Goal: Task Accomplishment & Management: Manage account settings

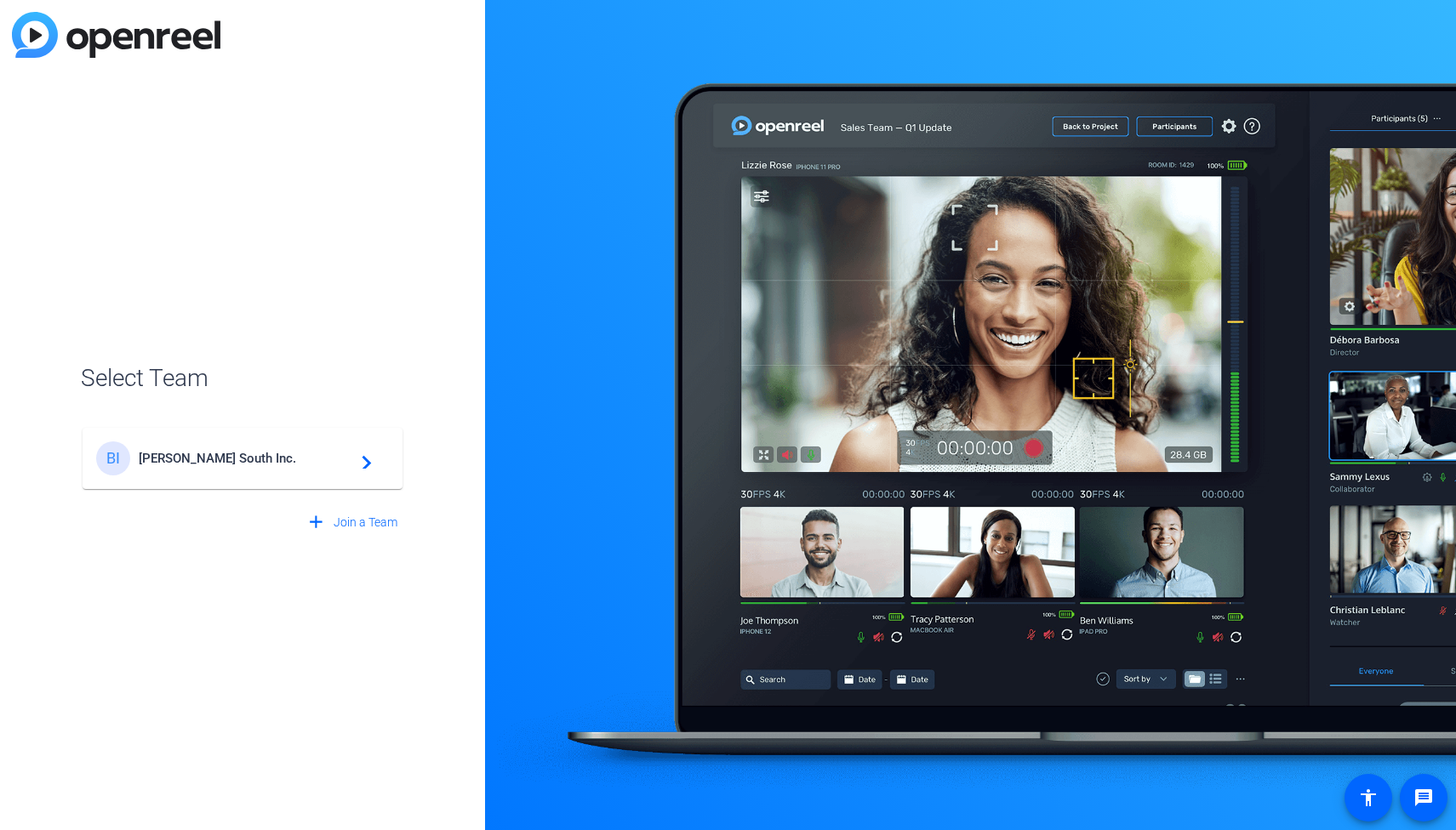
click at [298, 452] on span "Broadstreet South Inc." at bounding box center [244, 458] width 212 height 15
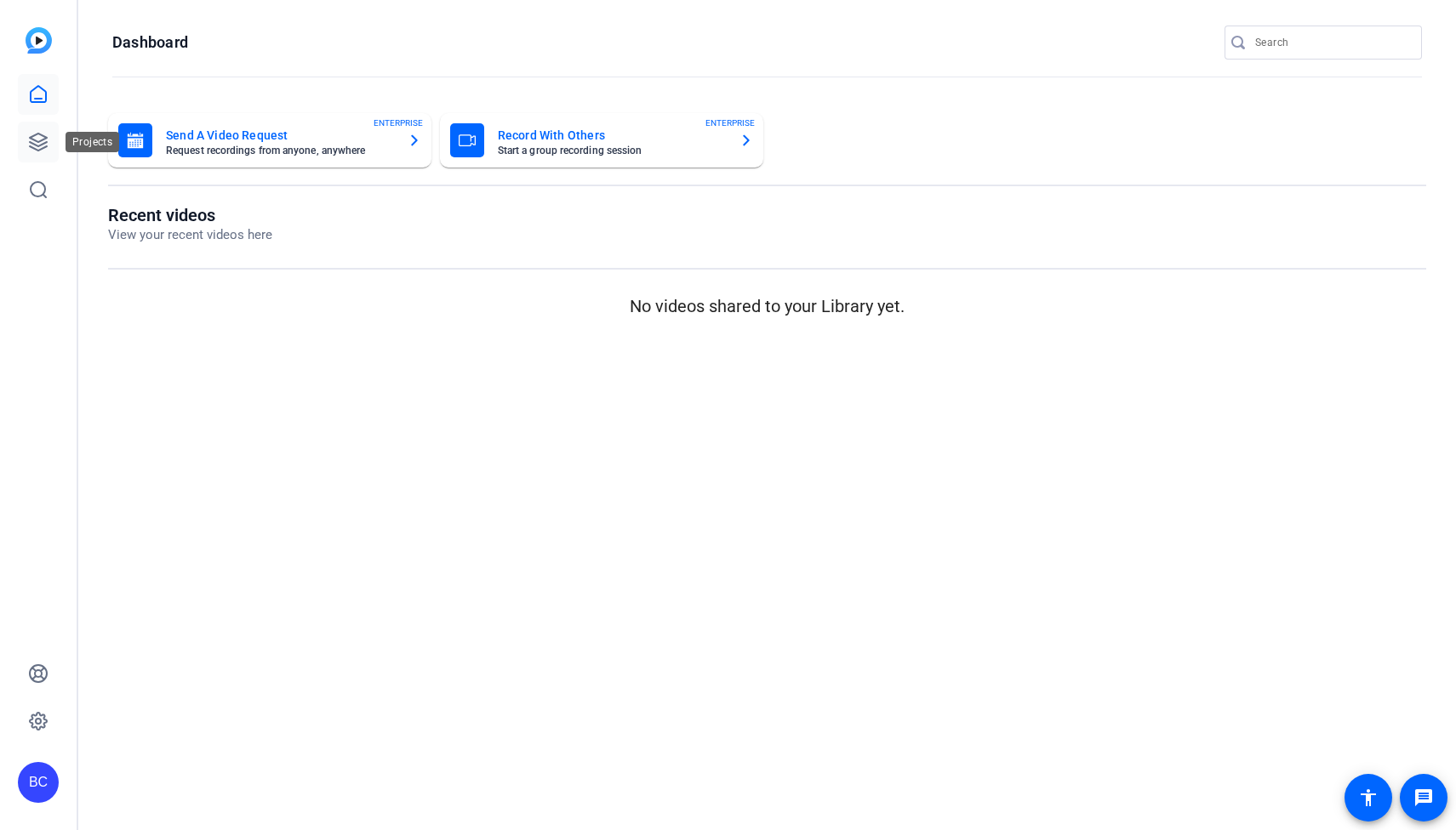
click at [28, 137] on icon at bounding box center [37, 141] width 20 height 20
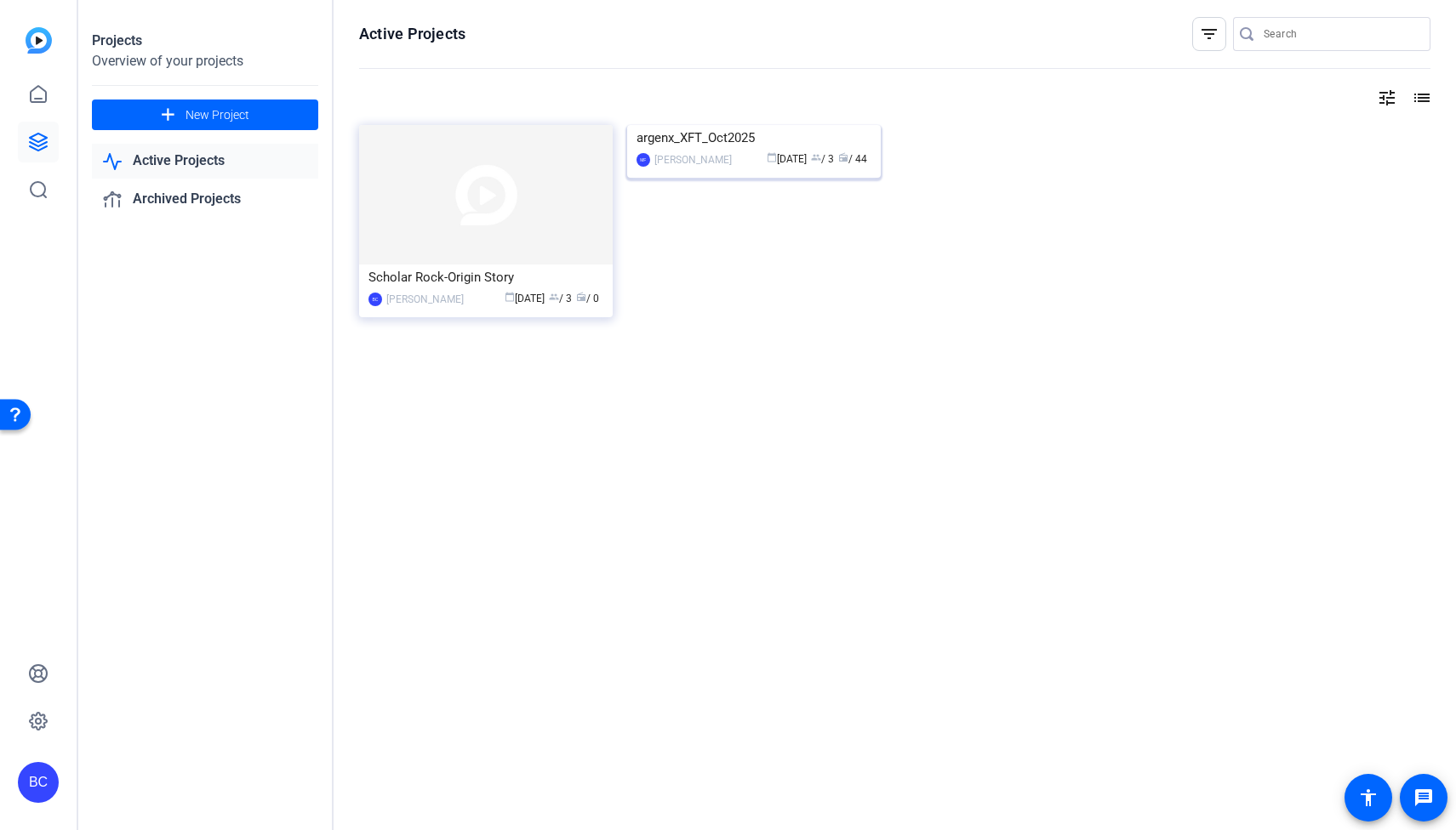
click at [739, 151] on div "argenx_XFT_Oct2025" at bounding box center [753, 137] width 234 height 26
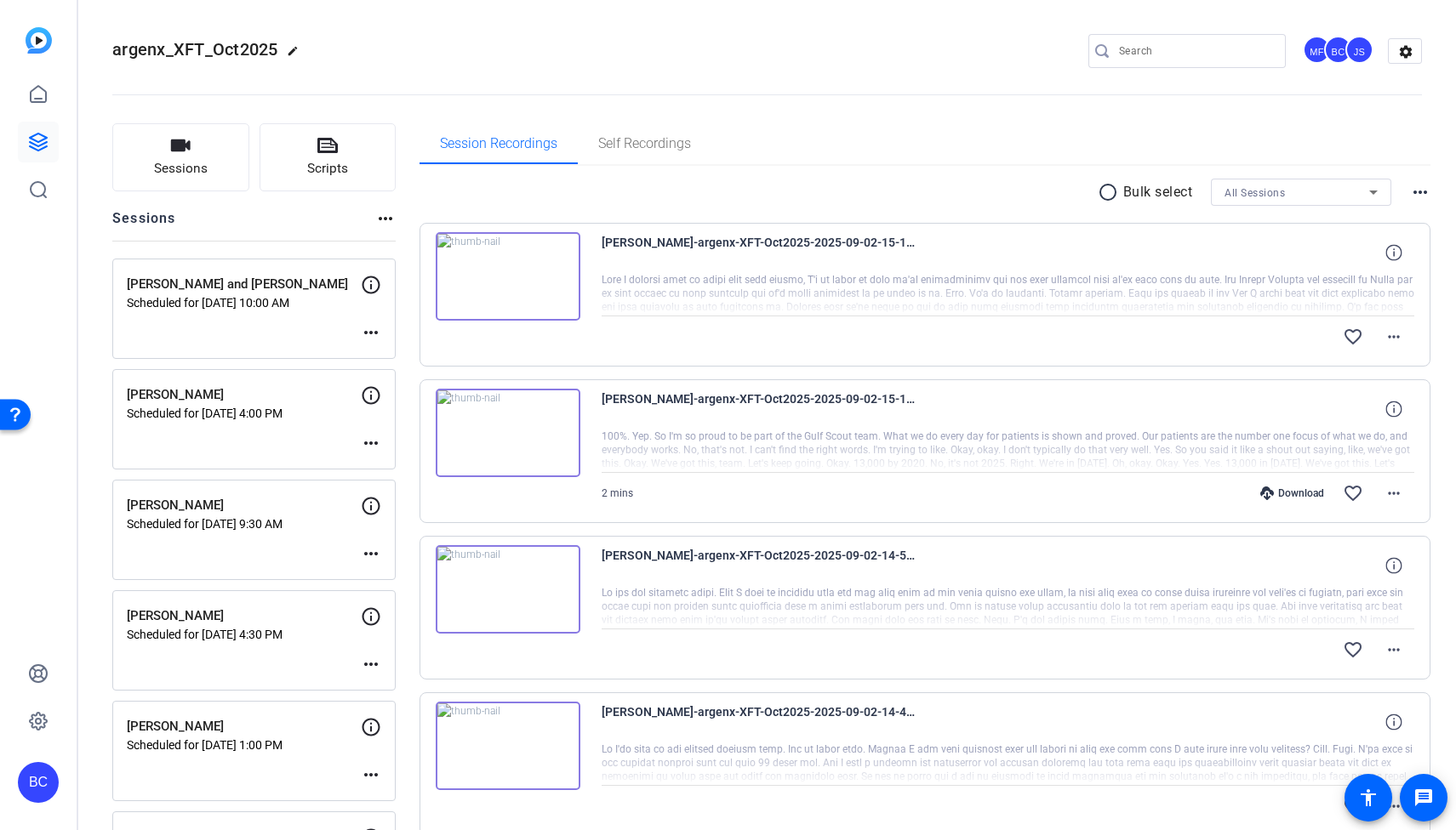
click at [291, 400] on p "[PERSON_NAME]" at bounding box center [244, 395] width 234 height 19
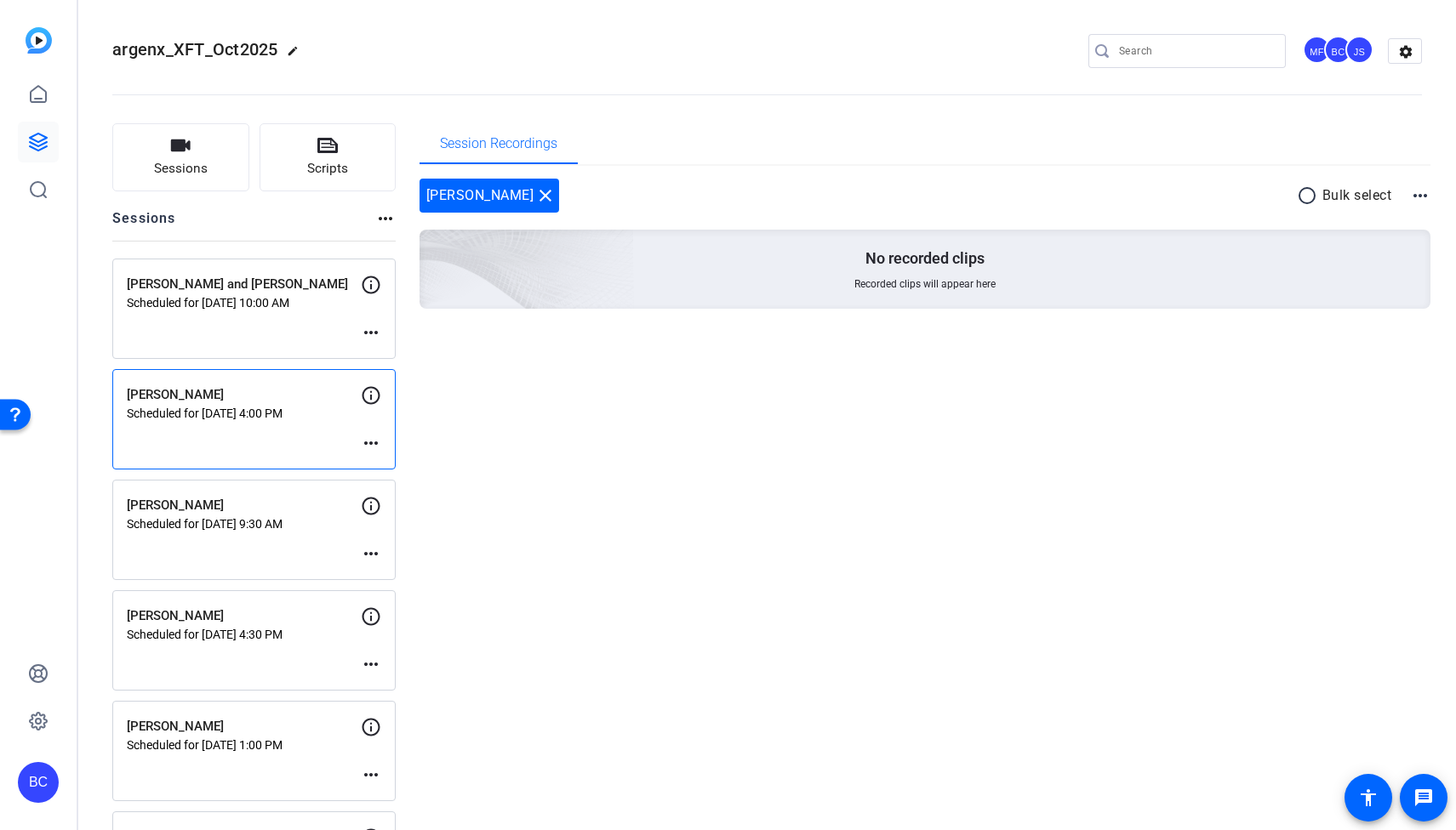
click at [367, 444] on mat-icon "more_horiz" at bounding box center [371, 443] width 20 height 20
click at [419, 470] on span "Edit Session" at bounding box center [413, 468] width 78 height 20
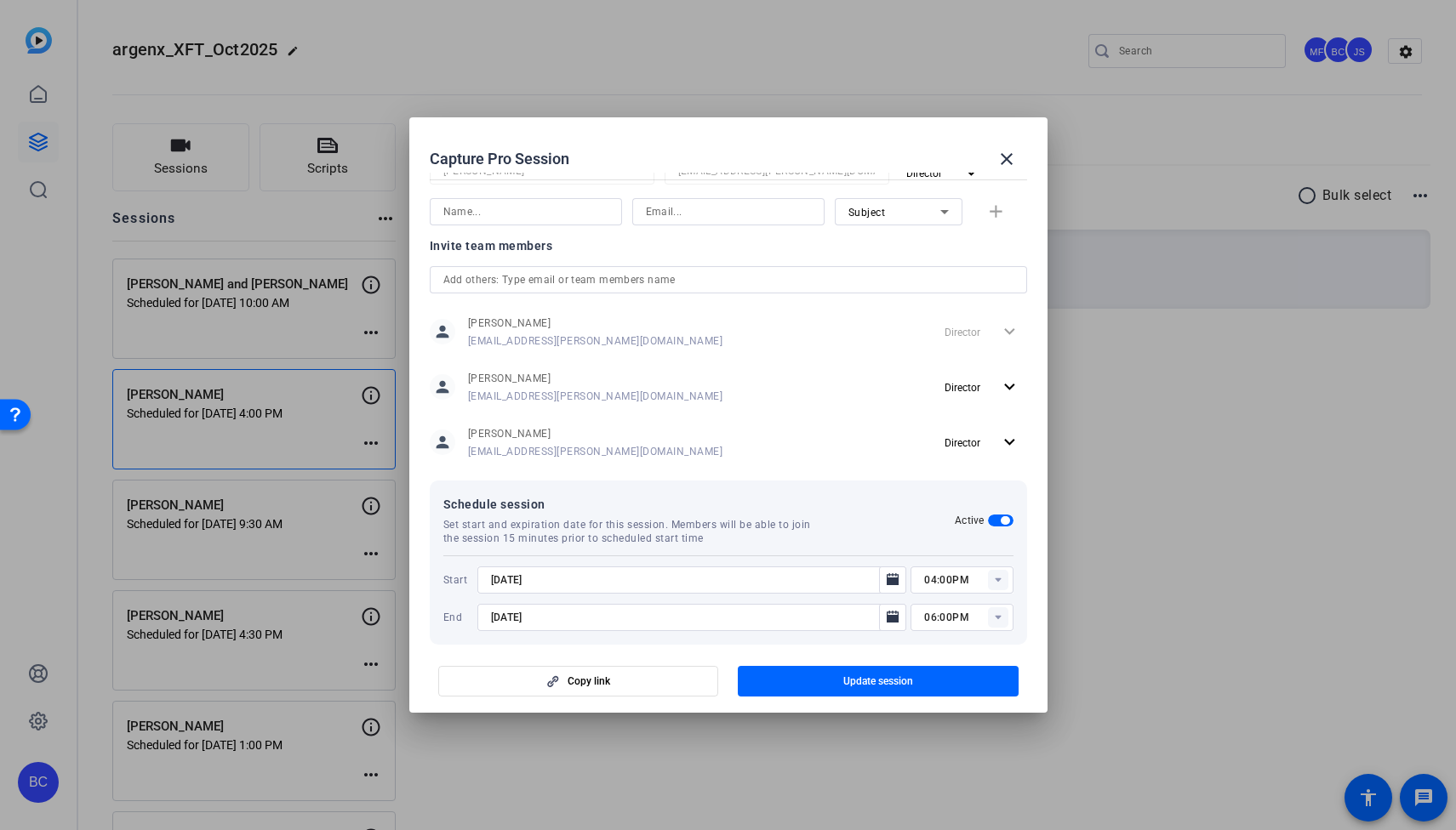
scroll to position [420, 0]
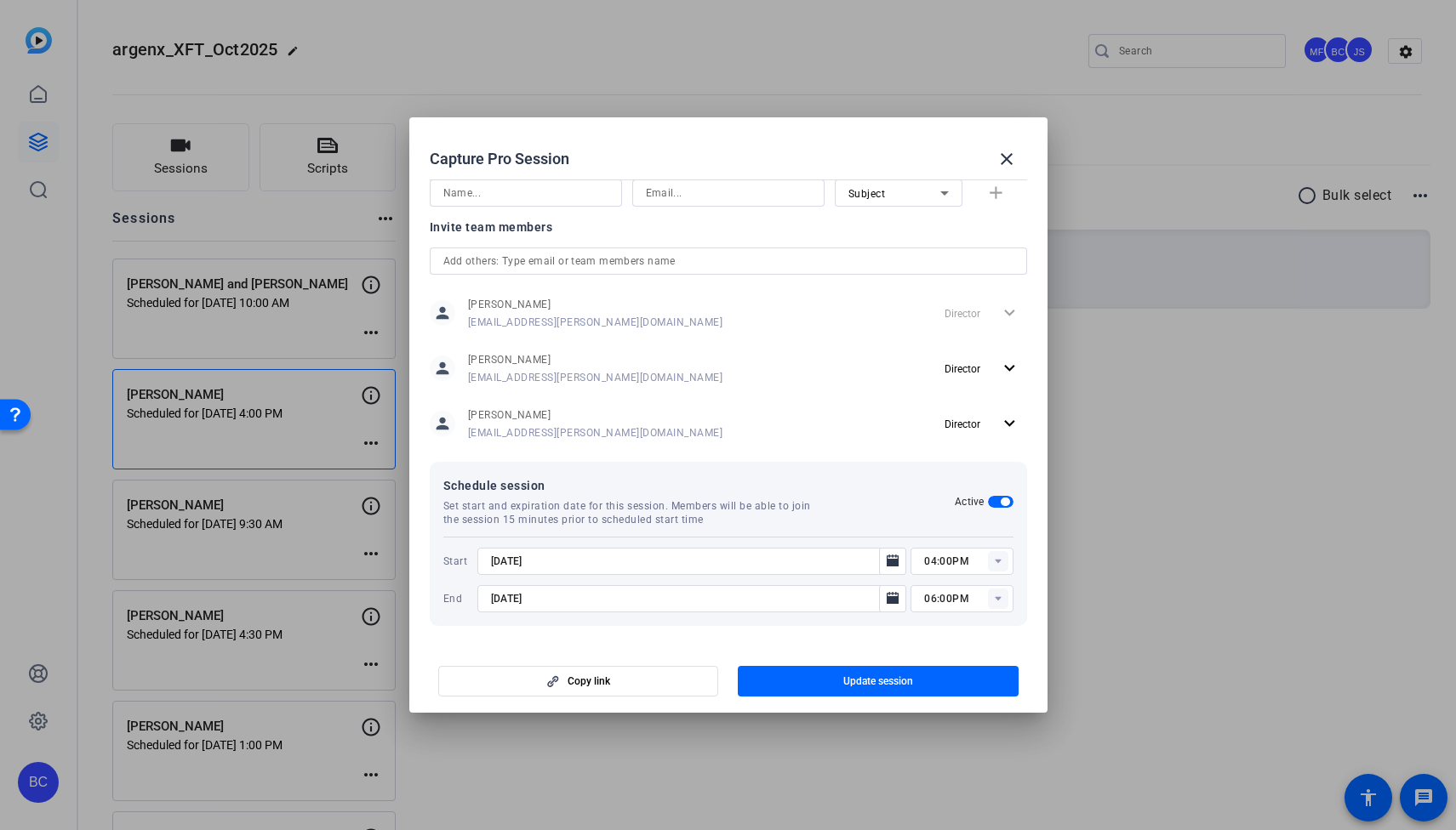
click at [845, 562] on input "9/4/2025" at bounding box center [683, 561] width 385 height 20
click at [893, 557] on icon "Open calendar" at bounding box center [893, 560] width 12 height 12
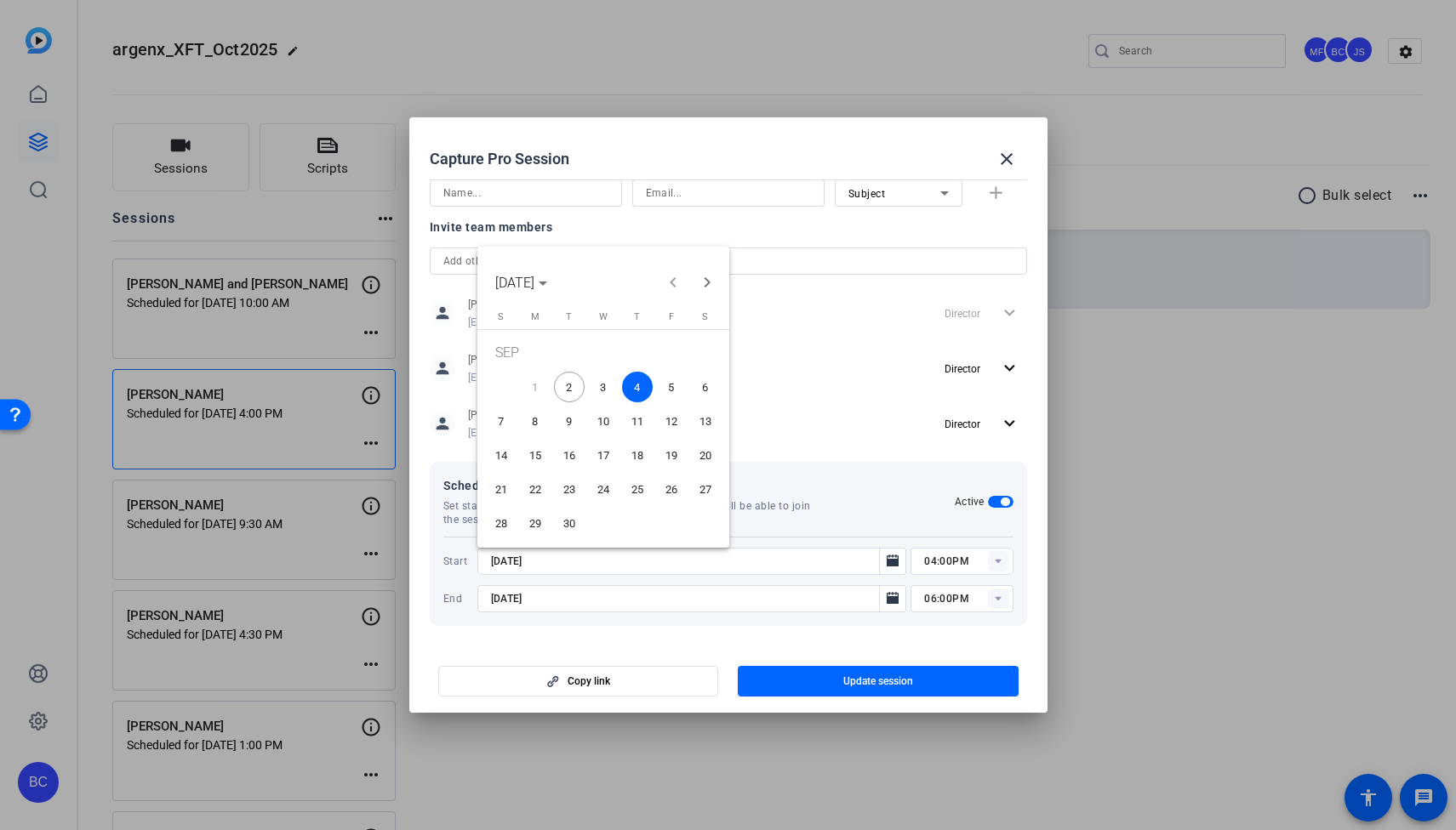
click at [573, 382] on span "2" at bounding box center [570, 387] width 31 height 31
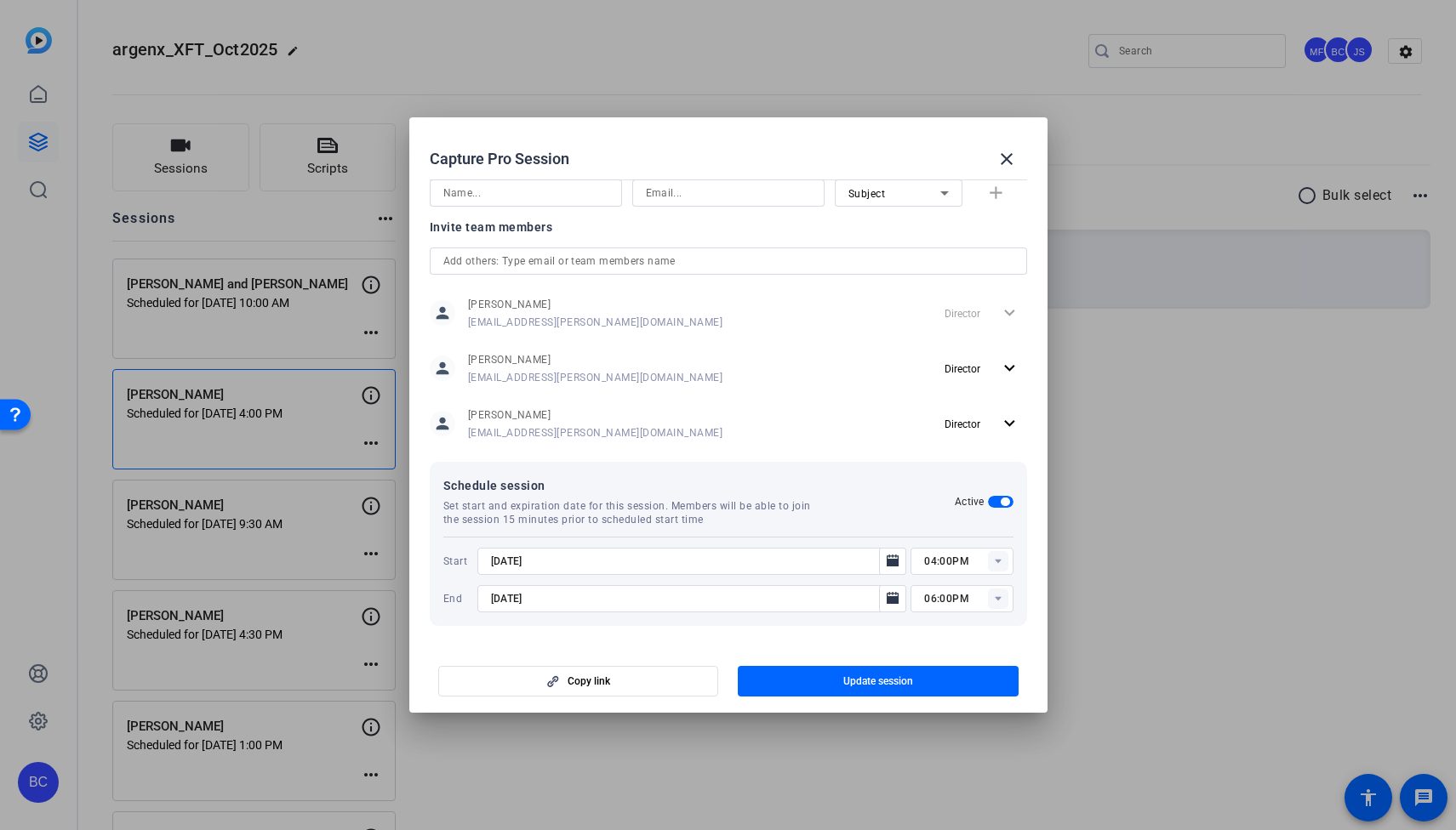
type input "9/2/2025"
click at [895, 595] on icon "Open calendar" at bounding box center [893, 598] width 13 height 20
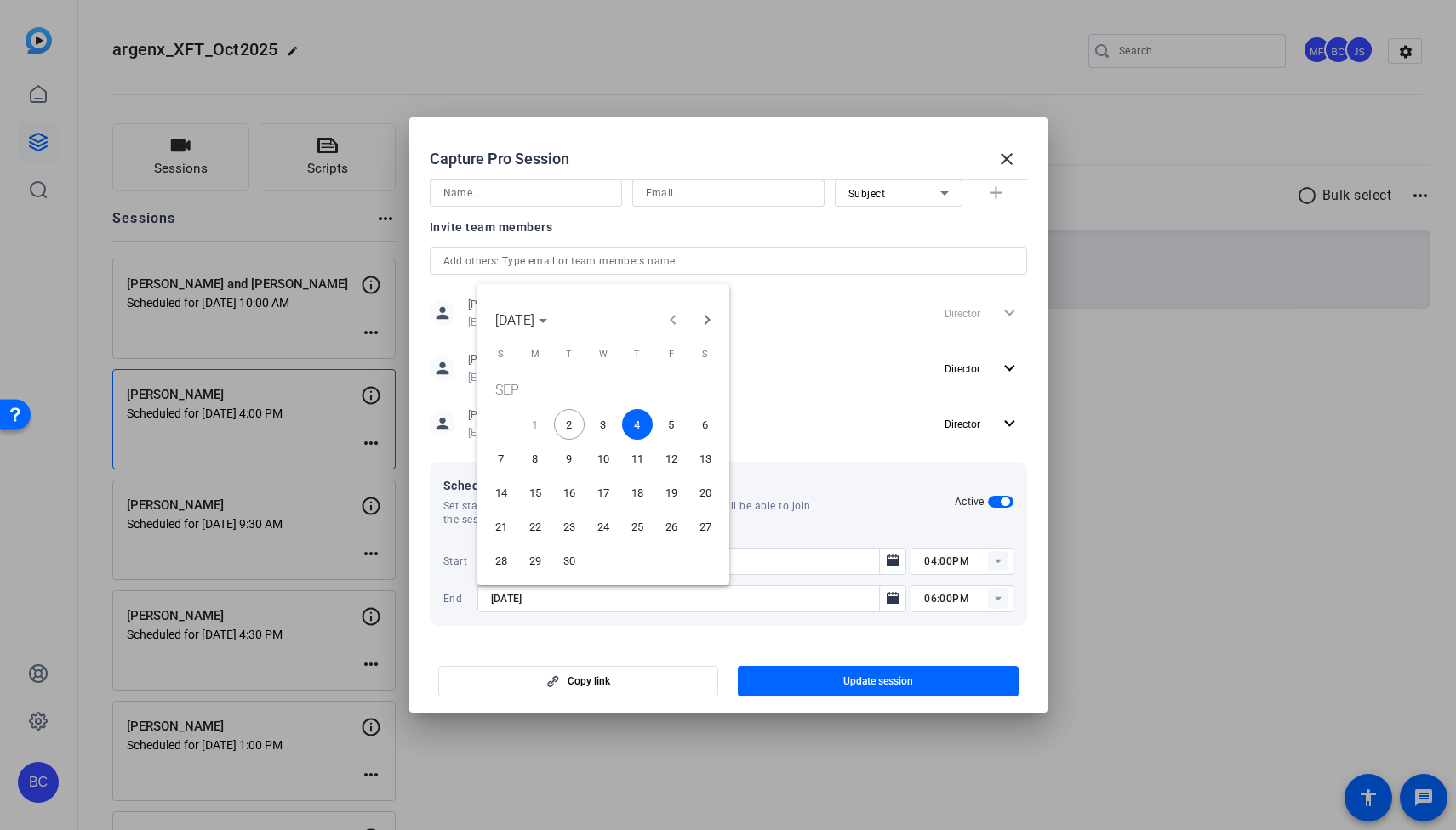
click at [563, 425] on span "2" at bounding box center [570, 425] width 31 height 31
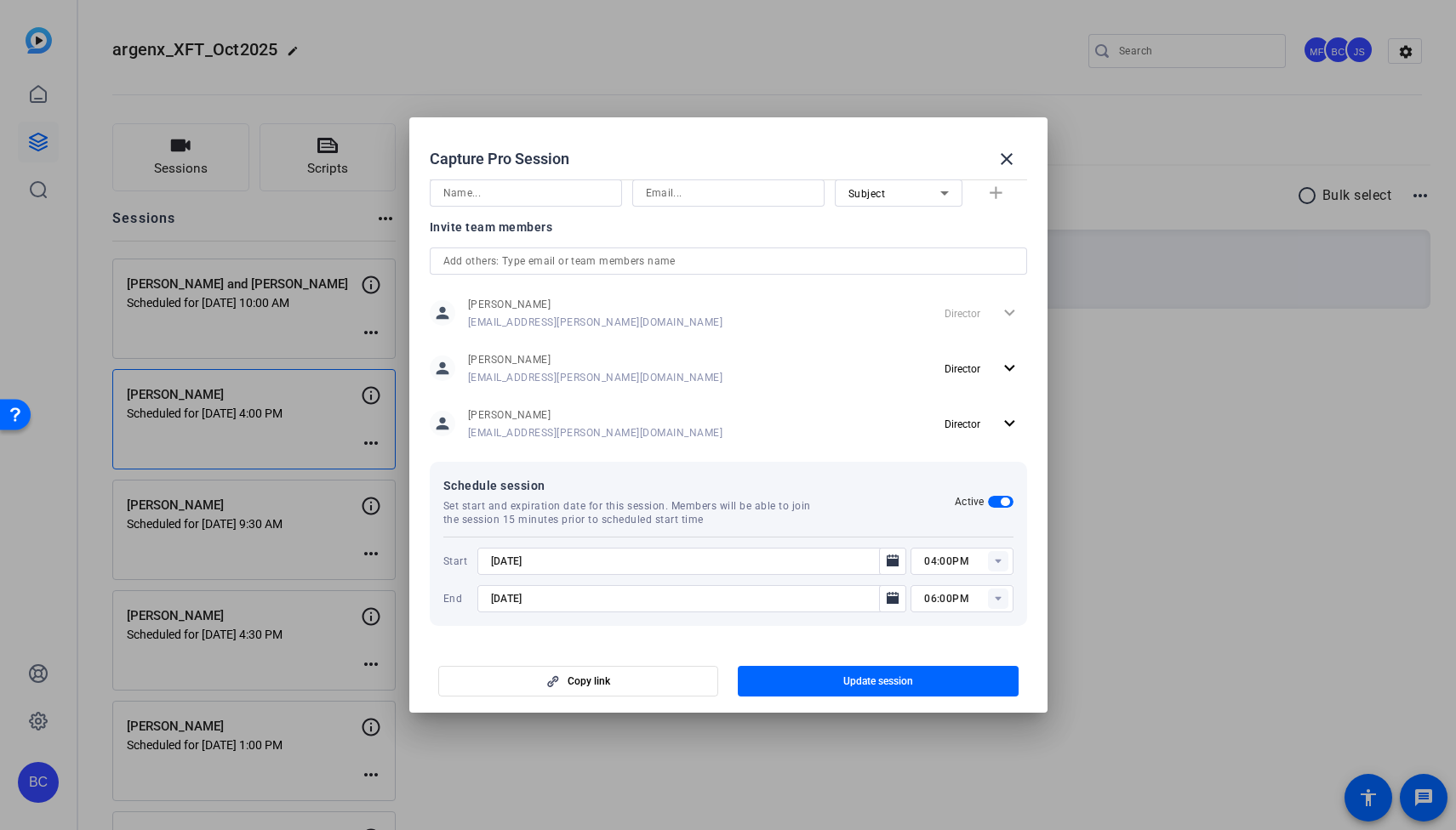
type input "9/2/2025"
click at [890, 681] on span "Update session" at bounding box center [878, 681] width 70 height 13
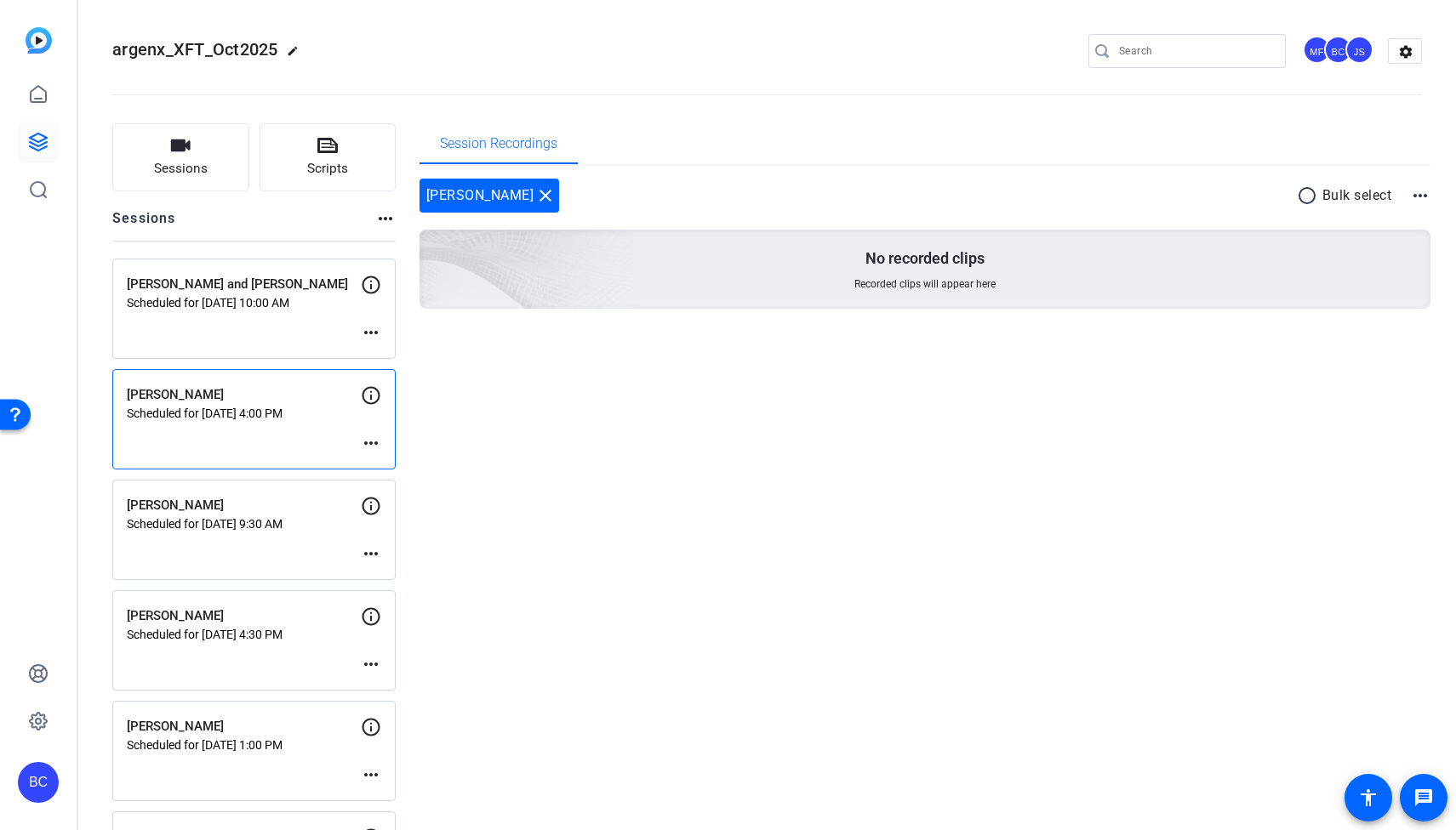
click at [375, 441] on mat-icon "more_horiz" at bounding box center [371, 443] width 20 height 20
click at [426, 464] on span "Edit Session" at bounding box center [413, 468] width 78 height 20
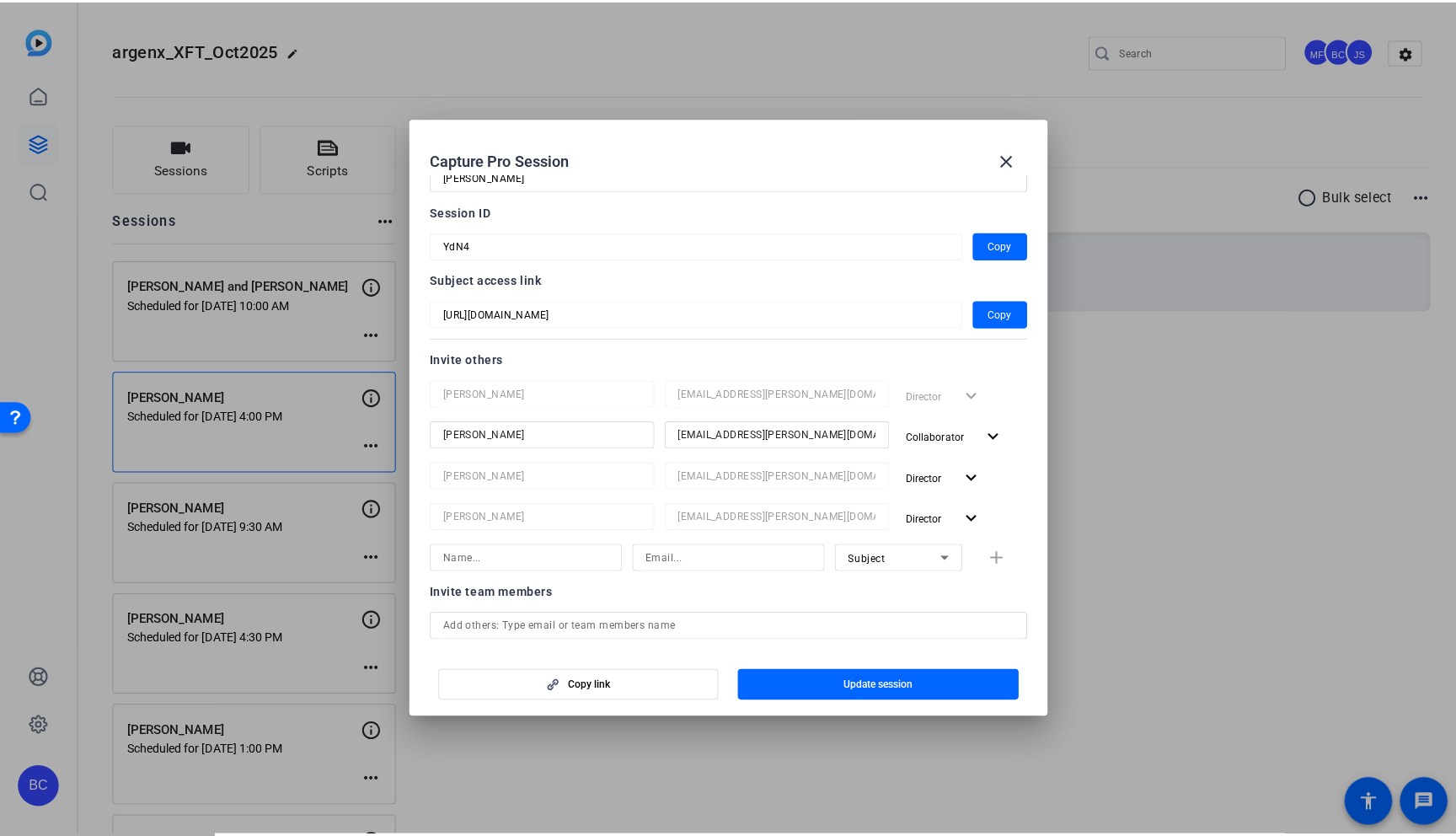
scroll to position [41, 0]
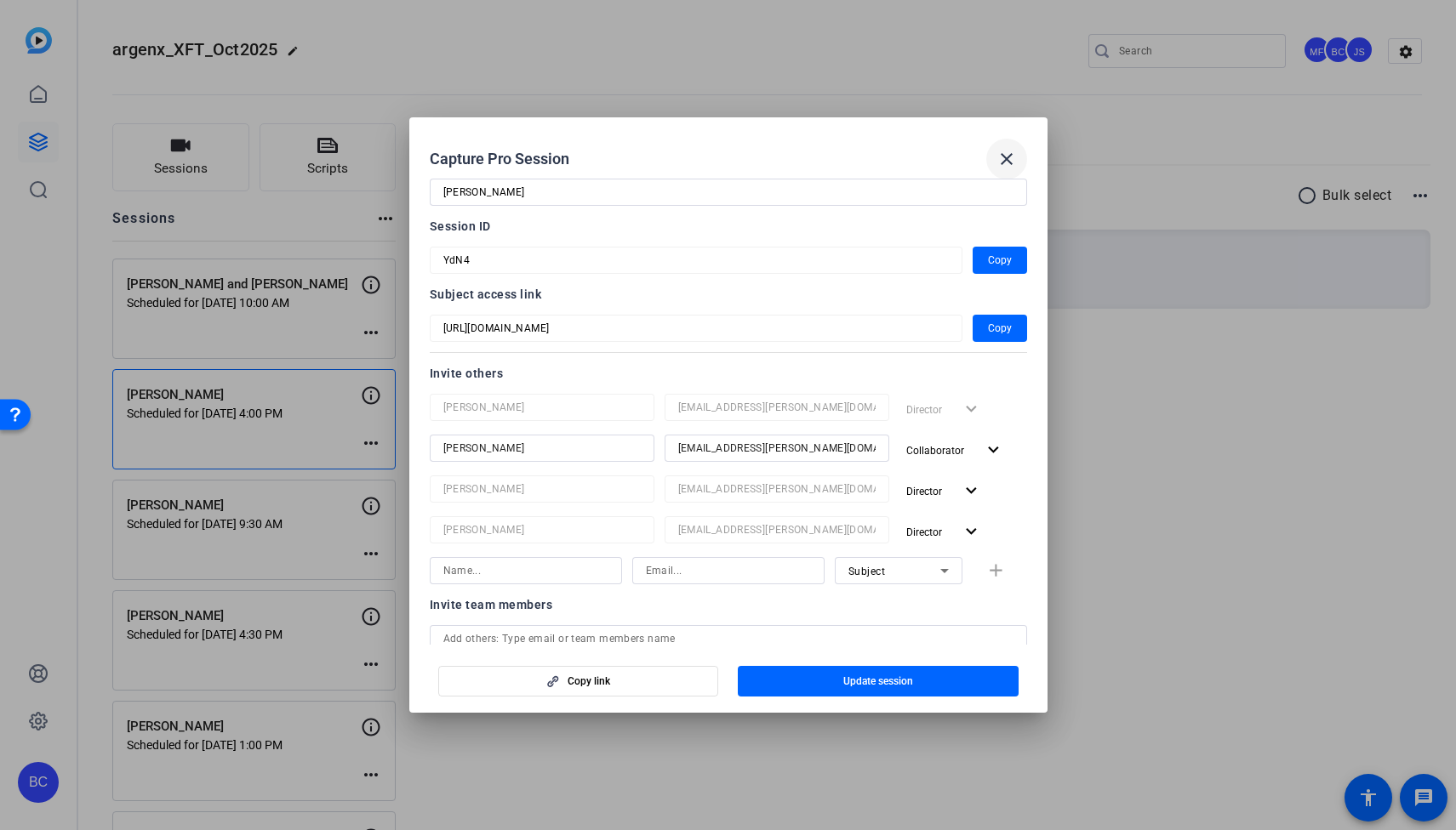
click at [1011, 160] on mat-icon "close" at bounding box center [1006, 159] width 20 height 20
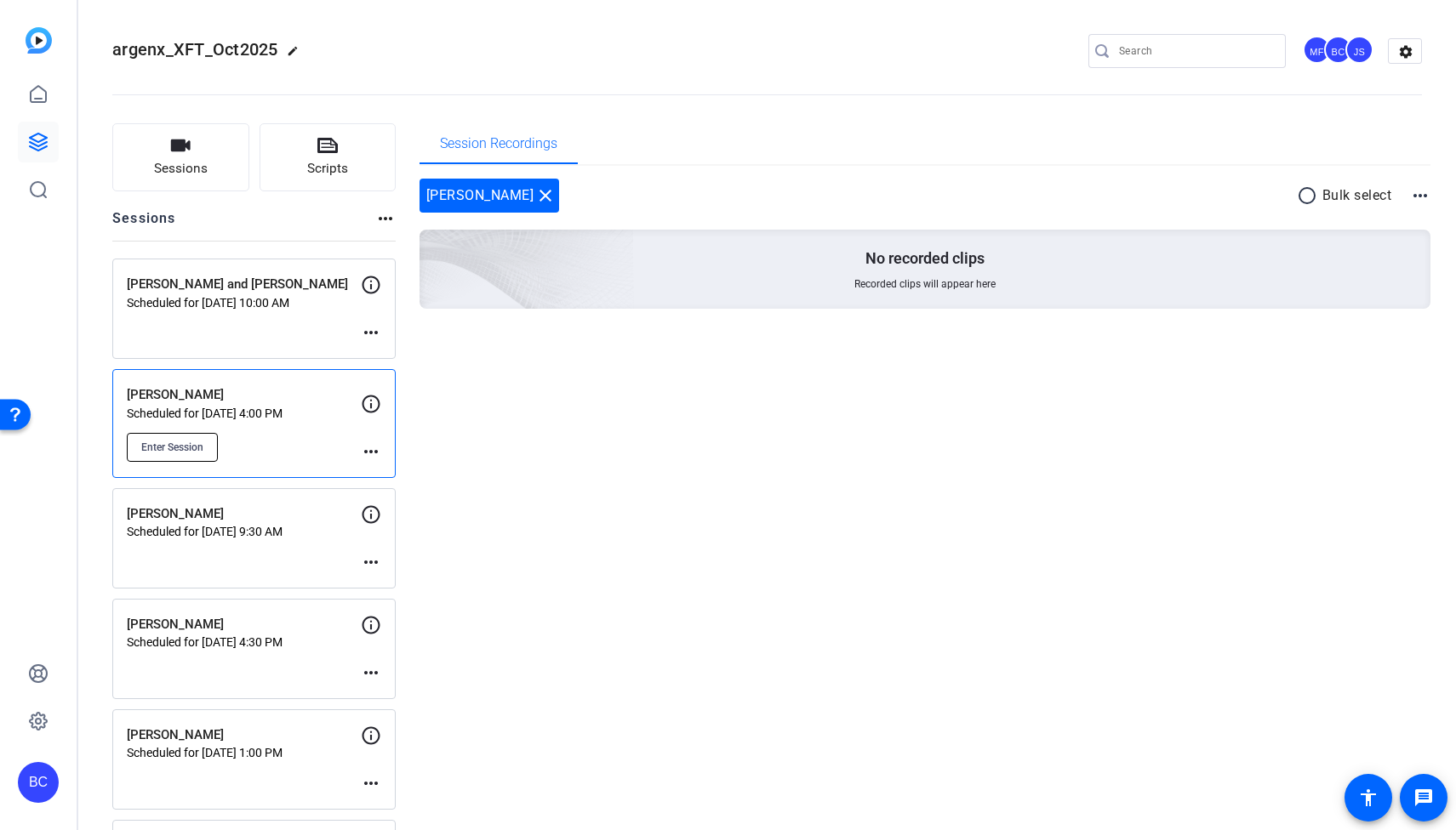
click at [207, 435] on button "Enter Session" at bounding box center [172, 448] width 91 height 29
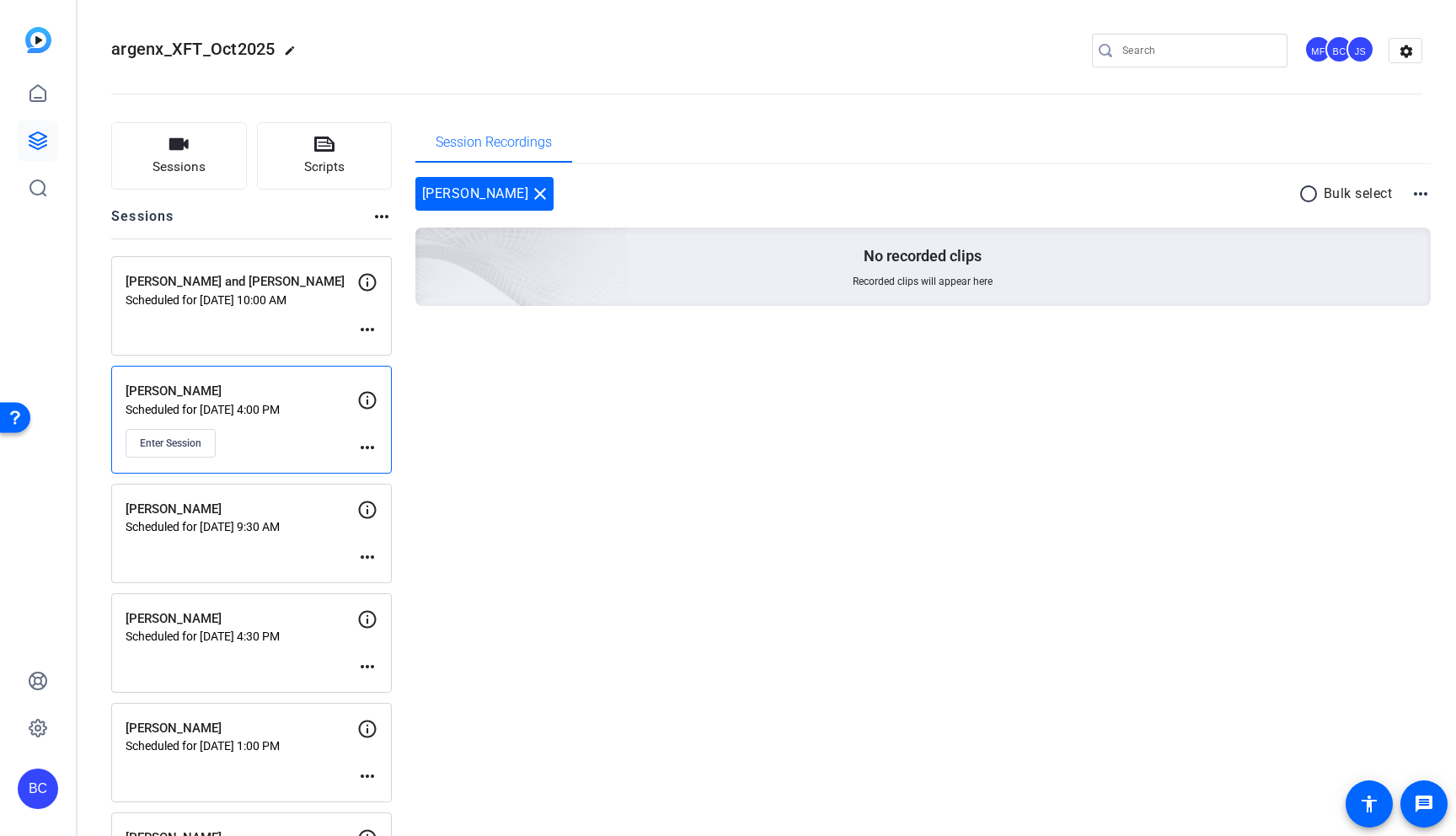
click at [371, 443] on mat-icon "more_horiz" at bounding box center [367, 447] width 20 height 20
click at [415, 474] on span "Edit Session" at bounding box center [409, 471] width 77 height 20
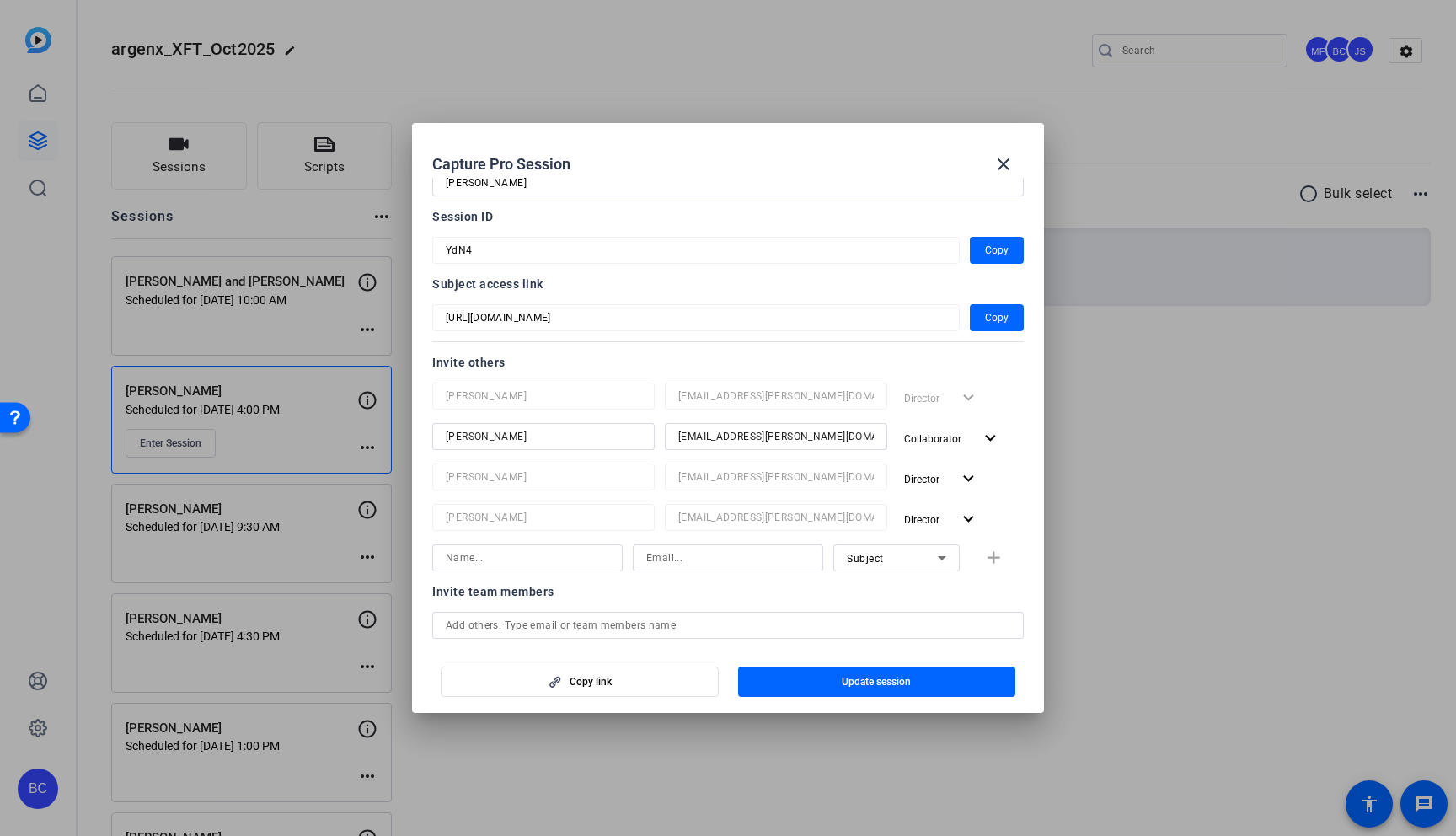
scroll to position [0, 0]
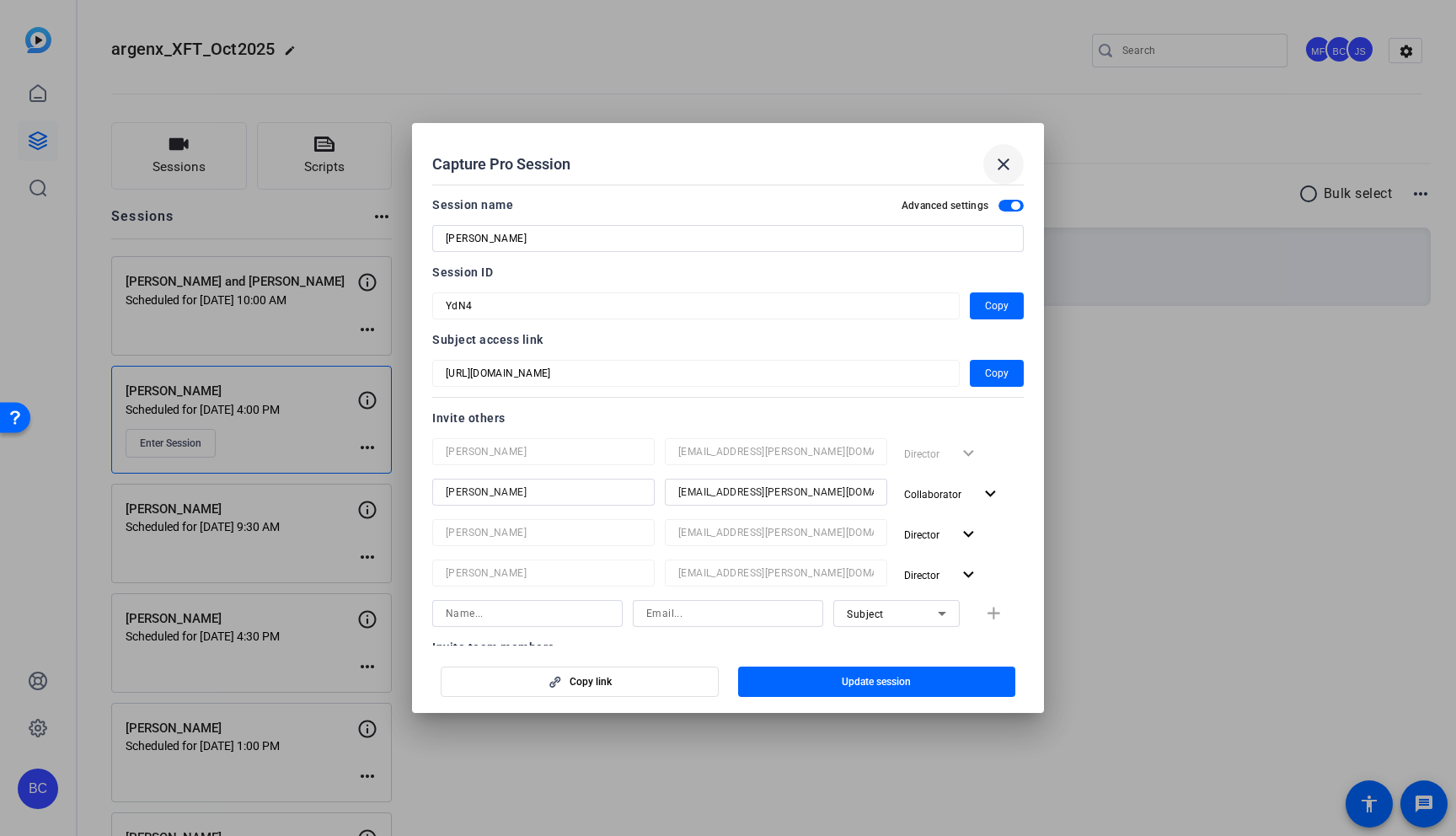
click at [1002, 161] on mat-icon "close" at bounding box center [1003, 164] width 20 height 20
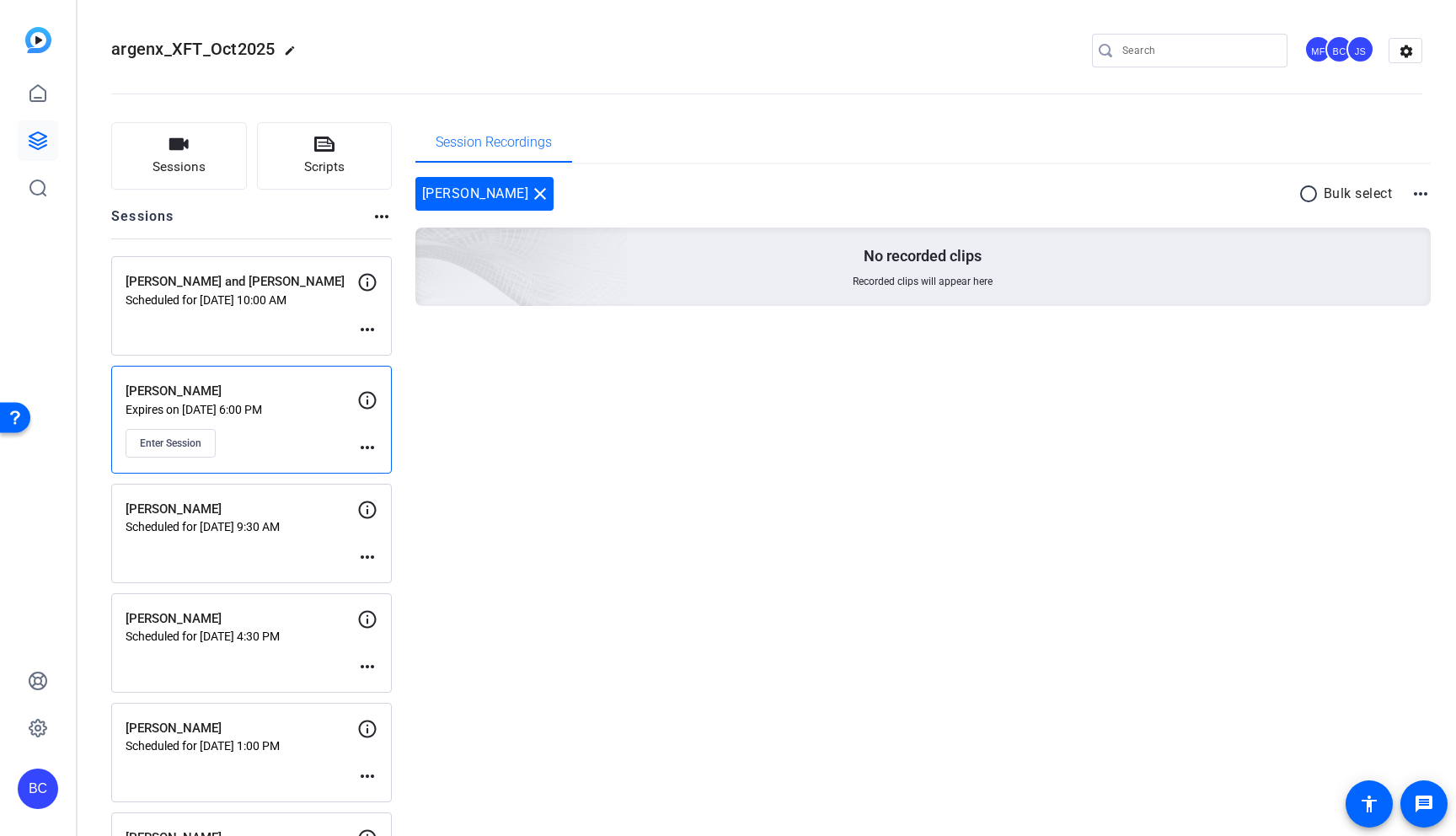
click at [363, 445] on mat-icon "more_horiz" at bounding box center [367, 447] width 20 height 20
click at [392, 467] on span "Edit Session" at bounding box center [409, 471] width 77 height 20
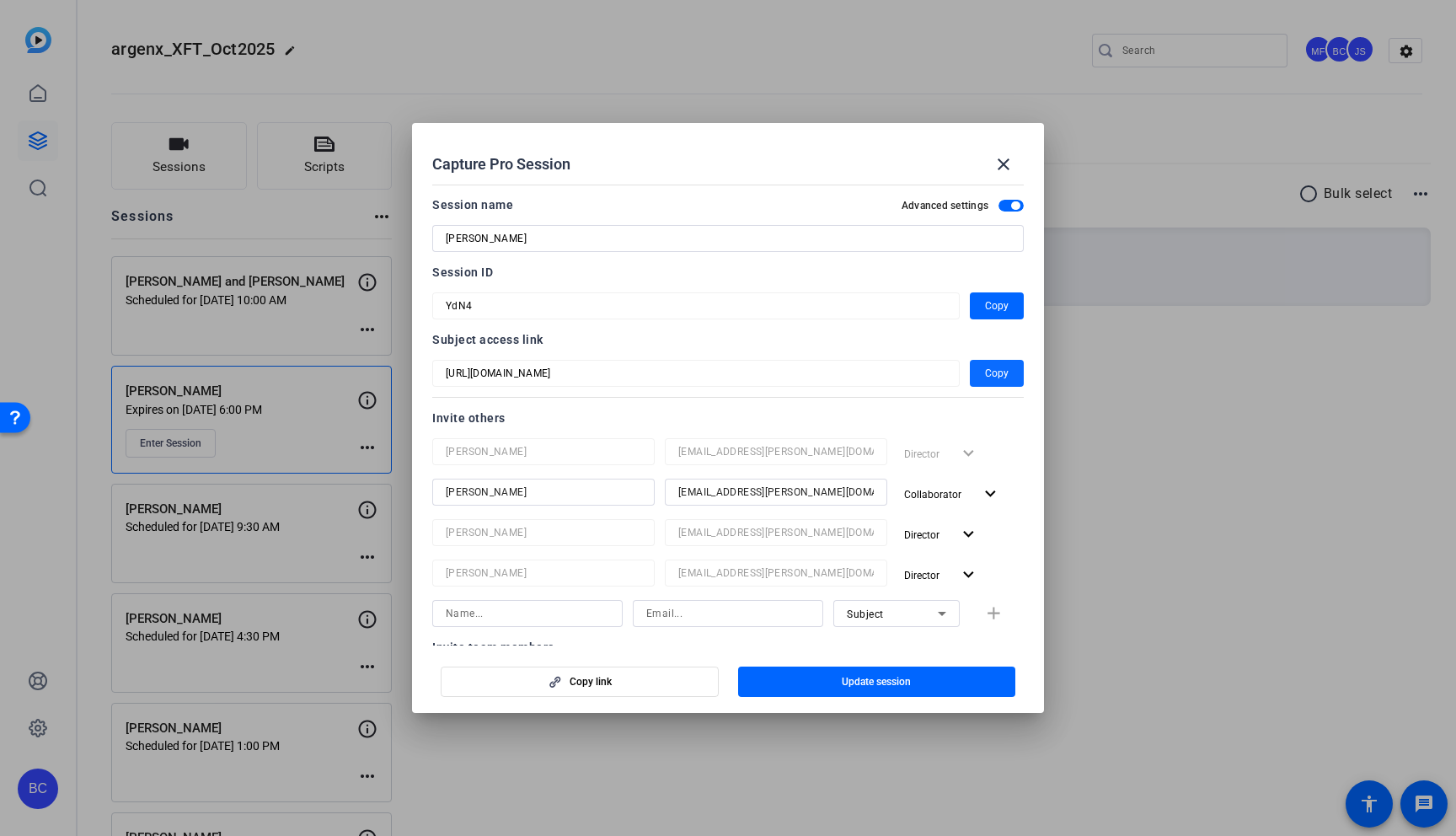
click at [988, 376] on span "Copy" at bounding box center [996, 373] width 24 height 20
click at [999, 165] on mat-icon "close" at bounding box center [1003, 164] width 20 height 20
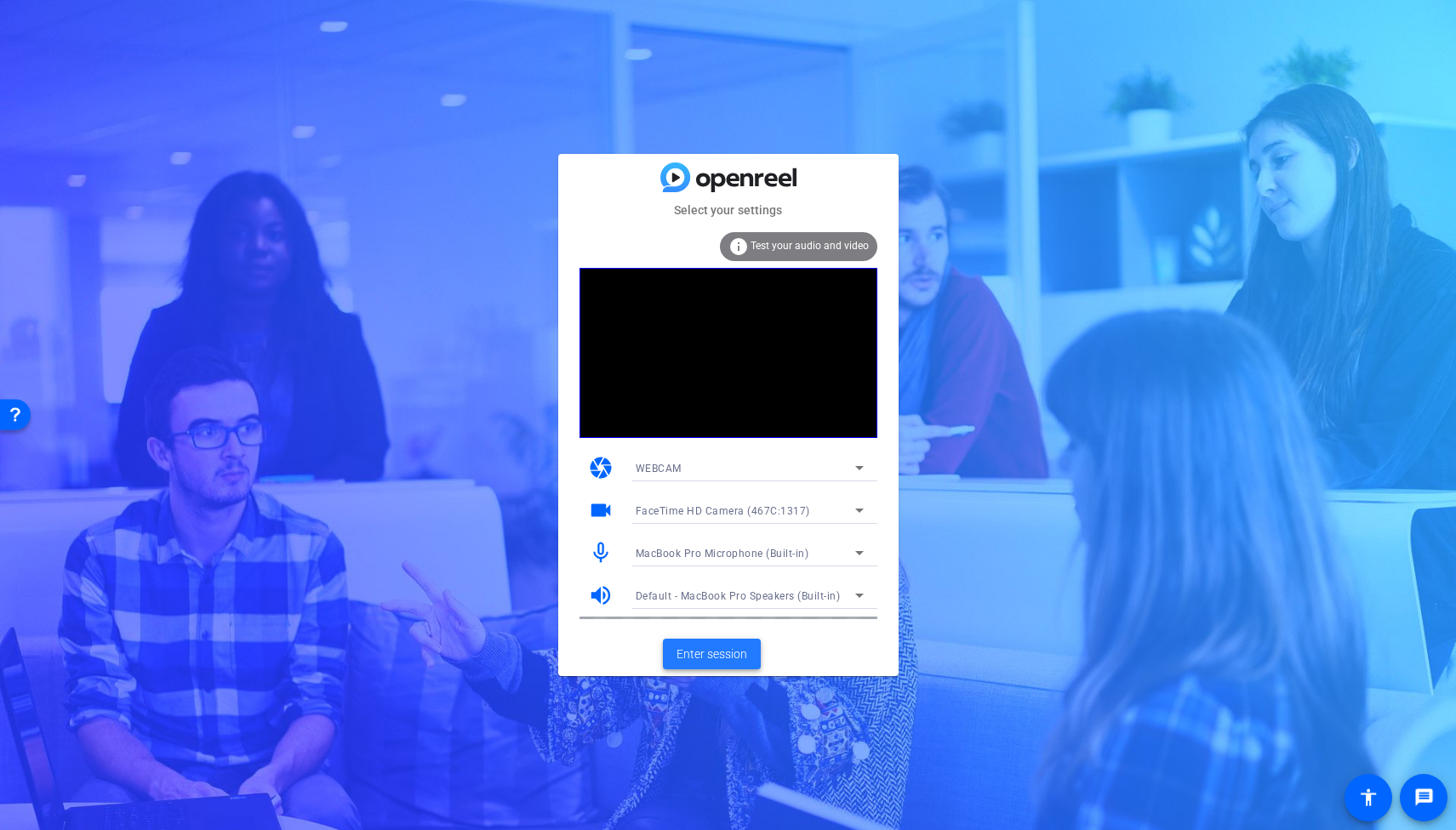
click at [734, 658] on span "Enter session" at bounding box center [712, 654] width 71 height 18
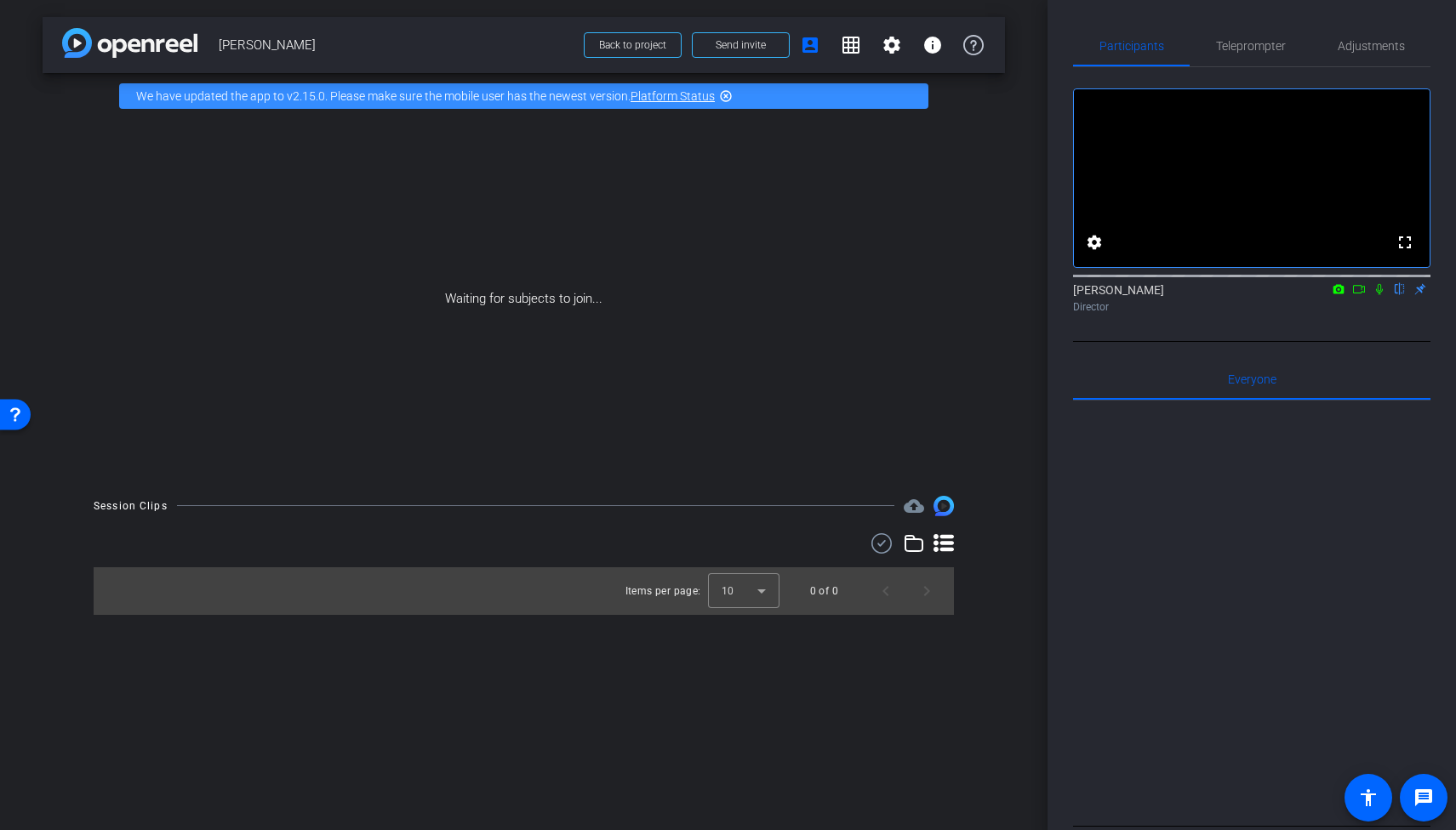
click at [1116, 314] on div "[PERSON_NAME] flip Director" at bounding box center [1252, 298] width 358 height 34
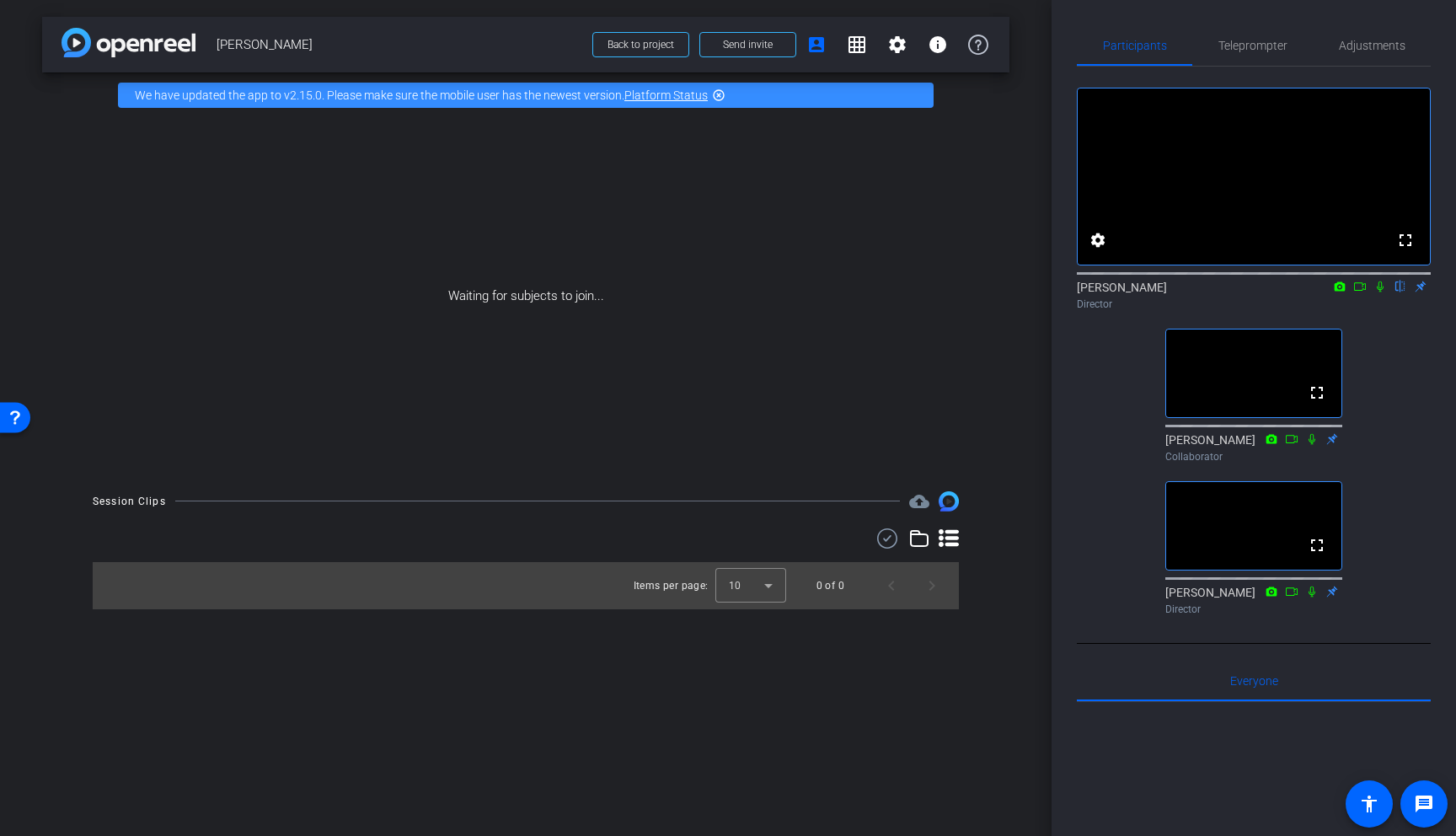
click at [720, 94] on mat-icon "highlight_off" at bounding box center [718, 95] width 13 height 13
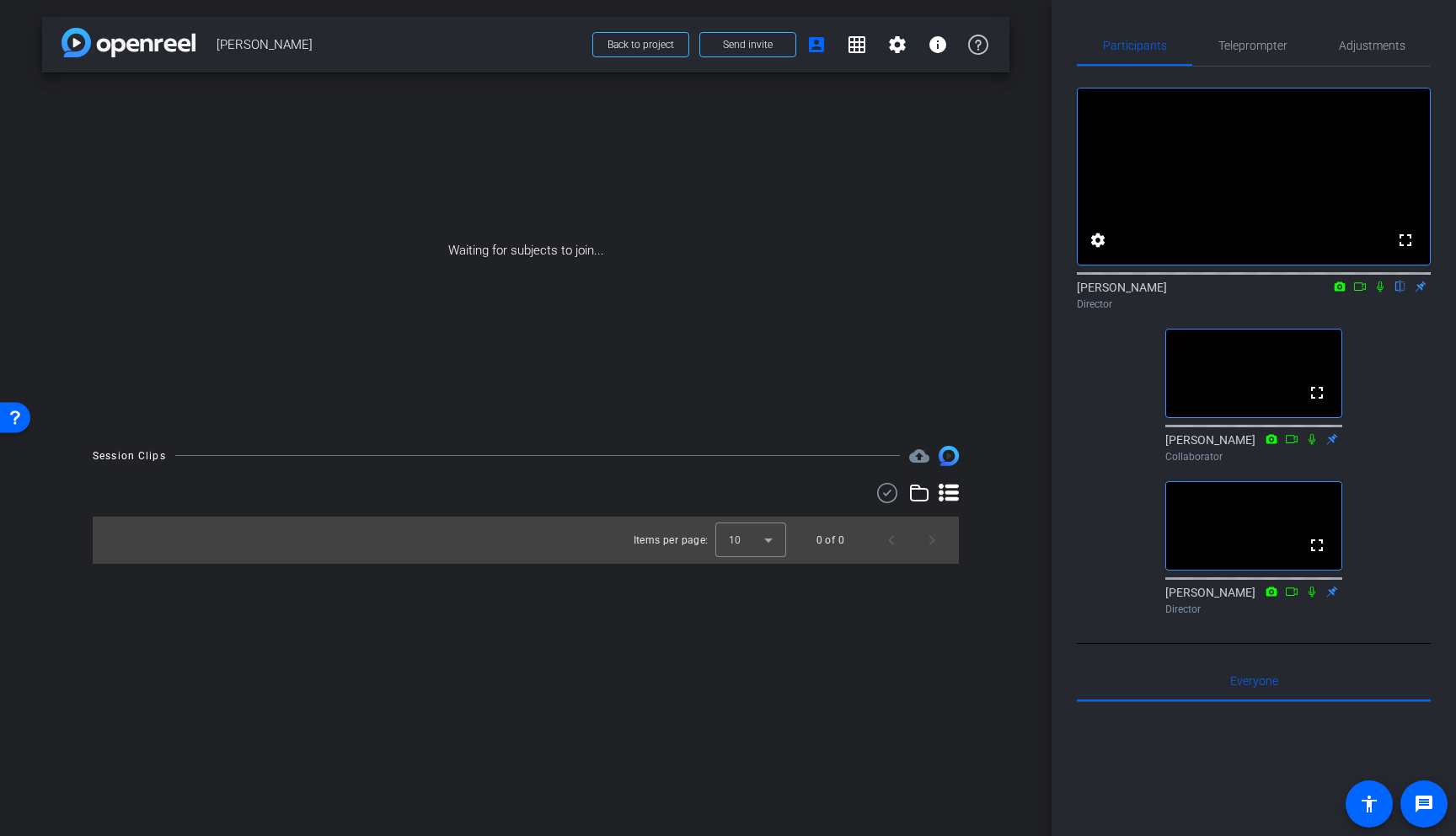
click at [1030, 438] on div "arrow_back [PERSON_NAME] Back to project Send invite account_box grid_on settin…" at bounding box center [525, 418] width 1052 height 836
click at [1381, 292] on icon at bounding box center [1381, 286] width 13 height 11
click at [1381, 292] on icon at bounding box center [1381, 287] width 10 height 11
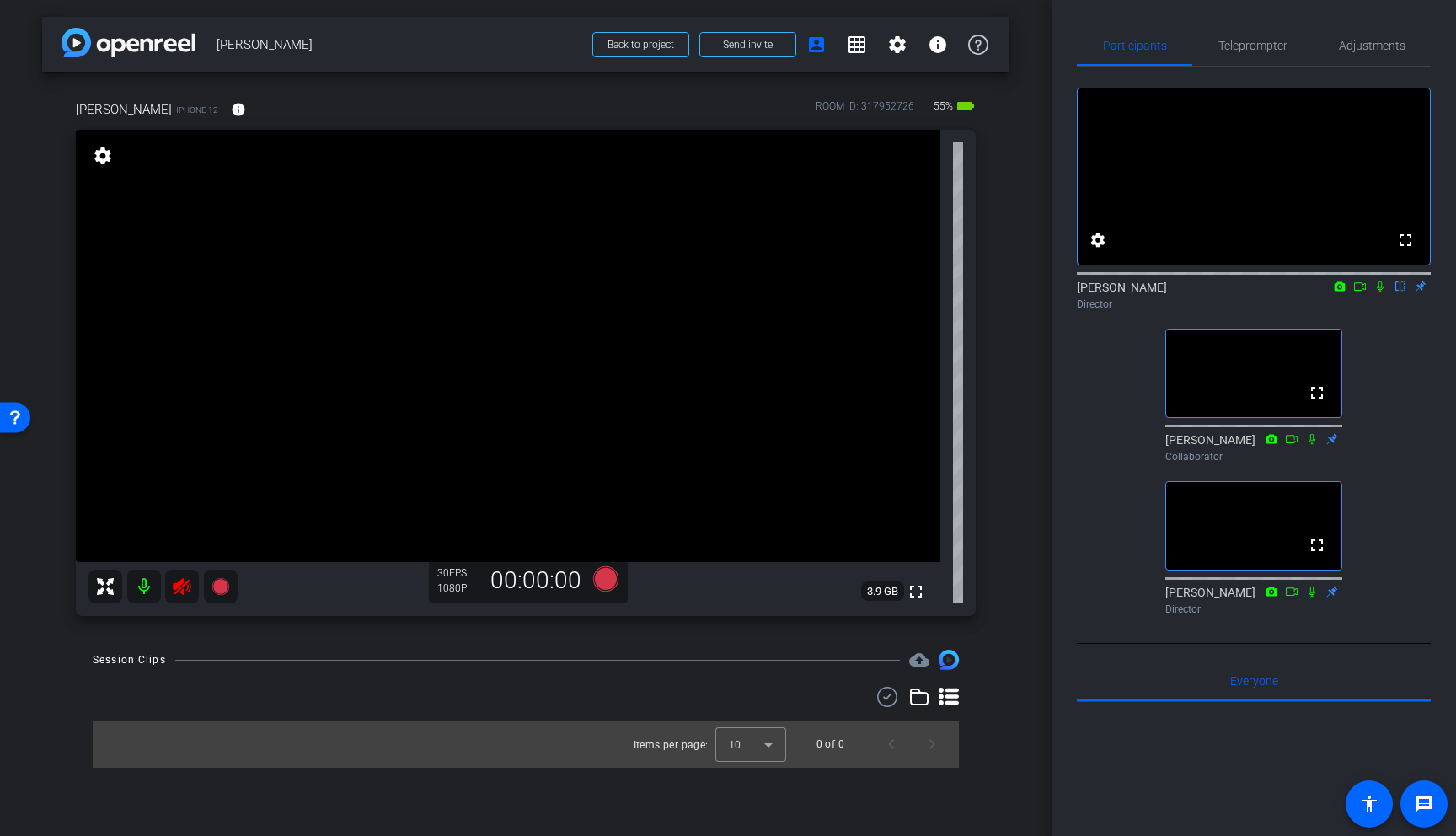
click at [178, 583] on icon at bounding box center [182, 587] width 18 height 17
click at [1375, 49] on span "Adjustments" at bounding box center [1372, 46] width 67 height 11
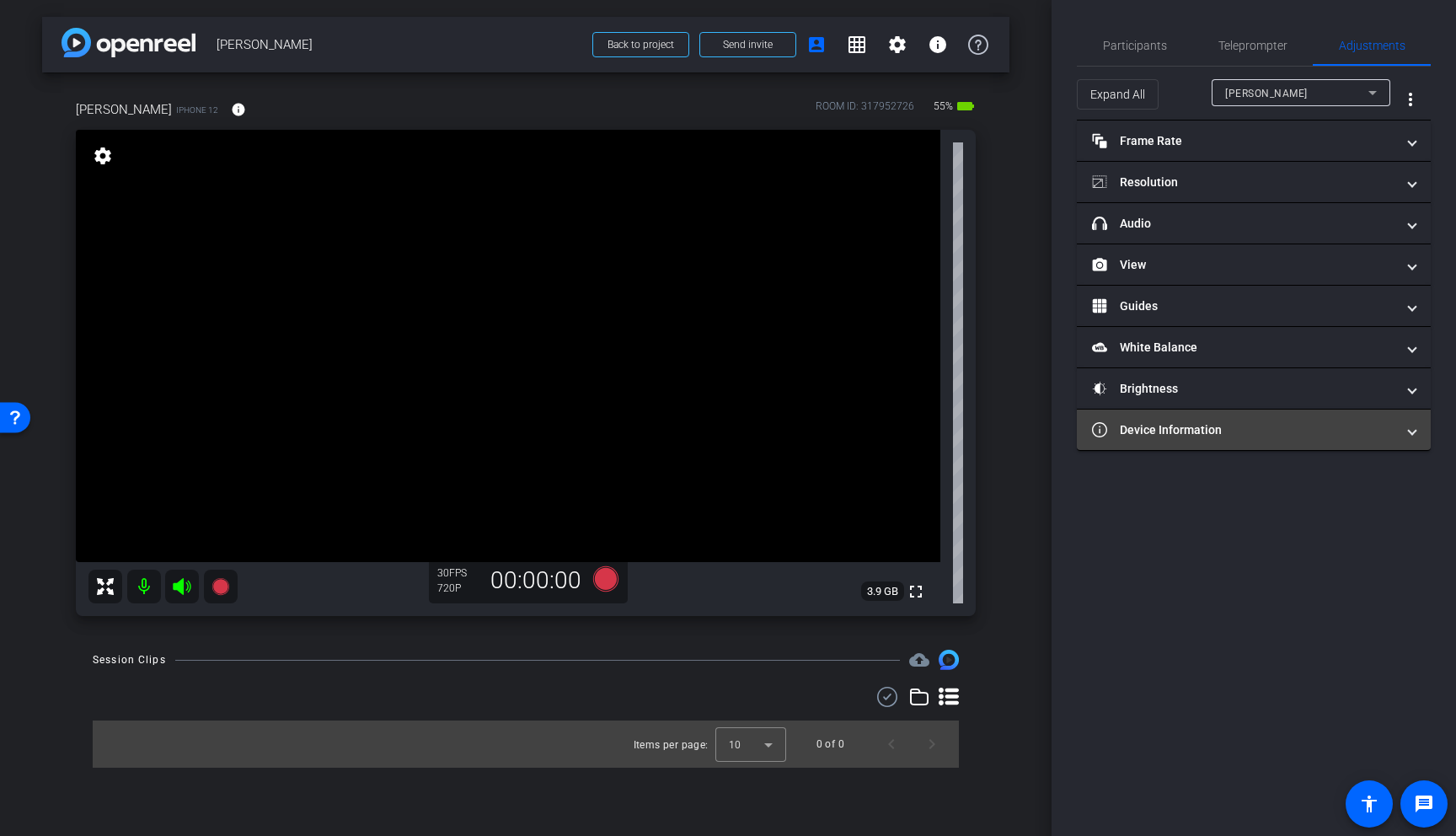
click at [1176, 433] on mat-panel-title "Device Information" at bounding box center [1244, 430] width 304 height 18
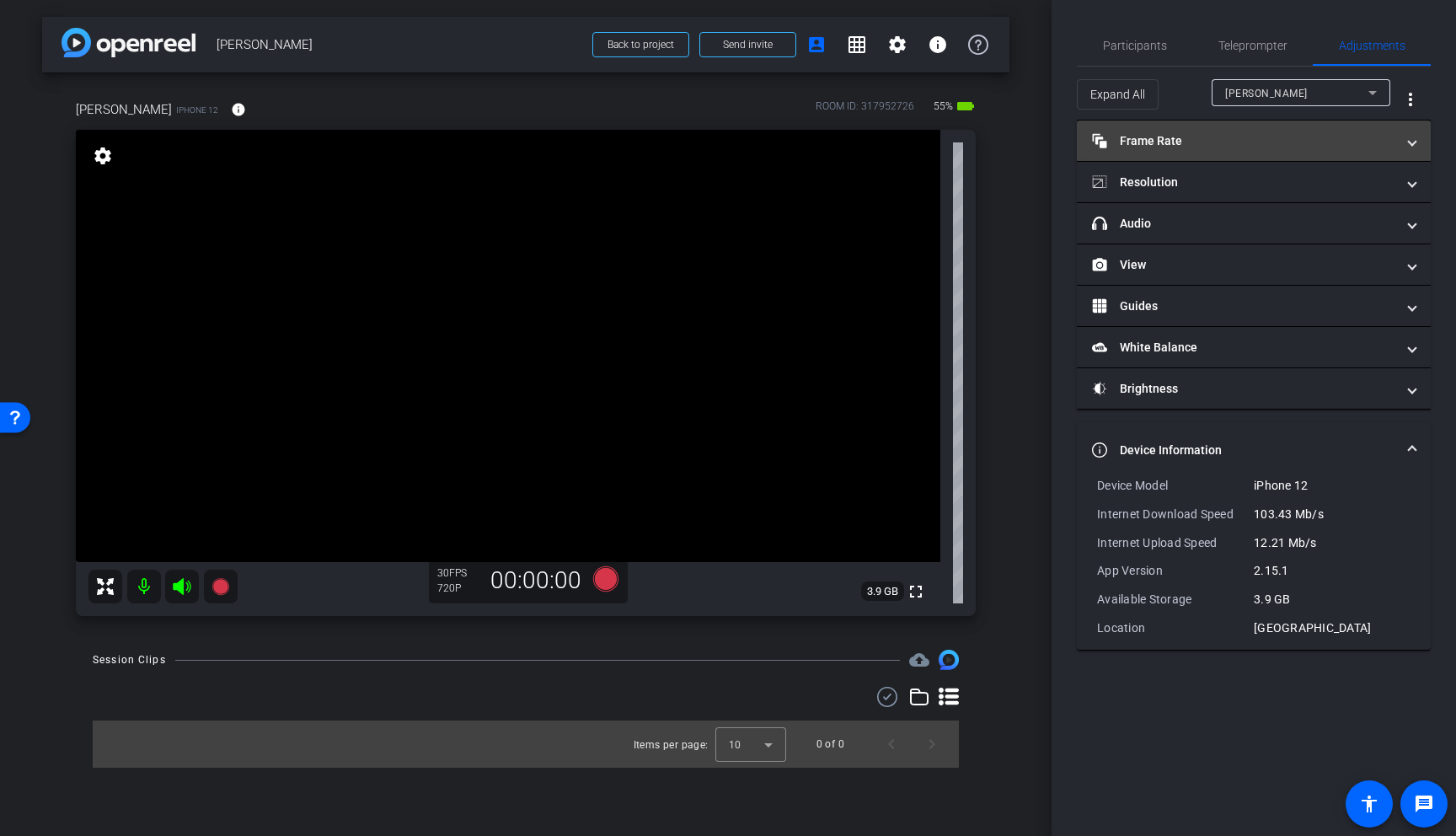
click at [1180, 136] on mat-panel-title "Frame Rate Frame Rate" at bounding box center [1244, 141] width 304 height 18
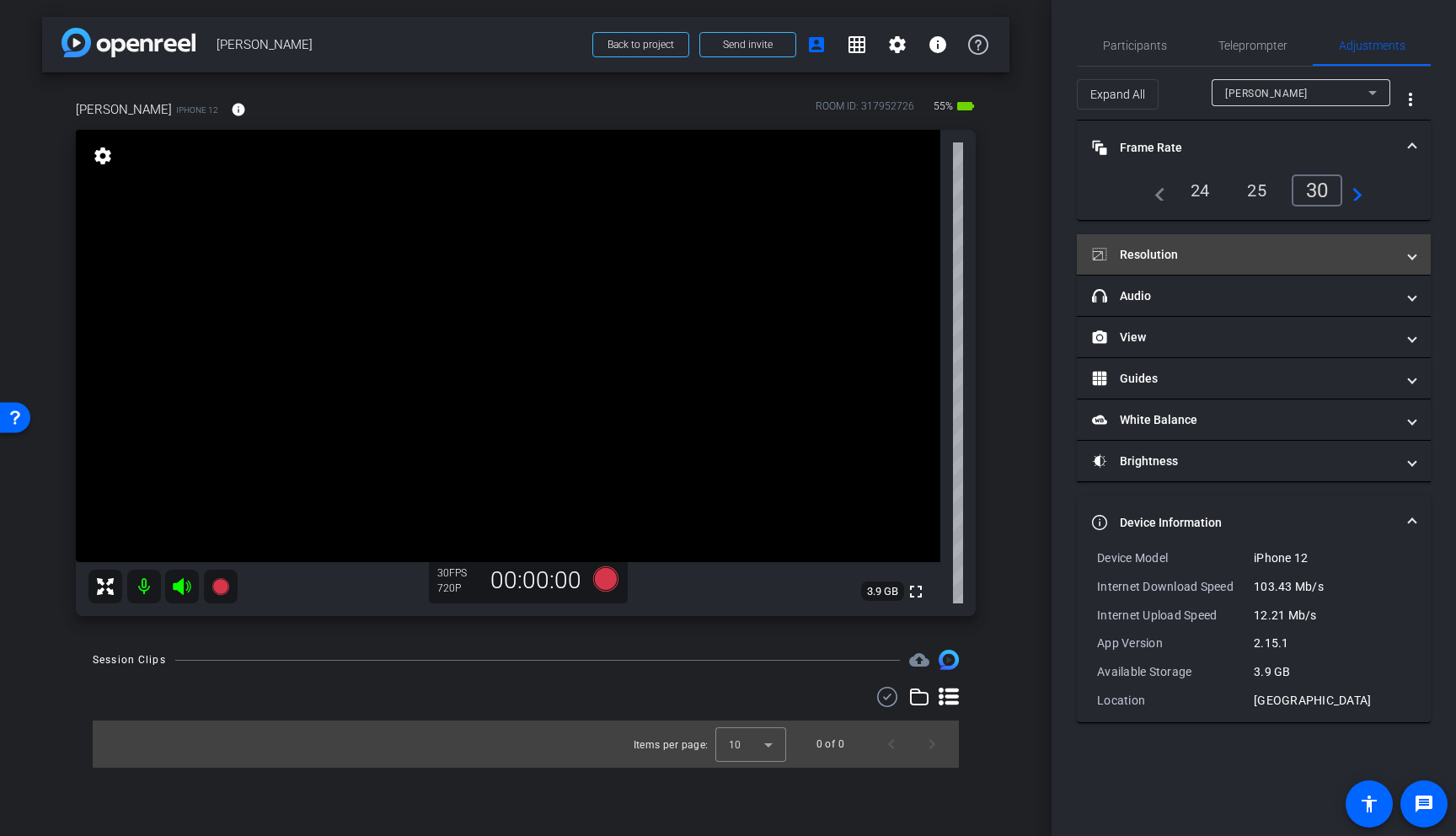
click at [1230, 260] on mat-panel-title "Resolution" at bounding box center [1244, 255] width 304 height 18
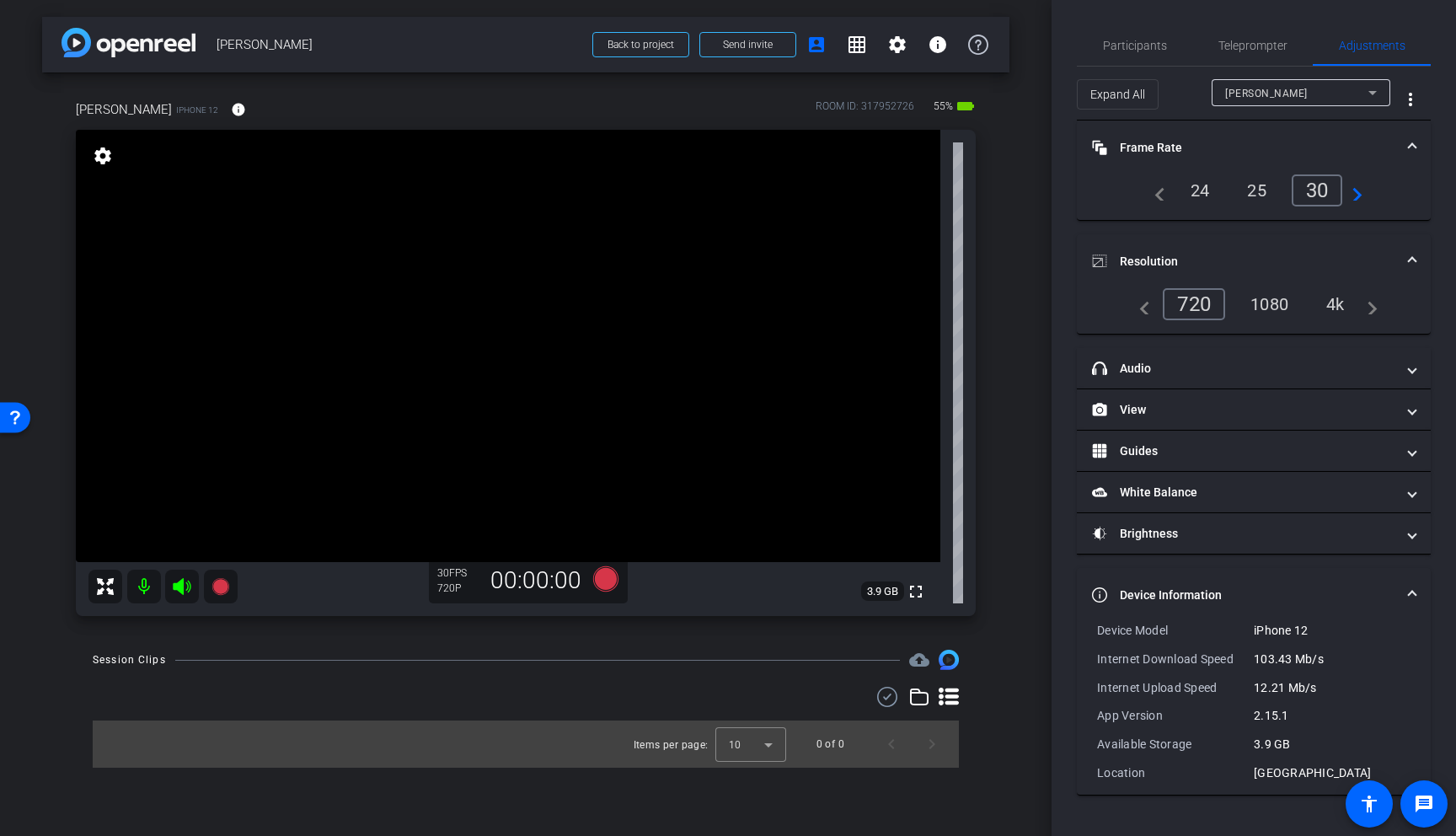
click at [1343, 298] on div "4k" at bounding box center [1336, 304] width 44 height 29
click at [435, 291] on video at bounding box center [508, 345] width 865 height 432
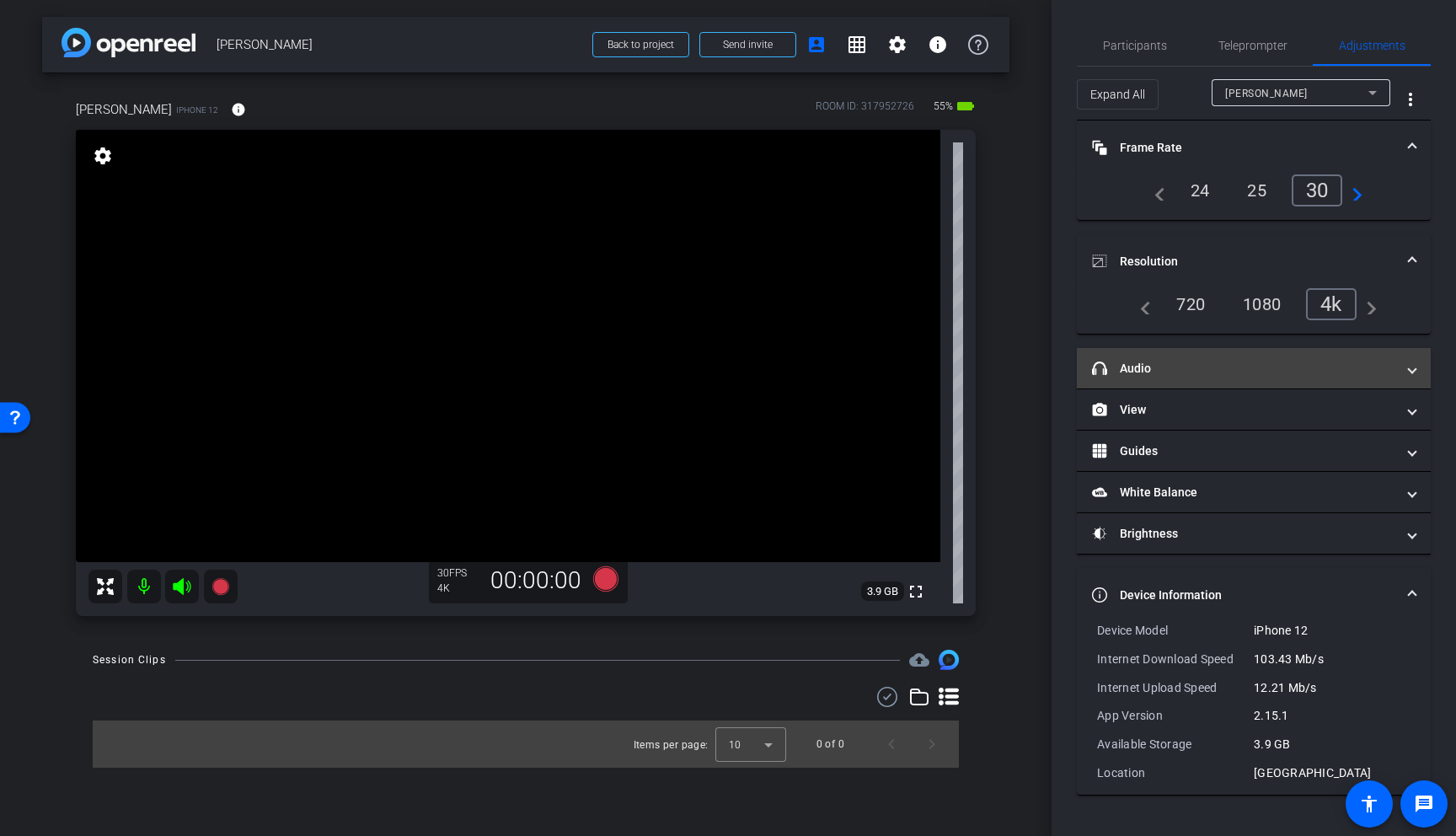
click at [1271, 374] on mat-panel-title "headphone icon Audio" at bounding box center [1244, 368] width 304 height 18
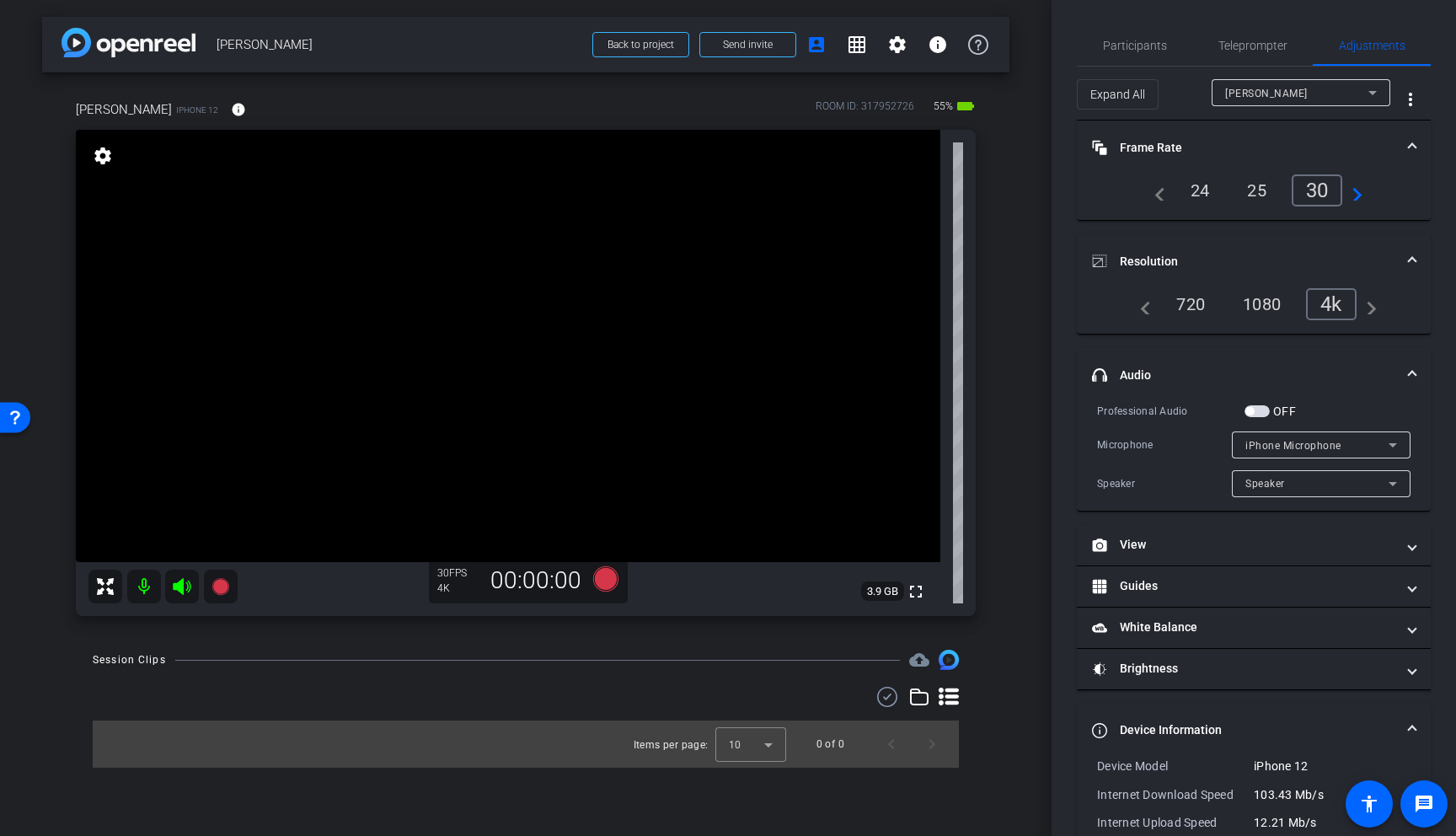
click at [1423, 361] on mat-expansion-panel-header "headphone icon Audio" at bounding box center [1254, 375] width 354 height 54
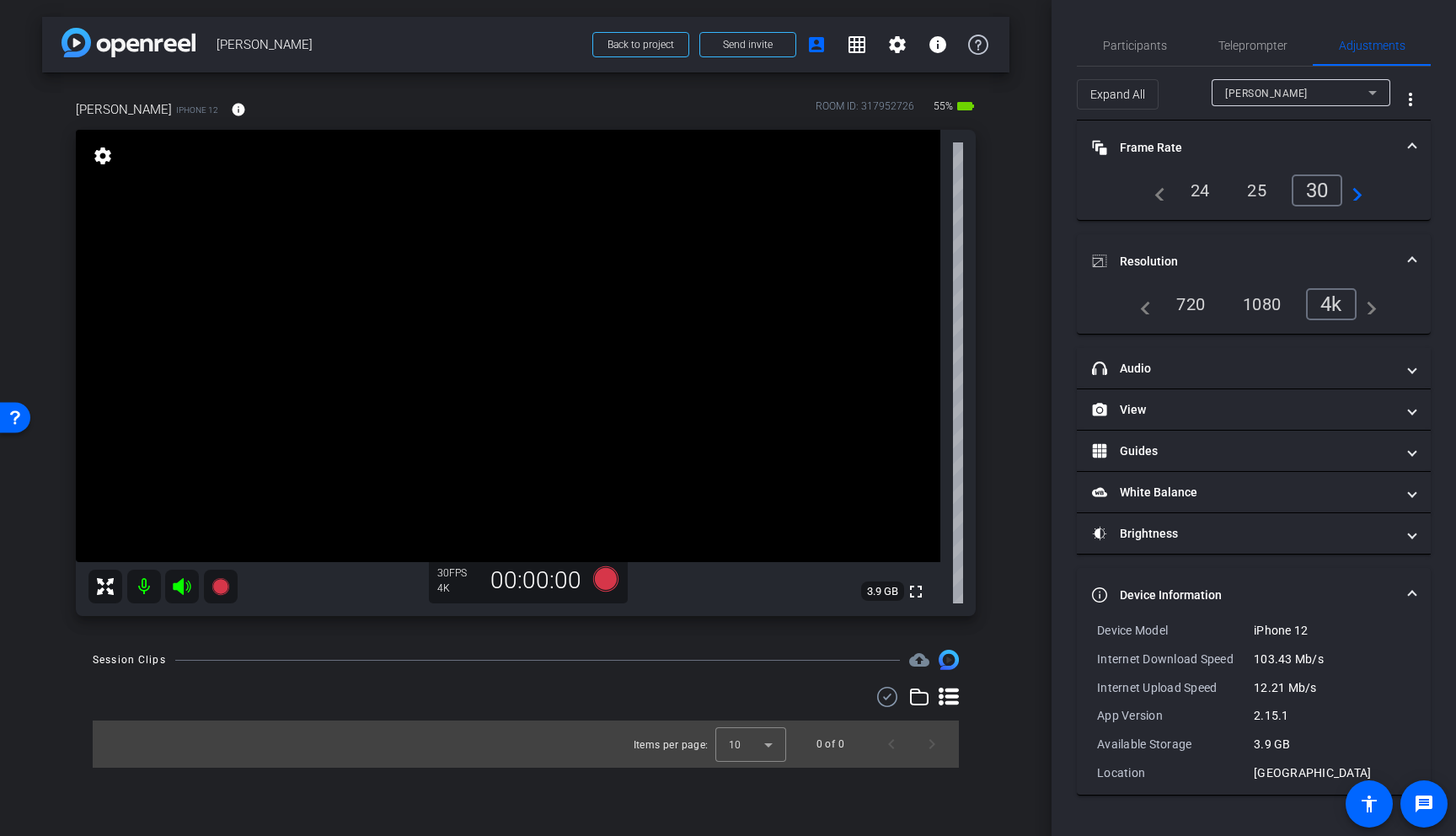
click at [1407, 270] on mat-expansion-panel-header "Resolution" at bounding box center [1254, 261] width 354 height 54
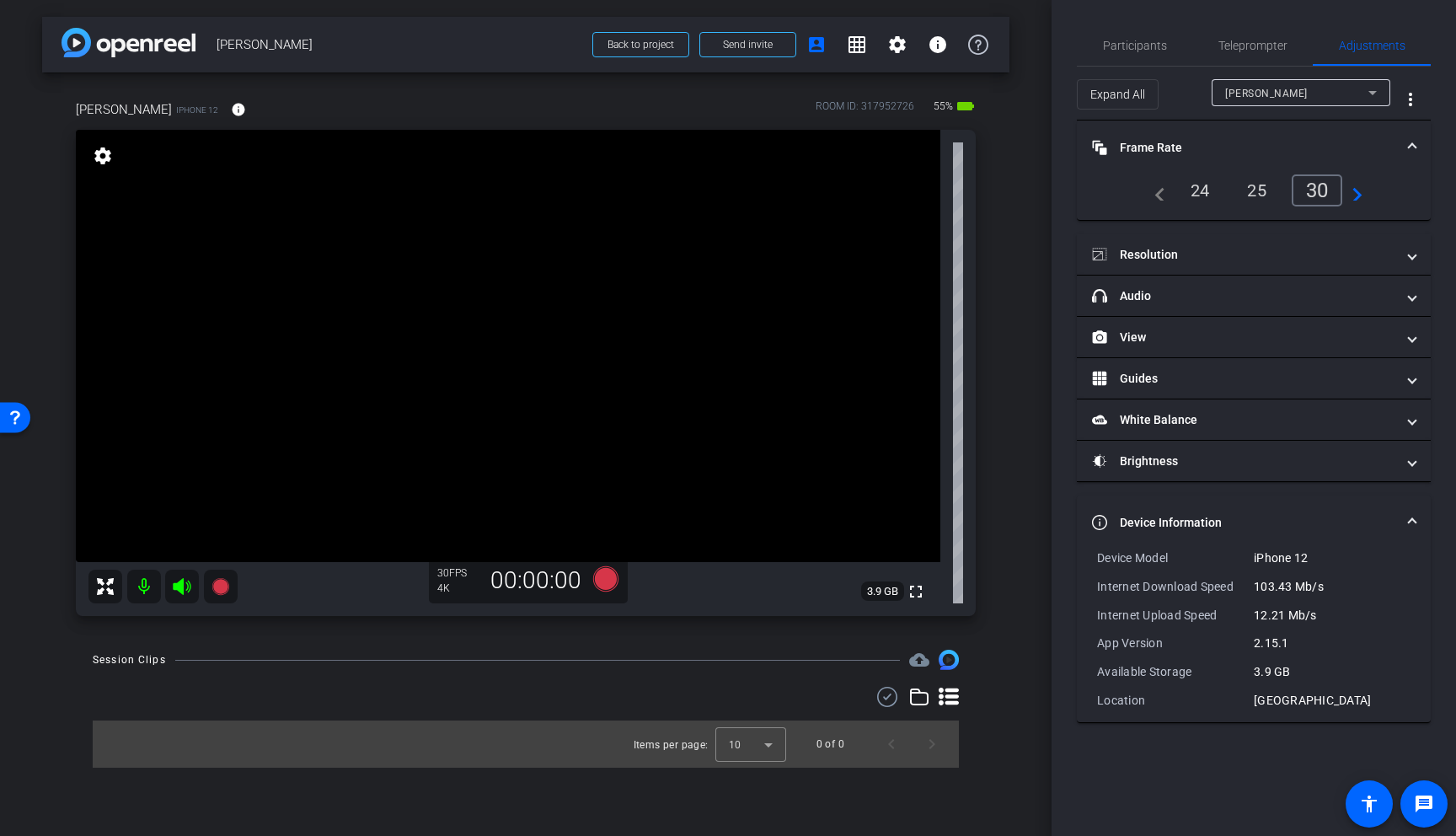
click at [1407, 148] on span "Frame Rate Frame Rate" at bounding box center [1250, 147] width 317 height 18
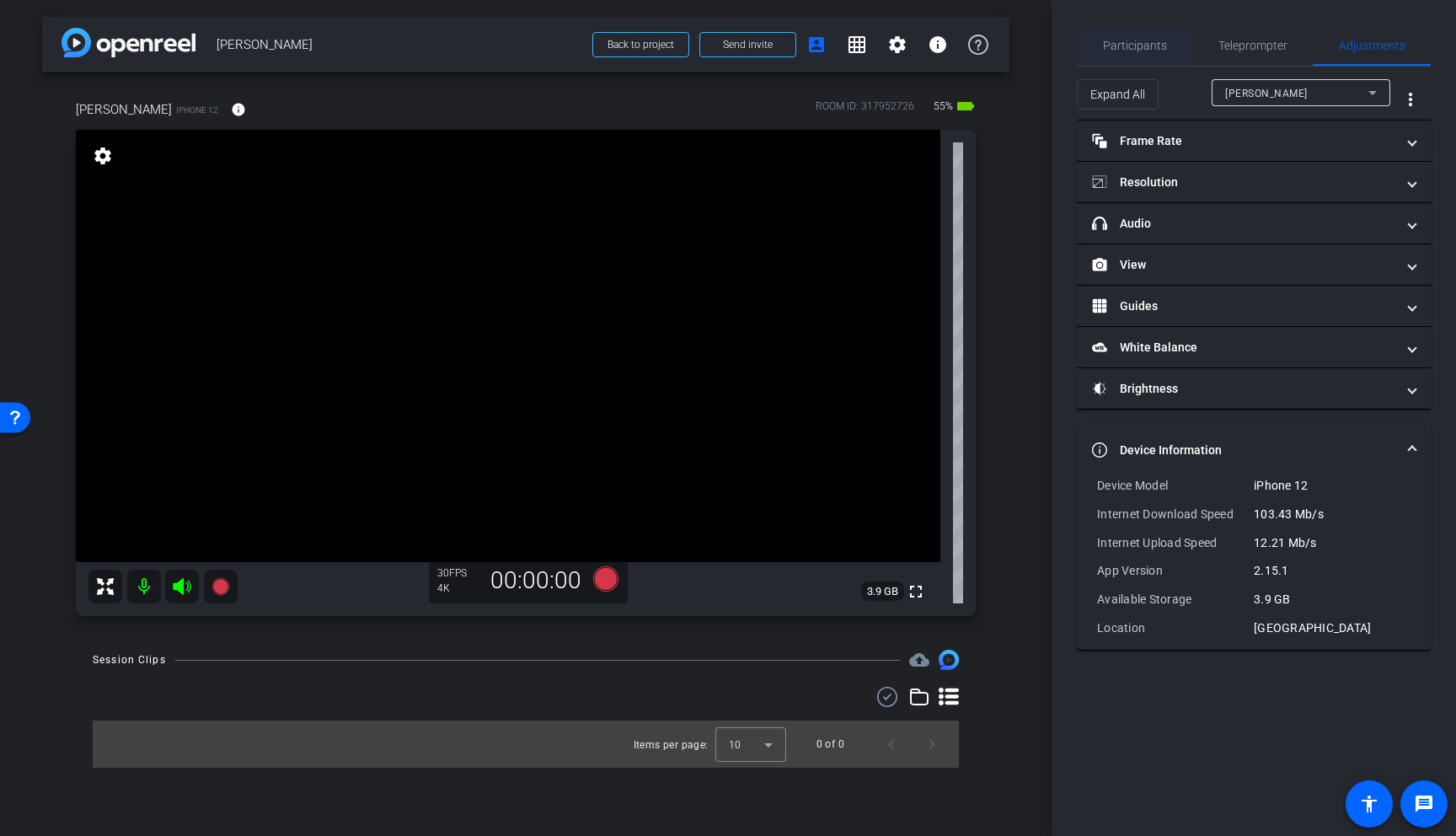
click at [1155, 46] on span "Participants" at bounding box center [1134, 46] width 64 height 11
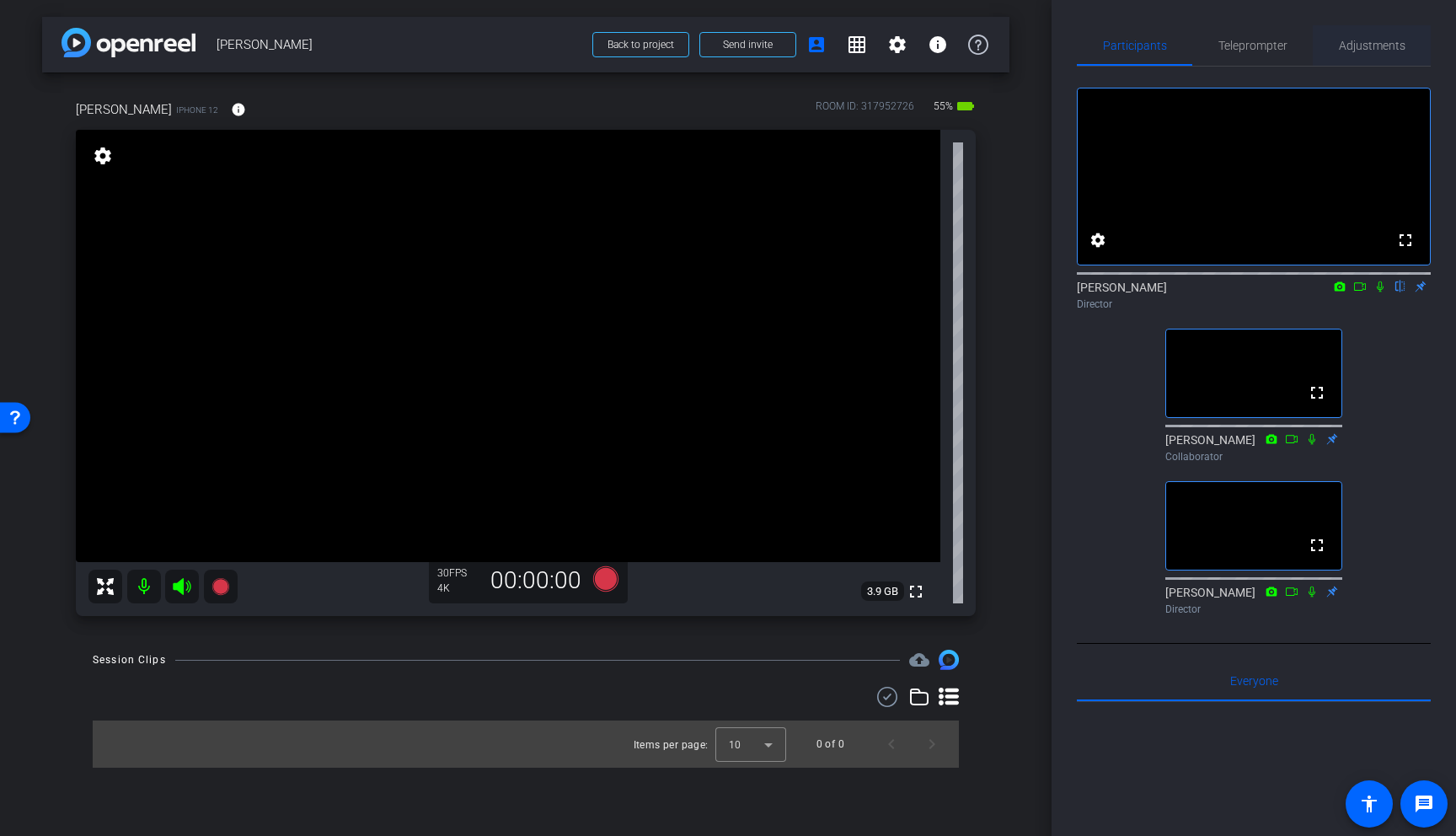
click at [1368, 49] on span "Adjustments" at bounding box center [1372, 46] width 67 height 11
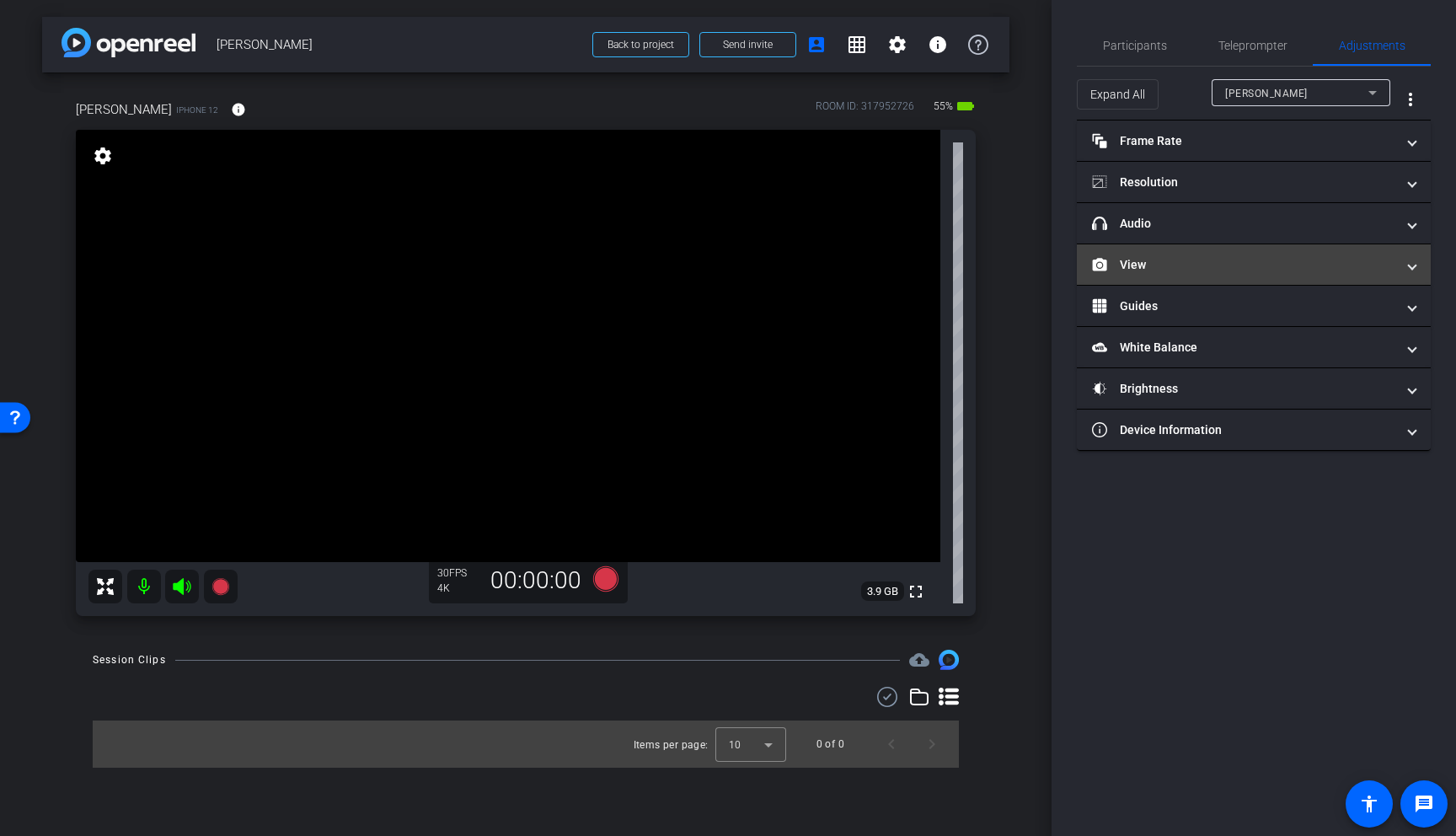
click at [1157, 263] on mat-panel-title "View" at bounding box center [1244, 264] width 304 height 18
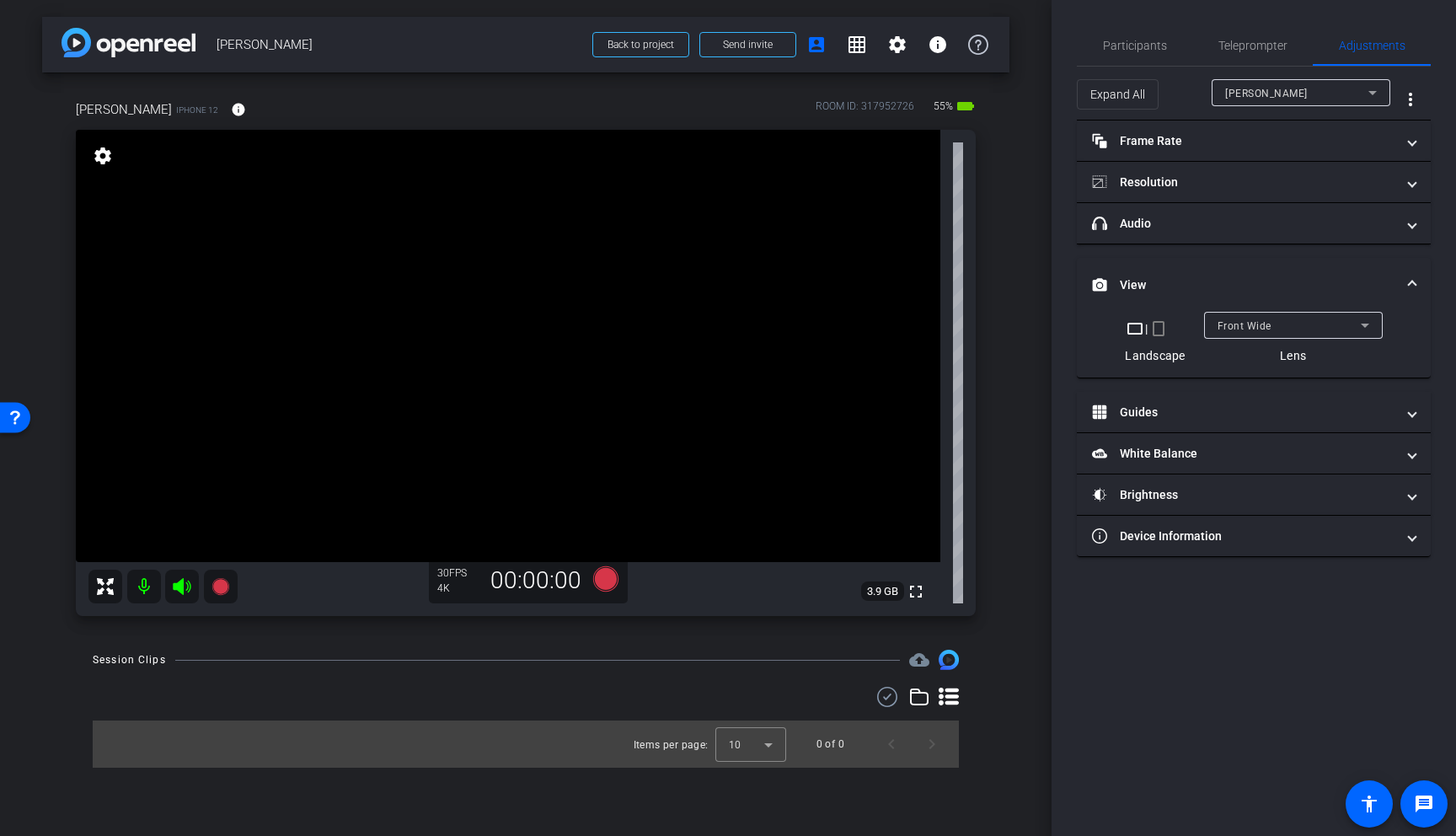
click at [1242, 270] on mat-expansion-panel-header "View" at bounding box center [1254, 284] width 354 height 54
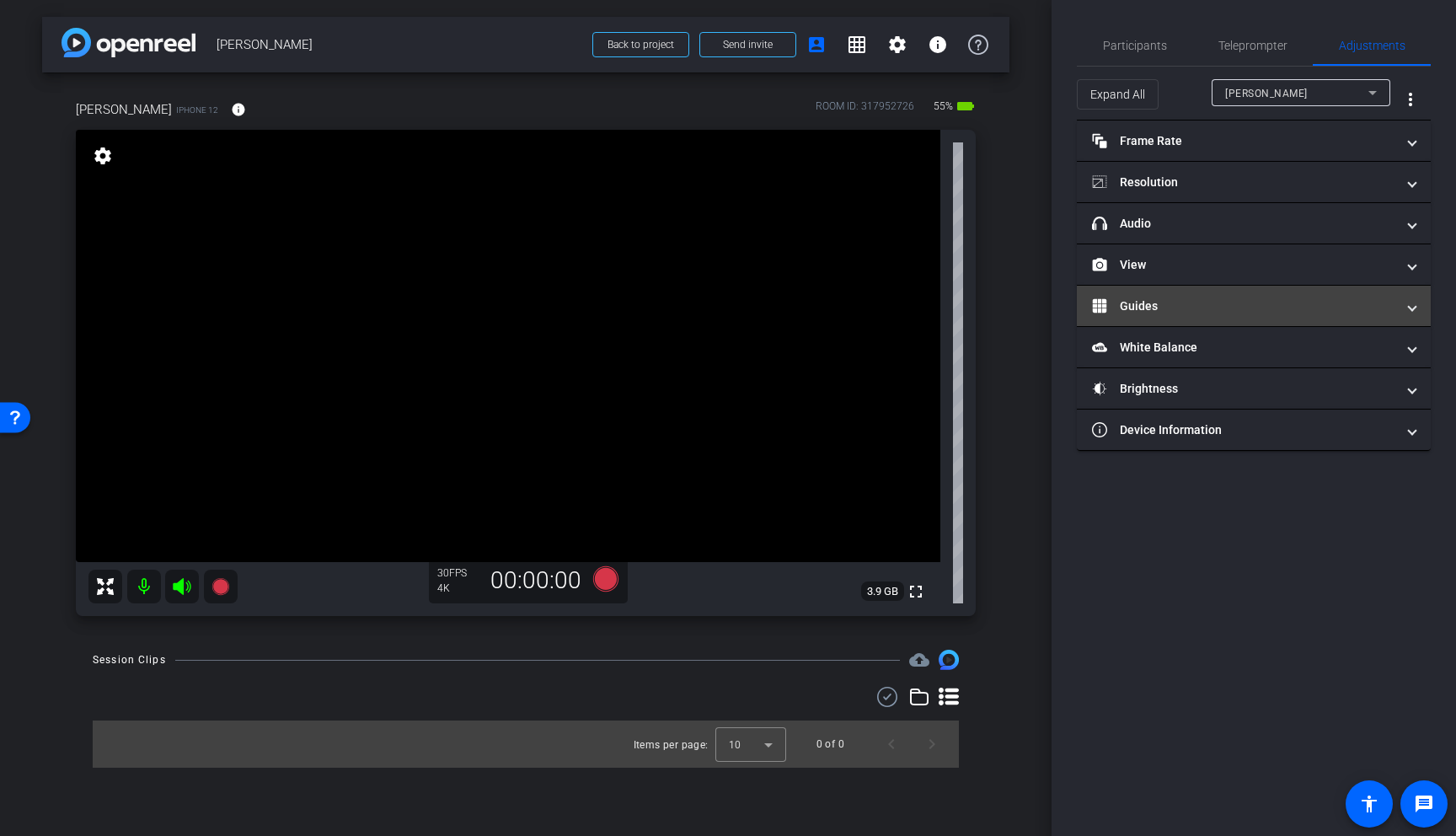
click at [1206, 306] on mat-panel-title "Guides" at bounding box center [1244, 306] width 304 height 18
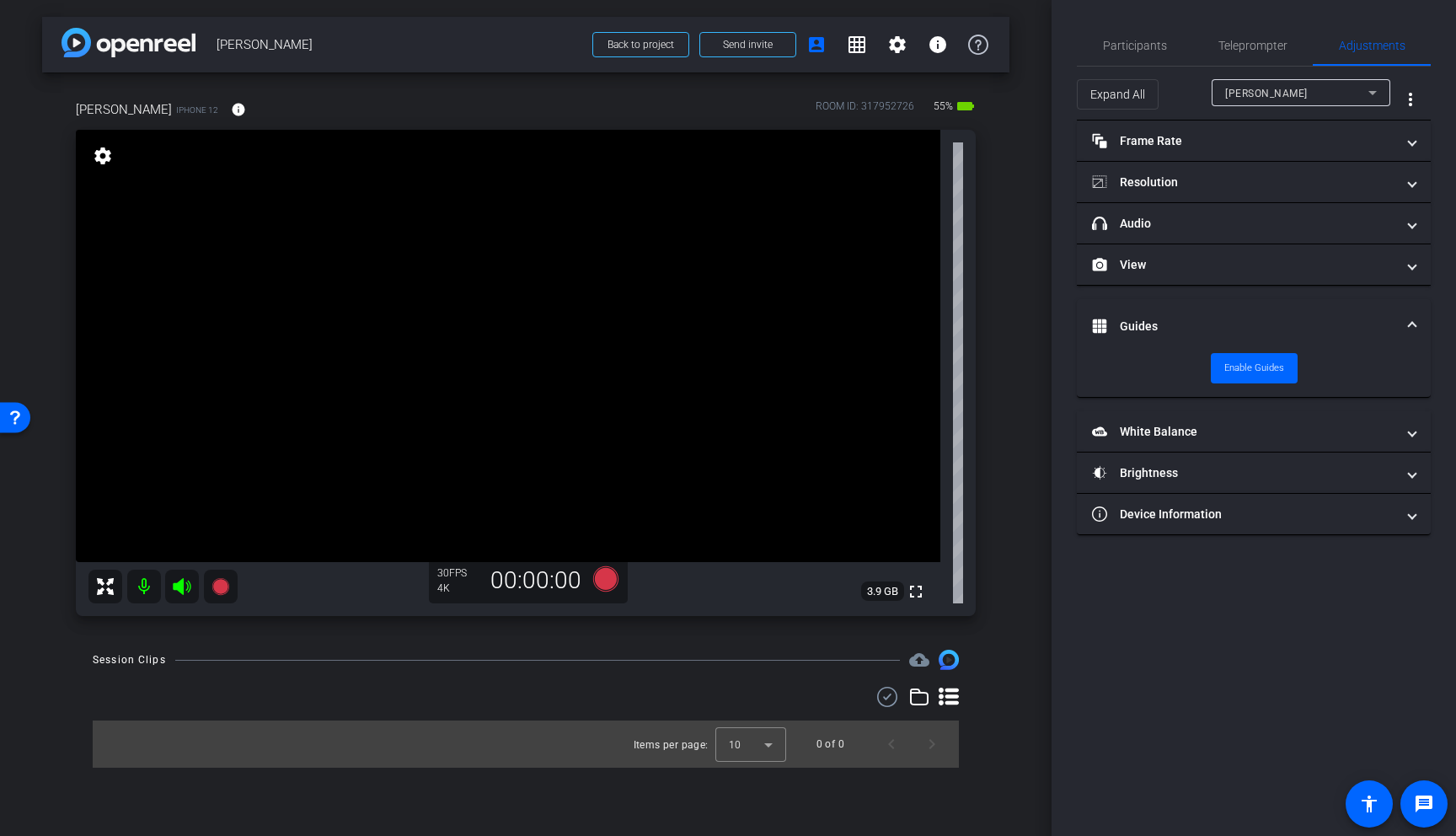
click at [1411, 325] on span at bounding box center [1412, 326] width 7 height 18
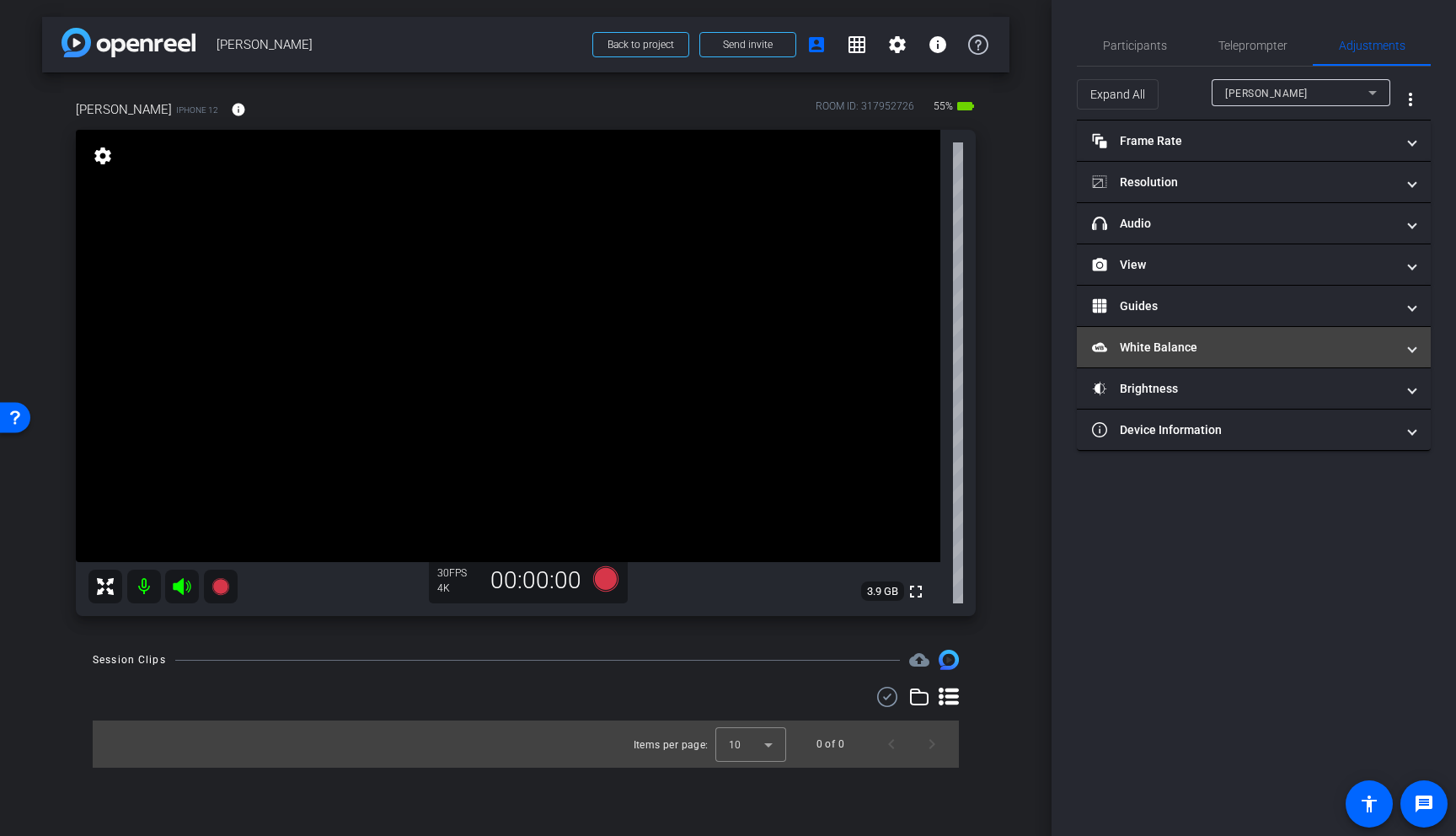
click at [1223, 348] on mat-panel-title "White Balance White Balance" at bounding box center [1244, 347] width 304 height 18
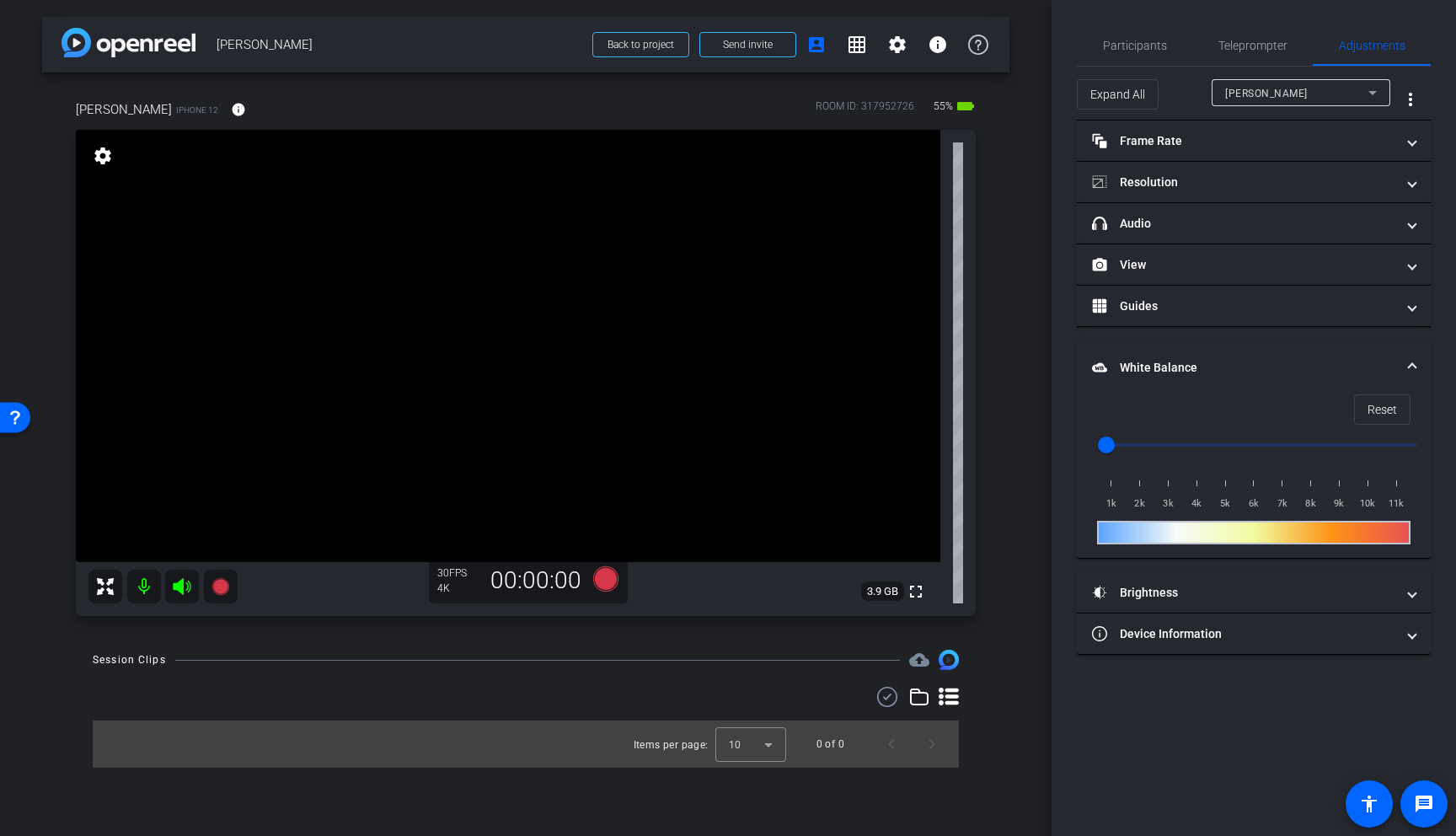
click at [1411, 365] on span at bounding box center [1412, 367] width 7 height 18
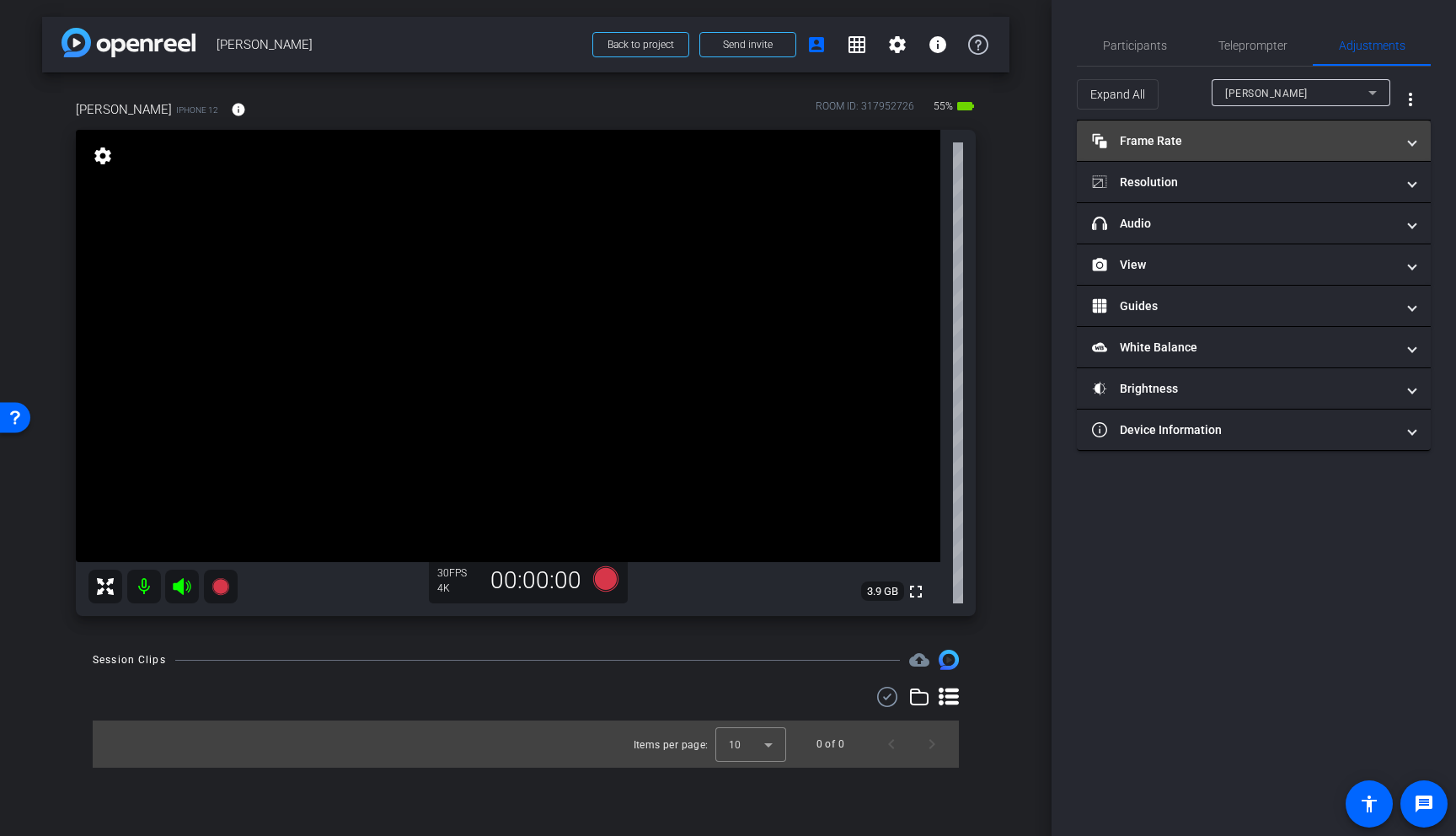
click at [1190, 138] on mat-panel-title "Frame Rate Frame Rate" at bounding box center [1244, 141] width 304 height 18
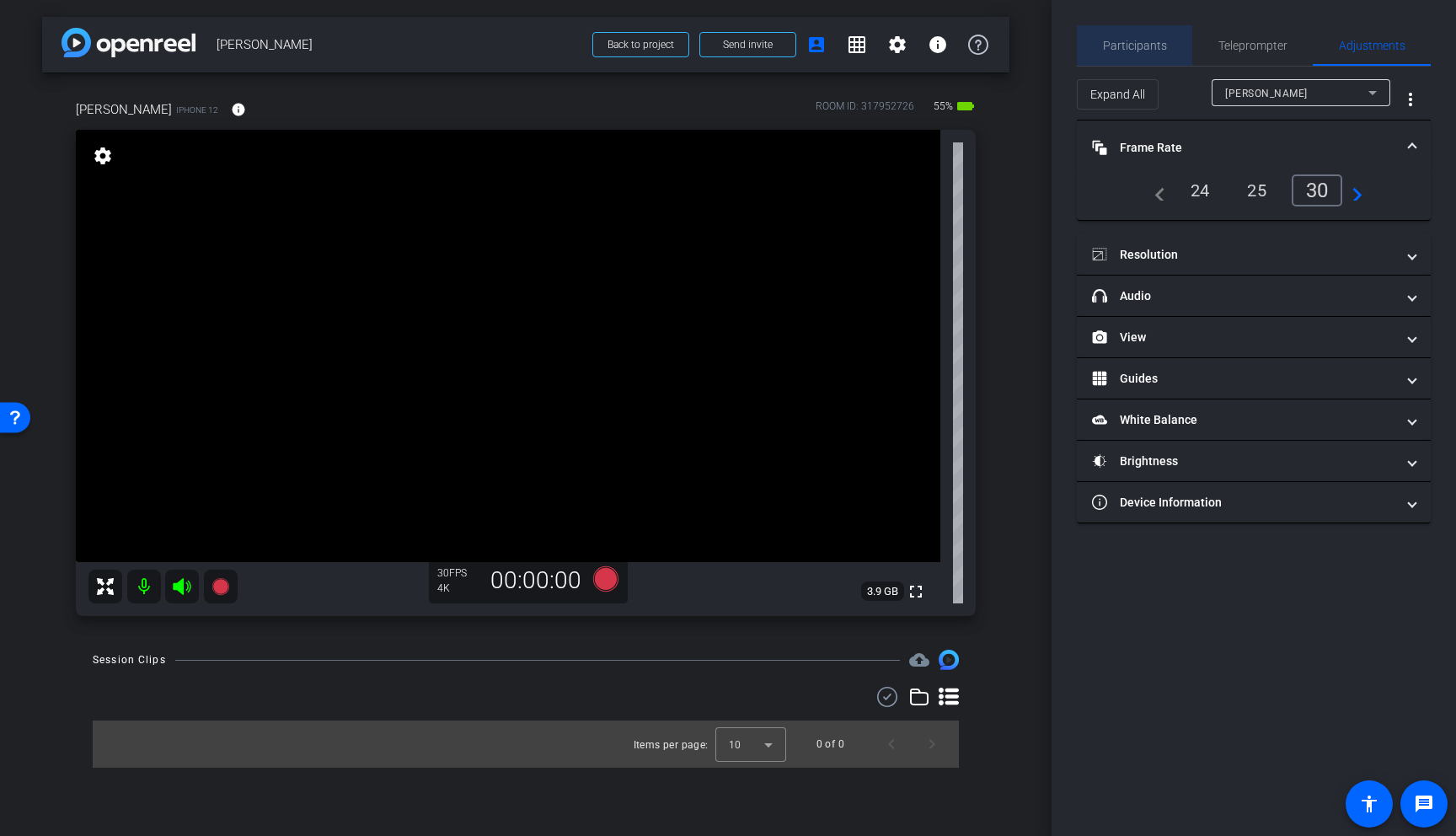
click at [1142, 33] on span "Participants" at bounding box center [1134, 46] width 64 height 41
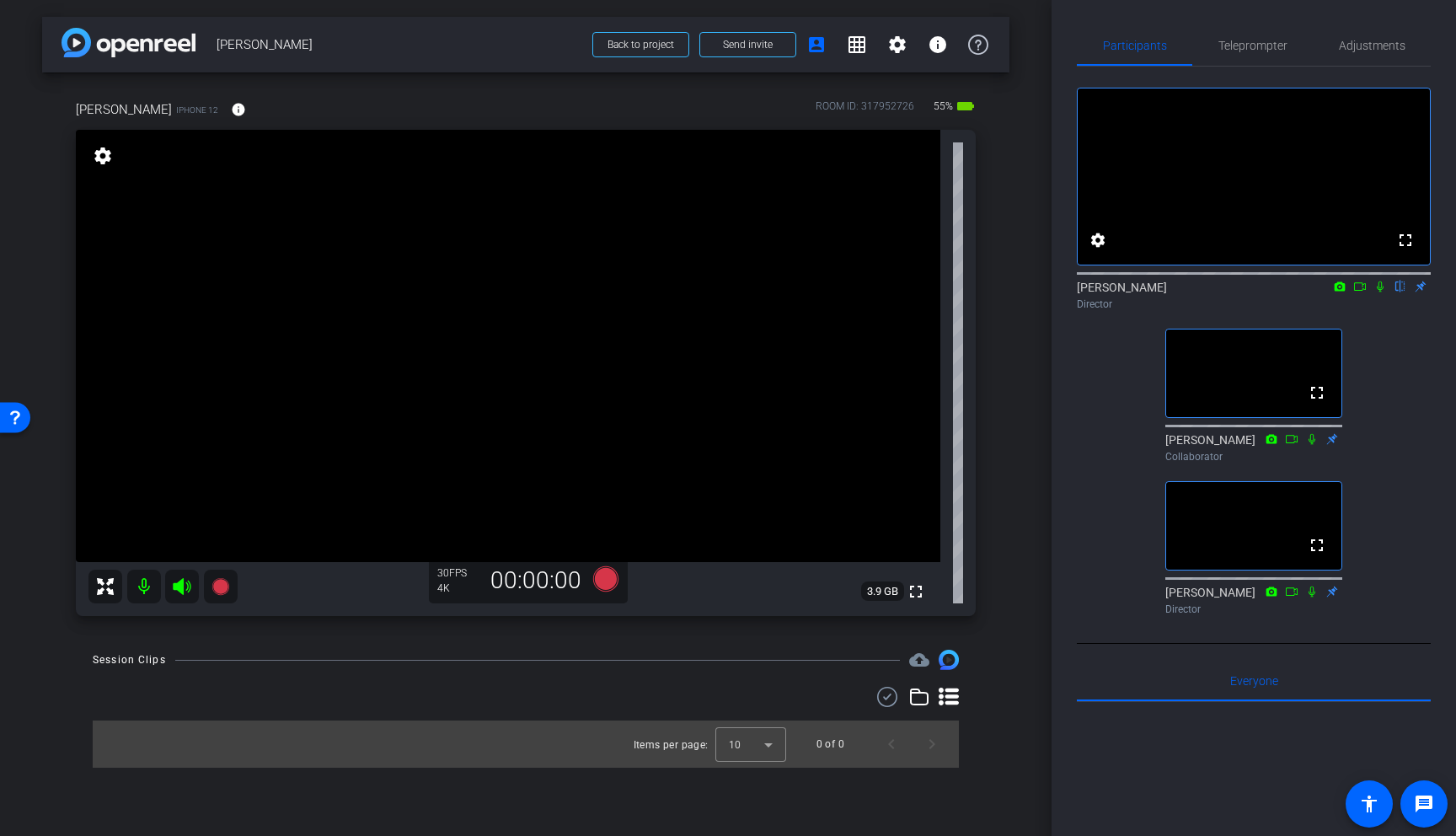
scroll to position [10, 0]
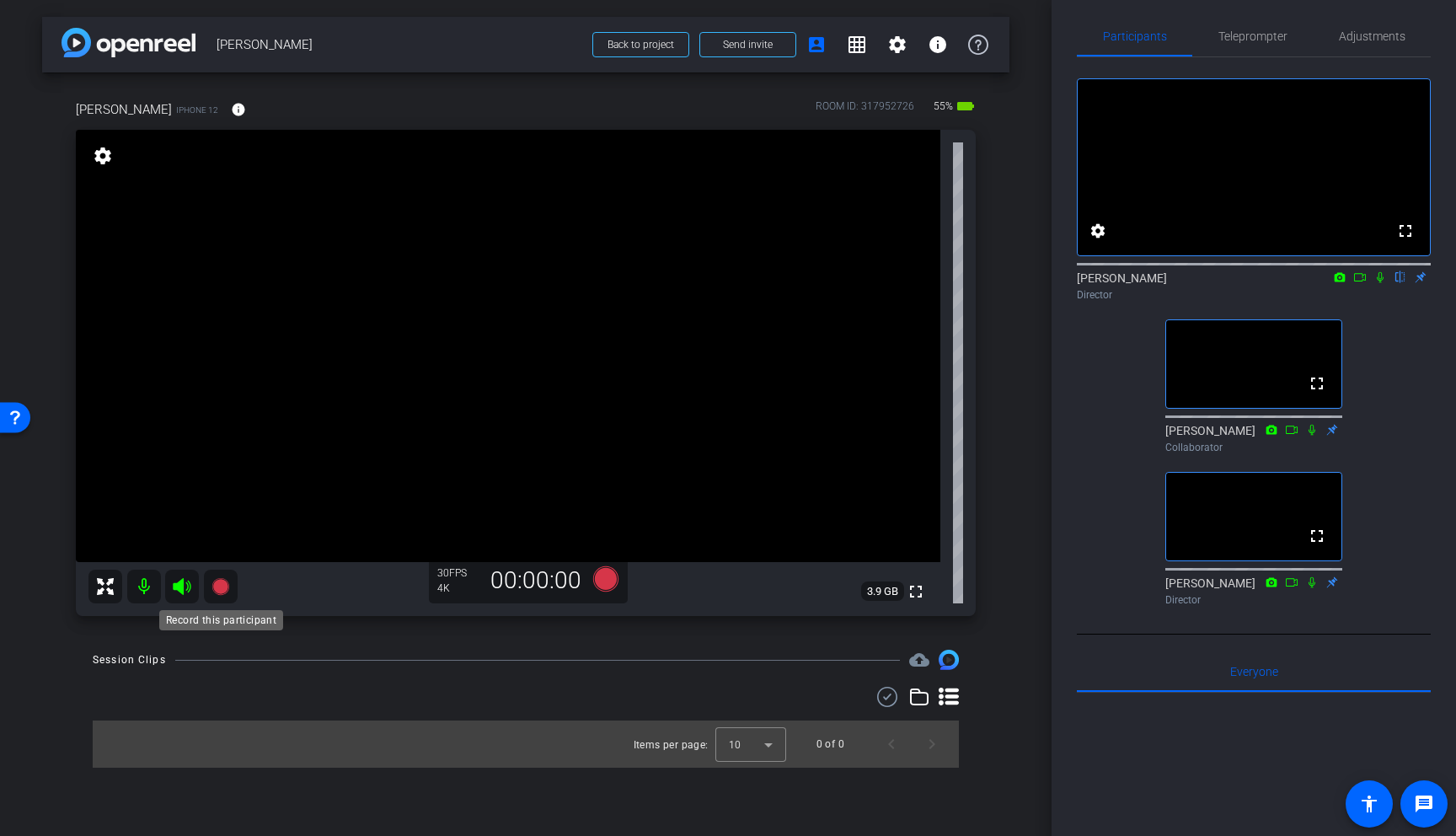
click at [219, 589] on icon at bounding box center [220, 587] width 17 height 17
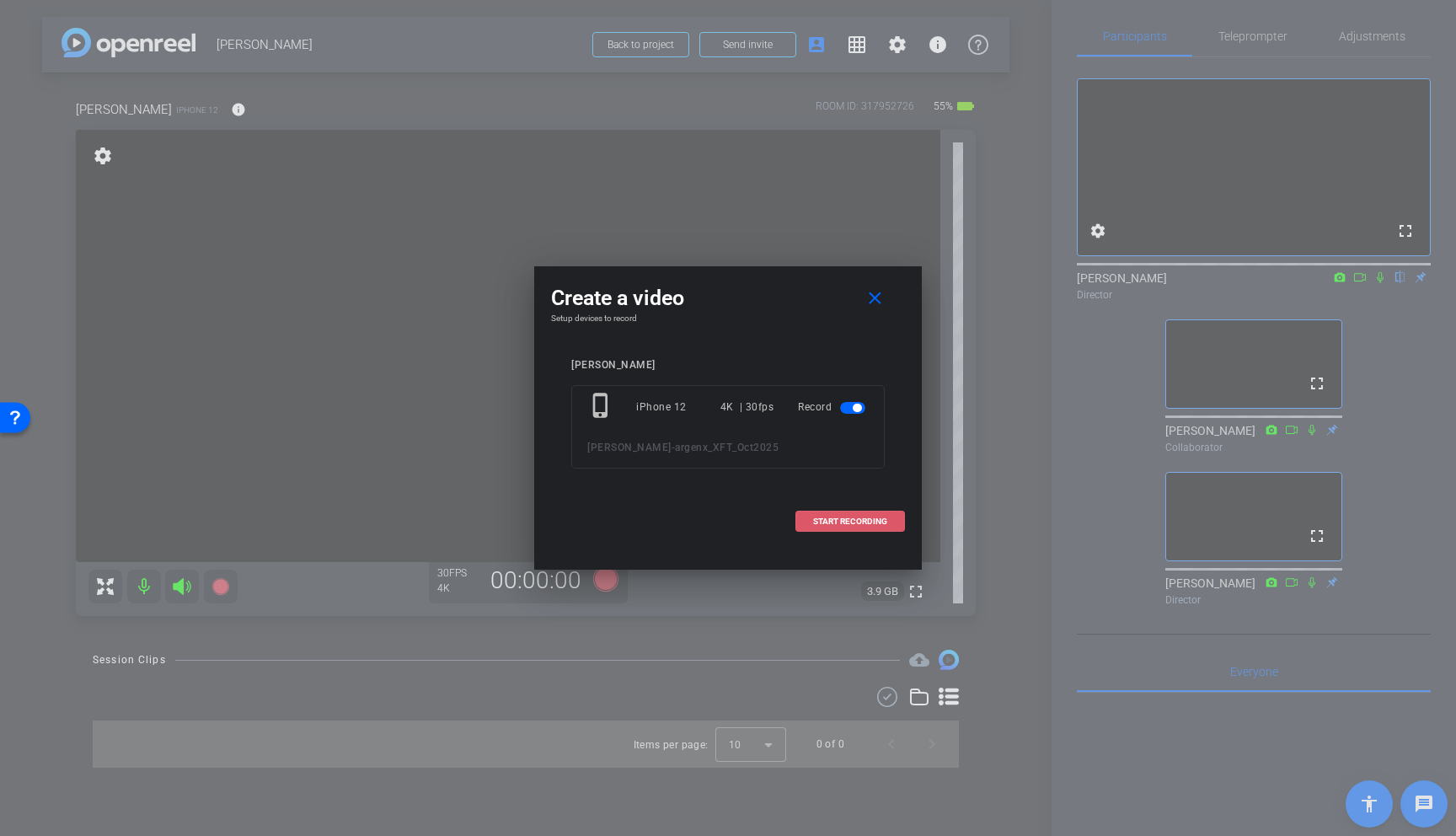
click at [879, 521] on span "START RECORDING" at bounding box center [851, 521] width 74 height 9
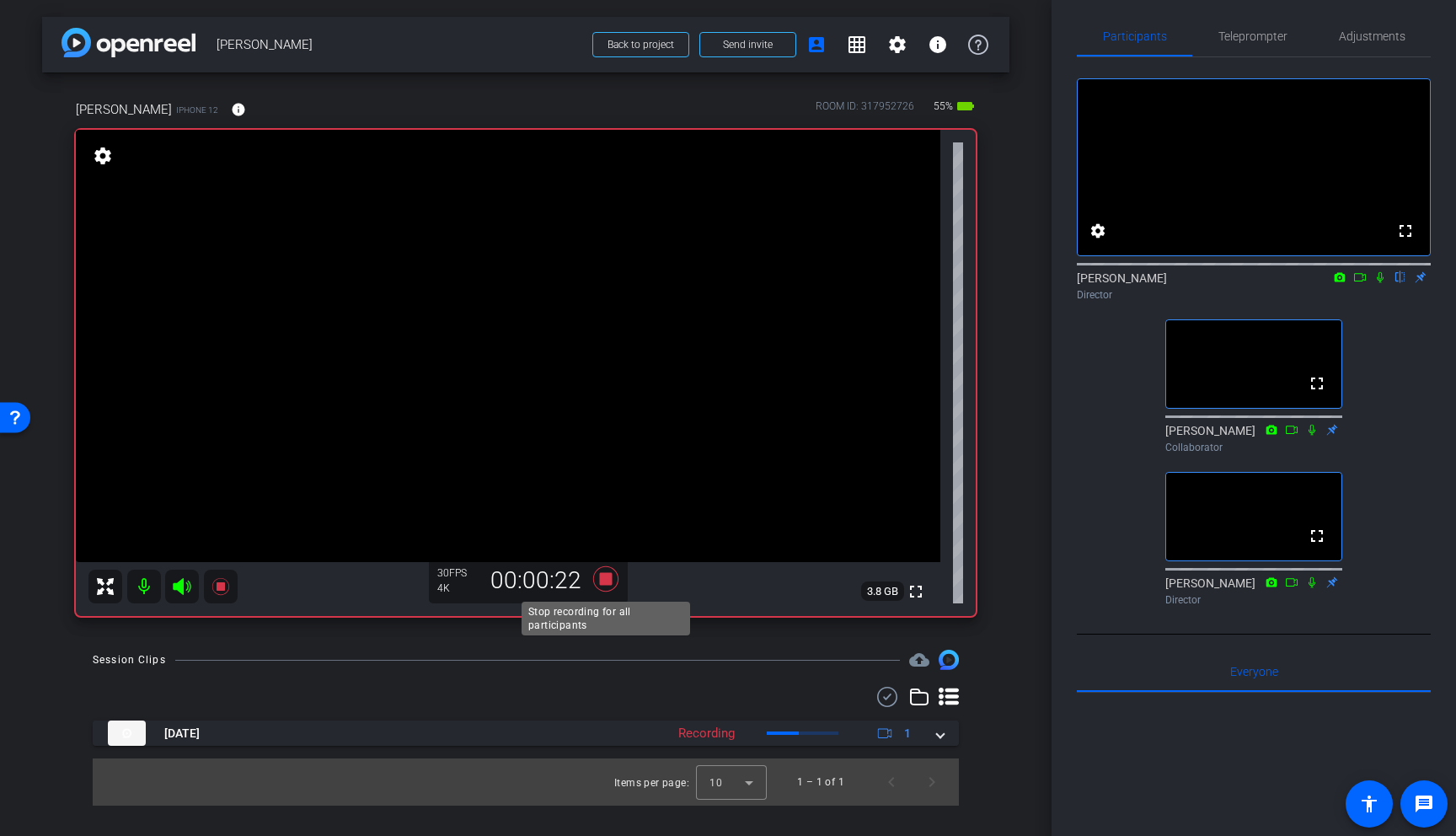
click at [608, 576] on icon at bounding box center [606, 578] width 26 height 26
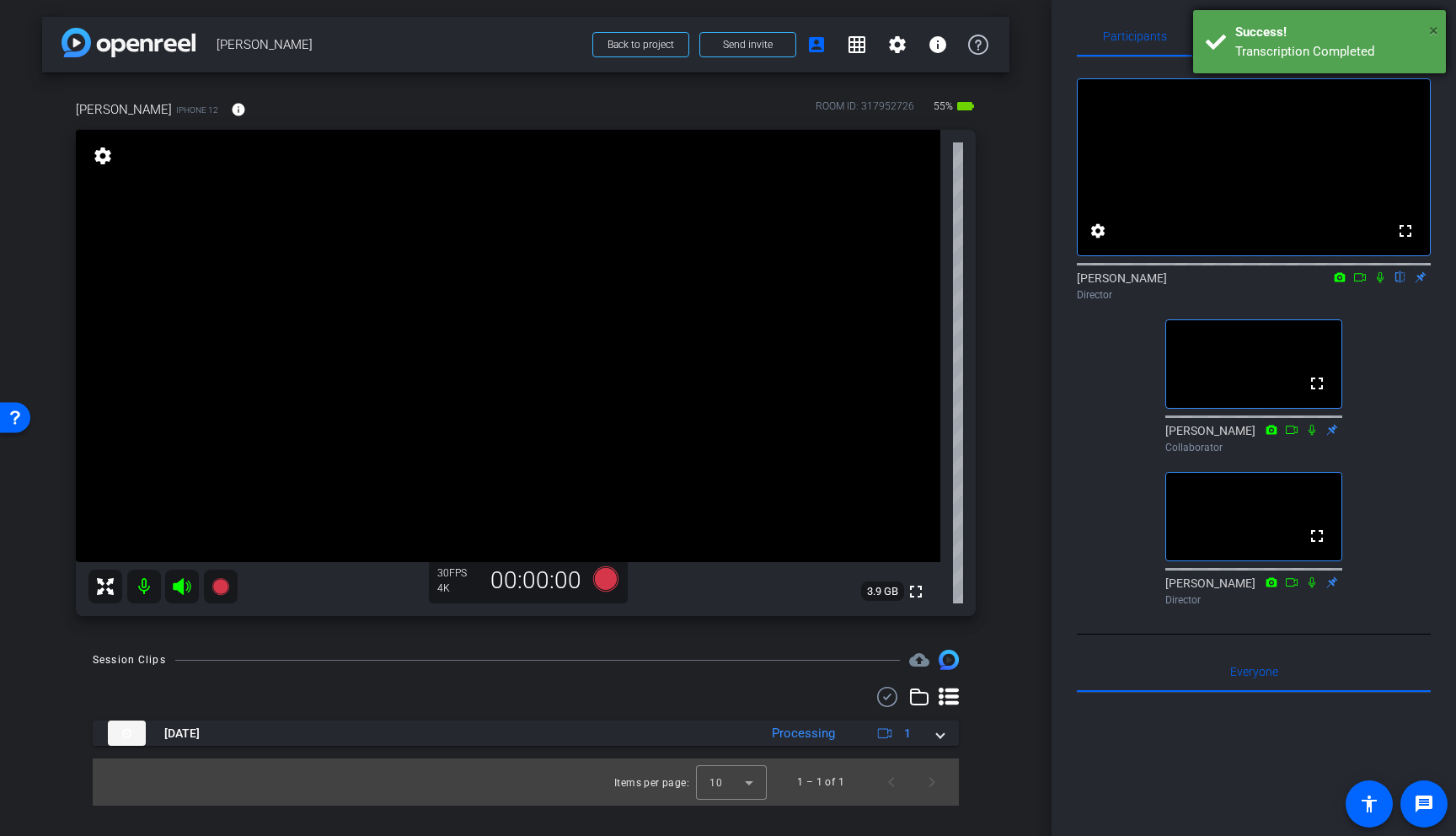
click at [1434, 28] on span "×" at bounding box center [1434, 29] width 10 height 20
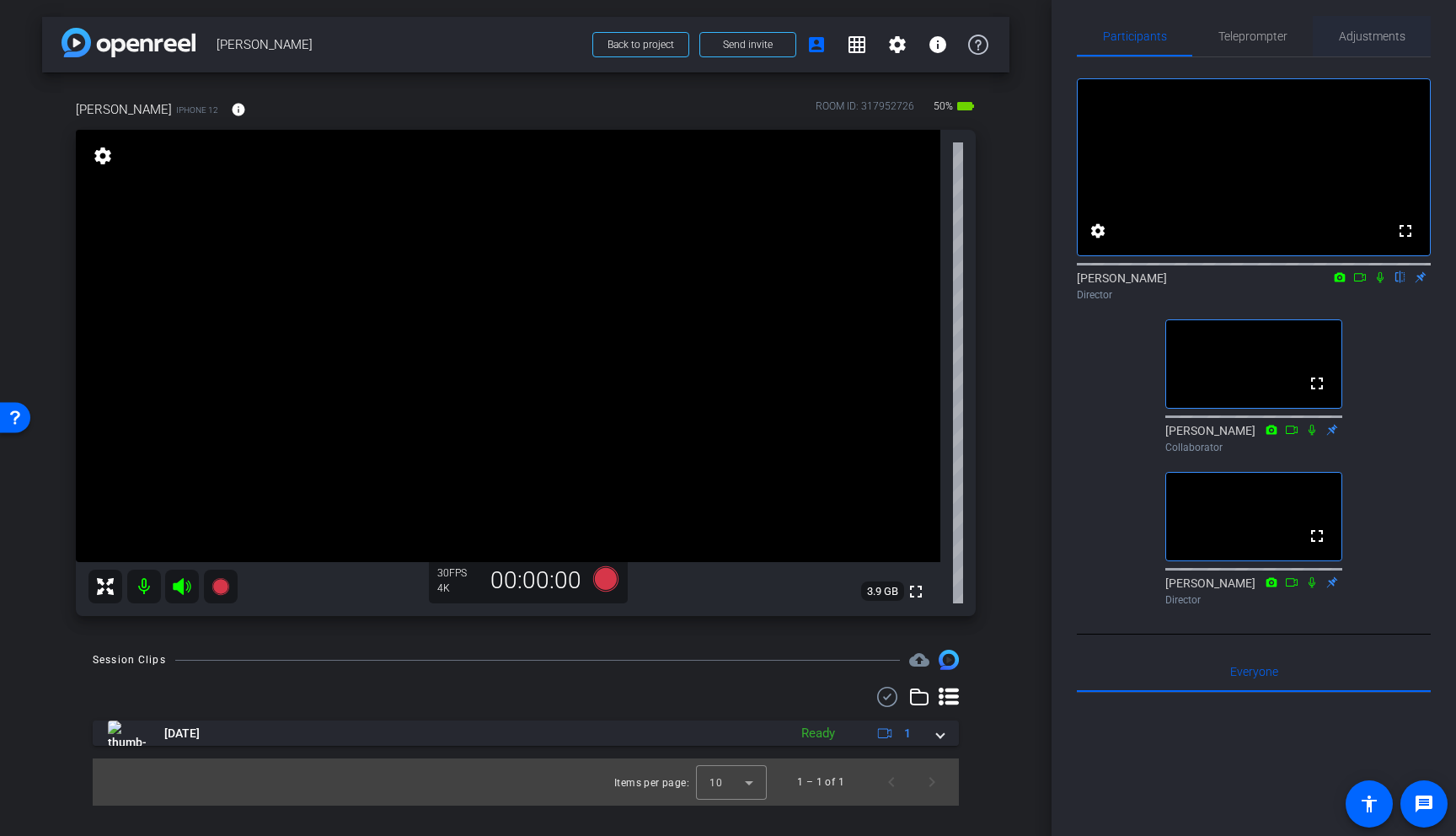
click at [1359, 38] on span "Adjustments" at bounding box center [1372, 36] width 67 height 11
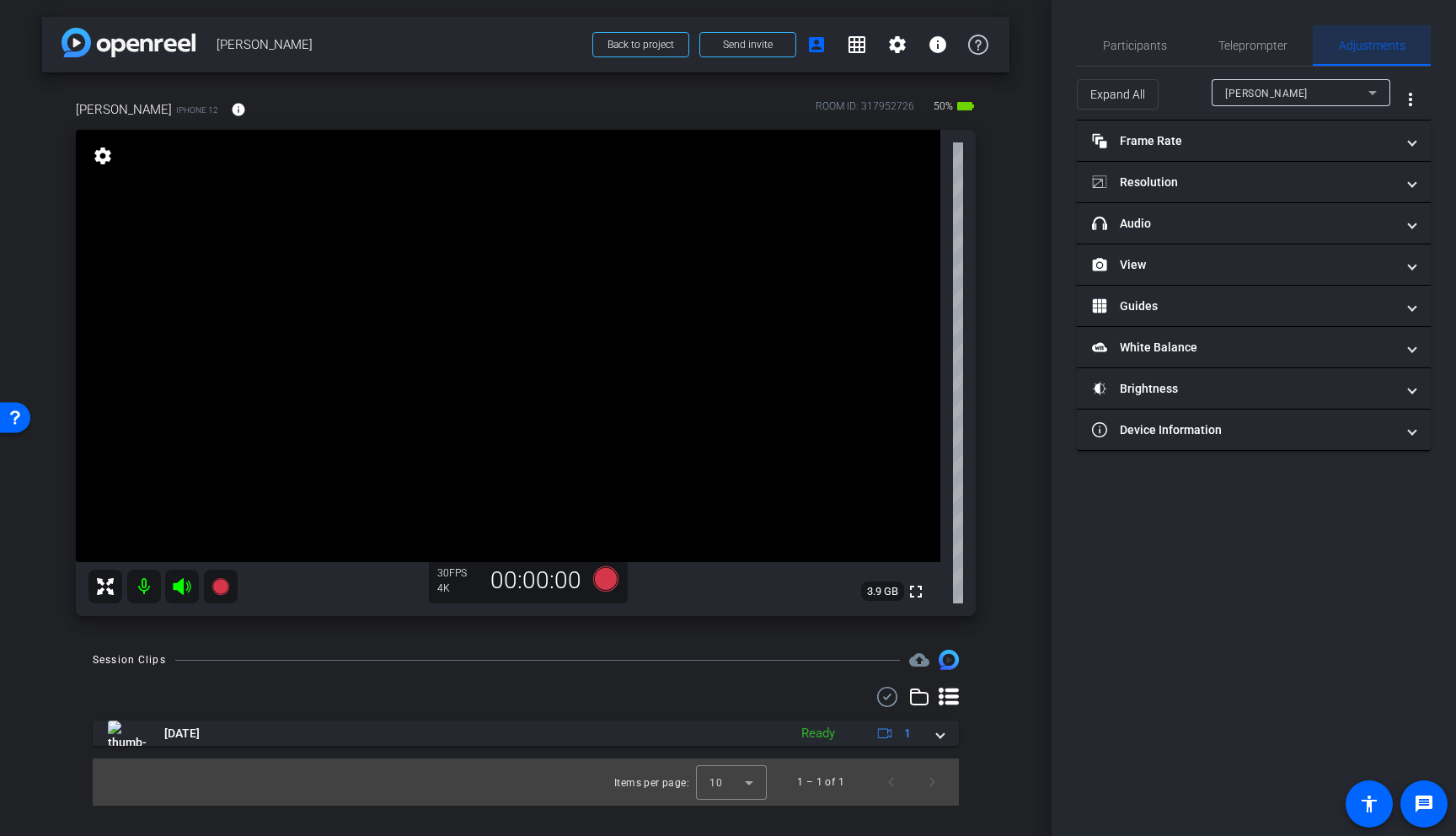
scroll to position [0, 0]
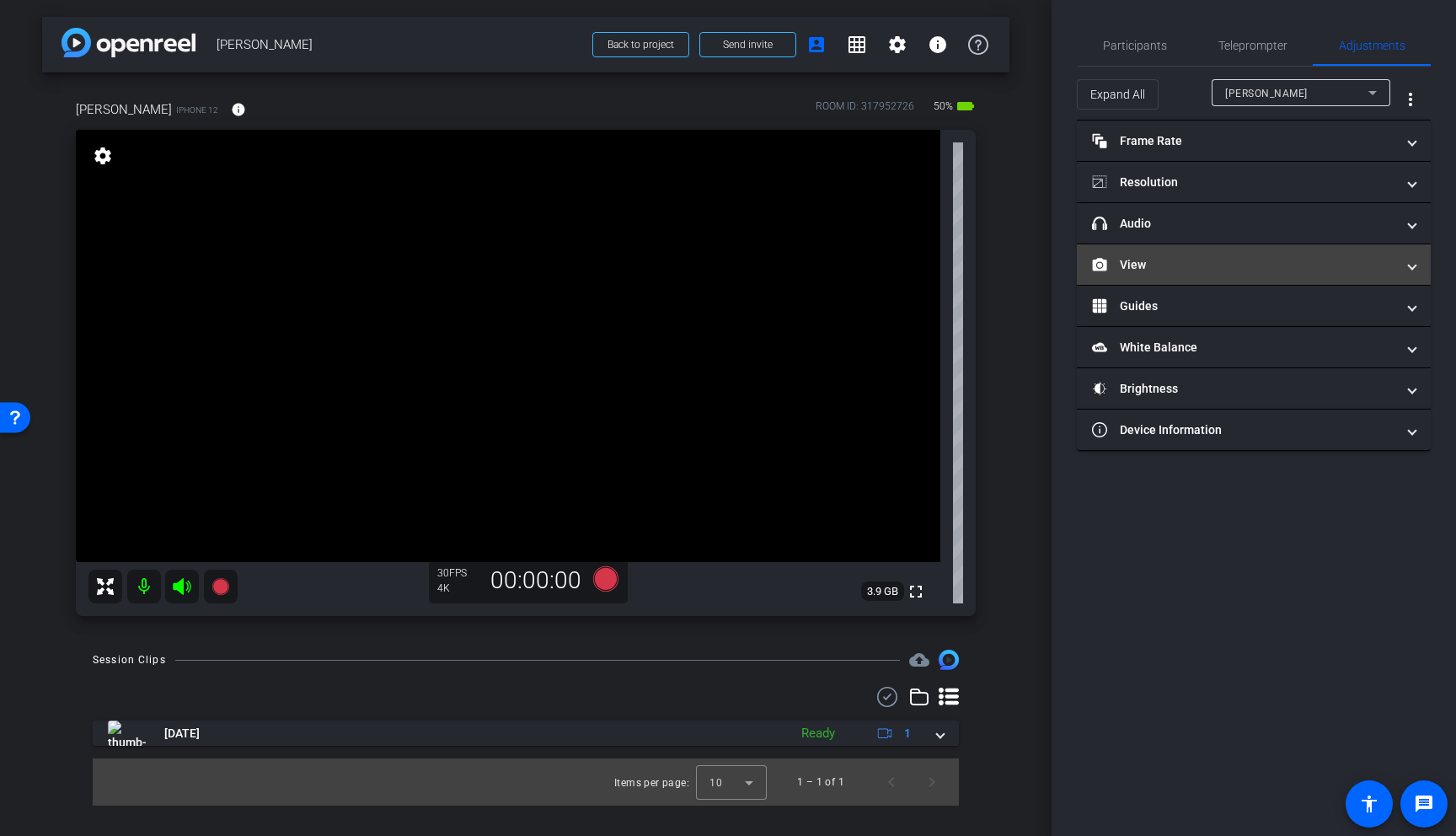
click at [1243, 262] on mat-panel-title "View" at bounding box center [1244, 264] width 304 height 18
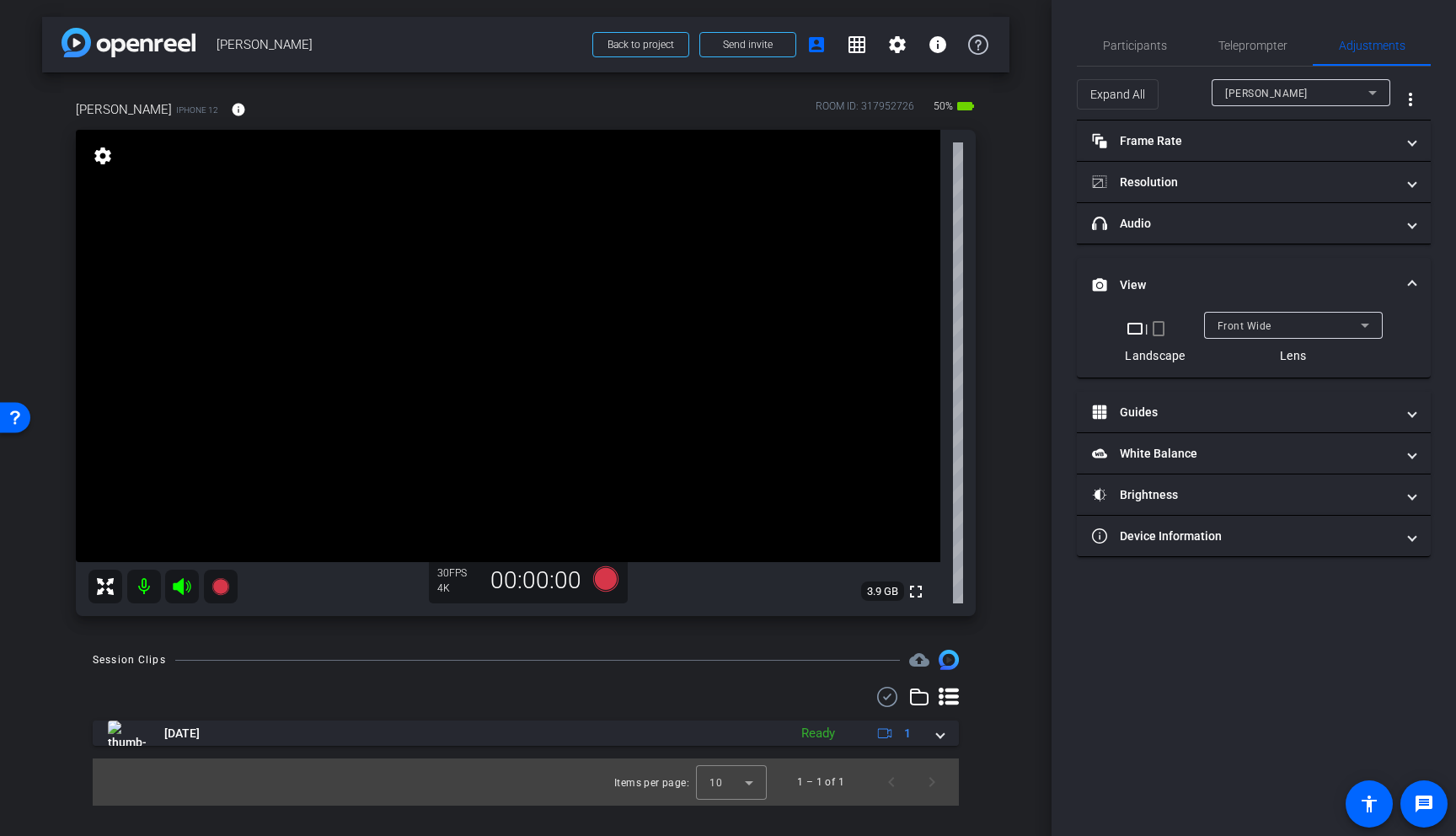
click at [1256, 327] on span "Front Wide" at bounding box center [1245, 326] width 54 height 11
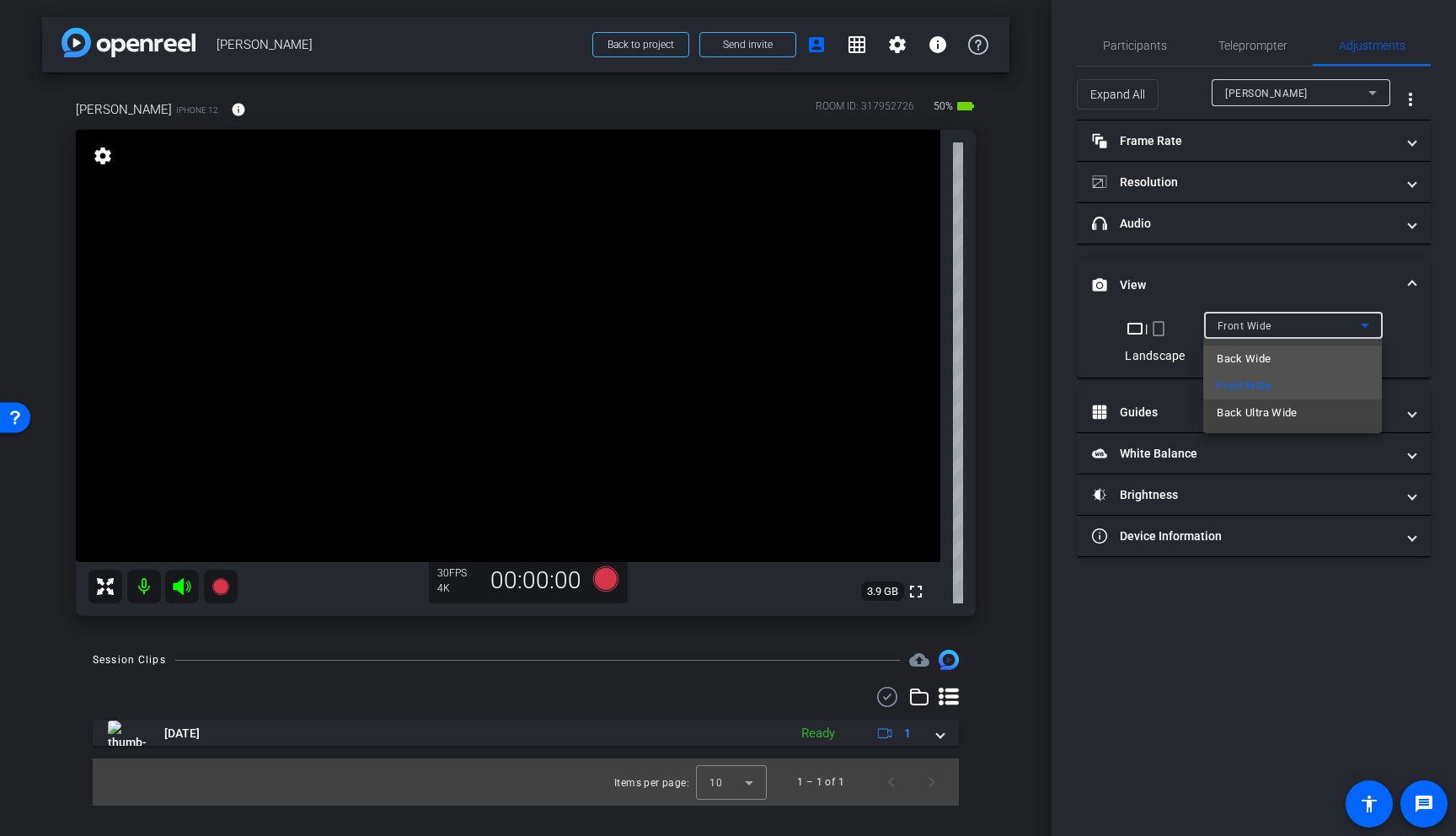
click at [1257, 365] on span "Back Wide" at bounding box center [1244, 359] width 54 height 20
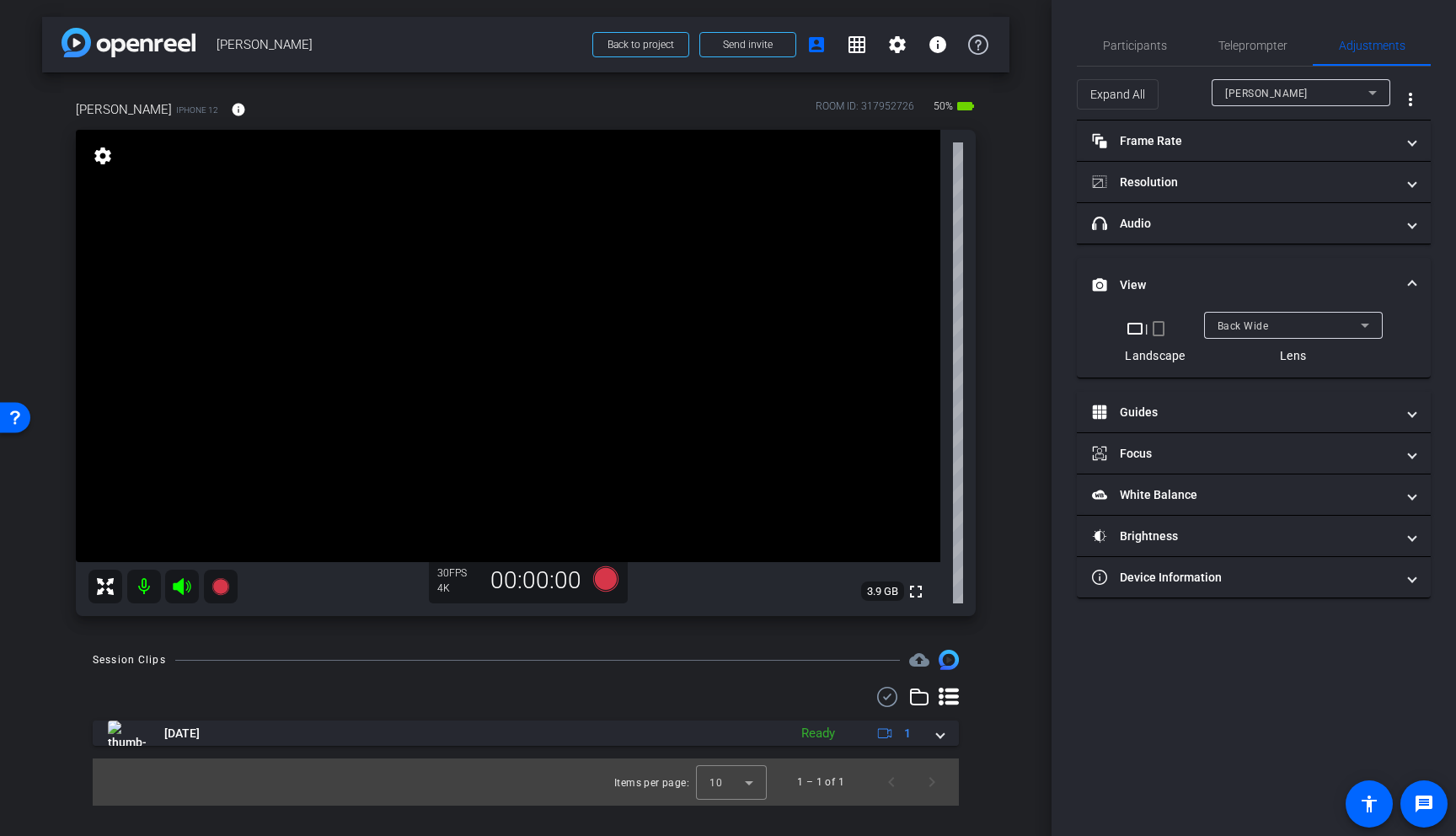
click at [1141, 24] on div "Participants Teleprompter Adjustments settings [PERSON_NAME] flip Director [PER…" at bounding box center [1253, 418] width 404 height 836
click at [1142, 41] on span "Participants" at bounding box center [1134, 46] width 64 height 11
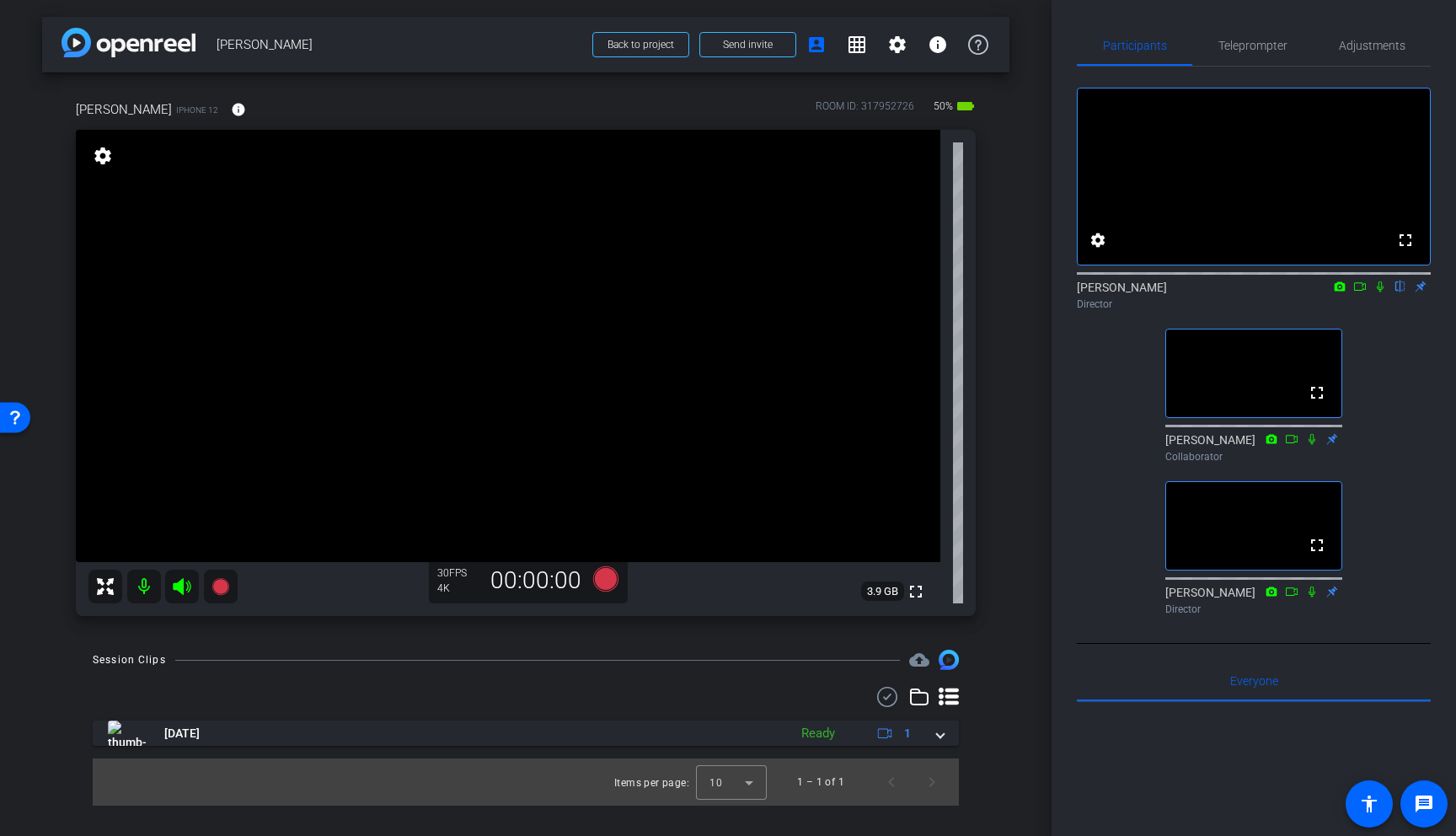
click at [1362, 291] on icon at bounding box center [1360, 286] width 11 height 9
click at [455, 300] on video at bounding box center [508, 345] width 865 height 432
click at [467, 288] on video at bounding box center [508, 345] width 865 height 432
click at [456, 266] on video at bounding box center [508, 345] width 865 height 432
click at [446, 269] on video at bounding box center [508, 345] width 865 height 432
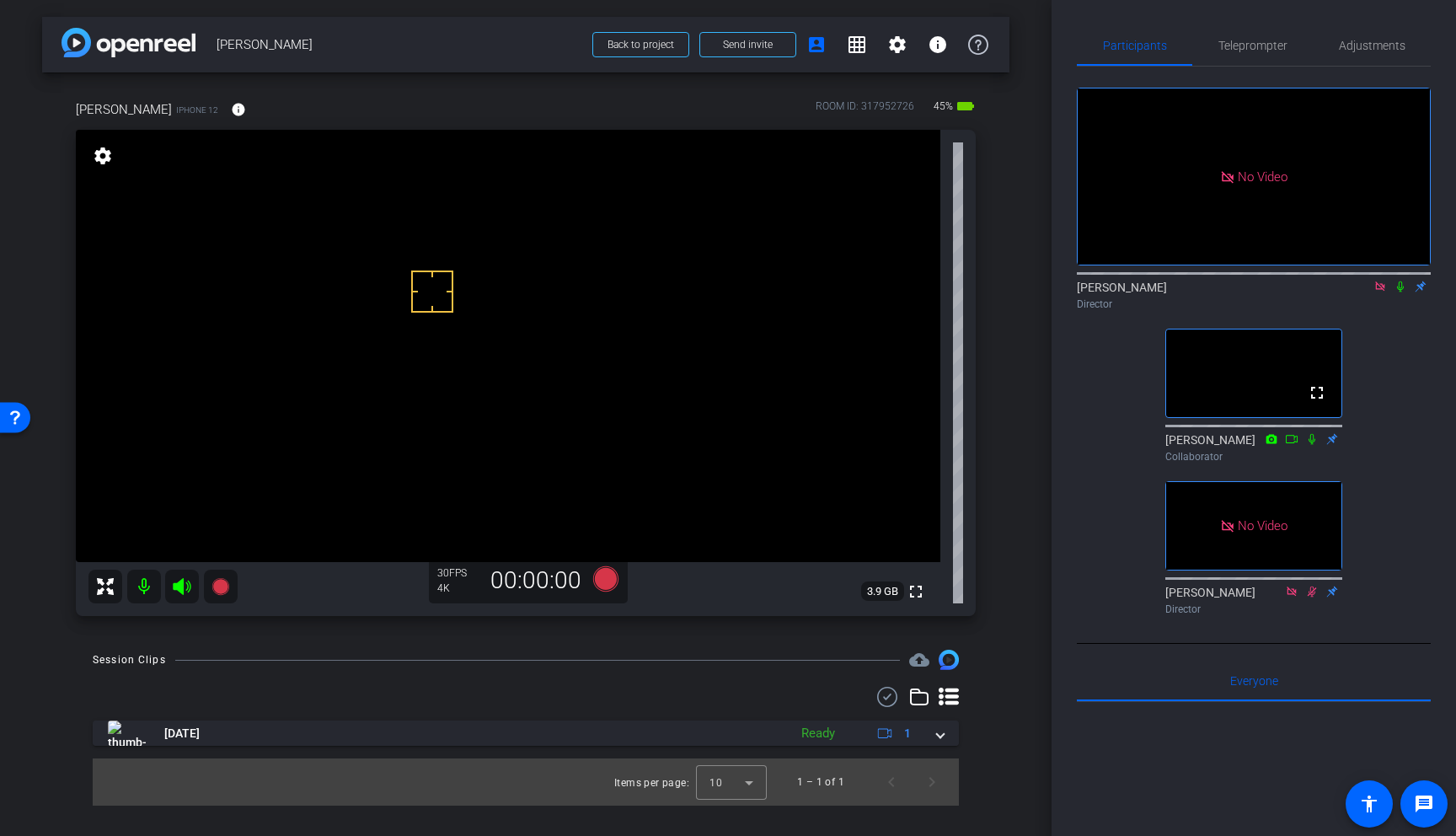
click at [444, 275] on div at bounding box center [432, 291] width 42 height 42
click at [432, 258] on video at bounding box center [508, 345] width 865 height 432
click at [433, 254] on video at bounding box center [508, 345] width 865 height 432
click at [1404, 292] on icon at bounding box center [1401, 286] width 13 height 11
click at [1401, 292] on icon at bounding box center [1401, 286] width 13 height 11
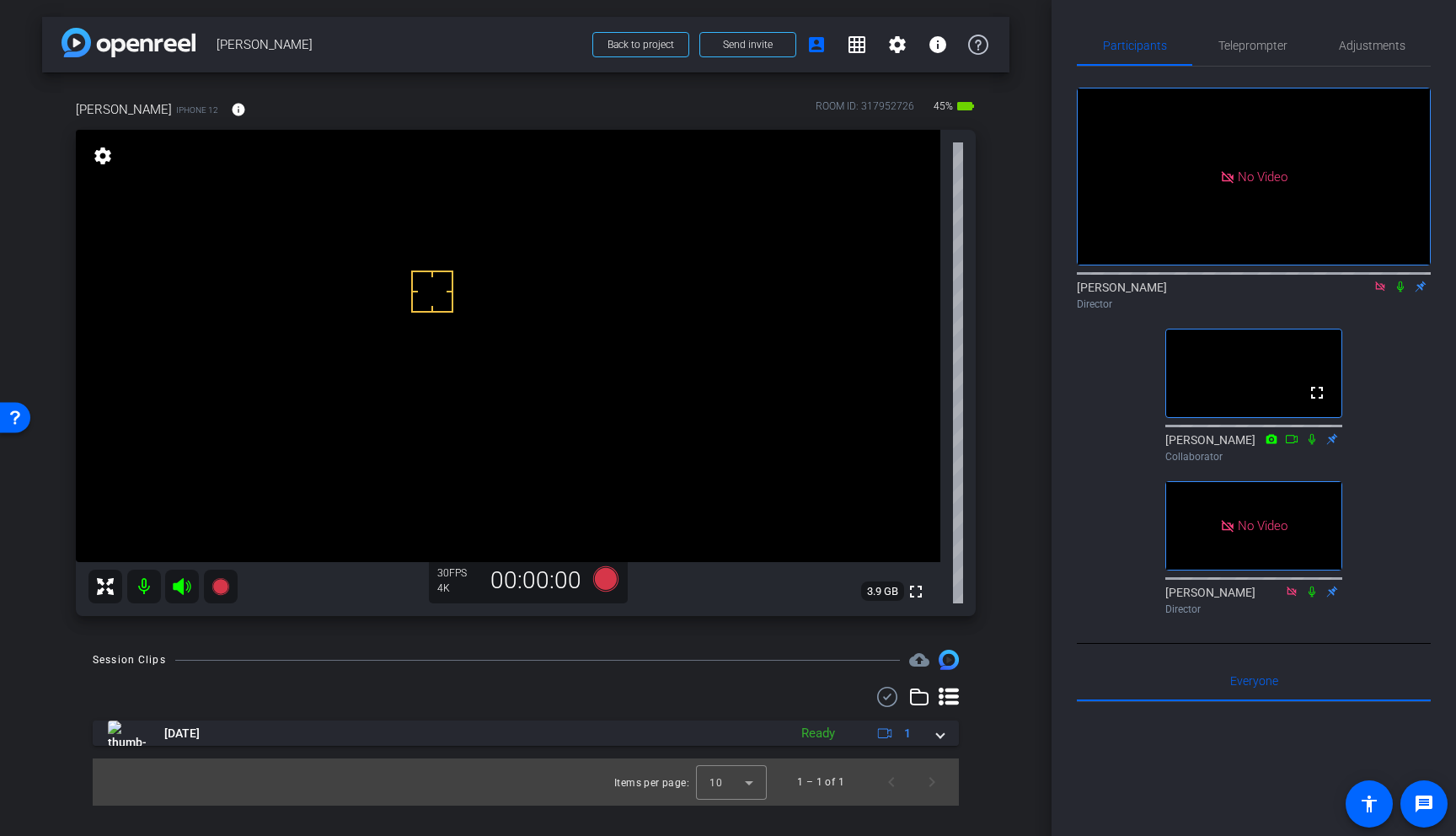
click at [464, 300] on video at bounding box center [508, 345] width 865 height 432
click at [1402, 292] on icon at bounding box center [1400, 287] width 7 height 11
click at [216, 574] on mat-icon at bounding box center [220, 586] width 33 height 33
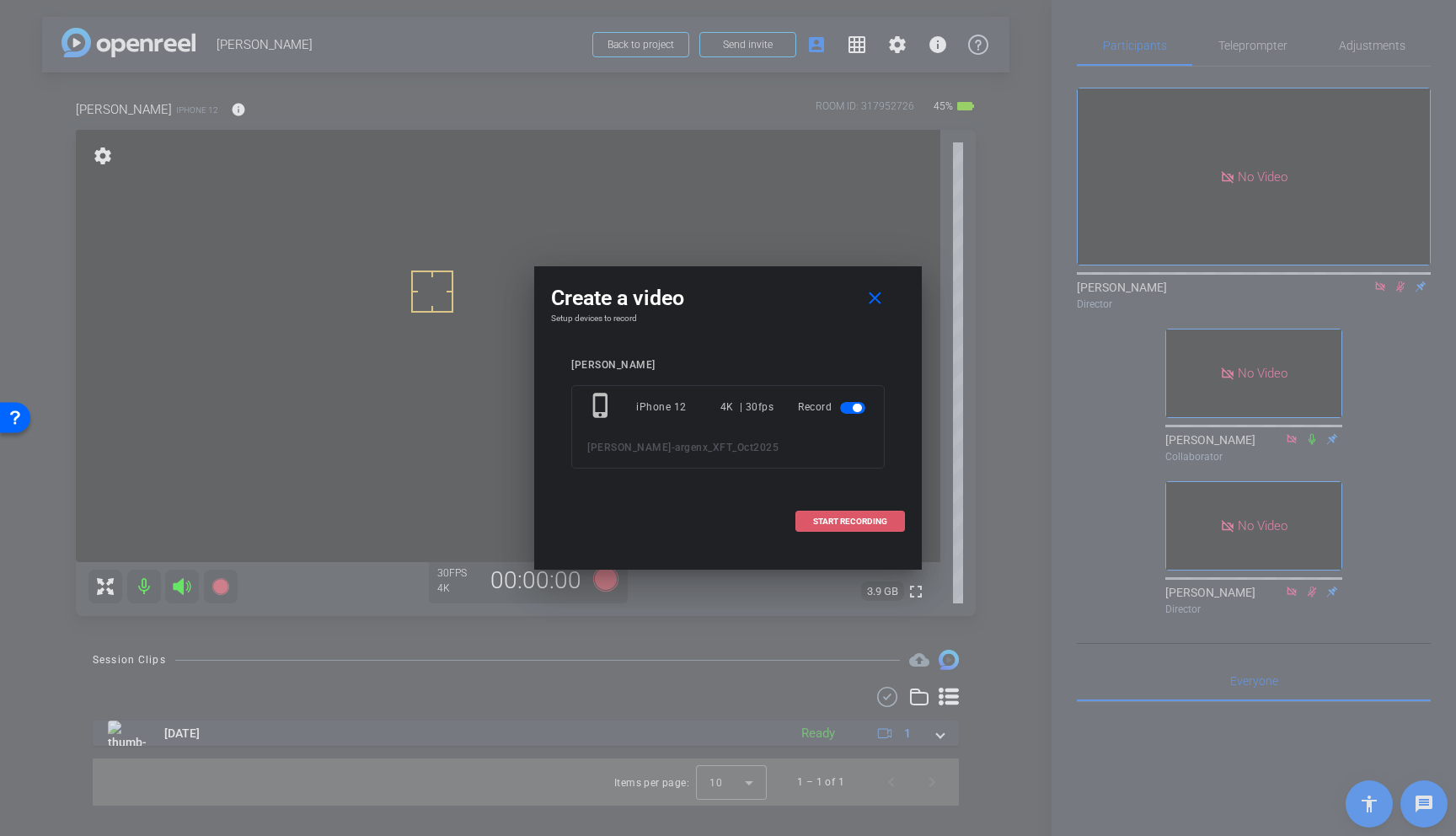
click at [843, 523] on span "START RECORDING" at bounding box center [851, 521] width 74 height 9
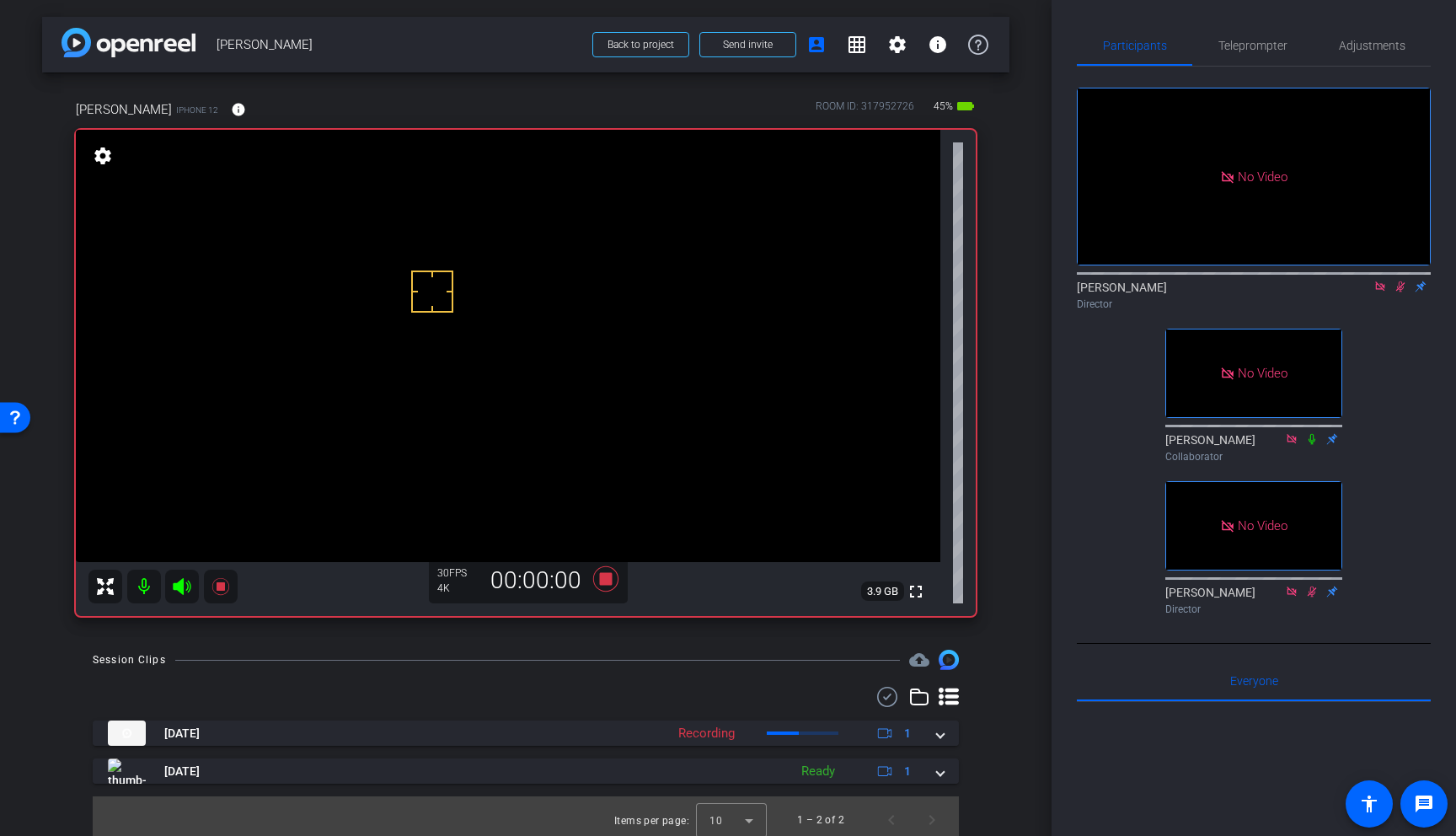
click at [457, 251] on video at bounding box center [508, 345] width 865 height 432
click at [443, 303] on div at bounding box center [432, 291] width 42 height 42
click at [469, 303] on video at bounding box center [508, 345] width 865 height 432
click at [450, 258] on video at bounding box center [508, 345] width 865 height 432
click at [443, 254] on video at bounding box center [508, 345] width 865 height 432
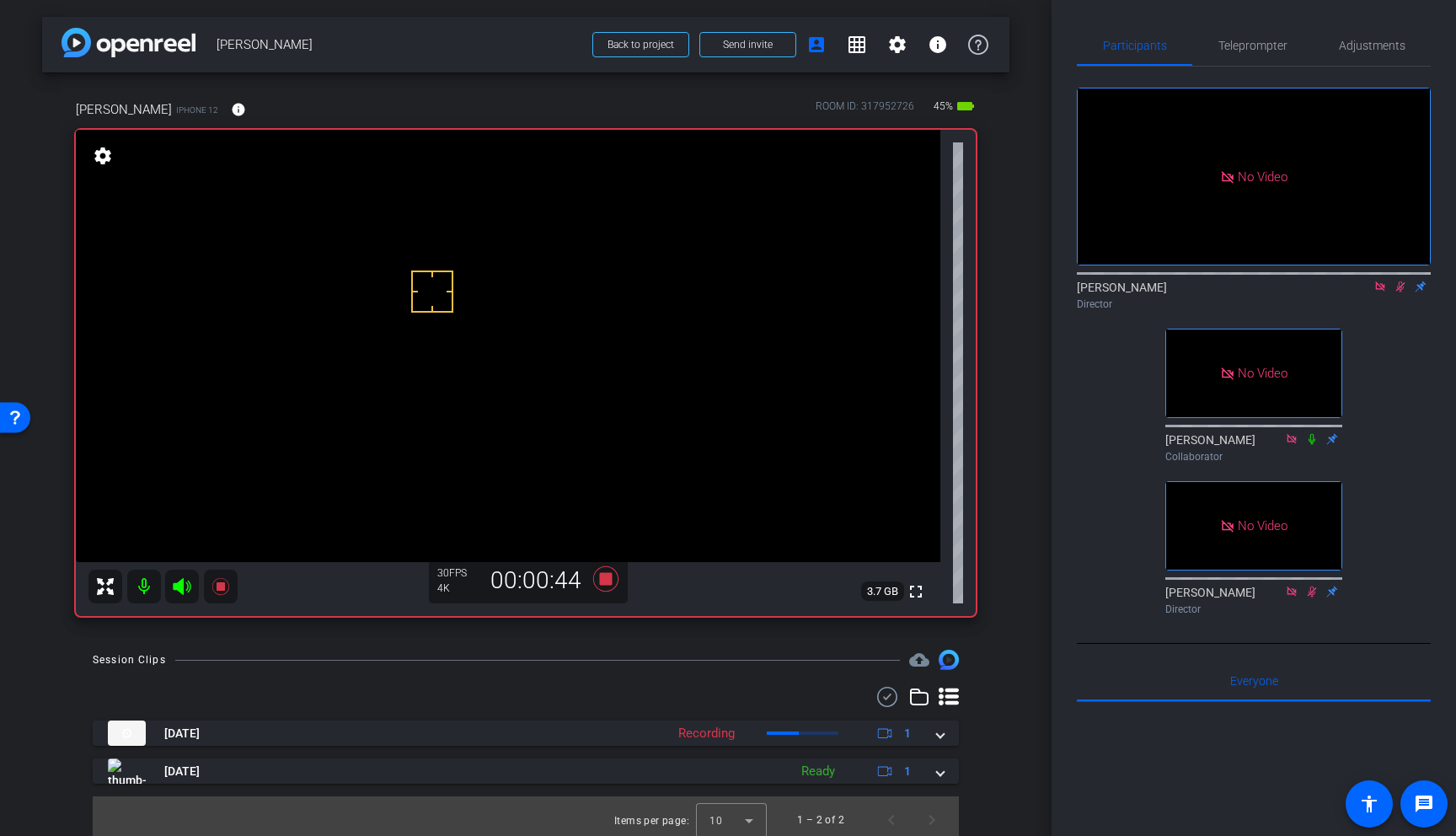
click at [436, 327] on video at bounding box center [508, 345] width 865 height 432
click at [453, 244] on video at bounding box center [508, 345] width 865 height 432
click at [225, 586] on icon at bounding box center [220, 587] width 17 height 17
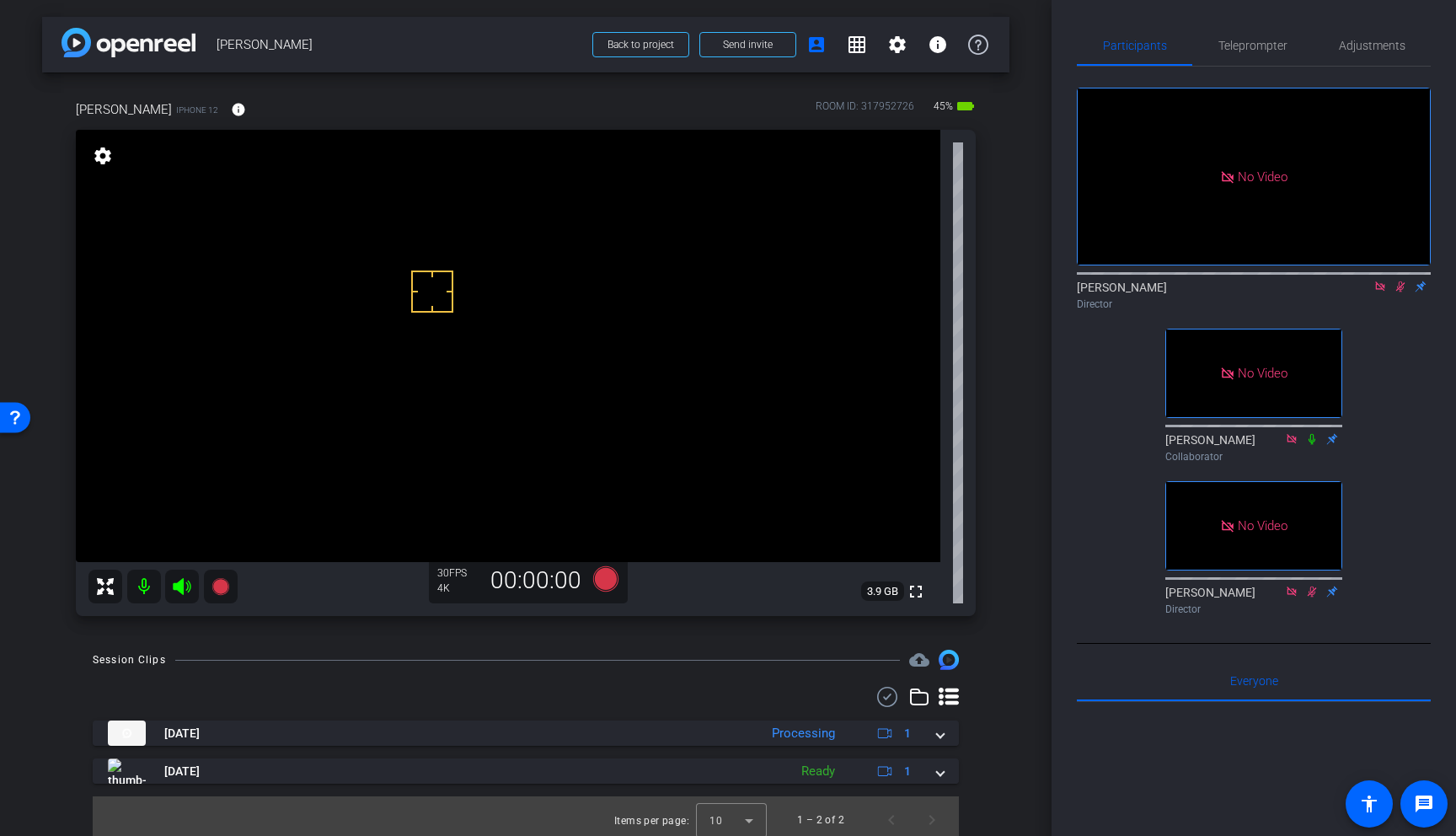
click at [444, 267] on video at bounding box center [508, 345] width 865 height 432
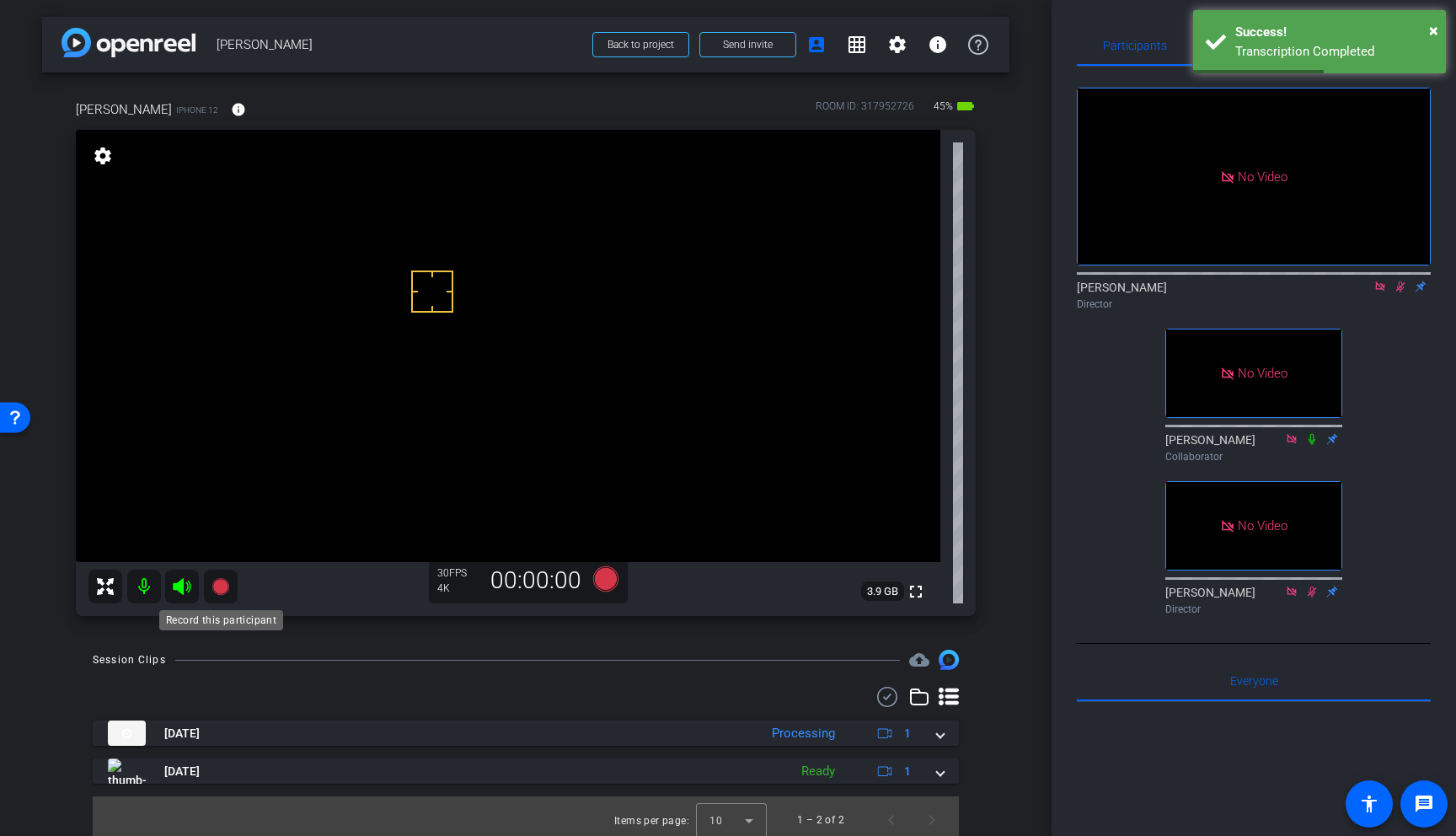
click at [222, 584] on icon at bounding box center [220, 587] width 17 height 17
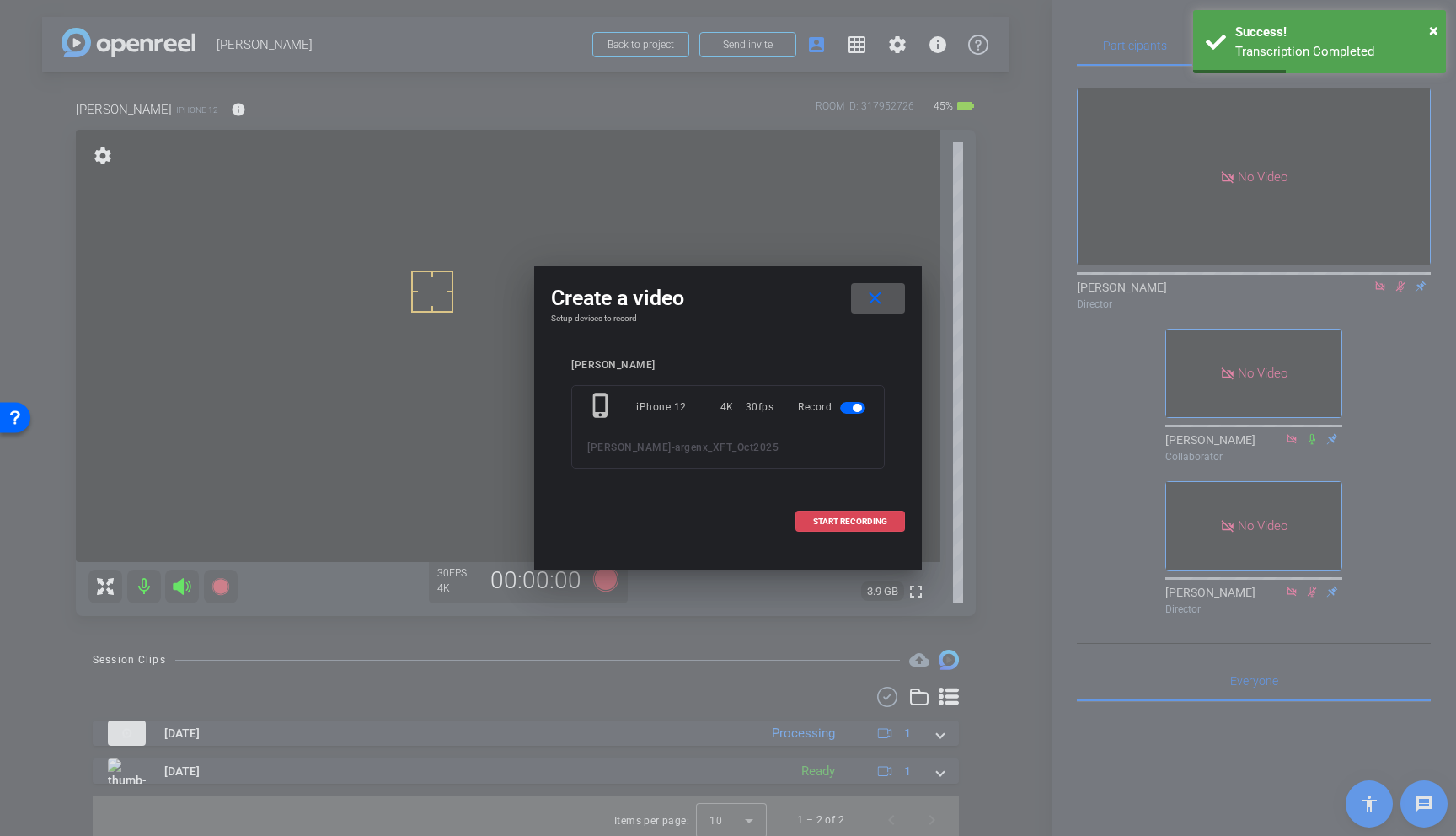
click at [902, 523] on span at bounding box center [850, 521] width 108 height 41
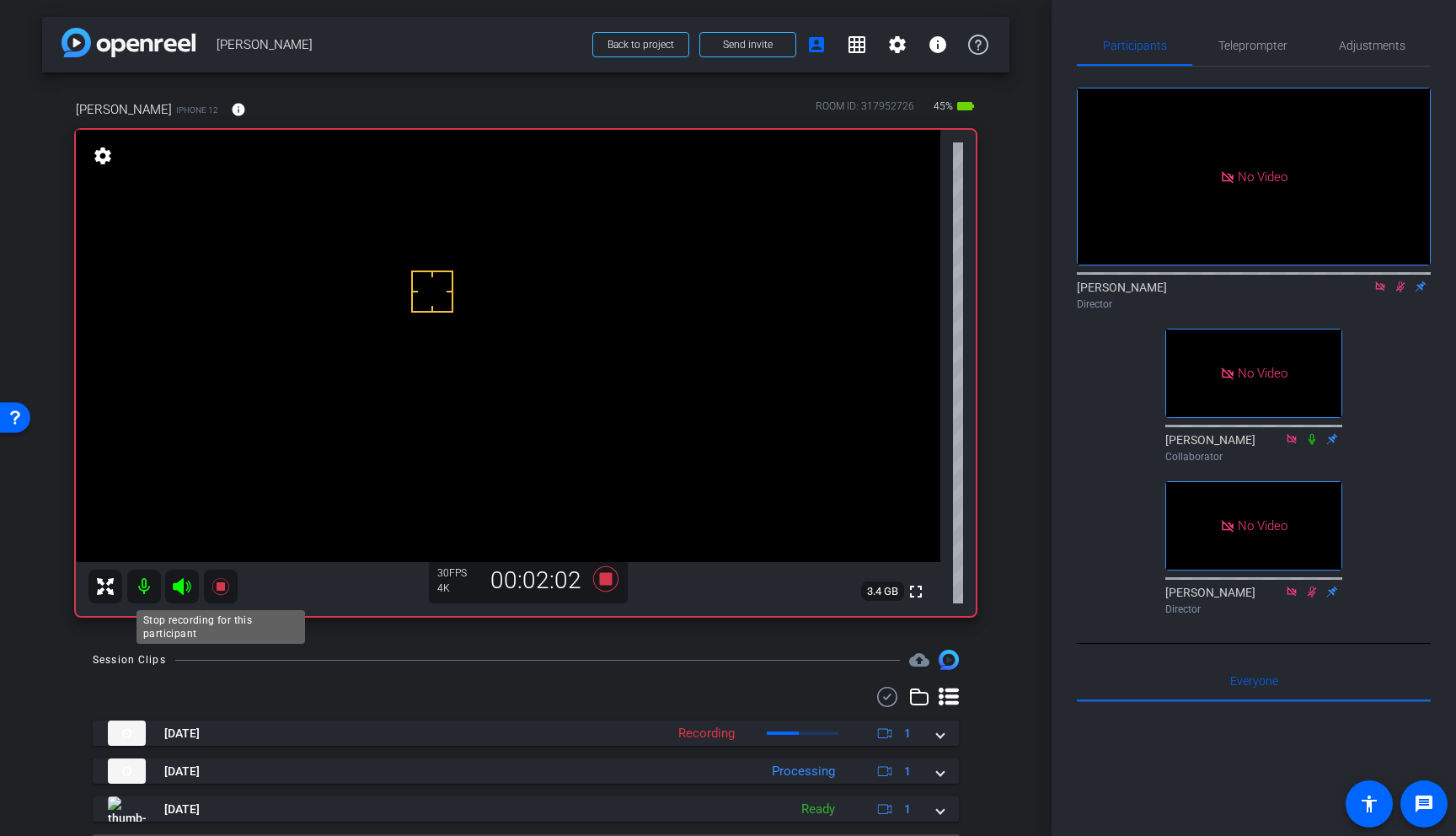
click at [219, 591] on icon at bounding box center [220, 586] width 20 height 20
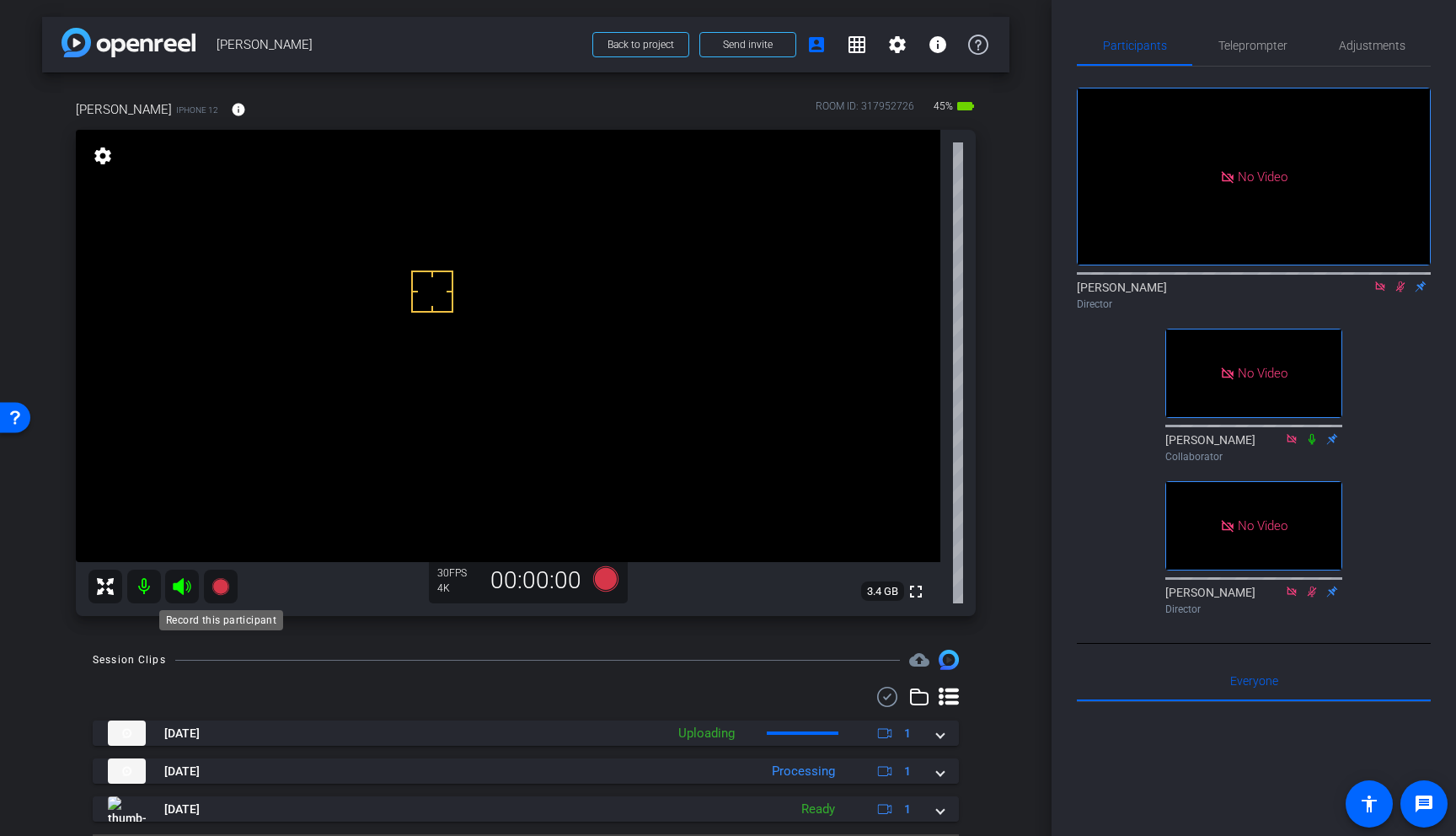
click at [214, 589] on icon at bounding box center [220, 587] width 17 height 17
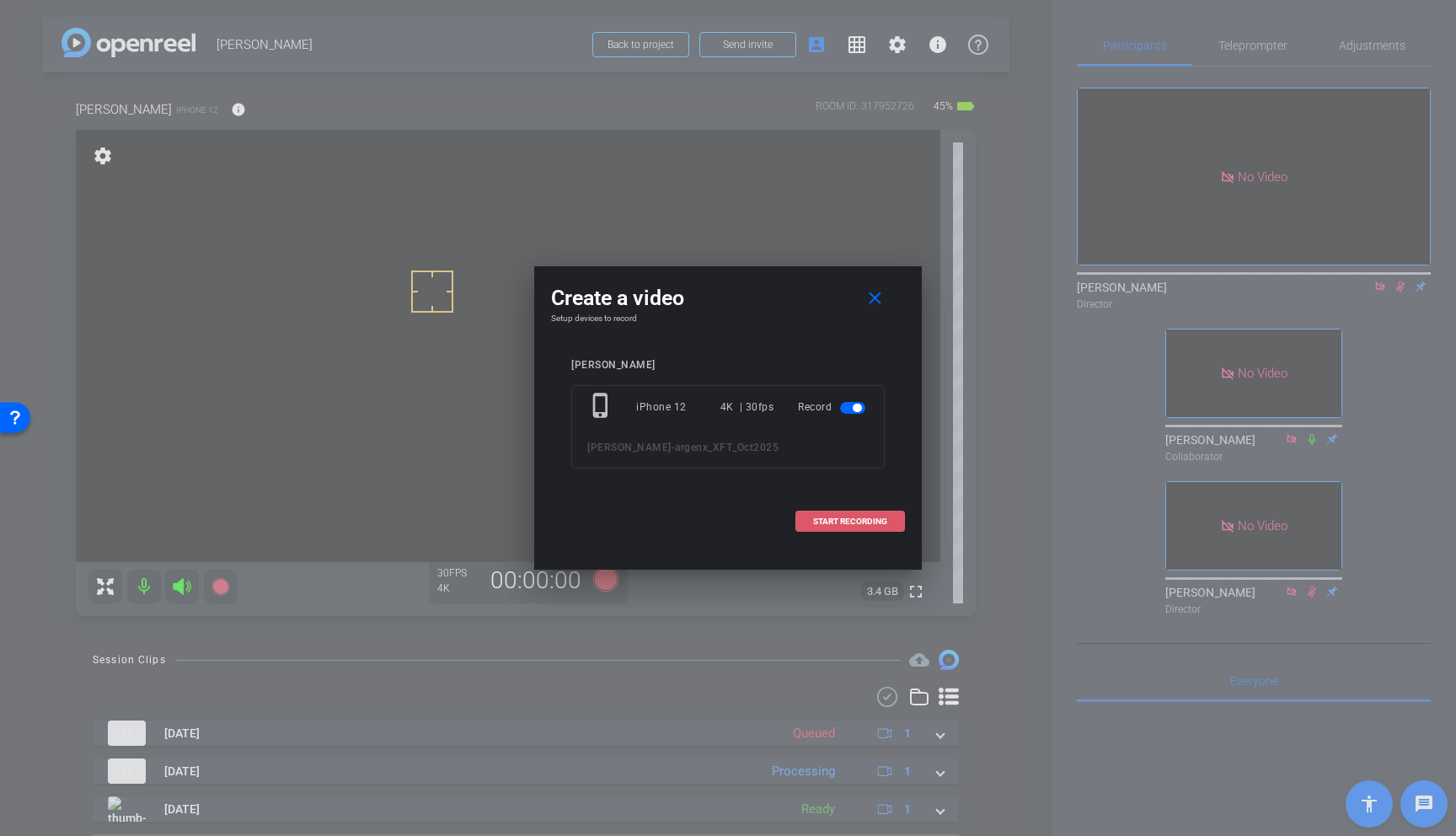
click at [867, 517] on span "START RECORDING" at bounding box center [851, 521] width 74 height 9
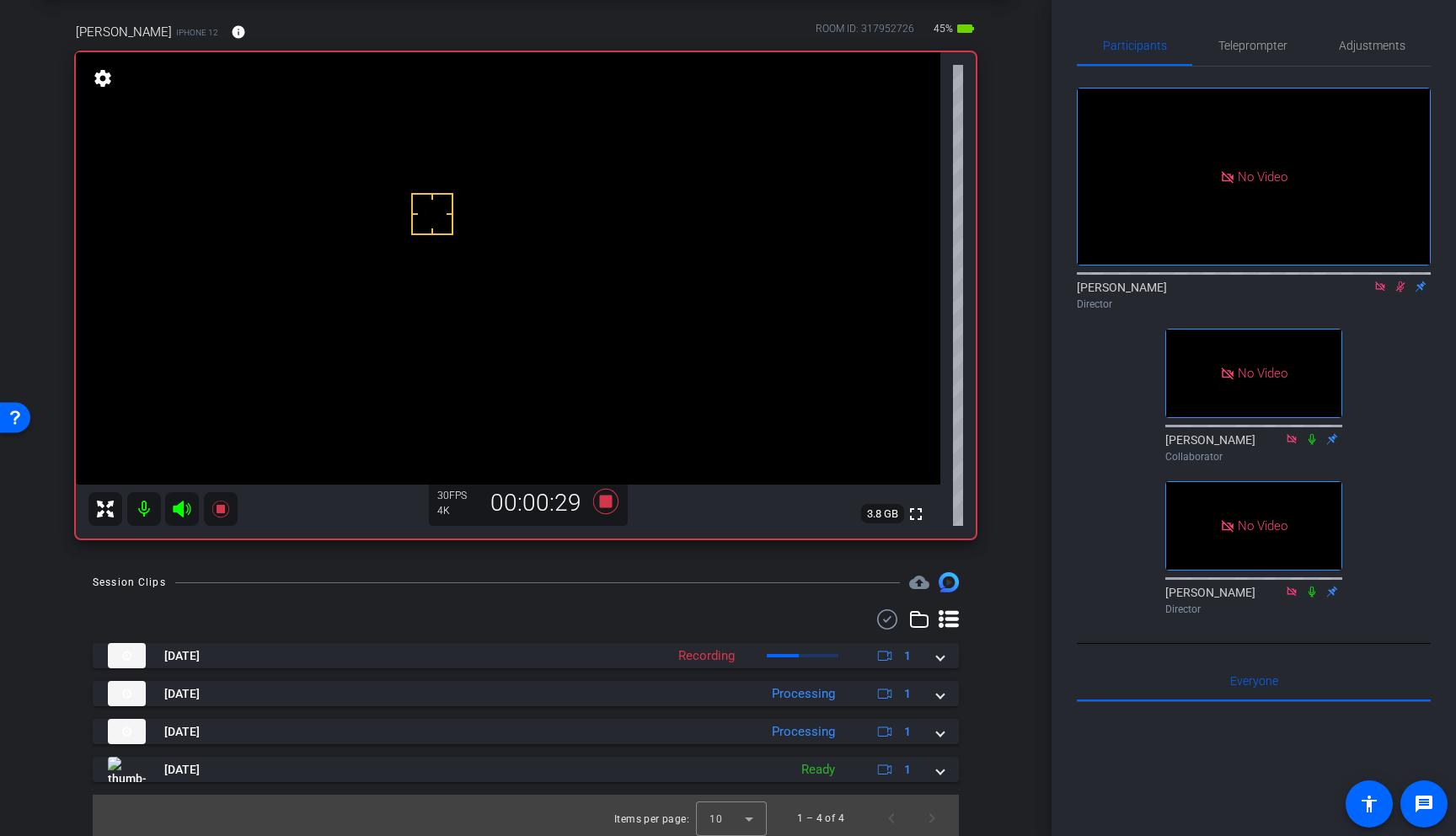
scroll to position [84, 0]
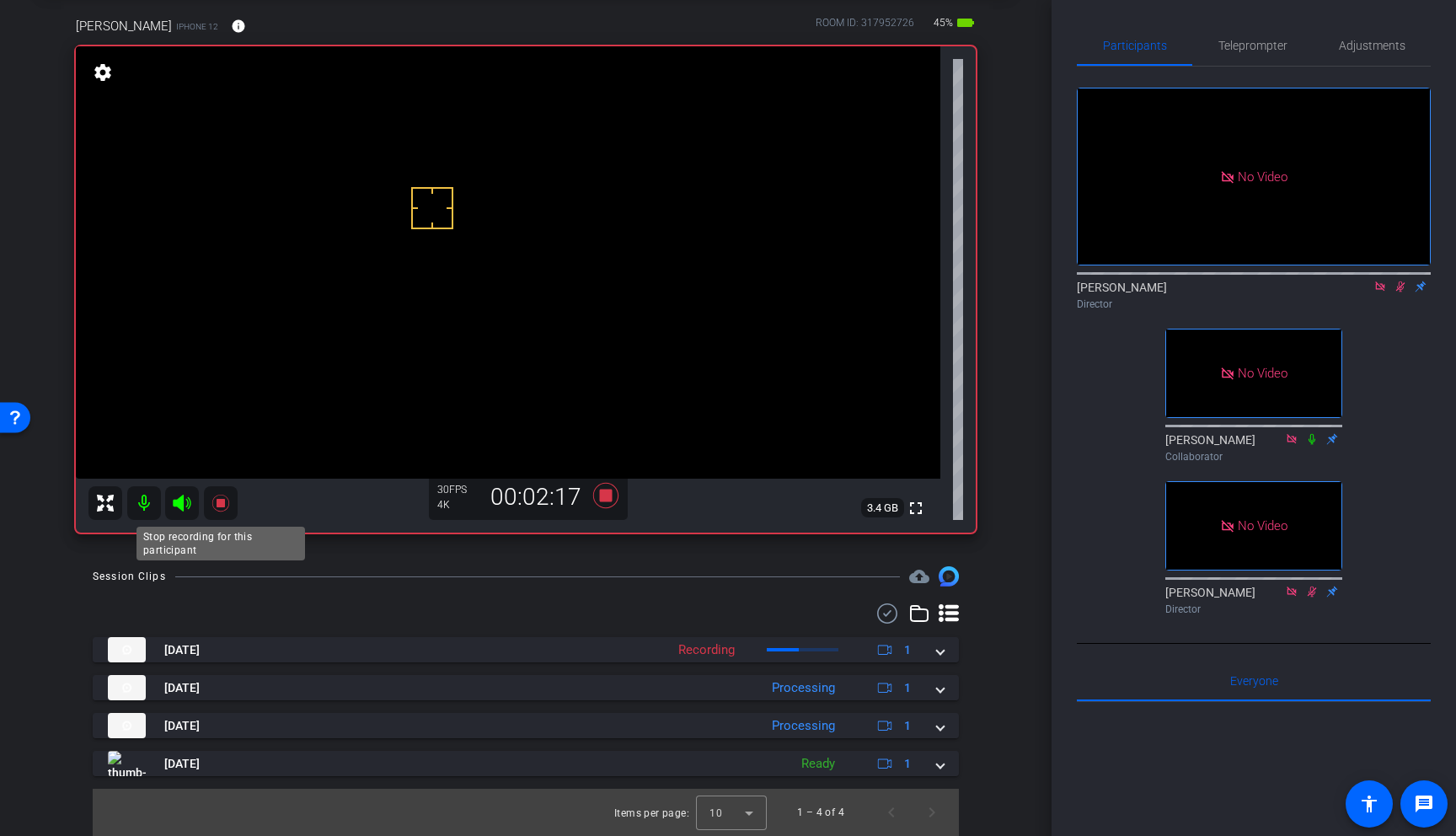
click at [218, 504] on icon at bounding box center [220, 503] width 17 height 17
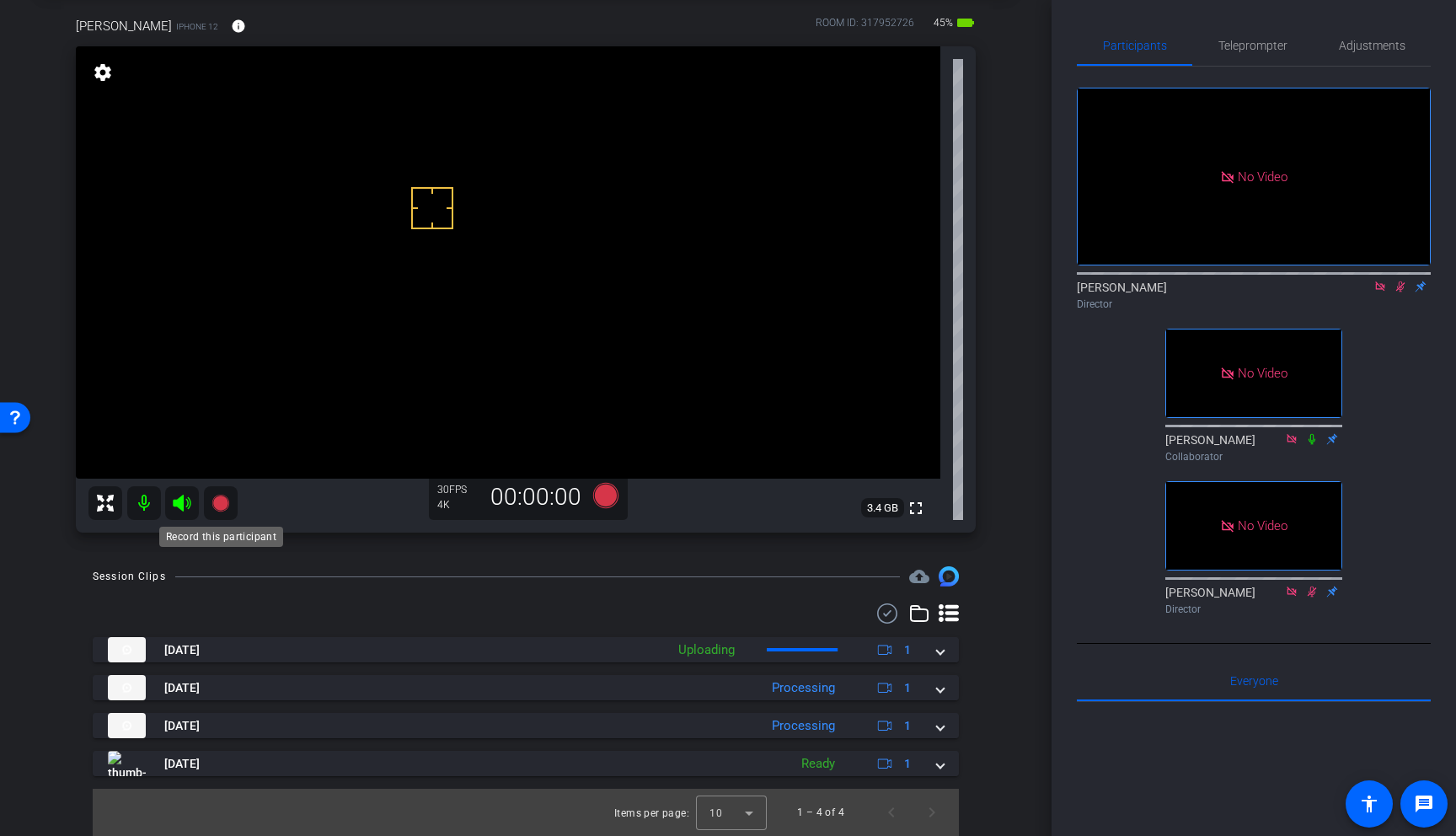
click at [215, 502] on icon at bounding box center [220, 503] width 17 height 17
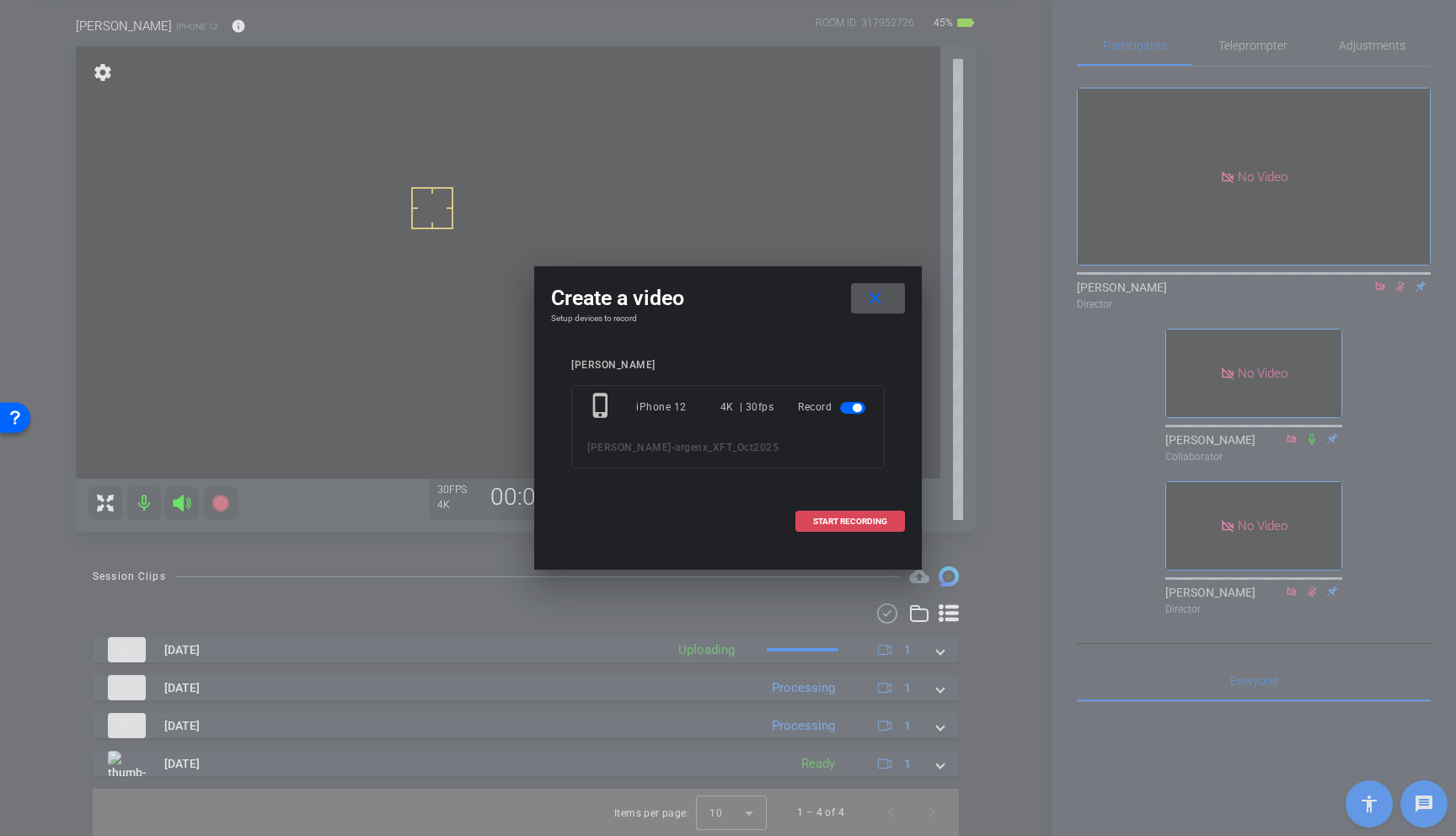
click at [887, 517] on span "START RECORDING" at bounding box center [851, 521] width 74 height 9
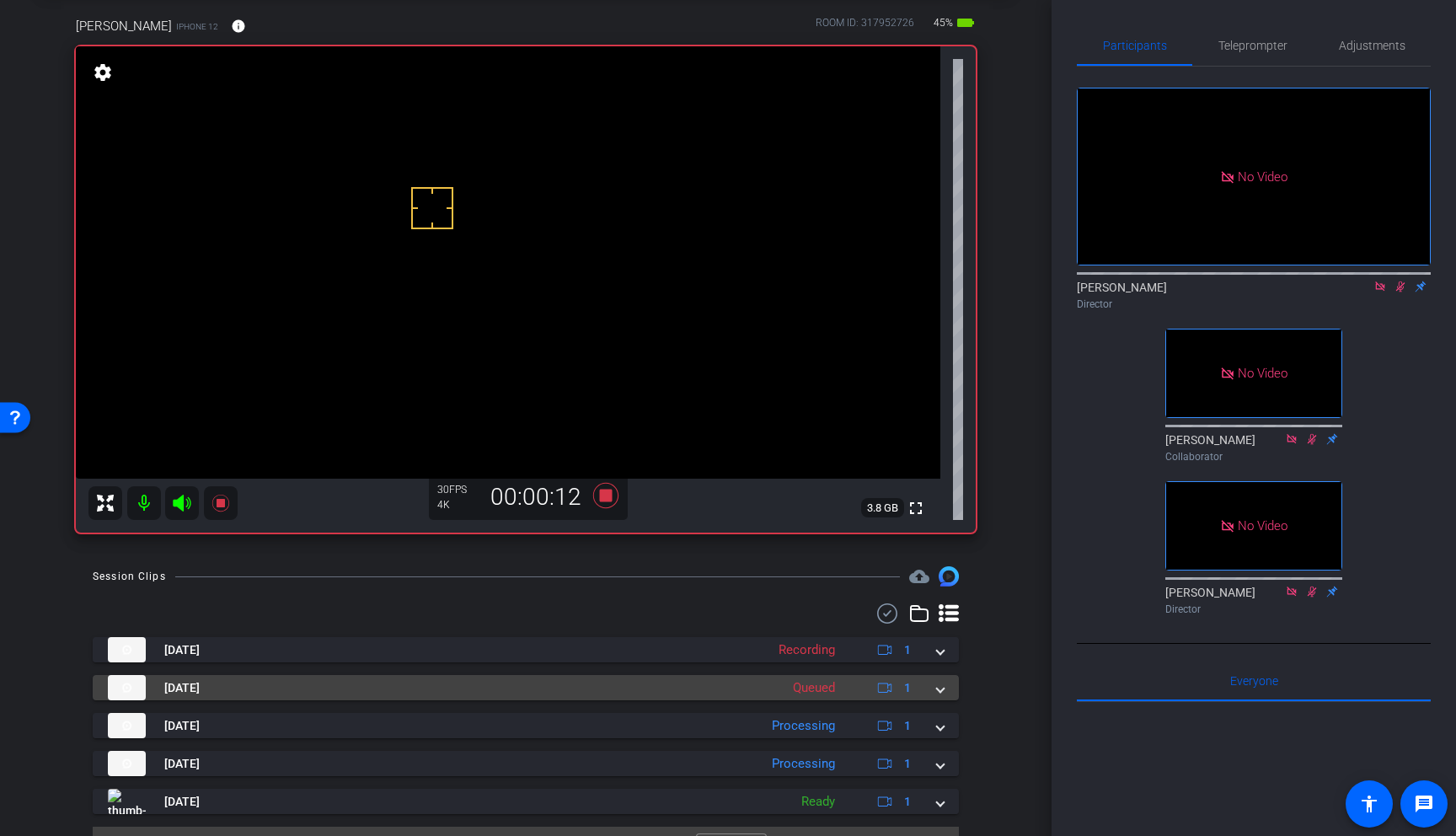
click at [944, 693] on mat-expansion-panel-header "[DATE] Queued 1" at bounding box center [525, 687] width 866 height 26
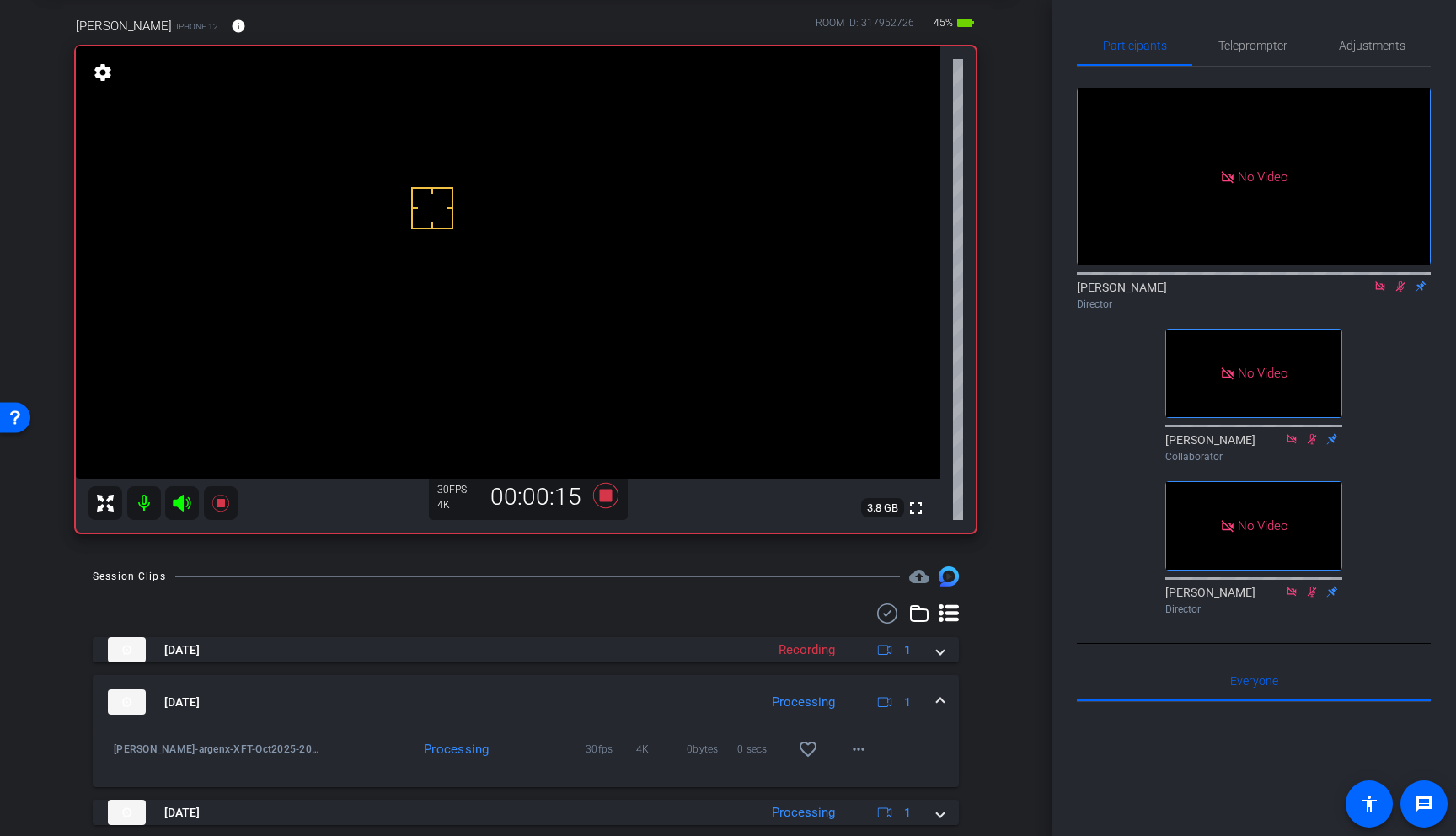
click at [940, 704] on span at bounding box center [940, 702] width 7 height 18
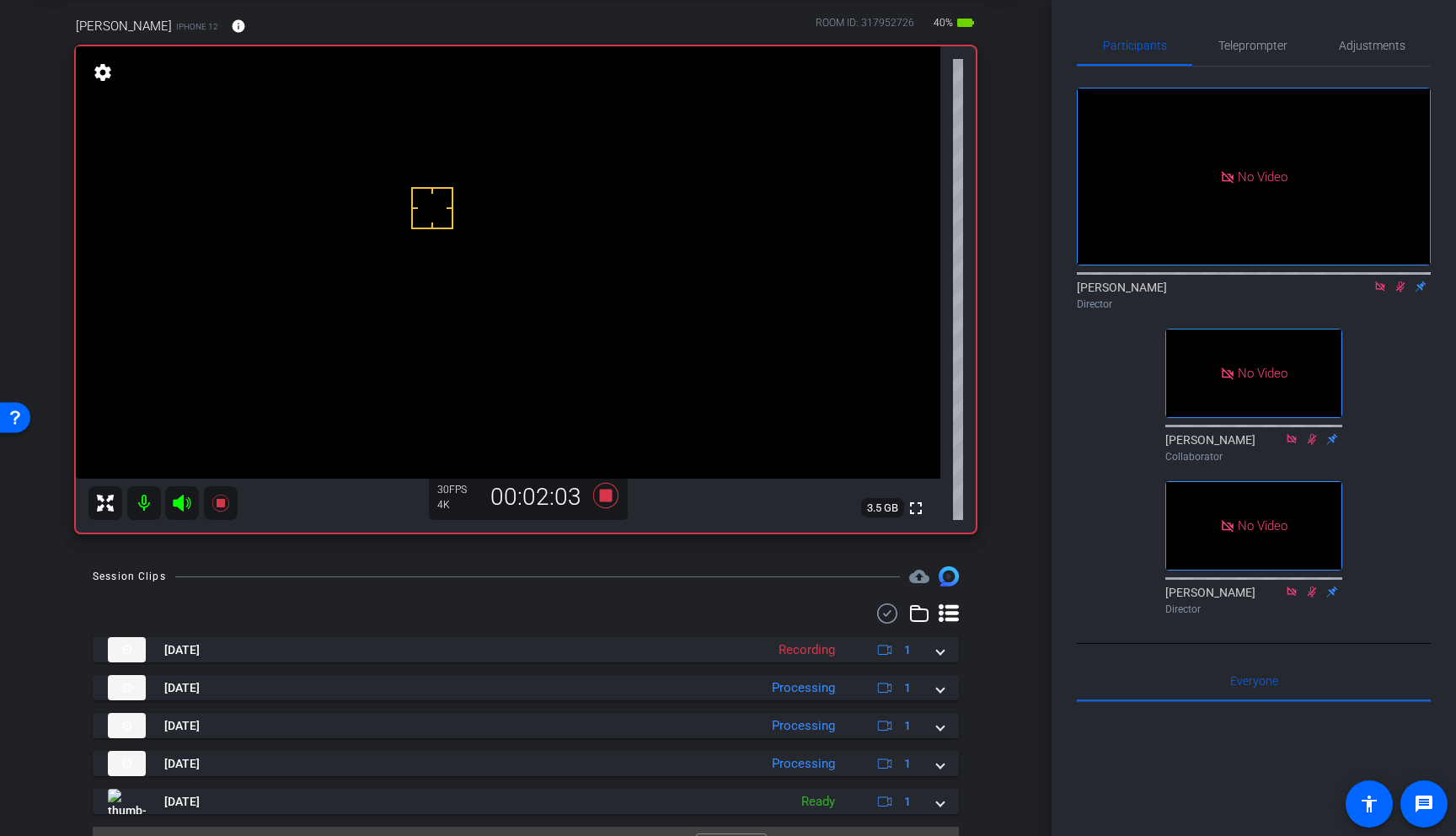
click at [443, 170] on video at bounding box center [508, 262] width 865 height 432
click at [431, 172] on video at bounding box center [508, 262] width 865 height 432
click at [219, 501] on icon at bounding box center [220, 503] width 17 height 17
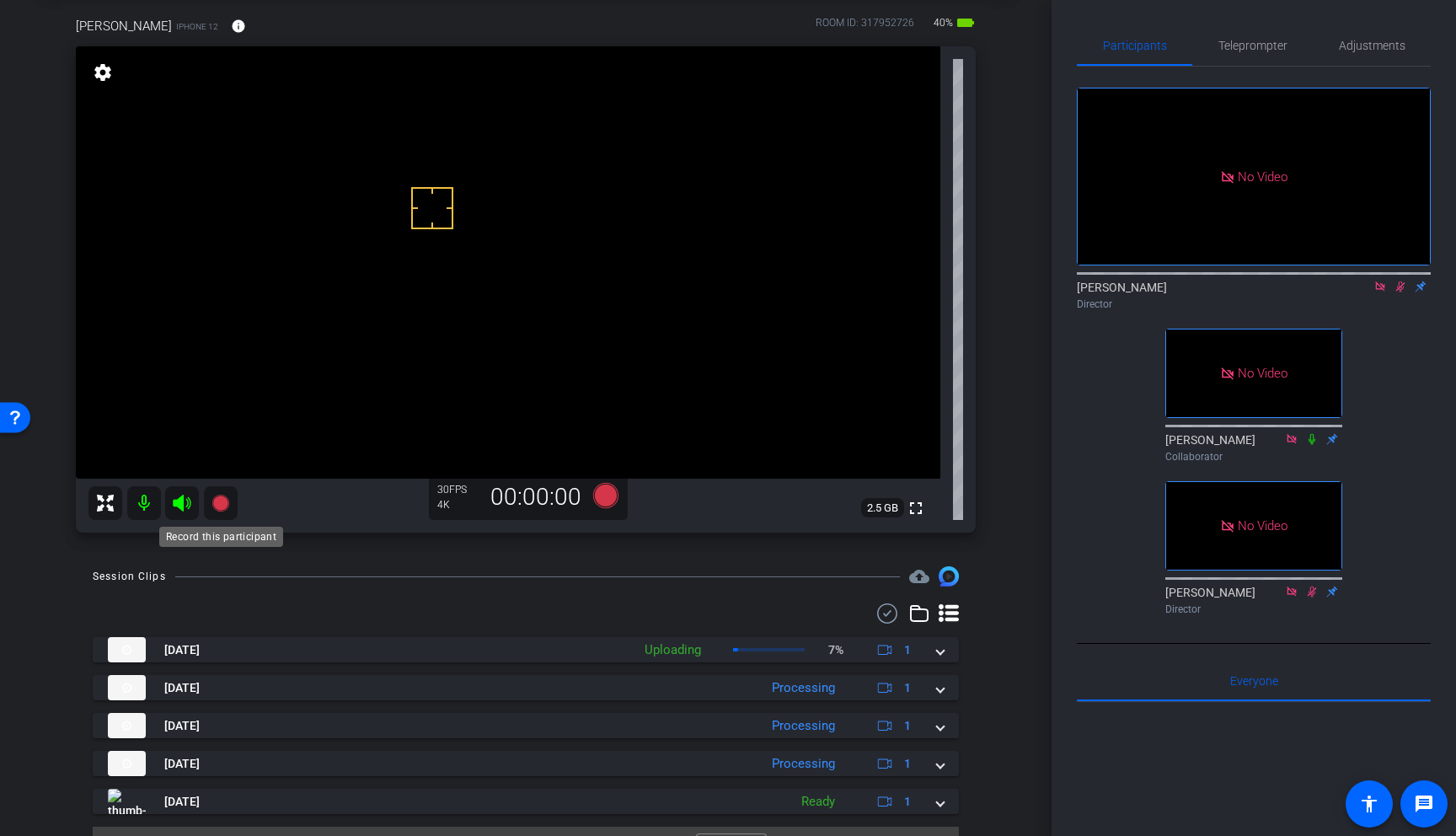
click at [221, 499] on icon at bounding box center [220, 503] width 17 height 17
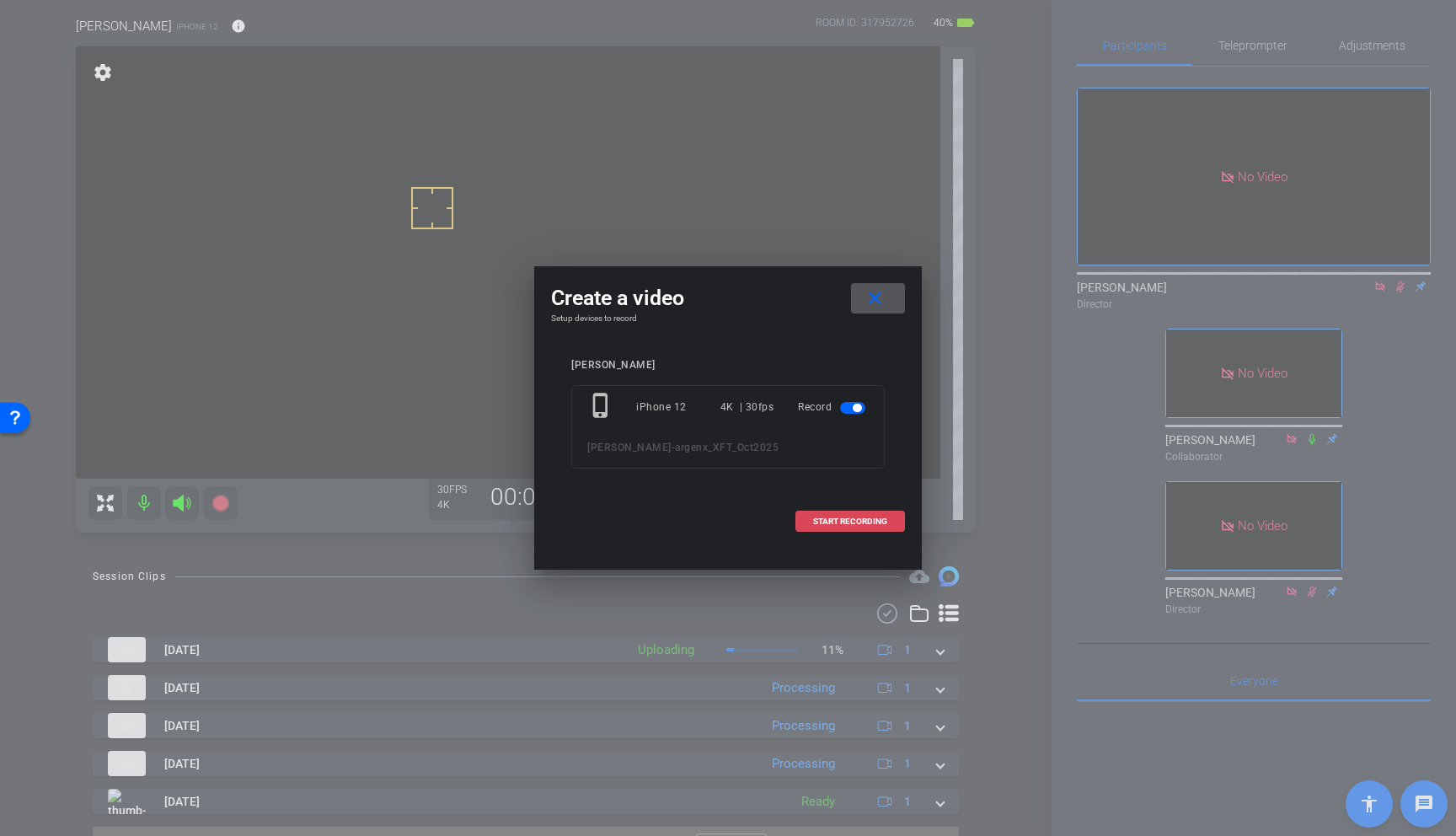
click at [841, 519] on span "START RECORDING" at bounding box center [851, 521] width 74 height 9
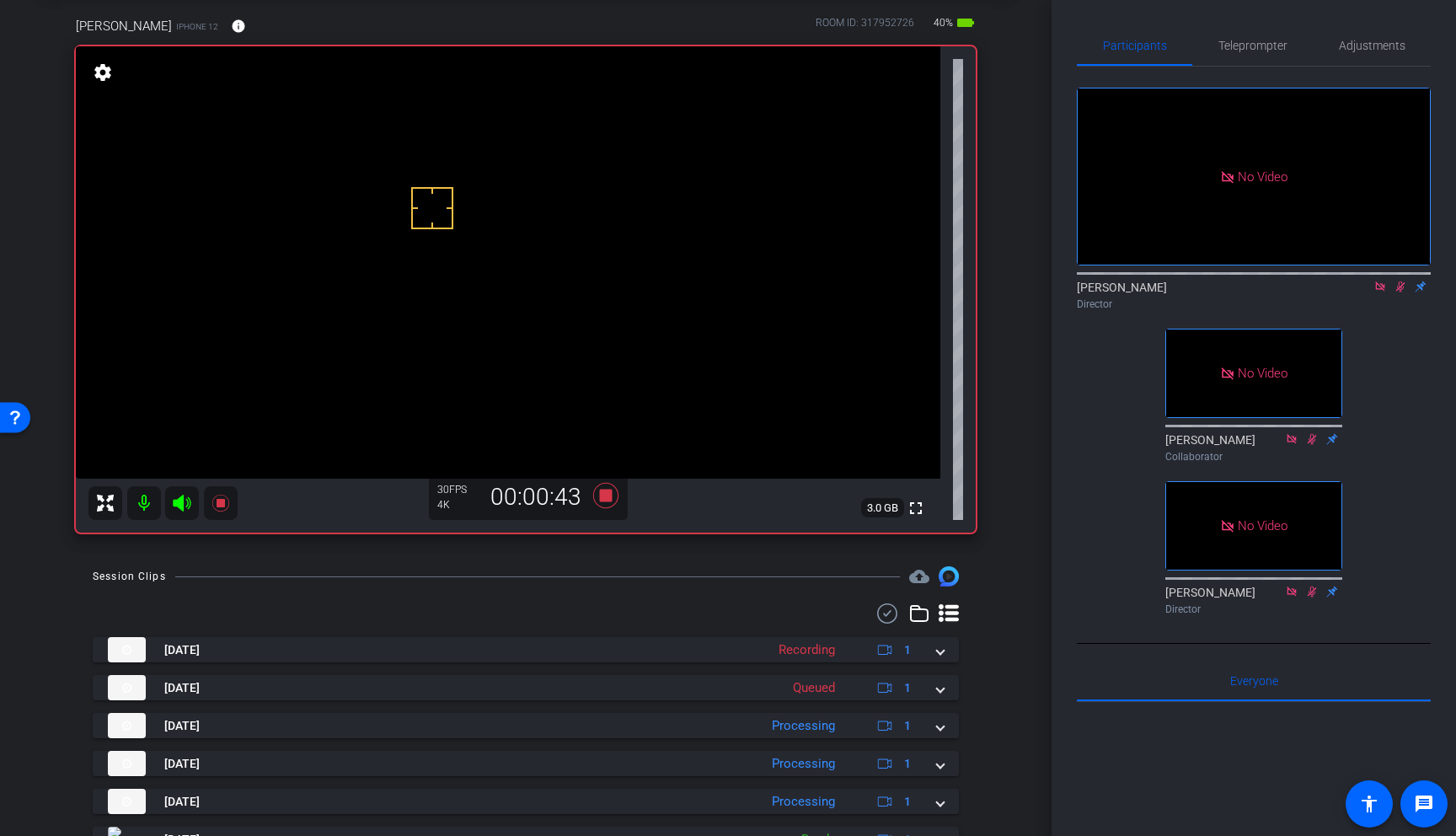
click at [427, 164] on video at bounding box center [508, 262] width 865 height 432
click at [218, 511] on icon at bounding box center [220, 502] width 20 height 20
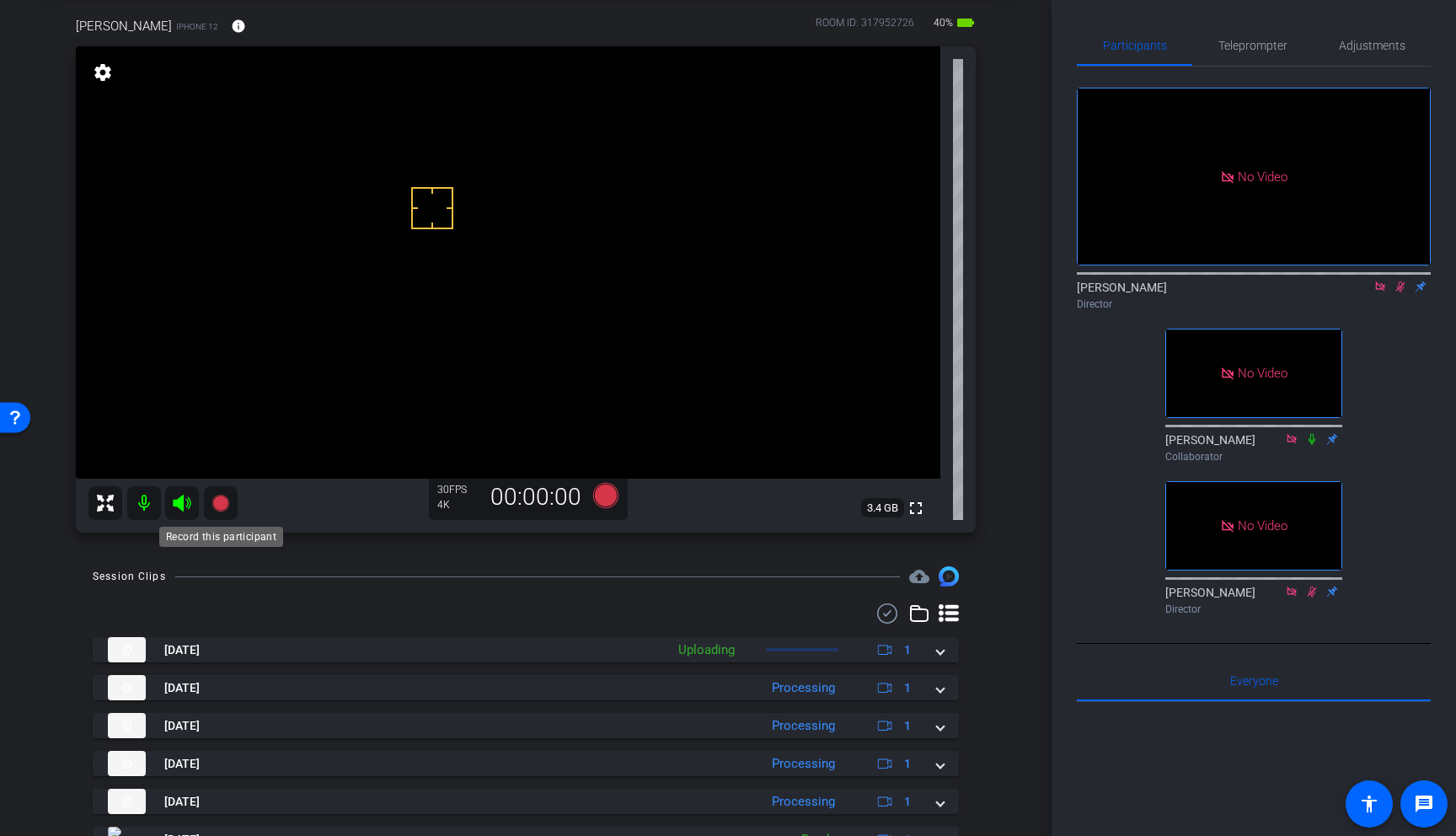
click at [220, 500] on icon at bounding box center [220, 503] width 17 height 17
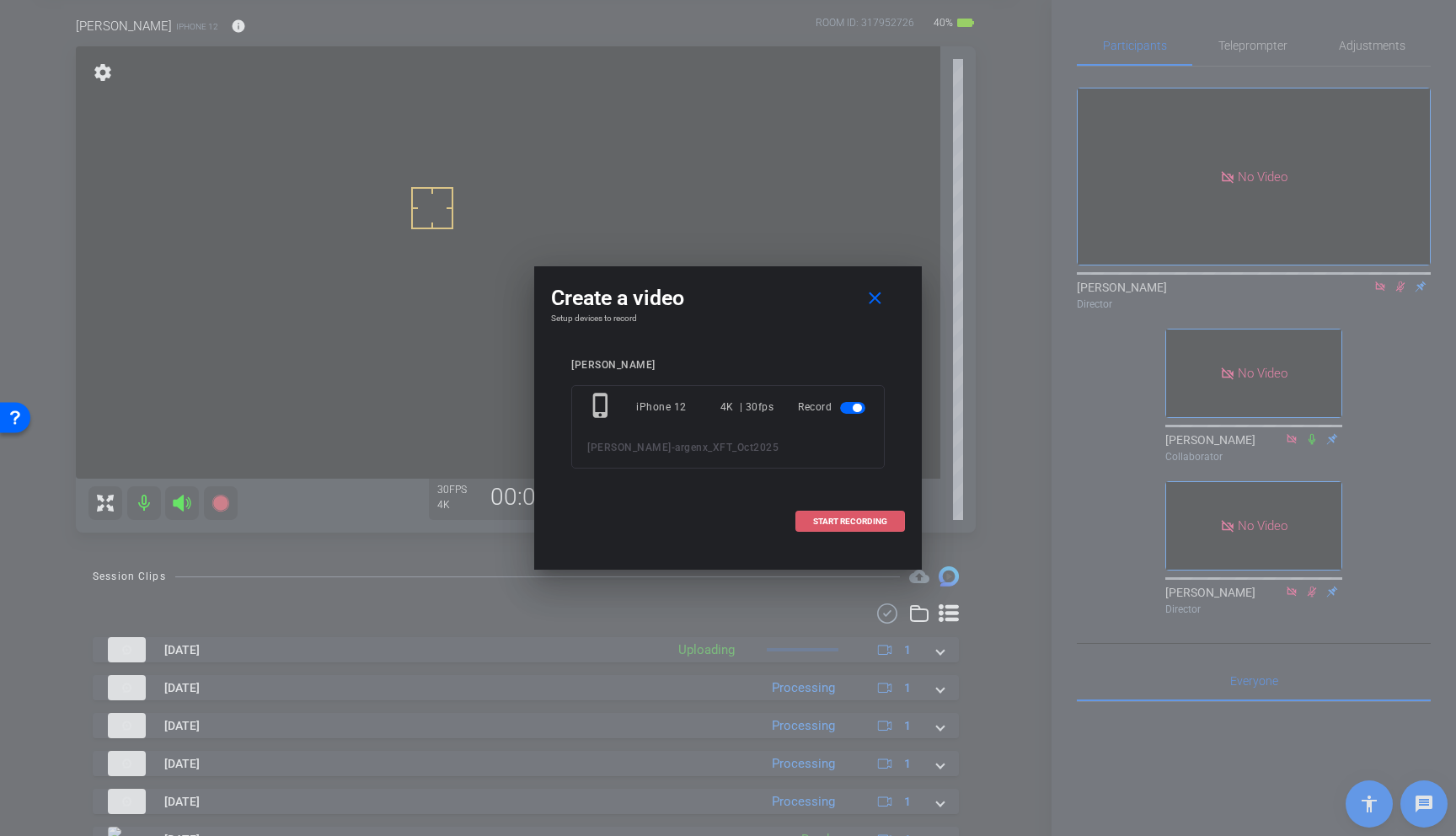
click at [862, 524] on span "START RECORDING" at bounding box center [851, 521] width 74 height 9
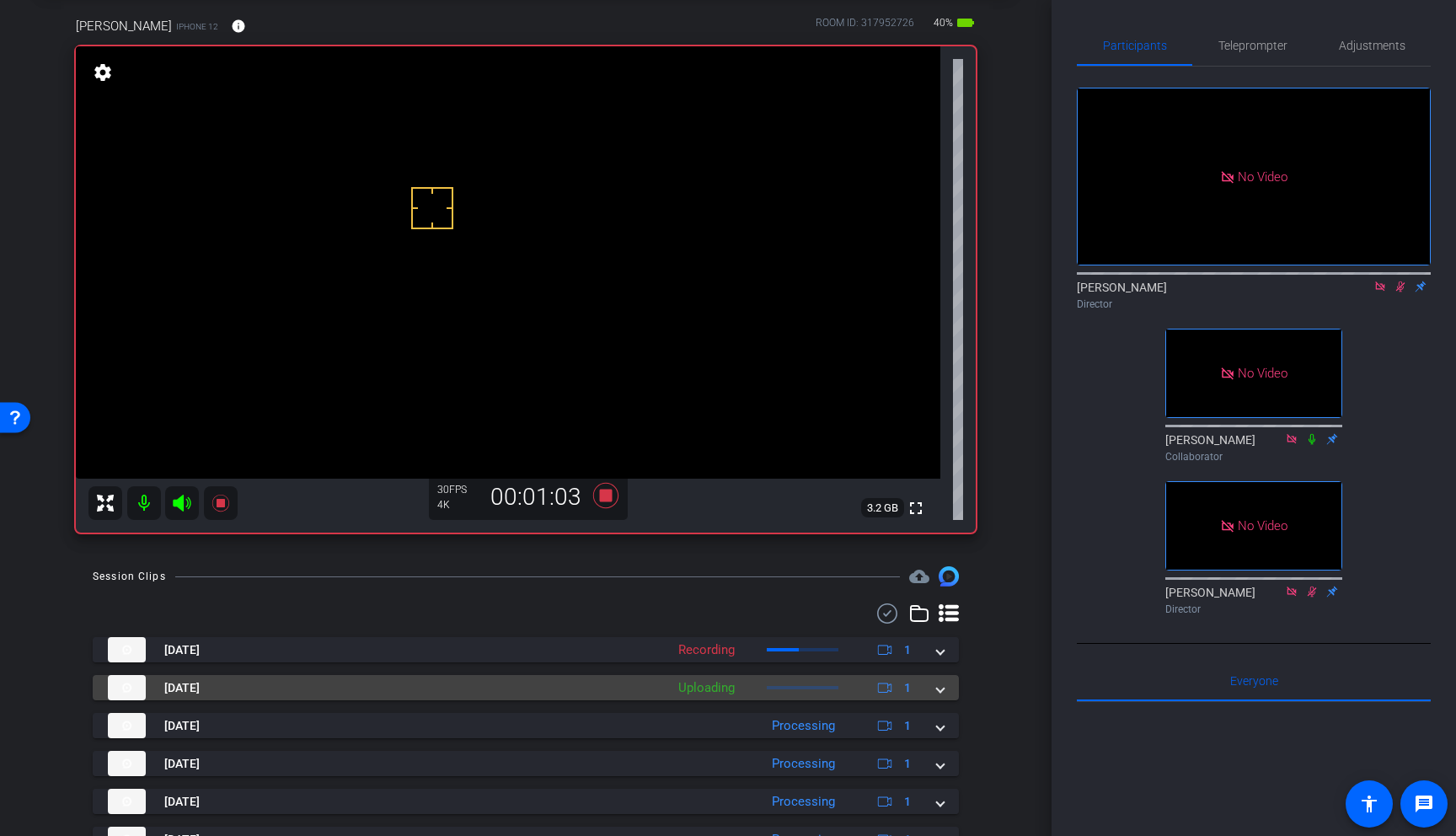
click at [941, 689] on span at bounding box center [940, 688] width 7 height 18
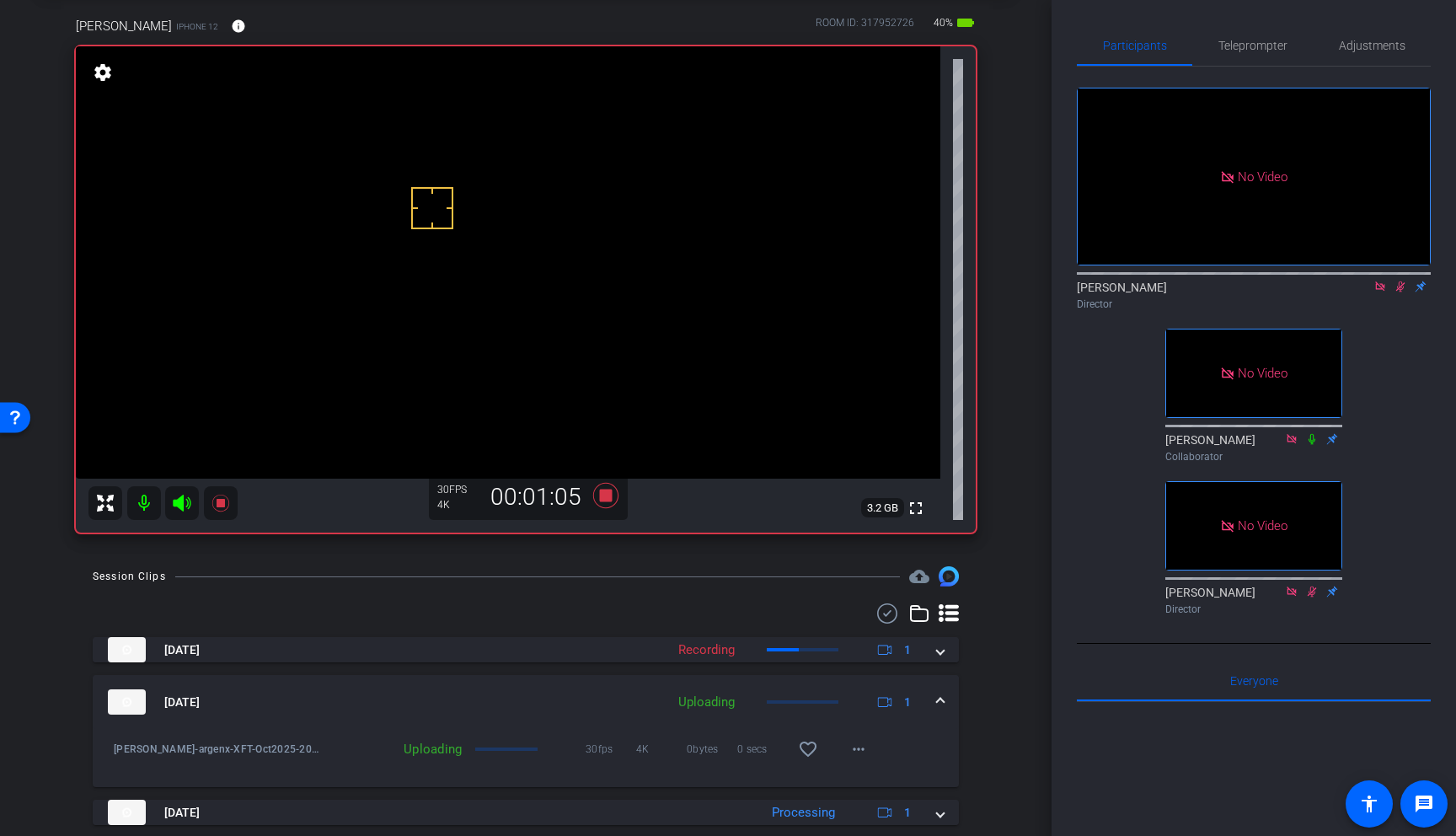
click at [940, 699] on span at bounding box center [940, 702] width 7 height 18
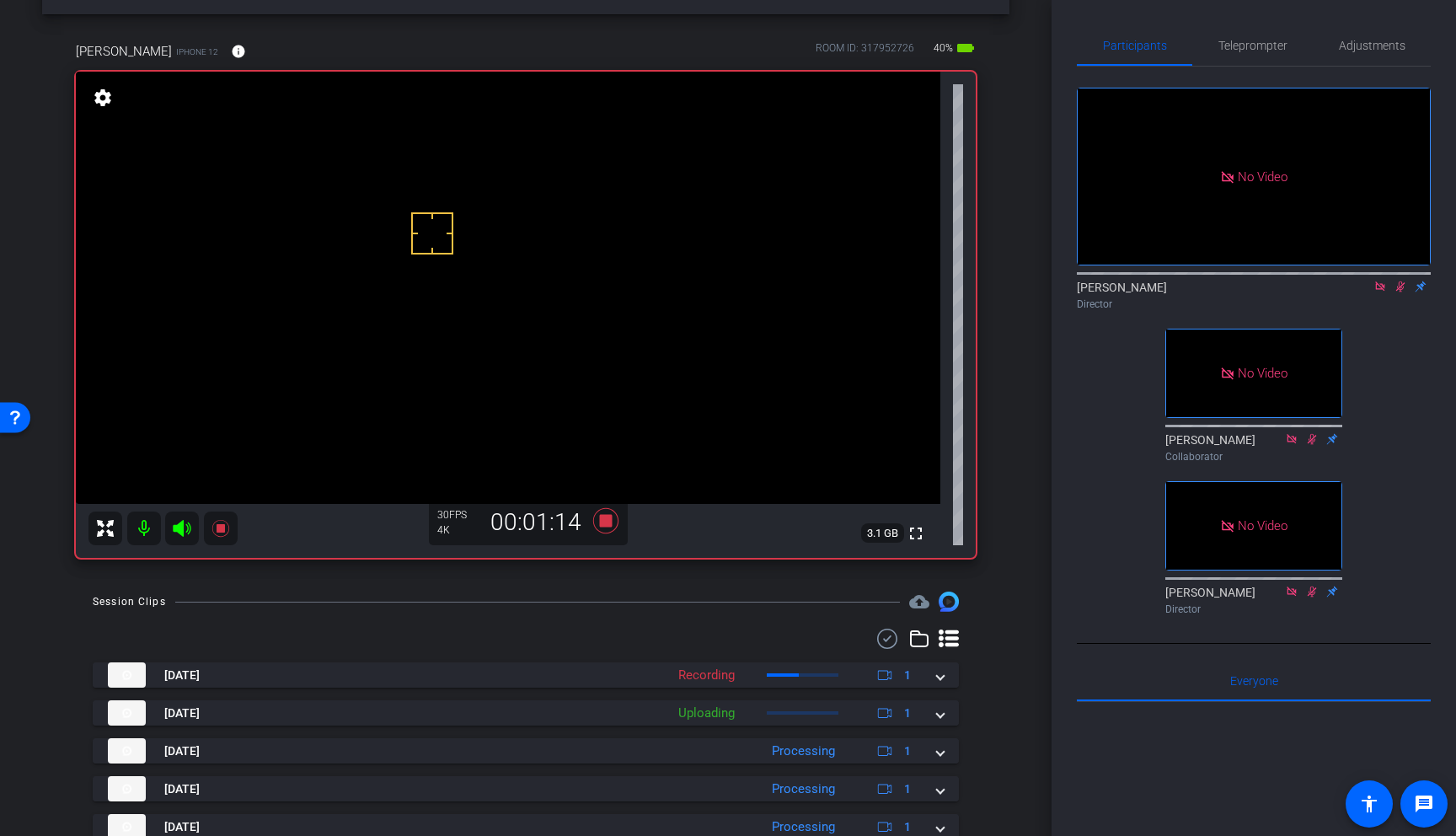
scroll to position [55, 0]
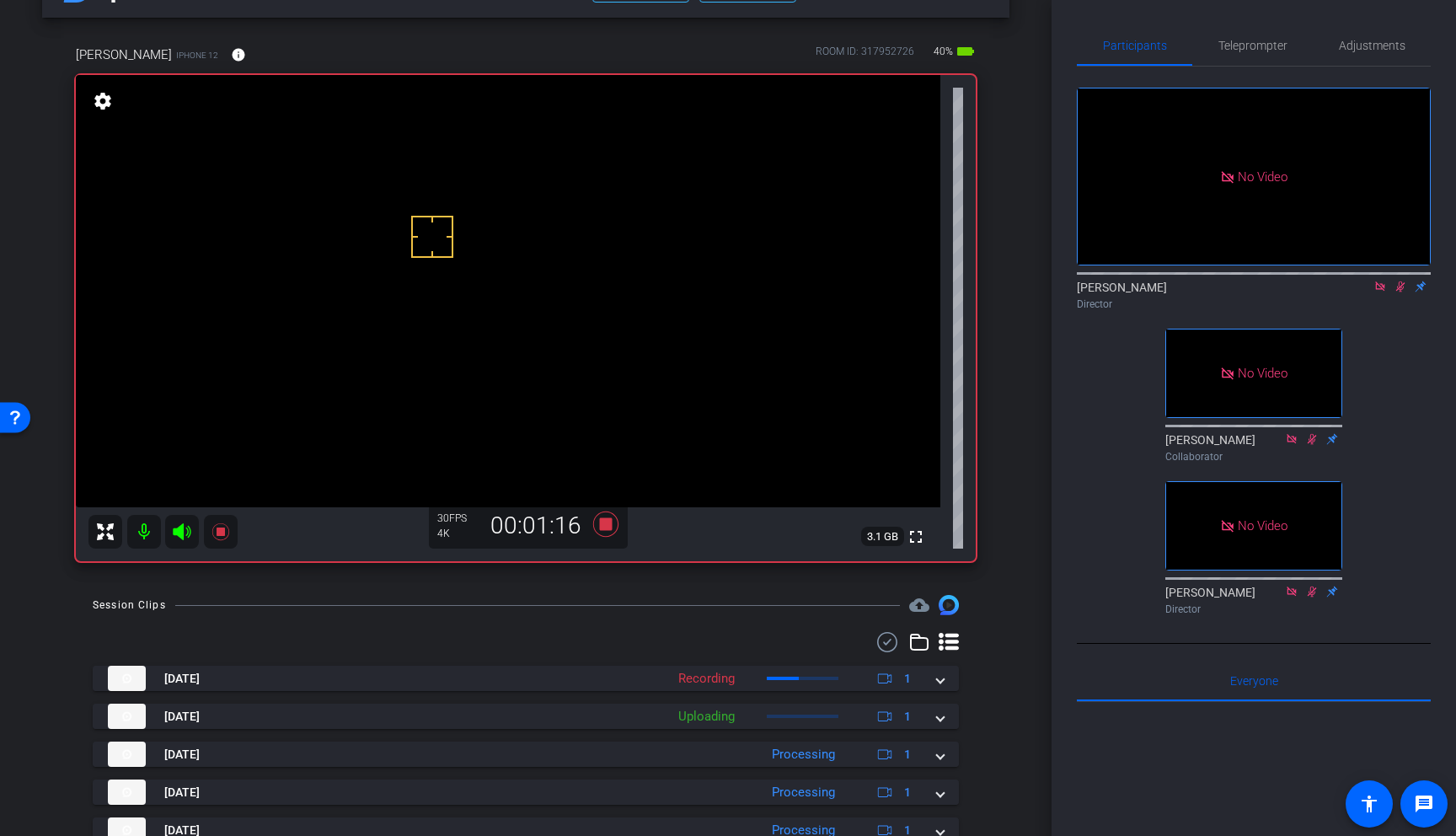
click at [439, 202] on video at bounding box center [508, 291] width 865 height 432
click at [225, 535] on icon at bounding box center [220, 531] width 20 height 20
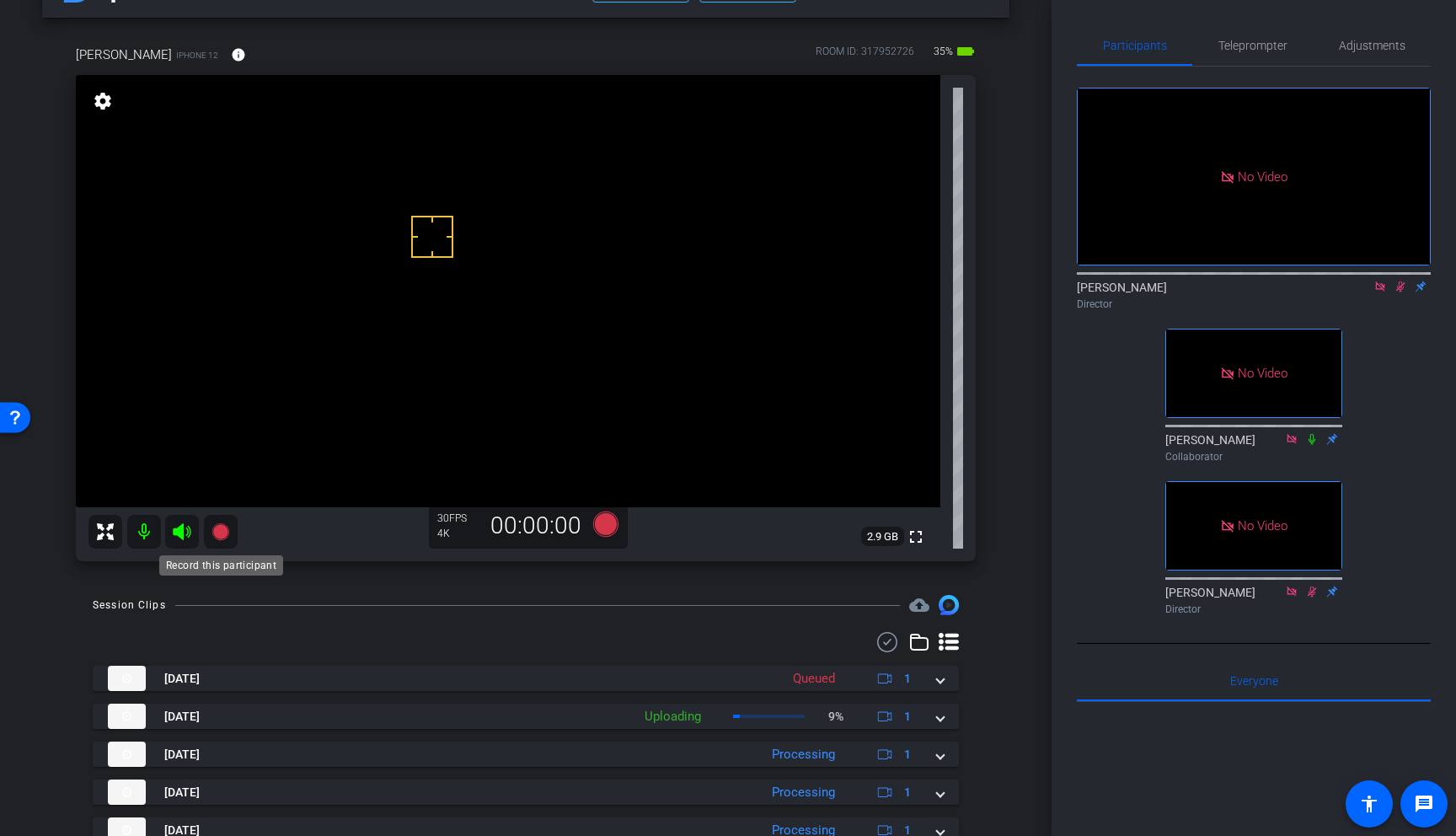
click at [221, 535] on icon at bounding box center [220, 532] width 17 height 17
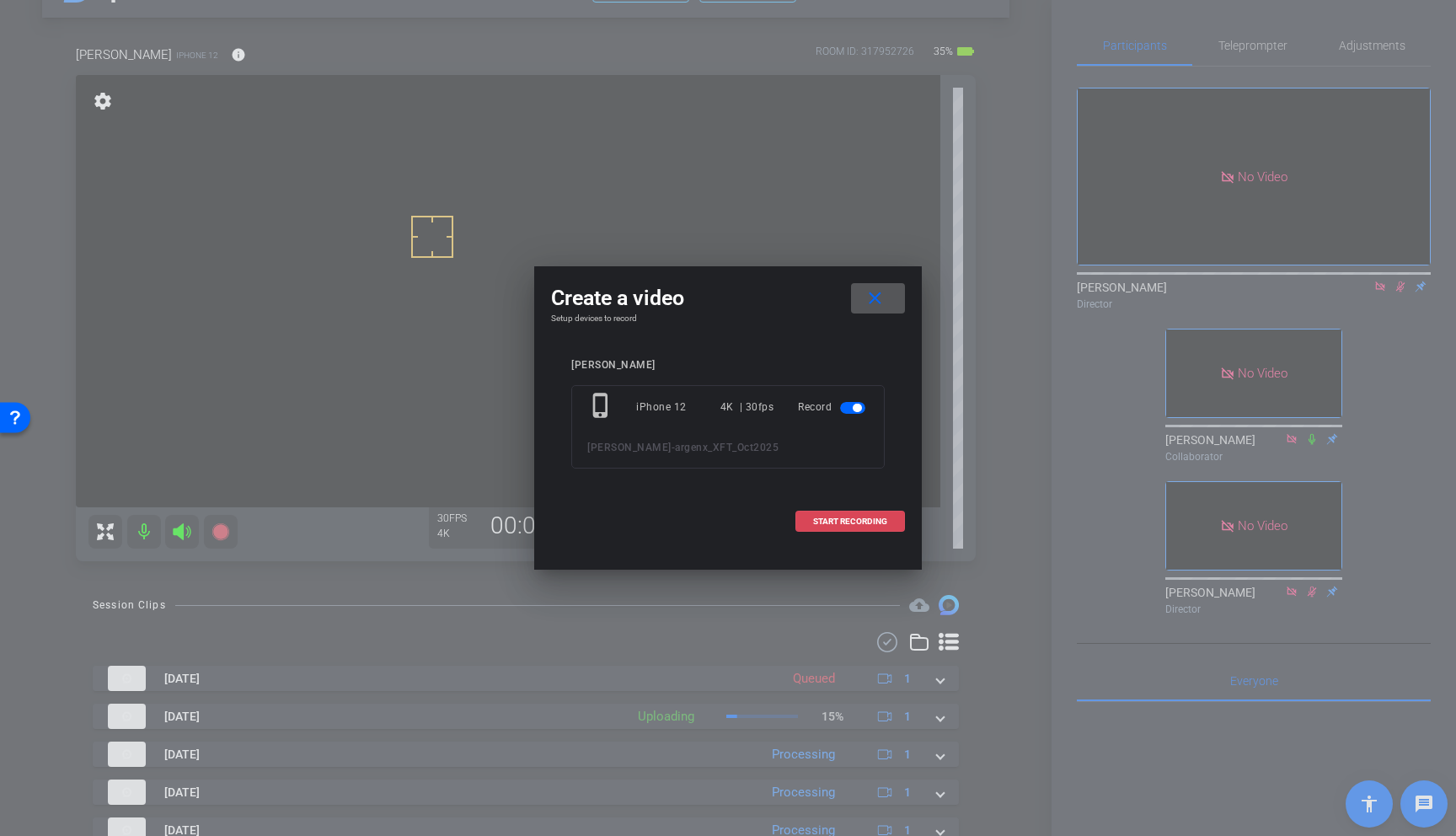
click at [837, 519] on span "START RECORDING" at bounding box center [851, 521] width 74 height 9
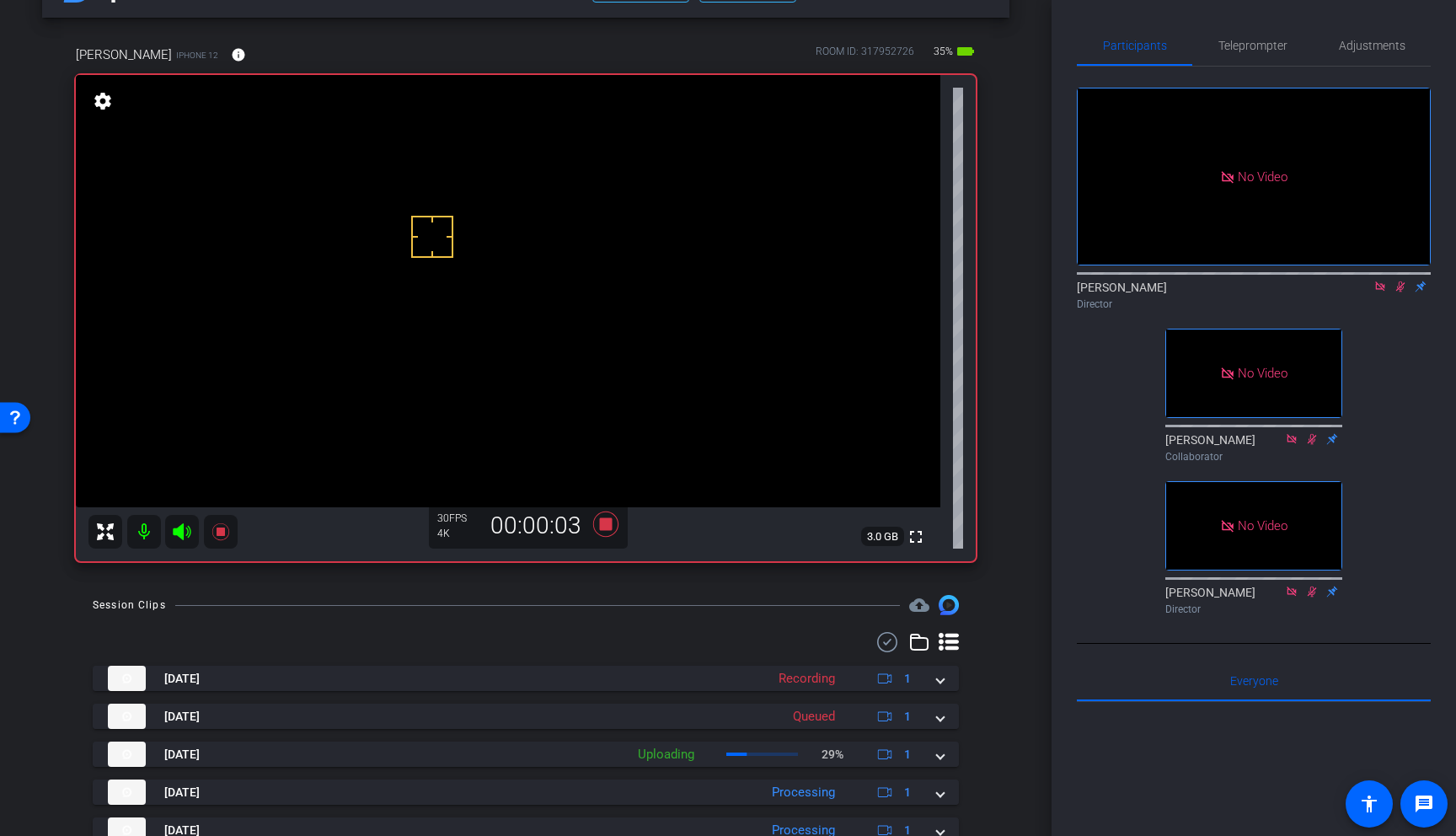
click at [436, 200] on video at bounding box center [508, 291] width 865 height 432
click at [217, 533] on icon at bounding box center [220, 532] width 17 height 17
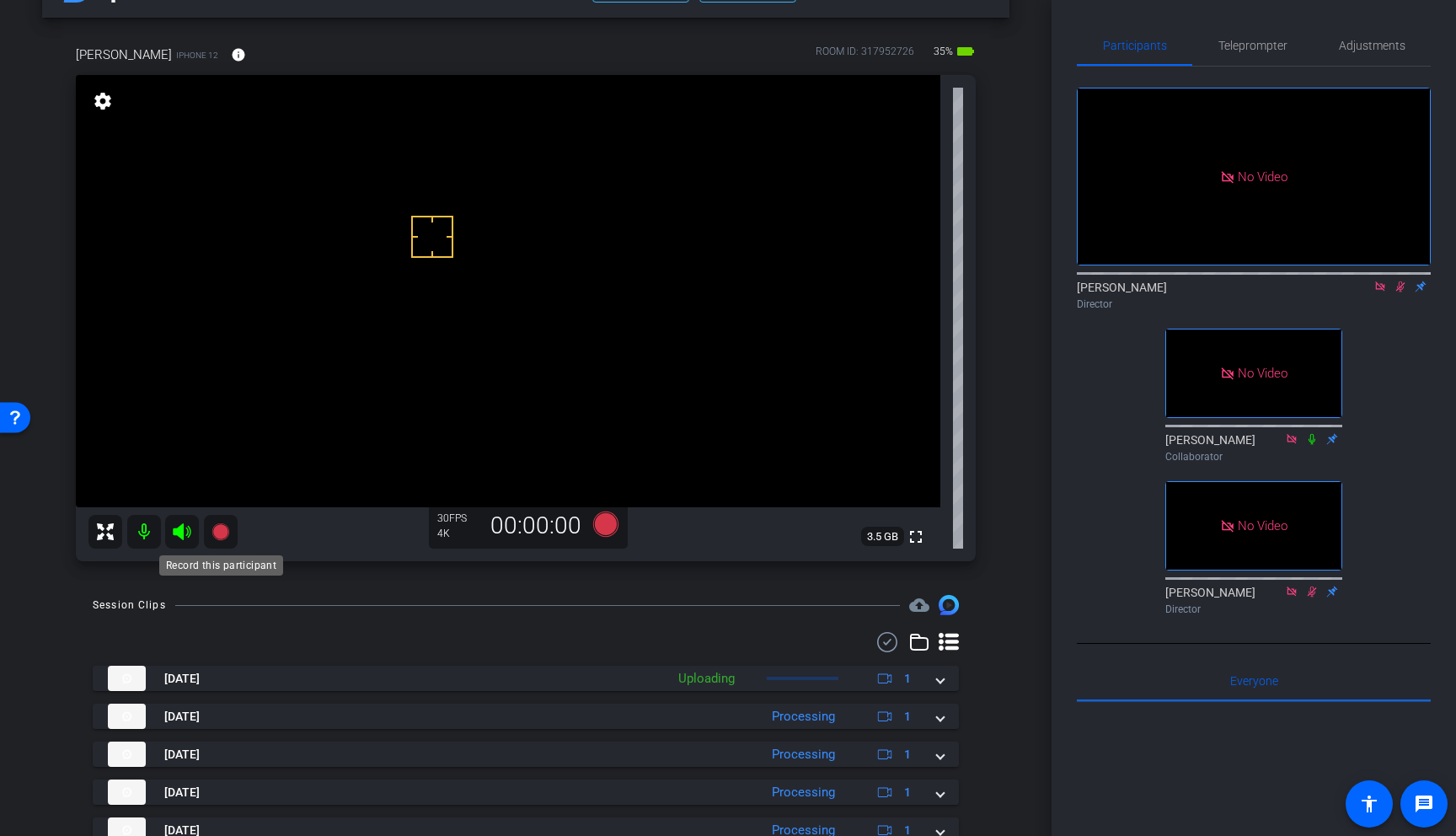
click at [220, 532] on icon at bounding box center [220, 532] width 17 height 17
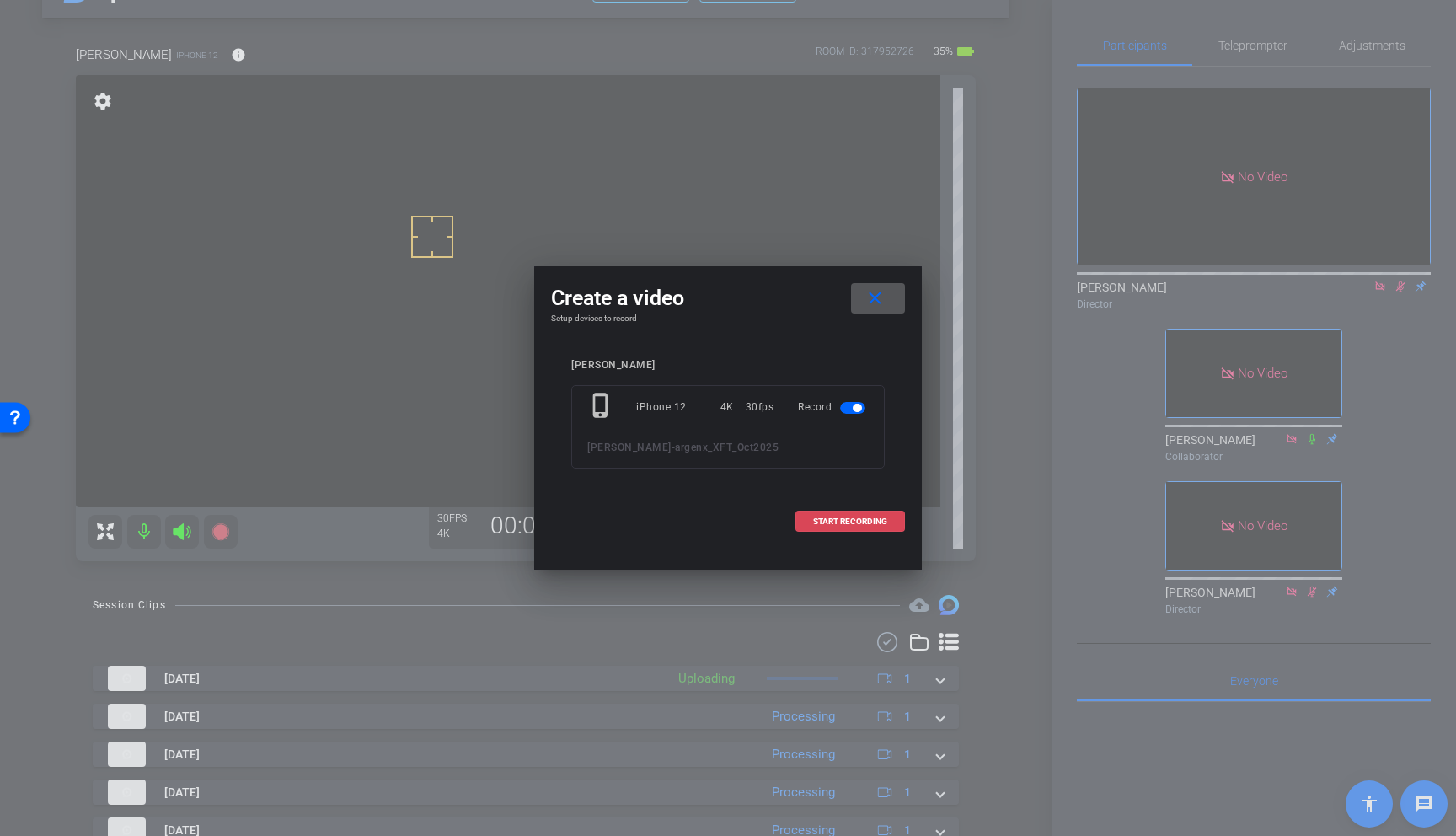
click at [833, 518] on span "START RECORDING" at bounding box center [851, 521] width 74 height 9
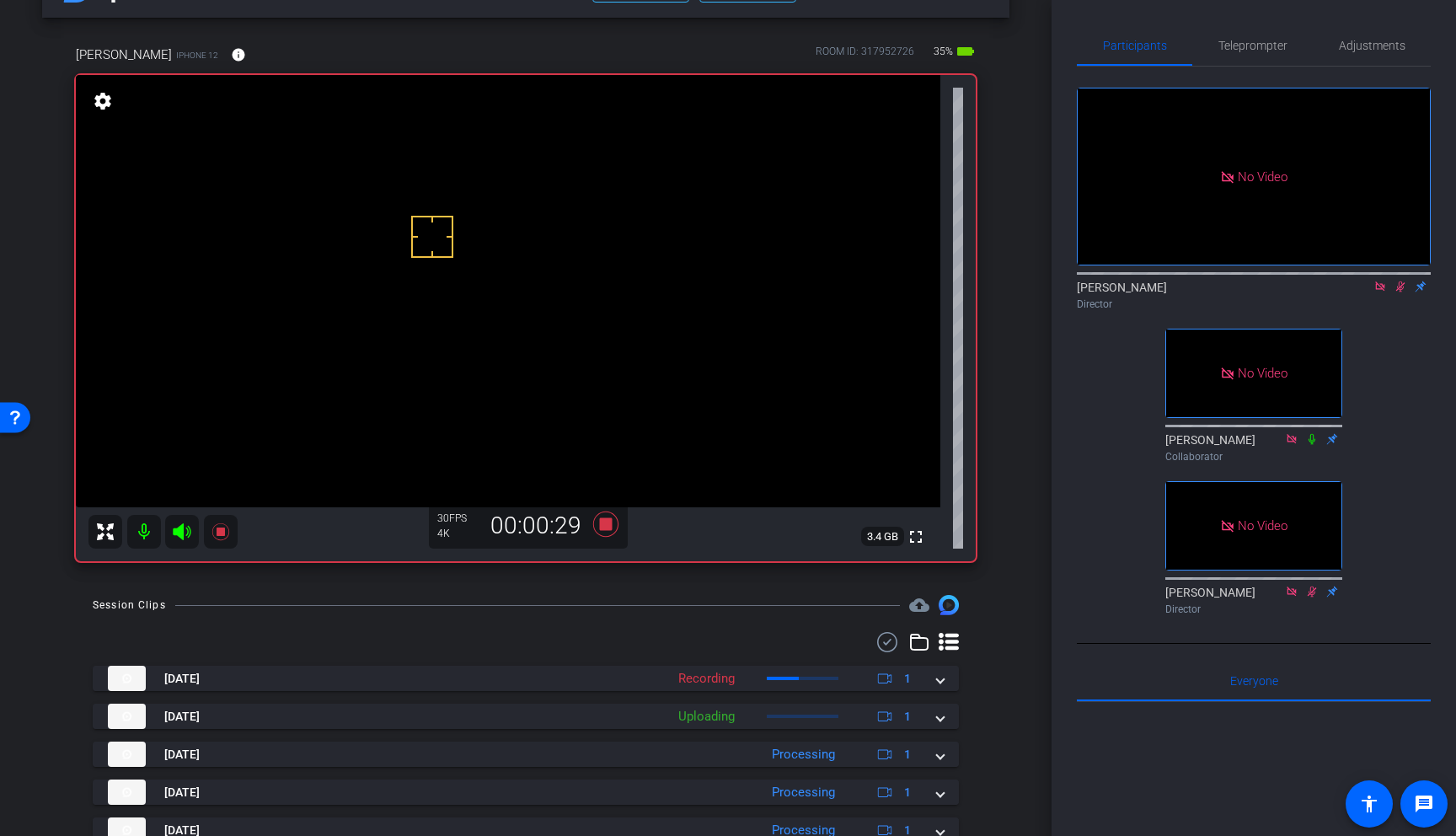
click at [433, 195] on video at bounding box center [508, 291] width 865 height 432
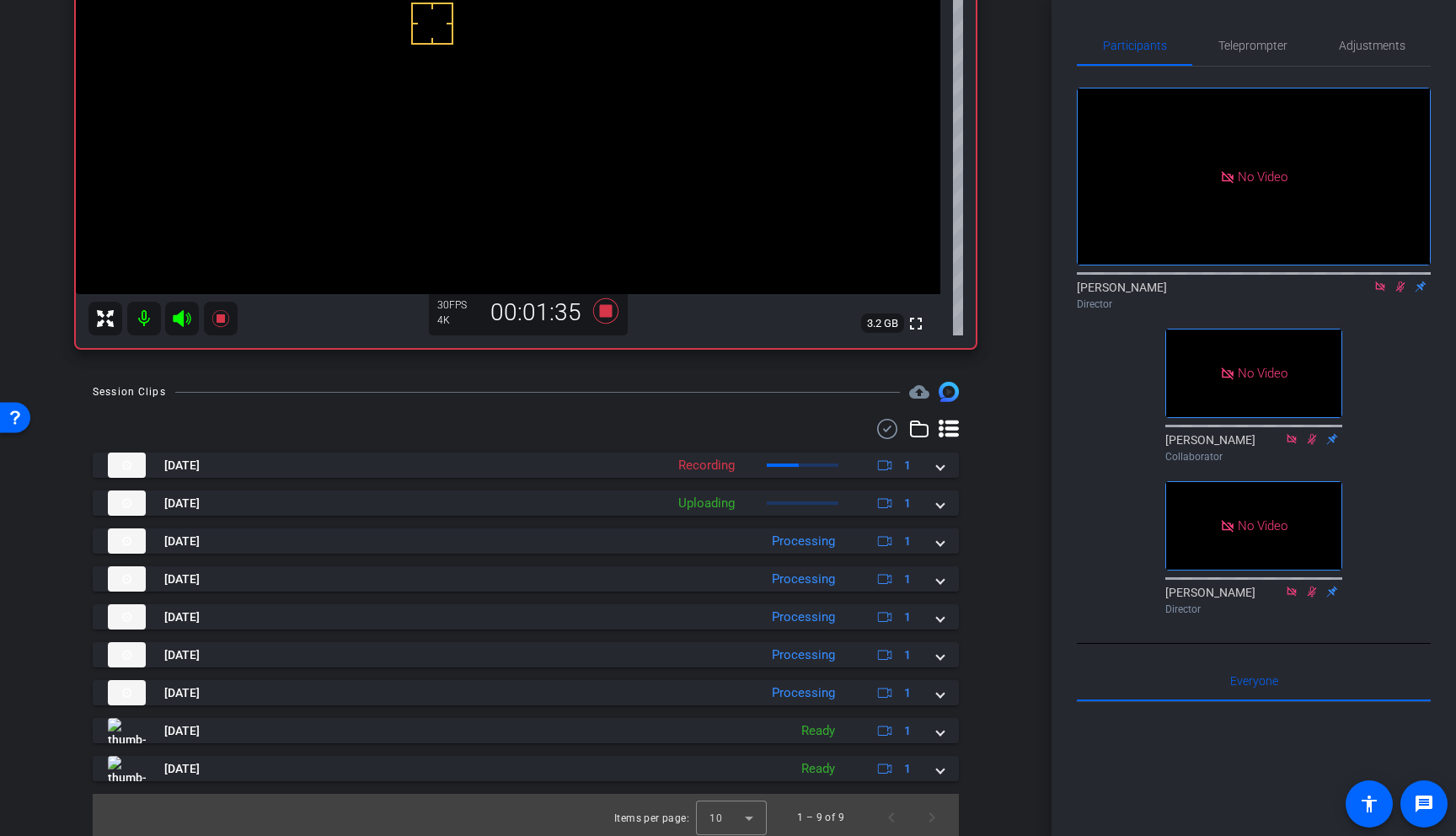
scroll to position [273, 0]
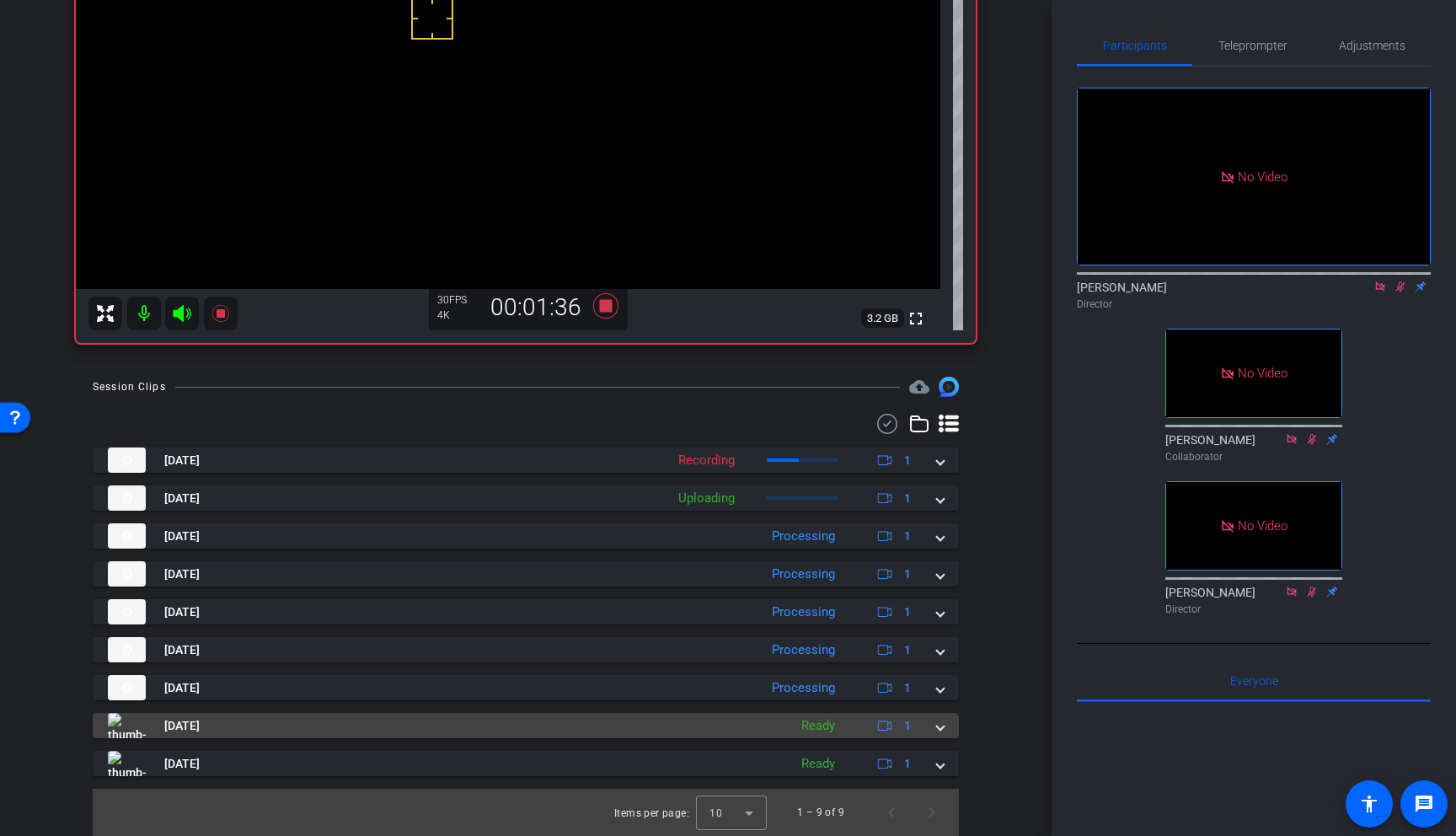
click at [940, 729] on span at bounding box center [940, 726] width 7 height 18
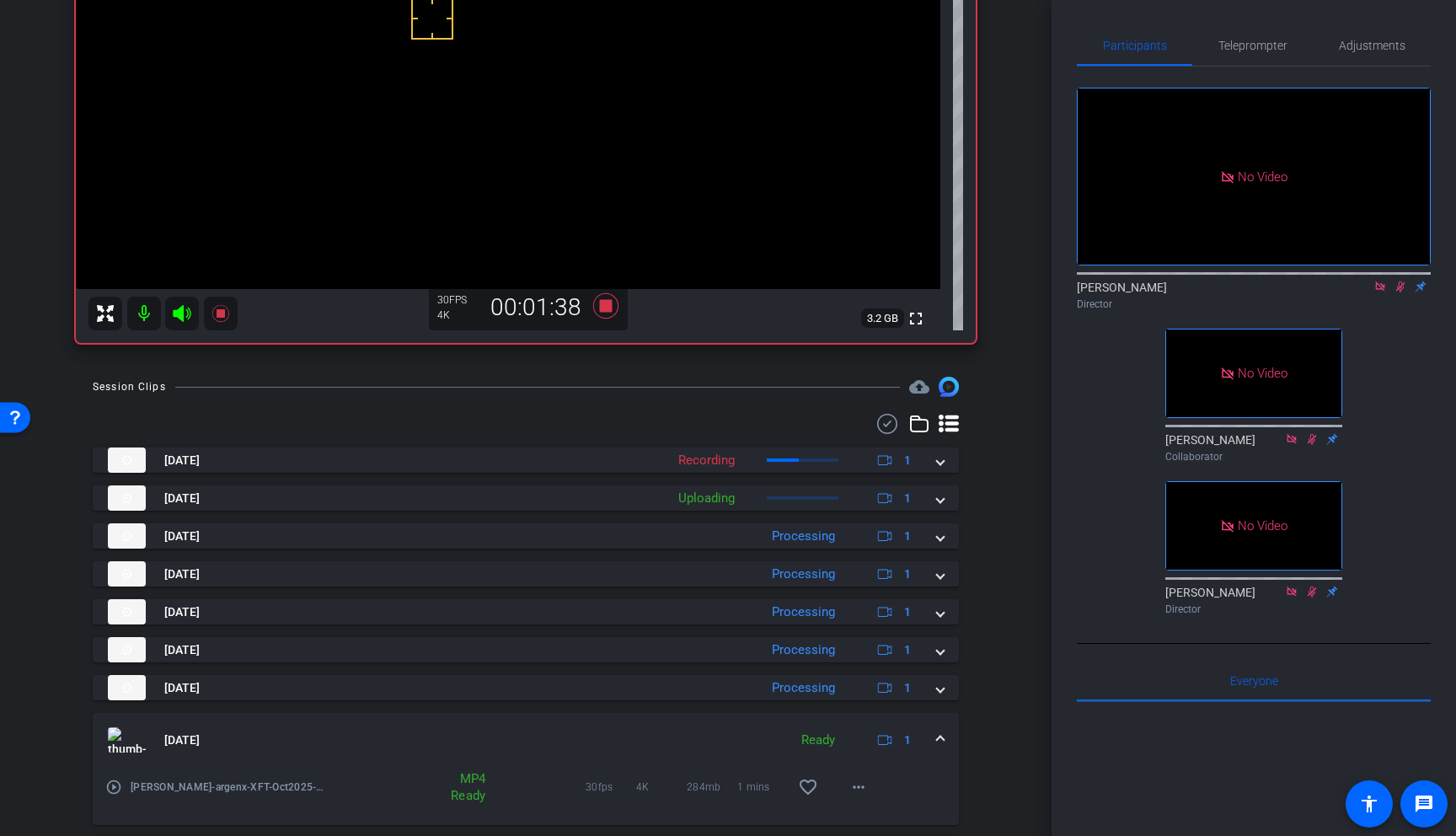
scroll to position [360, 0]
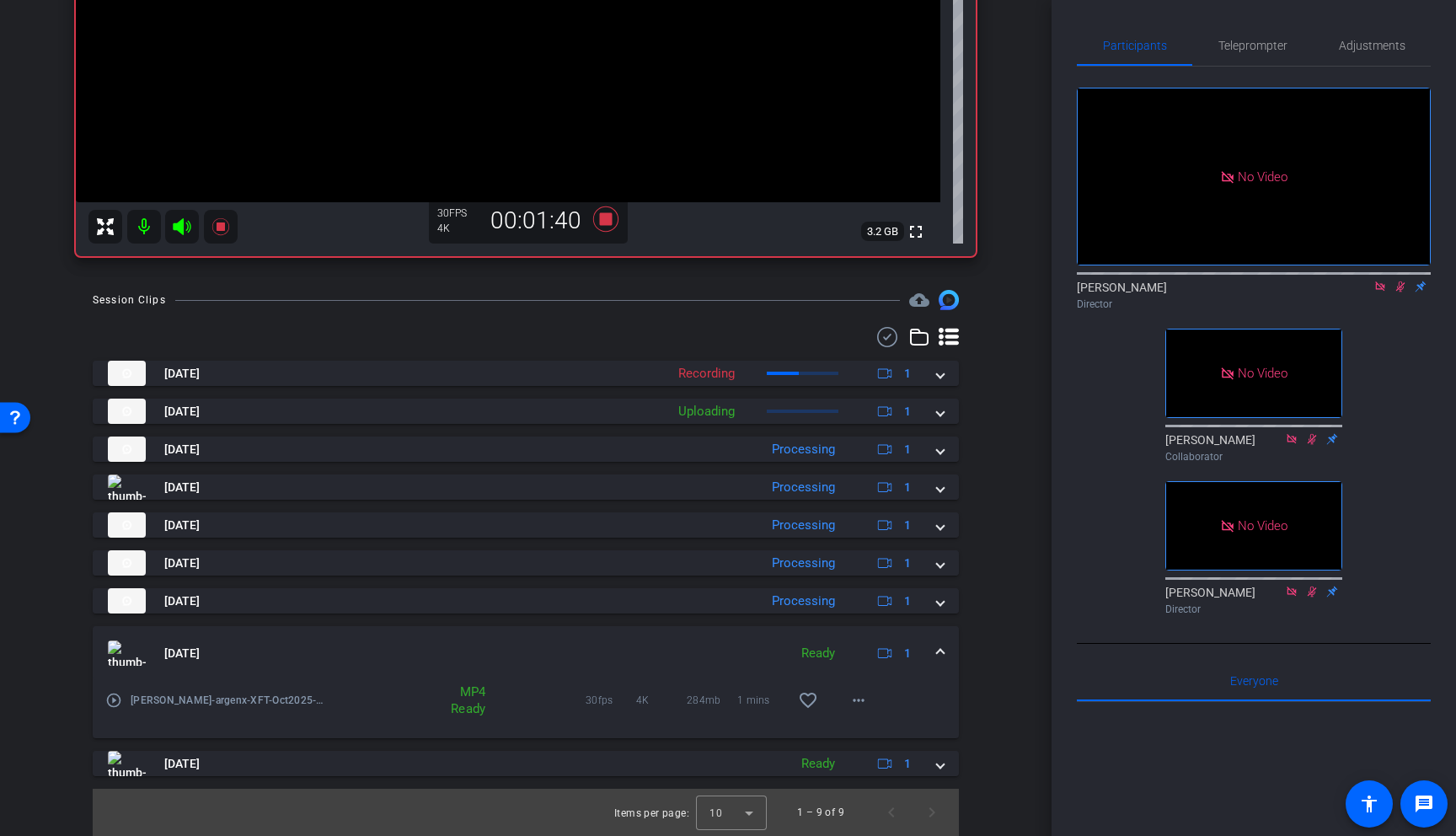
click at [113, 699] on mat-icon "play_circle_outline" at bounding box center [114, 700] width 17 height 17
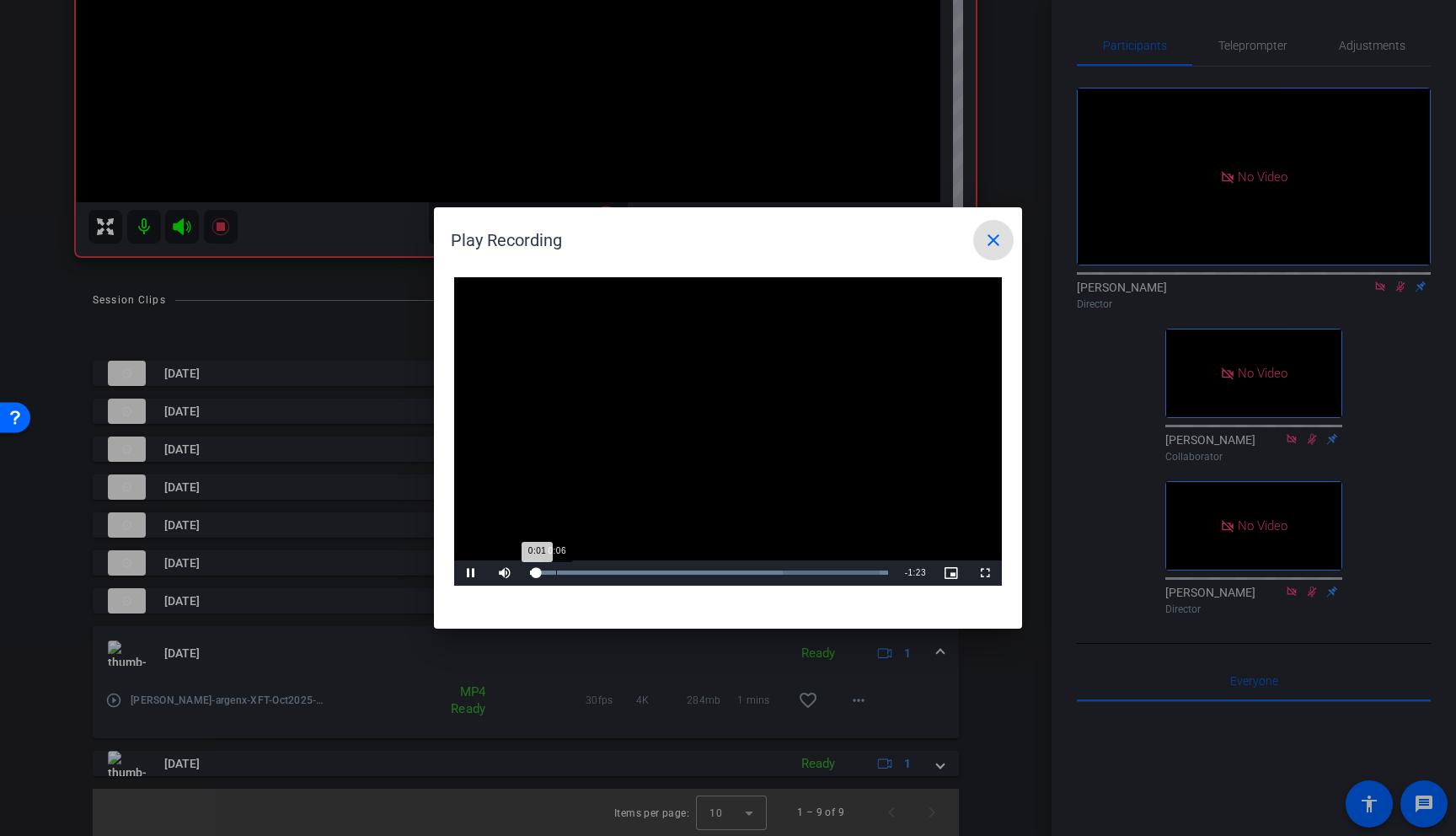
click at [556, 575] on div "Loaded : 100.00% 0:06 0:01" at bounding box center [709, 573] width 375 height 26
click at [583, 575] on div "Loaded : 100.00% 0:12 0:06" at bounding box center [709, 573] width 375 height 26
click at [624, 569] on div "Loaded : 100.00% 0:22 0:13" at bounding box center [709, 573] width 375 height 26
click at [475, 573] on span "Video Player" at bounding box center [470, 573] width 33 height 0
click at [1001, 240] on mat-icon "close" at bounding box center [994, 240] width 20 height 20
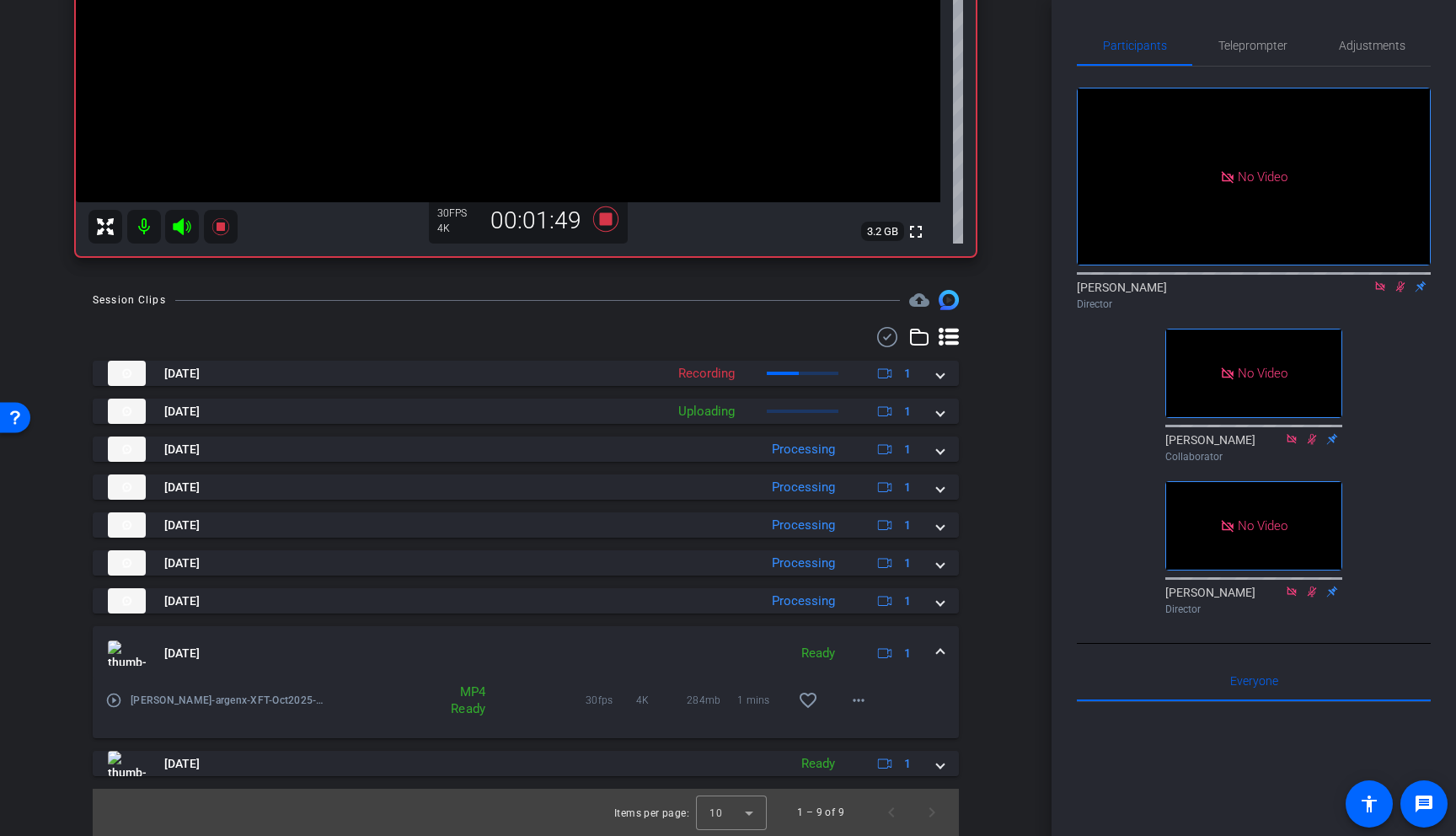
click at [936, 649] on div "[DATE] Ready 1" at bounding box center [522, 652] width 830 height 26
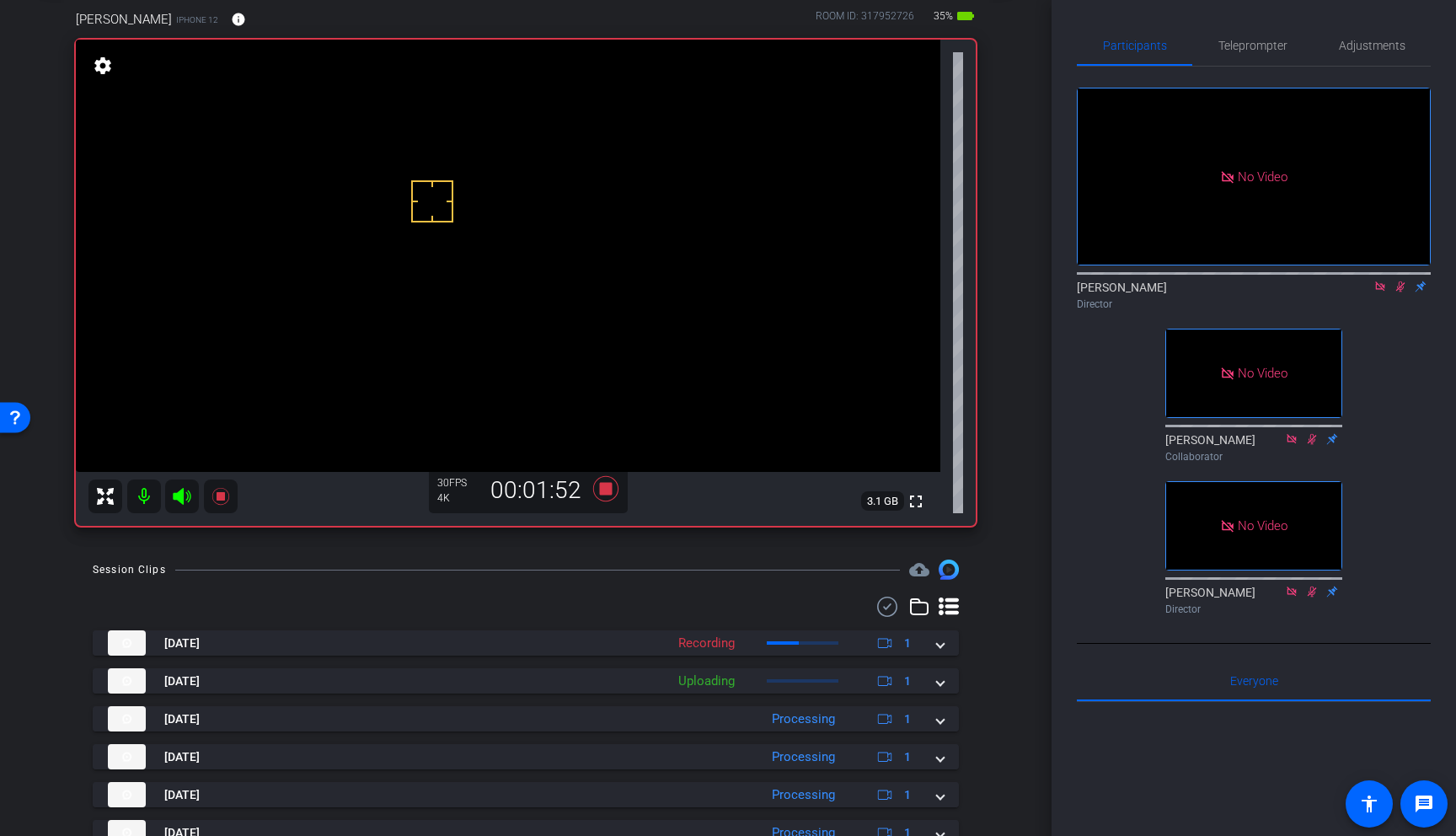
scroll to position [89, 0]
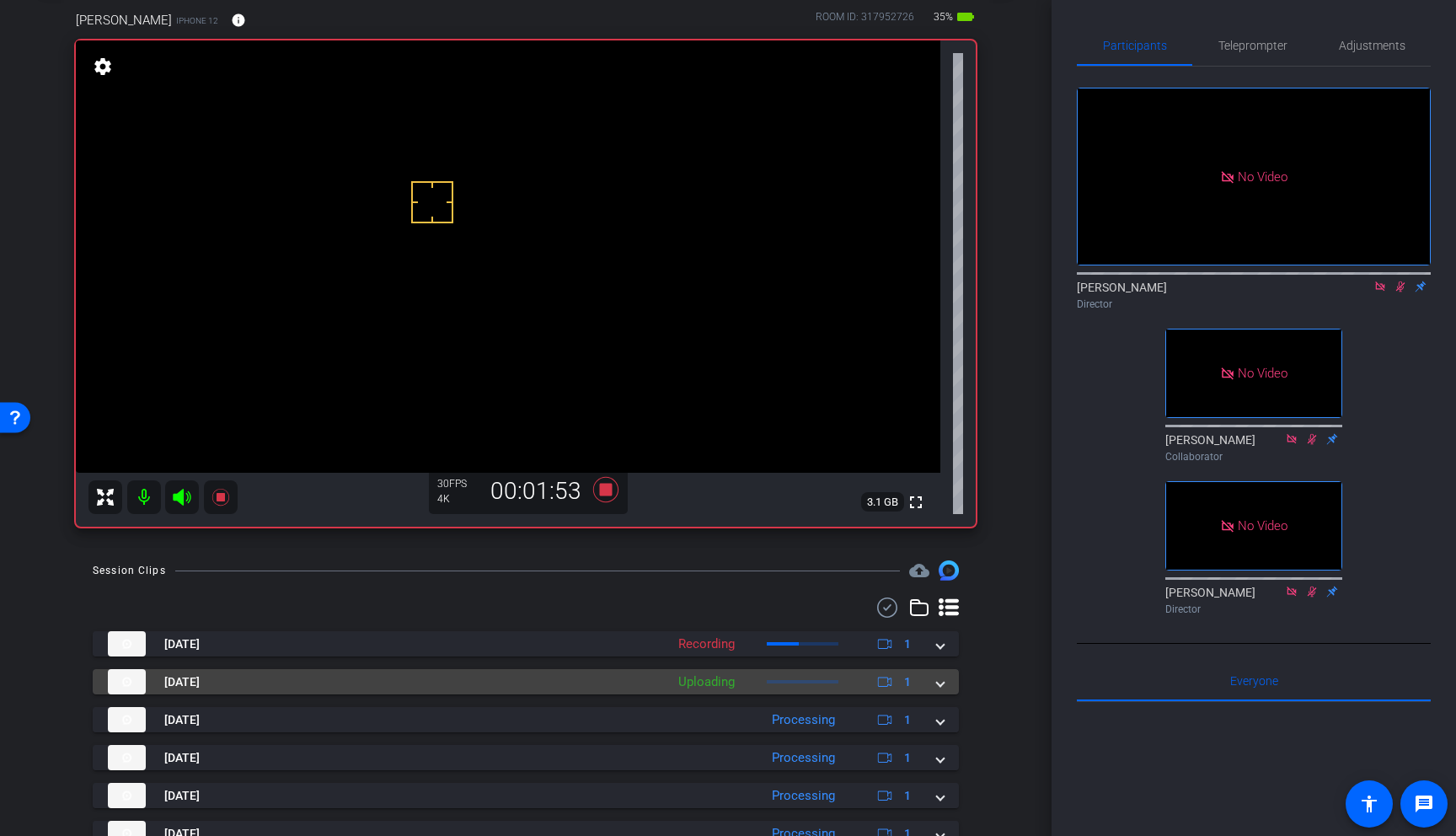
click at [942, 685] on span at bounding box center [940, 682] width 7 height 18
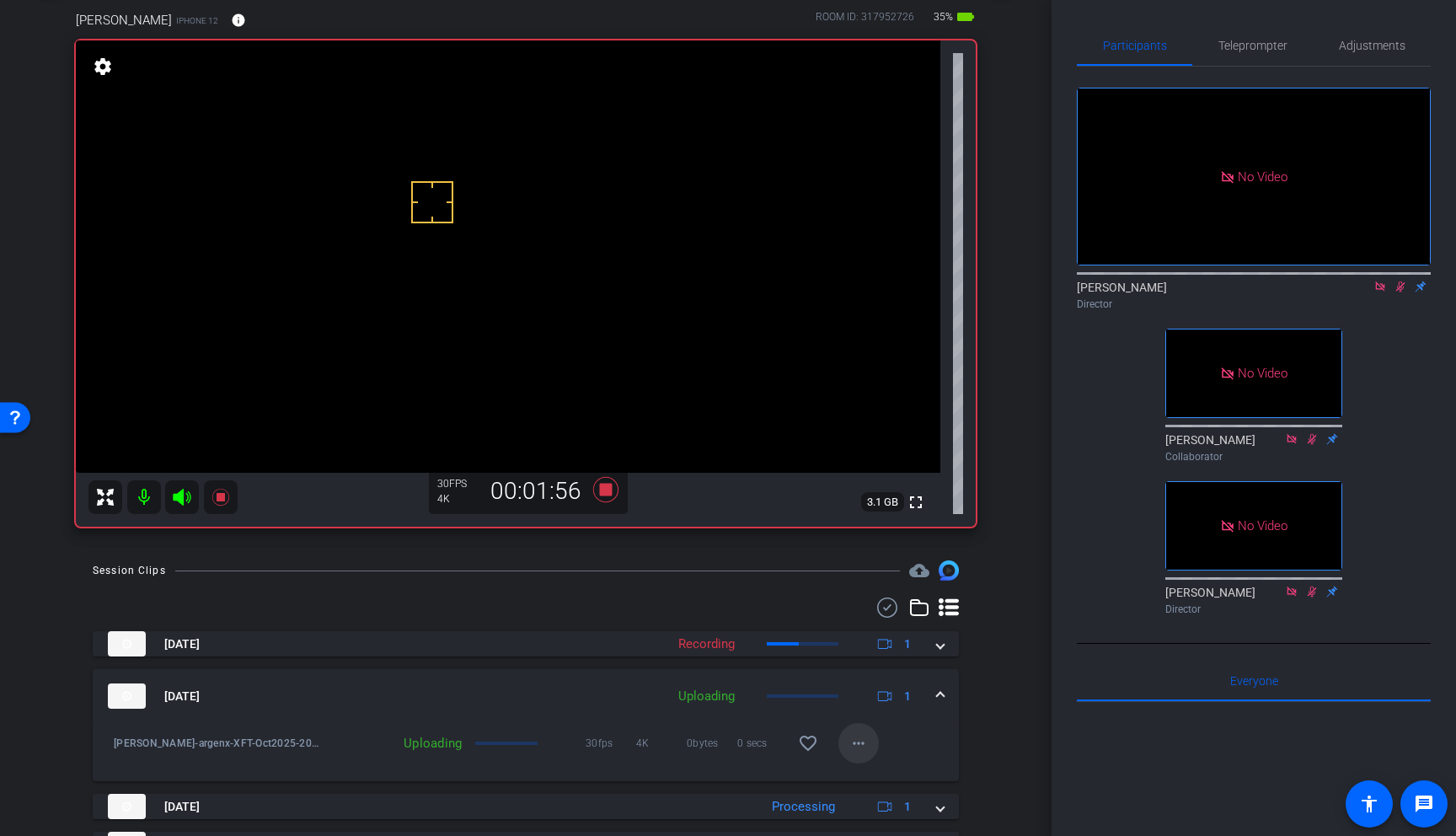
click at [859, 738] on mat-icon "more_horiz" at bounding box center [858, 743] width 20 height 20
click at [1004, 721] on div at bounding box center [728, 418] width 1456 height 836
click at [942, 692] on span at bounding box center [940, 696] width 7 height 18
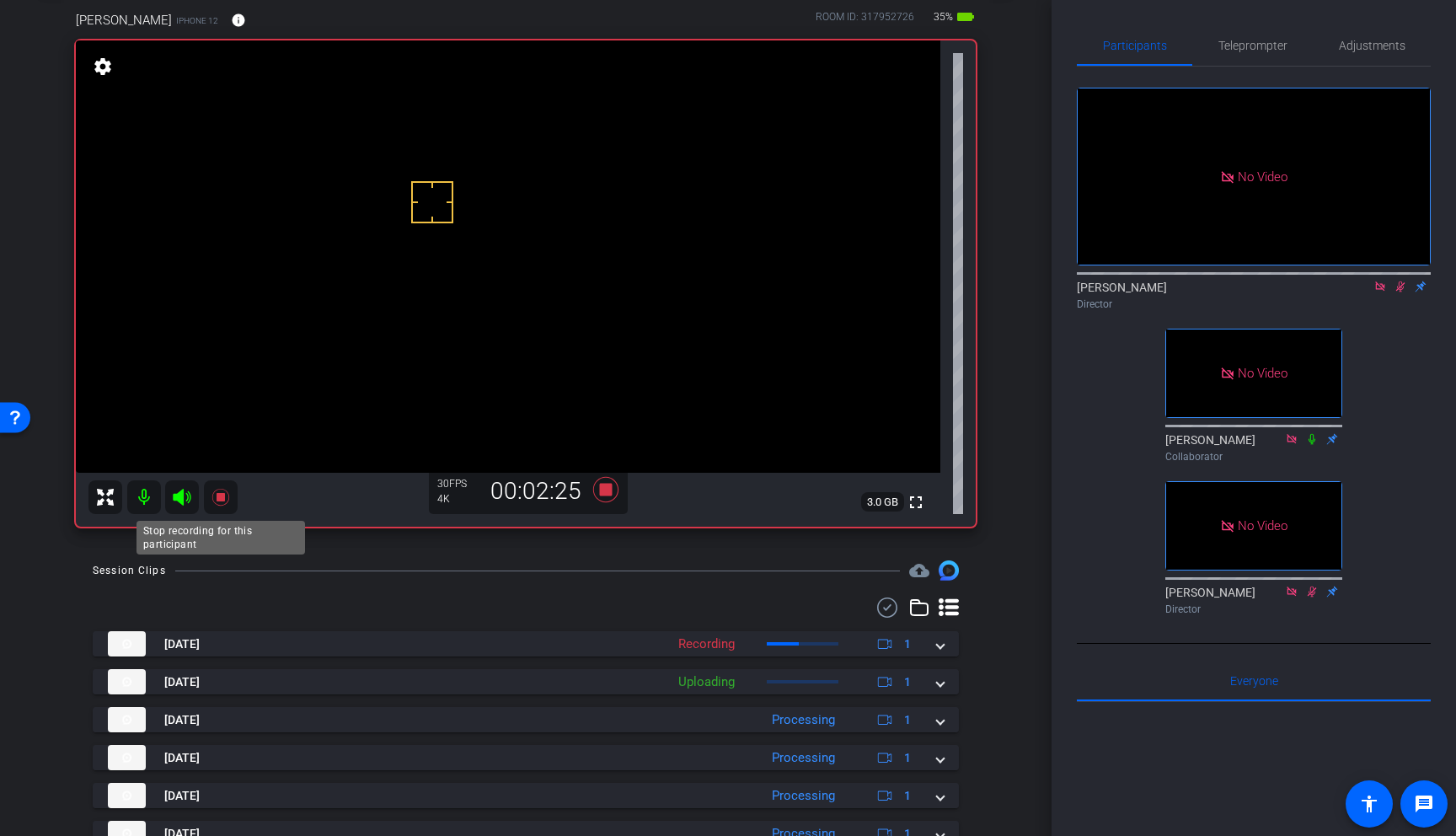
click at [218, 498] on icon at bounding box center [220, 497] width 17 height 17
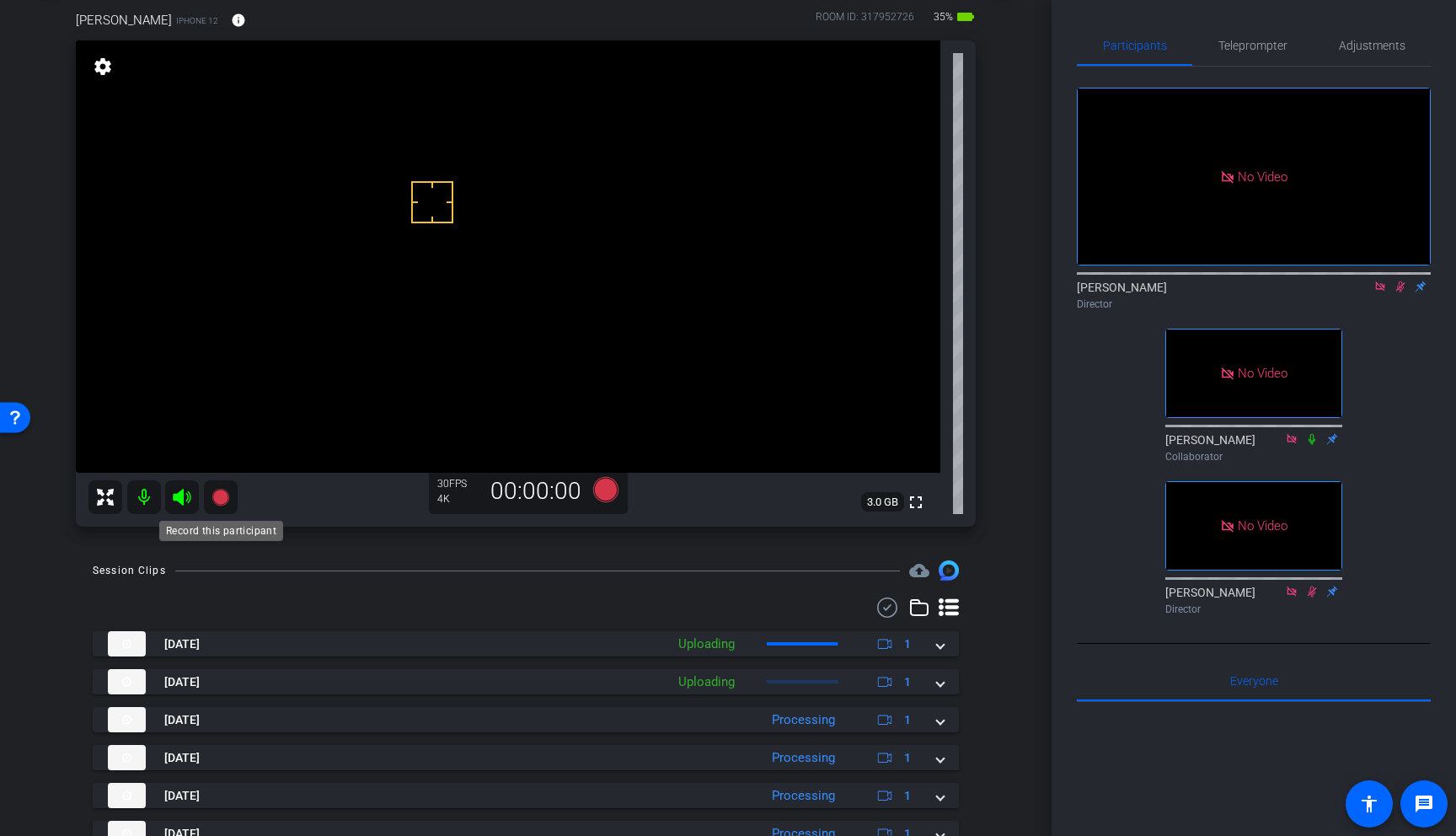
click at [221, 497] on icon at bounding box center [220, 497] width 17 height 17
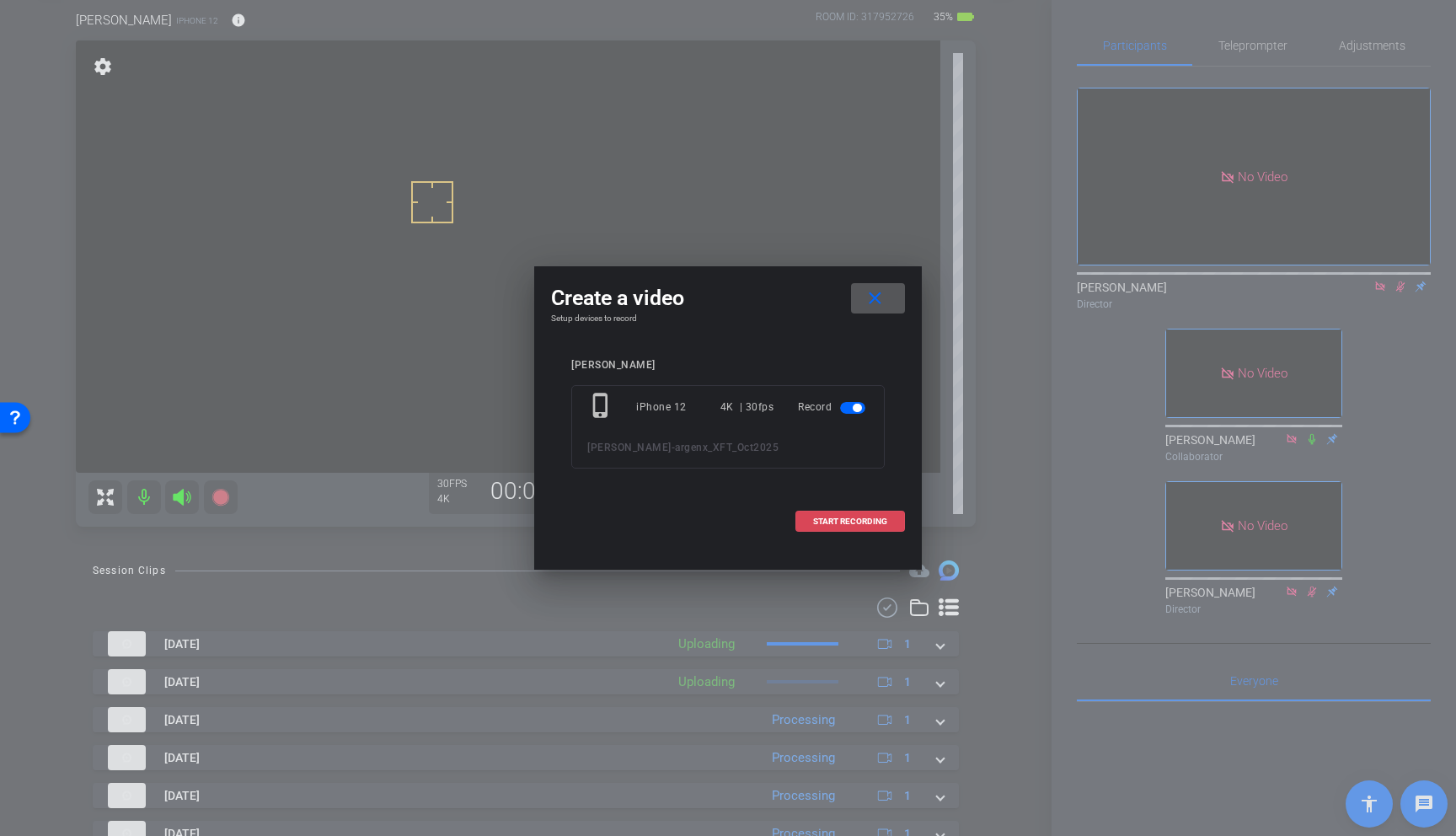
click at [855, 520] on span "START RECORDING" at bounding box center [851, 521] width 74 height 9
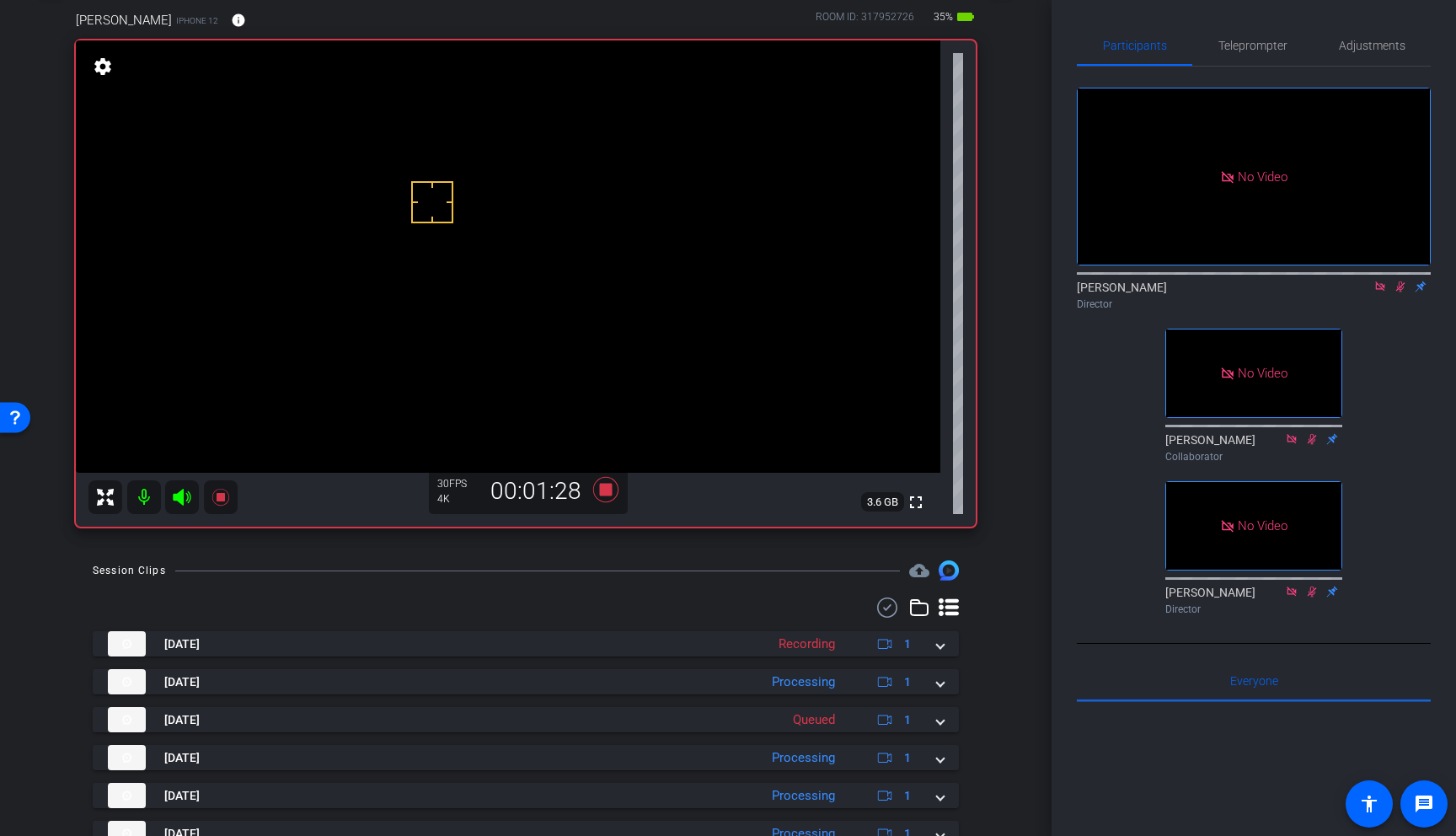
click at [448, 155] on video at bounding box center [508, 257] width 865 height 432
click at [223, 498] on icon at bounding box center [220, 497] width 17 height 17
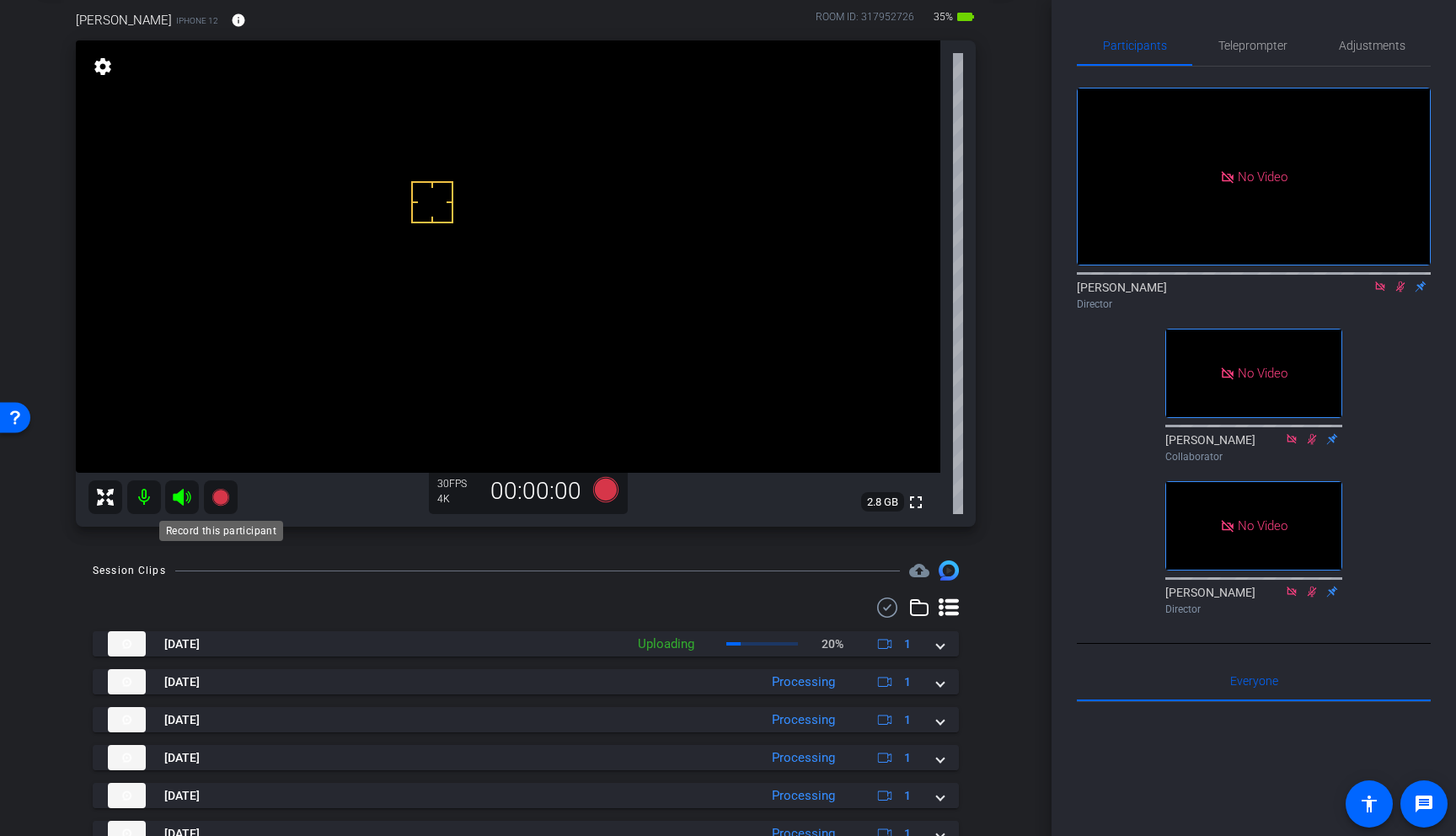
click at [225, 496] on icon at bounding box center [220, 497] width 17 height 17
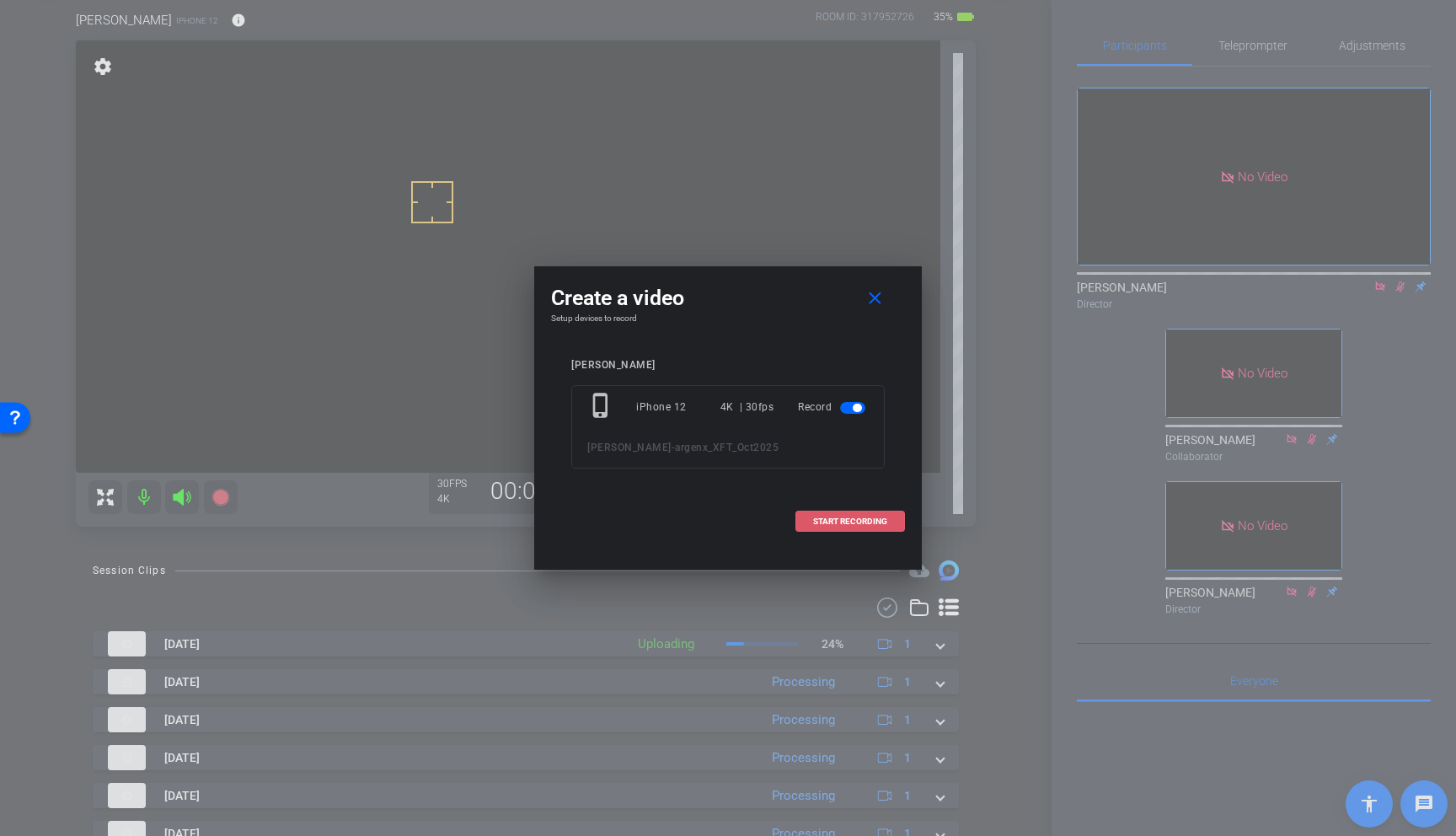
click at [843, 512] on span at bounding box center [850, 521] width 108 height 41
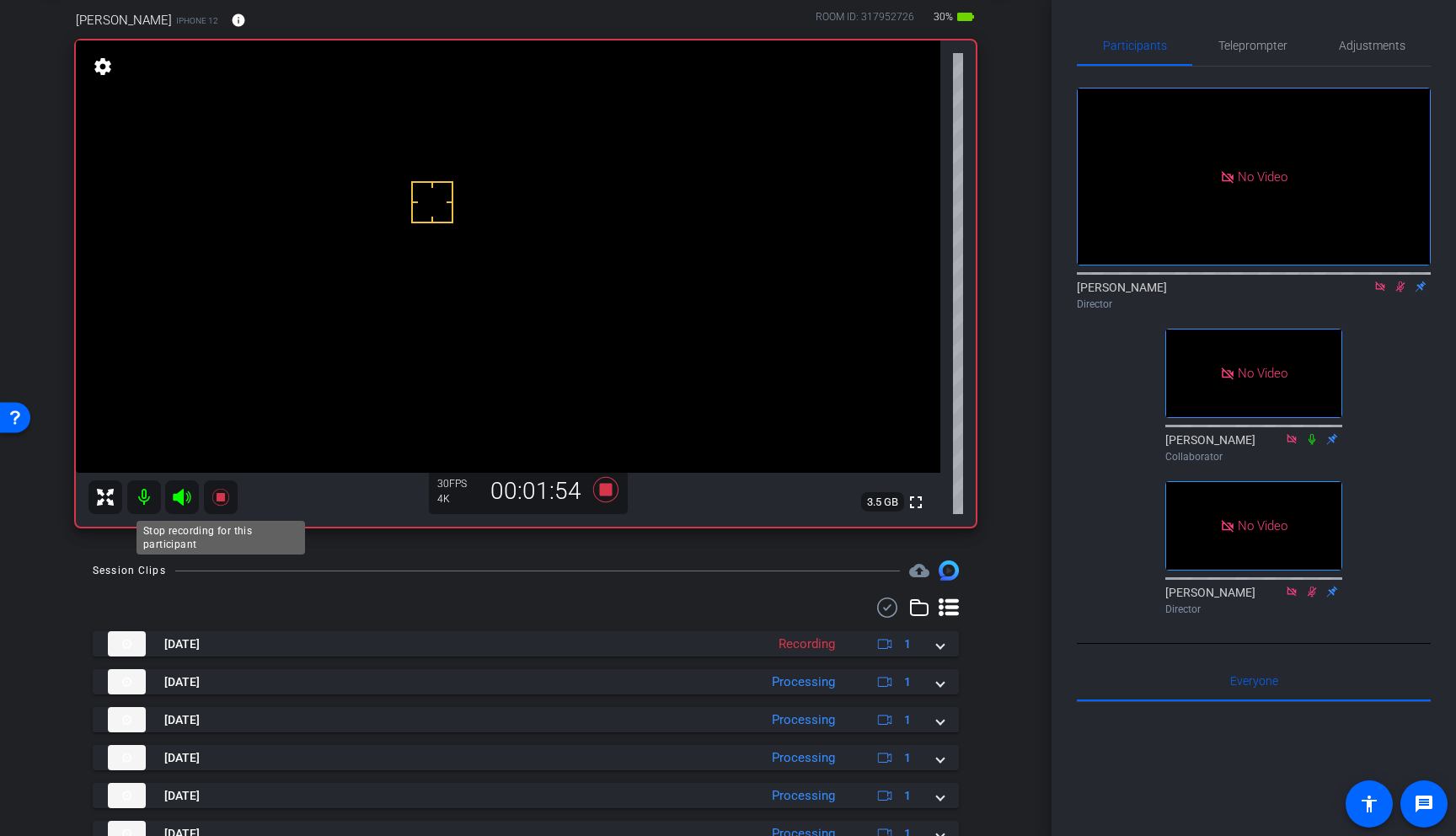
click at [226, 497] on icon at bounding box center [220, 496] width 20 height 20
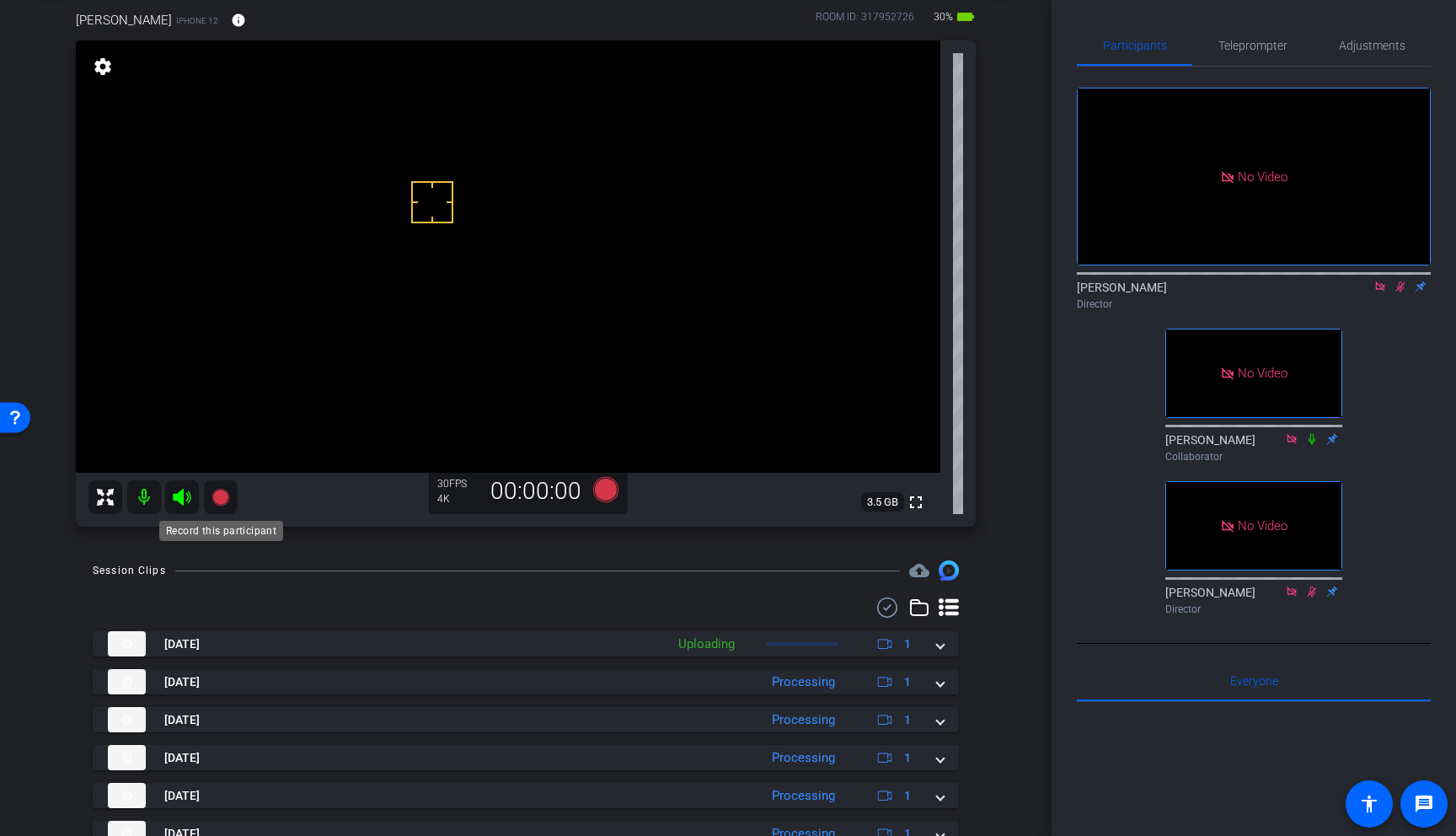
click at [223, 496] on icon at bounding box center [220, 497] width 17 height 17
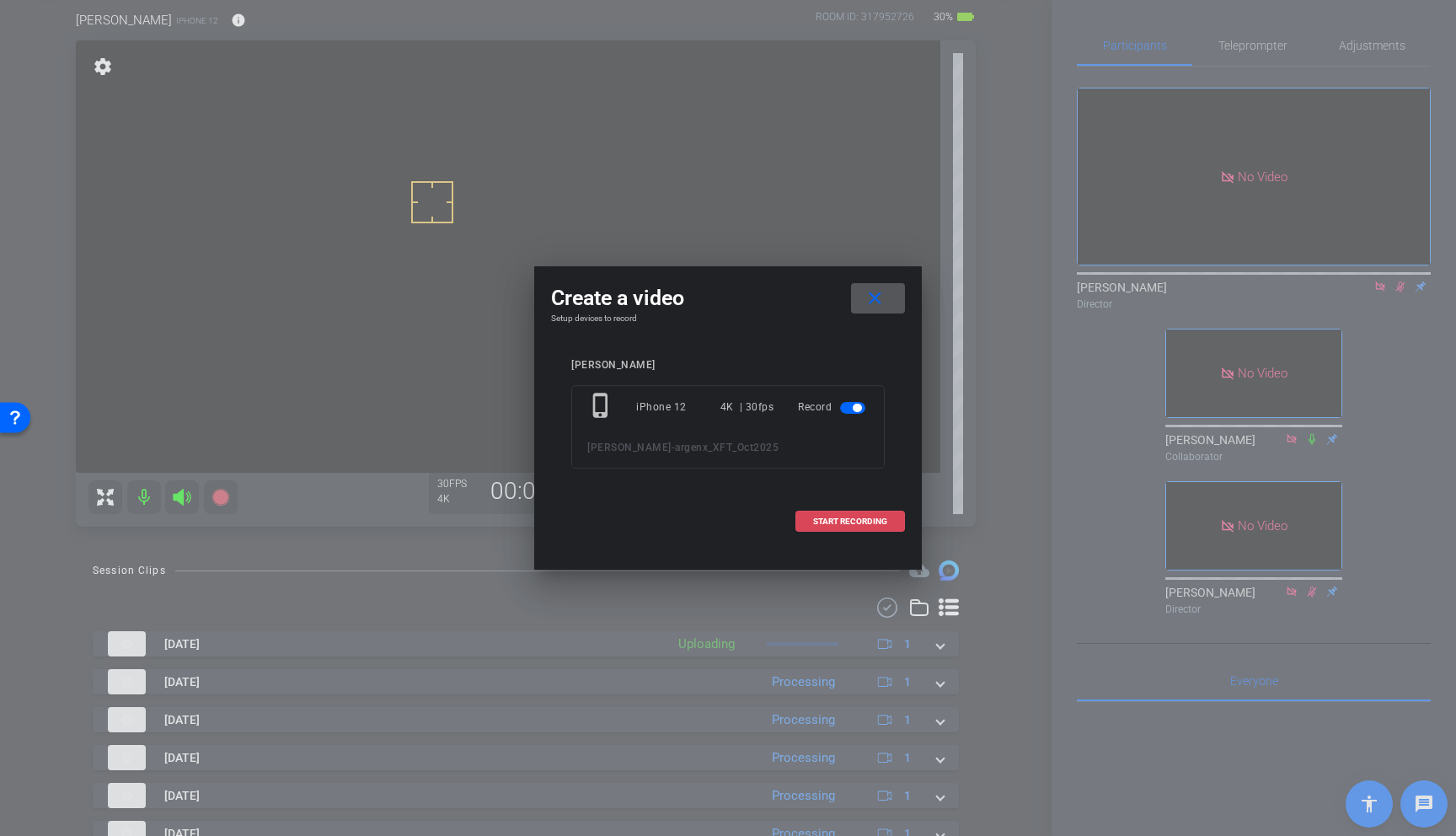
click at [845, 524] on span "START RECORDING" at bounding box center [851, 521] width 74 height 9
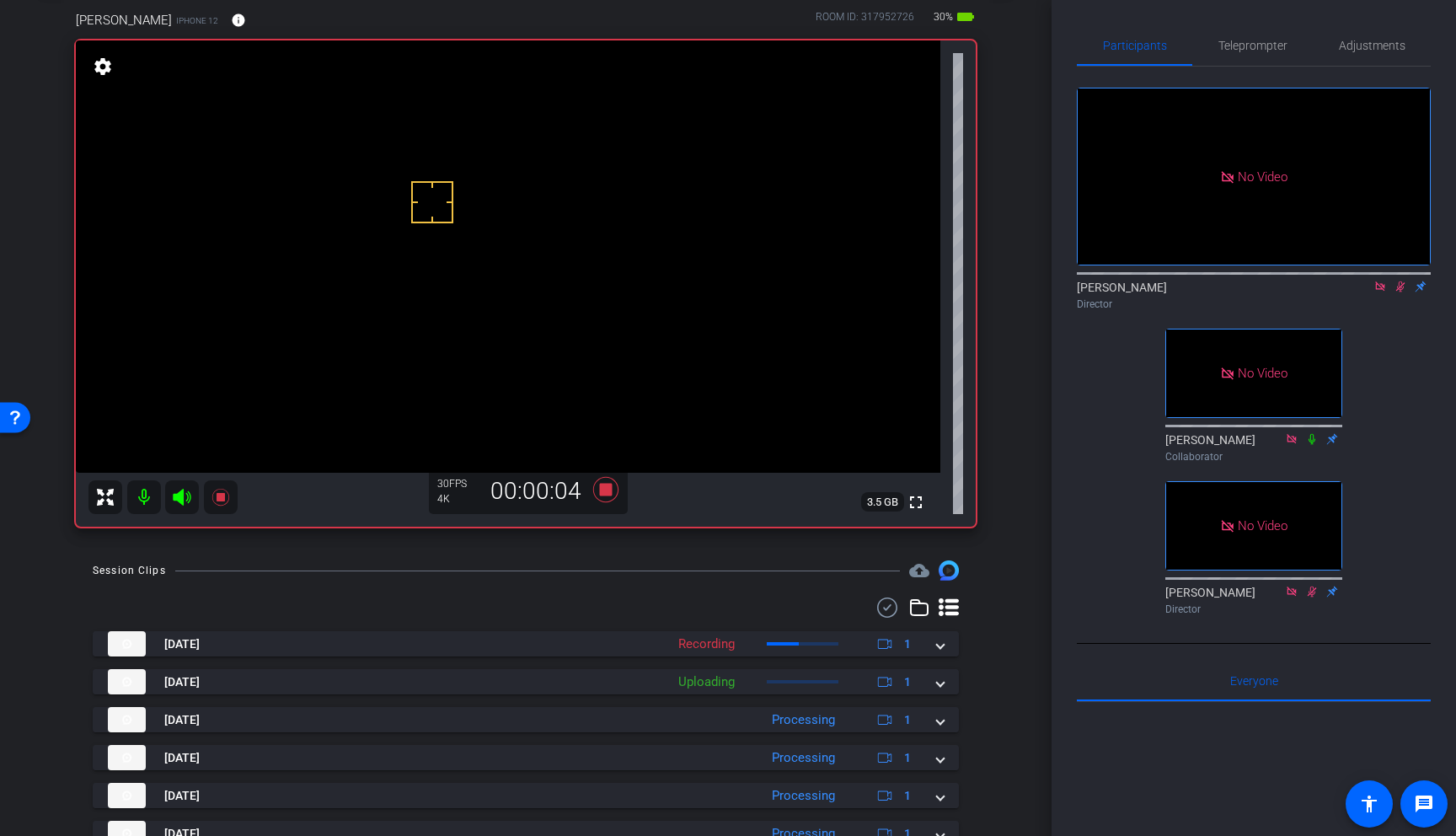
click at [423, 170] on video at bounding box center [508, 257] width 865 height 432
click at [225, 495] on icon at bounding box center [220, 496] width 20 height 20
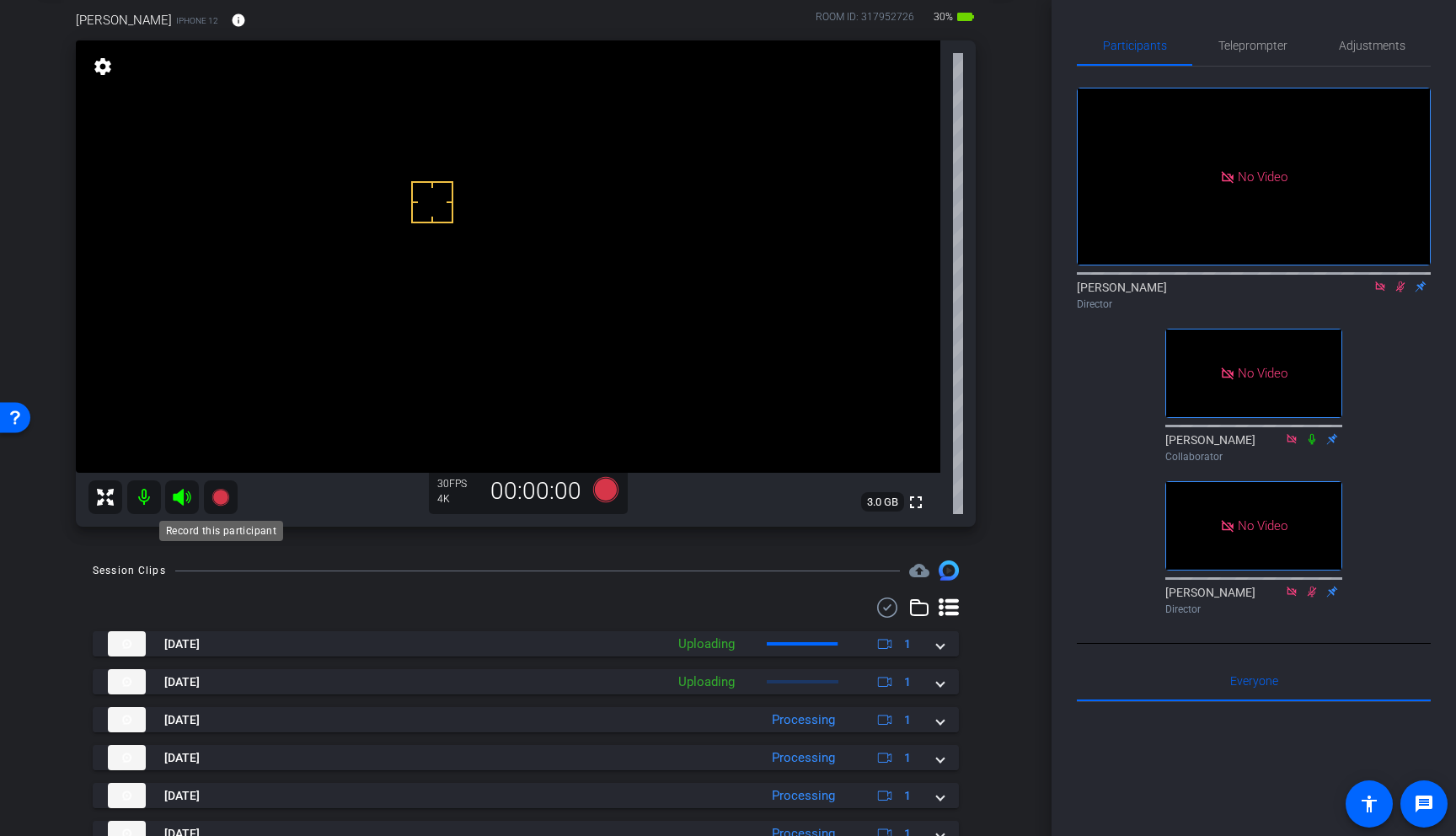
click at [222, 492] on icon at bounding box center [220, 497] width 17 height 17
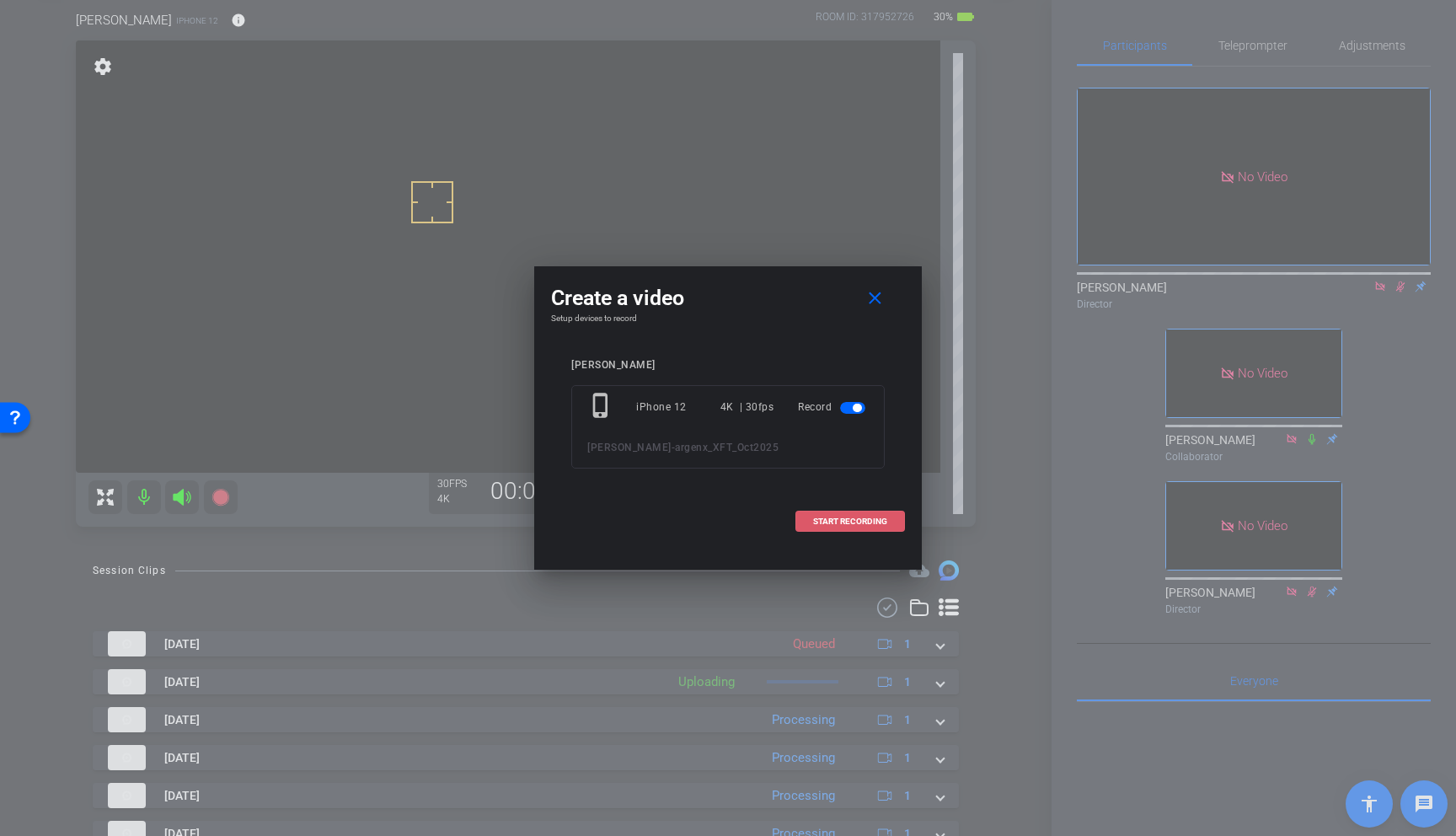
click at [876, 519] on span "START RECORDING" at bounding box center [851, 521] width 74 height 9
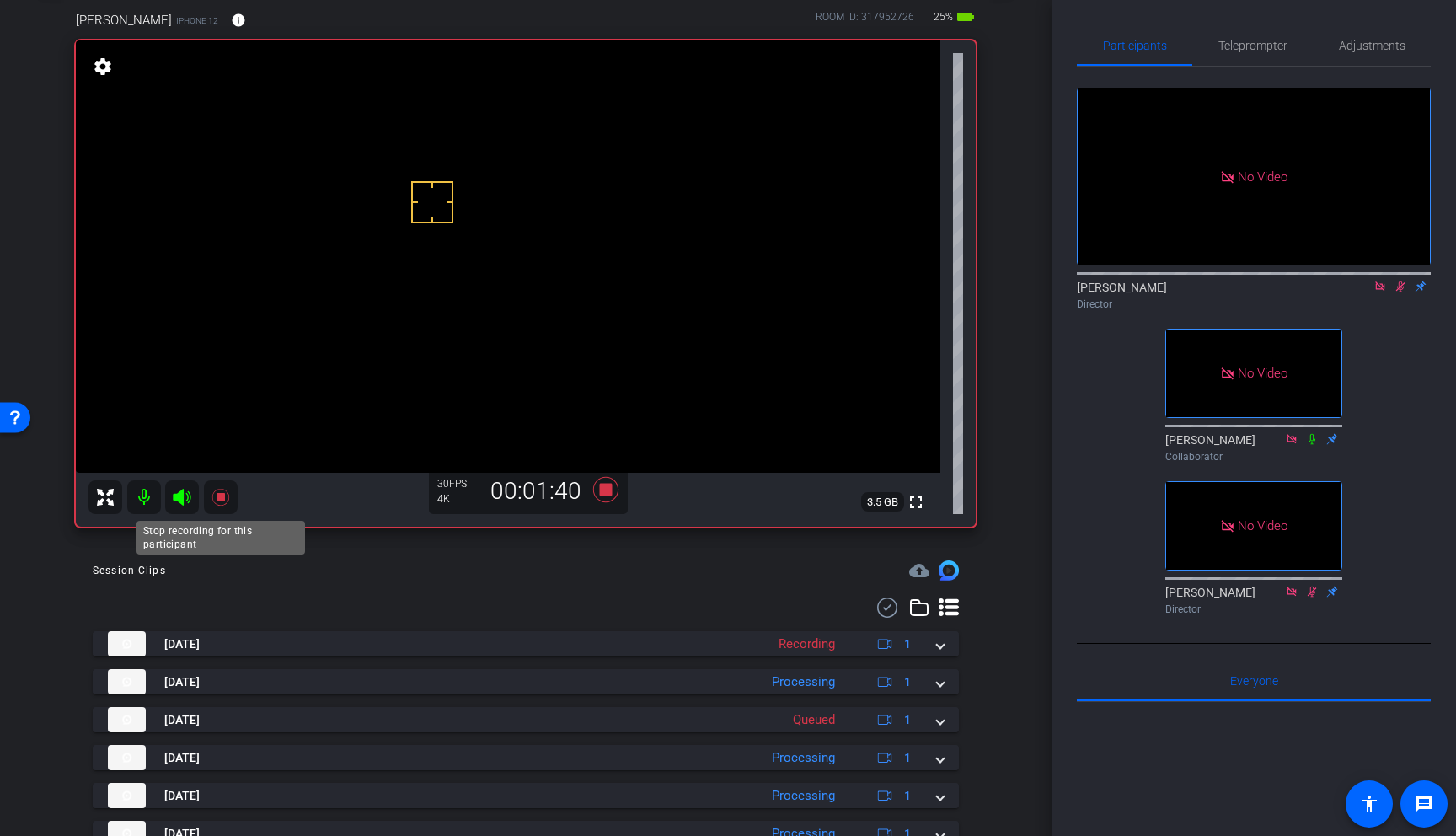
click at [223, 496] on icon at bounding box center [220, 497] width 17 height 17
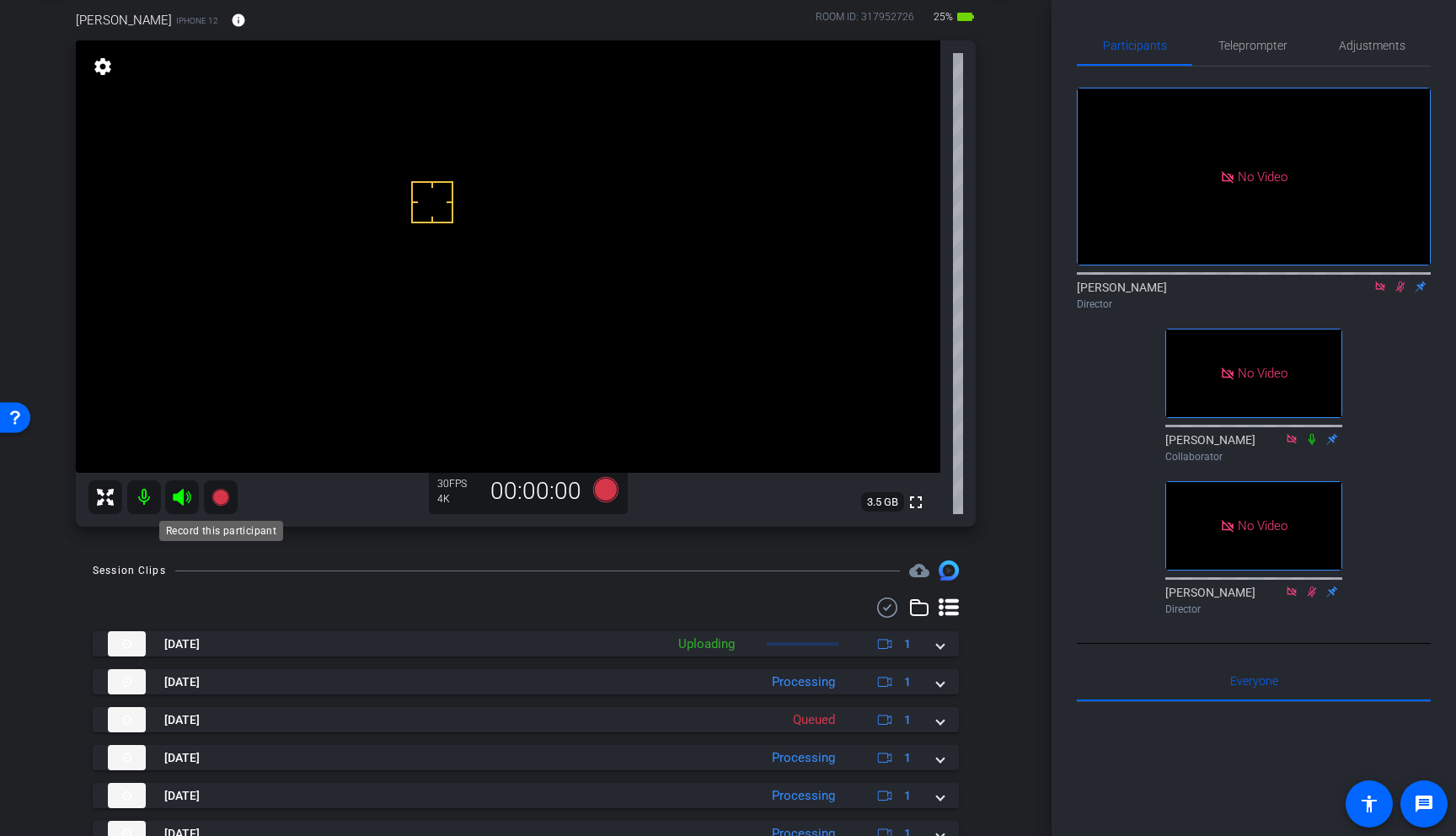
click at [222, 496] on icon at bounding box center [220, 497] width 17 height 17
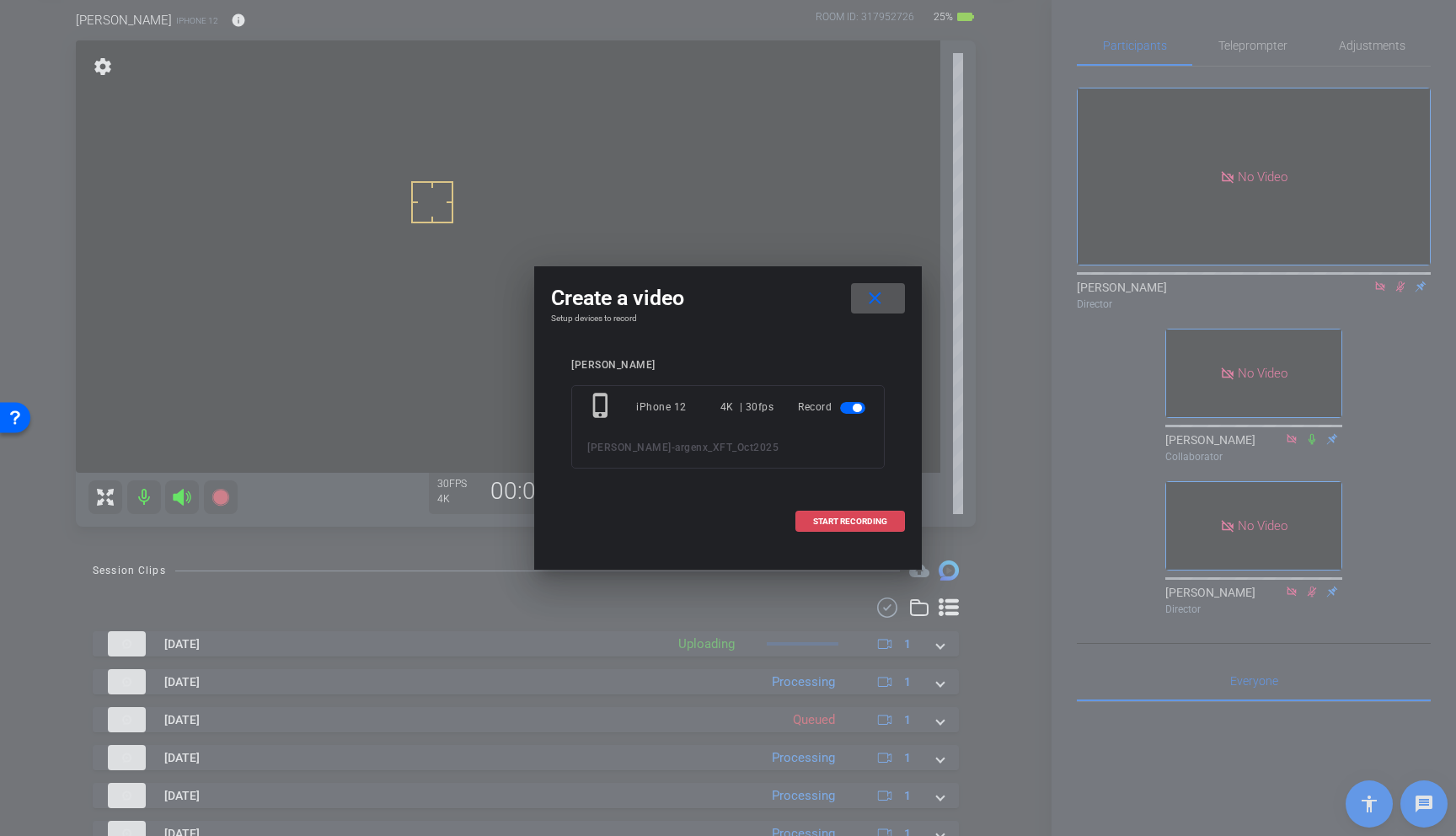
click at [876, 519] on span "START RECORDING" at bounding box center [851, 521] width 74 height 9
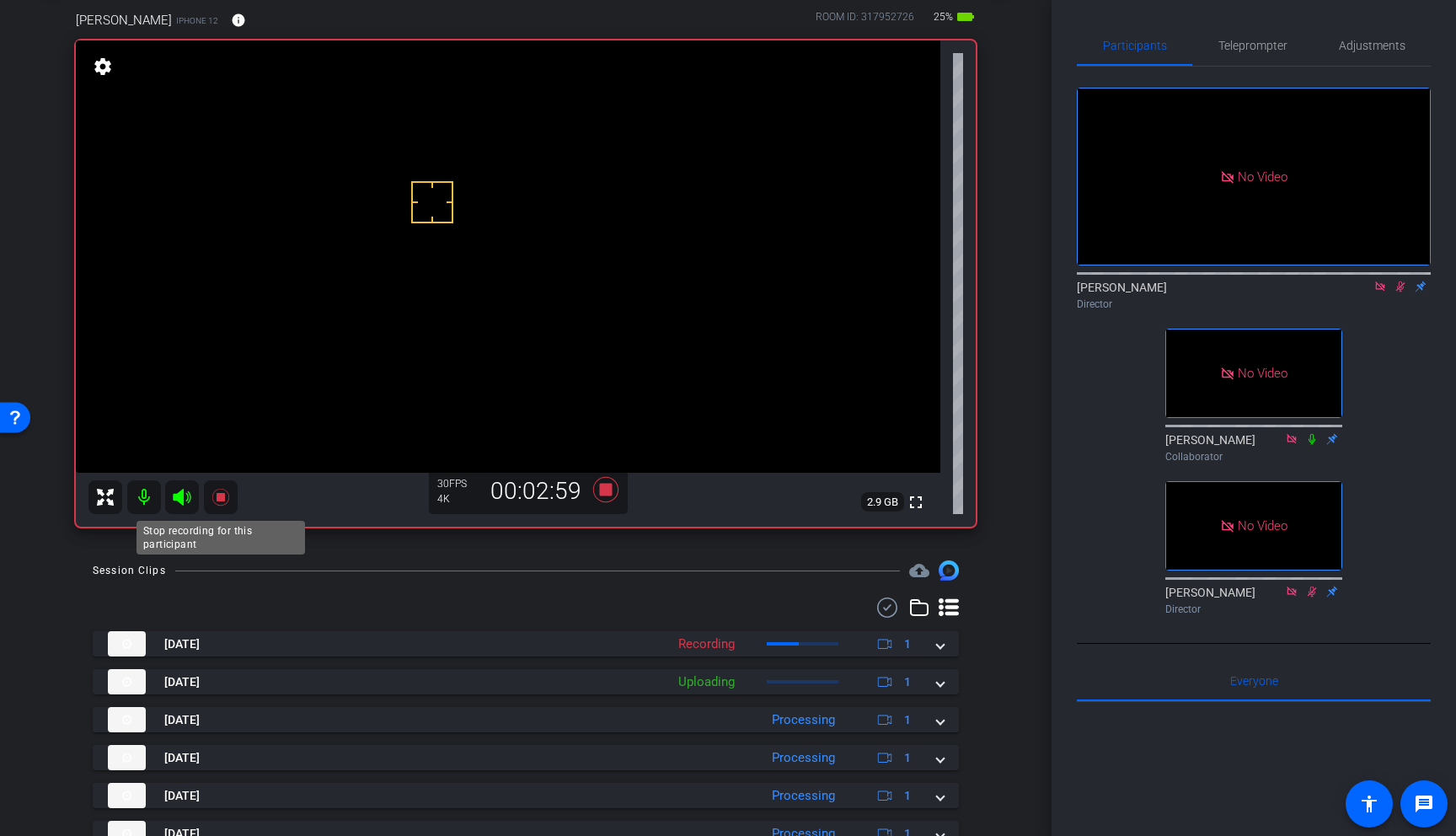
click at [223, 509] on mat-icon at bounding box center [220, 496] width 33 height 33
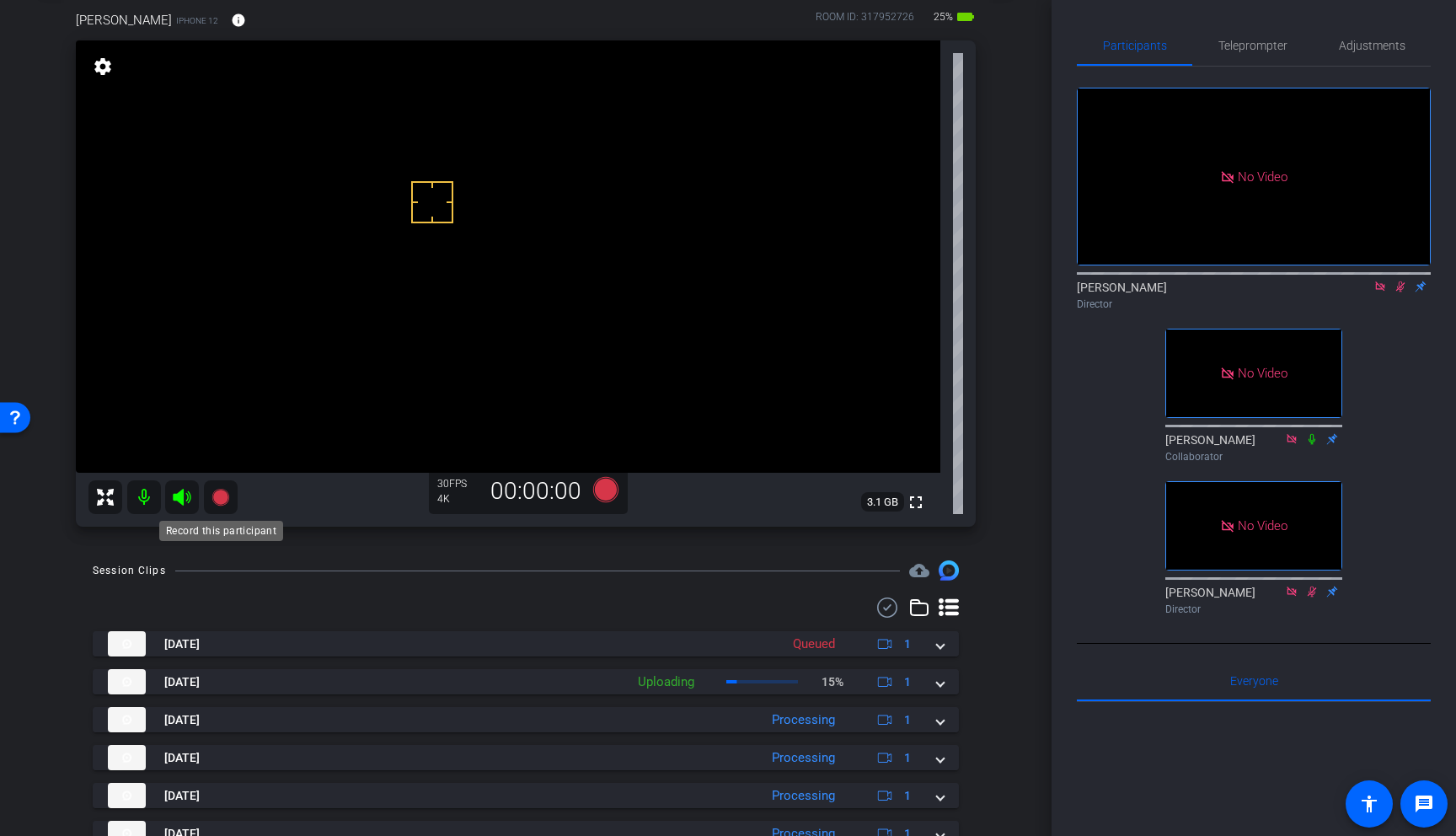
click at [222, 496] on icon at bounding box center [220, 497] width 17 height 17
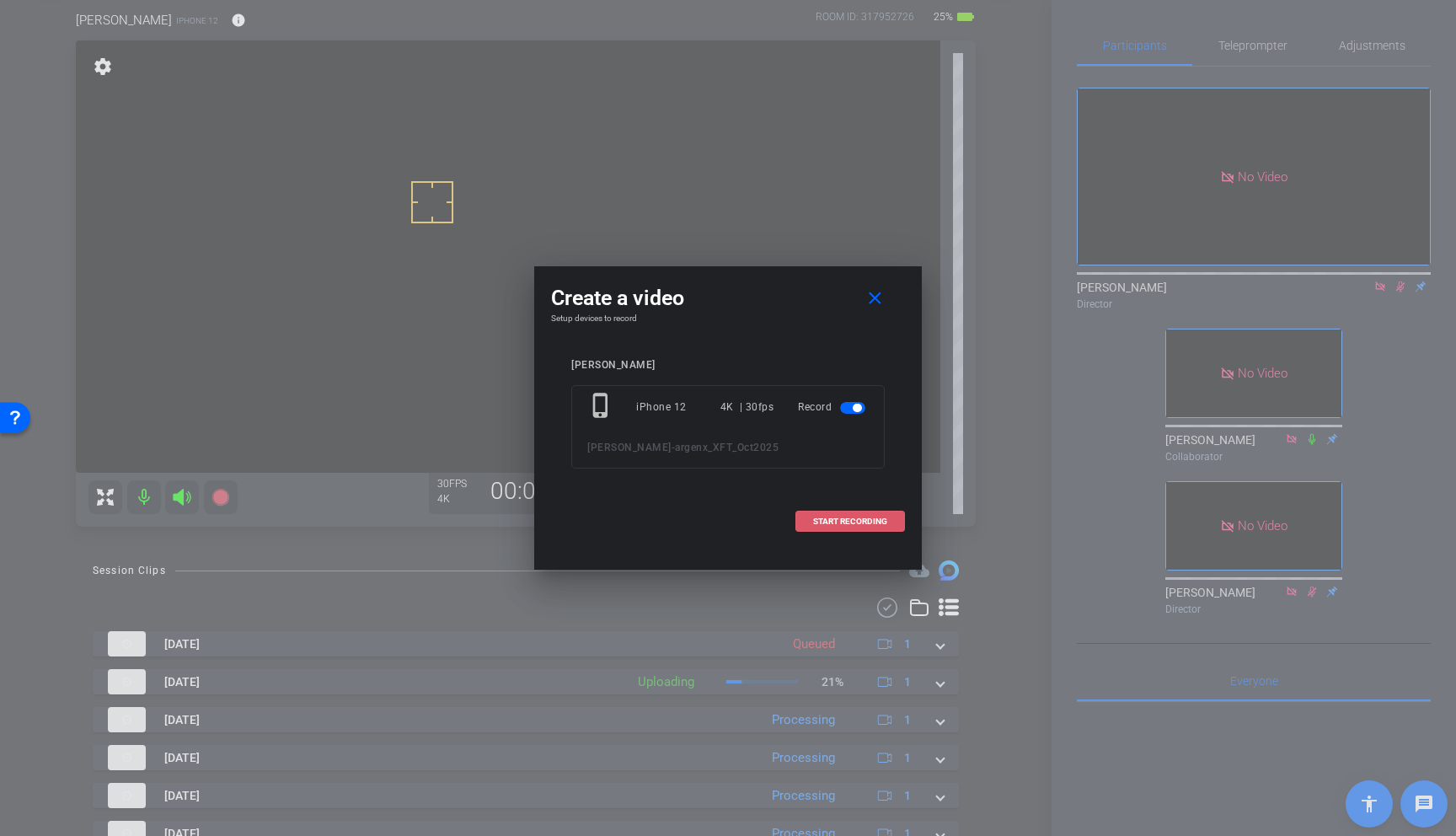
click at [854, 524] on span "START RECORDING" at bounding box center [851, 521] width 74 height 9
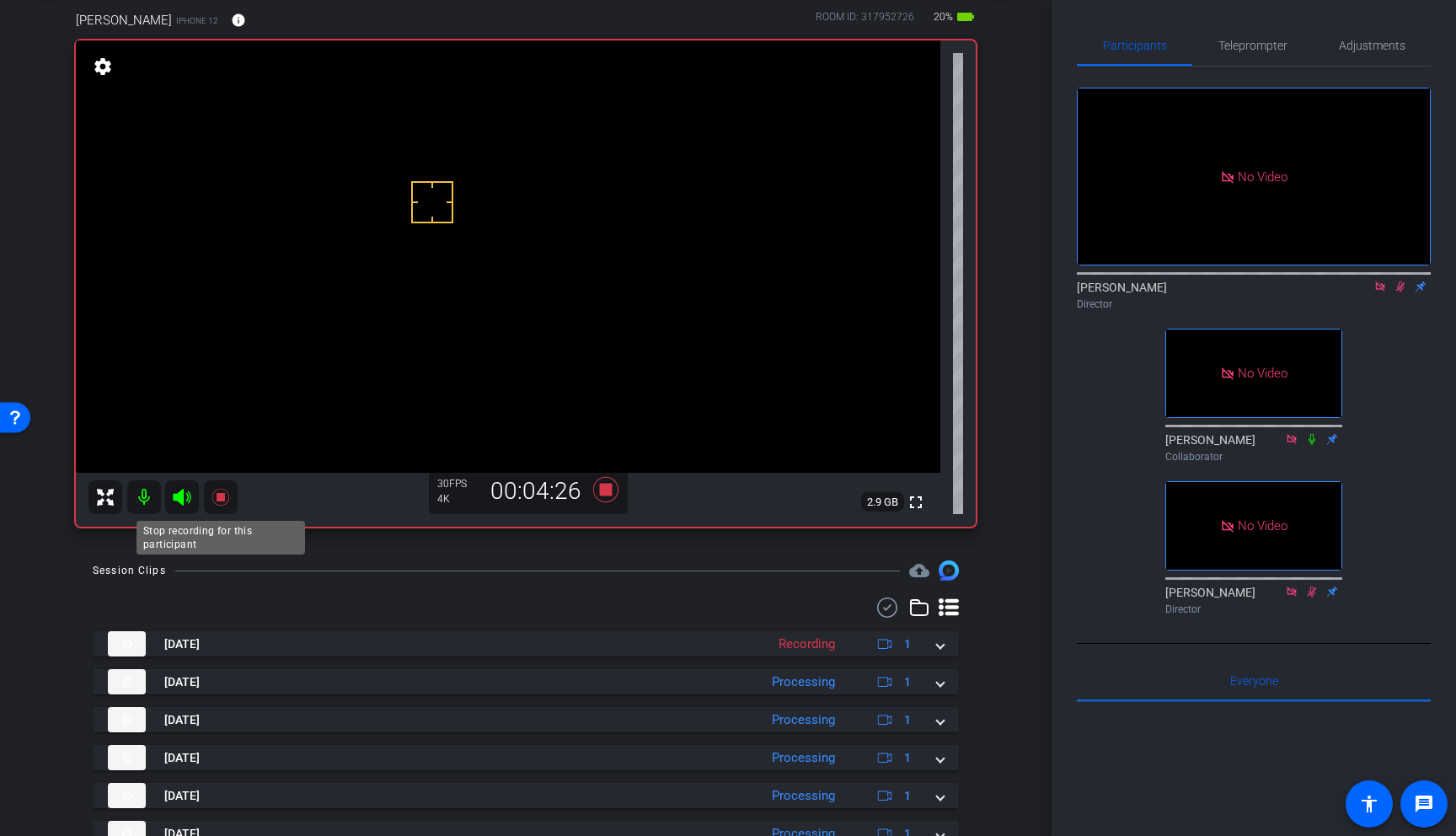
click at [219, 499] on icon at bounding box center [220, 497] width 17 height 17
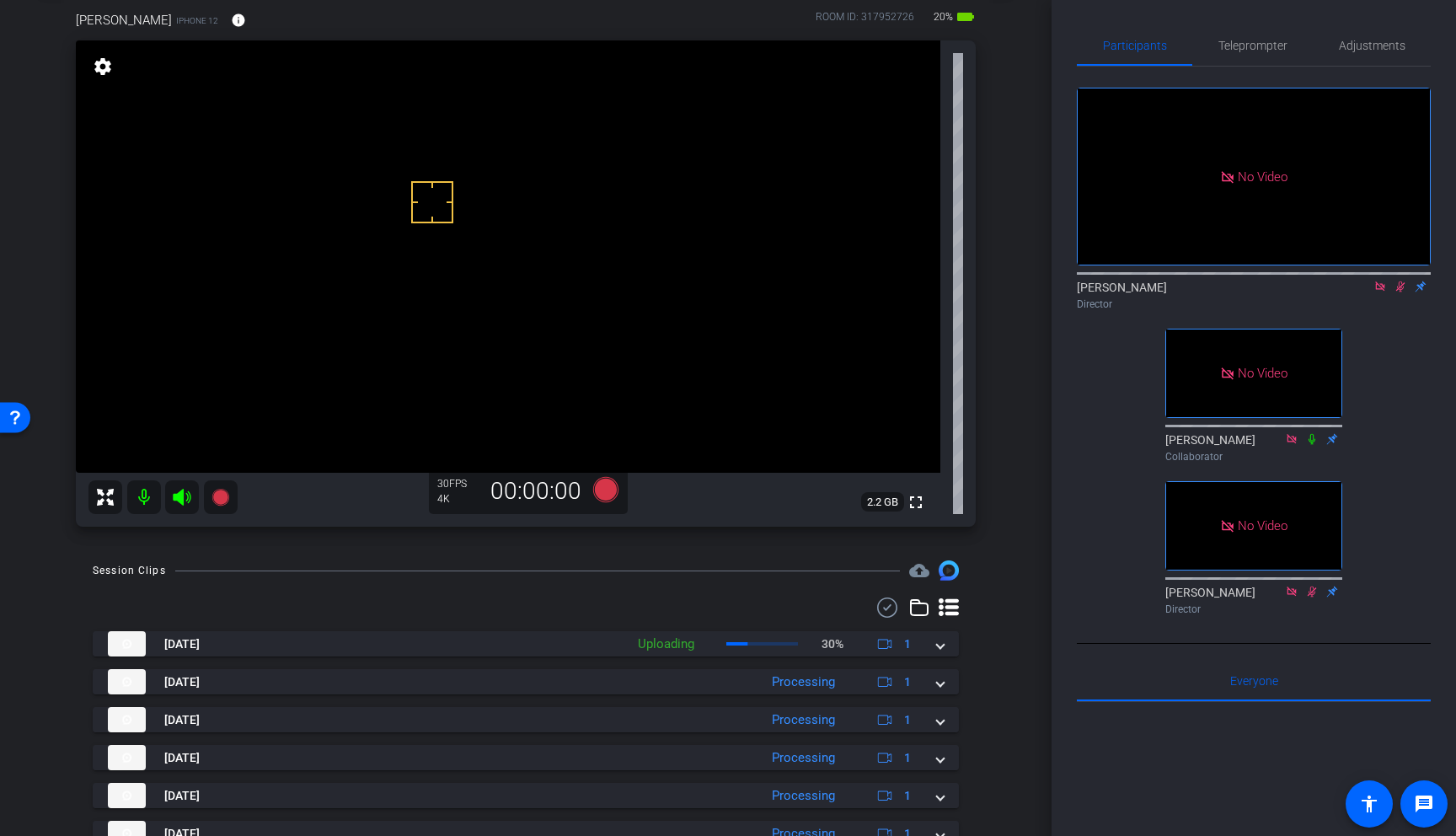
click at [443, 164] on video at bounding box center [508, 257] width 865 height 432
click at [223, 495] on icon at bounding box center [220, 497] width 17 height 17
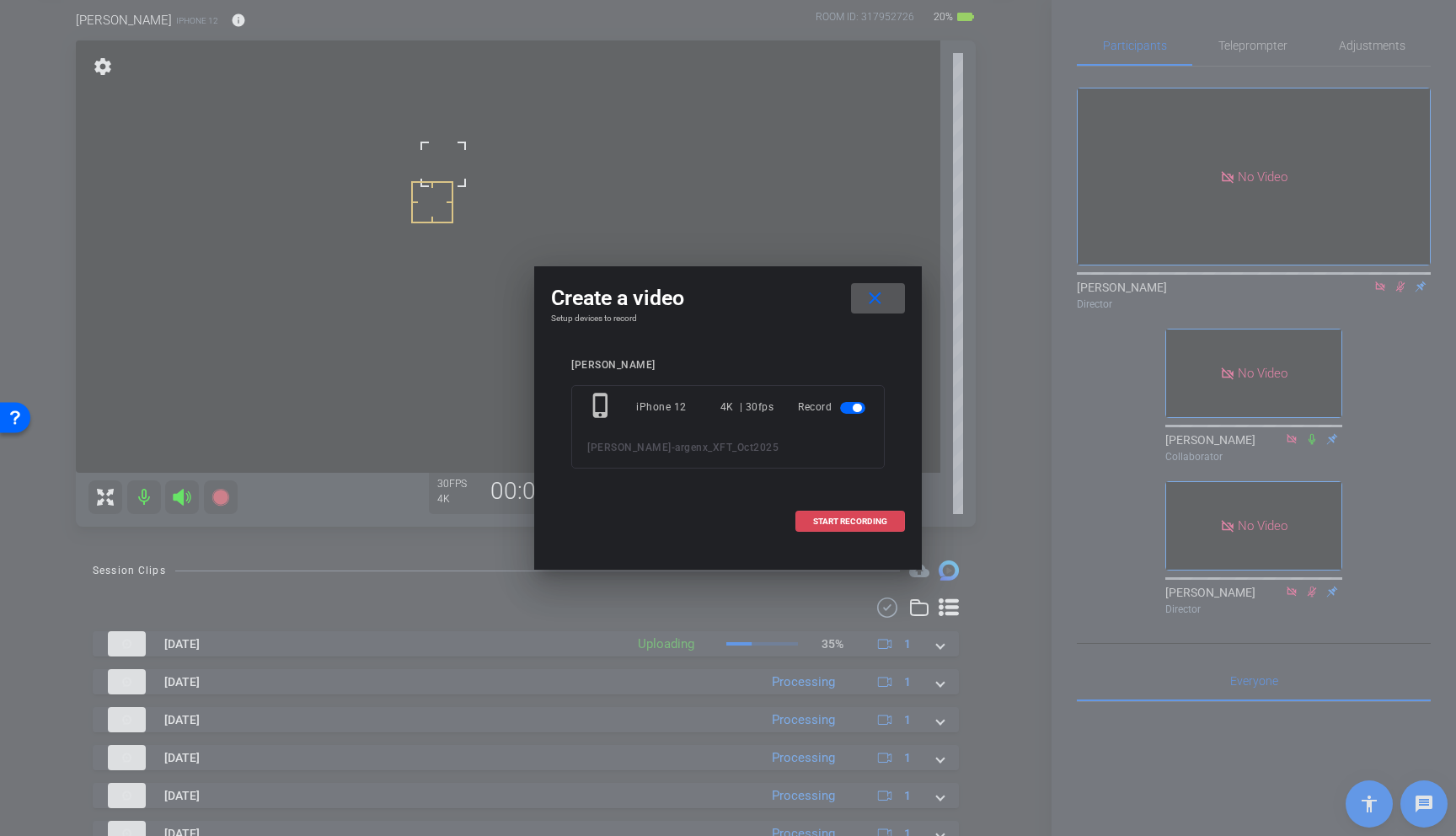
click at [822, 525] on span "START RECORDING" at bounding box center [851, 521] width 74 height 9
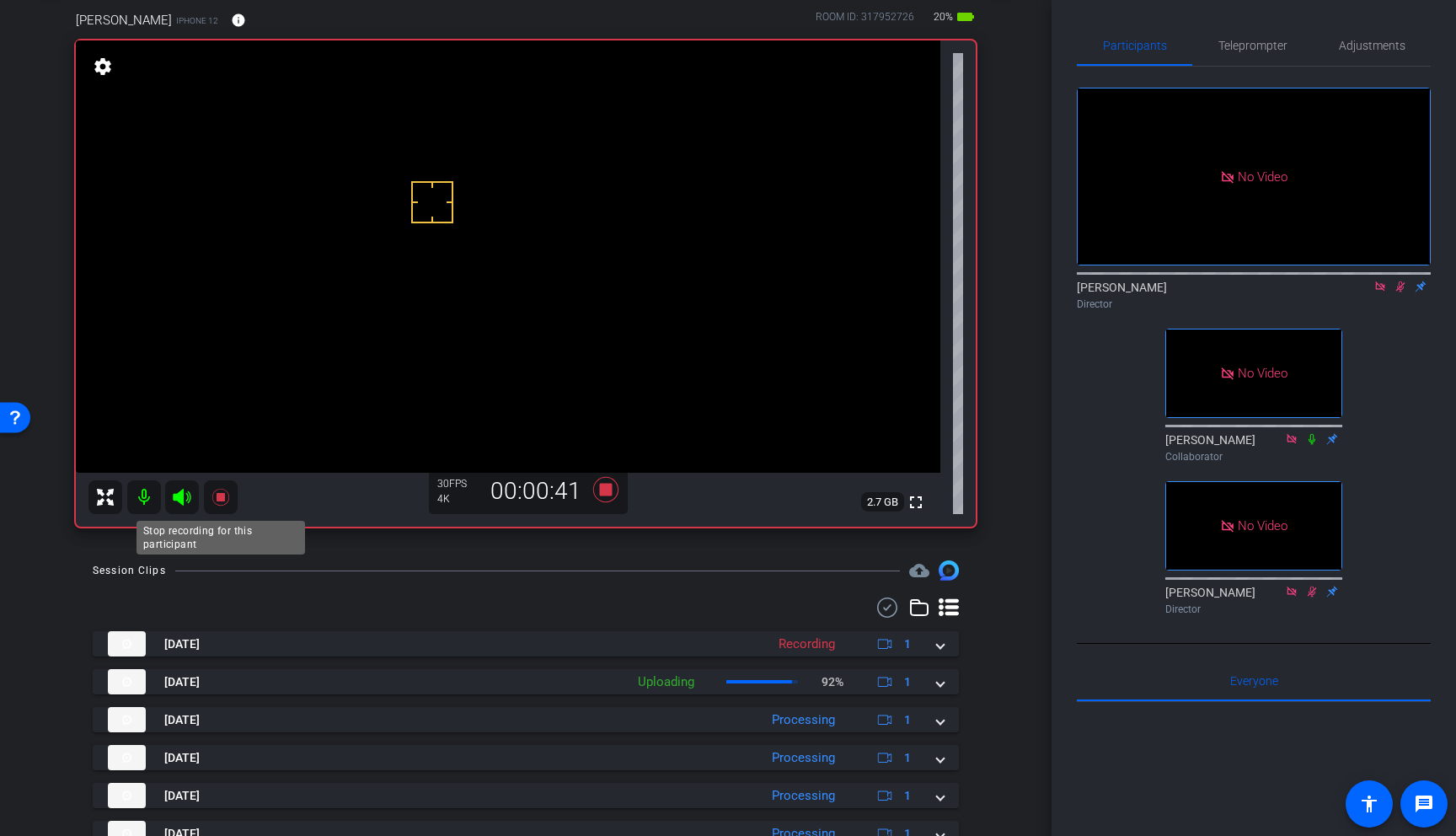
click at [222, 496] on icon at bounding box center [220, 497] width 17 height 17
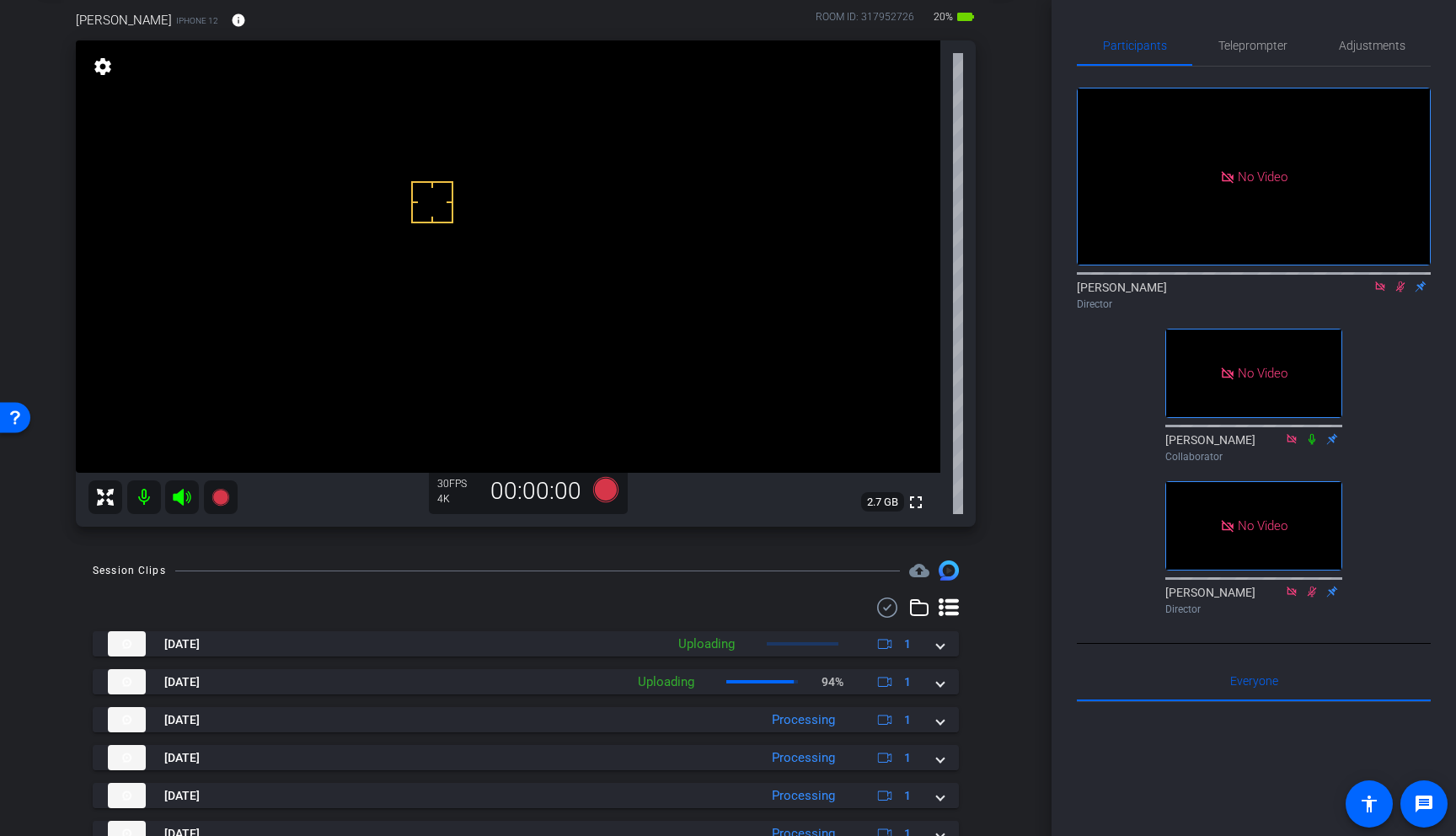
click at [1397, 292] on icon at bounding box center [1402, 287] width 10 height 11
click at [1401, 292] on icon at bounding box center [1401, 286] width 13 height 11
click at [220, 493] on icon at bounding box center [220, 497] width 17 height 17
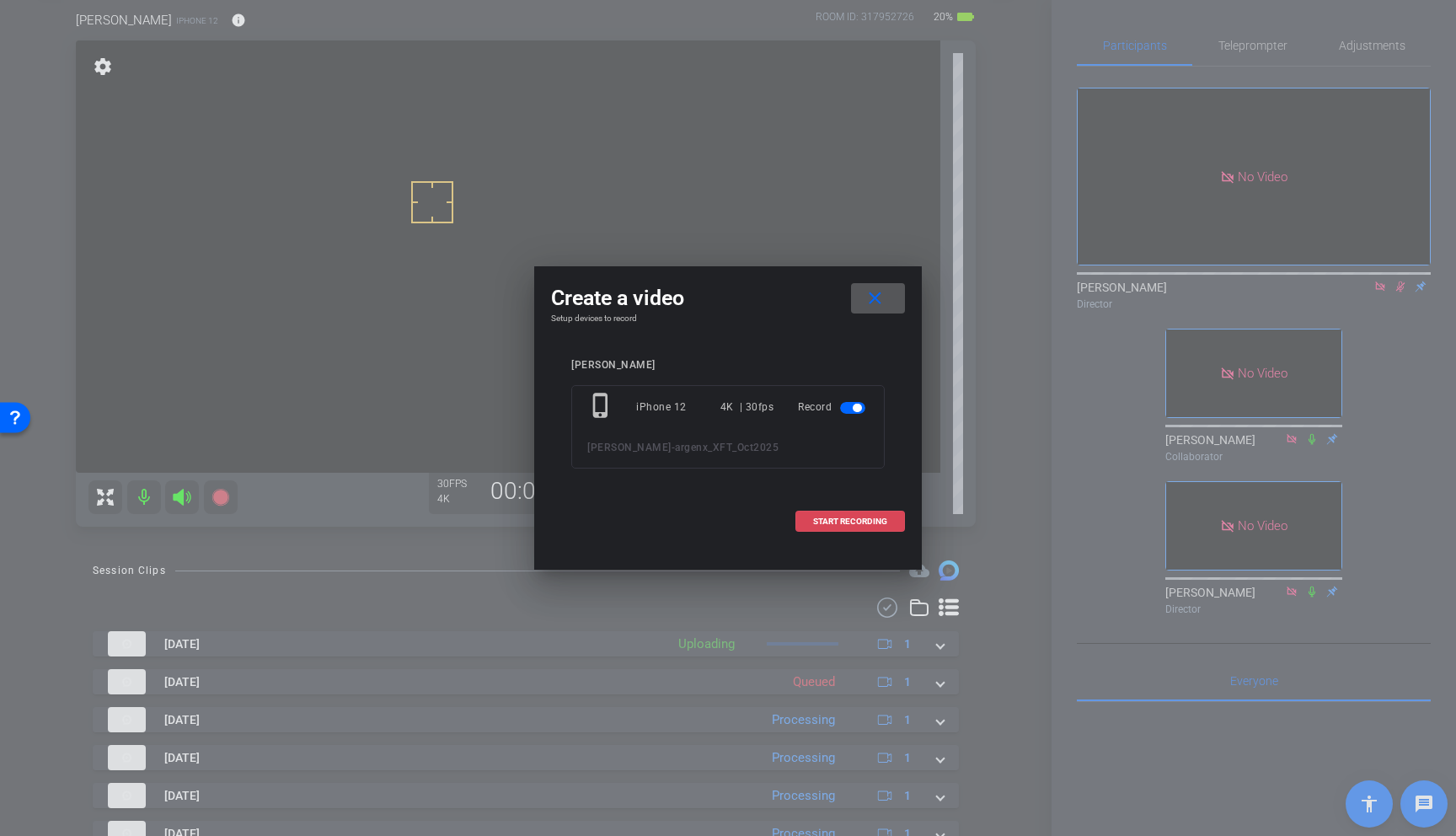
click at [804, 514] on span at bounding box center [850, 521] width 108 height 41
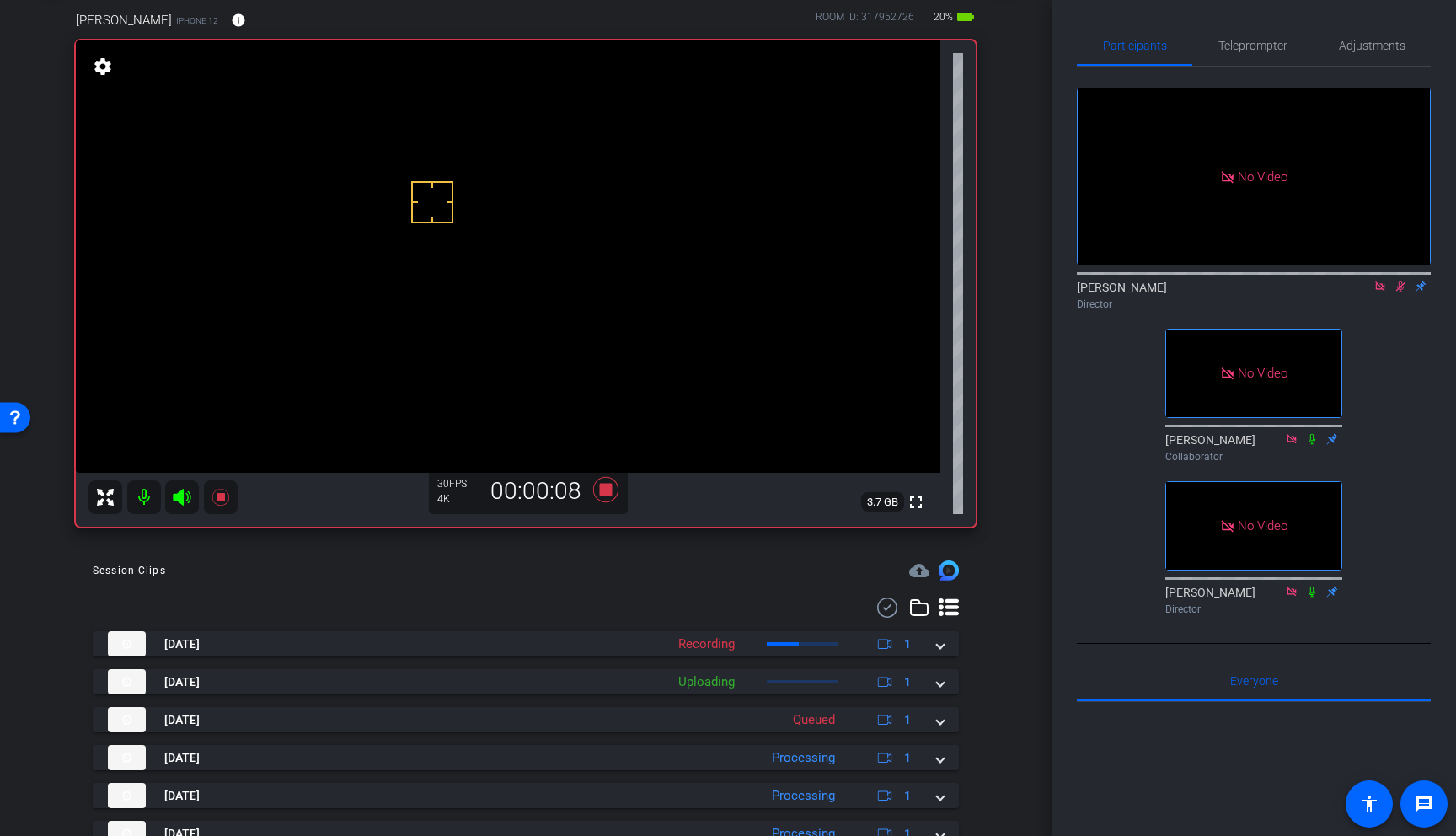
click at [442, 162] on video at bounding box center [508, 257] width 865 height 432
click at [219, 495] on icon at bounding box center [220, 497] width 17 height 17
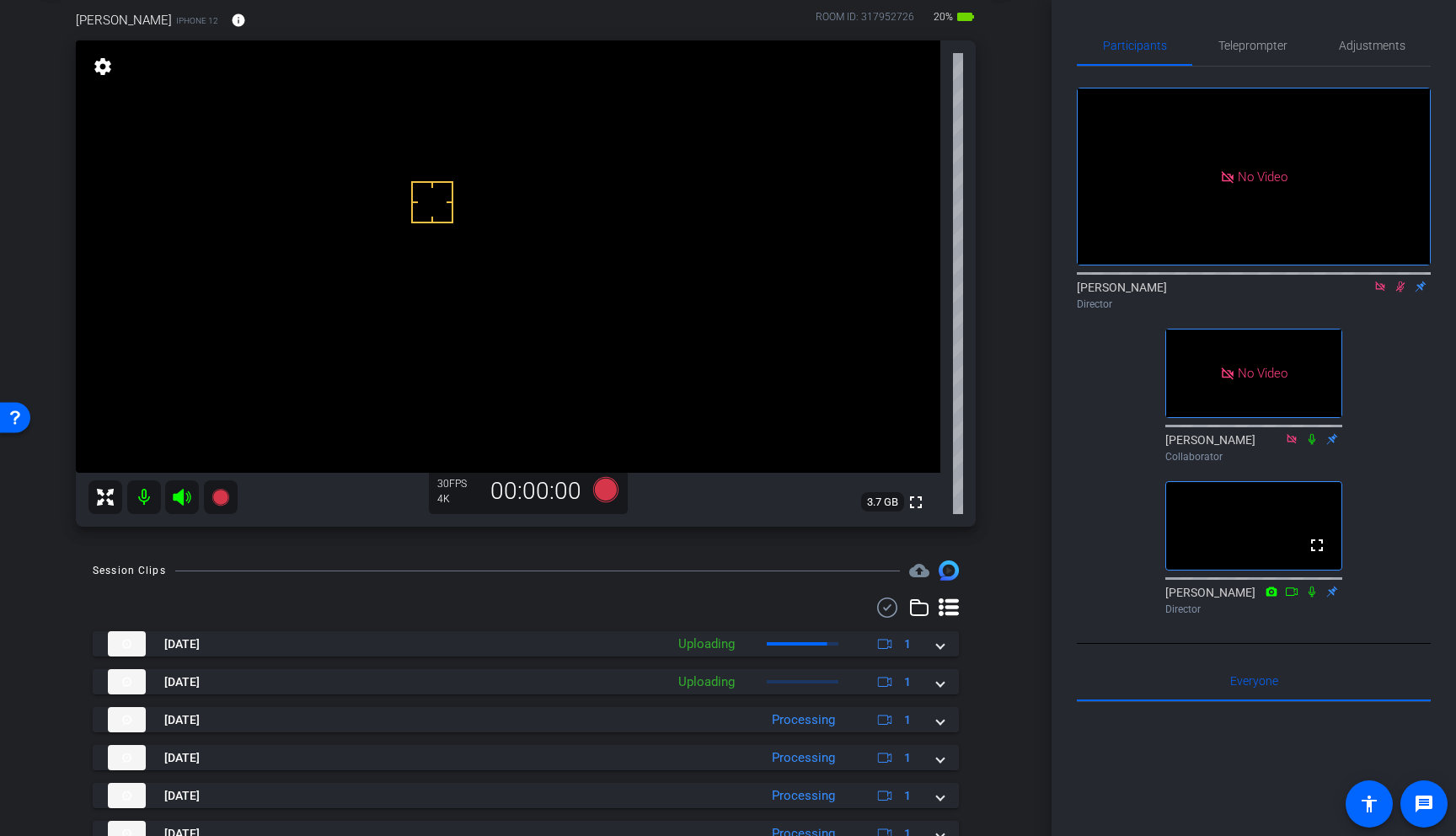
click at [1382, 291] on icon at bounding box center [1380, 286] width 10 height 10
click at [1379, 292] on icon at bounding box center [1381, 286] width 13 height 11
click at [1363, 43] on span "Adjustments" at bounding box center [1372, 46] width 67 height 11
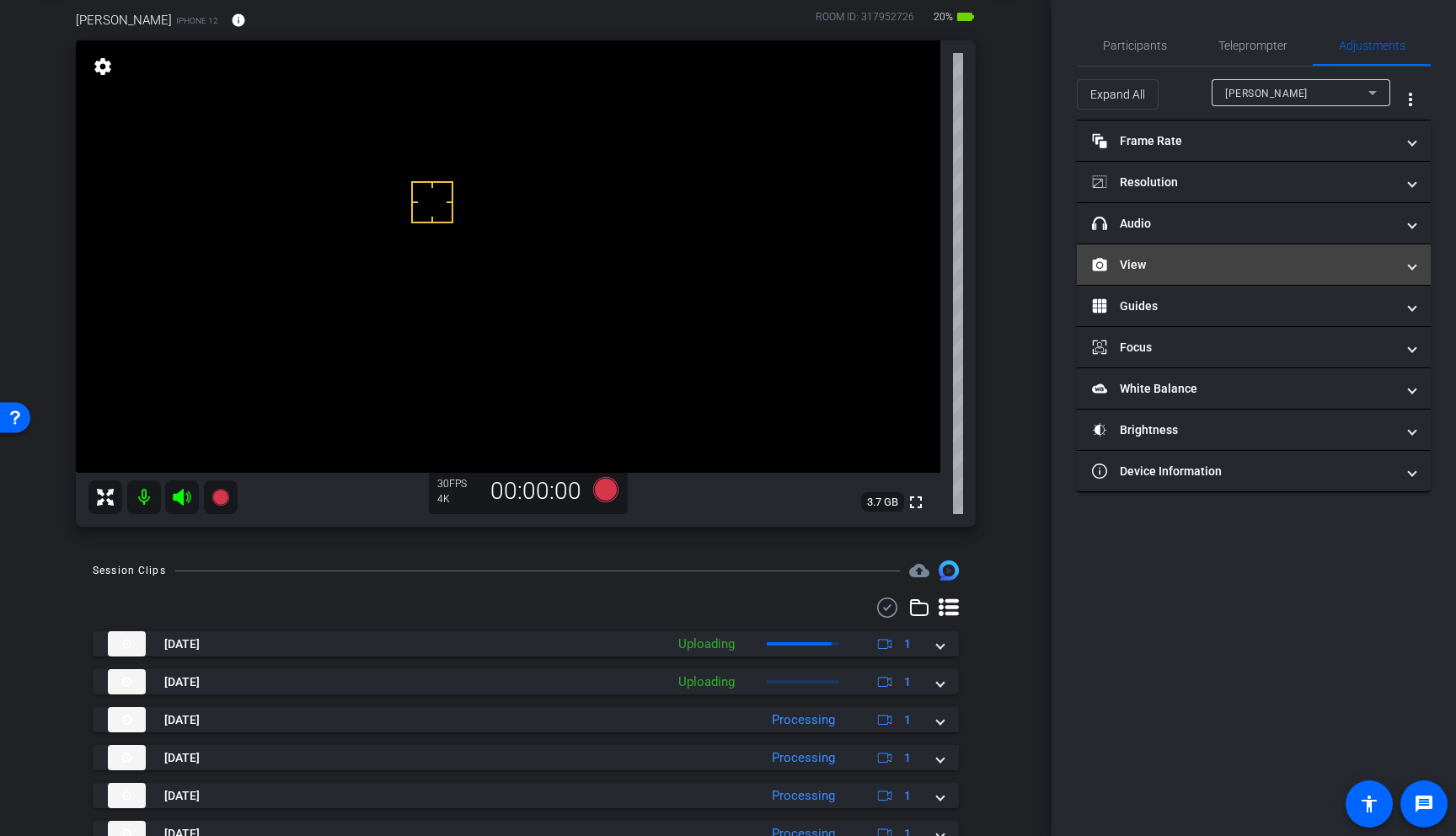
click at [1187, 262] on mat-panel-title "View" at bounding box center [1244, 264] width 304 height 18
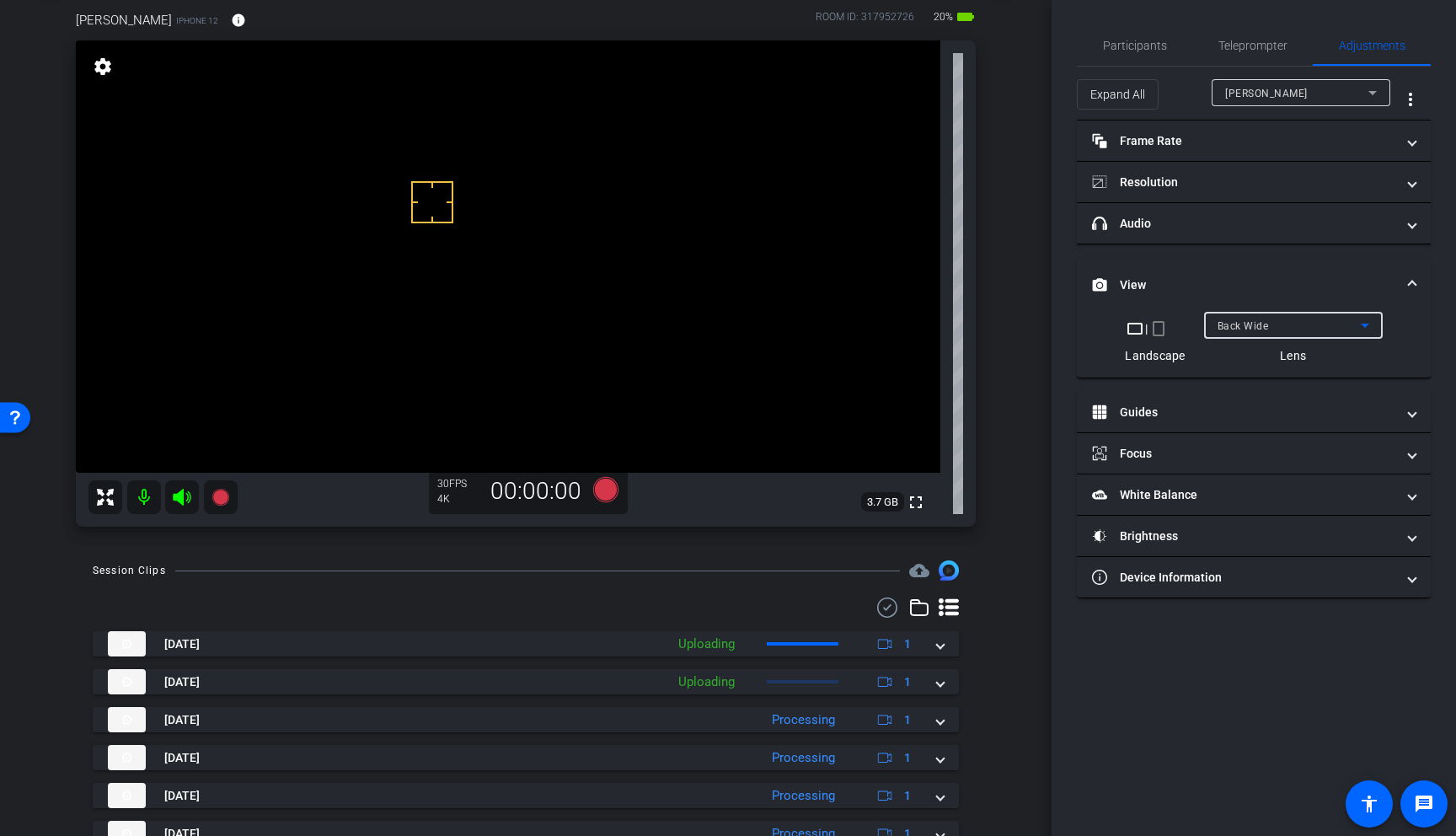
click at [1292, 321] on div "Back Wide" at bounding box center [1289, 325] width 144 height 21
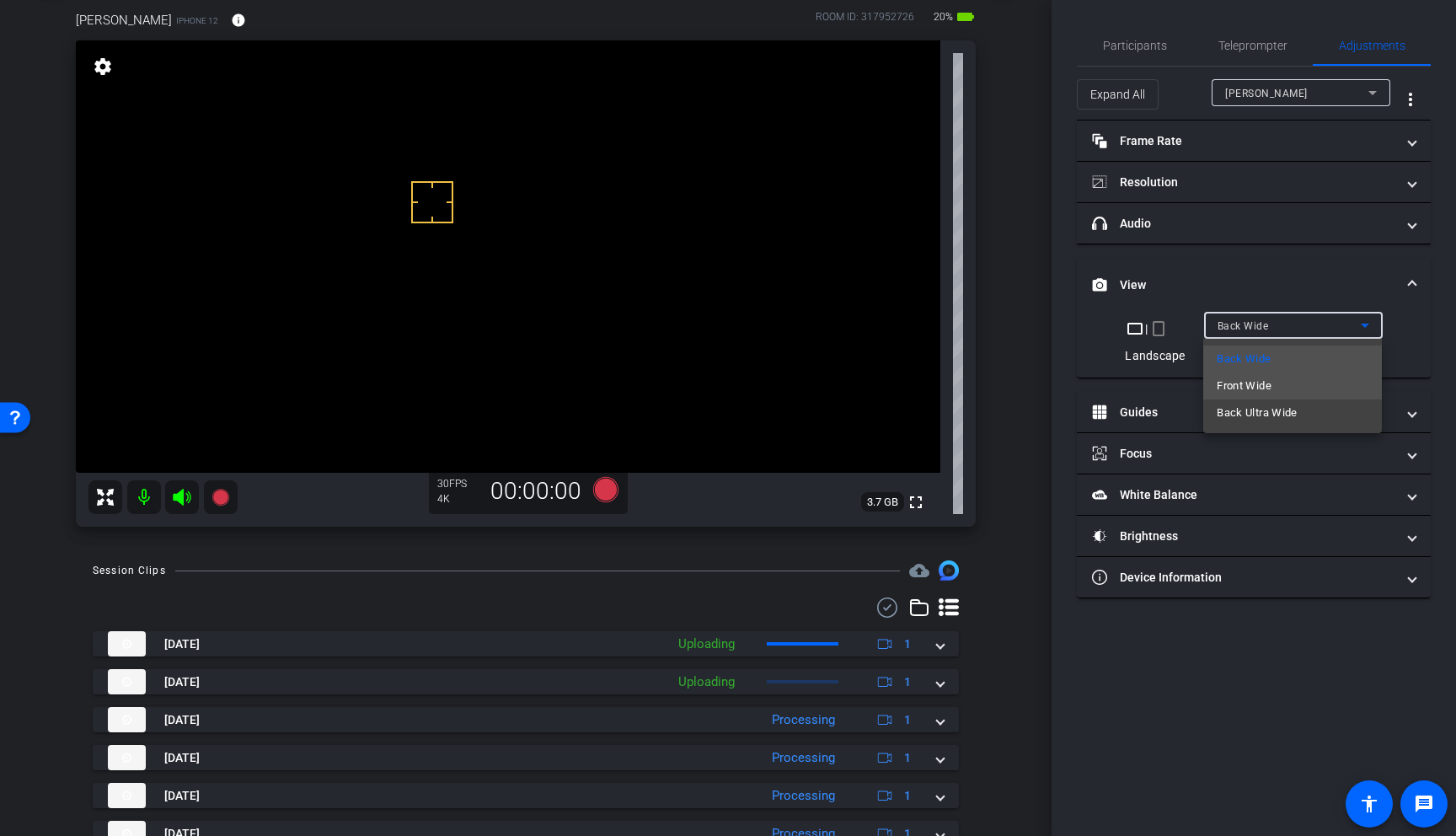
click at [1263, 386] on span "Front Wide" at bounding box center [1245, 385] width 55 height 20
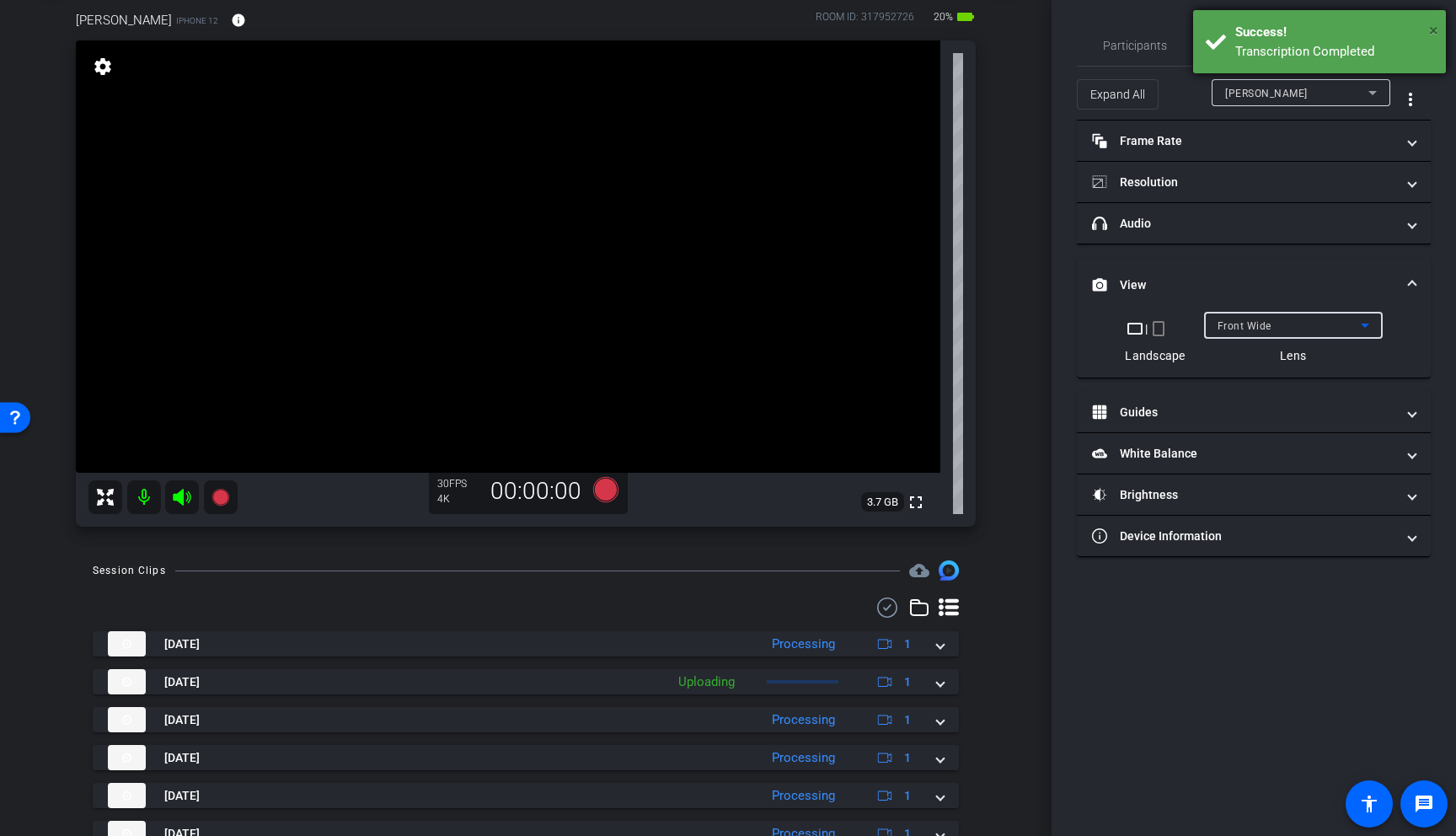
click at [1434, 29] on span "×" at bounding box center [1434, 29] width 10 height 20
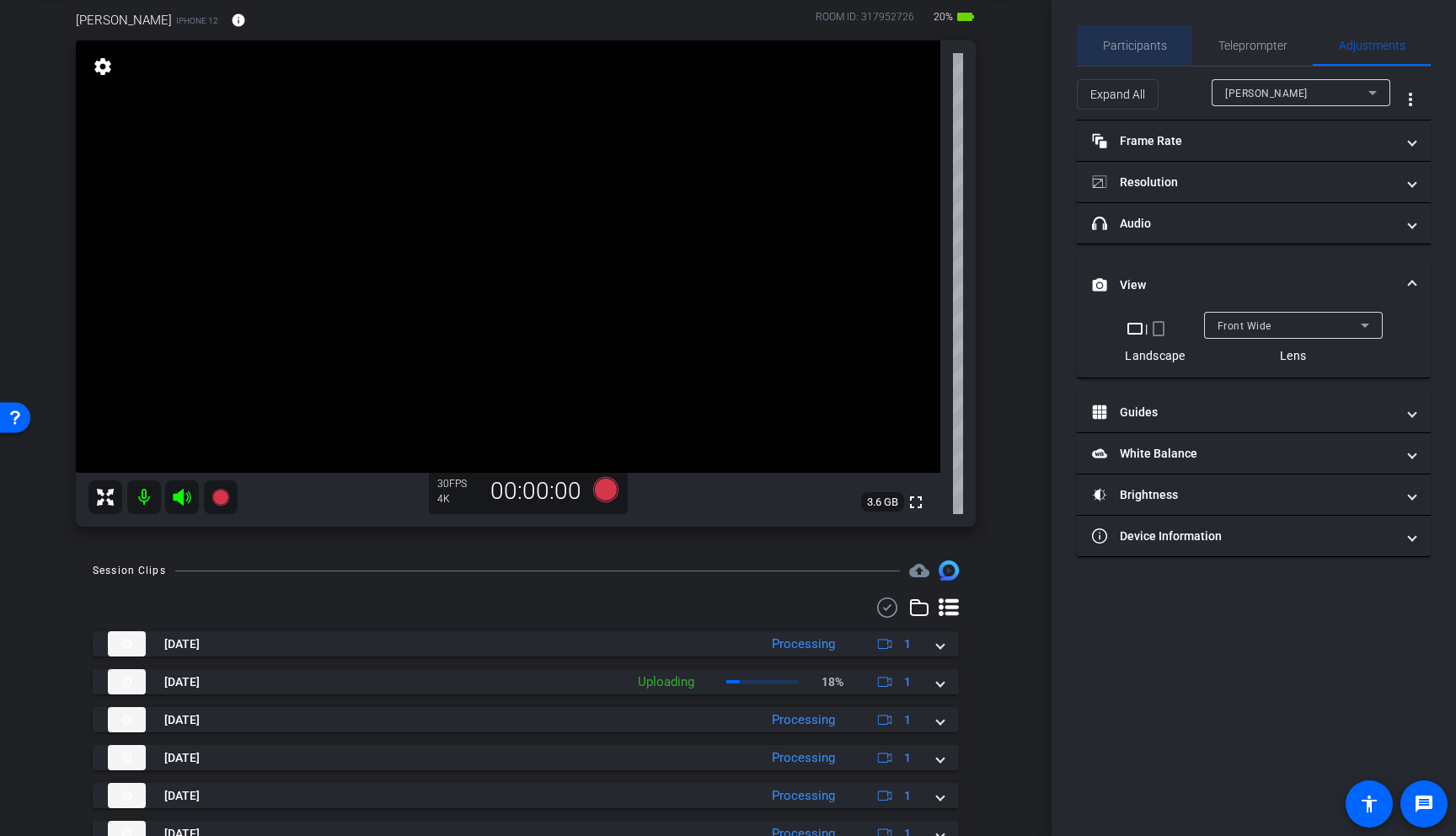
click at [1154, 45] on span "Participants" at bounding box center [1134, 46] width 64 height 11
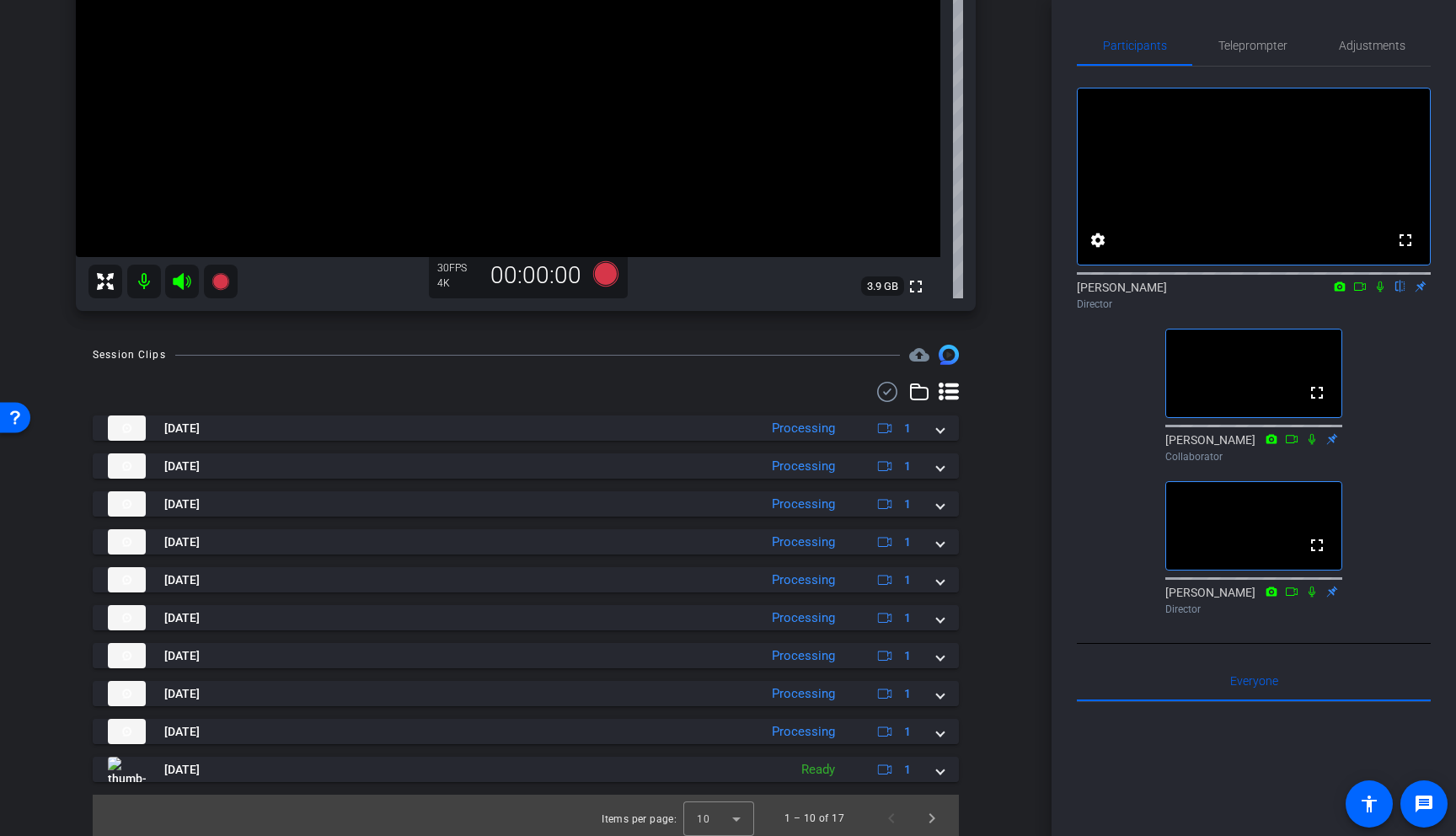
scroll to position [311, 0]
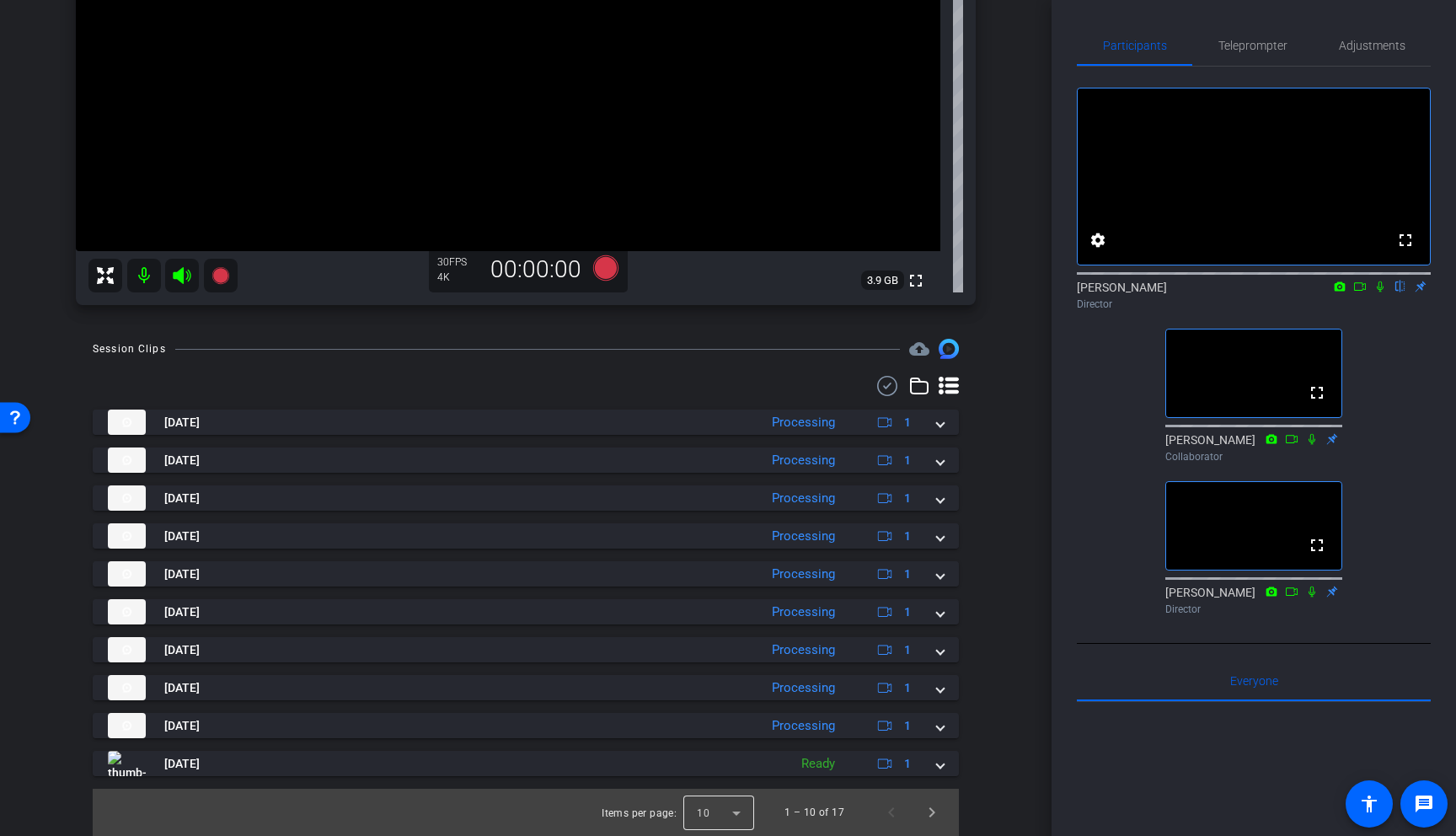
click at [723, 808] on div at bounding box center [718, 812] width 70 height 41
click at [724, 778] on mat-option "25" at bounding box center [720, 774] width 70 height 27
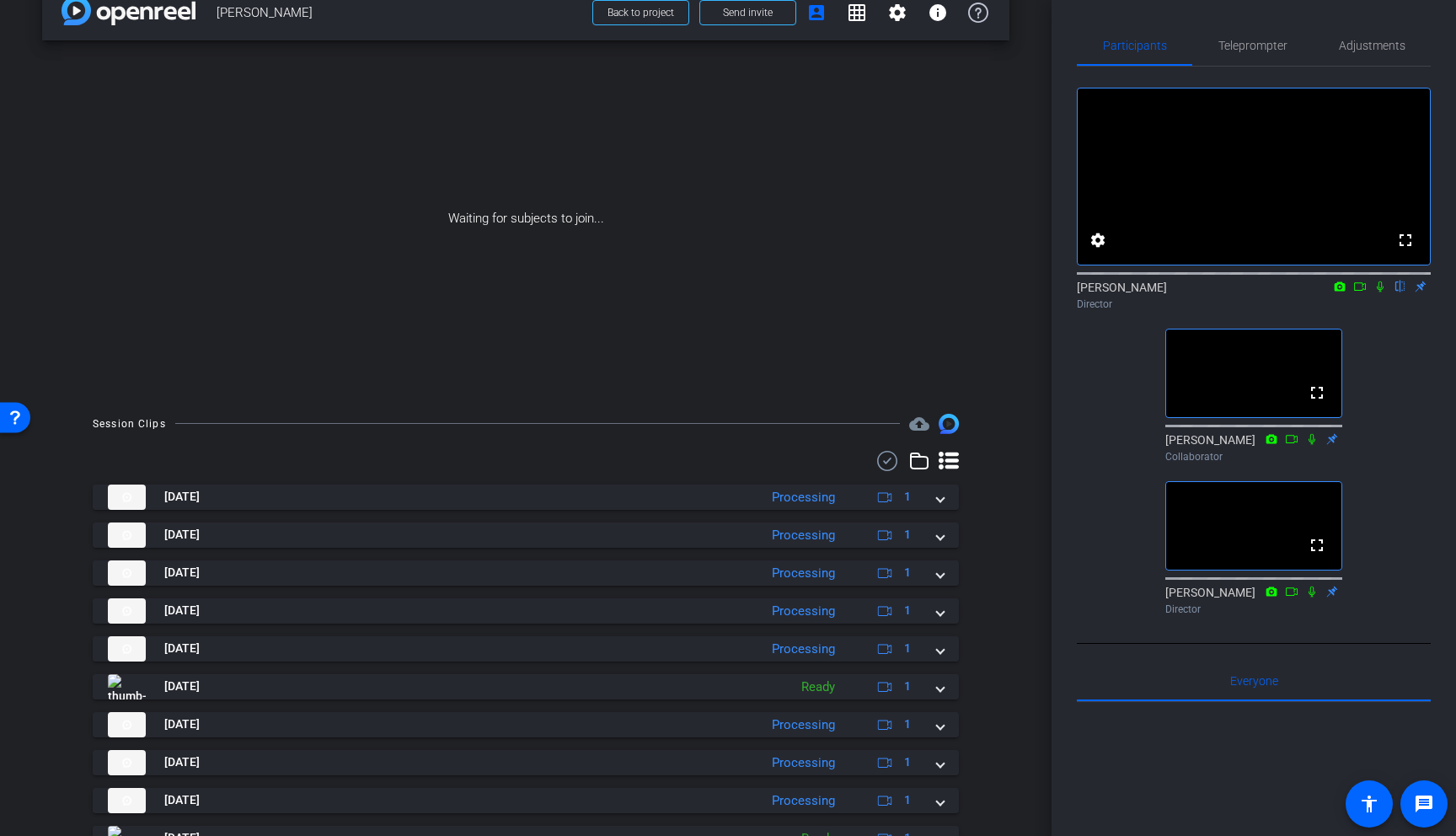
scroll to position [0, 0]
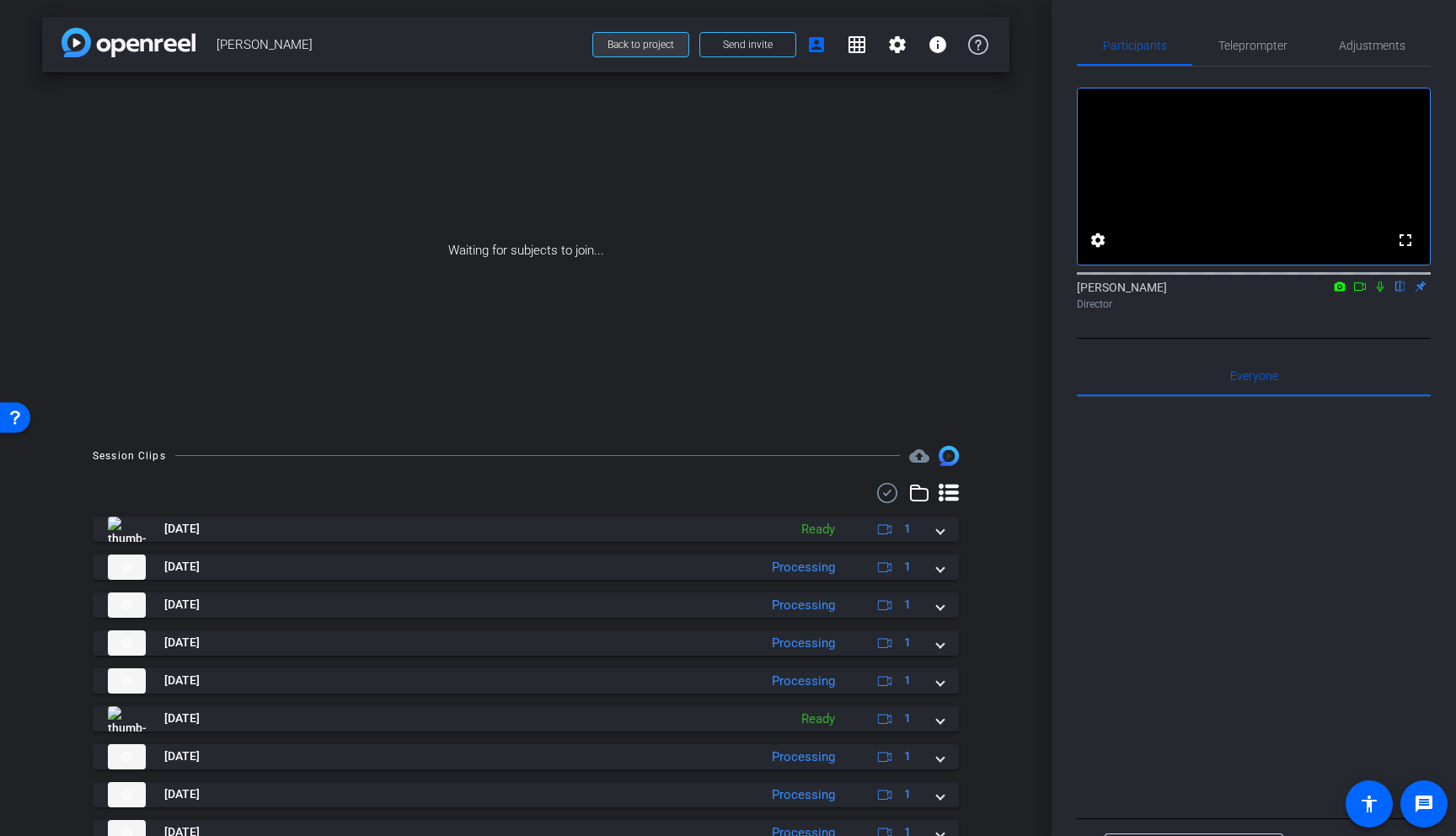
click at [664, 46] on span "Back to project" at bounding box center [641, 45] width 67 height 11
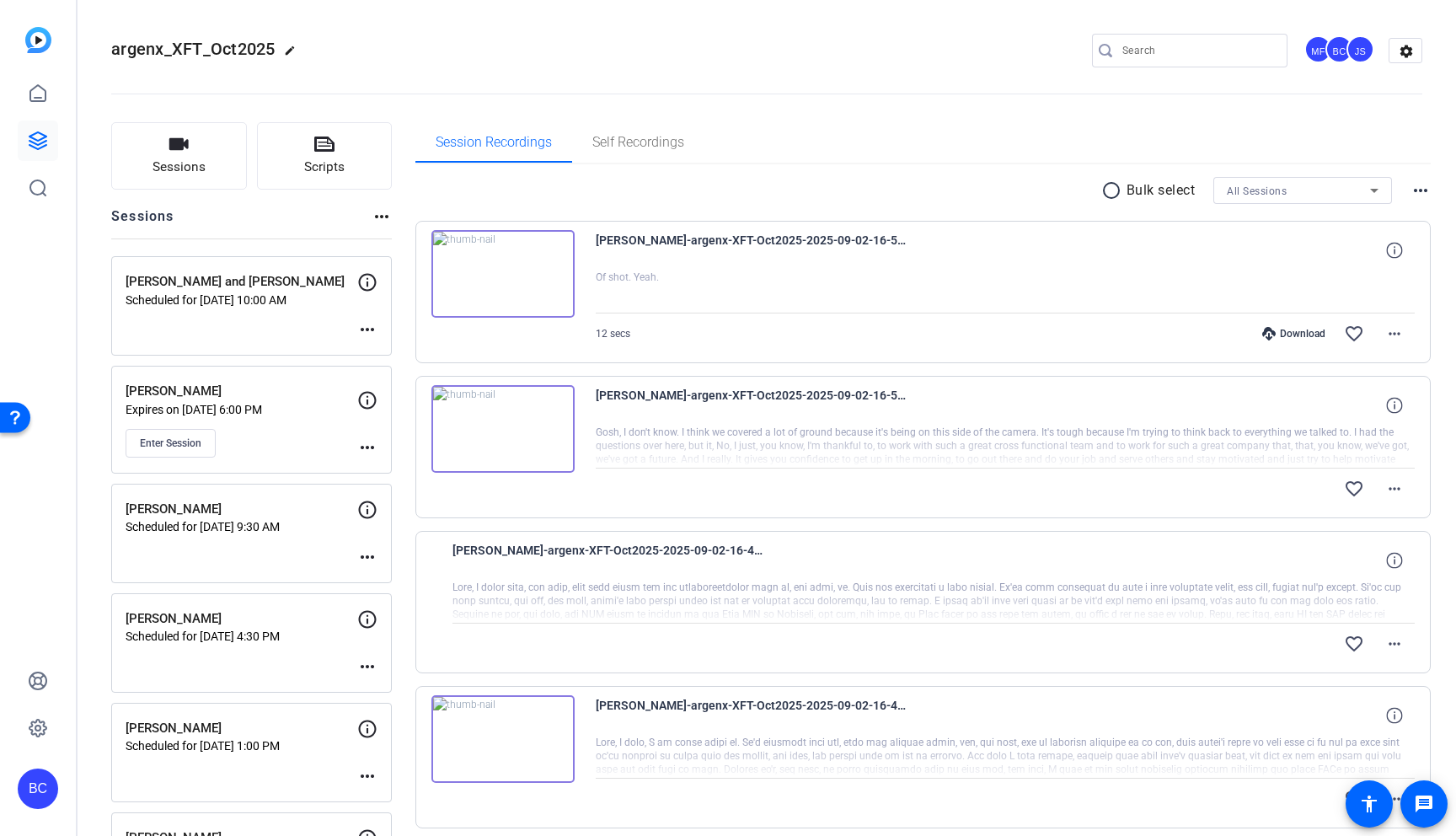
click at [384, 215] on mat-icon "more_horiz" at bounding box center [382, 216] width 20 height 20
click at [494, 203] on div at bounding box center [728, 418] width 1456 height 836
click at [1424, 195] on mat-icon "more_horiz" at bounding box center [1421, 190] width 20 height 20
click at [1415, 171] on div at bounding box center [728, 418] width 1456 height 836
click at [163, 144] on button "Sessions" at bounding box center [179, 155] width 136 height 68
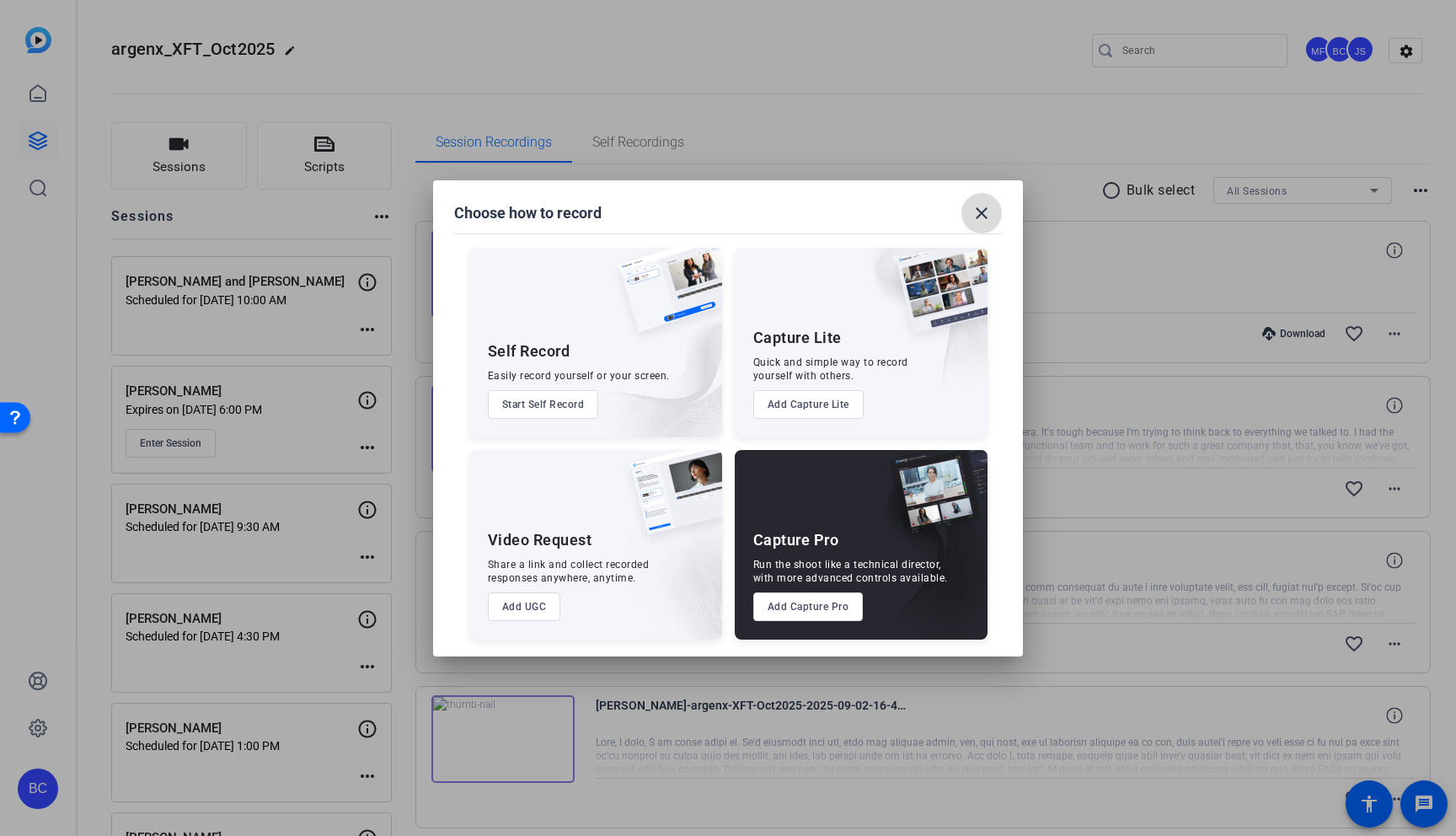
click at [985, 208] on mat-icon "close" at bounding box center [981, 212] width 20 height 20
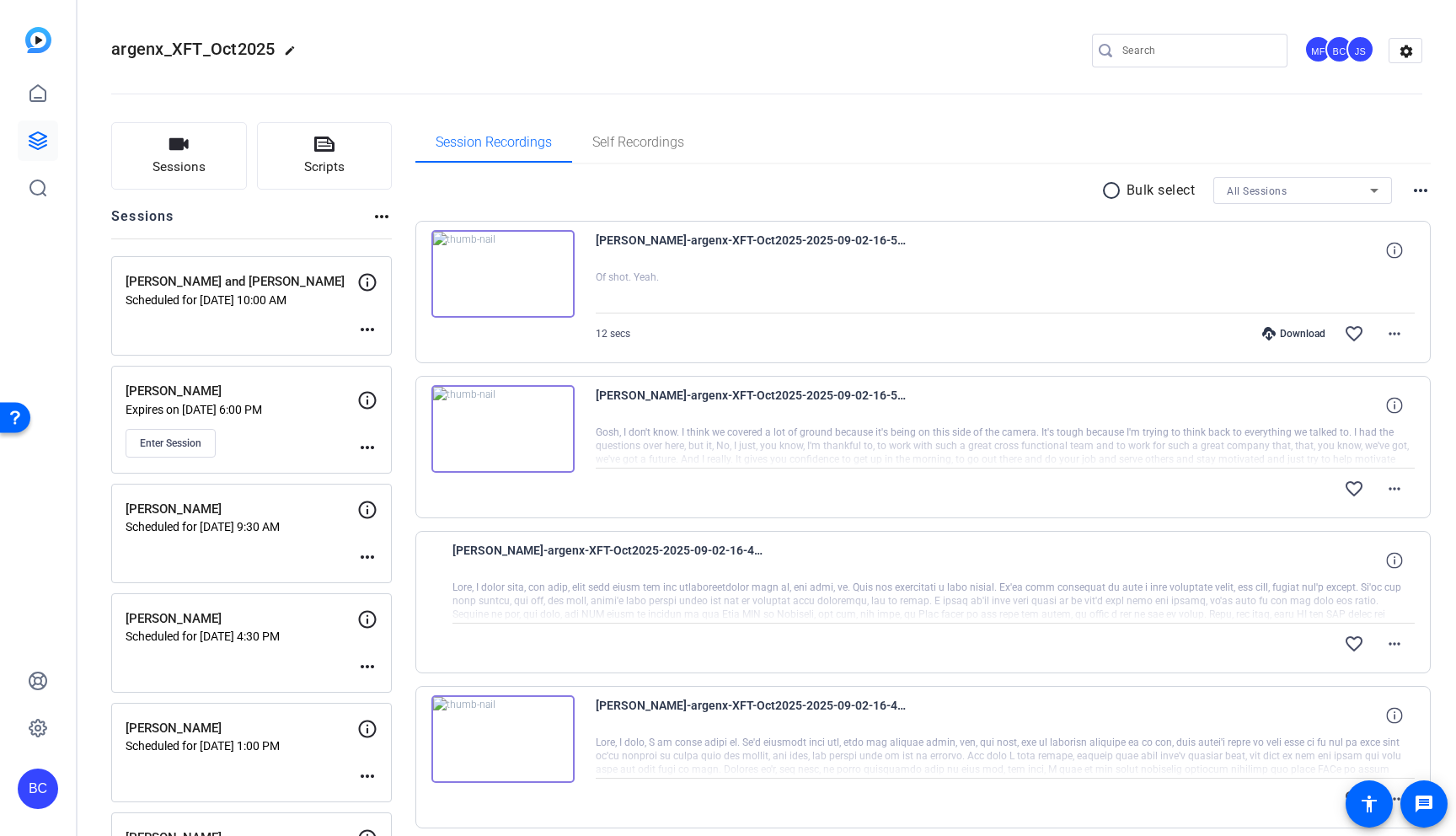
click at [380, 218] on mat-icon "more_horiz" at bounding box center [382, 216] width 20 height 20
click at [371, 208] on div at bounding box center [728, 418] width 1456 height 836
click at [210, 153] on button "Sessions" at bounding box center [179, 155] width 136 height 68
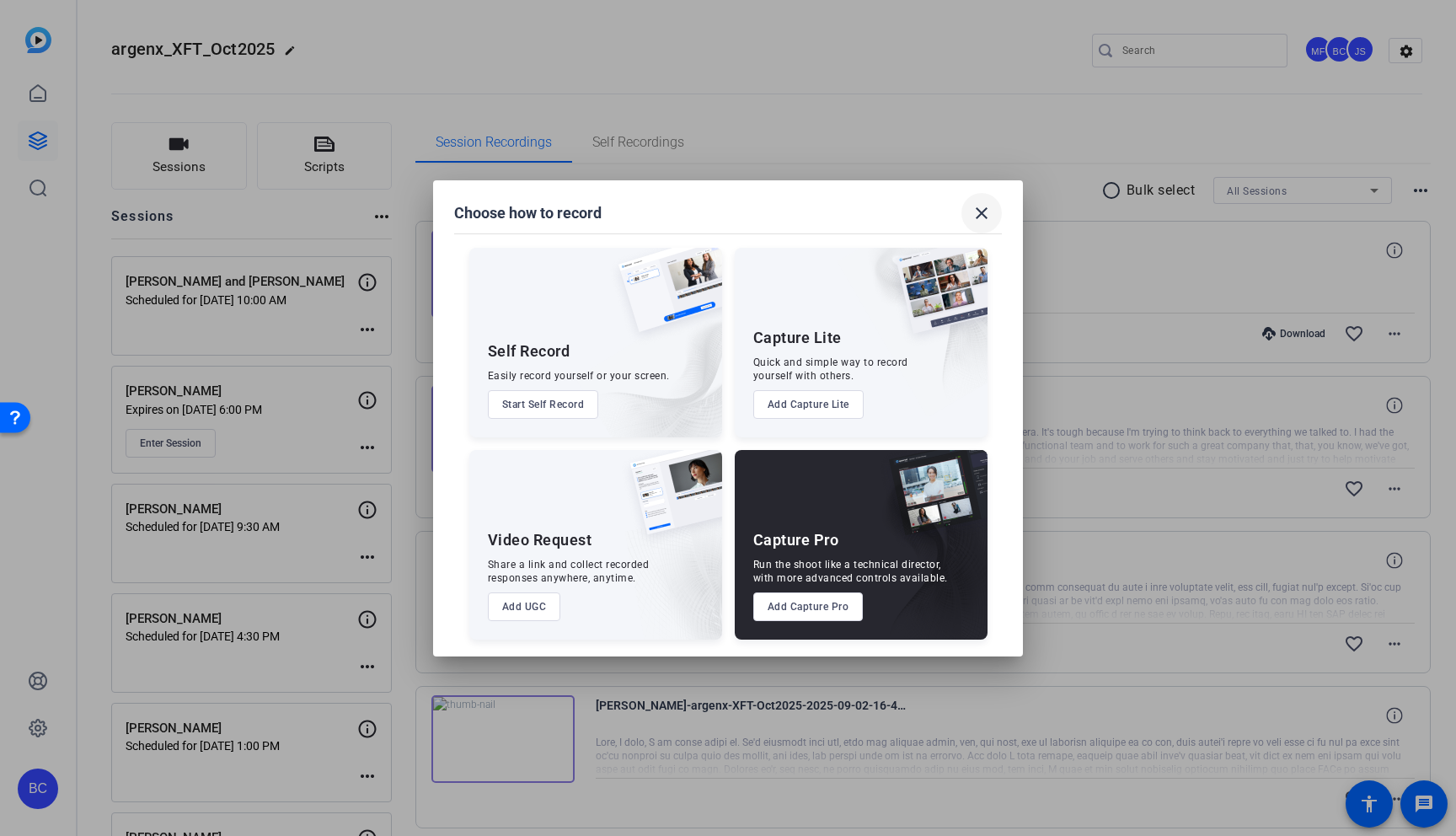
click at [986, 214] on mat-icon "close" at bounding box center [981, 212] width 20 height 20
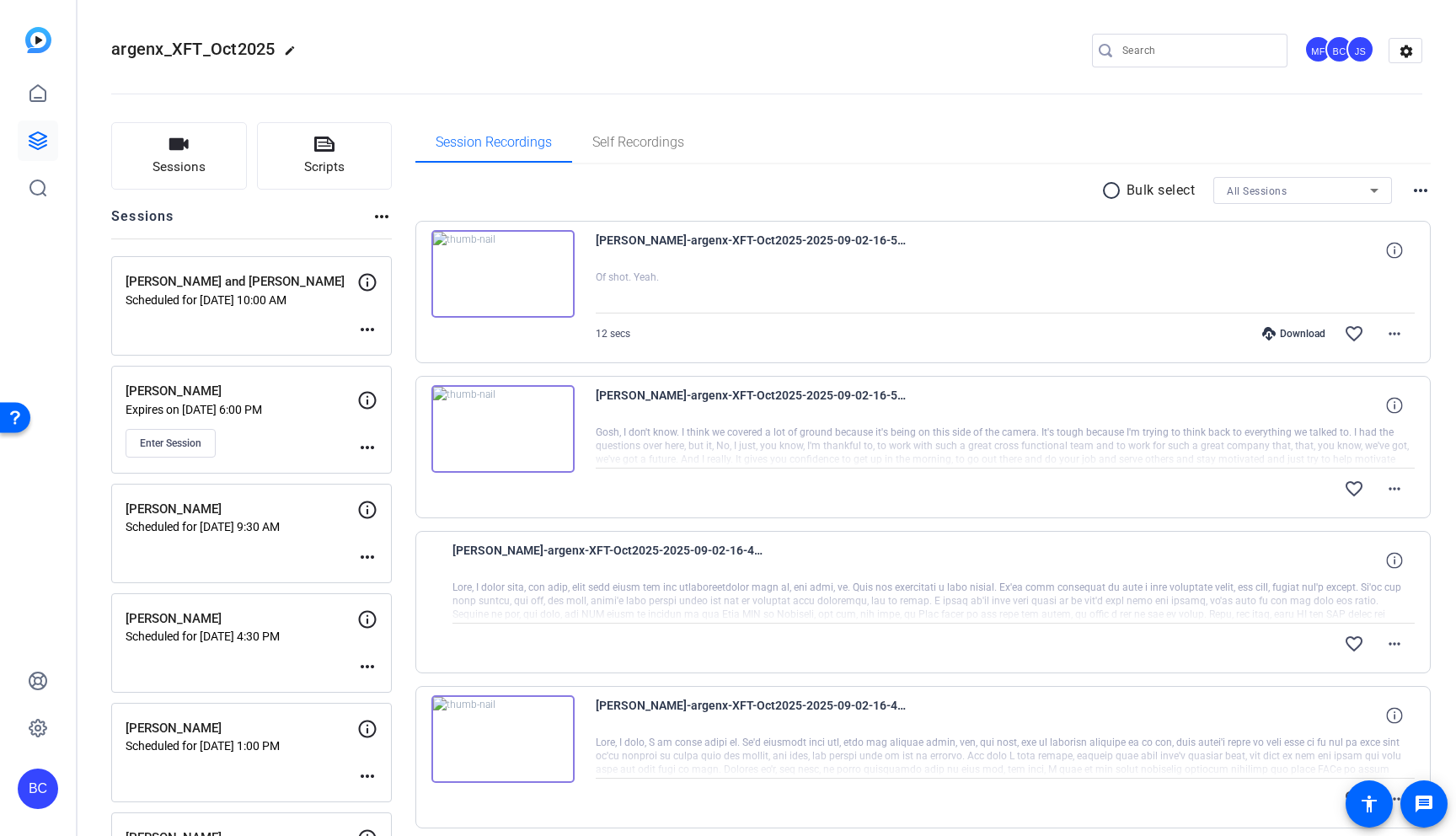
click at [1354, 192] on div "All Sessions" at bounding box center [1299, 191] width 144 height 21
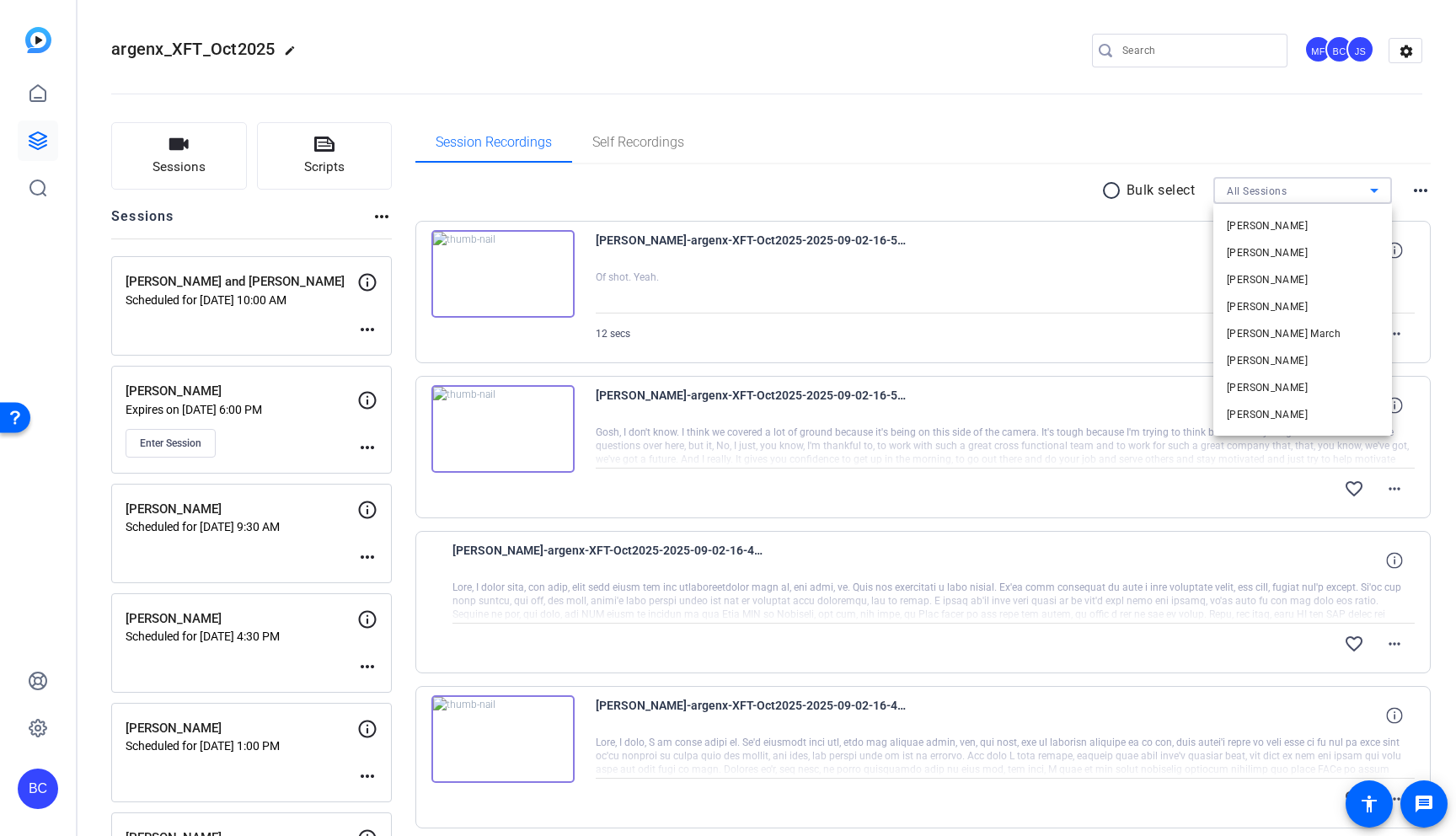
scroll to position [130, 0]
click at [1206, 136] on div at bounding box center [728, 418] width 1456 height 836
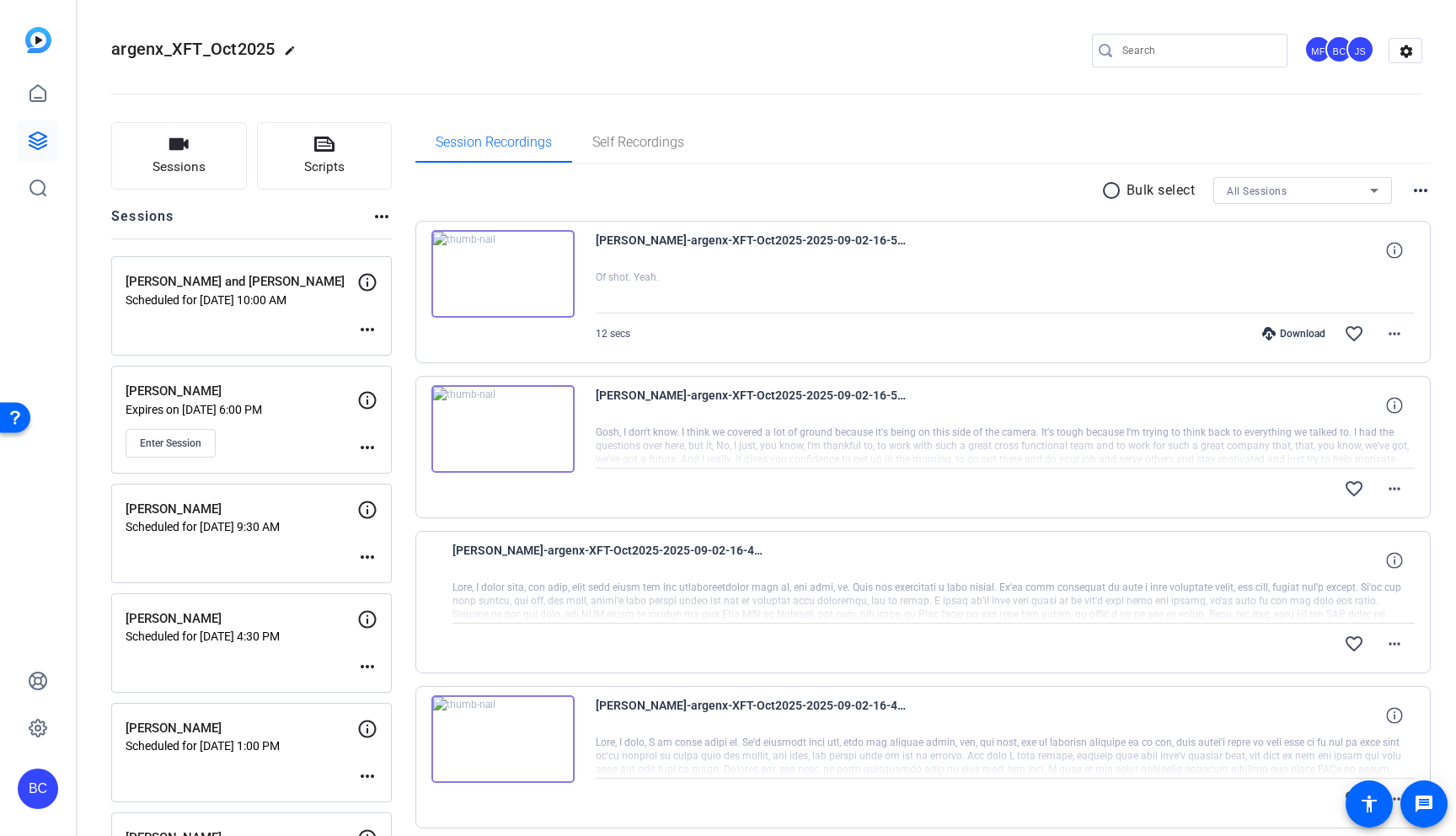
click at [288, 48] on mat-icon "edit" at bounding box center [293, 54] width 20 height 20
click at [293, 51] on span "clear" at bounding box center [287, 50] width 20 height 20
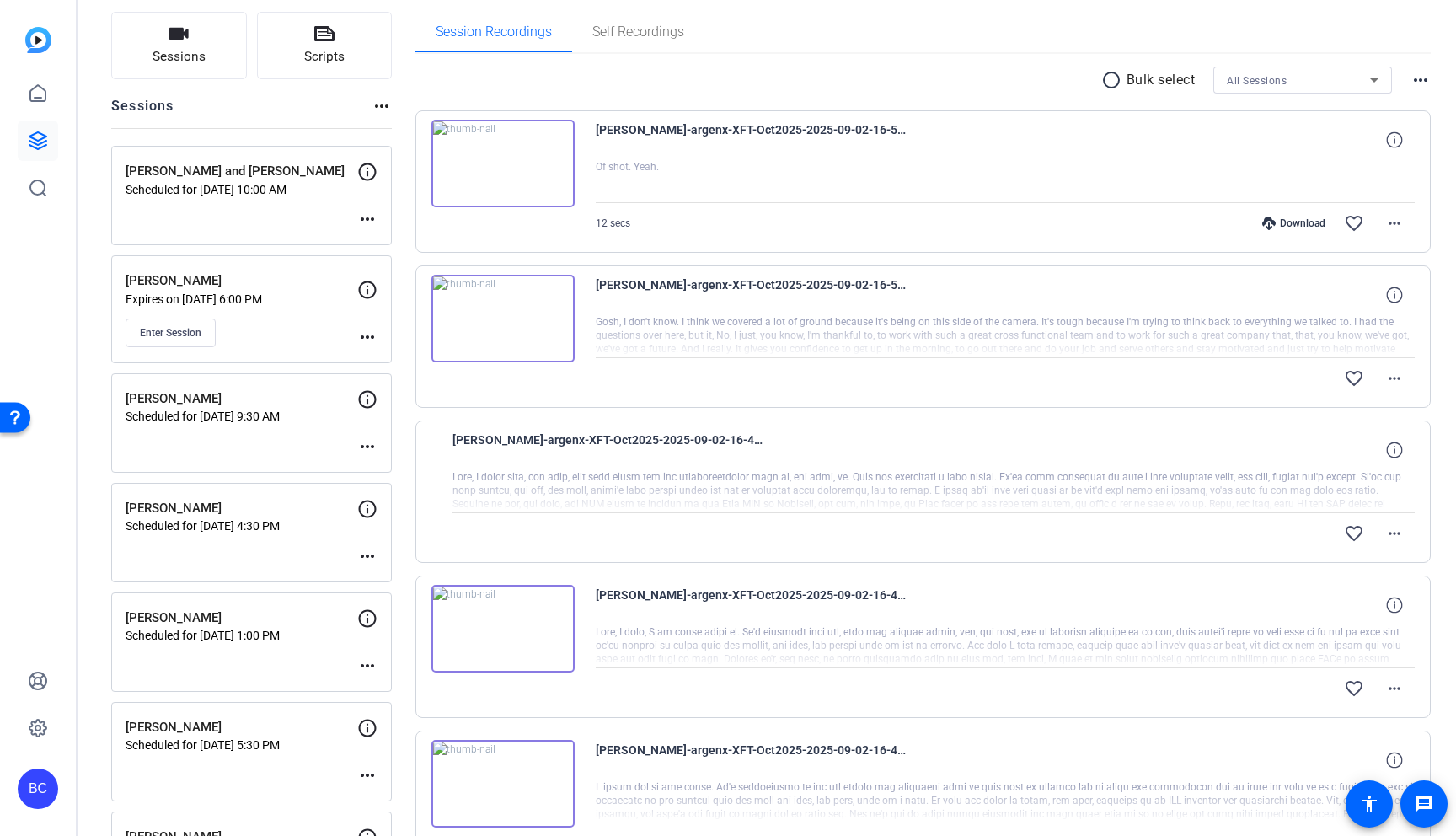
scroll to position [0, 0]
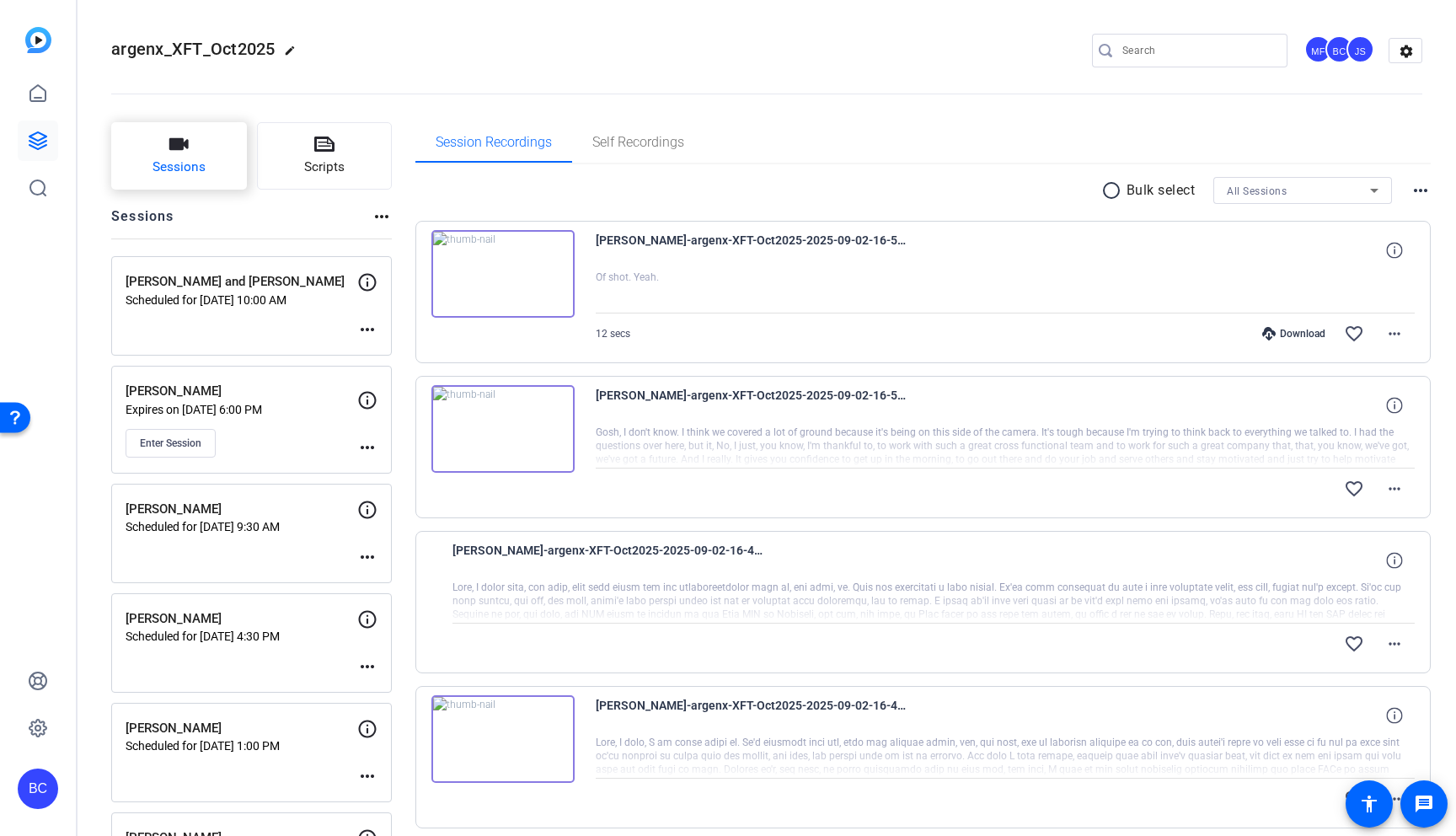
click at [211, 168] on button "Sessions" at bounding box center [179, 155] width 136 height 68
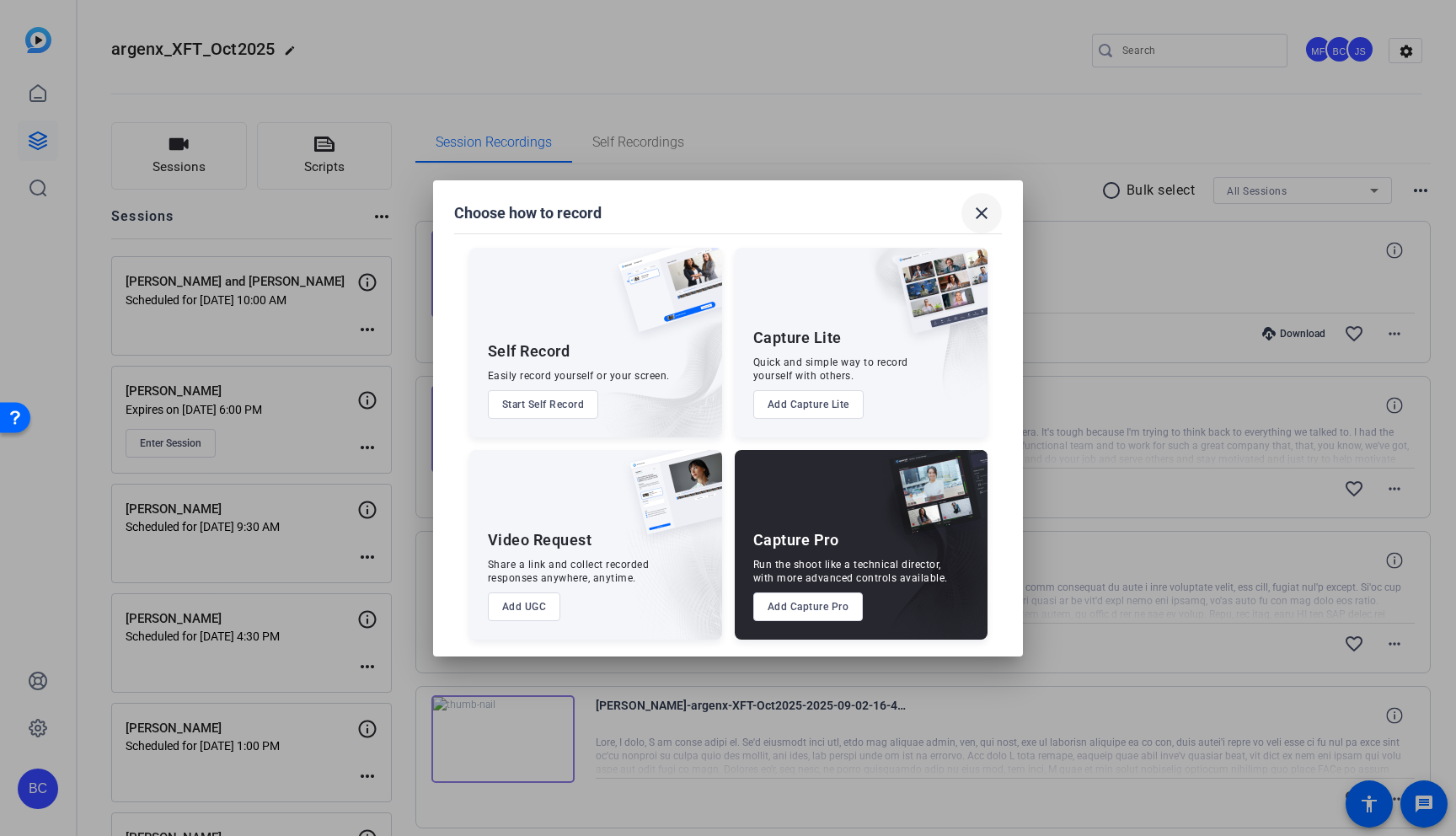
click at [982, 216] on mat-icon "close" at bounding box center [981, 212] width 20 height 20
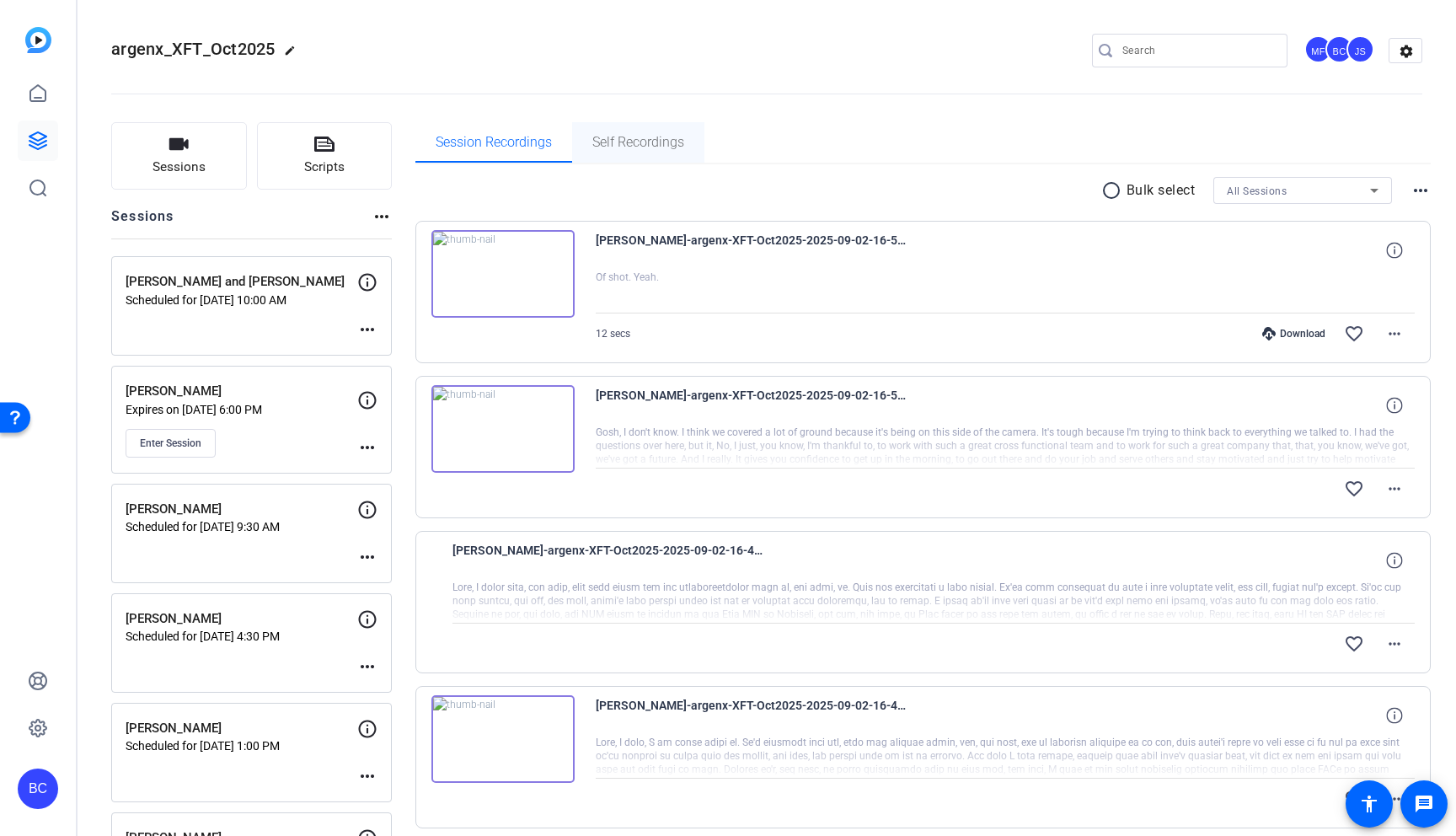
click at [637, 141] on span "Self Recordings" at bounding box center [639, 143] width 92 height 13
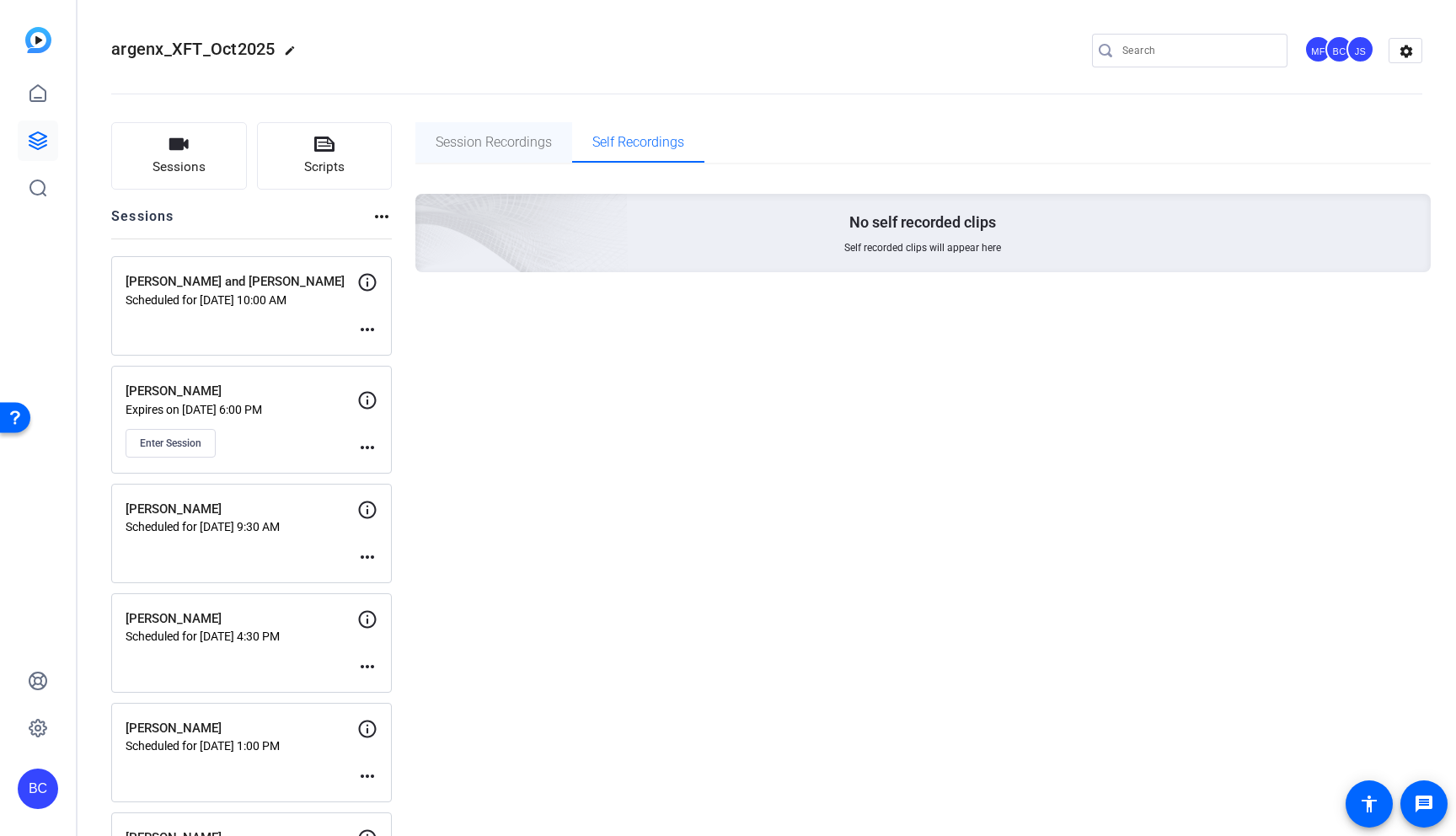
click at [502, 153] on span "Session Recordings" at bounding box center [494, 142] width 116 height 41
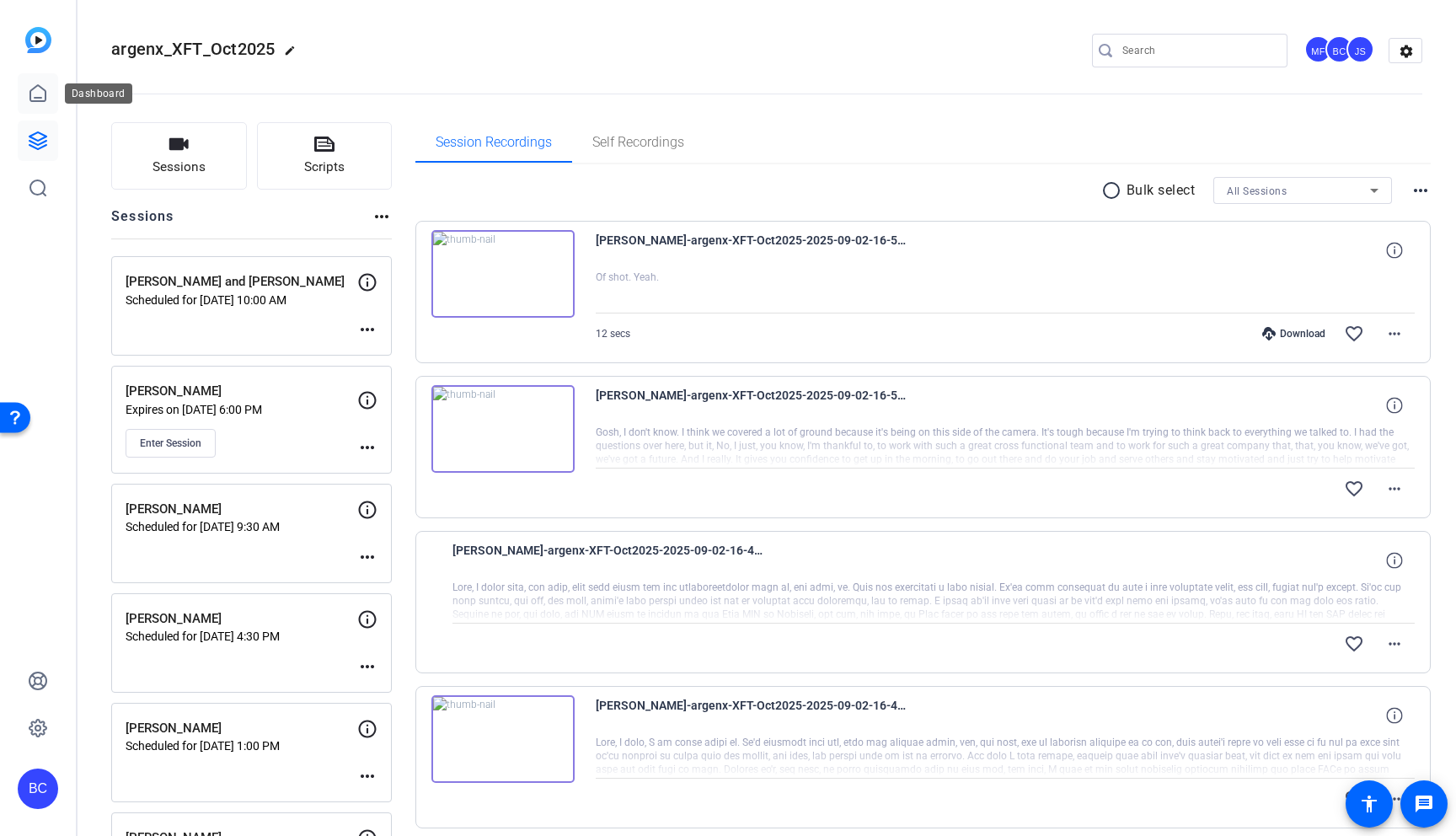
click at [36, 89] on icon at bounding box center [37, 93] width 20 height 20
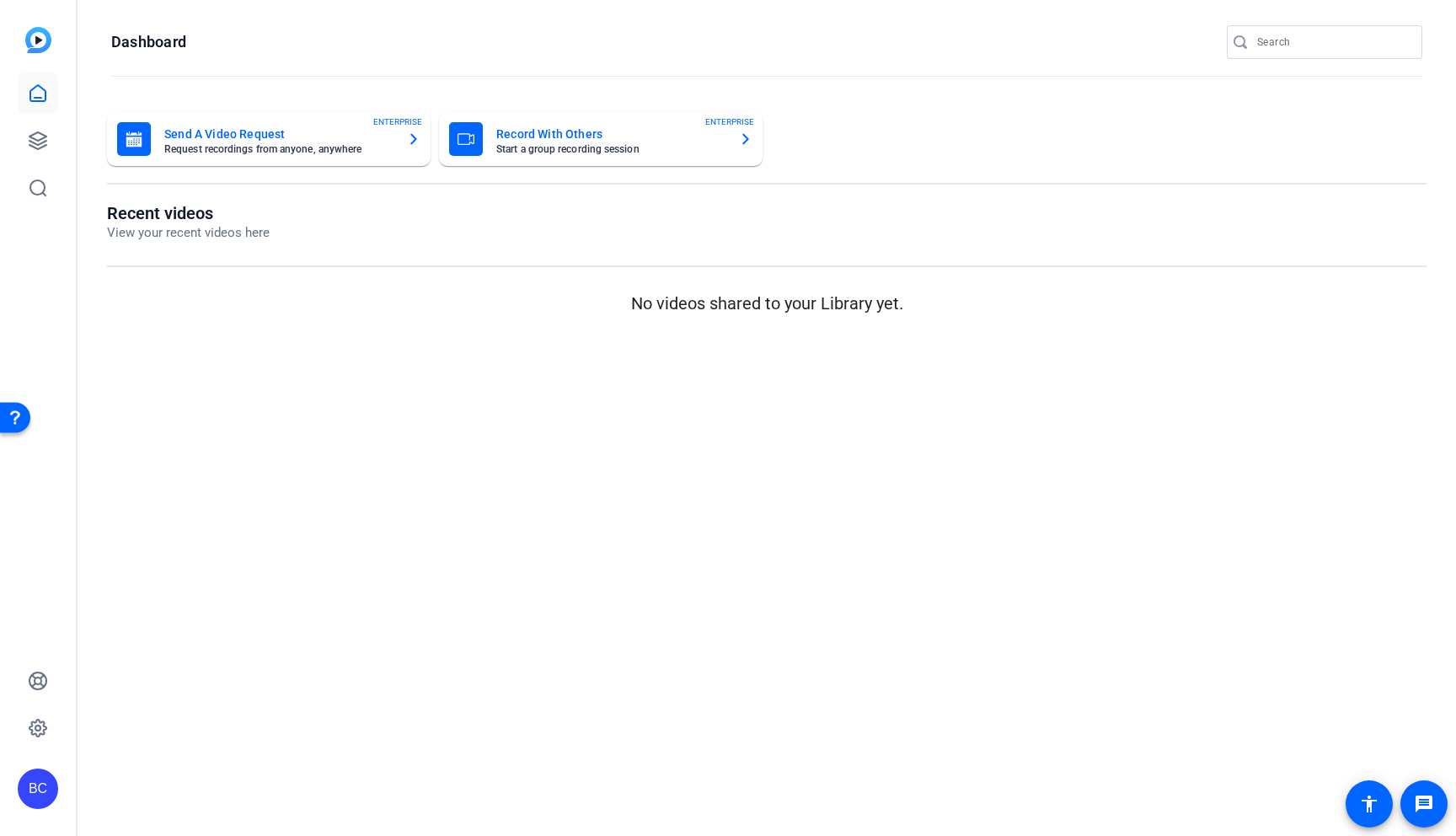
click at [625, 143] on mat-card-title "Record With Others" at bounding box center [611, 133] width 229 height 20
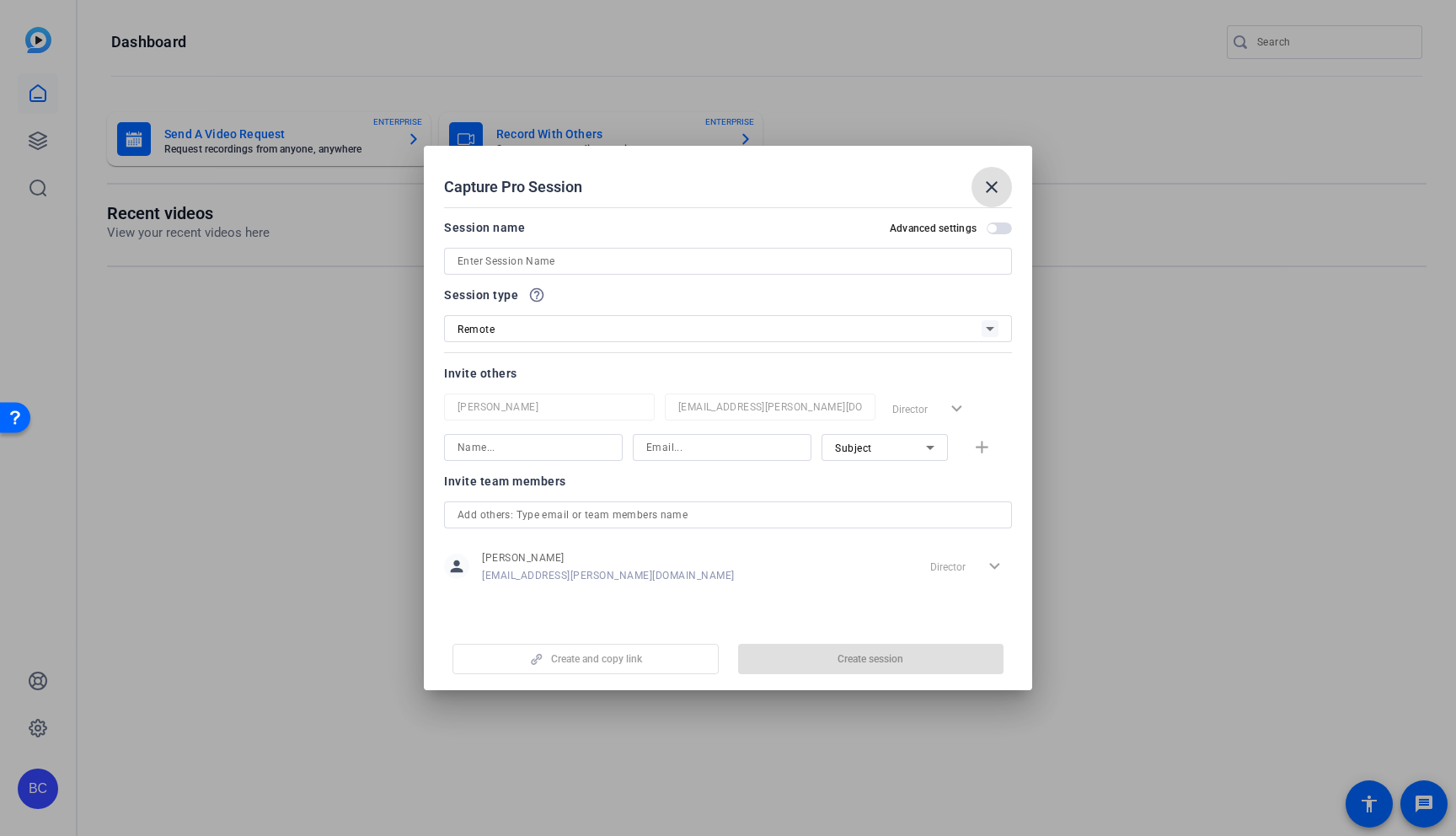
click at [992, 190] on mat-icon "close" at bounding box center [992, 186] width 20 height 20
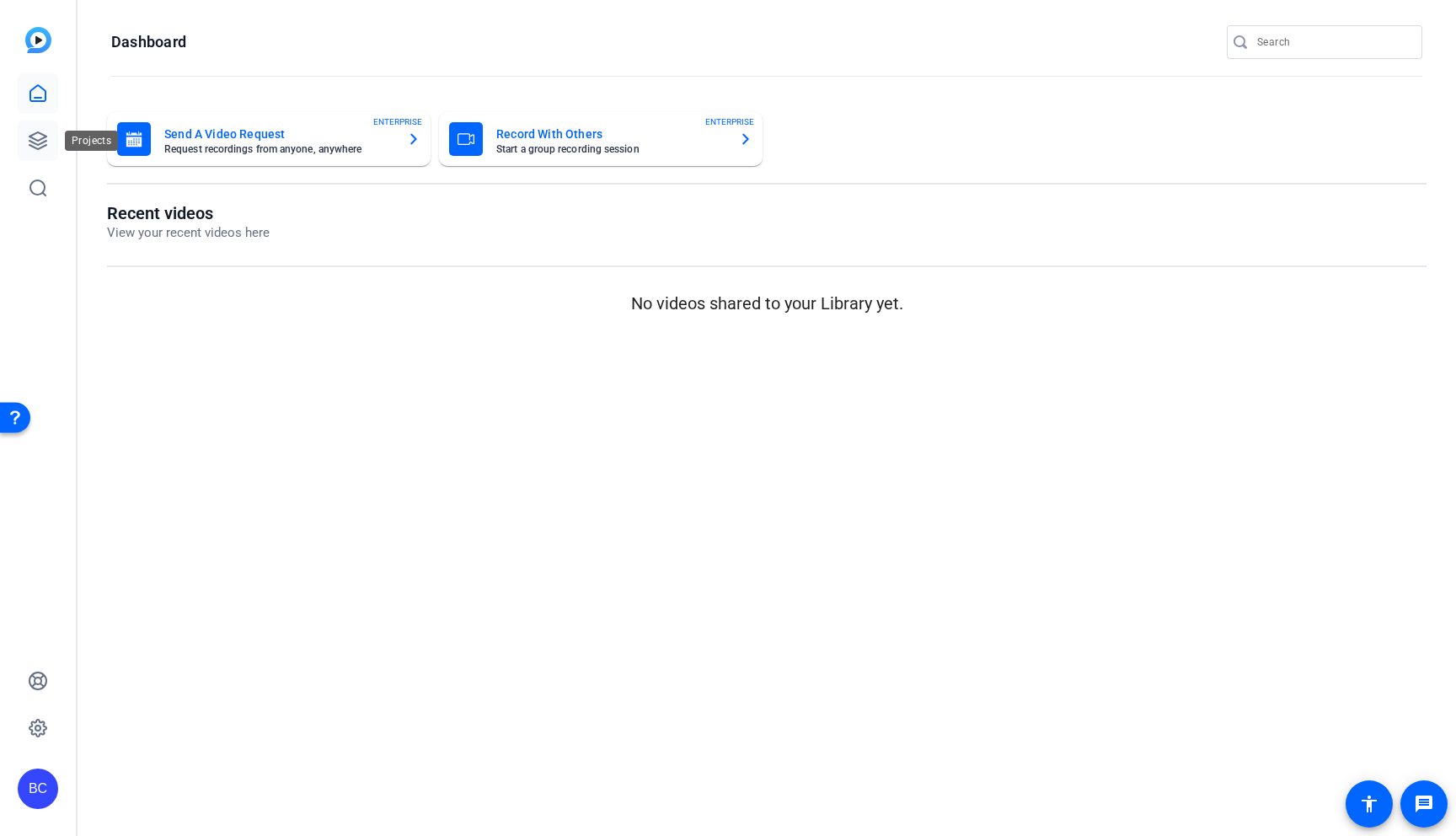
click at [31, 148] on icon at bounding box center [37, 140] width 20 height 20
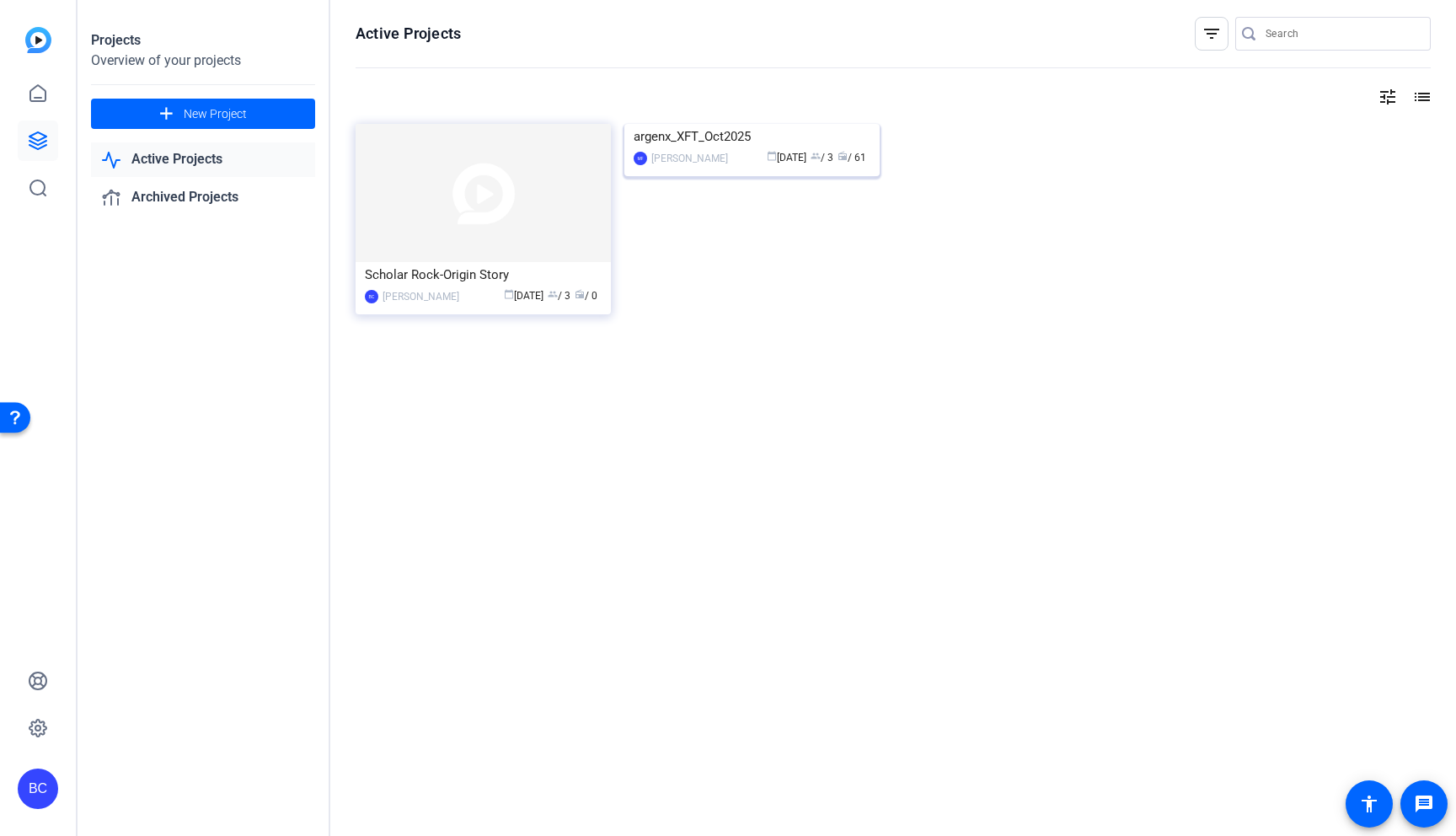
click at [757, 124] on img at bounding box center [752, 124] width 255 height 0
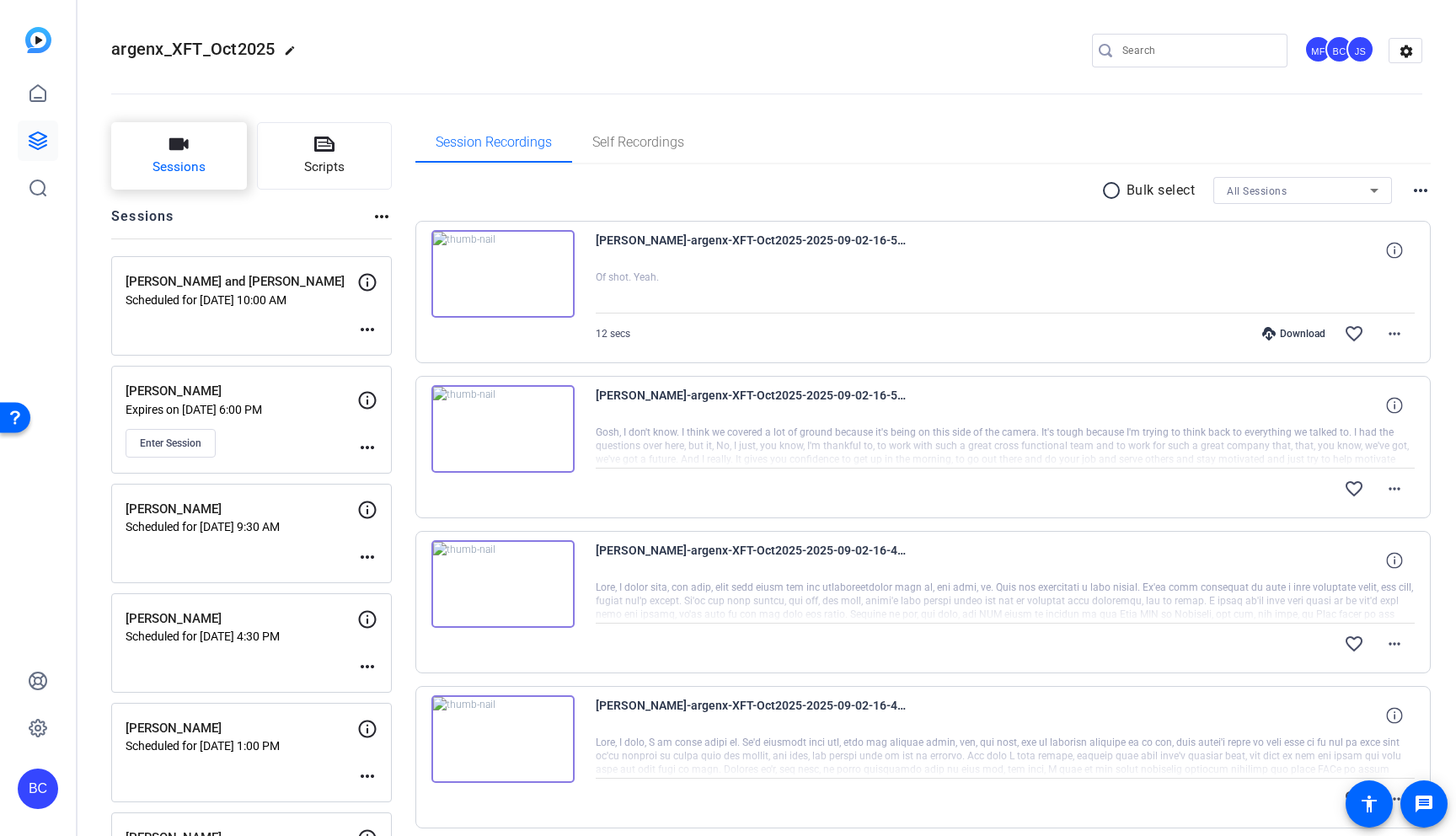
click at [193, 165] on span "Sessions" at bounding box center [179, 167] width 53 height 19
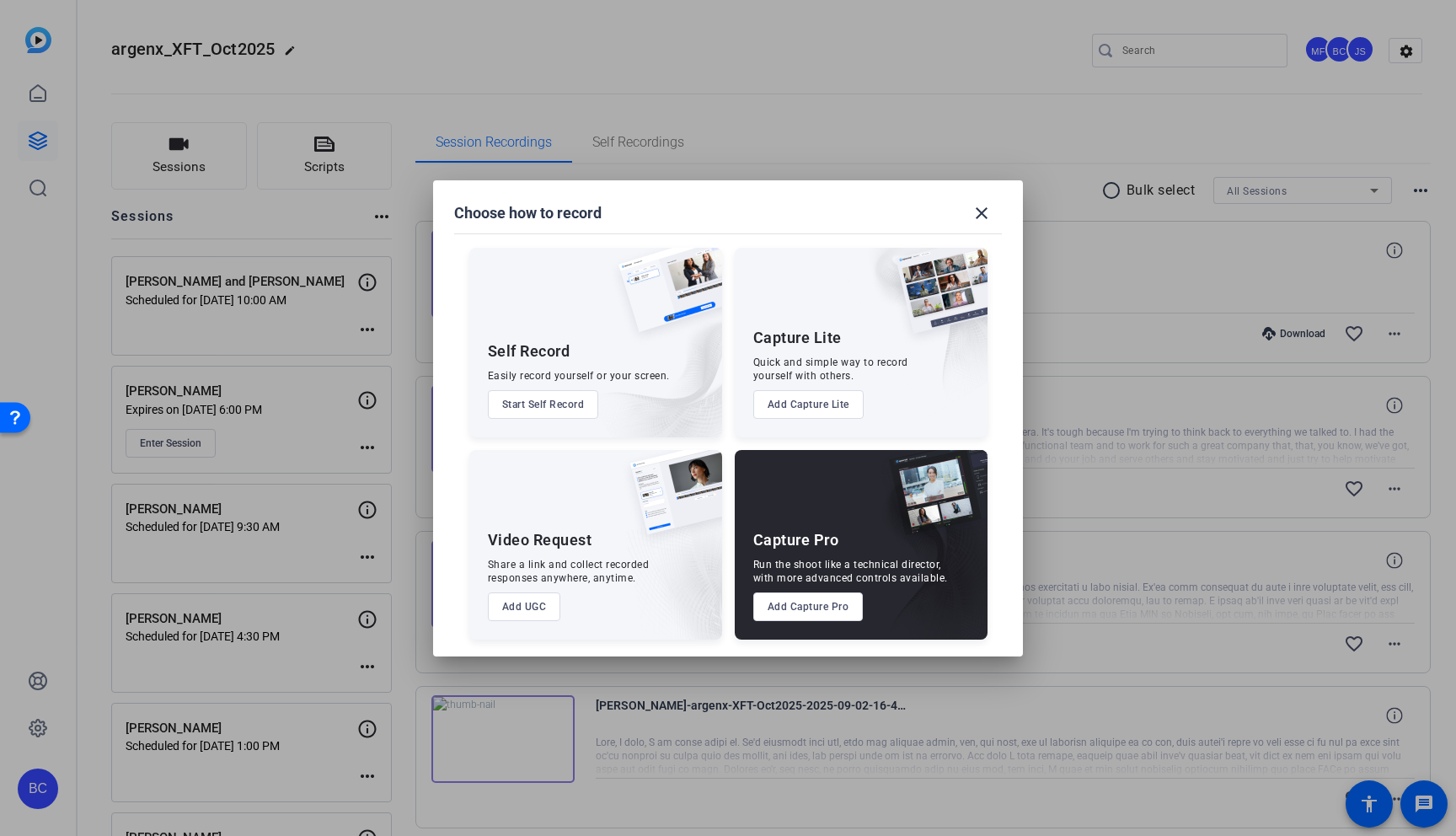
click at [835, 608] on button "Add Capture Pro" at bounding box center [809, 607] width 110 height 29
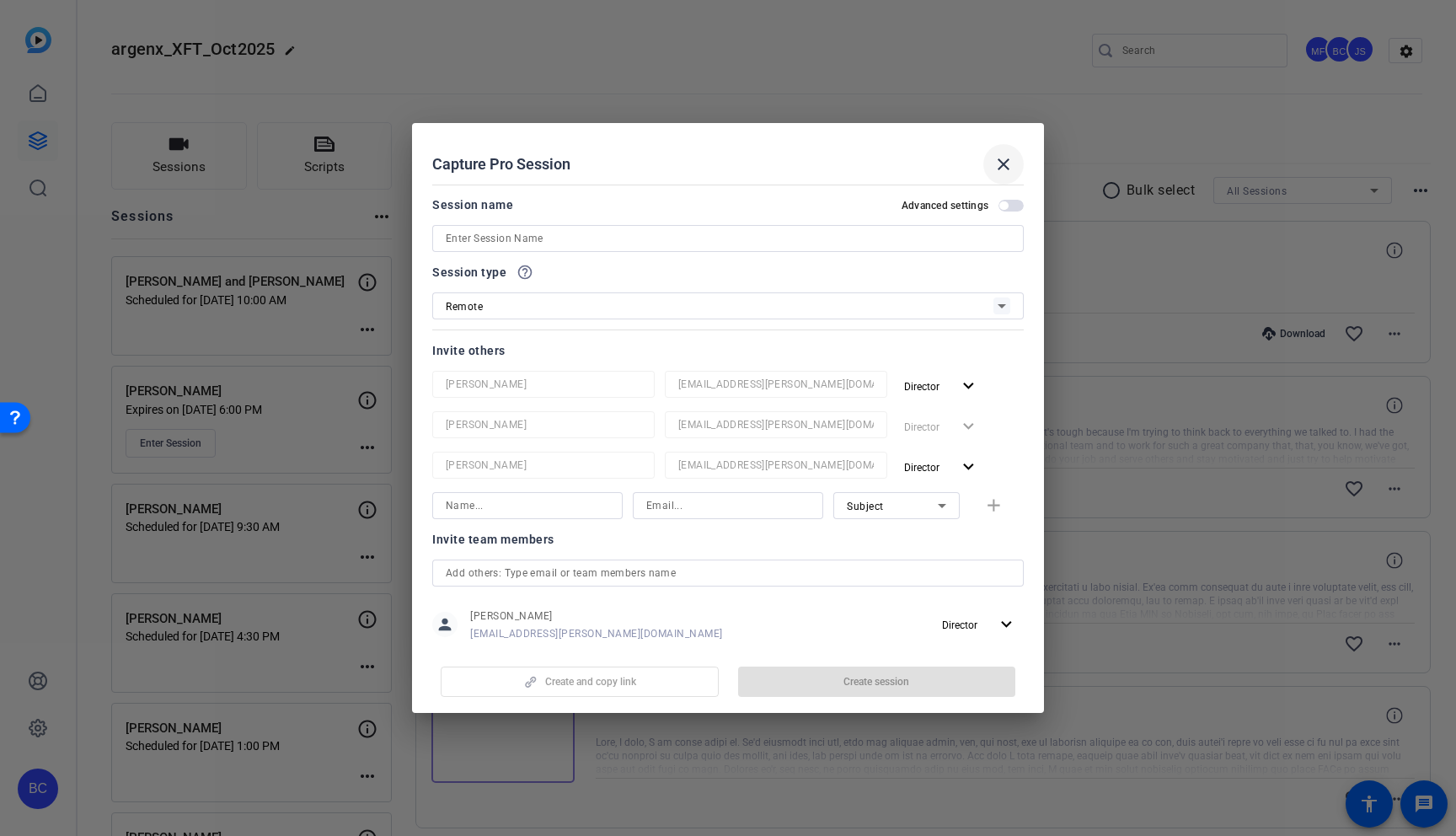
click at [1005, 165] on mat-icon "close" at bounding box center [1003, 164] width 20 height 20
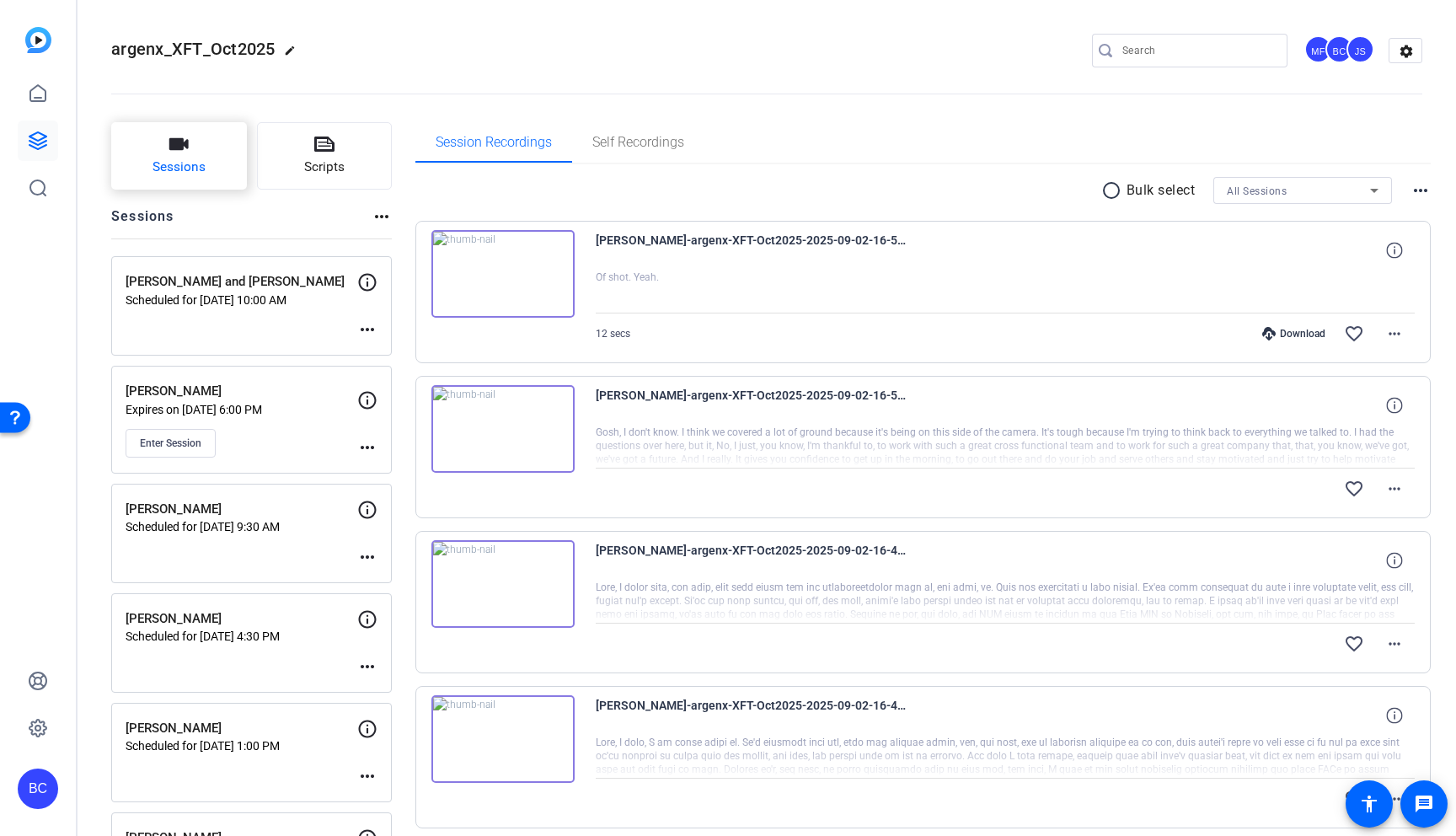
click at [206, 159] on button "Sessions" at bounding box center [179, 155] width 136 height 68
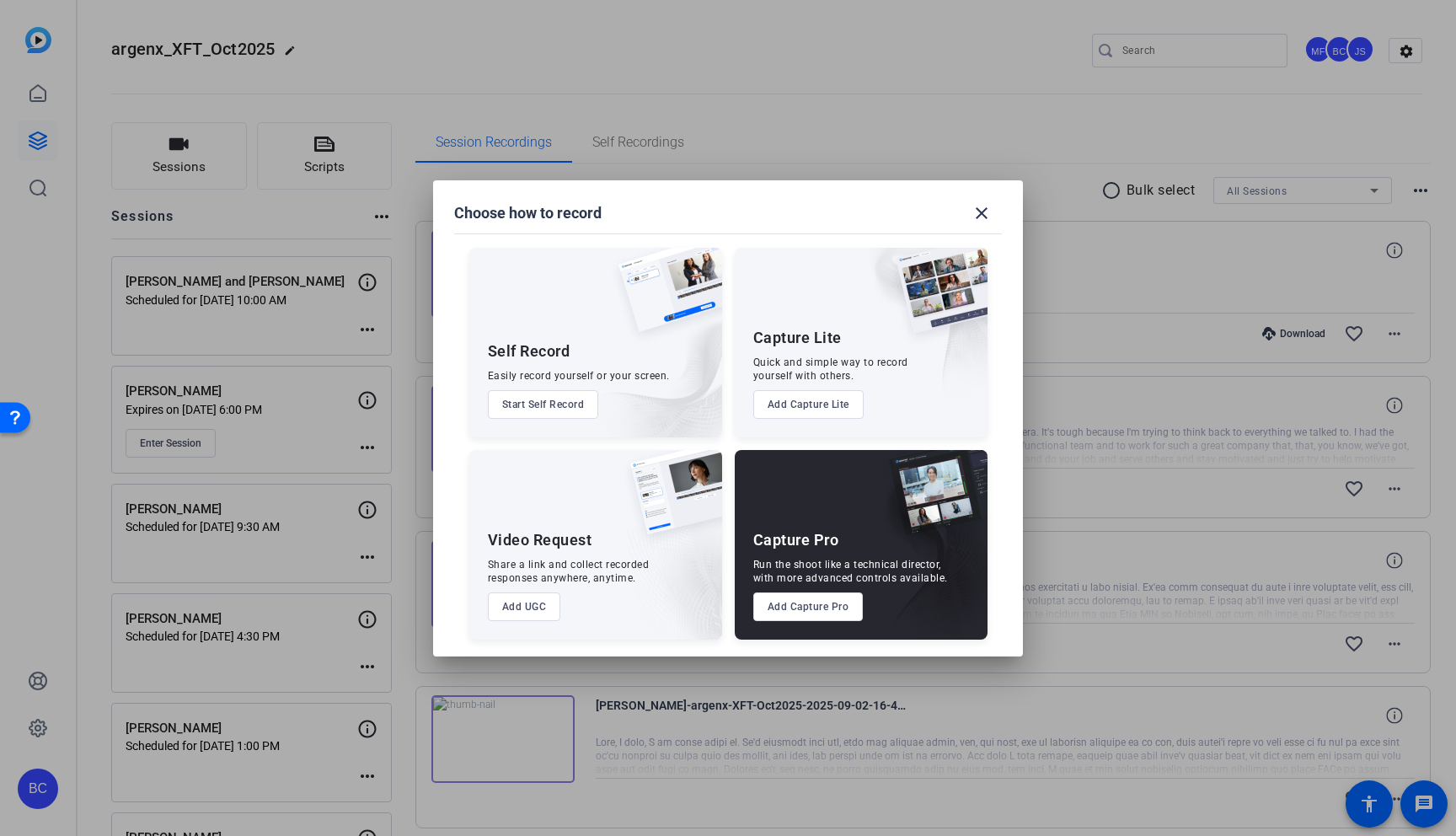
click at [818, 606] on button "Add Capture Pro" at bounding box center [809, 607] width 110 height 29
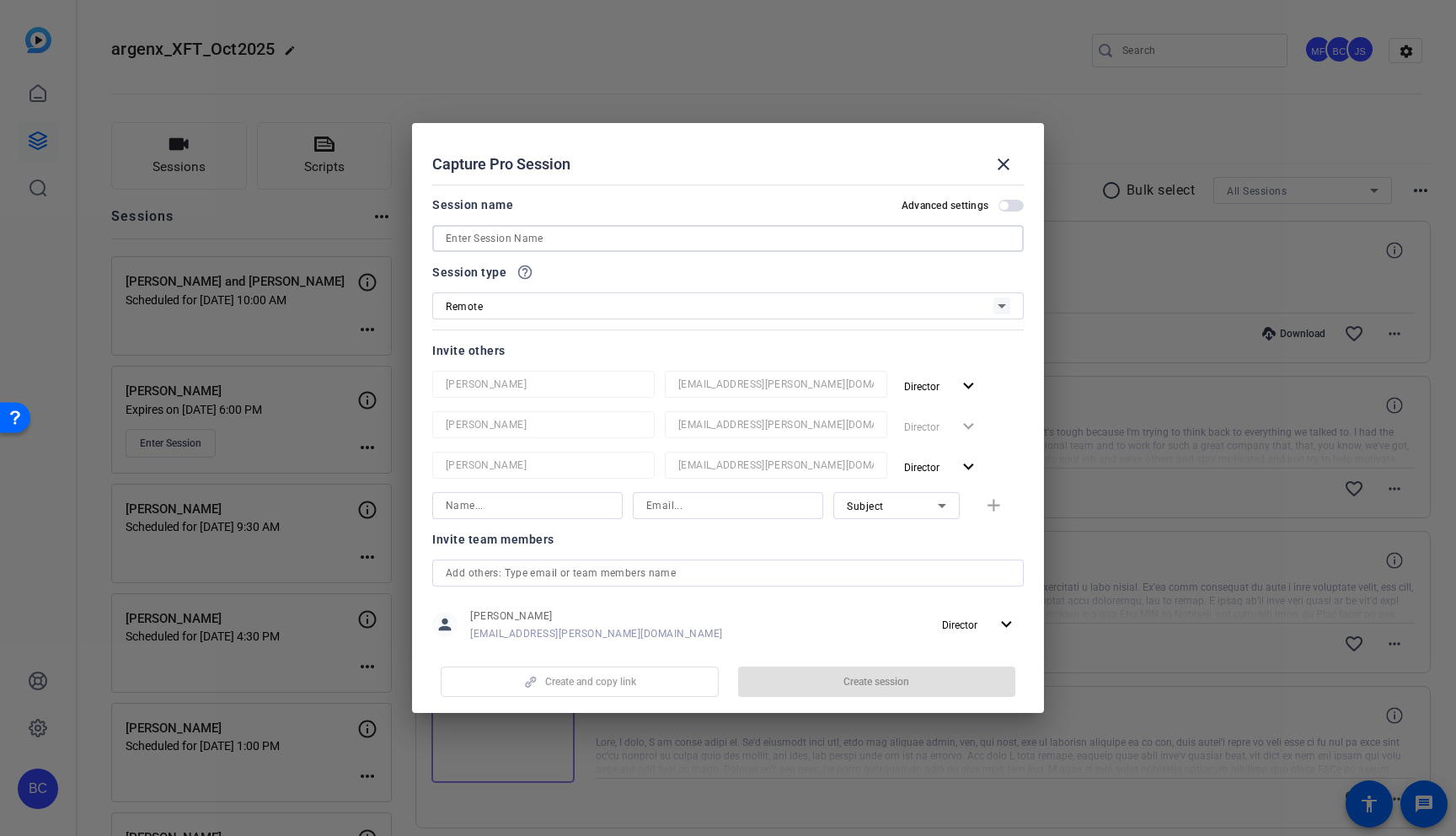
click at [535, 234] on input at bounding box center [728, 238] width 564 height 20
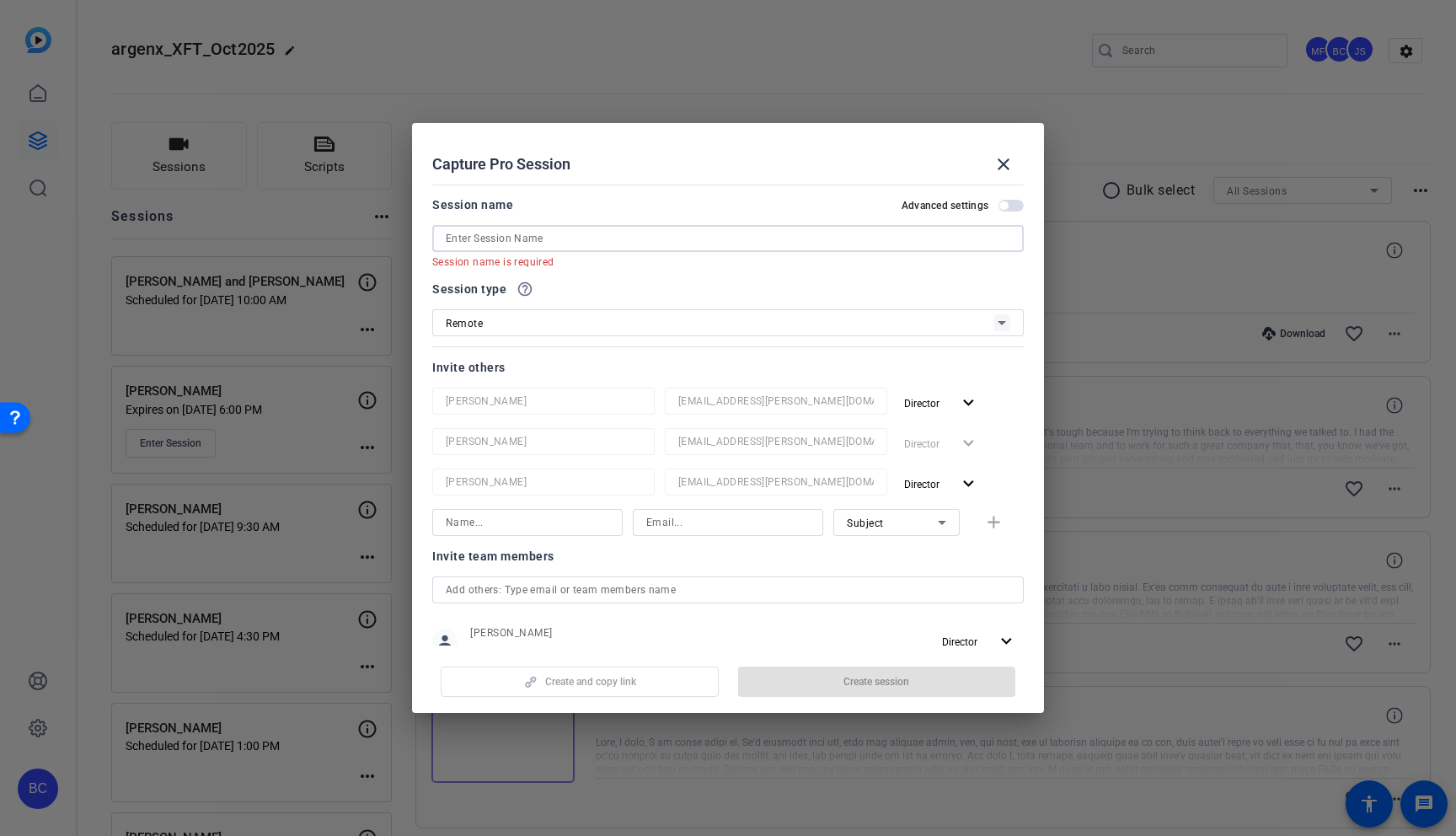
paste input "Carrie Johnson"
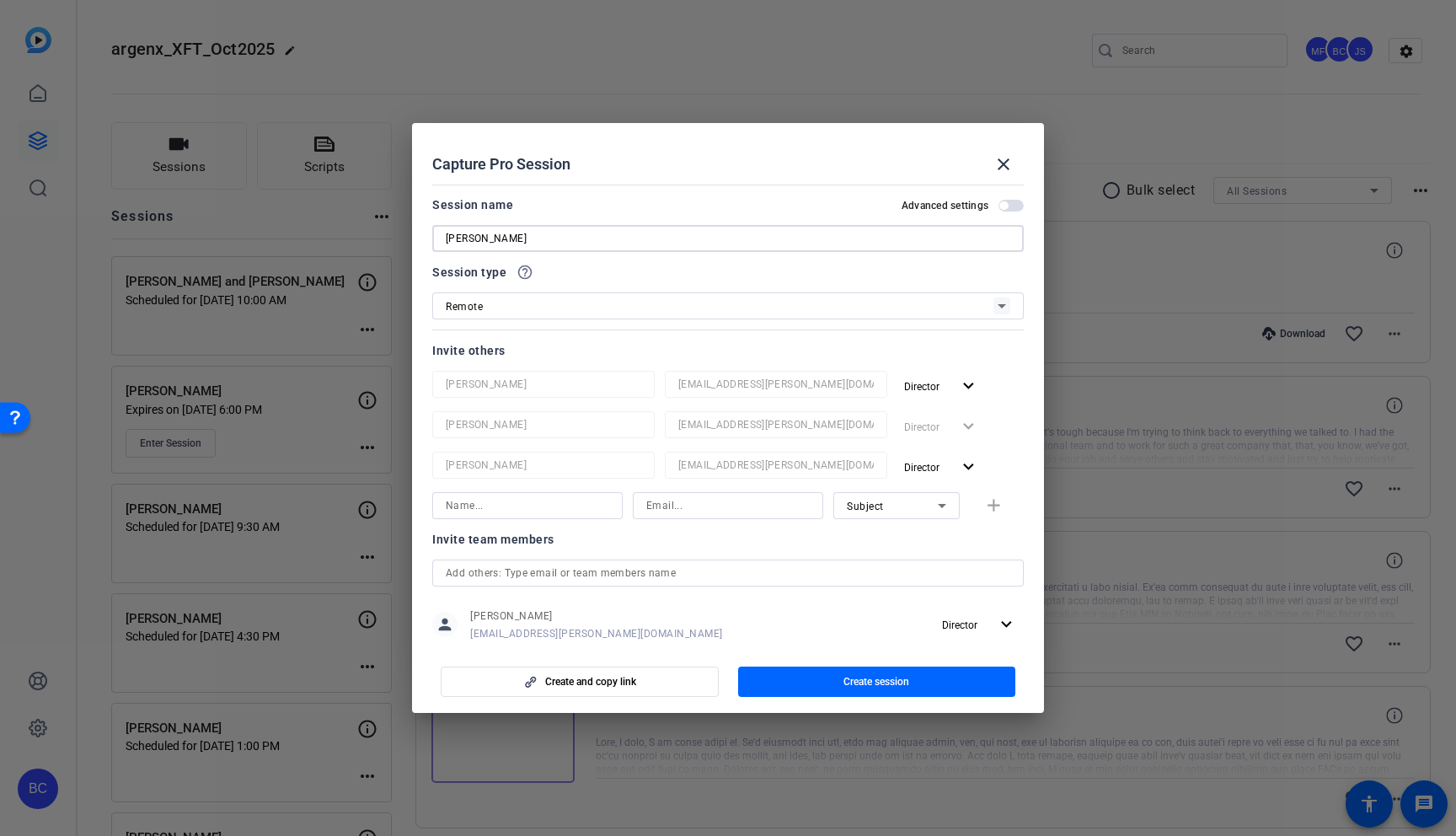
type input "Carrie Johnson"
click at [601, 306] on div "Remote" at bounding box center [720, 306] width 548 height 21
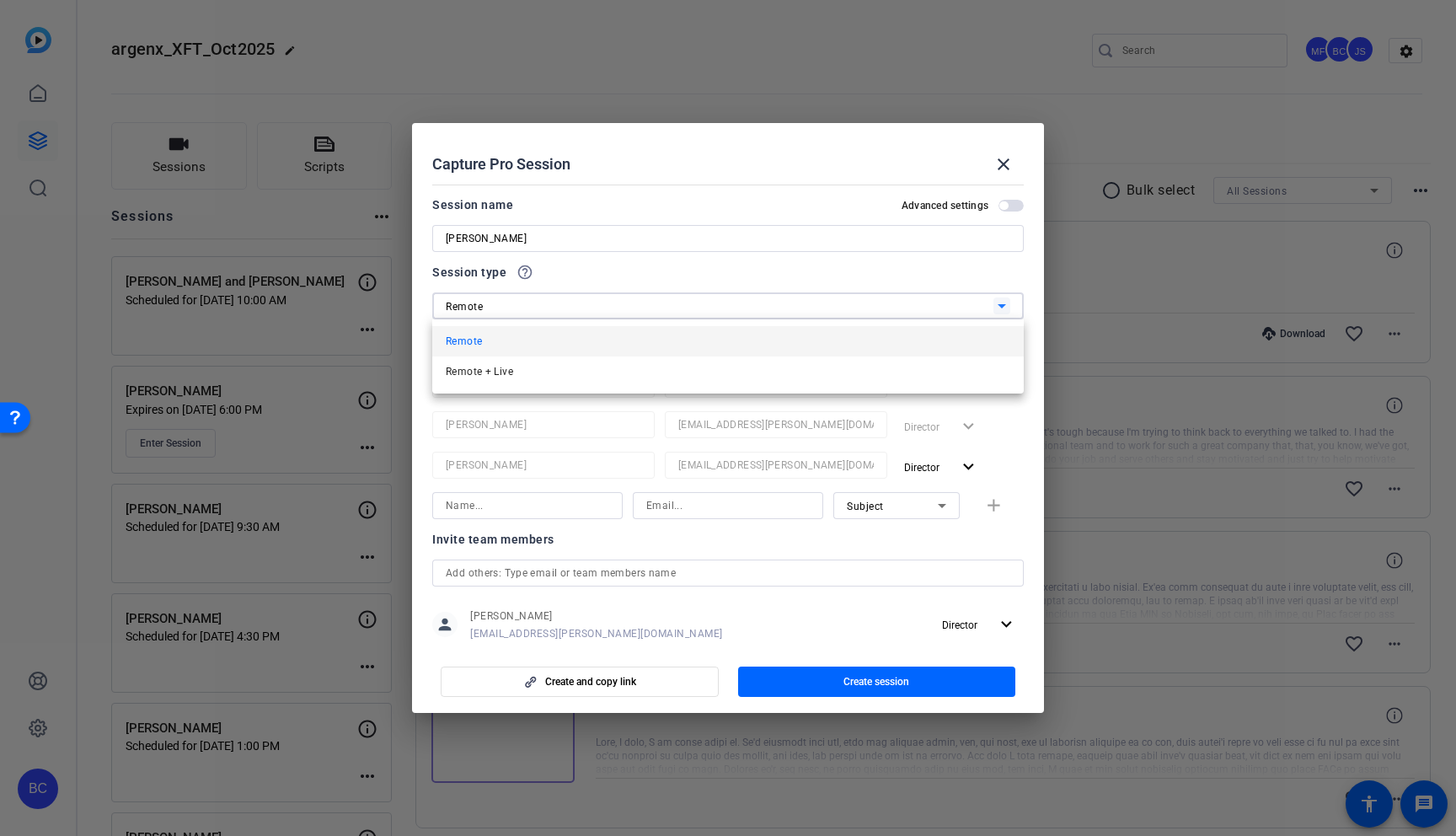
click at [621, 279] on div at bounding box center [728, 418] width 1456 height 836
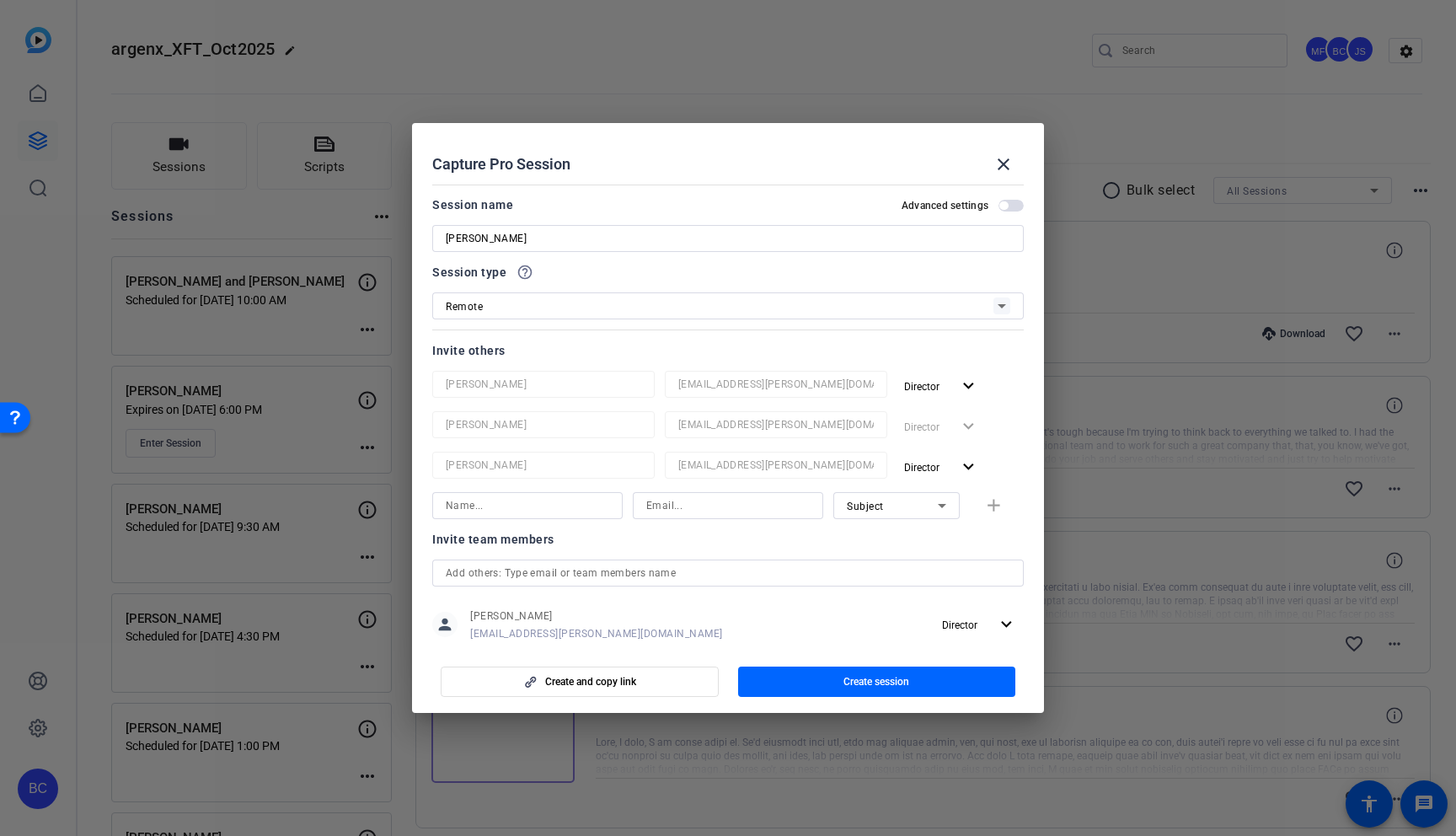
click at [534, 510] on input at bounding box center [528, 505] width 164 height 20
type input "[PERSON_NAME]"
click at [697, 511] on input at bounding box center [728, 505] width 164 height 20
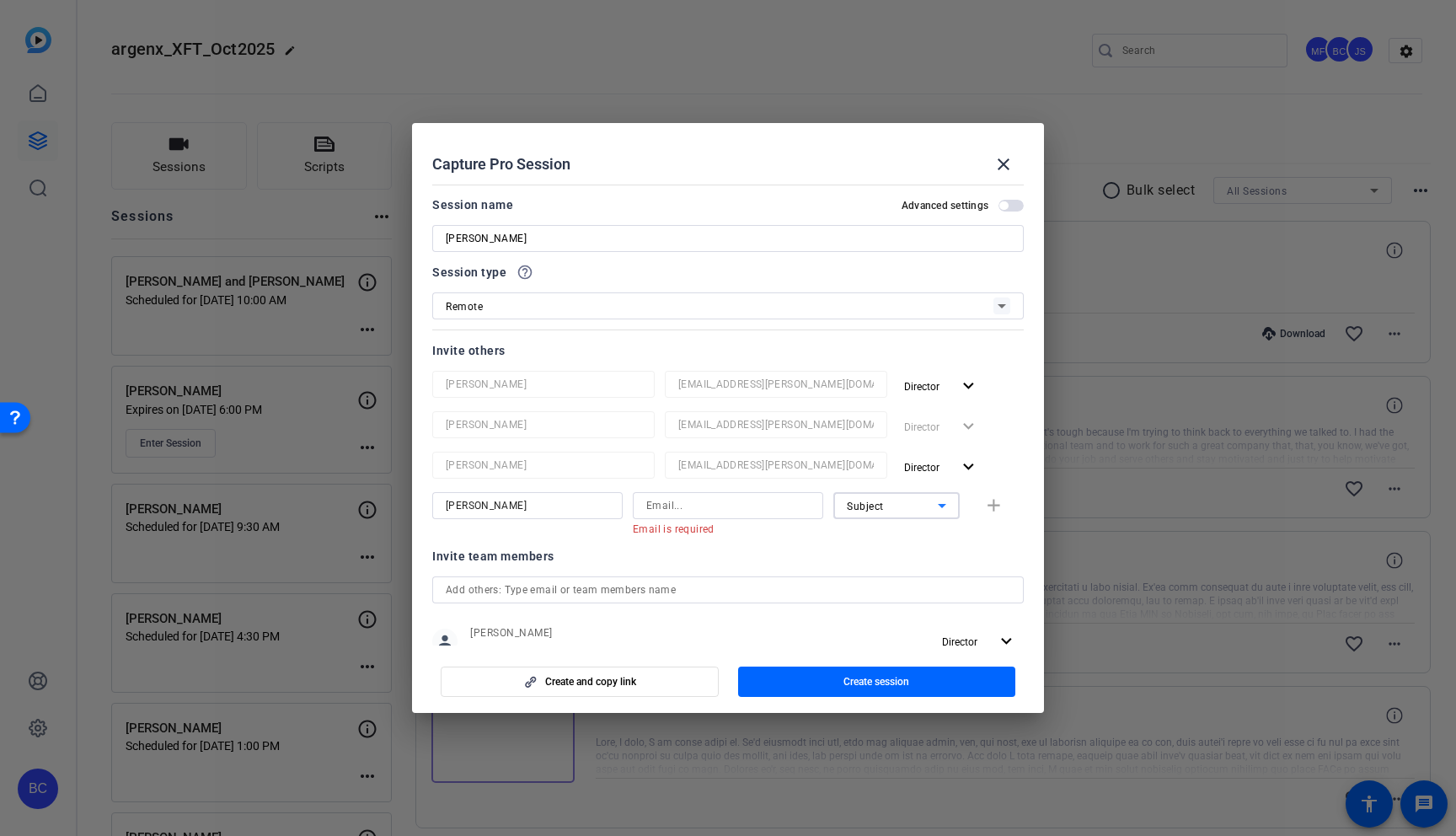
click at [862, 510] on span "Subject" at bounding box center [865, 506] width 37 height 11
click at [876, 540] on span "Collaborator" at bounding box center [877, 538] width 62 height 20
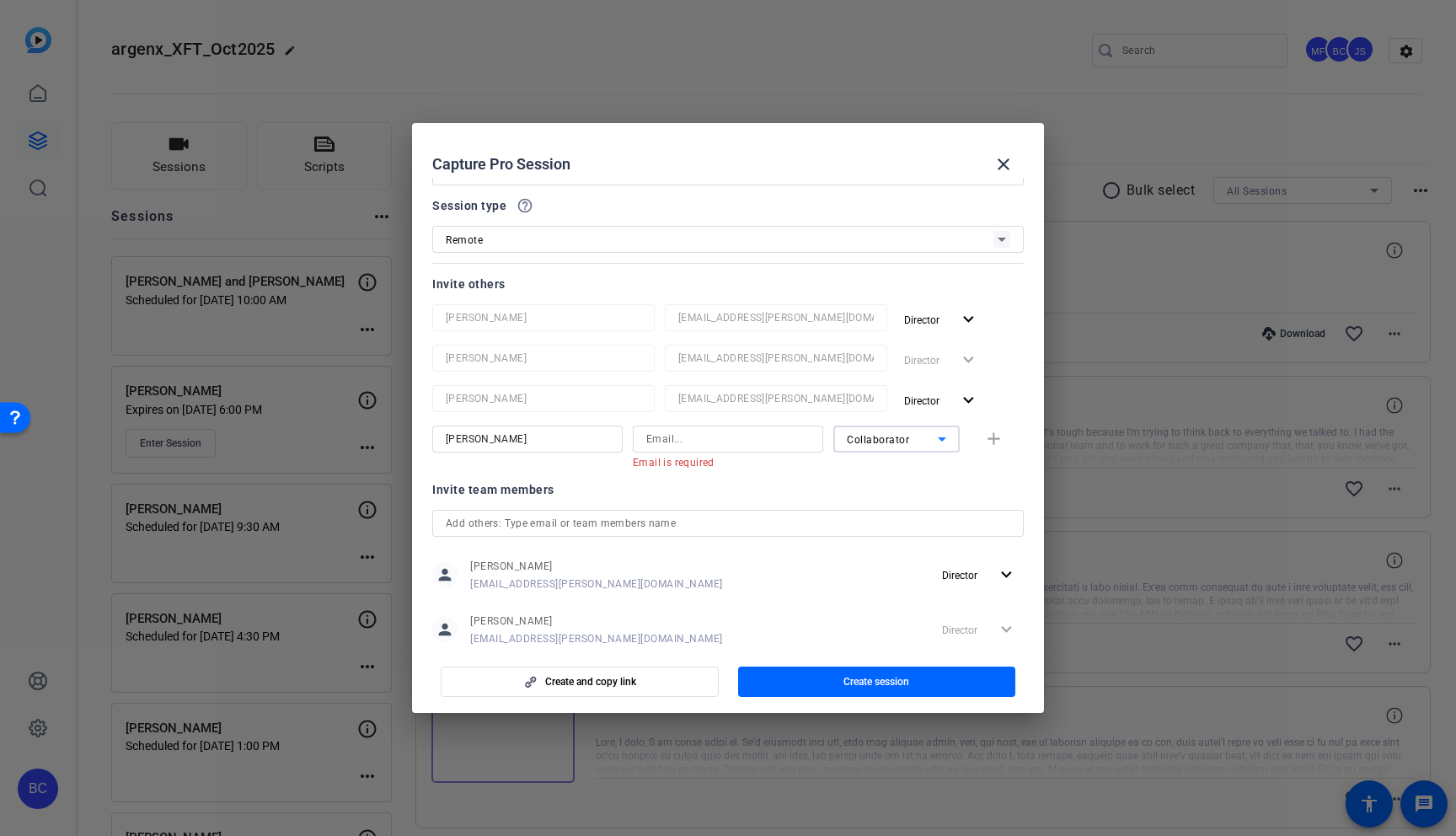
scroll to position [66, 0]
click at [684, 435] on input at bounding box center [728, 439] width 164 height 20
paste input "salavi@broadstreet.com"
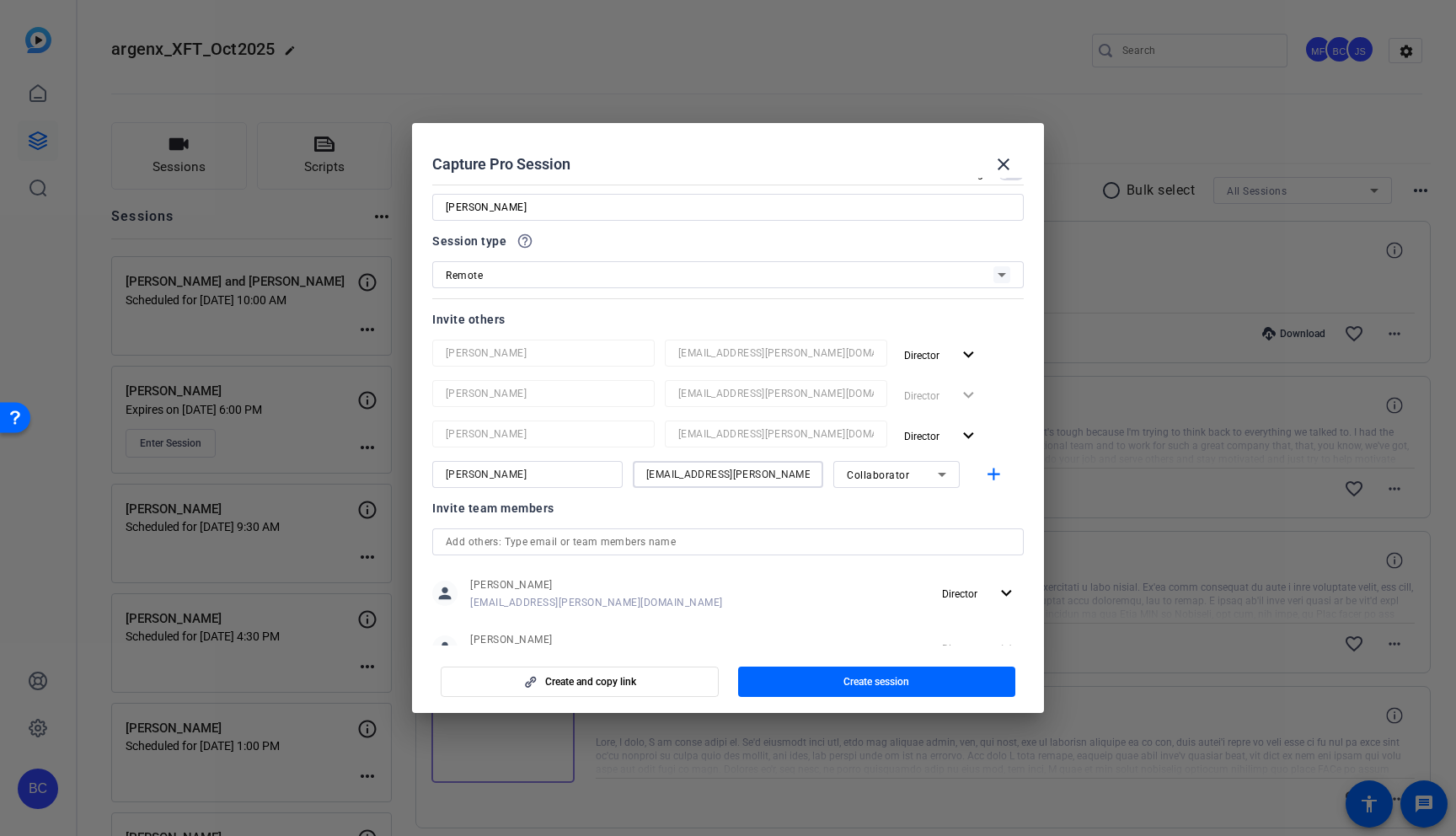
scroll to position [0, 0]
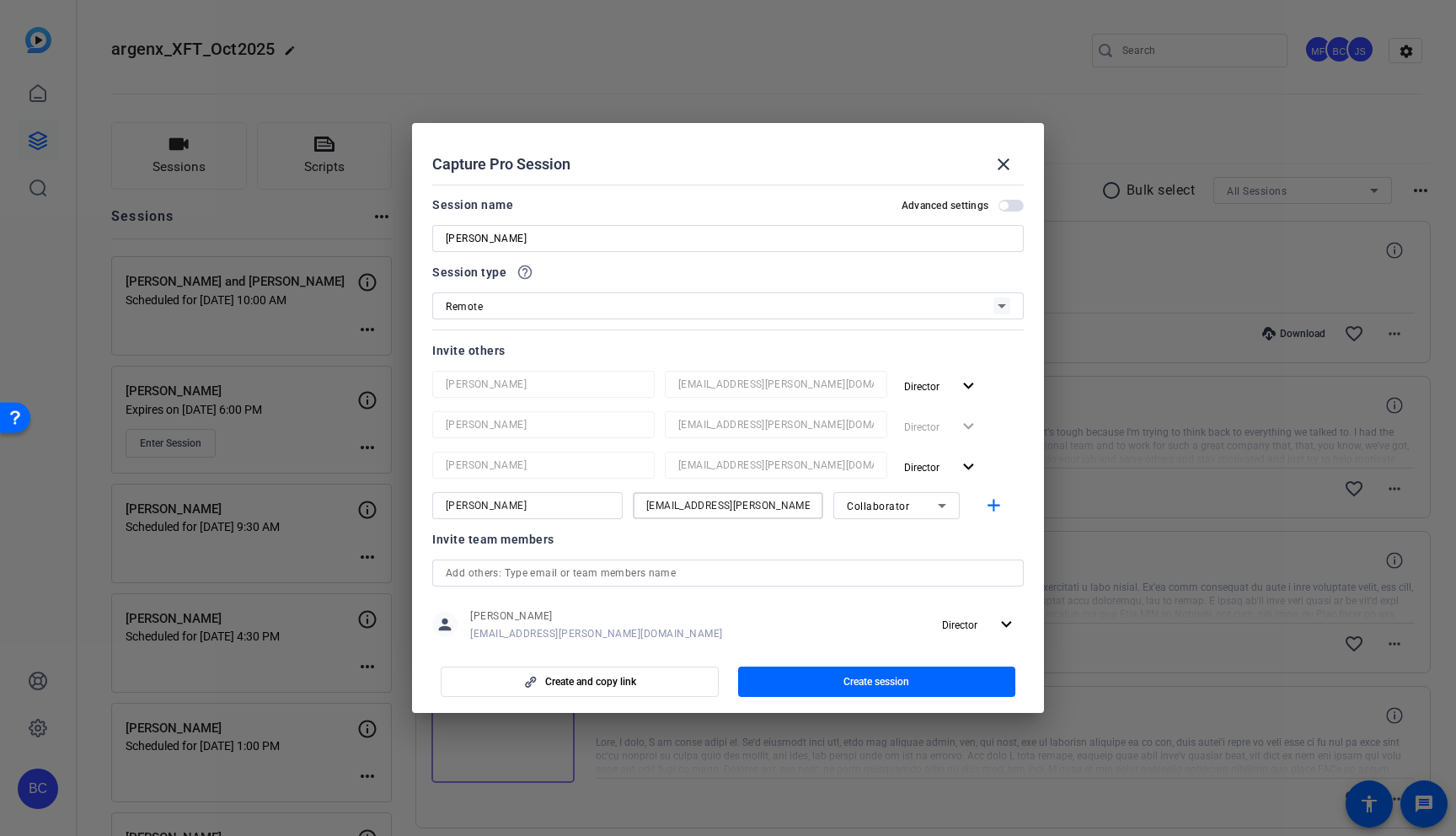
type input "salavi@broadstreet.com"
click at [1010, 204] on span "button" at bounding box center [1012, 205] width 26 height 11
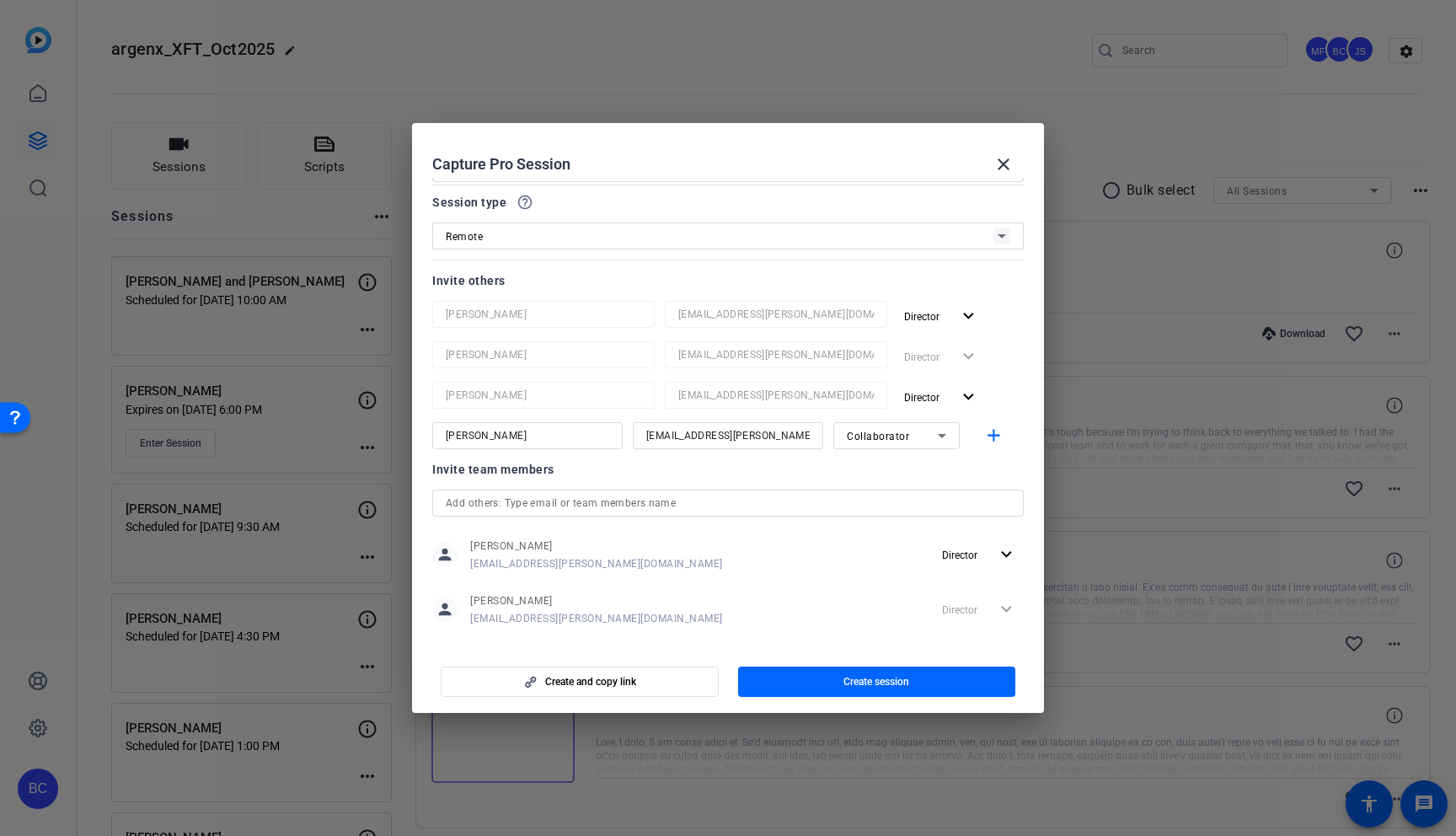
scroll to position [223, 0]
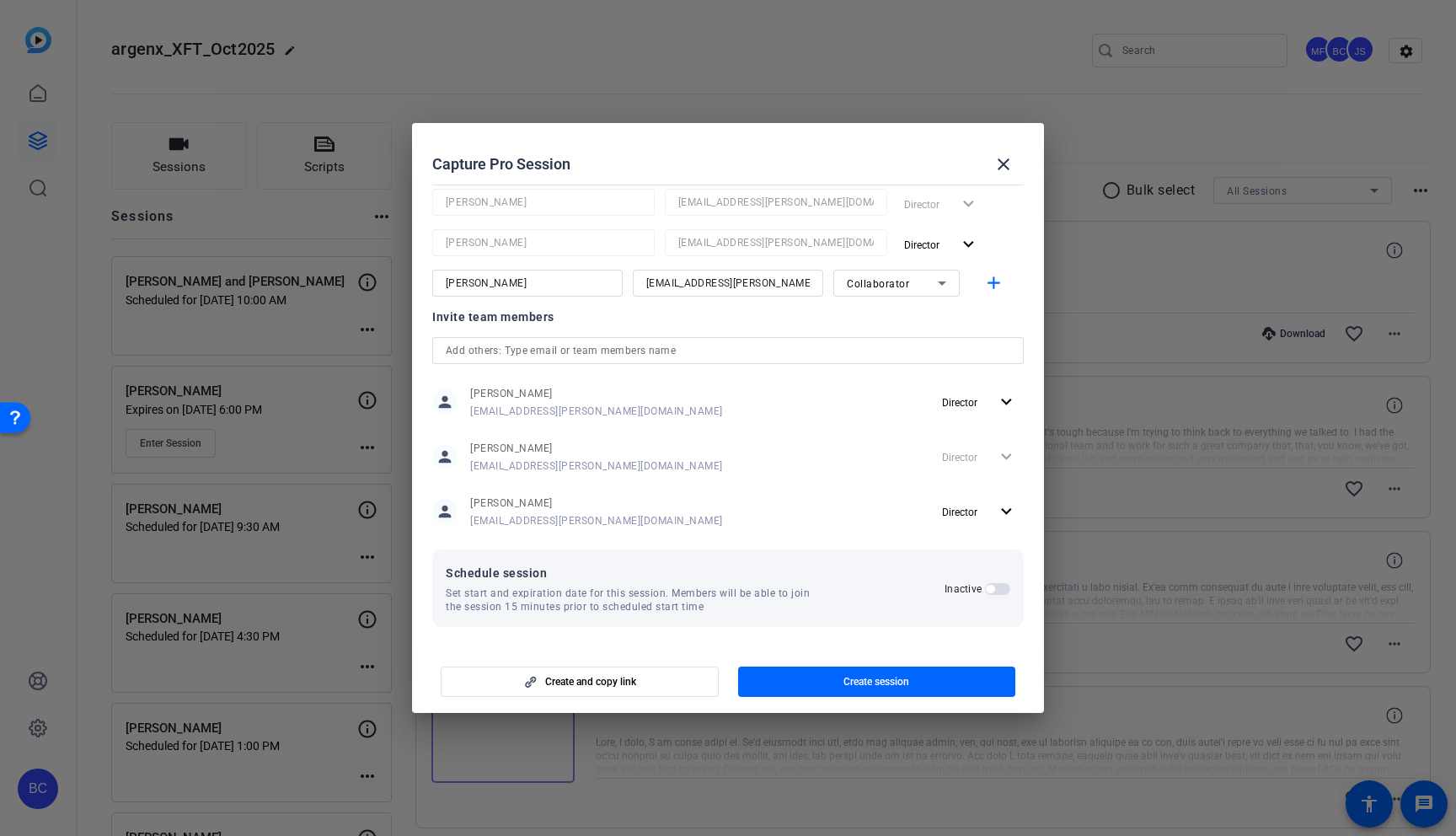
click at [991, 590] on span "button" at bounding box center [990, 589] width 9 height 9
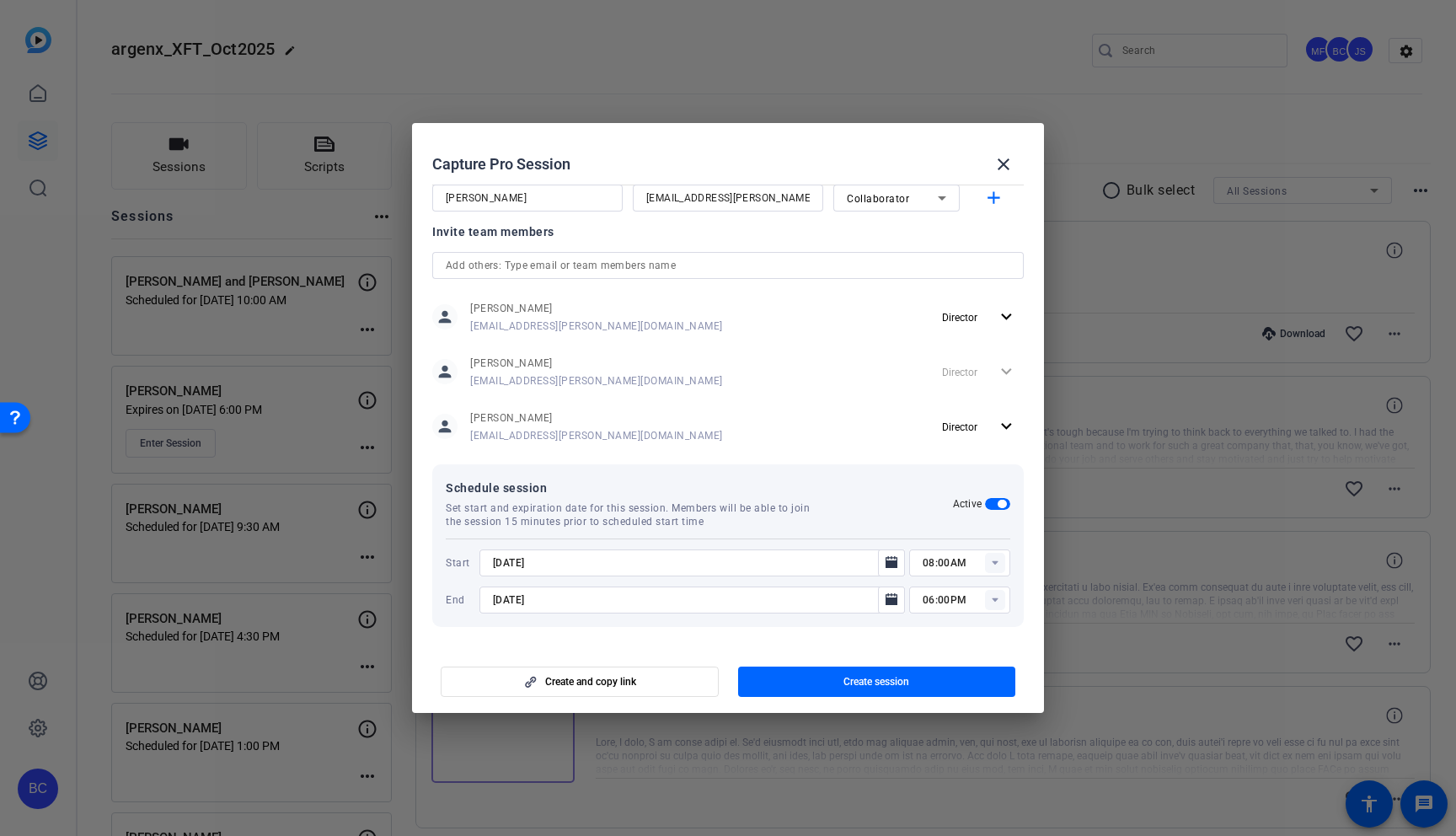
click at [561, 556] on input "9/2/2025" at bounding box center [683, 562] width 382 height 20
click at [887, 562] on icon "Open calendar" at bounding box center [892, 562] width 11 height 11
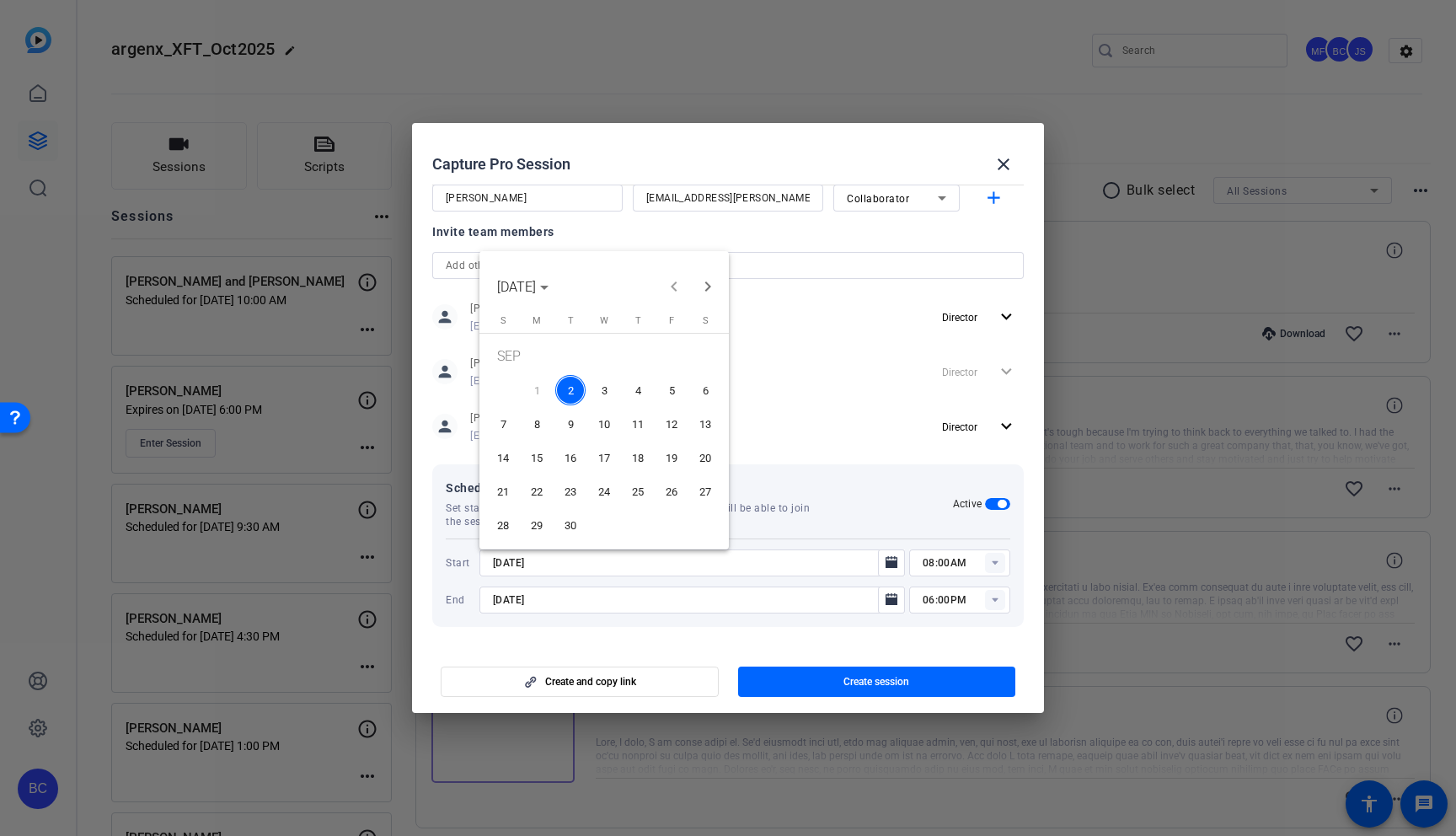
click at [600, 382] on span "3" at bounding box center [604, 390] width 30 height 30
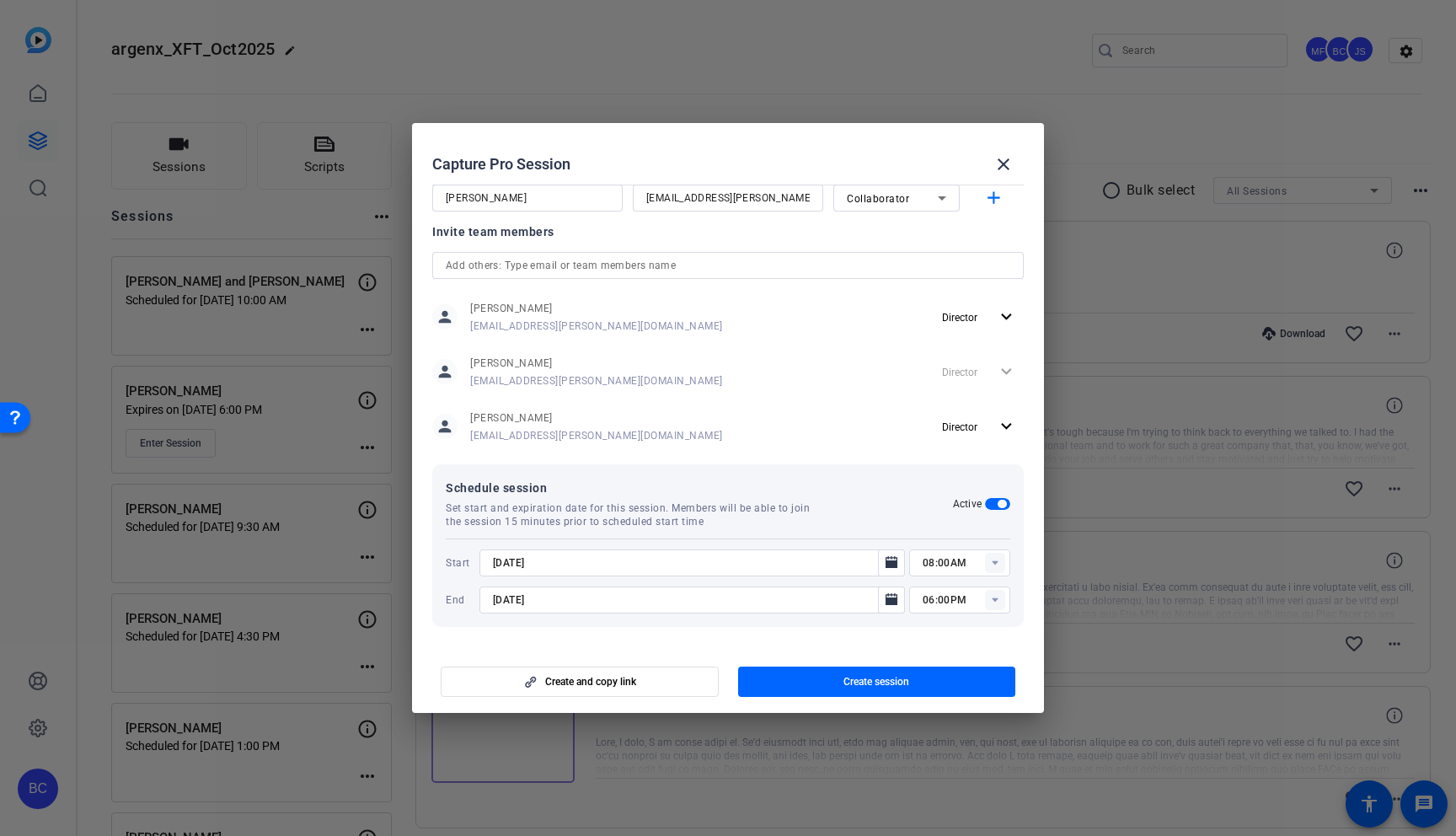
type input "9/3/2025"
click at [888, 601] on icon "Open calendar" at bounding box center [892, 599] width 11 height 11
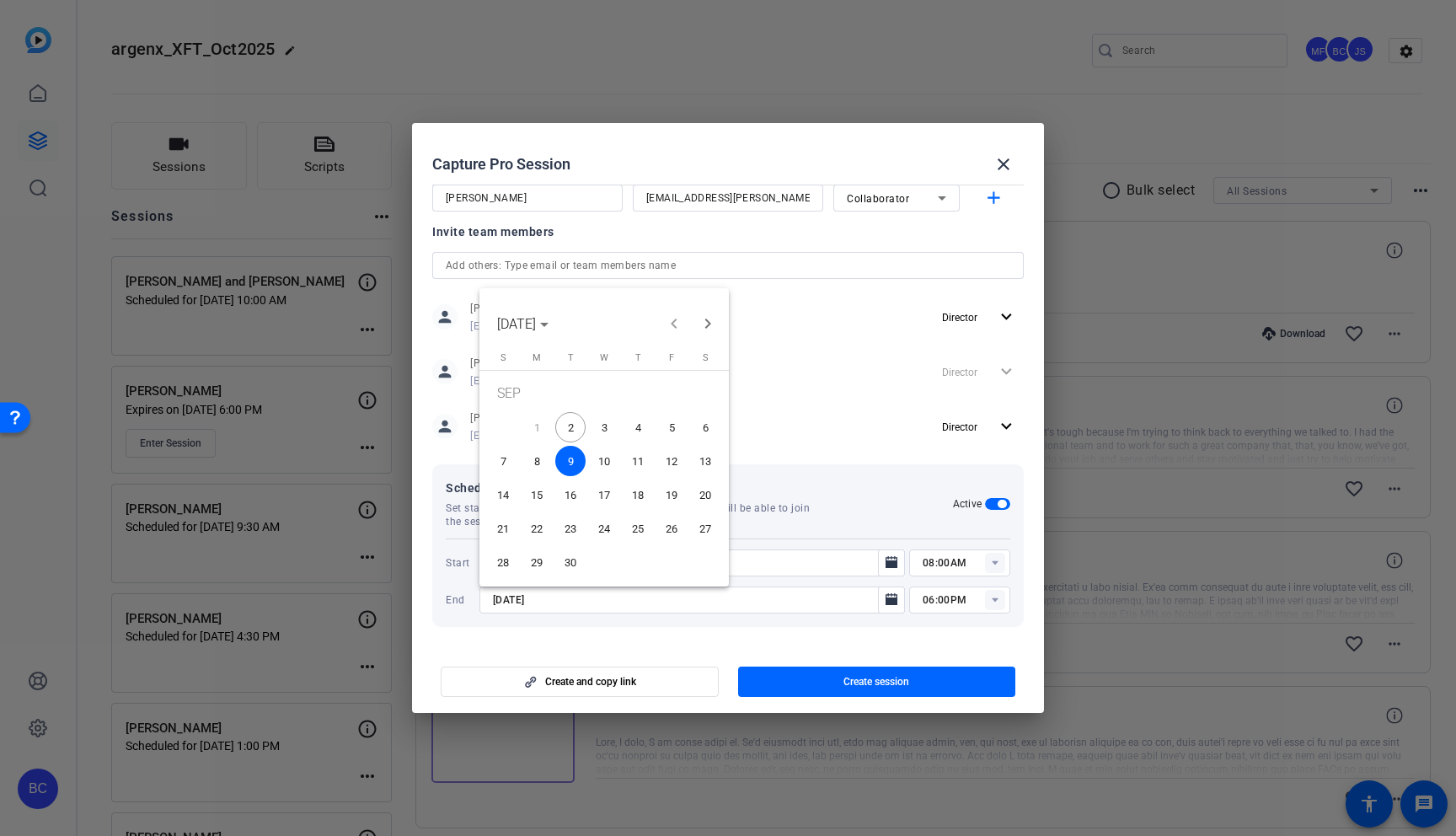
click at [600, 435] on span "3" at bounding box center [604, 427] width 30 height 30
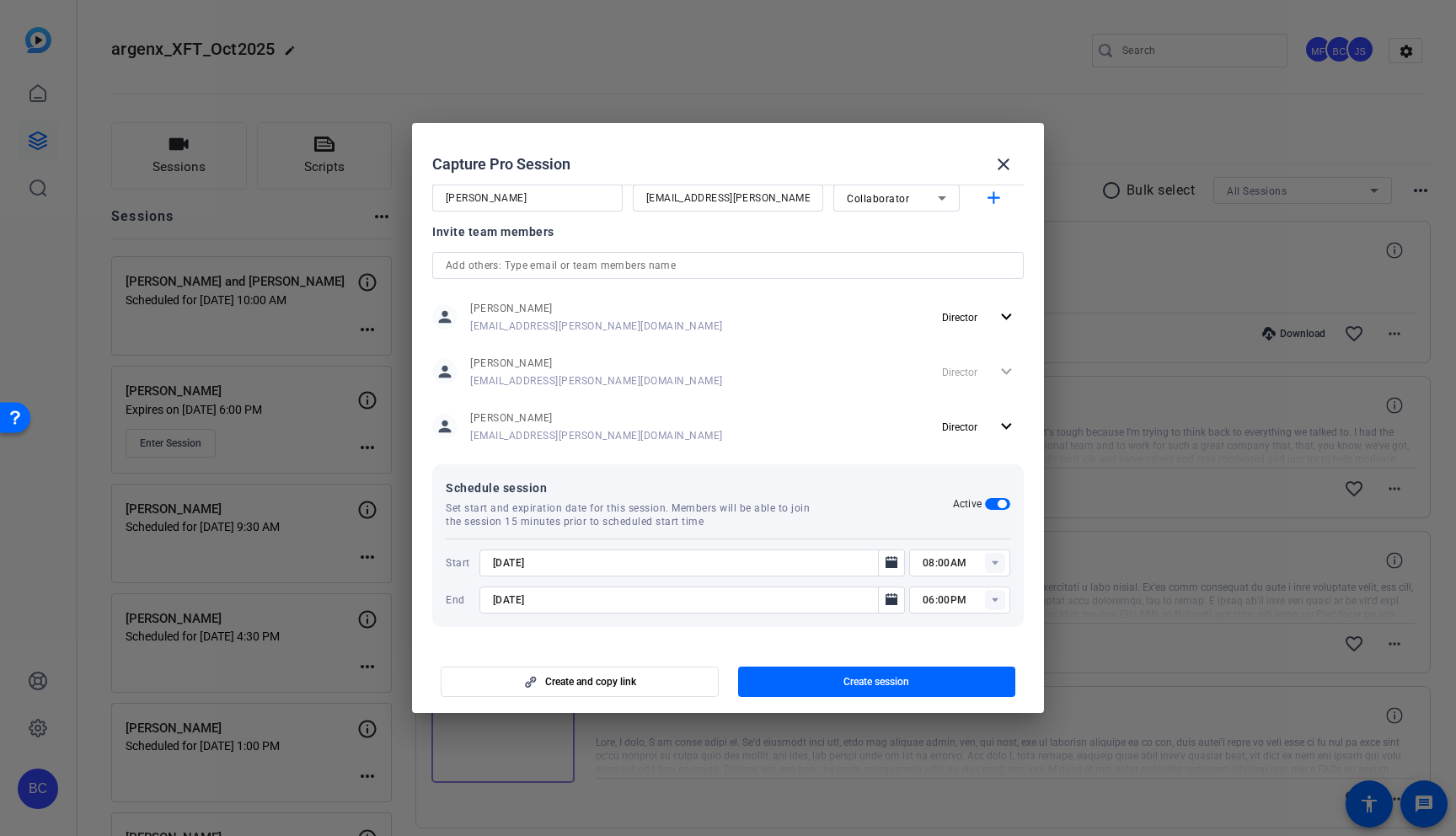
type input "9/3/2025"
click at [997, 564] on rect at bounding box center [994, 562] width 20 height 20
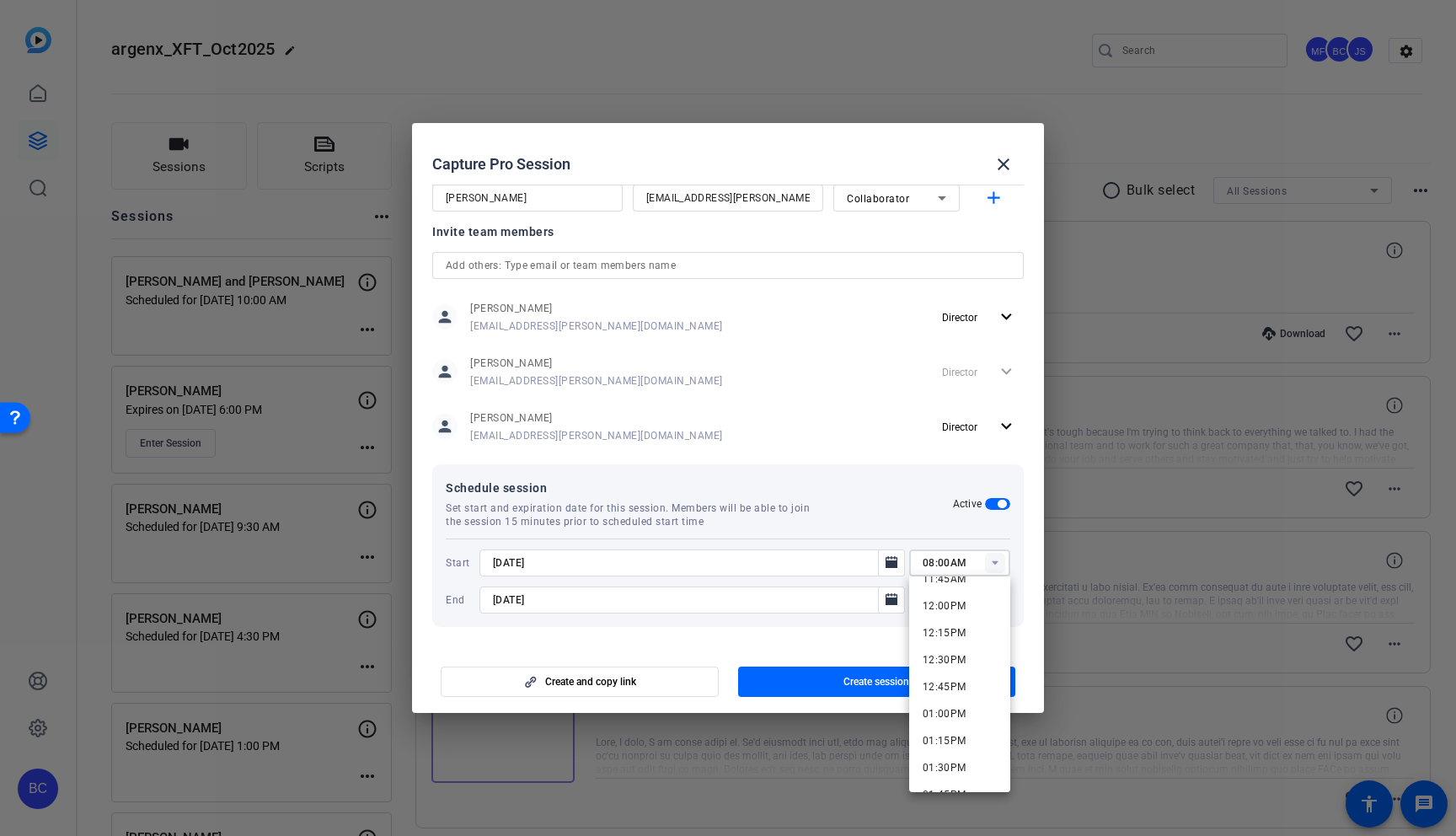
scroll to position [1288, 0]
click at [944, 649] on span "12:30PM" at bounding box center [945, 655] width 44 height 20
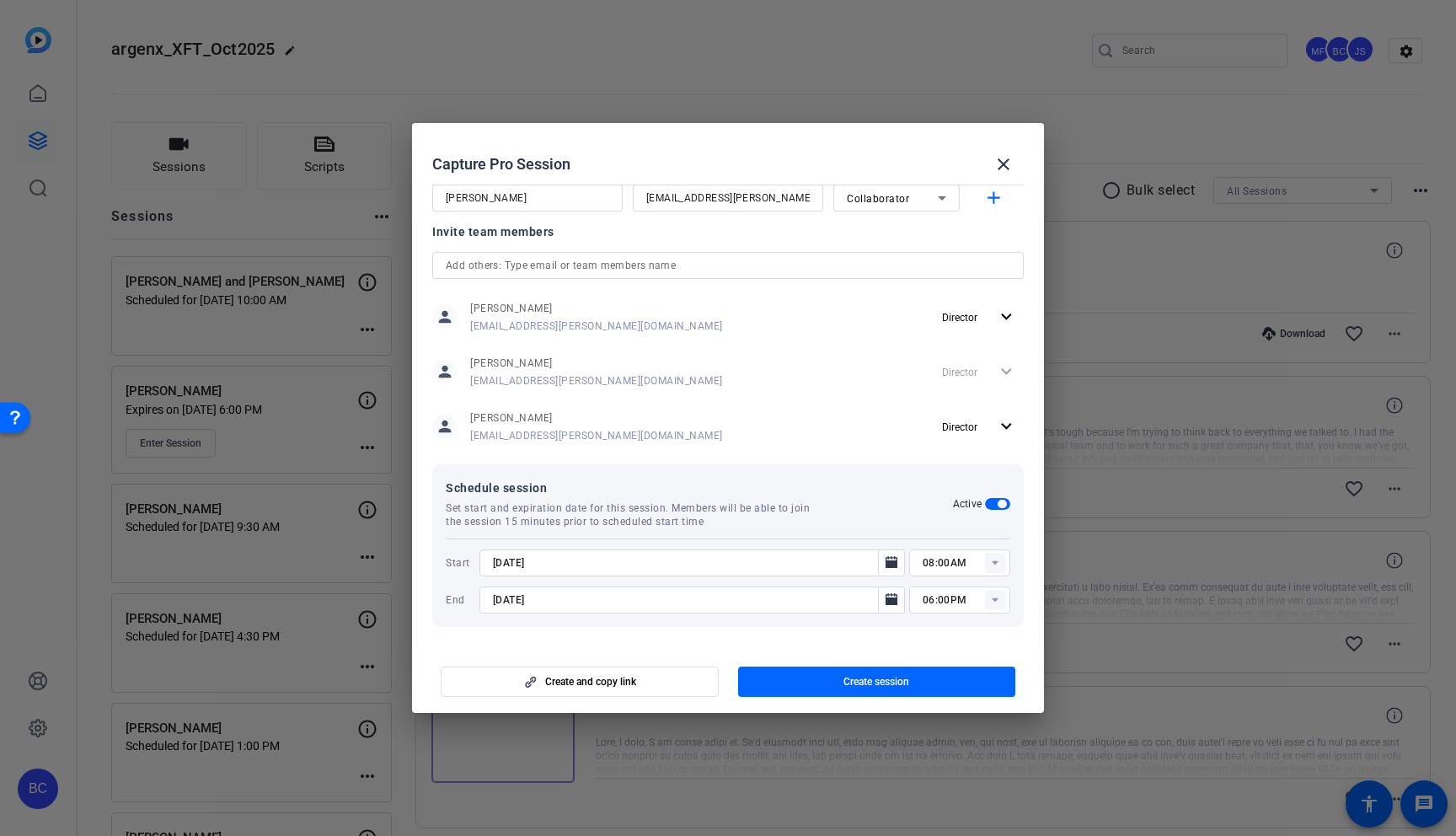
type input "12:30PM"
click at [994, 598] on icon at bounding box center [994, 600] width 6 height 4
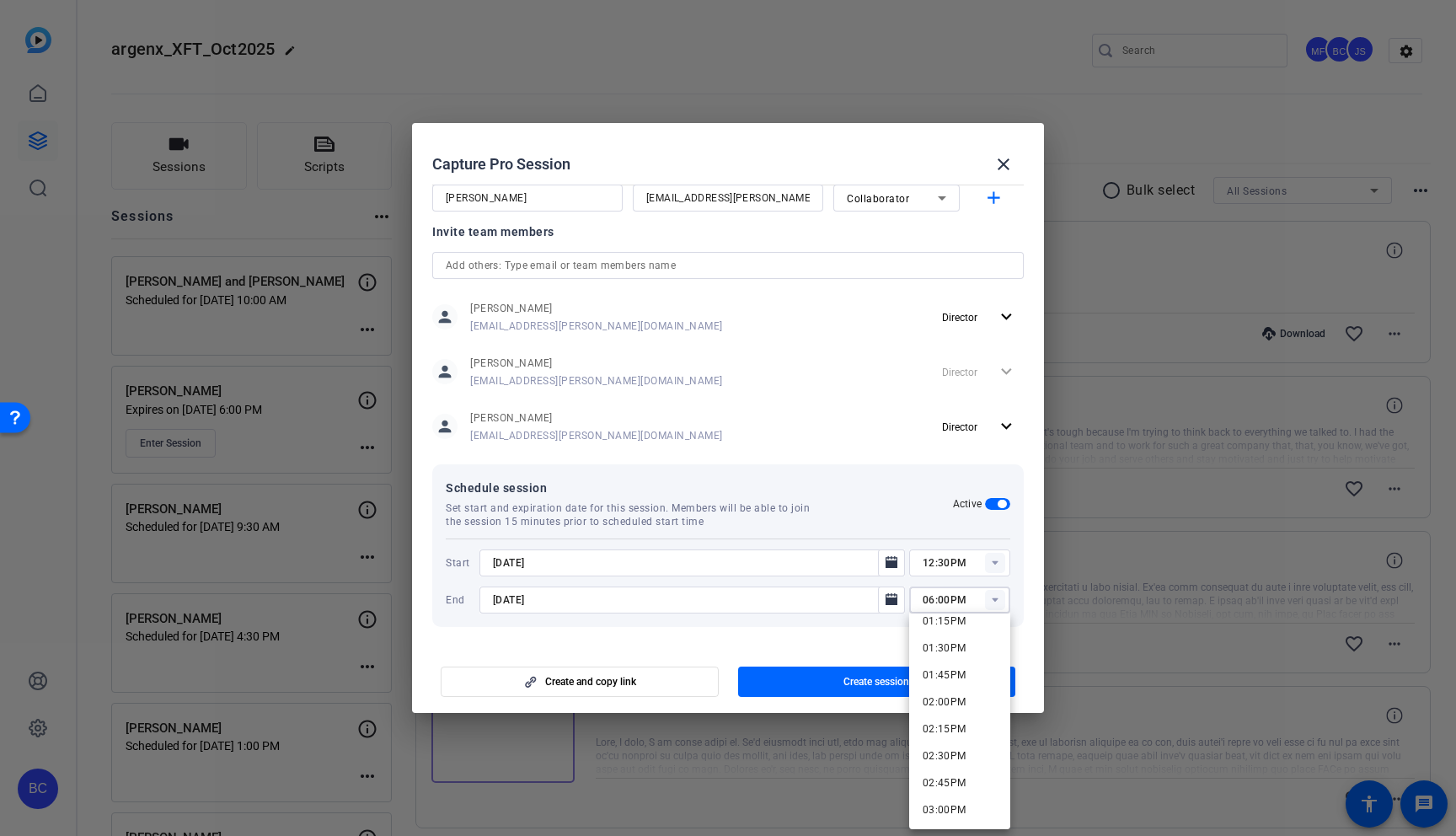
scroll to position [1442, 0]
click at [948, 801] on span "03:00PM" at bounding box center [945, 808] width 44 height 20
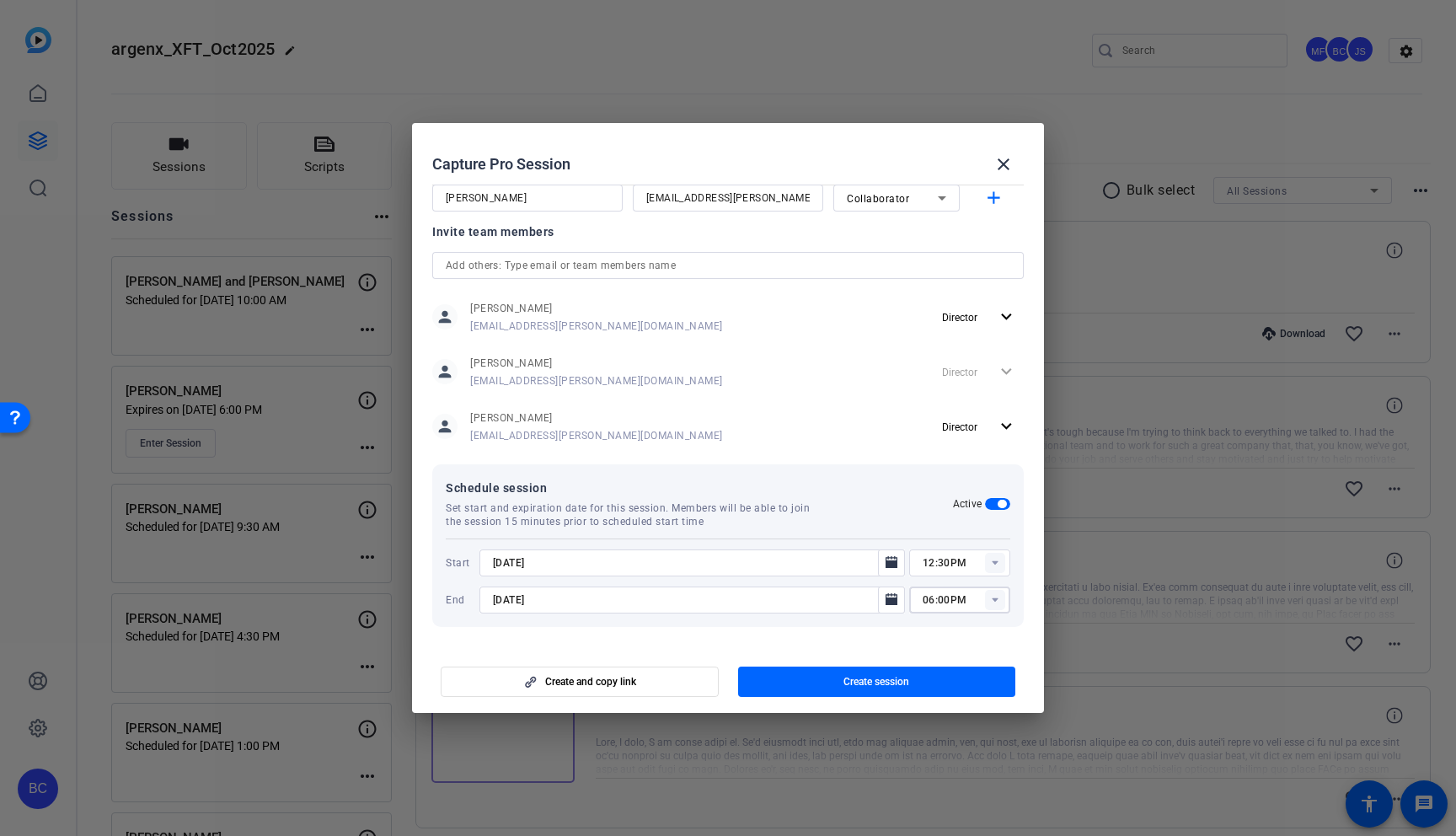
type input "03:00PM"
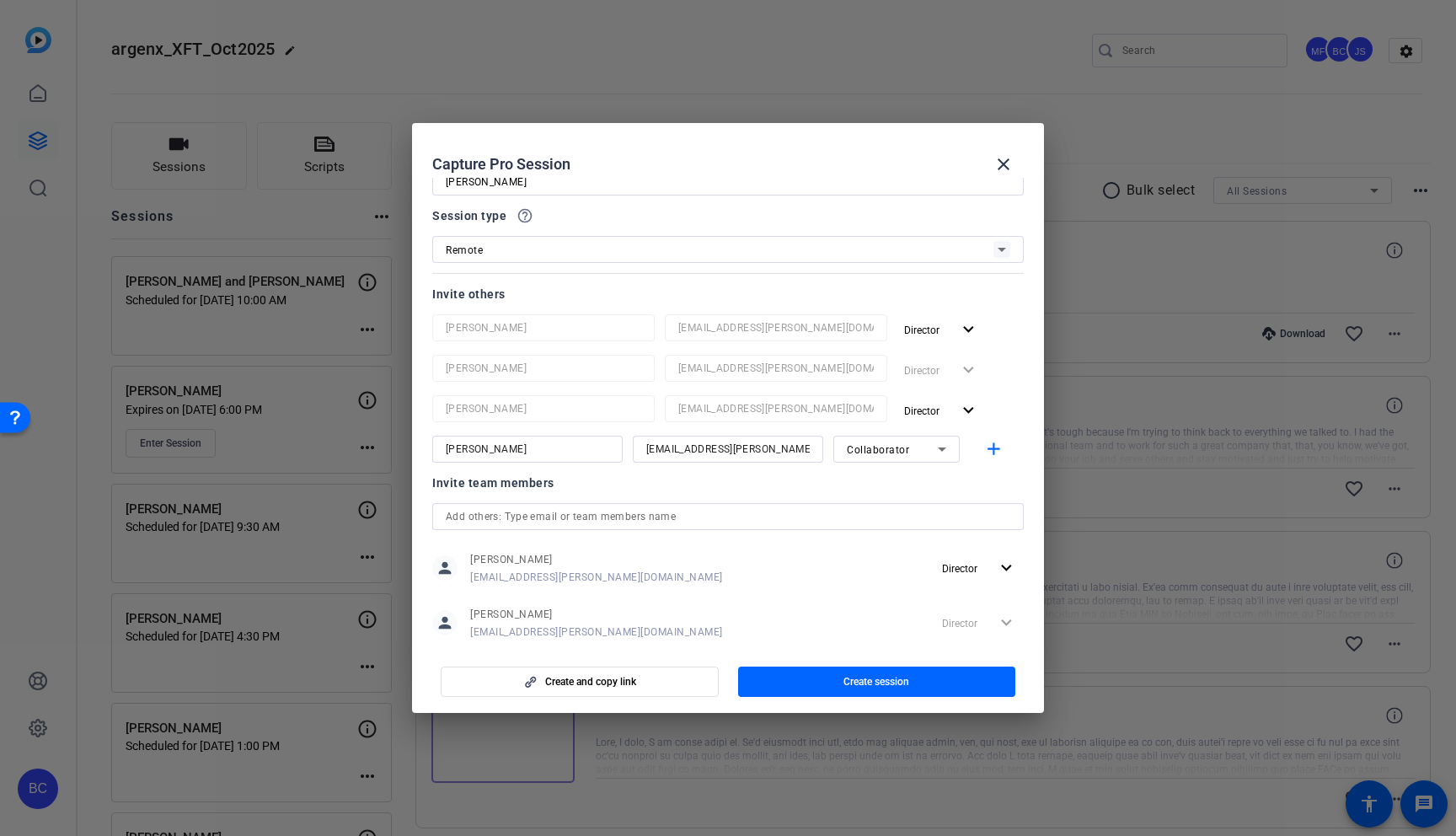
scroll to position [0, 0]
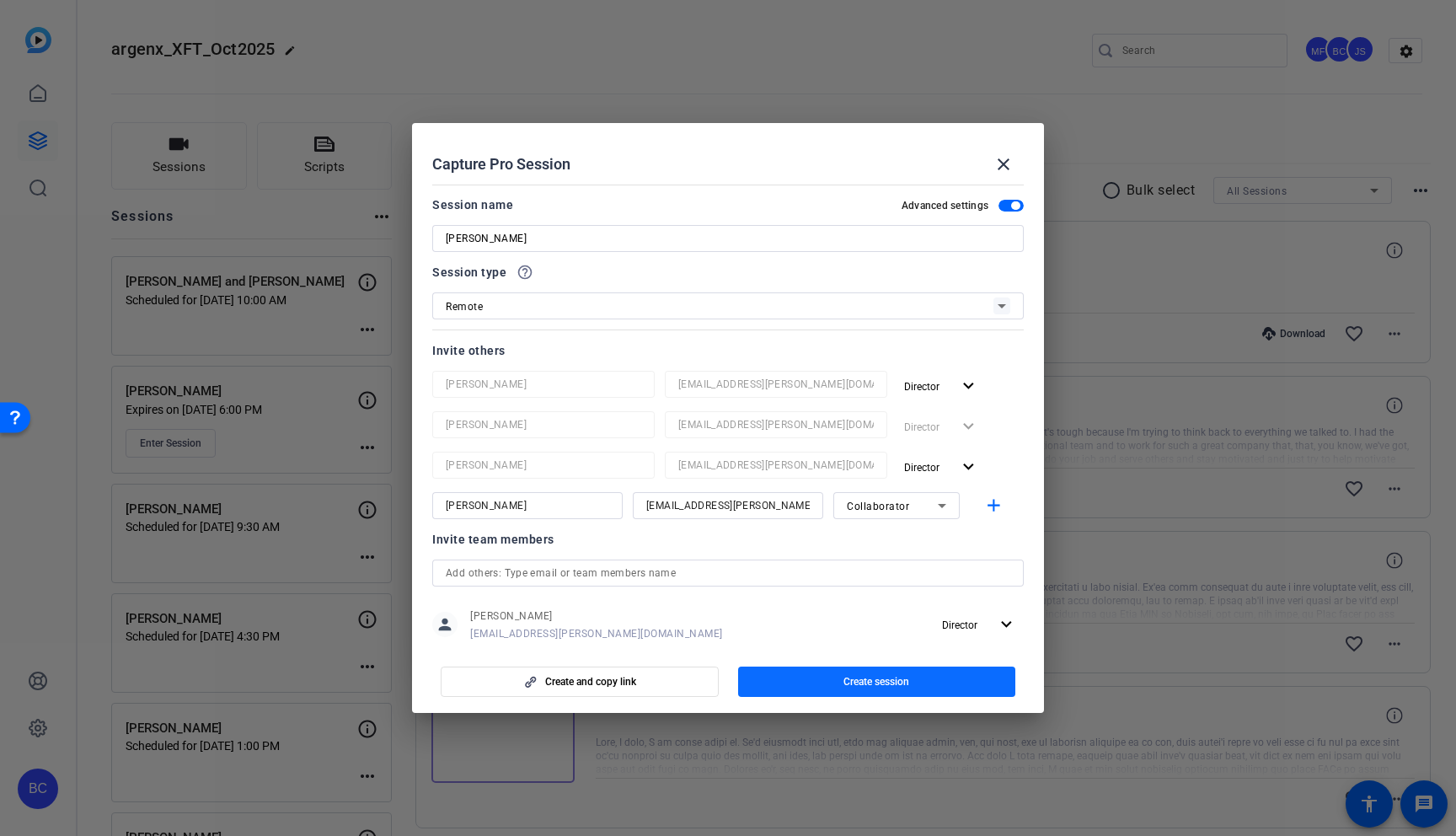
click at [882, 679] on span "Create session" at bounding box center [876, 681] width 66 height 13
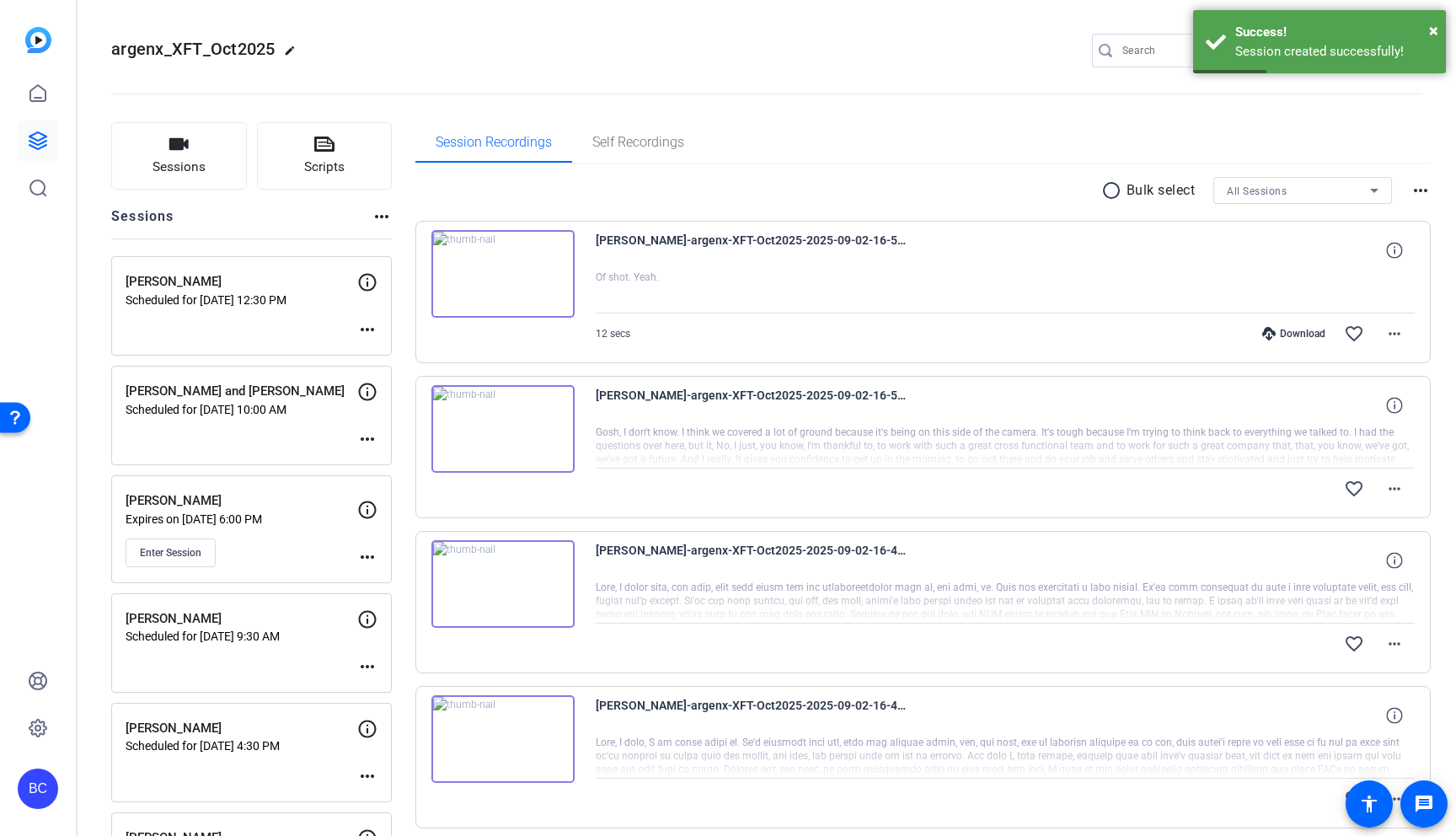
click at [367, 436] on mat-icon "more_horiz" at bounding box center [367, 438] width 20 height 20
click at [398, 462] on span "Edit Session" at bounding box center [409, 463] width 77 height 20
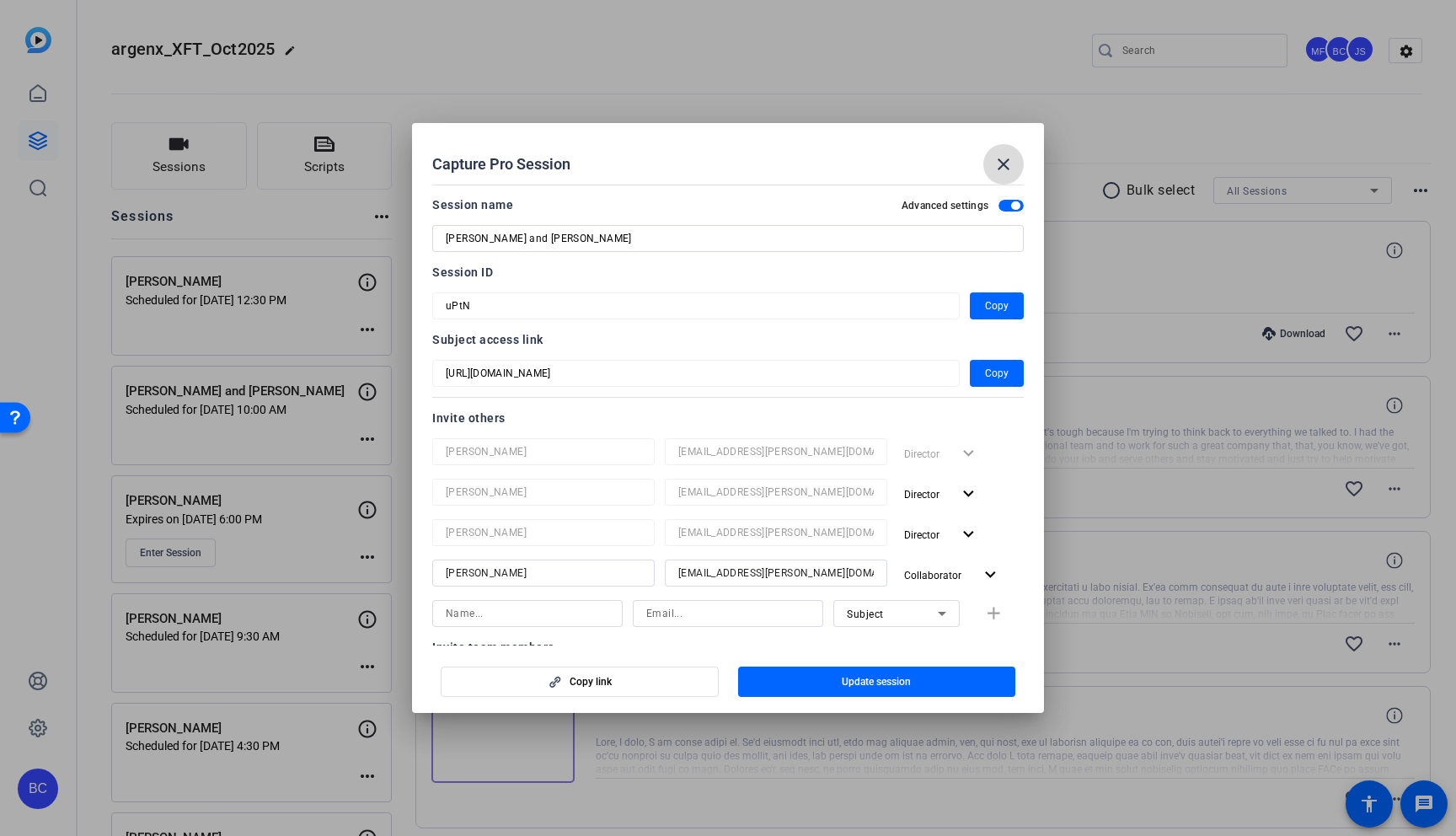
click at [1004, 155] on mat-icon "close" at bounding box center [1003, 164] width 20 height 20
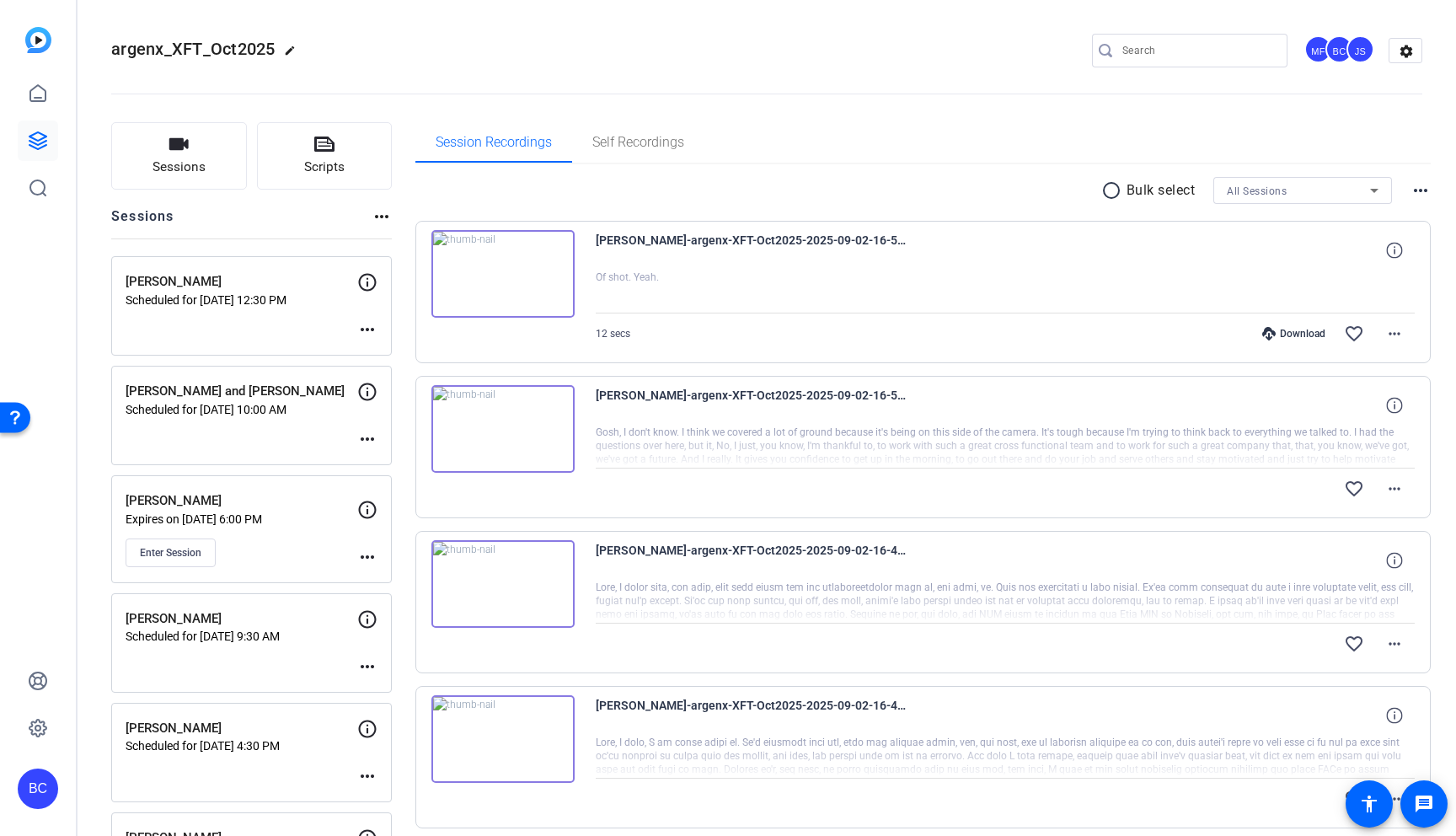
click at [367, 325] on mat-icon "more_horiz" at bounding box center [367, 329] width 20 height 20
click at [389, 349] on span "Edit Session" at bounding box center [409, 354] width 77 height 20
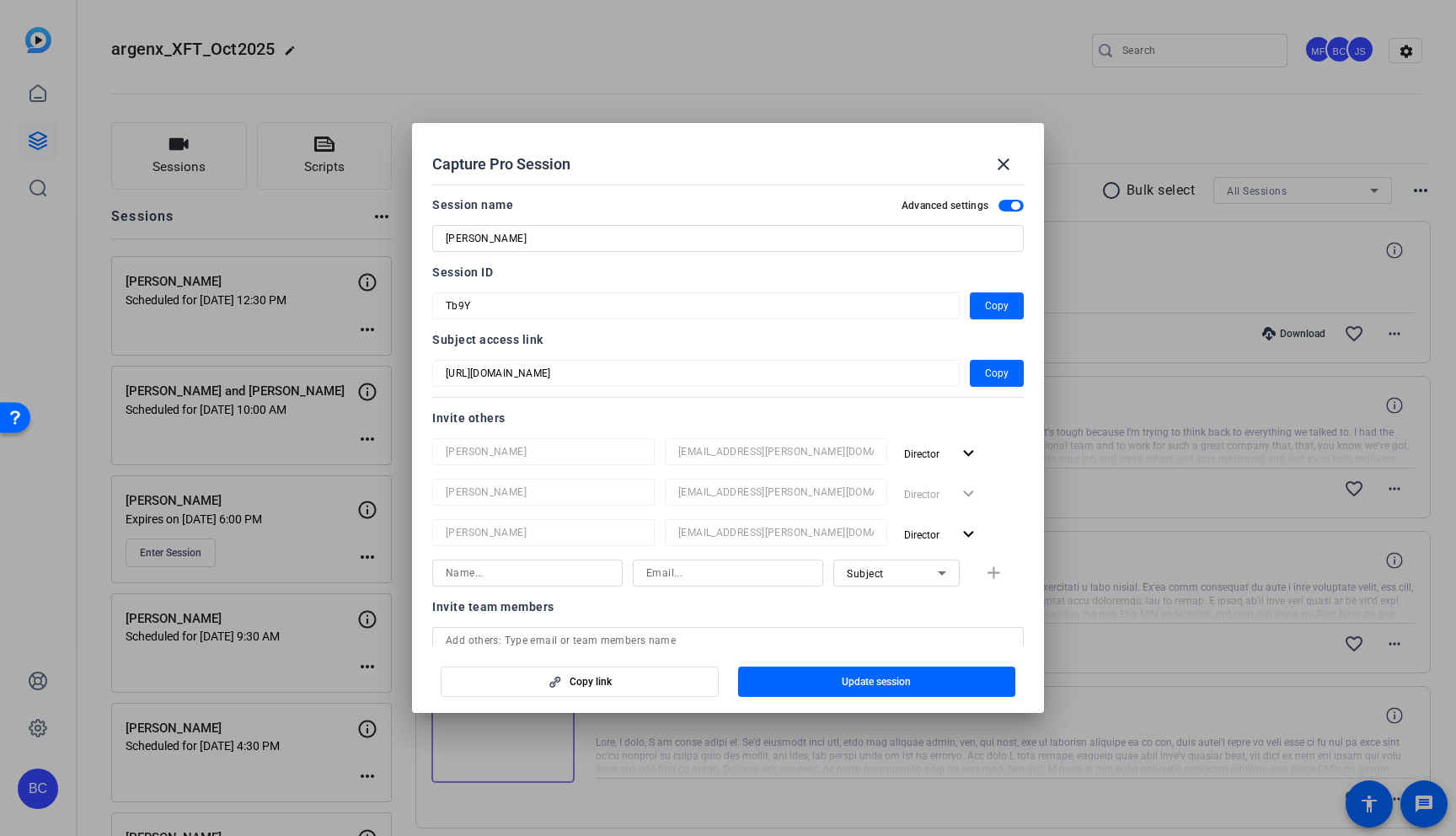
click at [699, 571] on input at bounding box center [728, 573] width 164 height 20
paste input "salavi@broadstreet.com"
type input "salavi@broadstreet.com"
click at [563, 569] on input at bounding box center [528, 573] width 164 height 20
type input "[PERSON_NAME]"
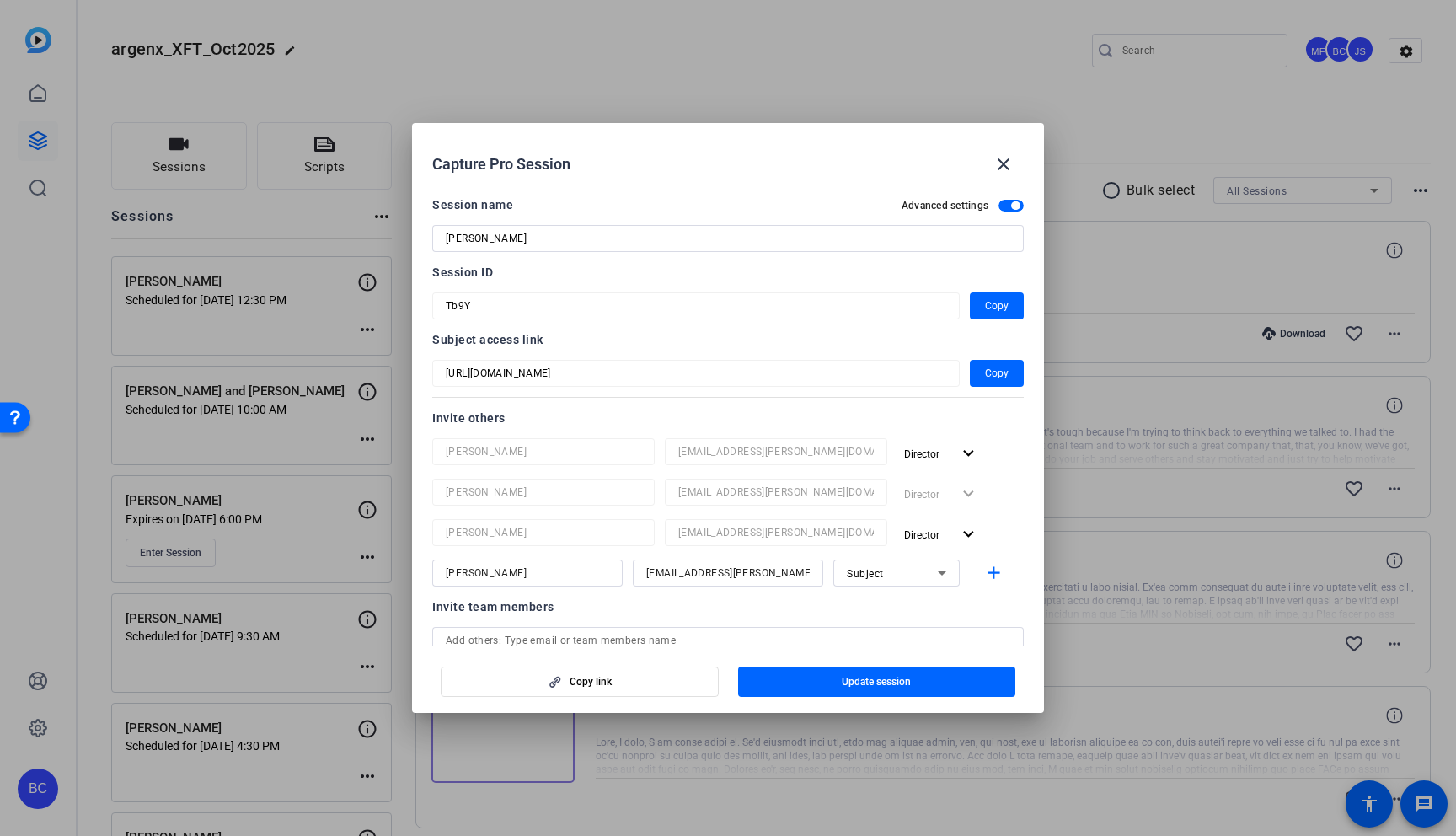
click at [828, 325] on div at bounding box center [696, 328] width 527 height 18
click at [891, 573] on div "Subject" at bounding box center [893, 574] width 91 height 21
click at [883, 608] on span "Collaborator" at bounding box center [877, 606] width 62 height 20
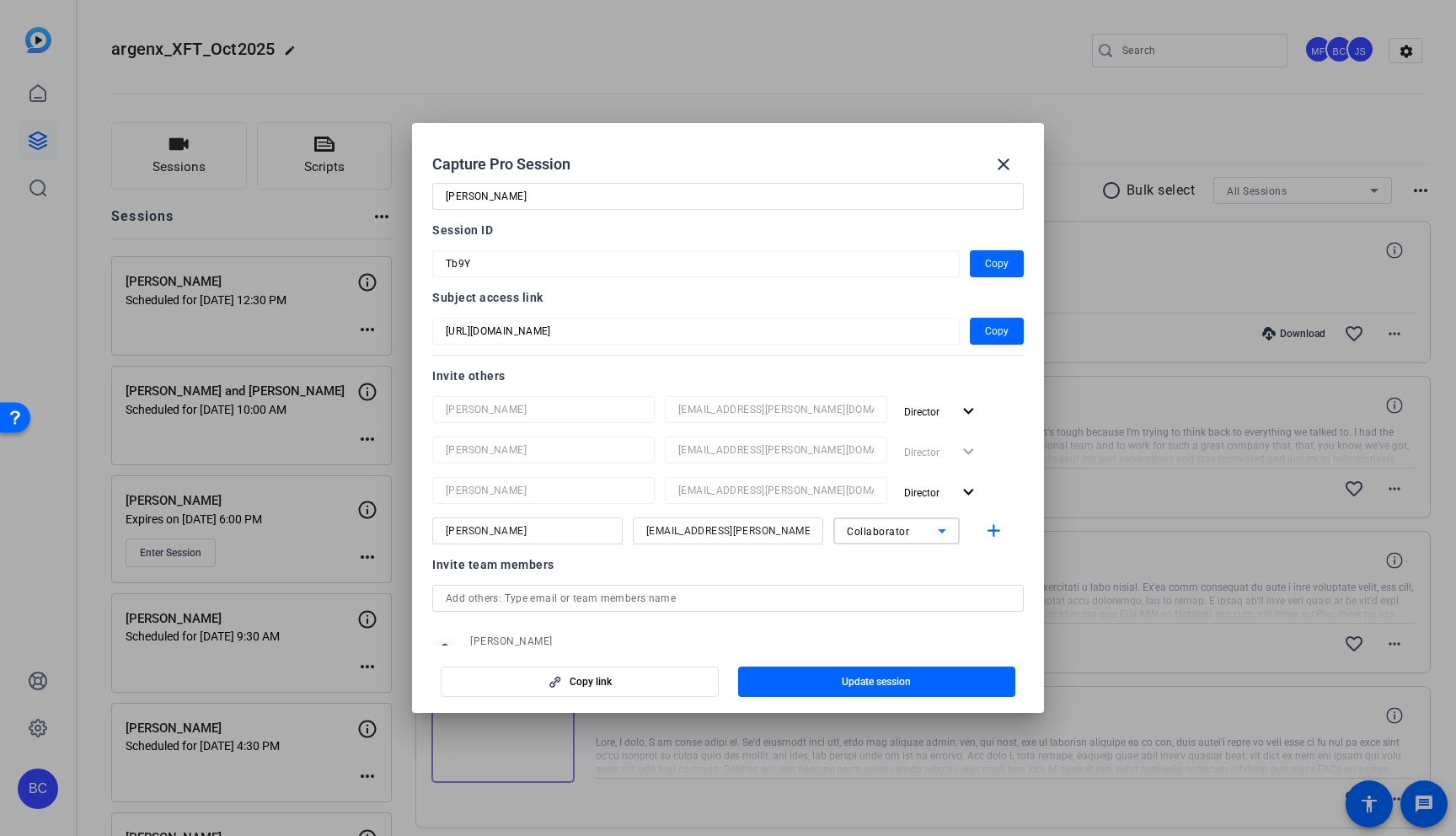
scroll to position [45, 0]
click at [994, 530] on mat-icon "add" at bounding box center [994, 529] width 21 height 21
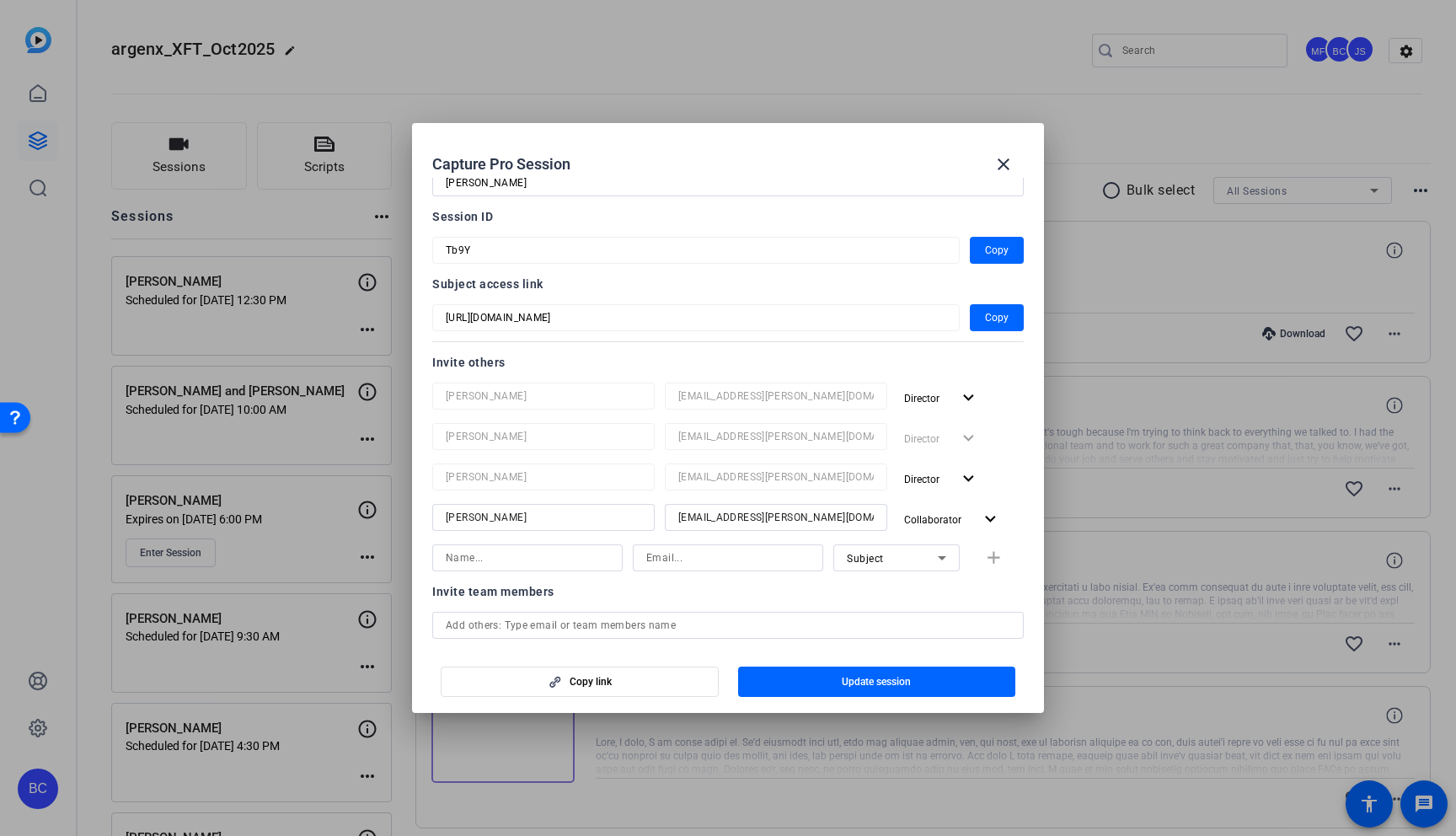
scroll to position [0, 0]
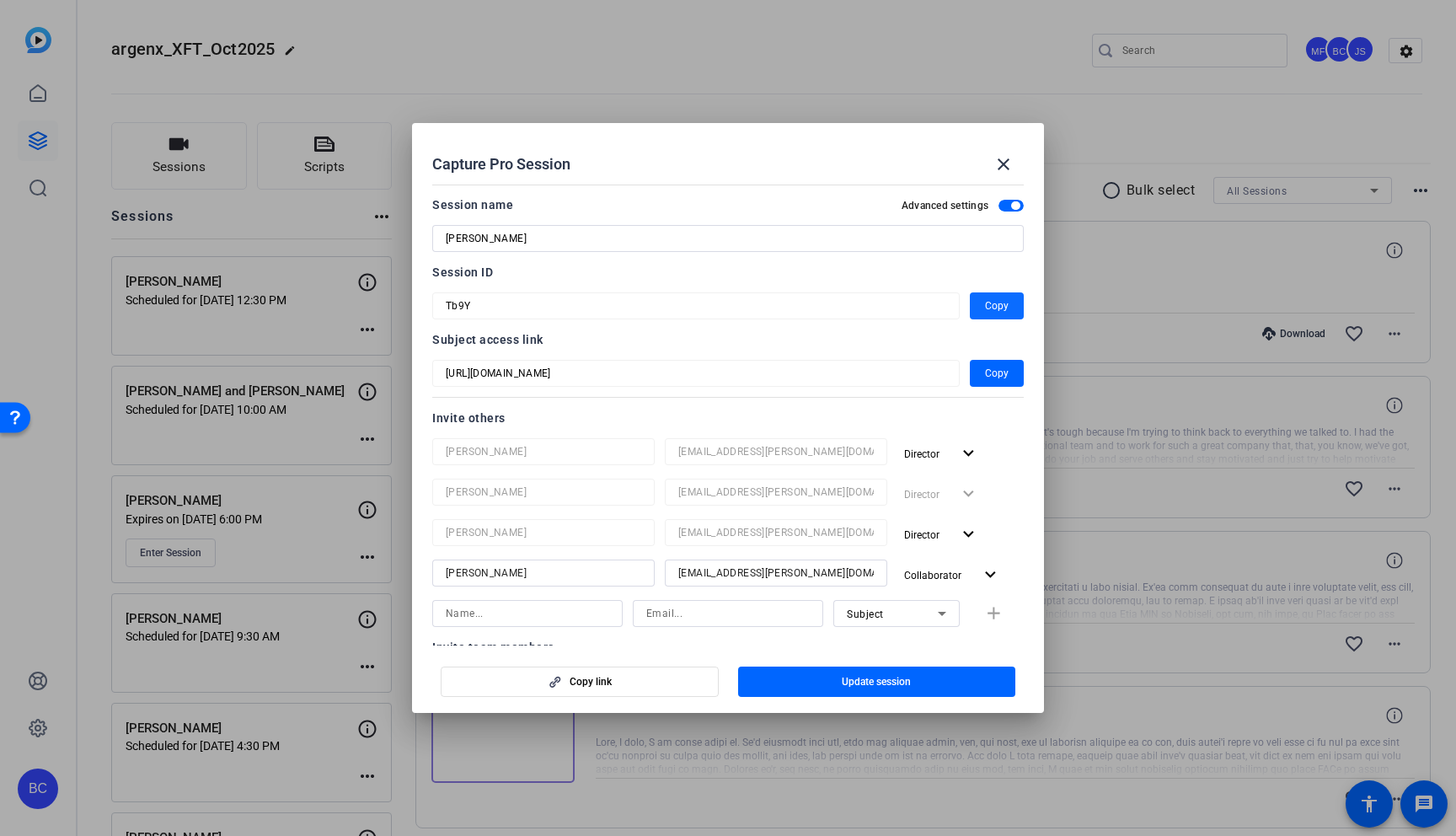
click at [1011, 293] on span "button" at bounding box center [996, 305] width 54 height 41
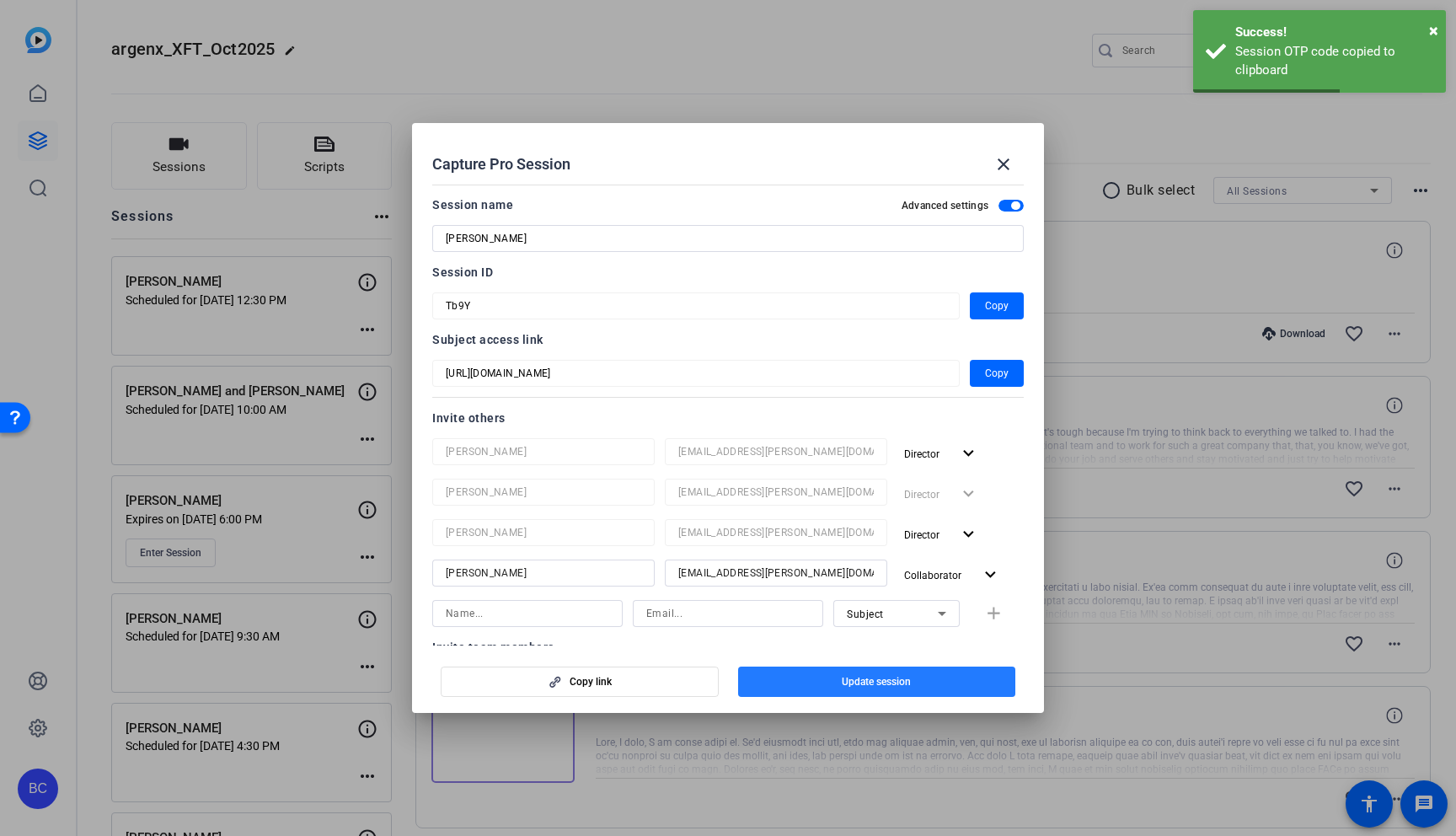
click at [876, 681] on span "Update session" at bounding box center [876, 681] width 69 height 13
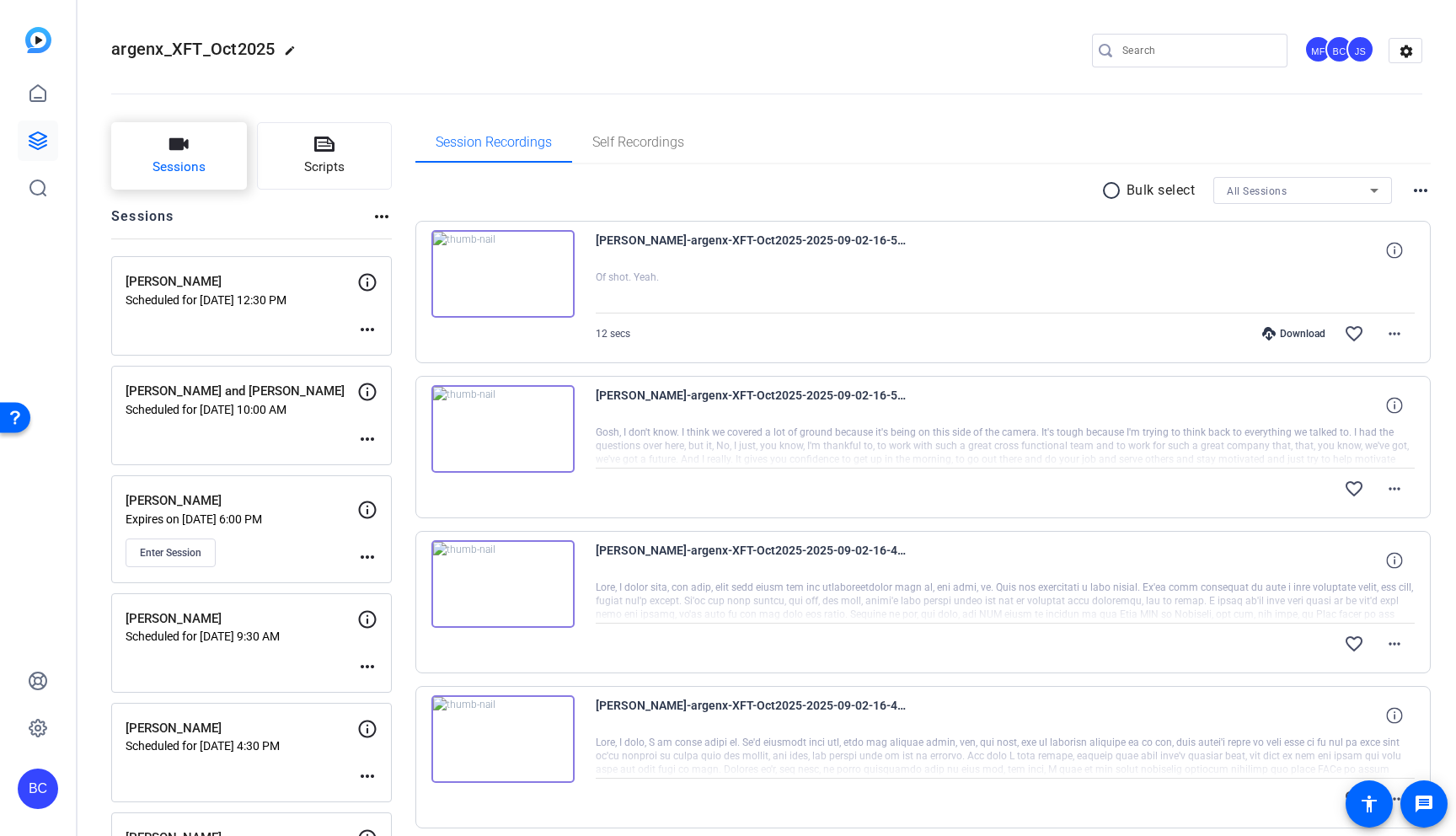
click at [206, 157] on button "Sessions" at bounding box center [179, 155] width 136 height 68
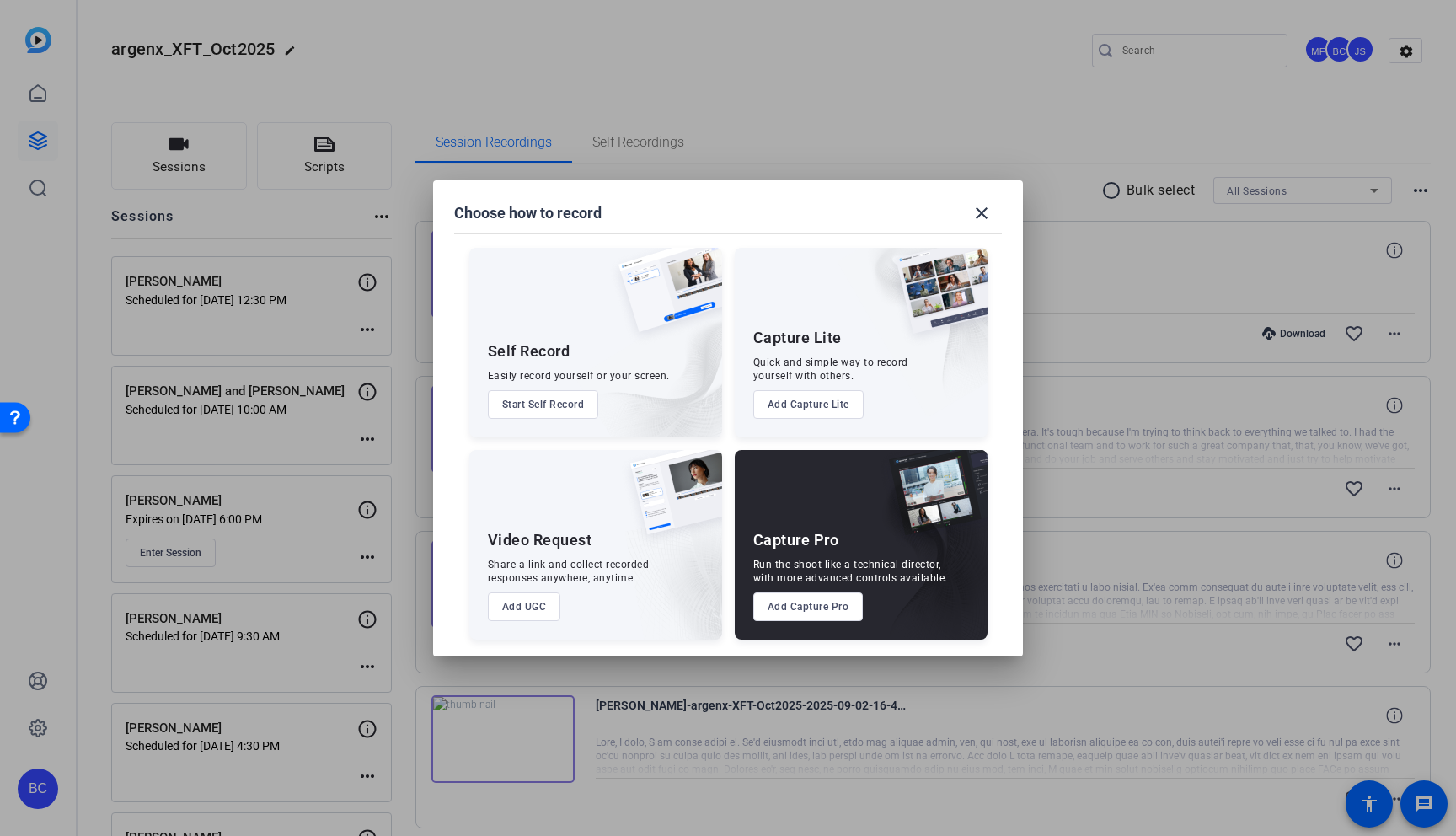
click at [807, 608] on button "Add Capture Pro" at bounding box center [809, 607] width 110 height 29
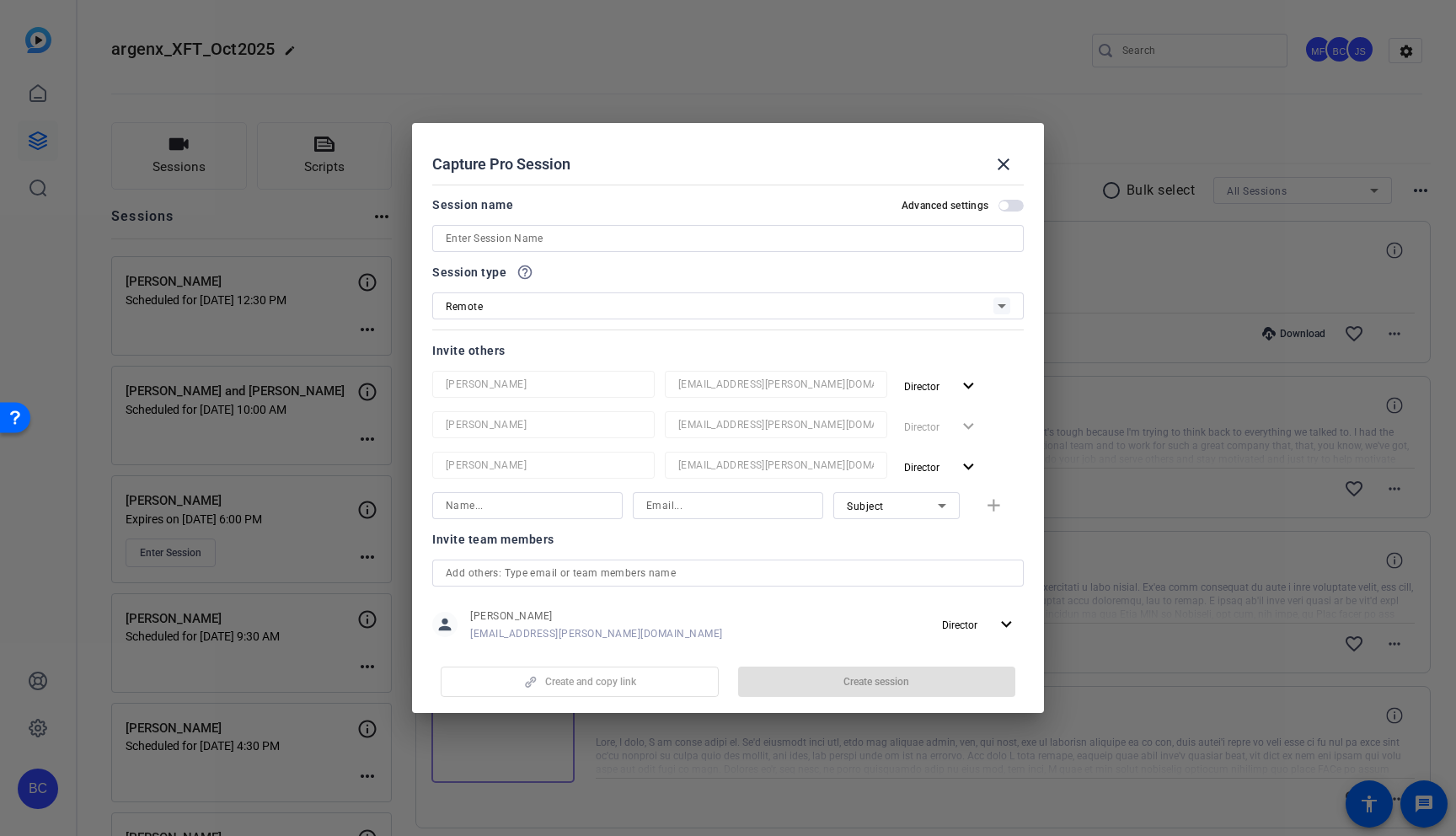
click at [1003, 205] on span "button" at bounding box center [1003, 205] width 9 height 9
click at [561, 238] on input at bounding box center [728, 238] width 564 height 20
paste input "Matthew Grooms"
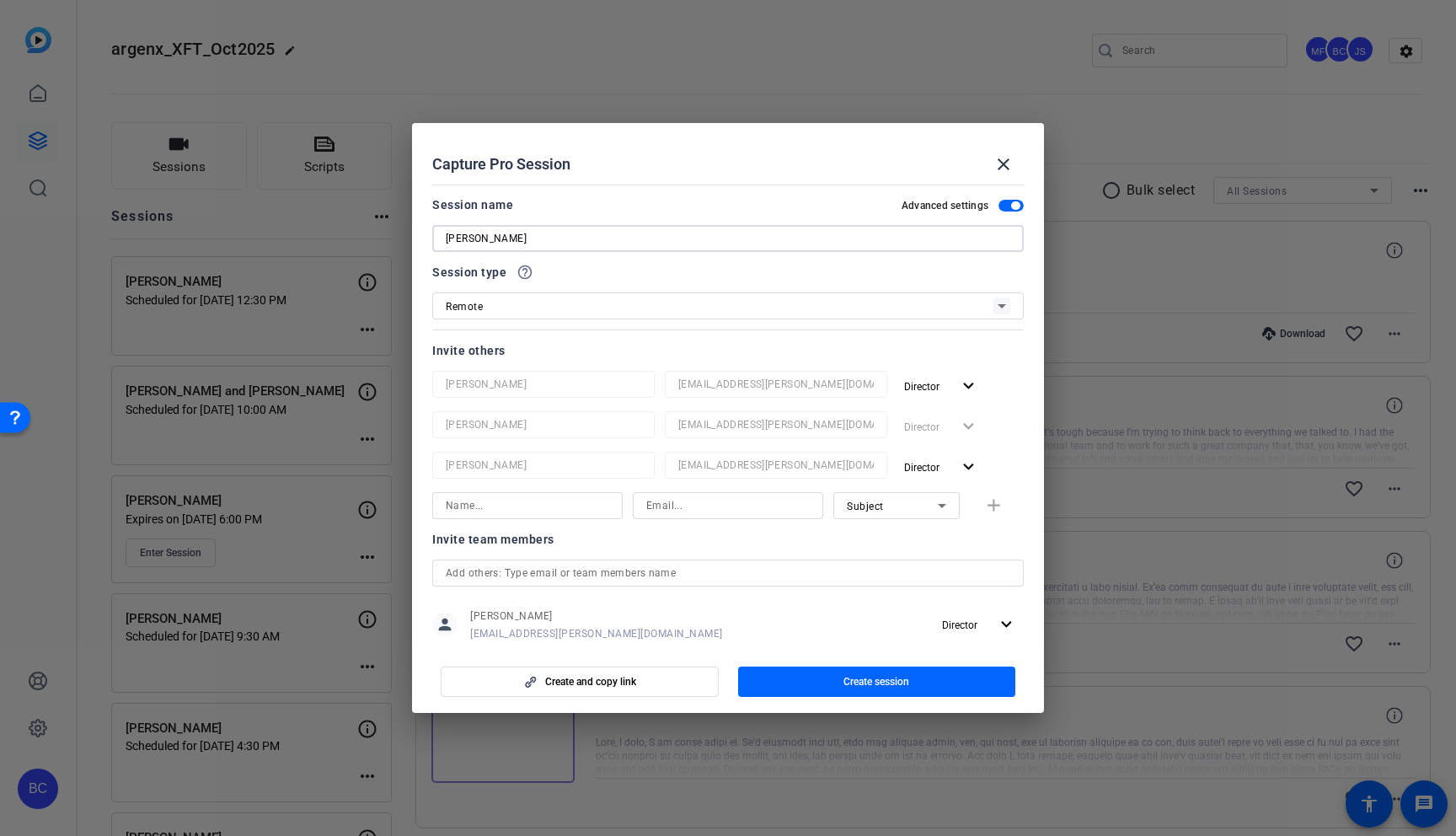
type input "Matthew Grooms"
click at [652, 310] on div "Remote" at bounding box center [720, 306] width 548 height 21
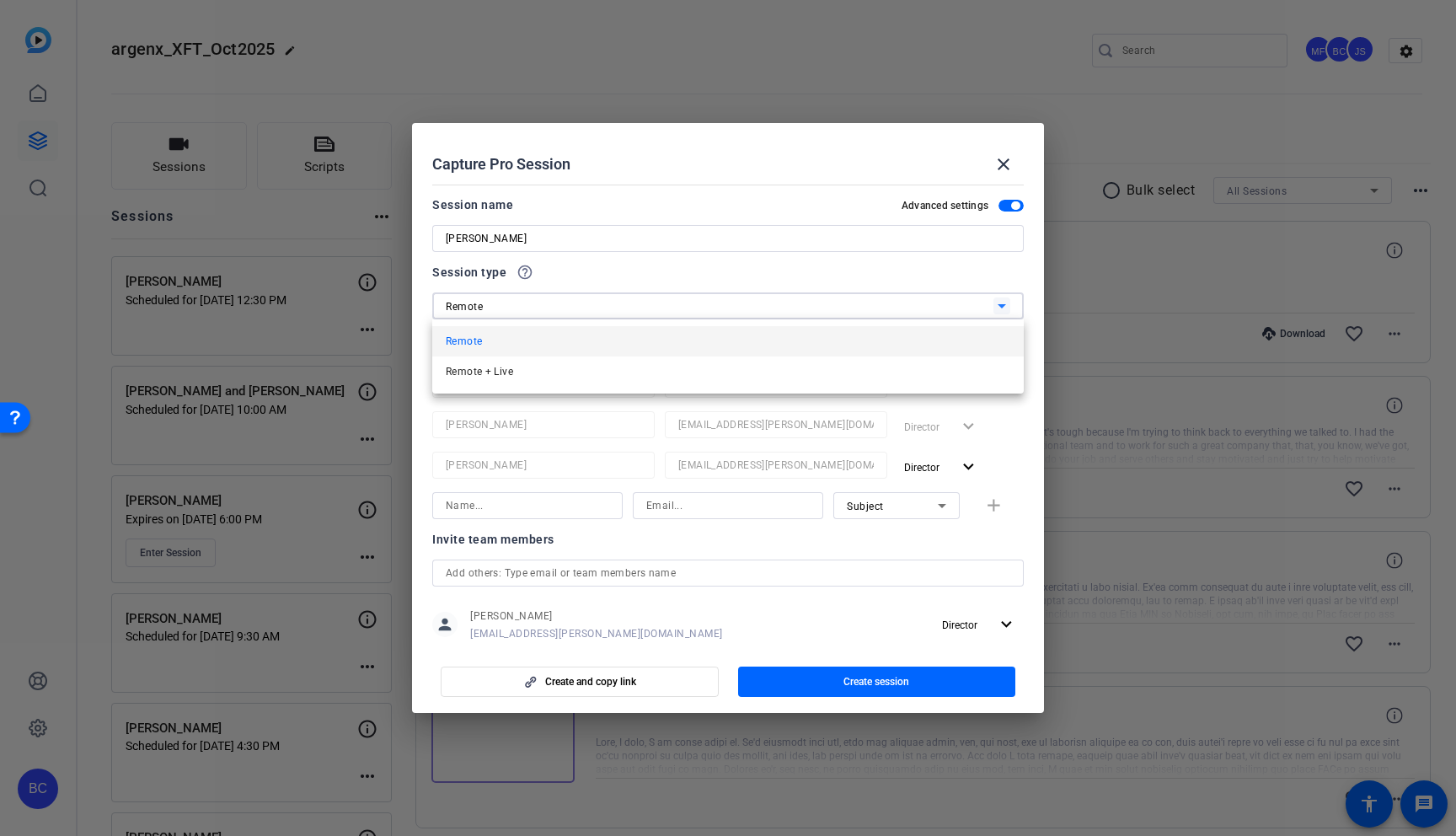
click at [700, 264] on div at bounding box center [728, 418] width 1456 height 836
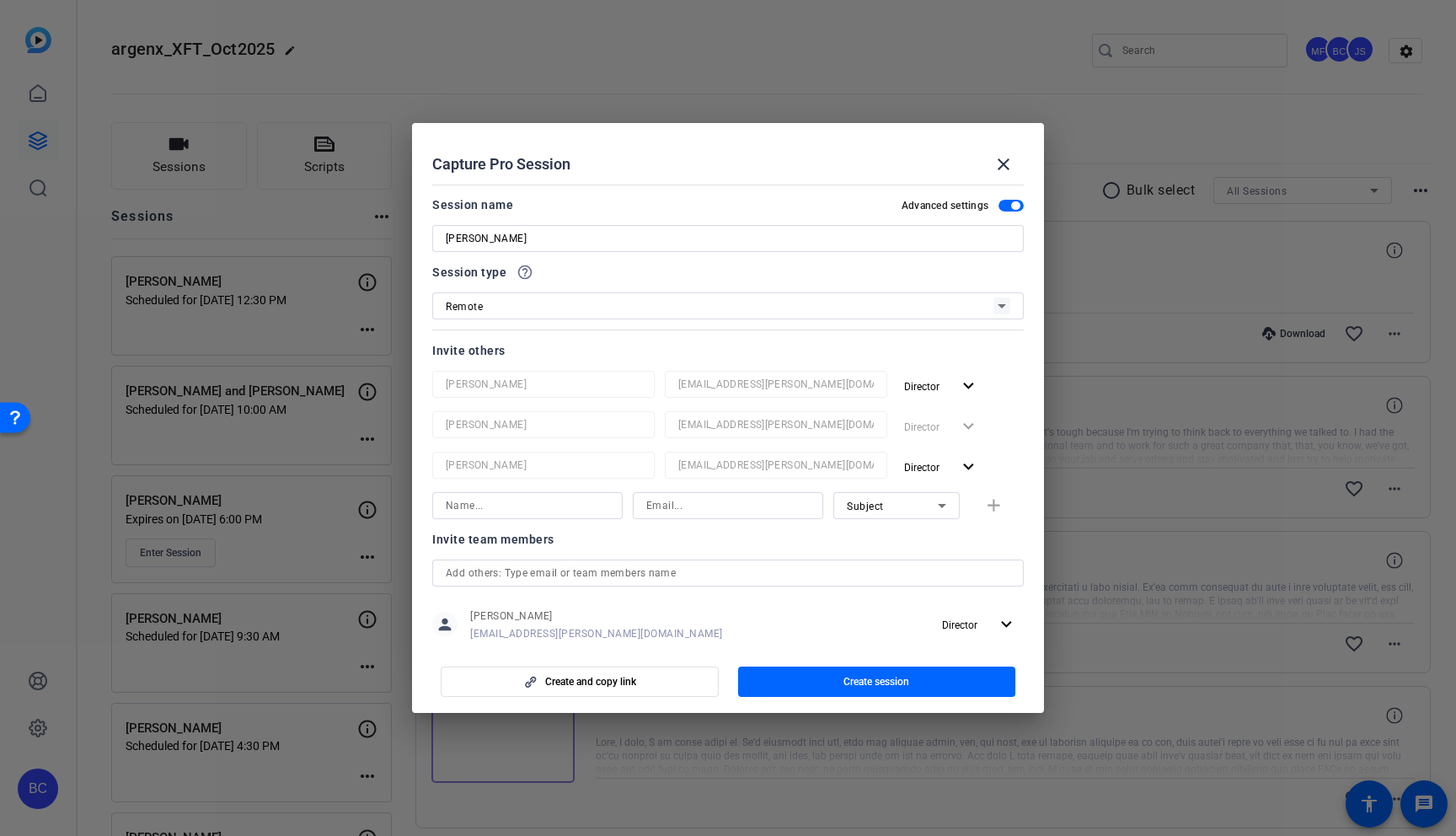
click at [551, 498] on input at bounding box center [528, 505] width 164 height 20
type input "[PERSON_NAME]"
click at [861, 501] on span "Subject" at bounding box center [865, 506] width 37 height 11
click at [888, 537] on span "Collaborator" at bounding box center [877, 538] width 62 height 20
click at [677, 510] on input at bounding box center [728, 505] width 164 height 20
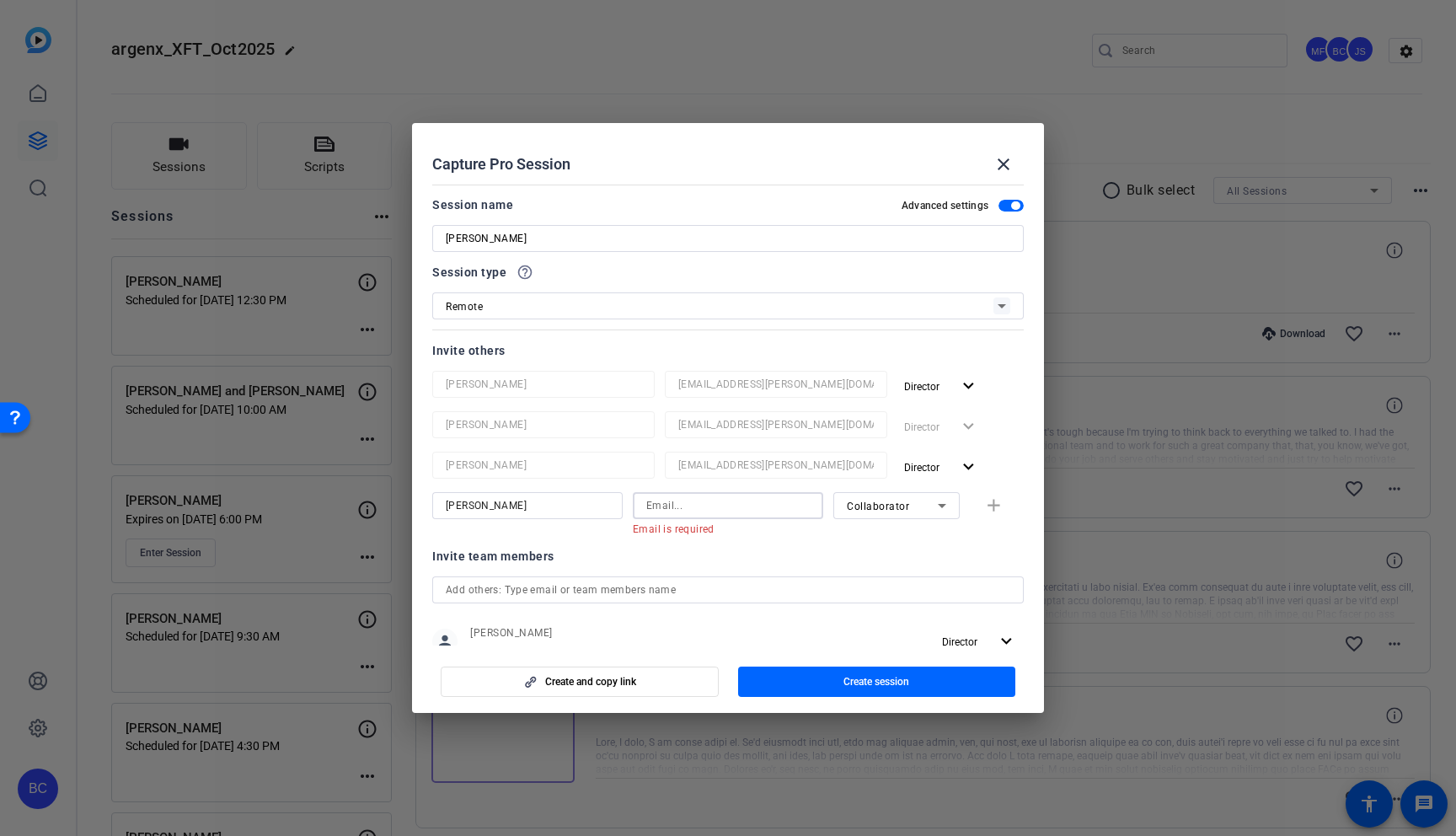
paste input "salavi@broadstreet.com"
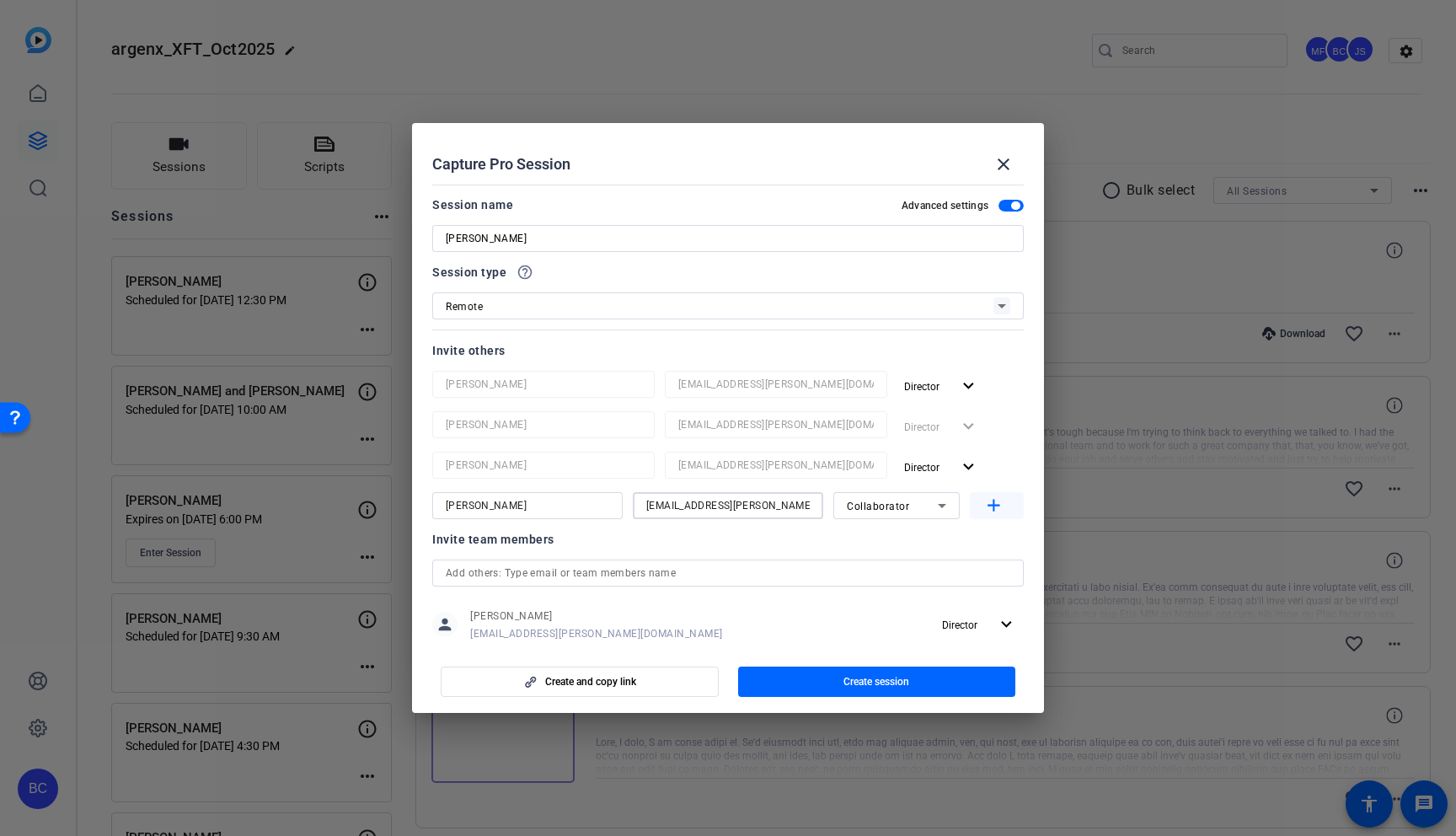
type input "salavi@broadstreet.com"
click at [990, 499] on mat-icon "add" at bounding box center [994, 506] width 21 height 21
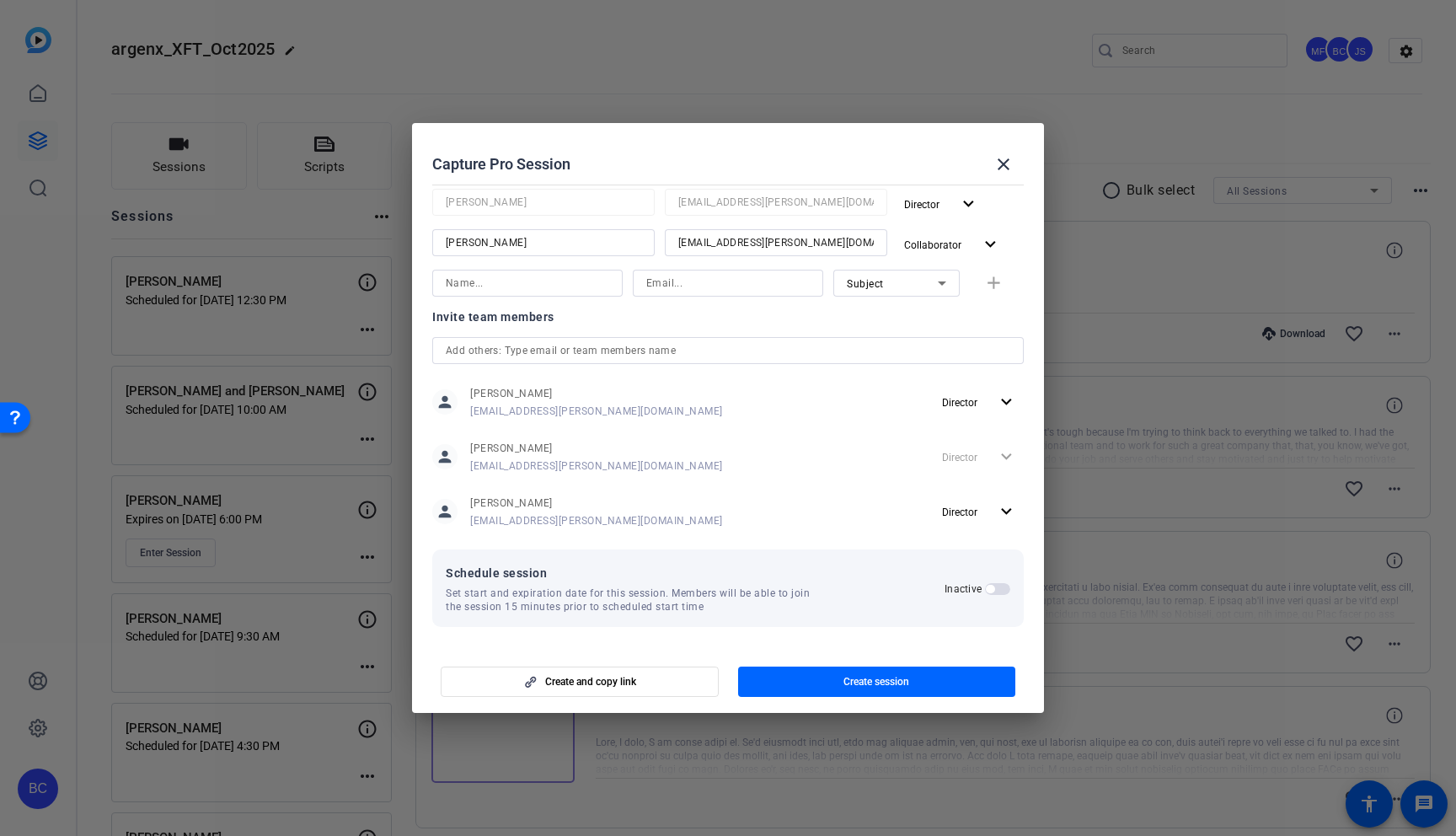
scroll to position [261, 0]
click at [994, 588] on span "button" at bounding box center [997, 592] width 26 height 11
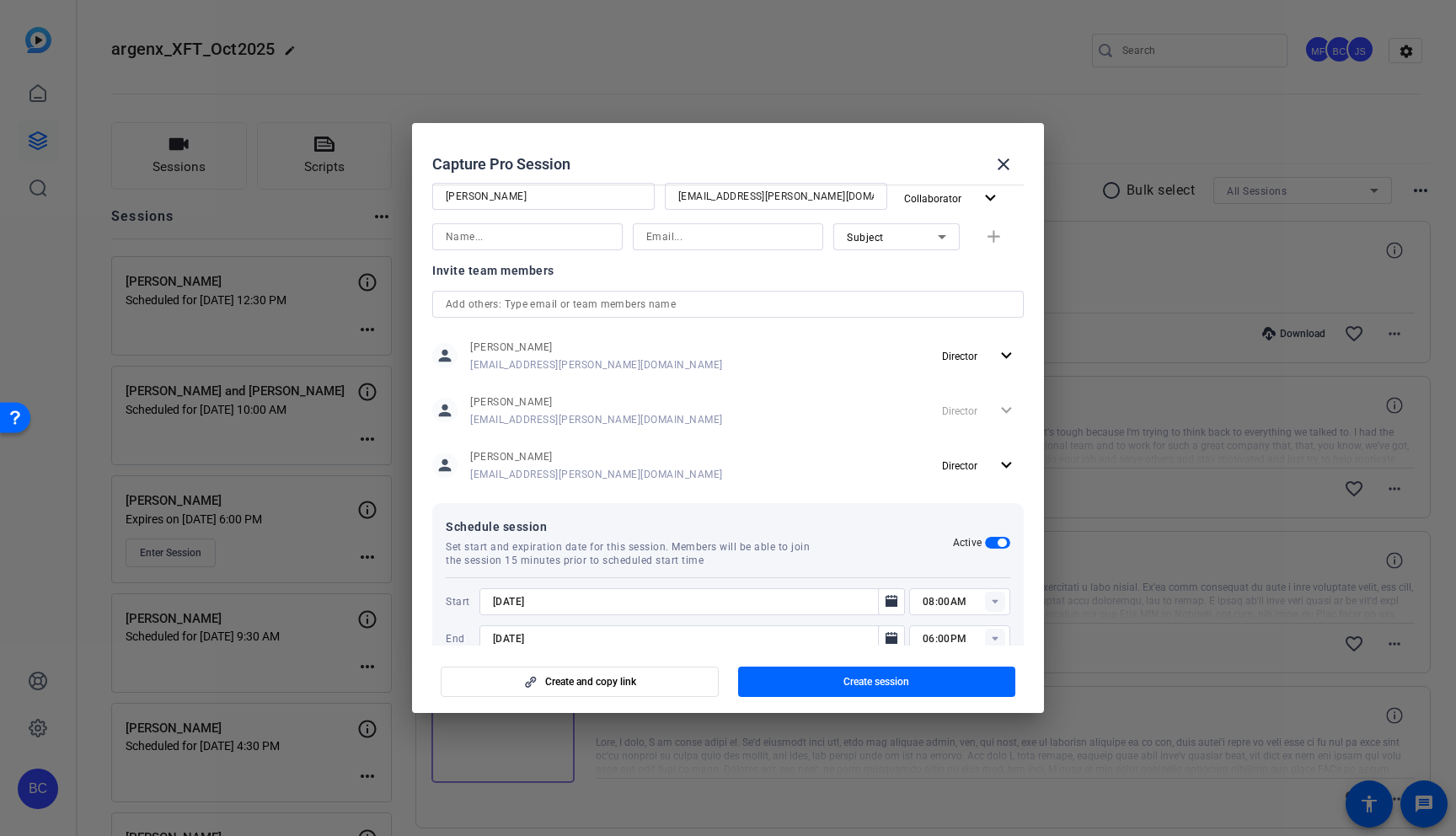
scroll to position [348, 0]
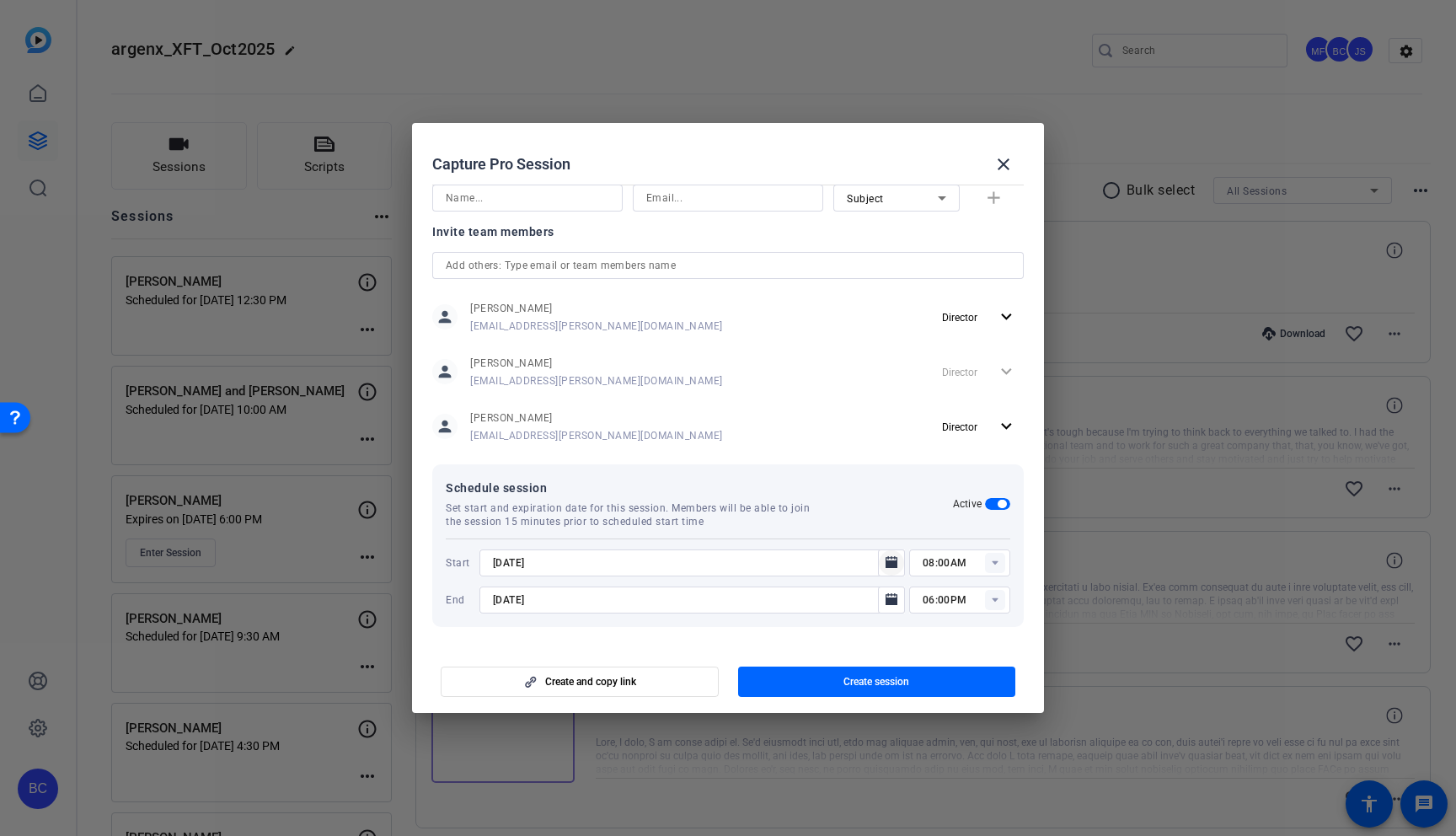
click at [898, 560] on mat-icon "Open calendar" at bounding box center [891, 562] width 20 height 20
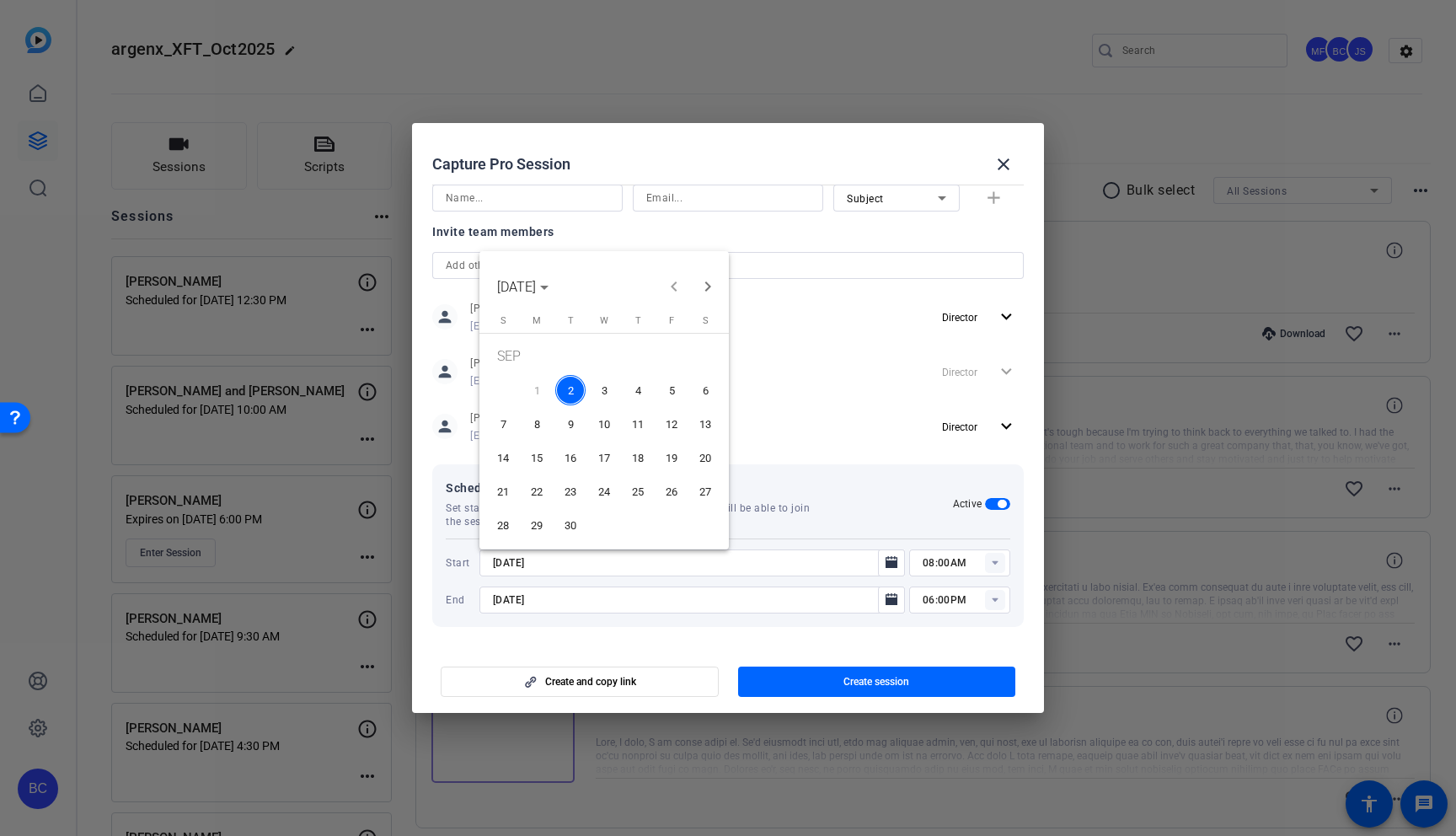
click at [676, 378] on span "5" at bounding box center [672, 390] width 30 height 30
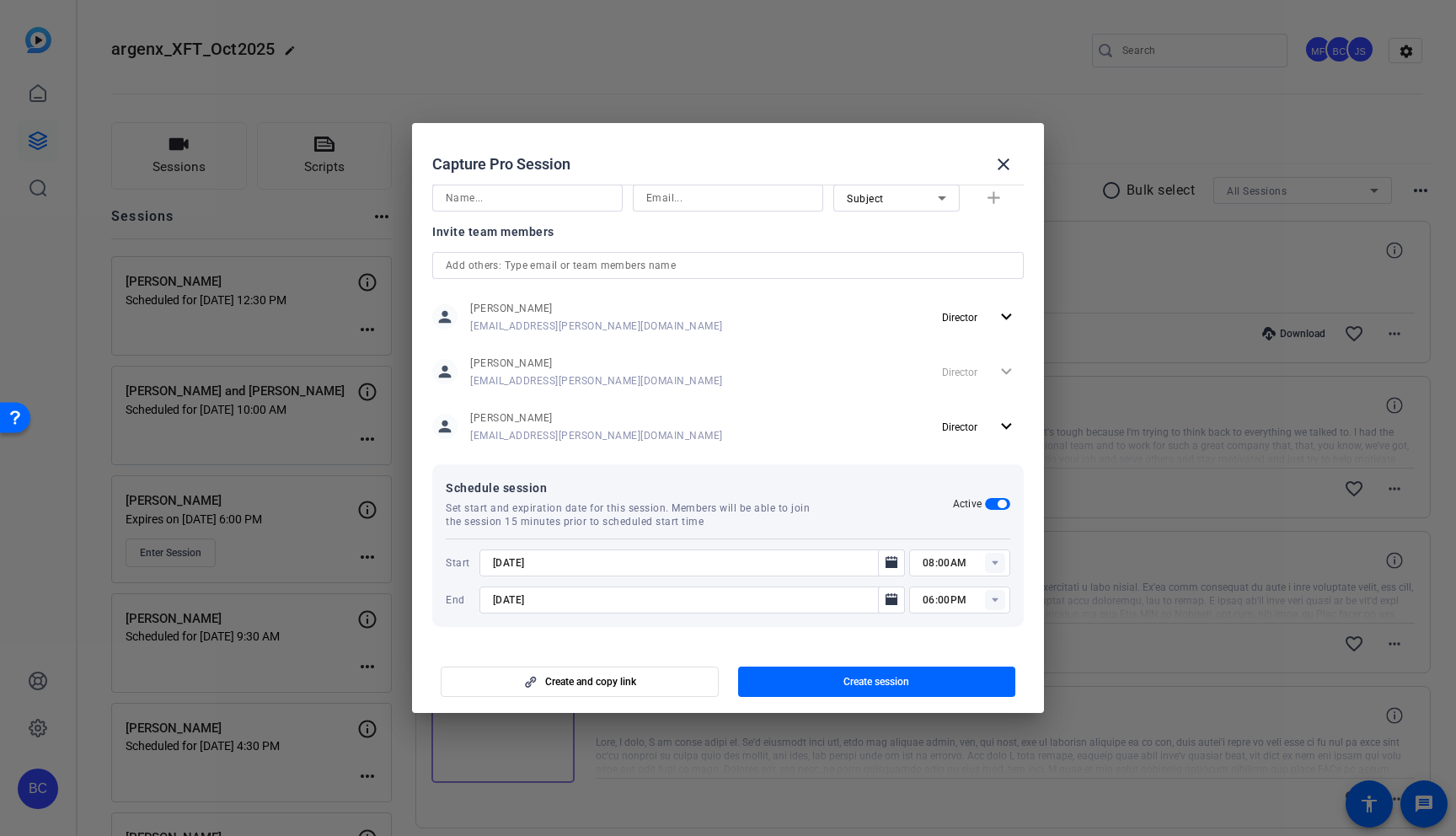
type input "9/5/2025"
click at [890, 602] on icon "Open calendar" at bounding box center [892, 599] width 11 height 11
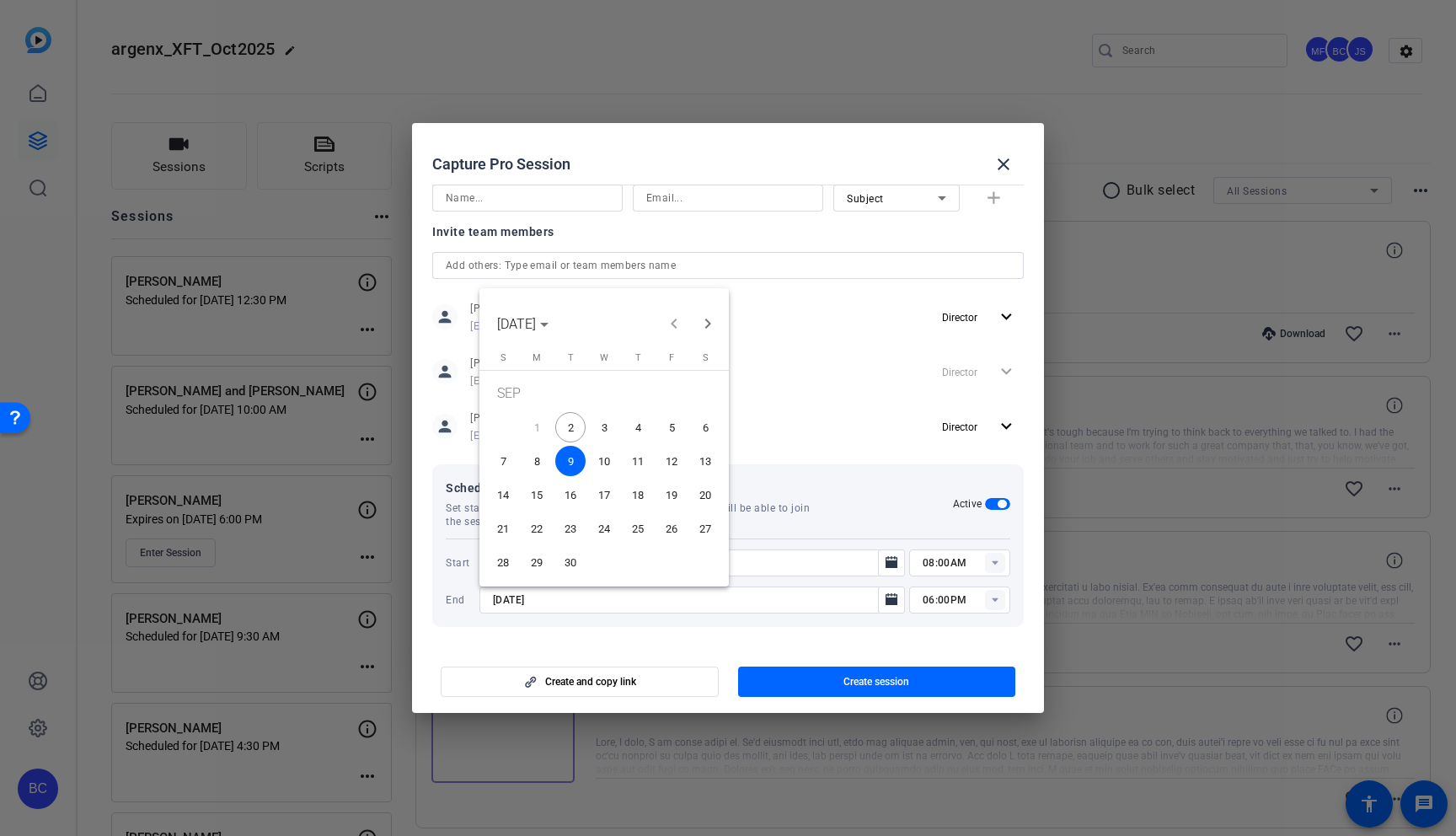
click at [675, 423] on span "5" at bounding box center [672, 427] width 30 height 30
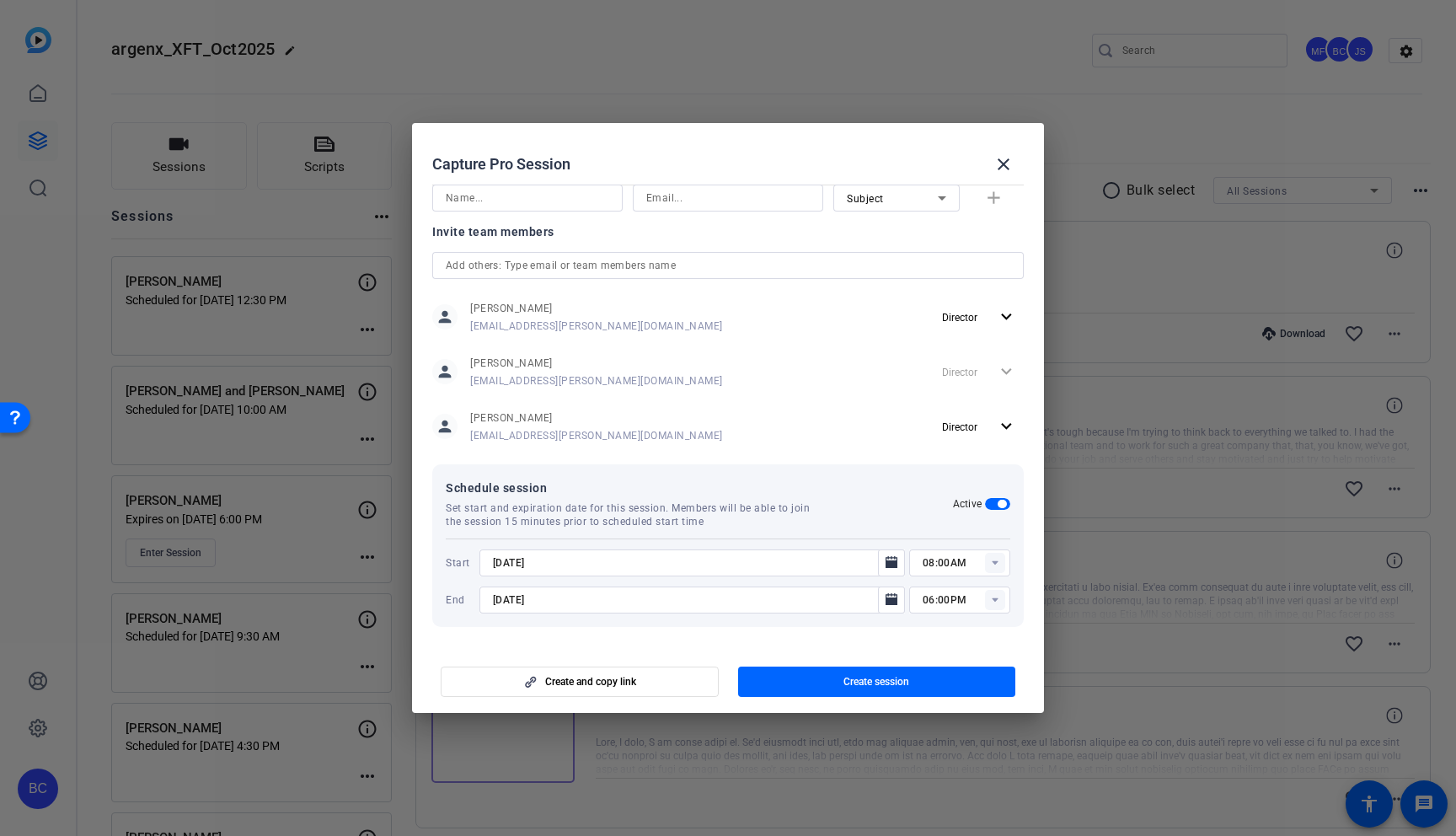
type input "9/5/2025"
click at [999, 565] on rect at bounding box center [994, 562] width 20 height 20
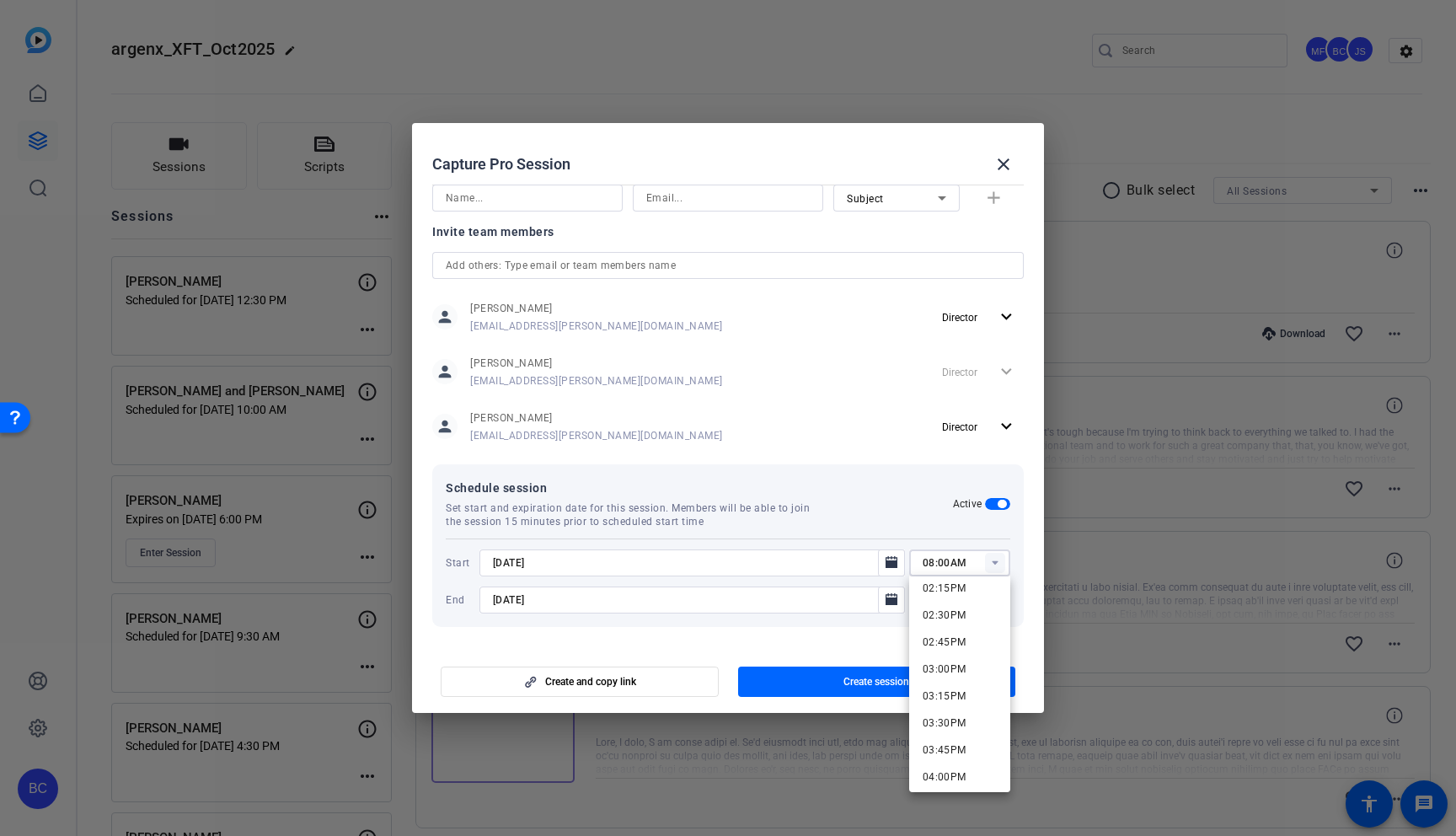
scroll to position [1540, 0]
click at [952, 617] on span "02:30PM" at bounding box center [945, 620] width 44 height 11
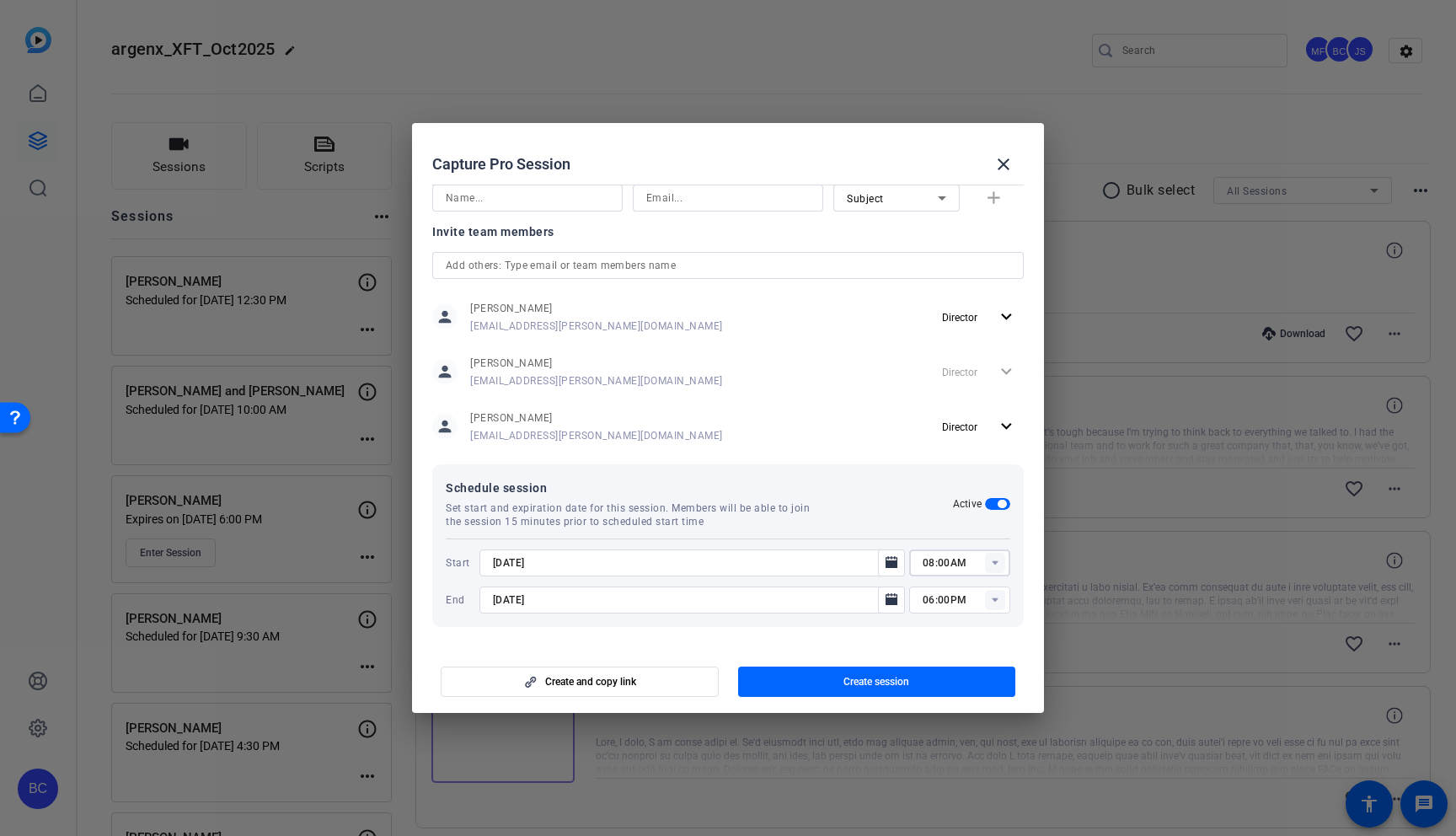
type input "02:30PM"
click at [999, 600] on rect at bounding box center [994, 599] width 20 height 20
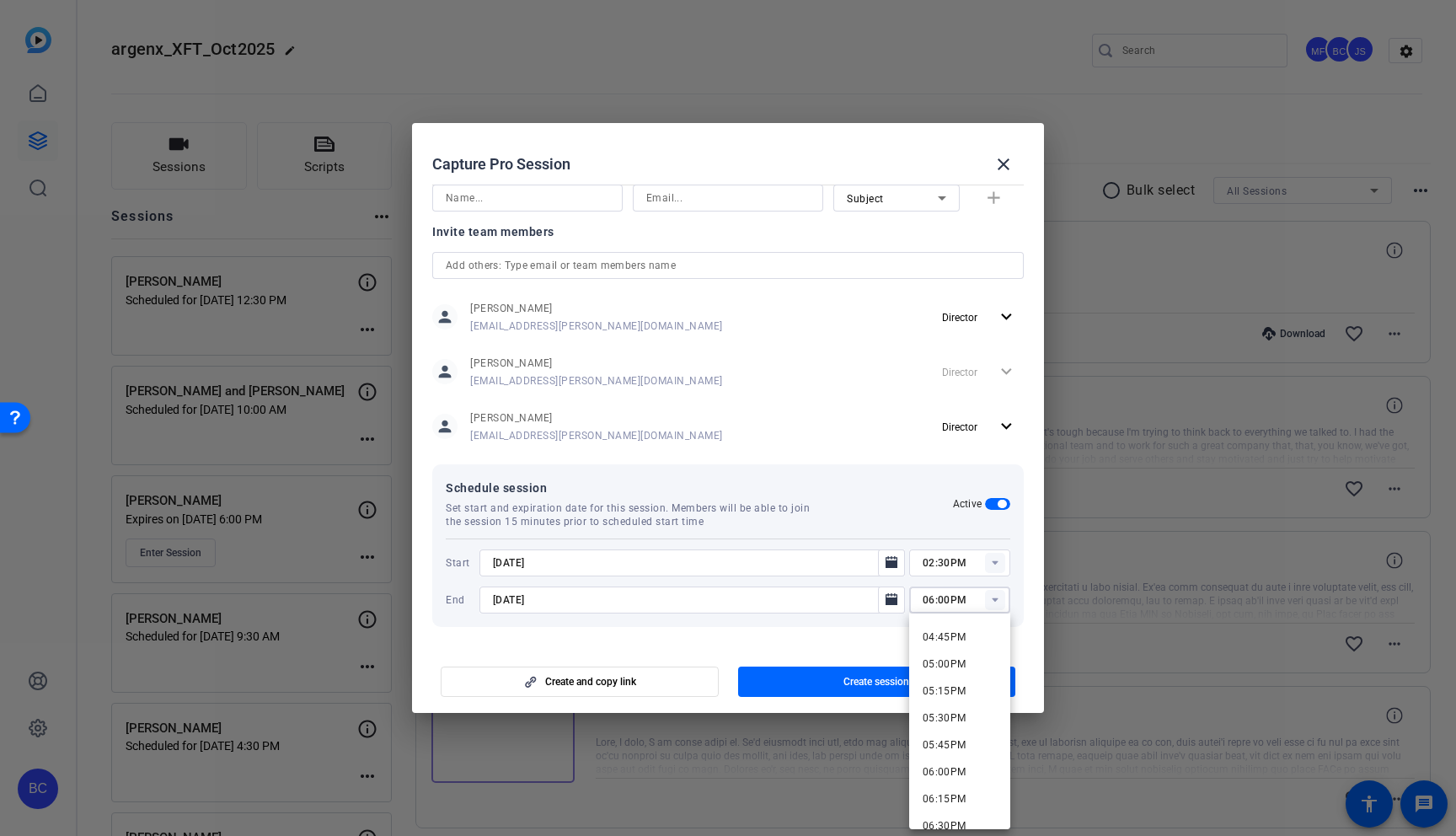
scroll to position [1809, 0]
click at [948, 707] on span "05:30PM" at bounding box center [945, 710] width 44 height 11
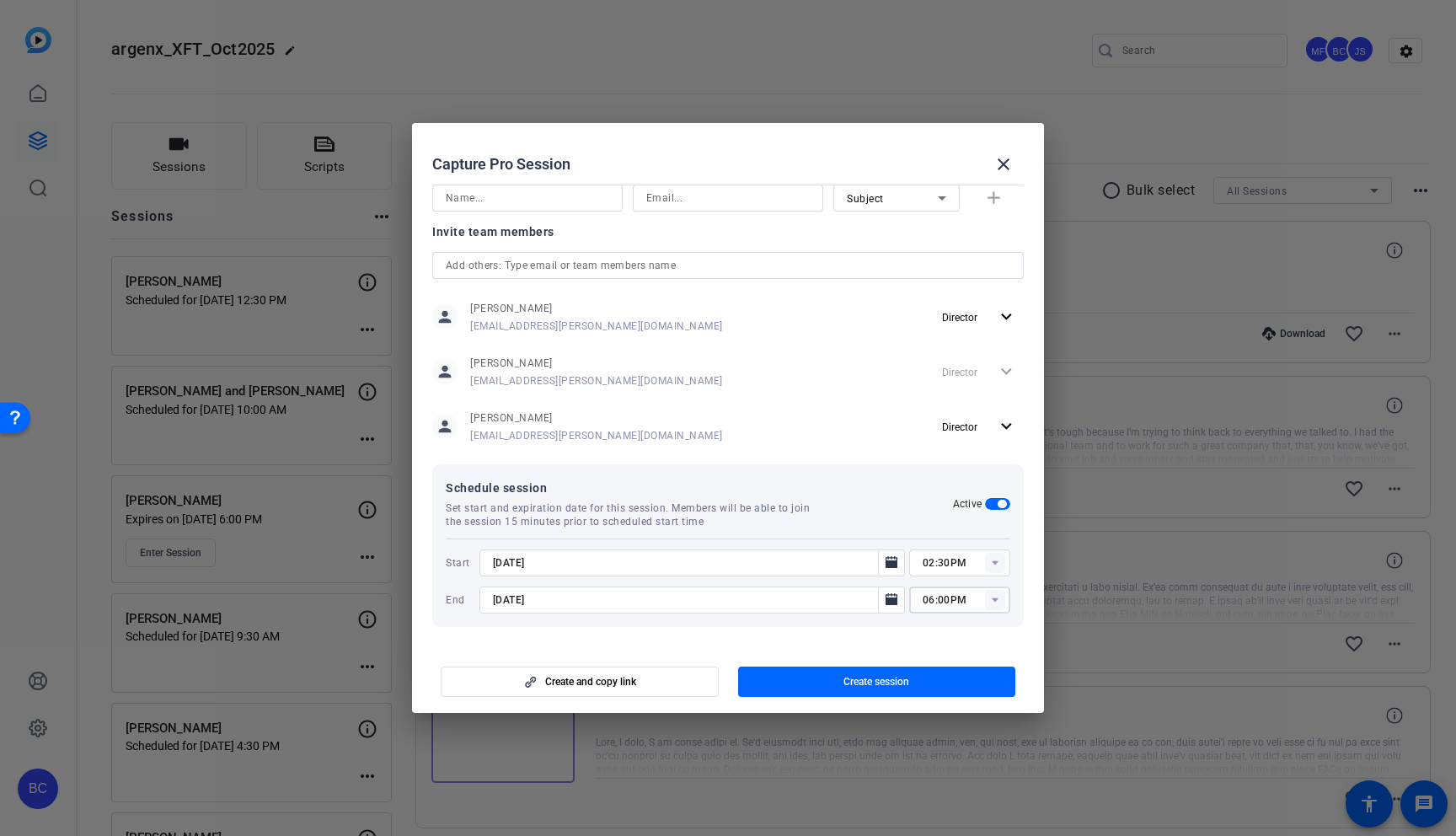
type input "05:30PM"
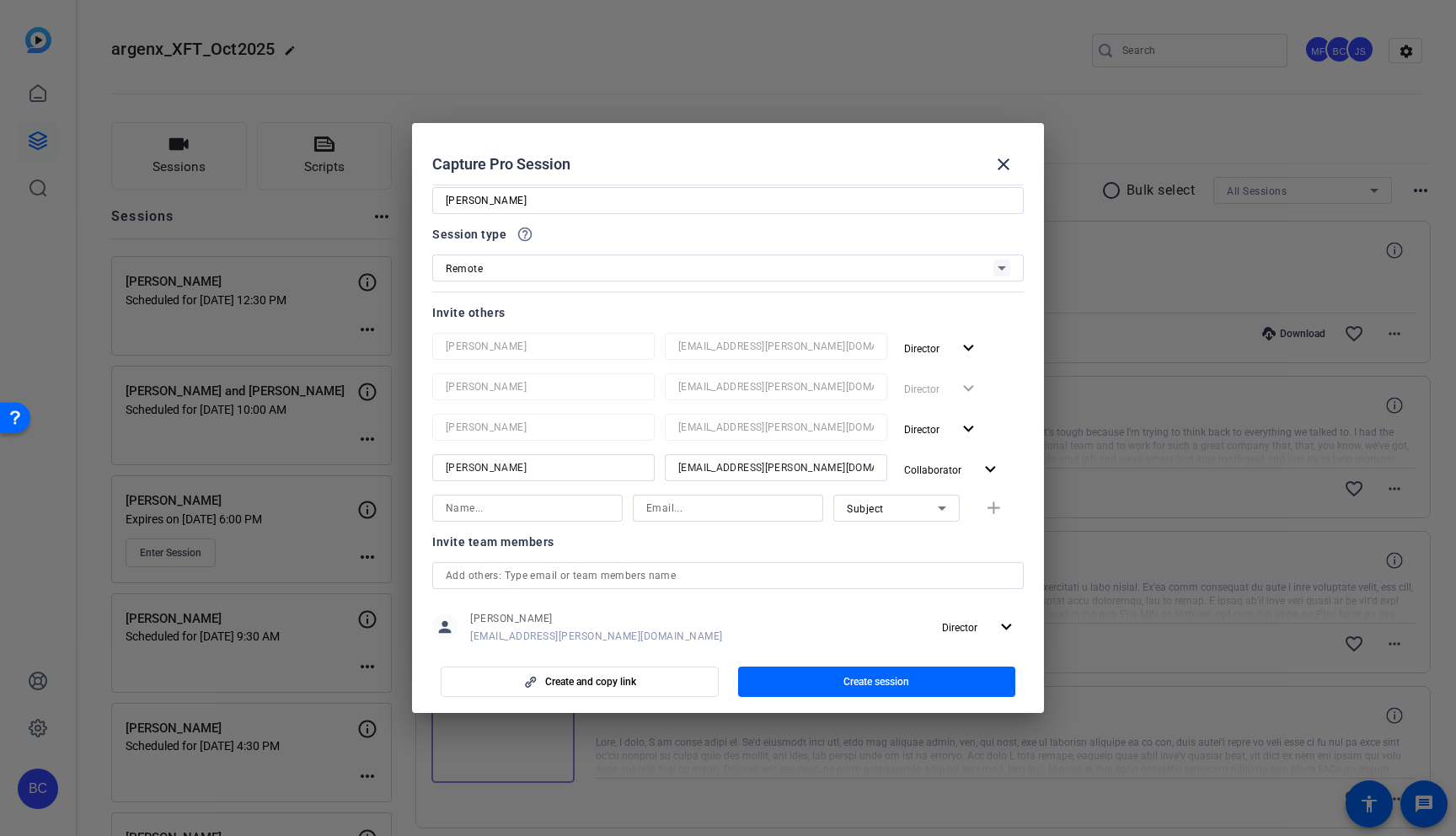
scroll to position [0, 0]
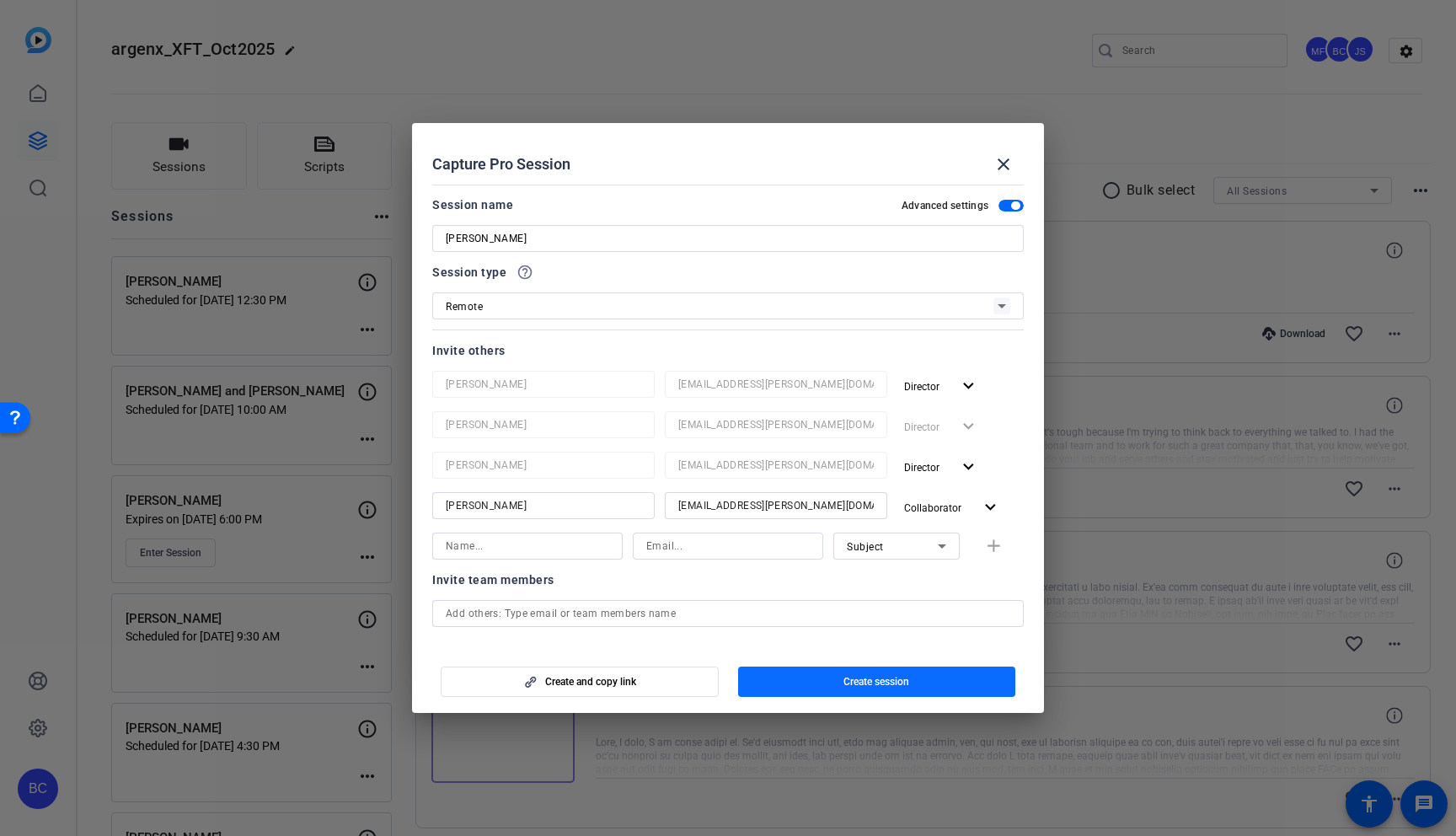
click at [919, 679] on span "button" at bounding box center [877, 681] width 278 height 41
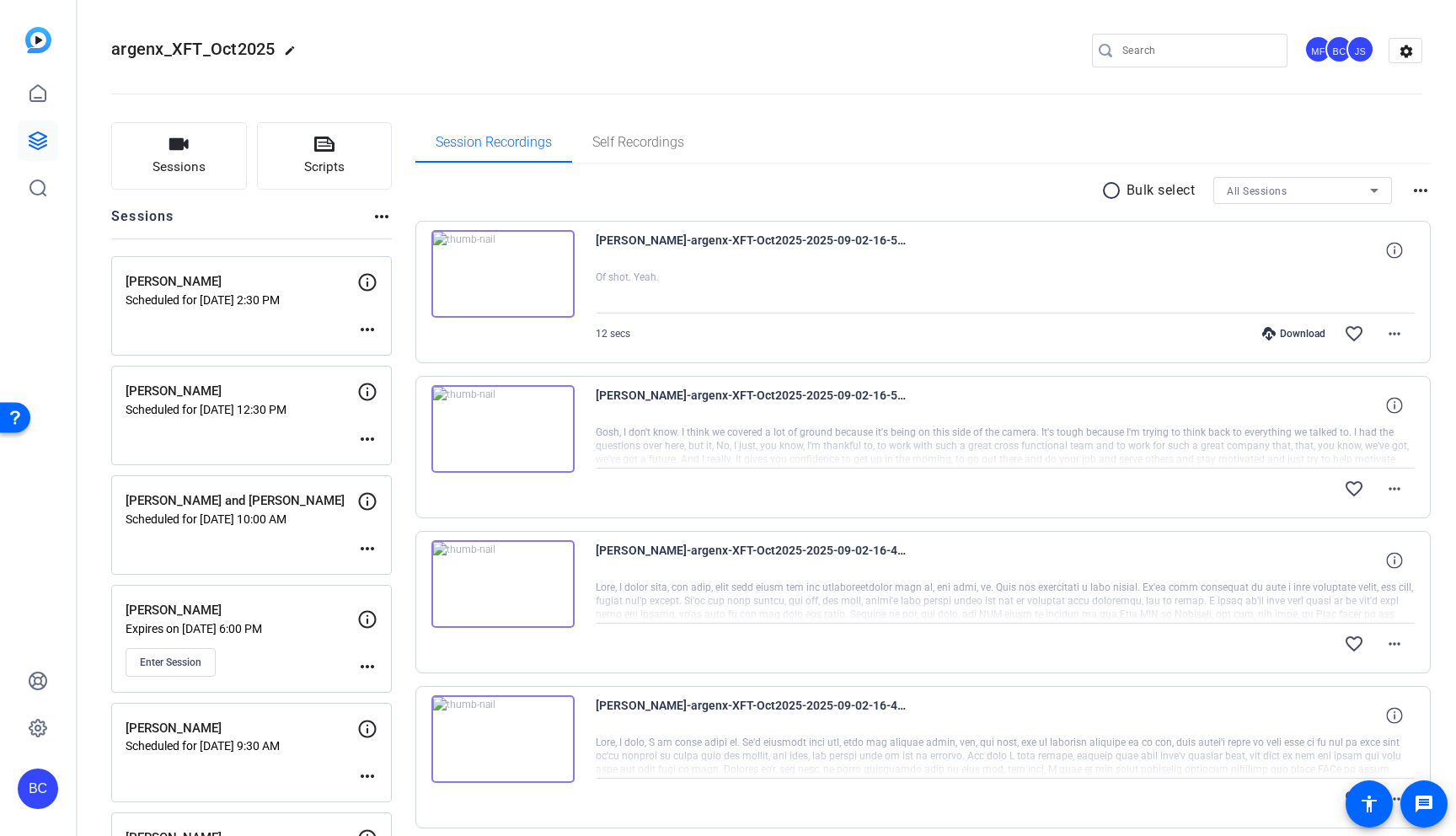
click at [369, 325] on mat-icon "more_horiz" at bounding box center [367, 329] width 20 height 20
click at [416, 354] on span "Edit Session" at bounding box center [409, 354] width 77 height 20
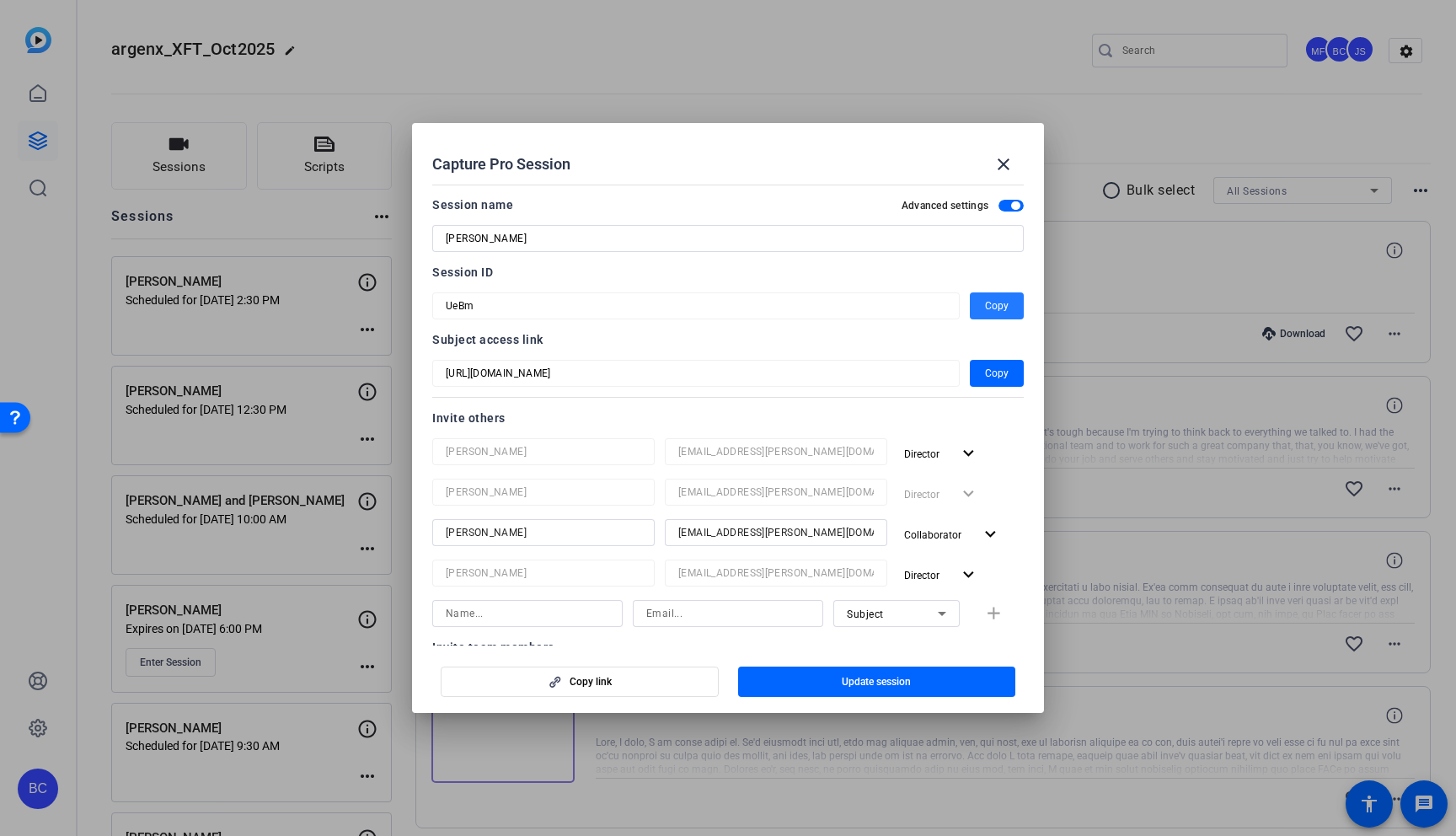
click at [992, 305] on span "Copy" at bounding box center [996, 305] width 24 height 20
click at [1006, 157] on mat-icon "close" at bounding box center [1003, 164] width 20 height 20
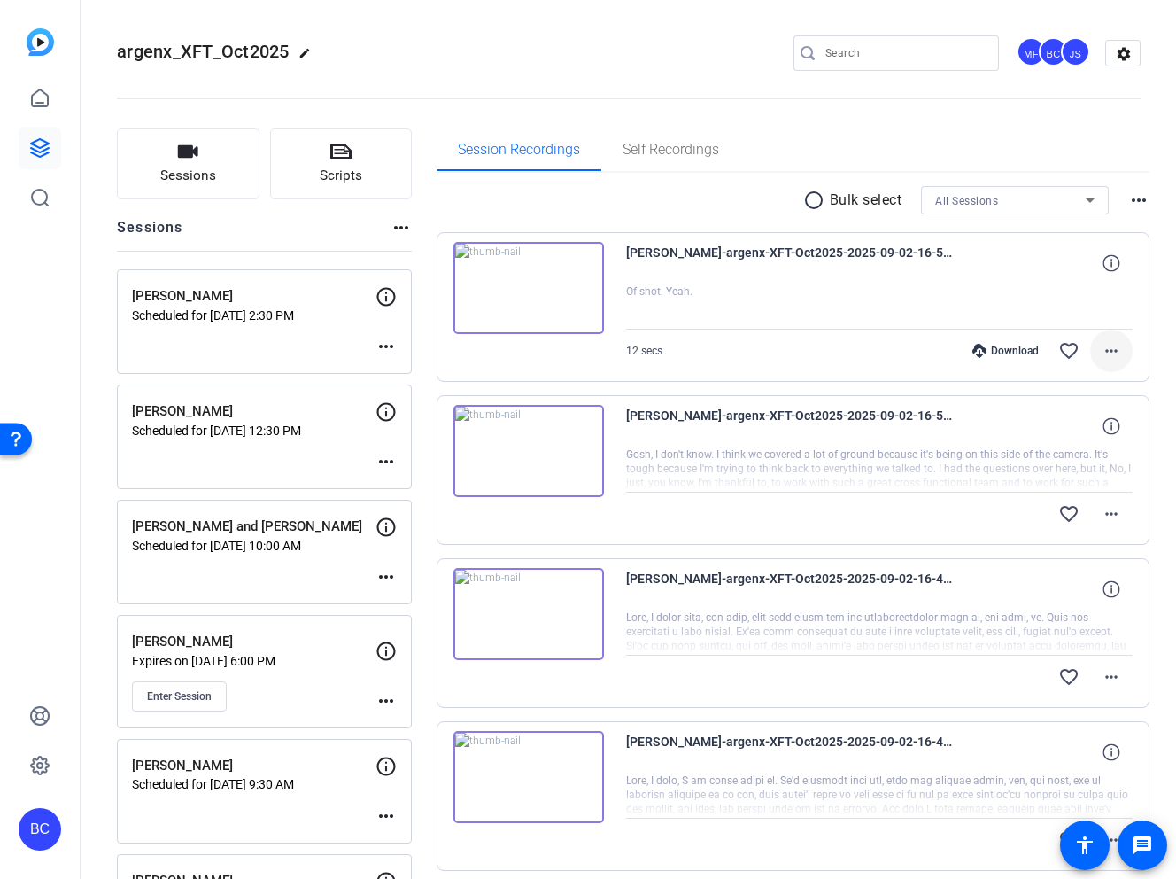
click at [1116, 345] on mat-icon "more_horiz" at bounding box center [1111, 350] width 21 height 21
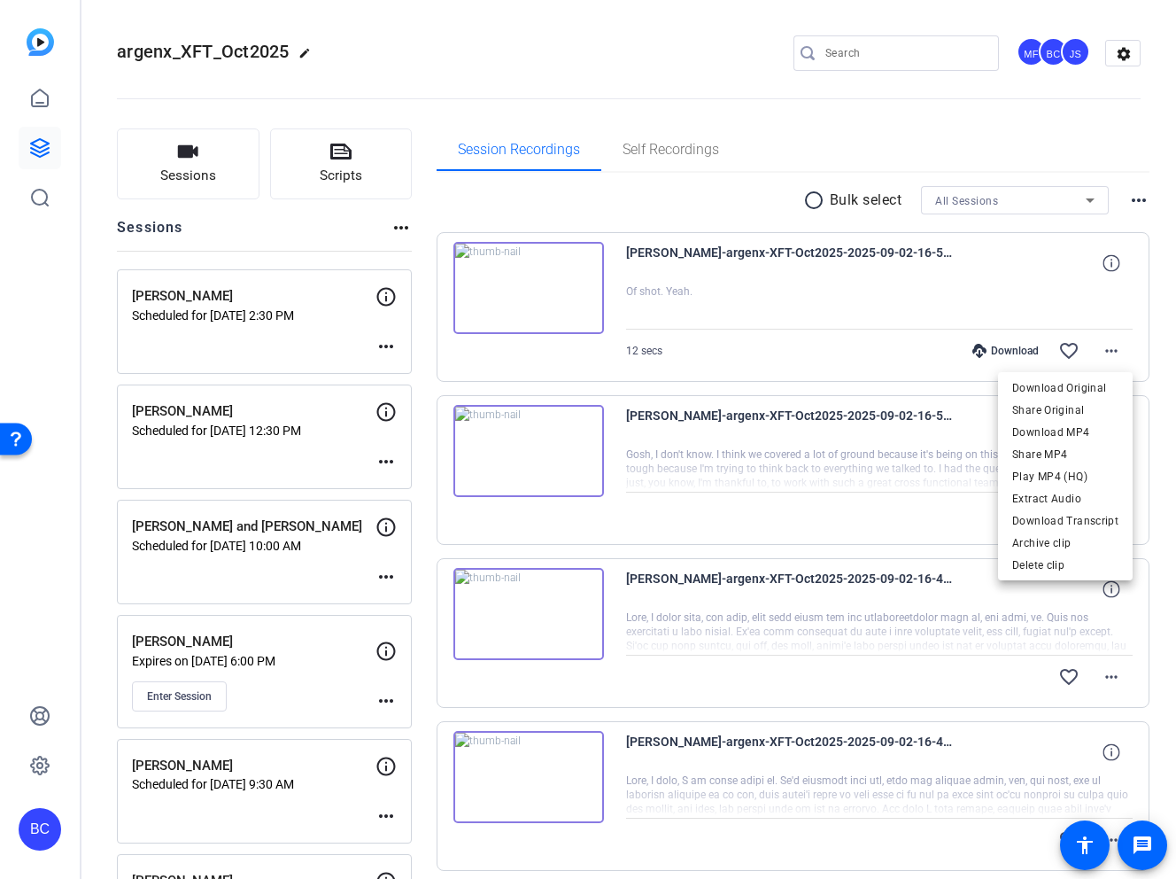
click at [1082, 164] on div at bounding box center [588, 439] width 1176 height 879
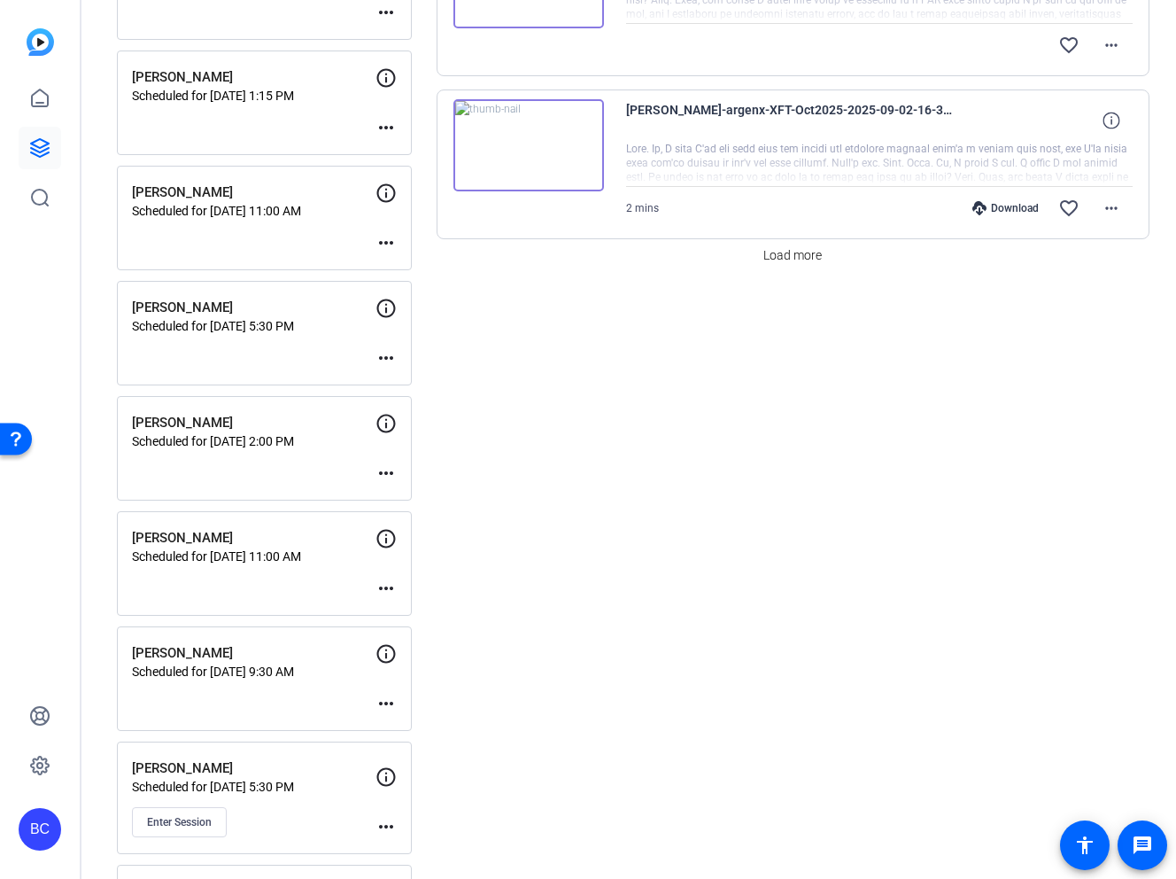
scroll to position [1645, 0]
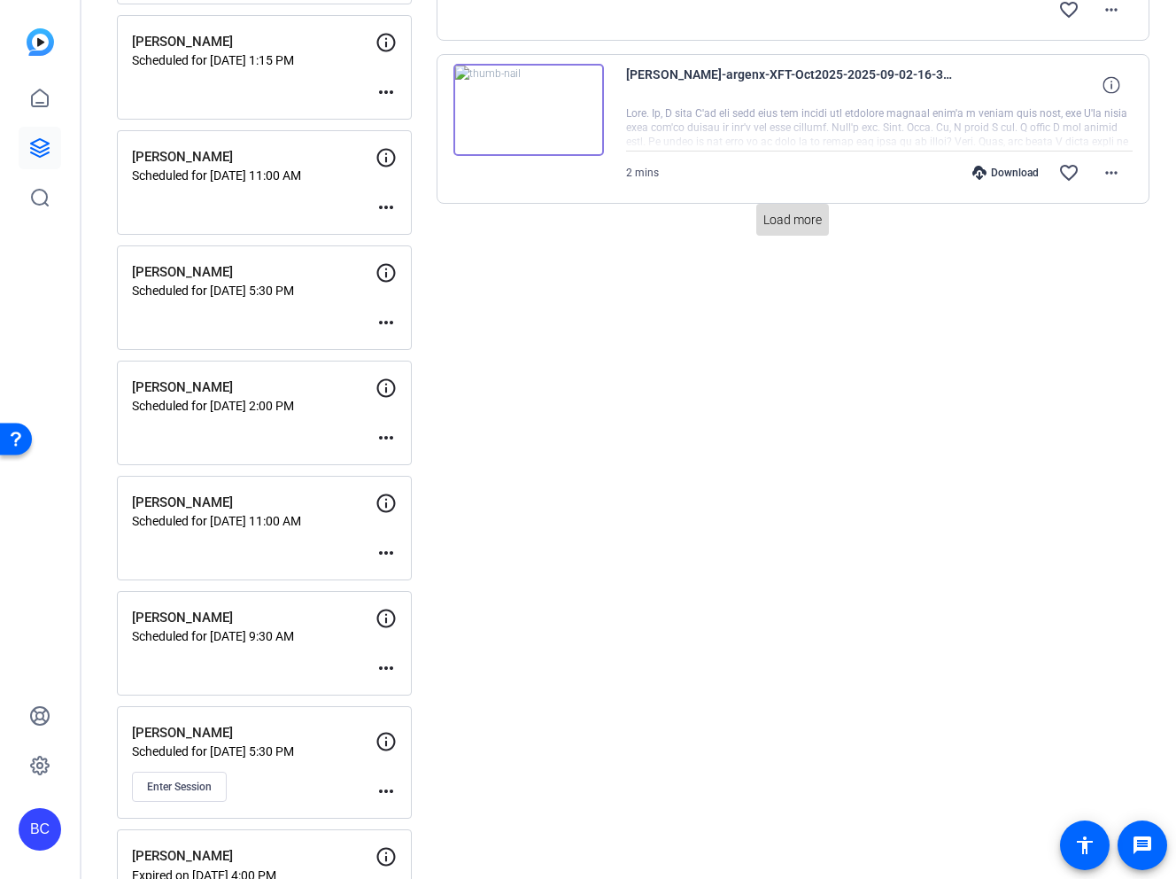
click at [780, 209] on span at bounding box center [792, 219] width 73 height 43
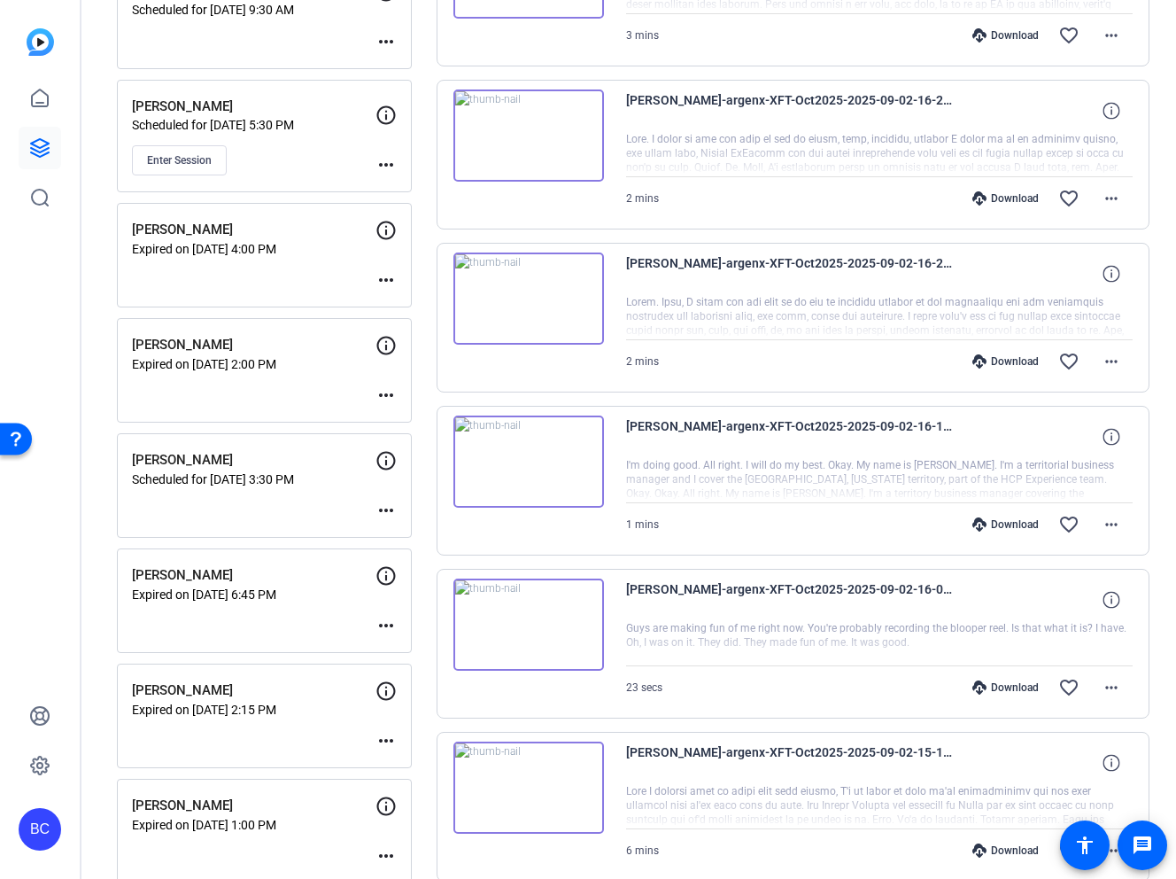
scroll to position [2270, 0]
click at [1106, 686] on mat-icon "more_horiz" at bounding box center [1111, 688] width 21 height 21
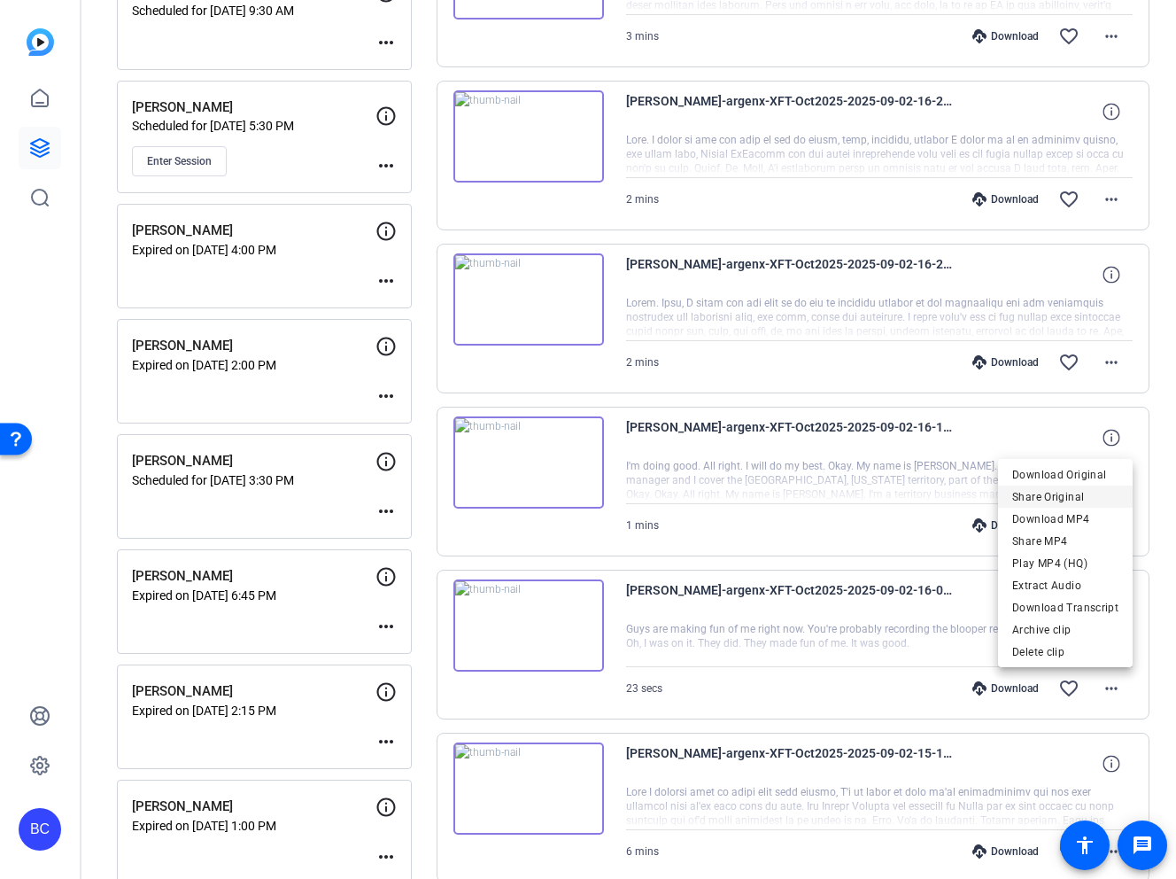
click at [1061, 498] on span "Share Original" at bounding box center [1065, 496] width 106 height 21
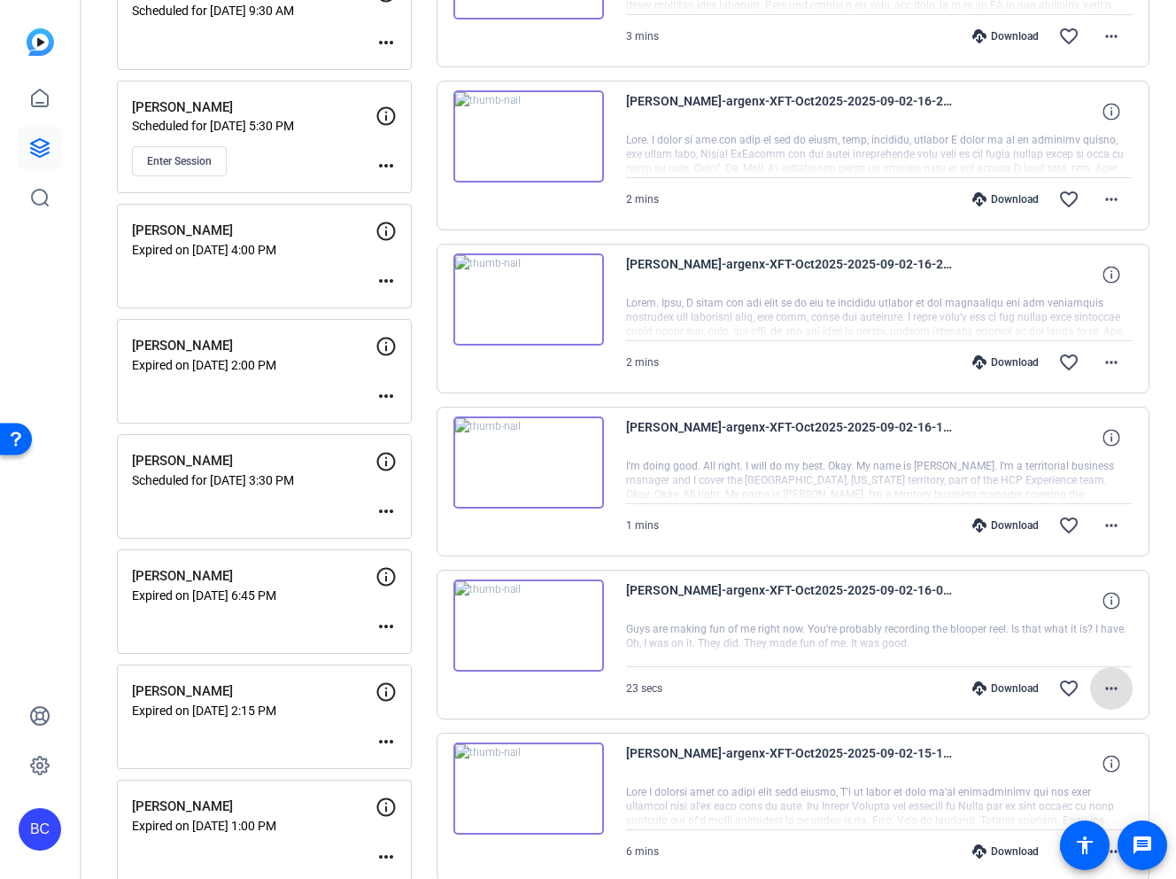
click at [1110, 690] on mat-icon "more_horiz" at bounding box center [1111, 688] width 21 height 21
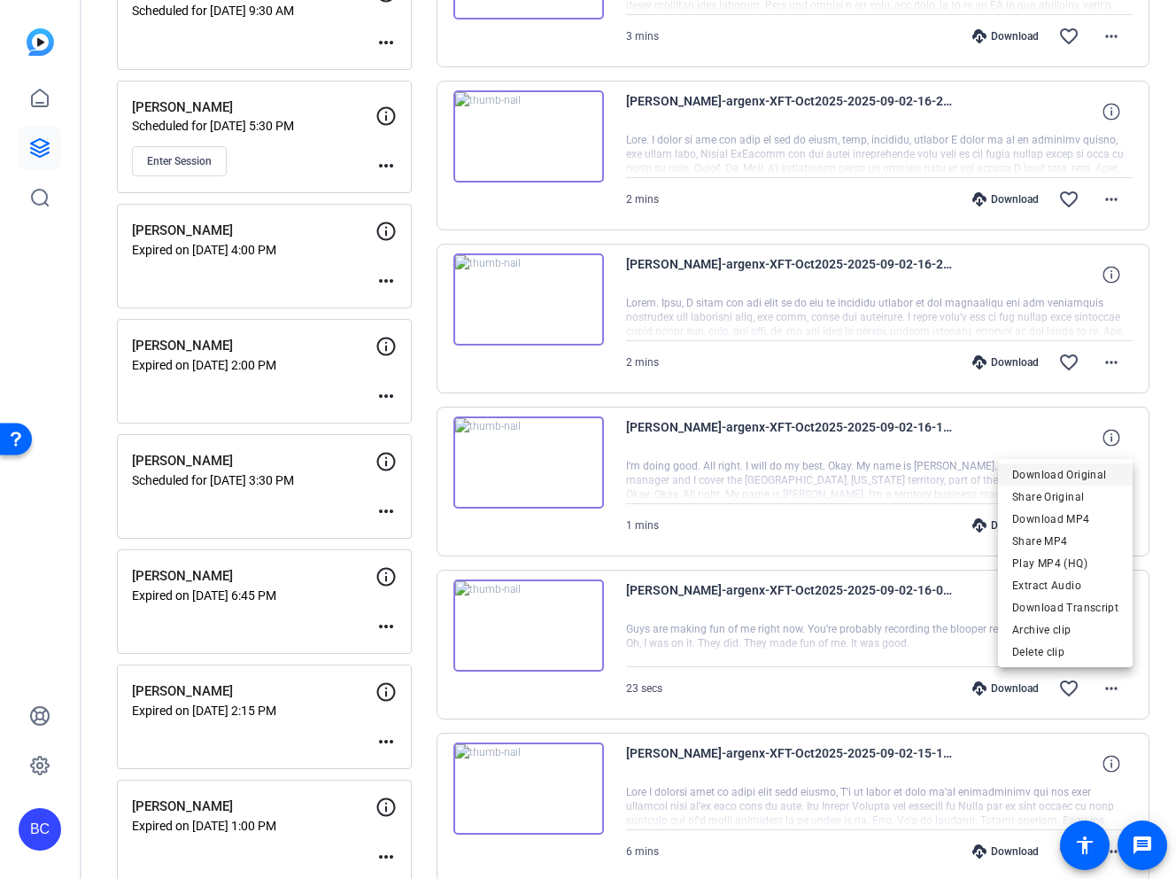
click at [1067, 466] on span "Download Original" at bounding box center [1065, 474] width 106 height 21
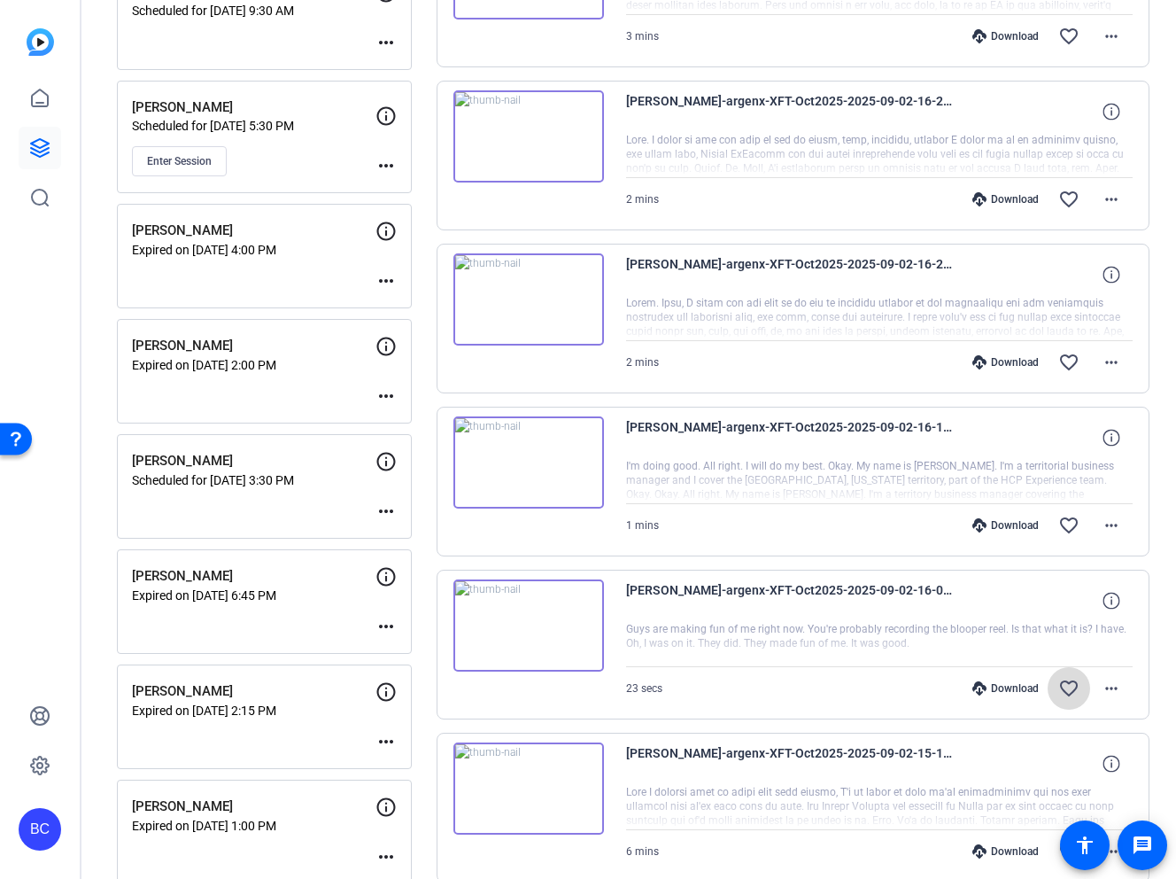
click at [1067, 684] on mat-icon "favorite_border" at bounding box center [1068, 688] width 21 height 21
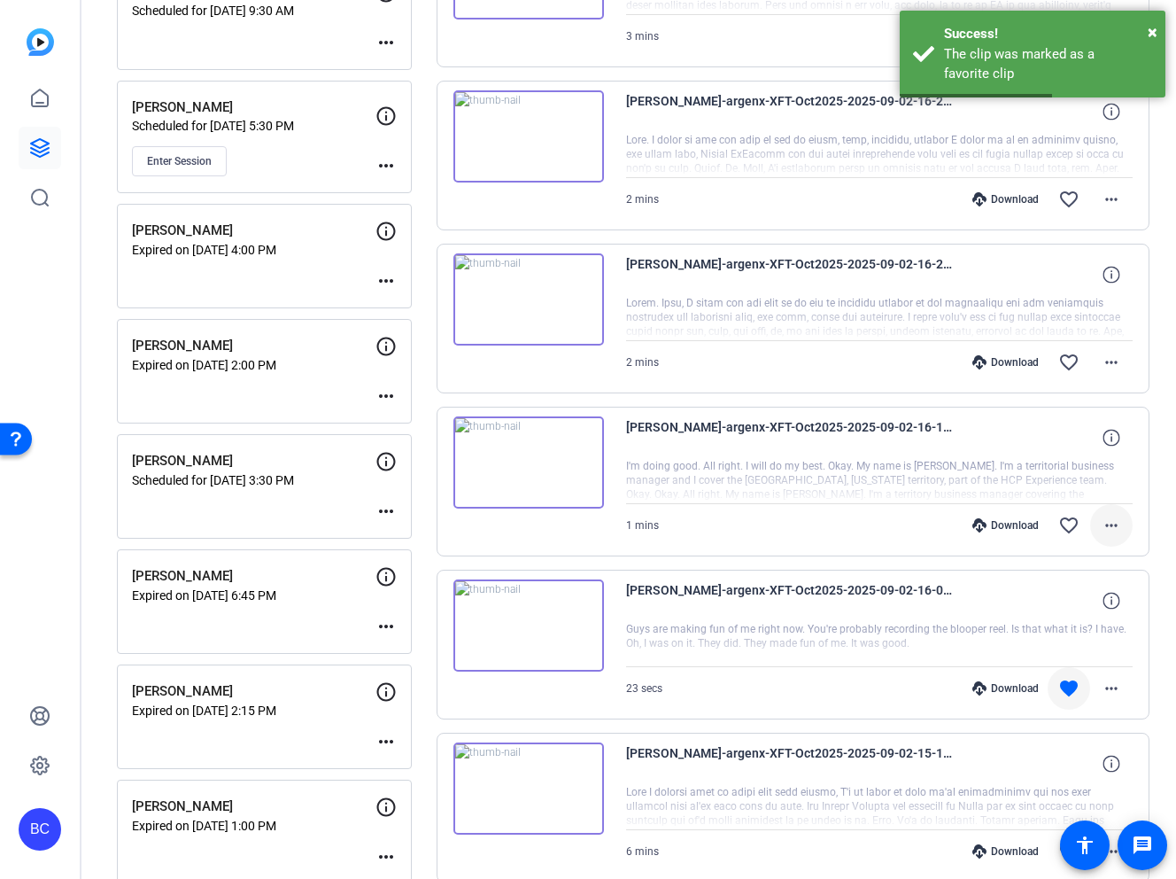
click at [1111, 528] on mat-icon "more_horiz" at bounding box center [1111, 525] width 21 height 21
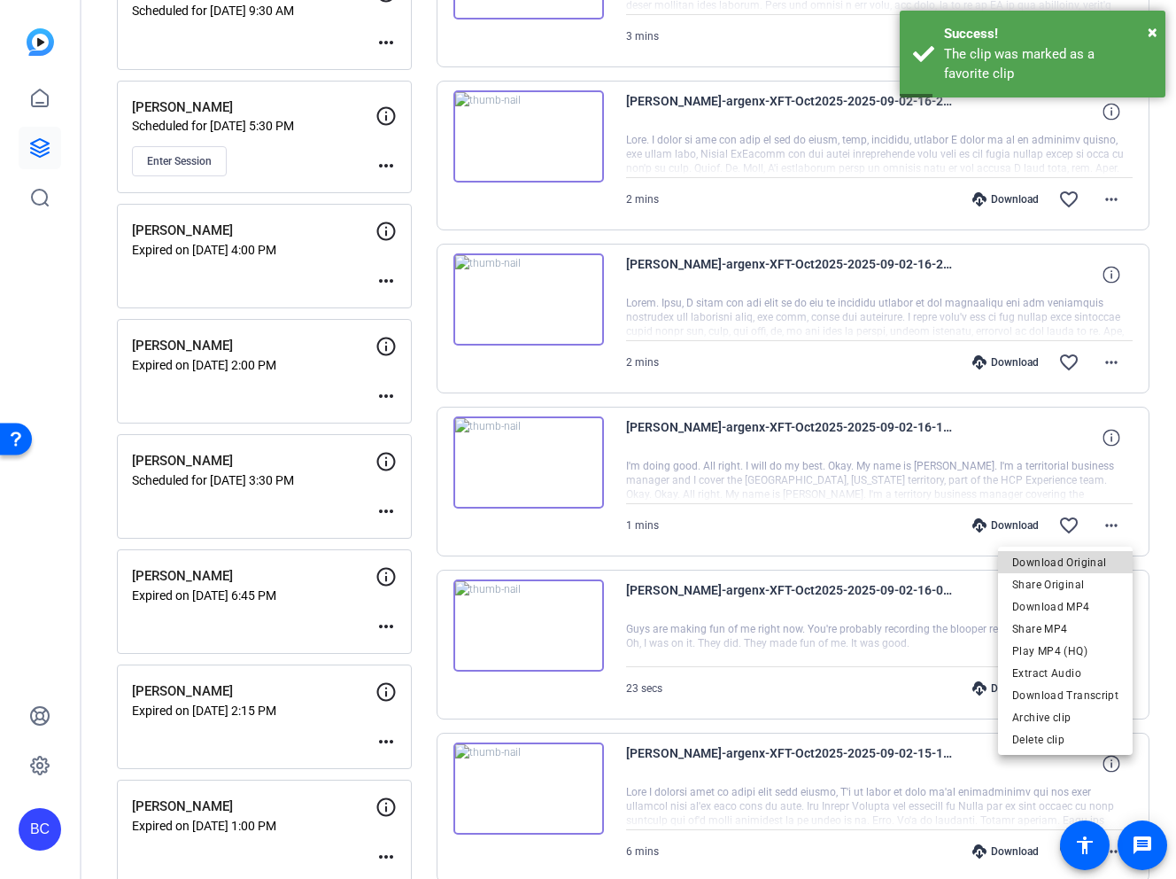
click at [1081, 562] on span "Download Original" at bounding box center [1065, 562] width 106 height 21
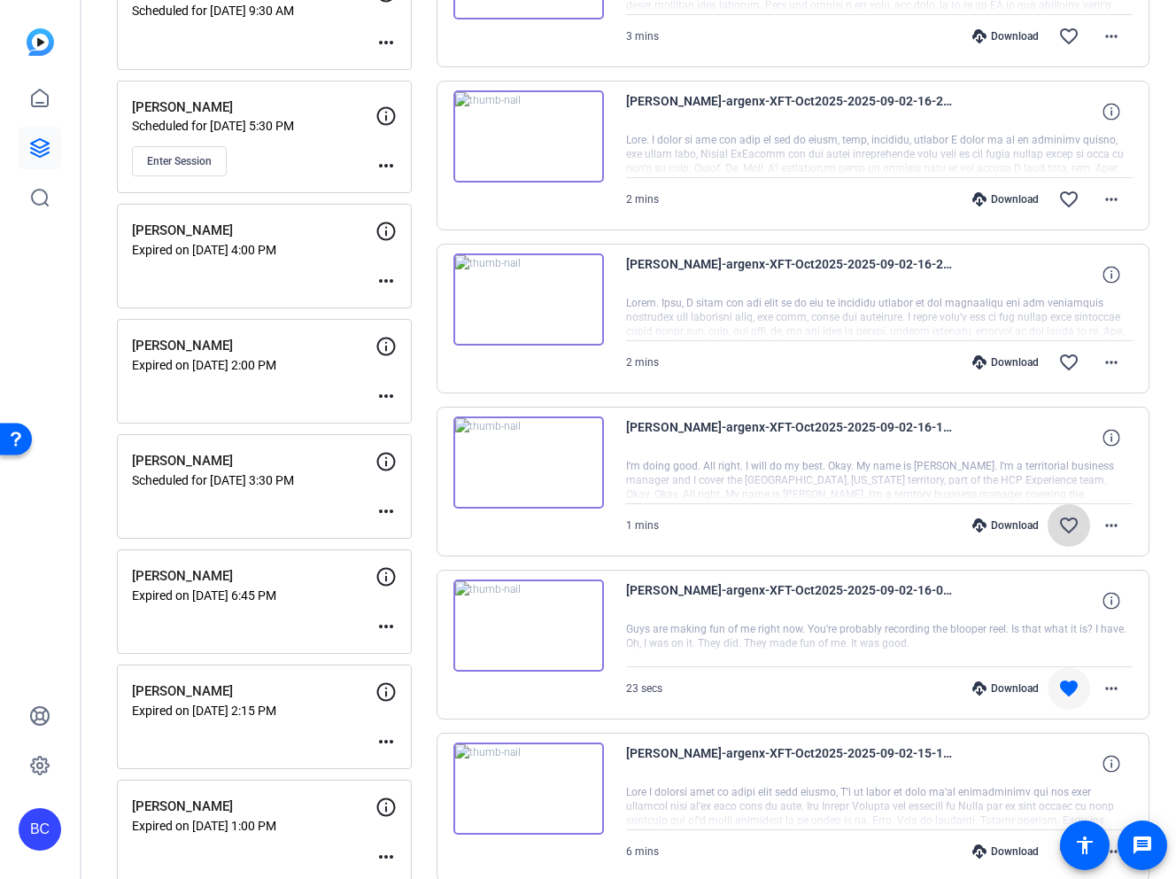
click at [1069, 524] on mat-icon "favorite_border" at bounding box center [1068, 525] width 21 height 21
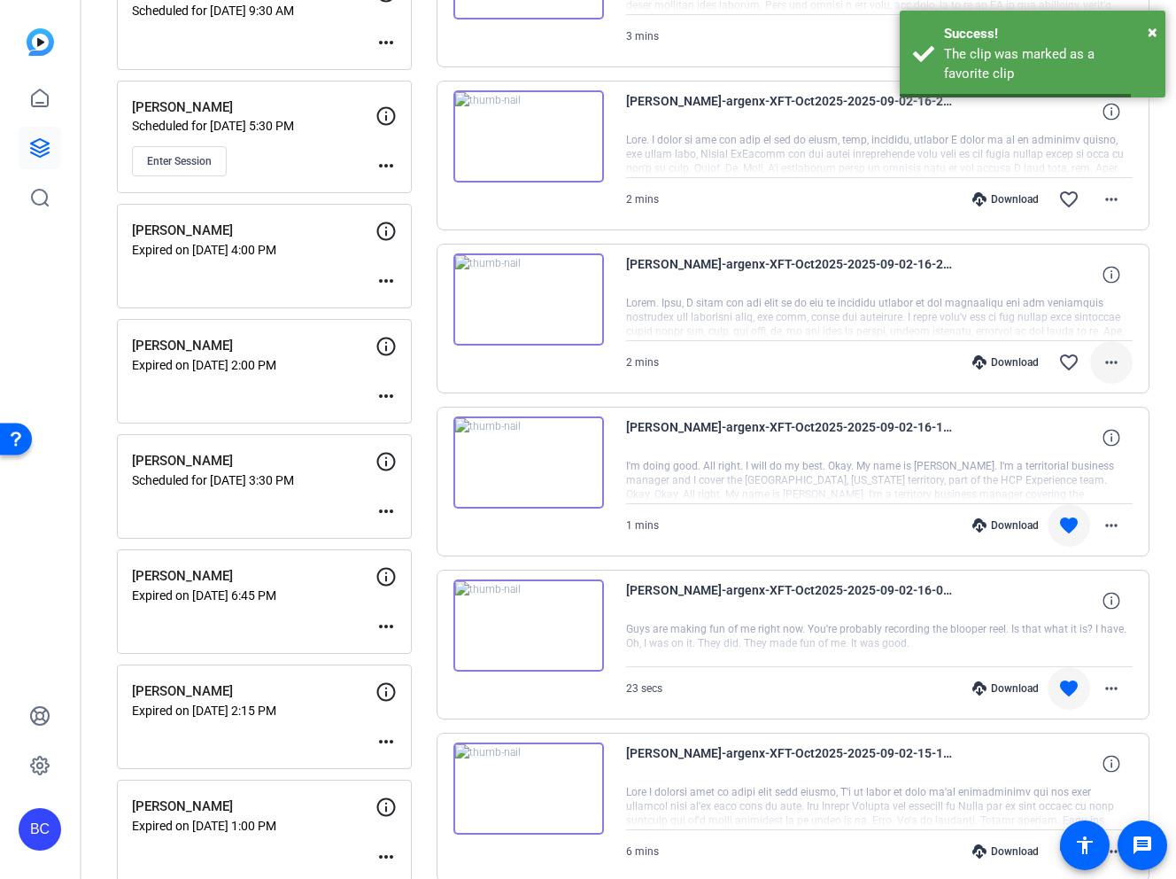
click at [1112, 362] on mat-icon "more_horiz" at bounding box center [1111, 362] width 21 height 21
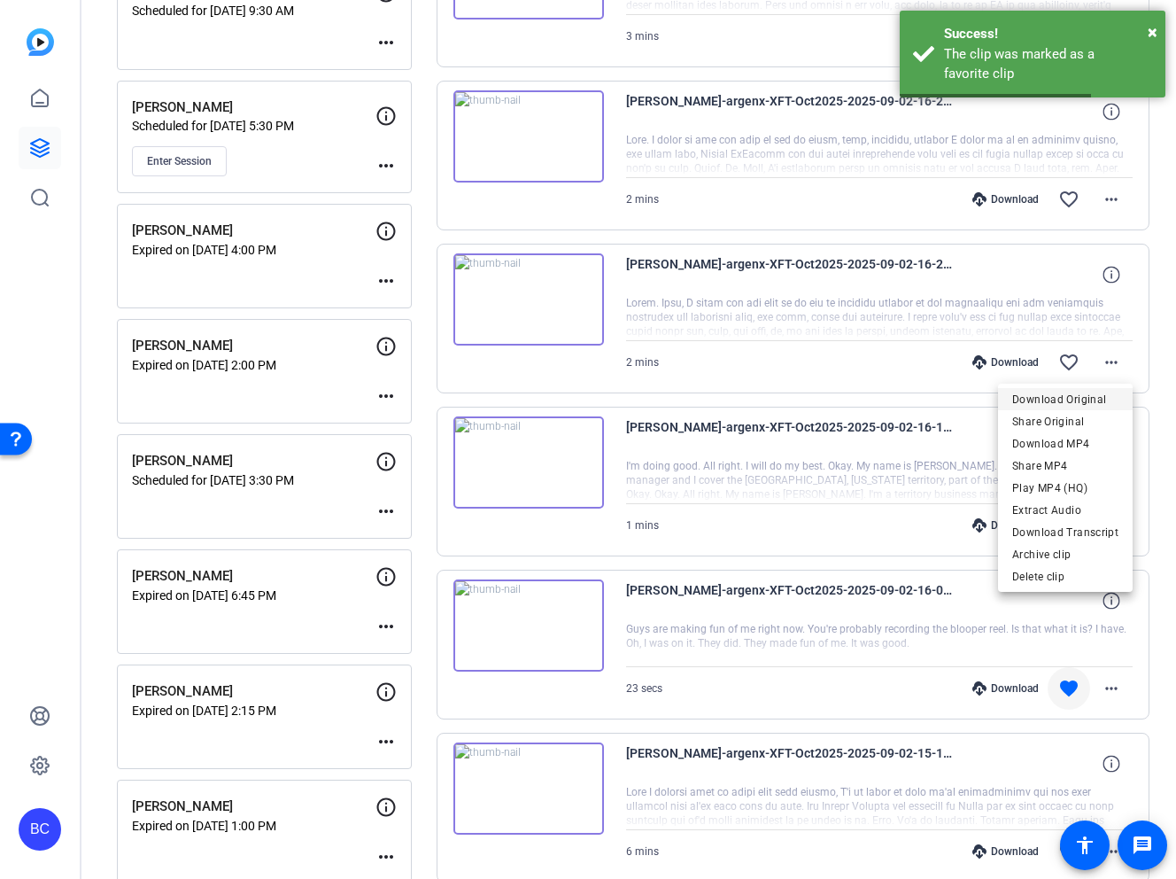
click at [1084, 395] on span "Download Original" at bounding box center [1065, 399] width 106 height 21
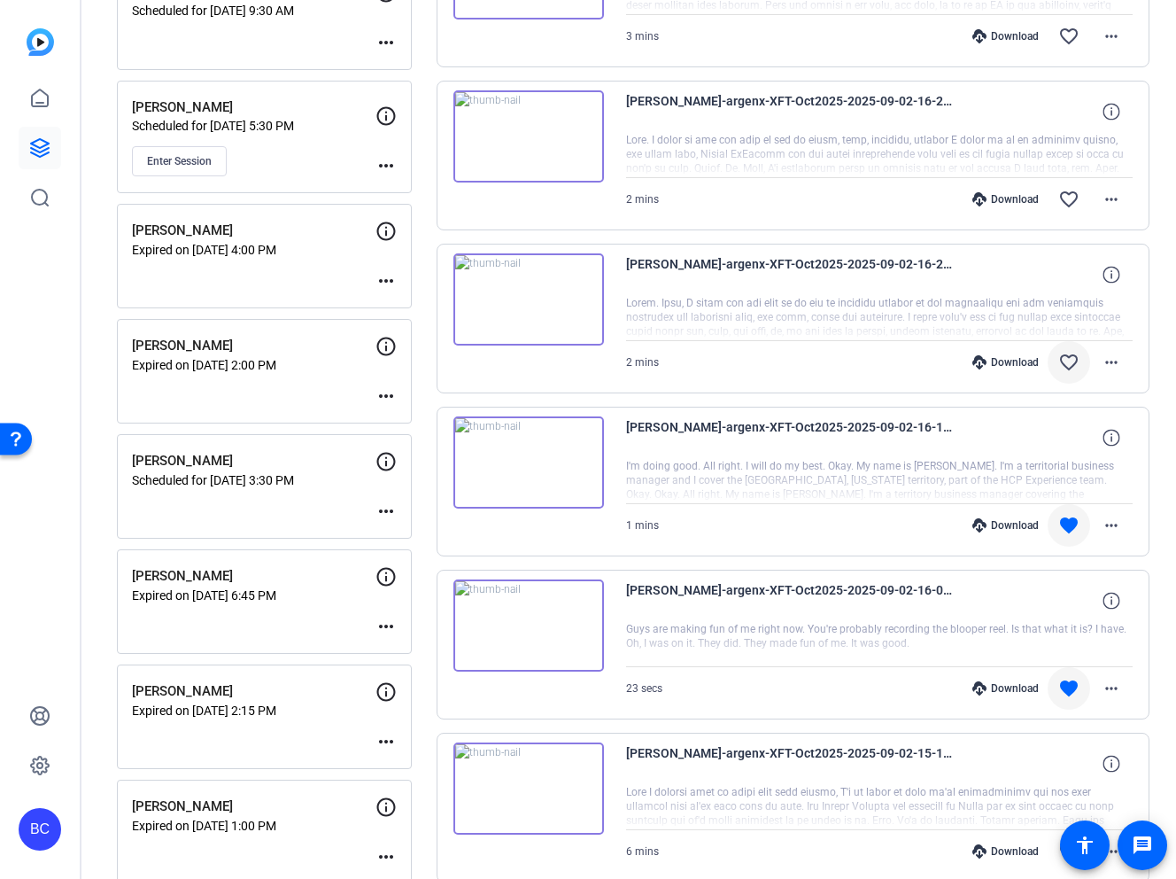
click at [1064, 367] on mat-icon "favorite_border" at bounding box center [1068, 362] width 21 height 21
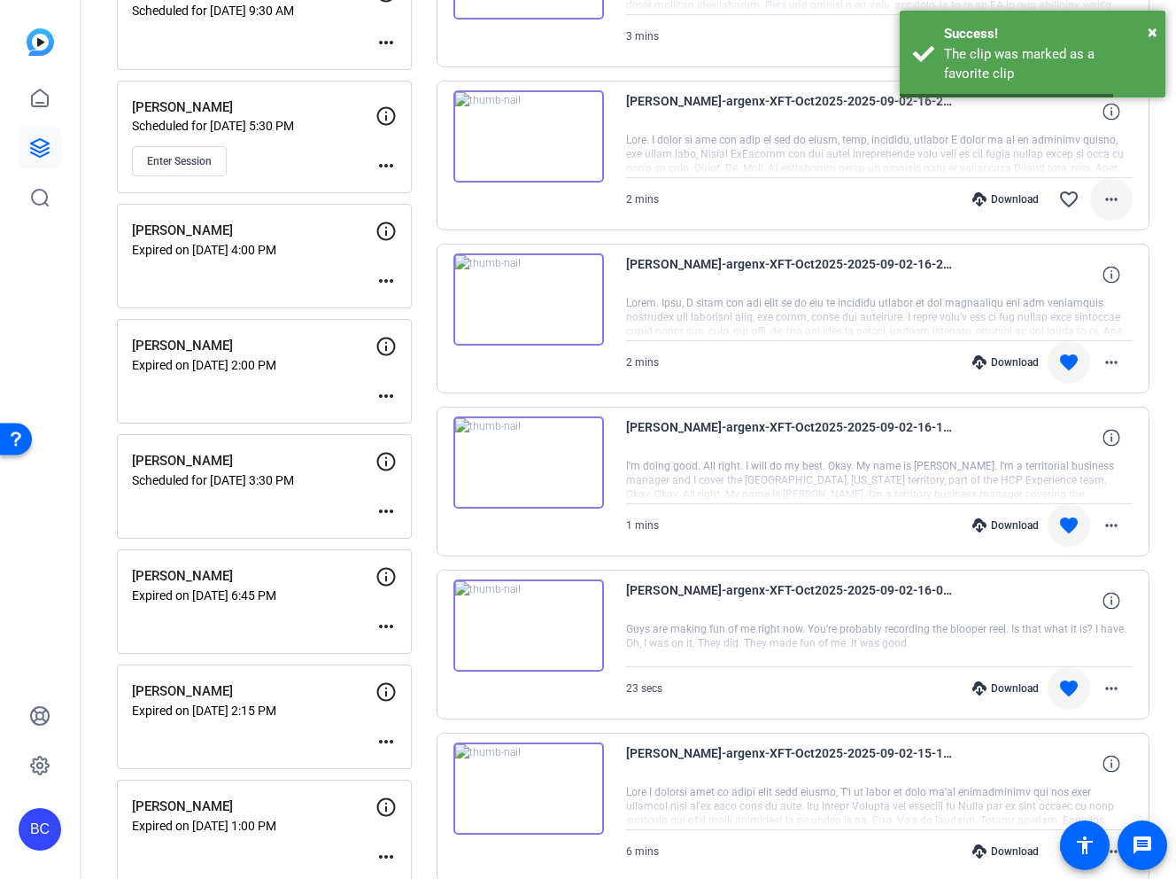
click at [1118, 200] on mat-icon "more_horiz" at bounding box center [1111, 199] width 21 height 21
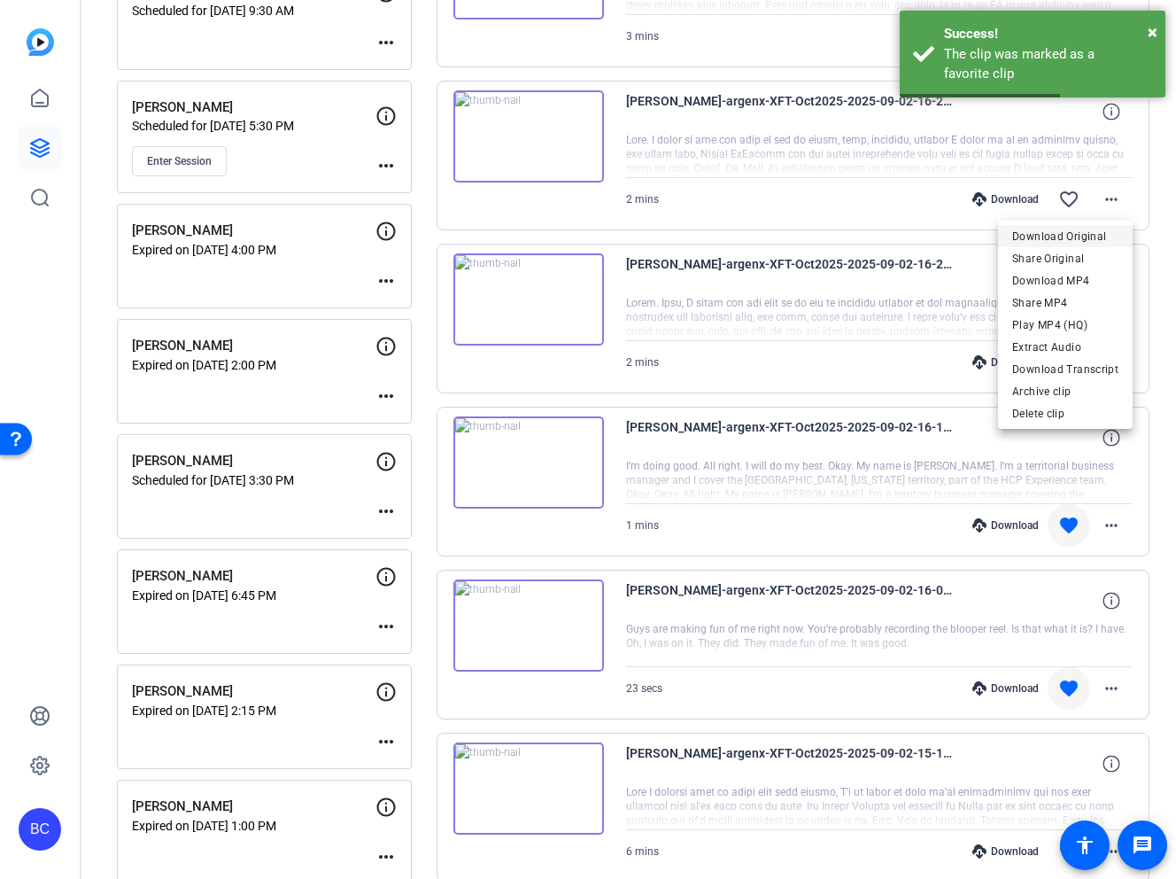
click at [1066, 229] on span "Download Original" at bounding box center [1065, 236] width 106 height 21
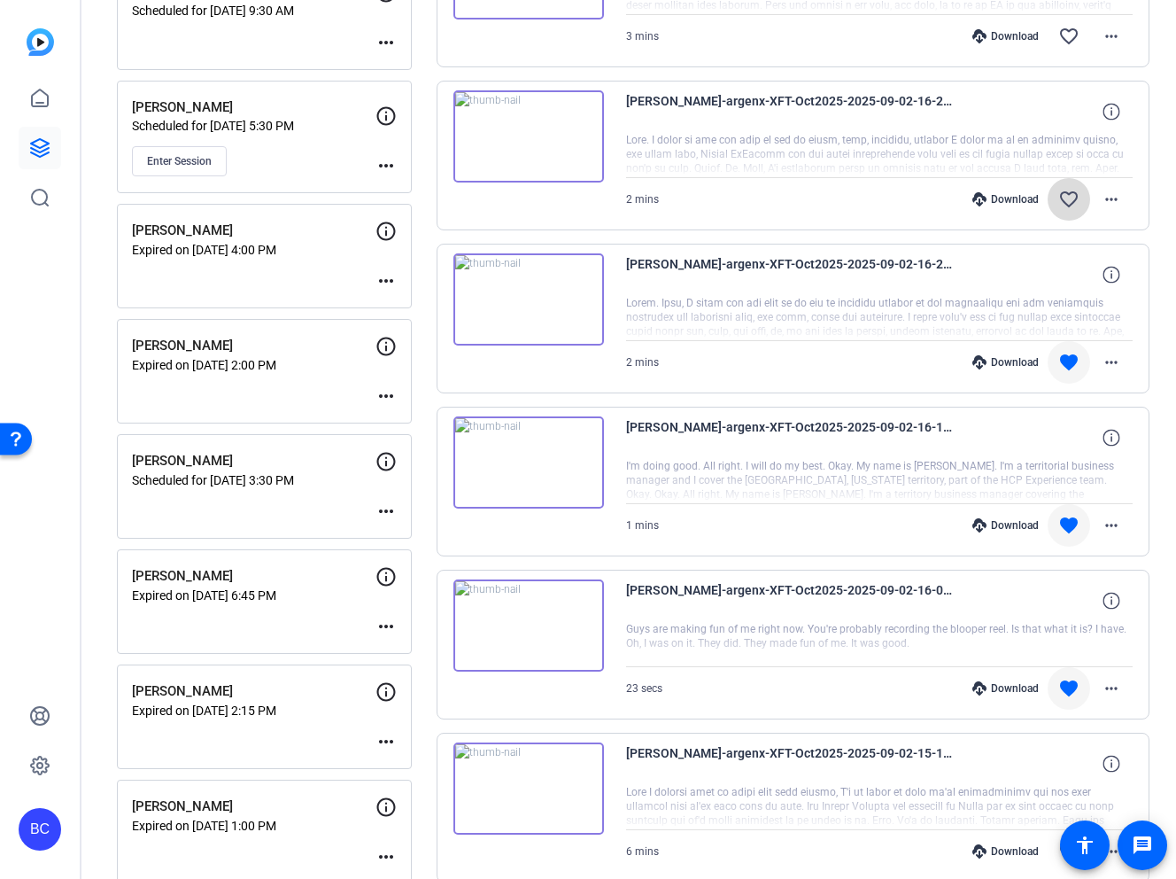
click at [1066, 196] on mat-icon "favorite_border" at bounding box center [1068, 199] width 21 height 21
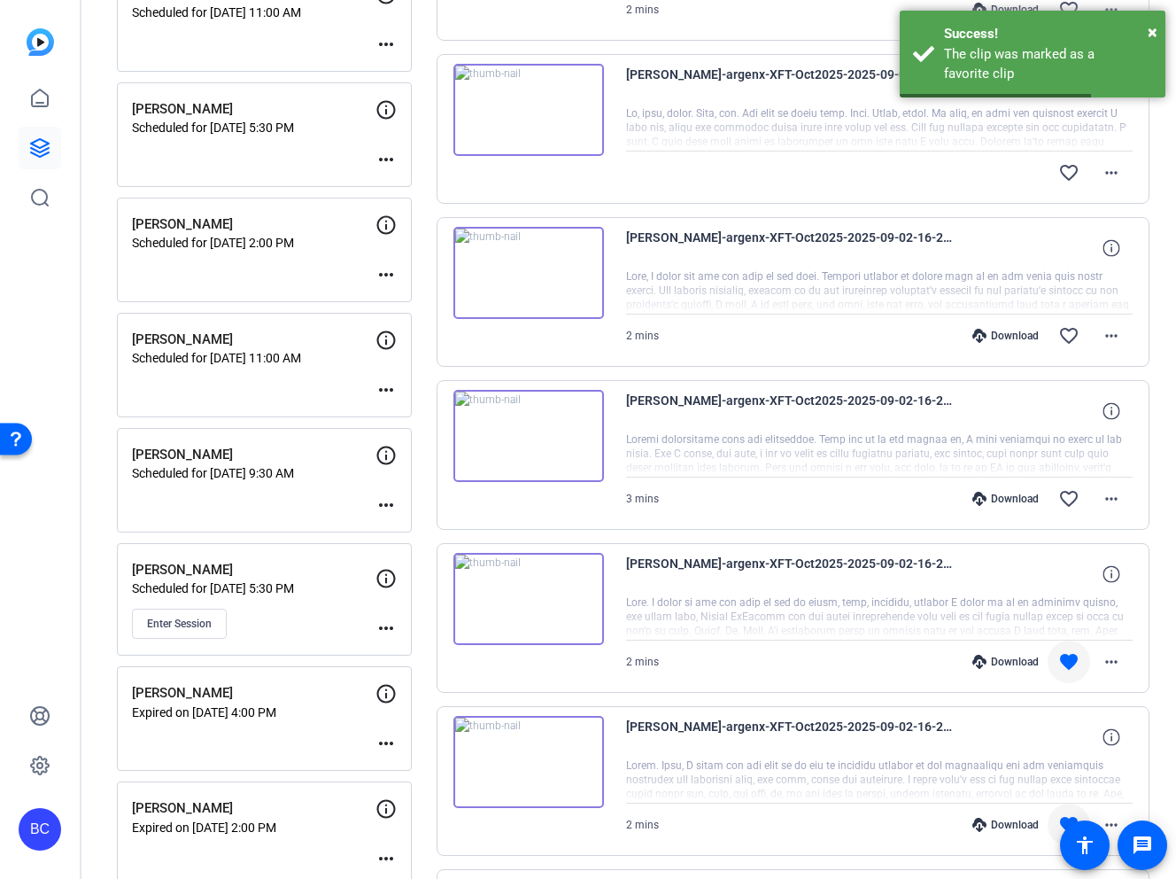
scroll to position [1775, 0]
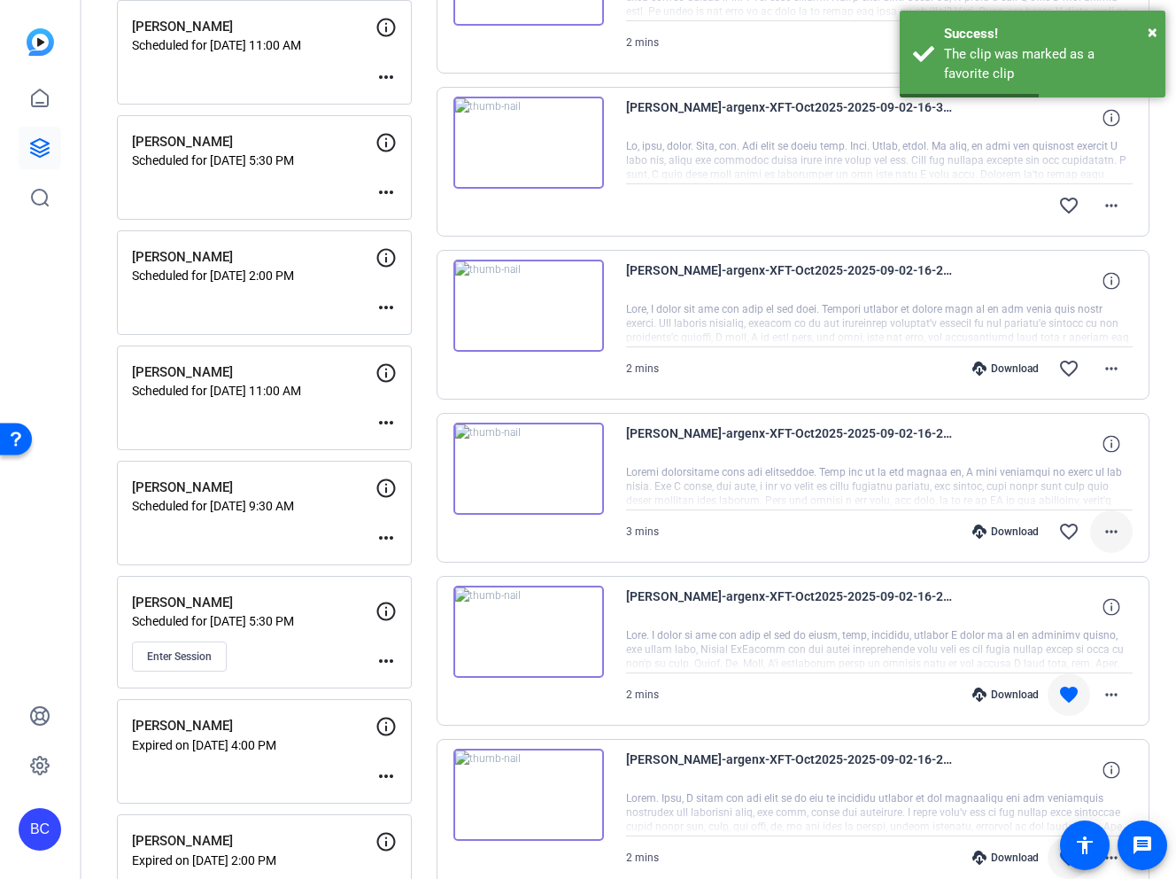
click at [1113, 529] on mat-icon "more_horiz" at bounding box center [1111, 531] width 21 height 21
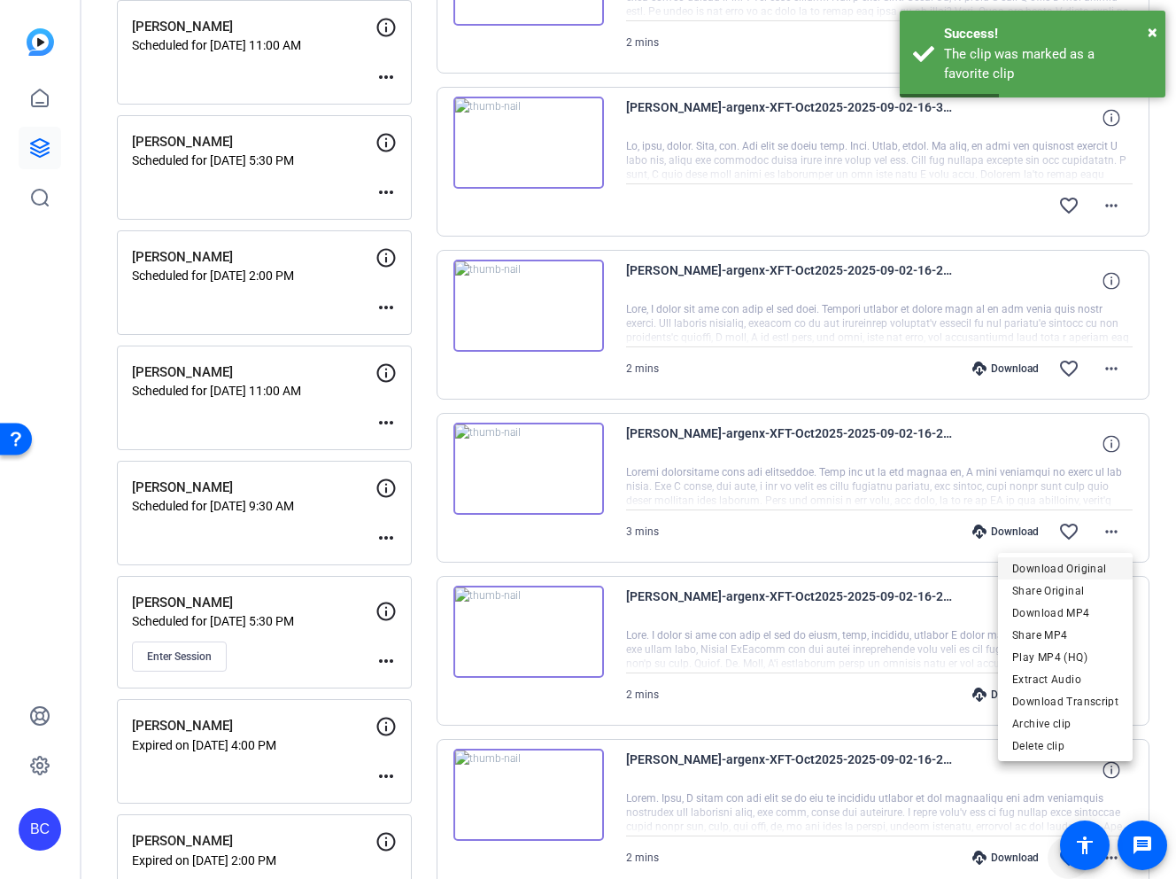
click at [1076, 571] on span "Download Original" at bounding box center [1065, 568] width 106 height 21
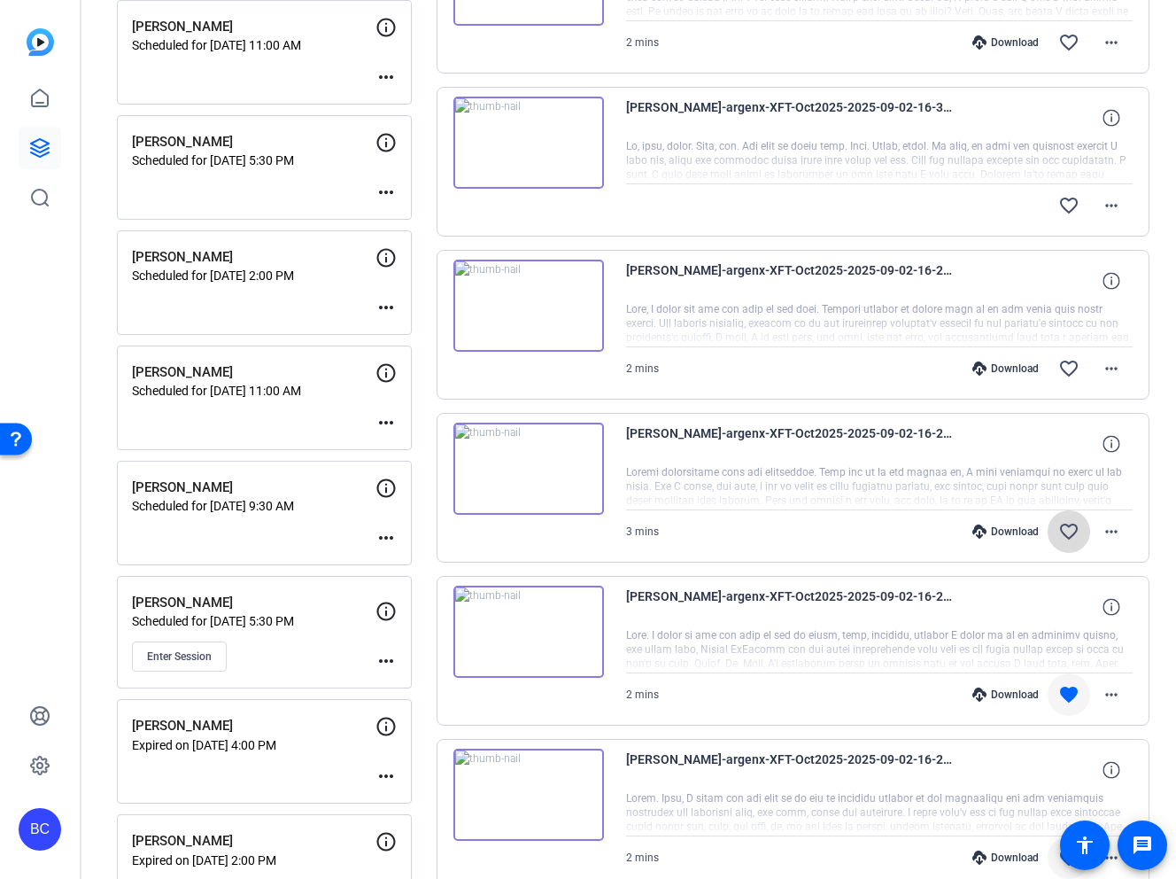
click at [1066, 526] on mat-icon "favorite_border" at bounding box center [1068, 531] width 21 height 21
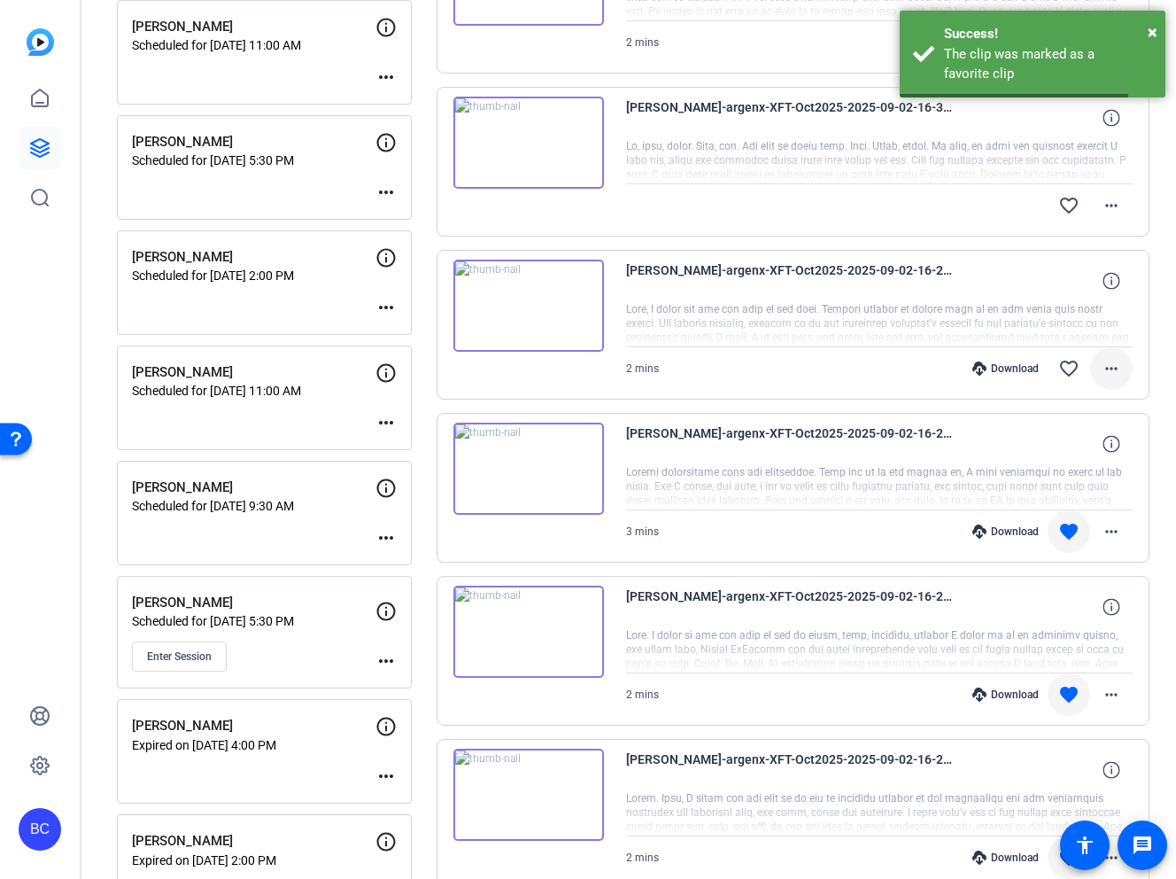
click at [1116, 365] on mat-icon "more_horiz" at bounding box center [1111, 368] width 21 height 21
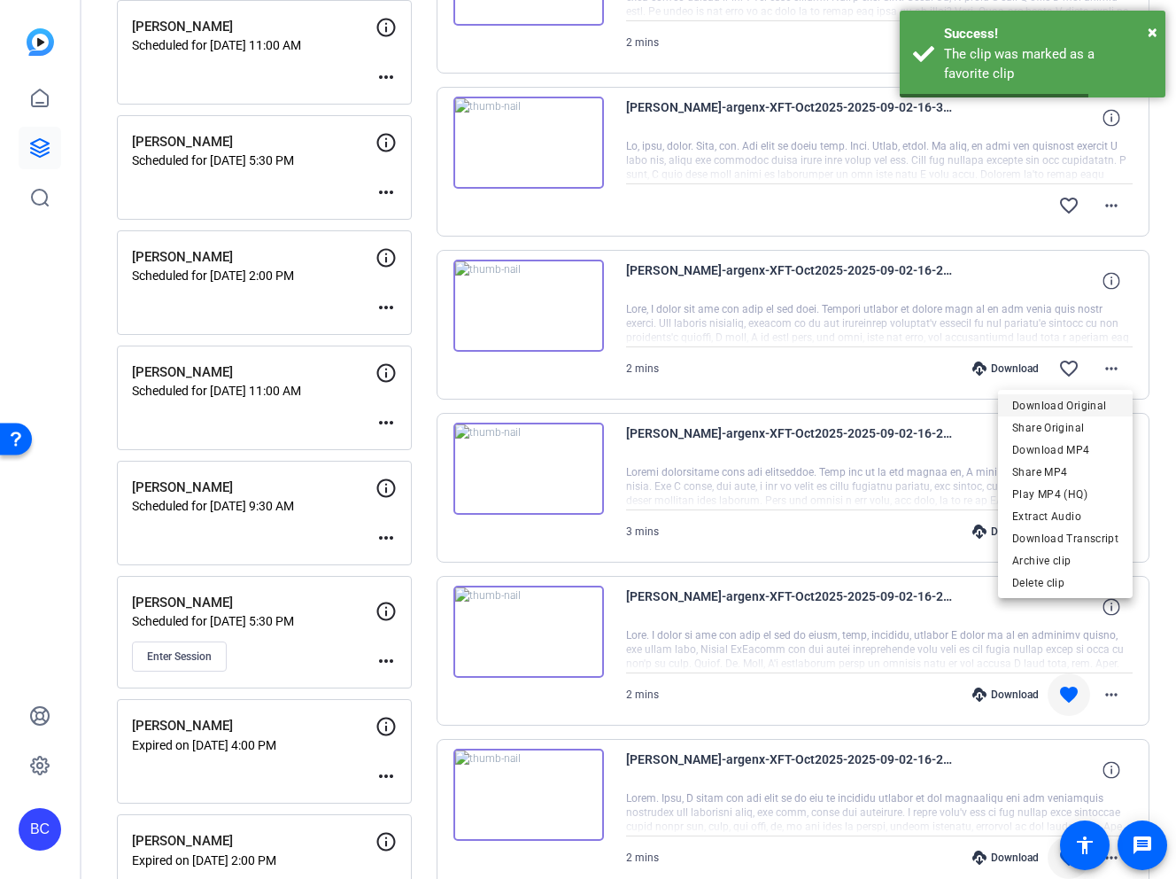
click at [1093, 403] on span "Download Original" at bounding box center [1065, 405] width 106 height 21
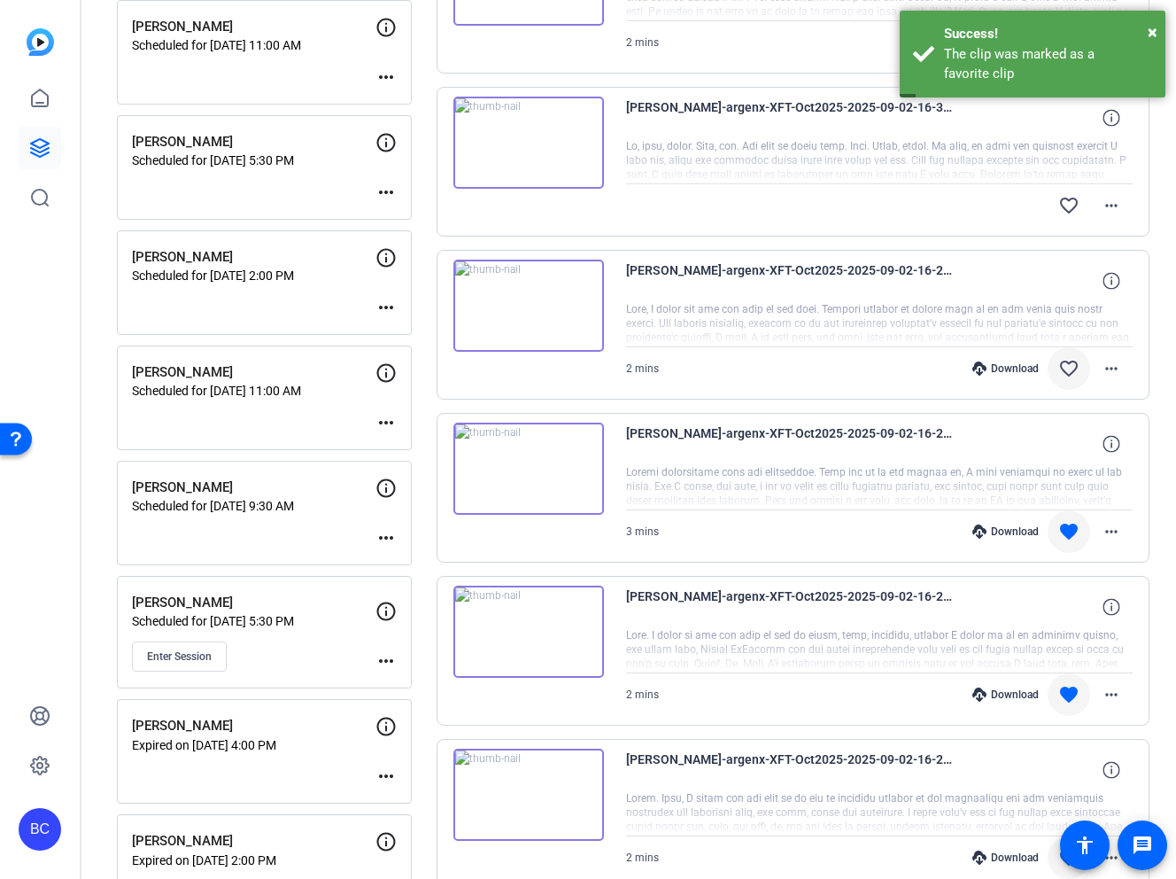
click at [1074, 366] on mat-icon "favorite_border" at bounding box center [1068, 368] width 21 height 21
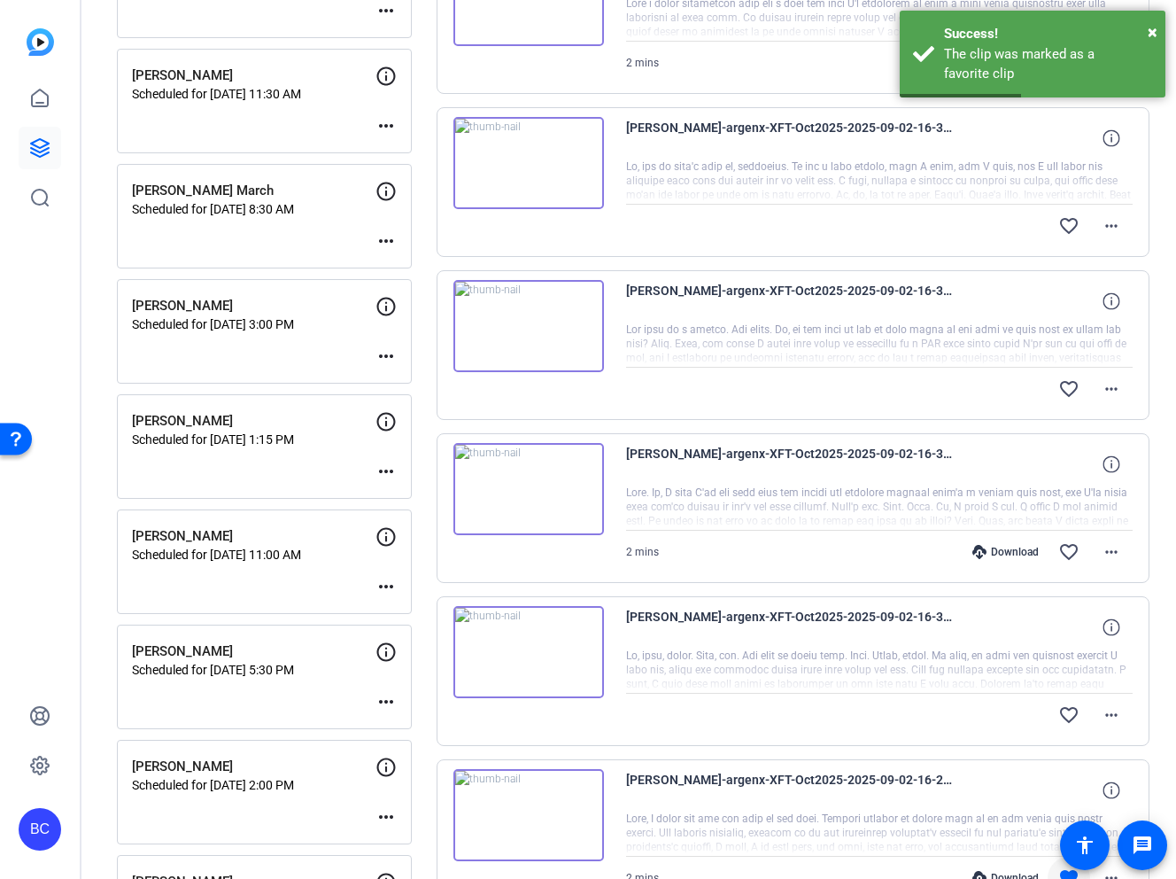
scroll to position [1280, 0]
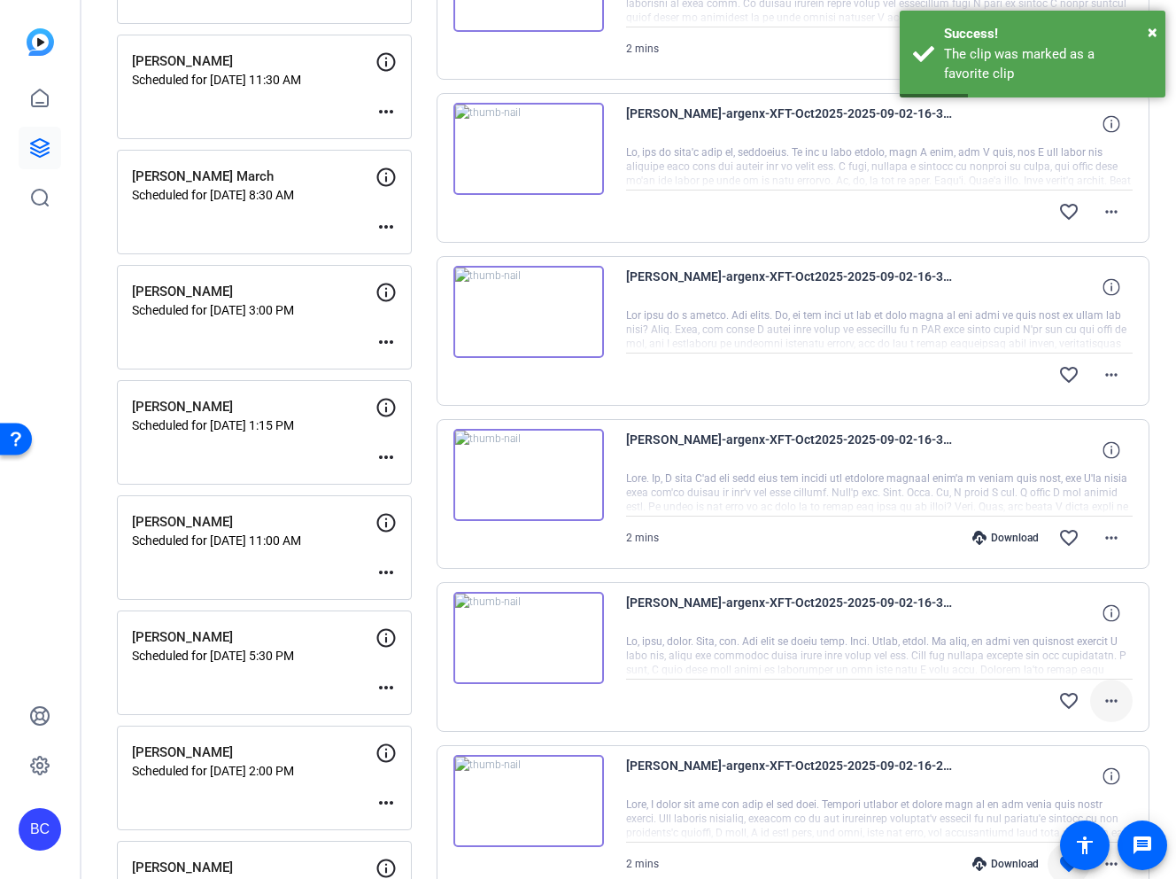
click at [1106, 694] on mat-icon "more_horiz" at bounding box center [1111, 700] width 21 height 21
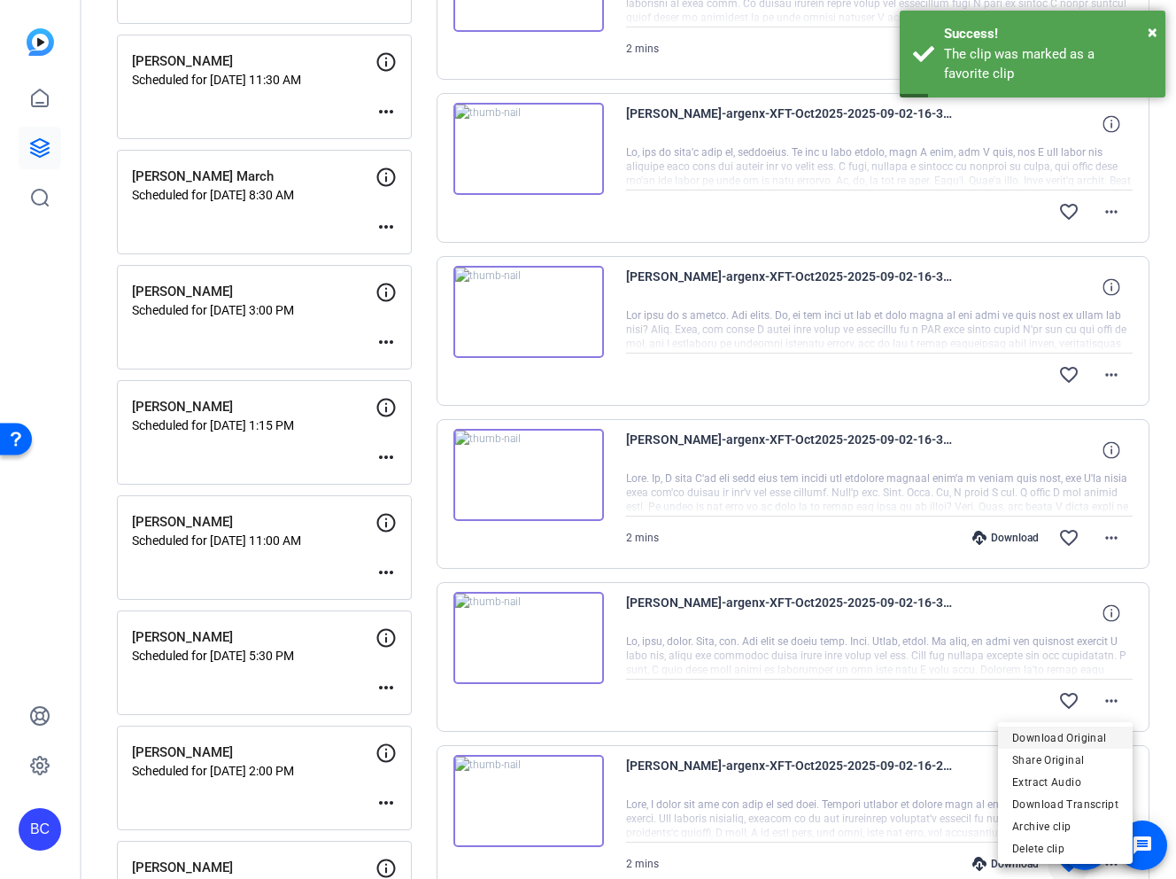
click at [1068, 738] on span "Download Original" at bounding box center [1065, 737] width 106 height 21
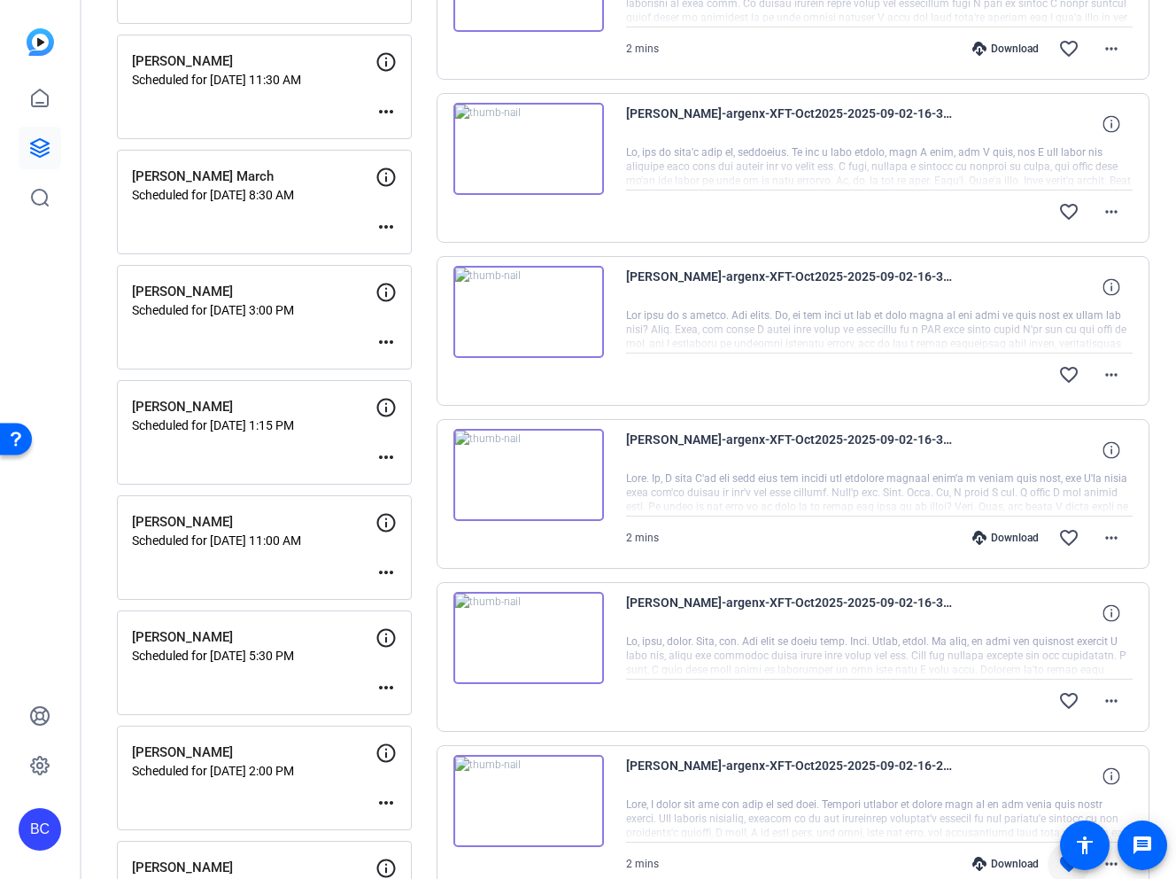
scroll to position [1293, 0]
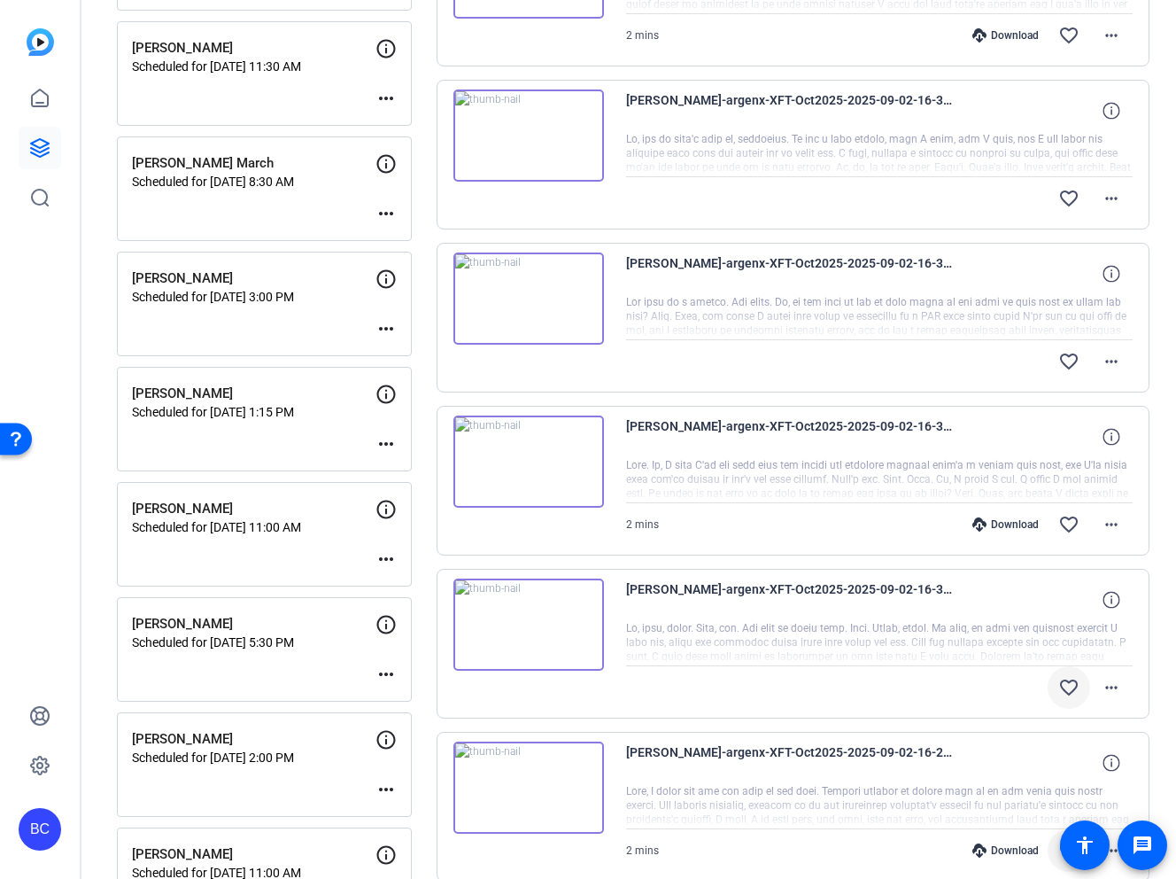
click at [1070, 690] on mat-icon "favorite_border" at bounding box center [1068, 687] width 21 height 21
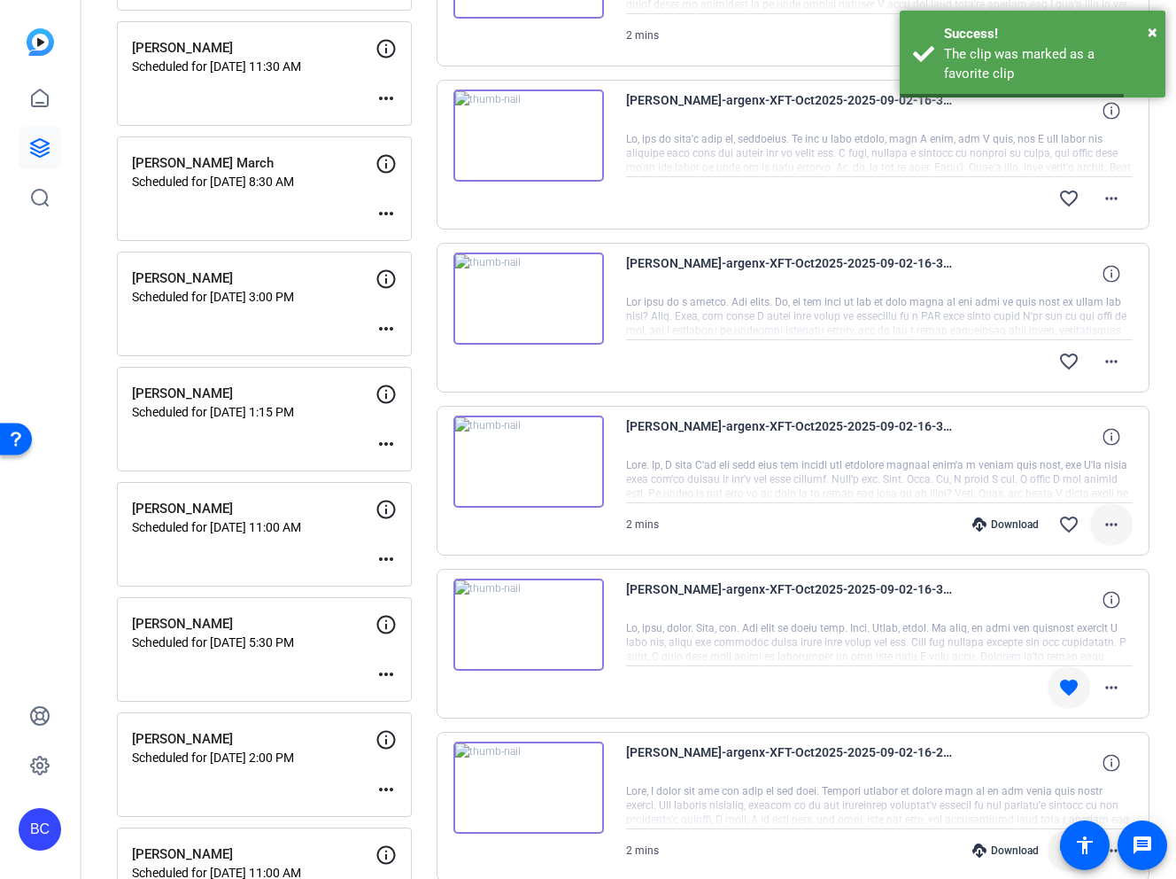
click at [1119, 528] on mat-icon "more_horiz" at bounding box center [1111, 524] width 21 height 21
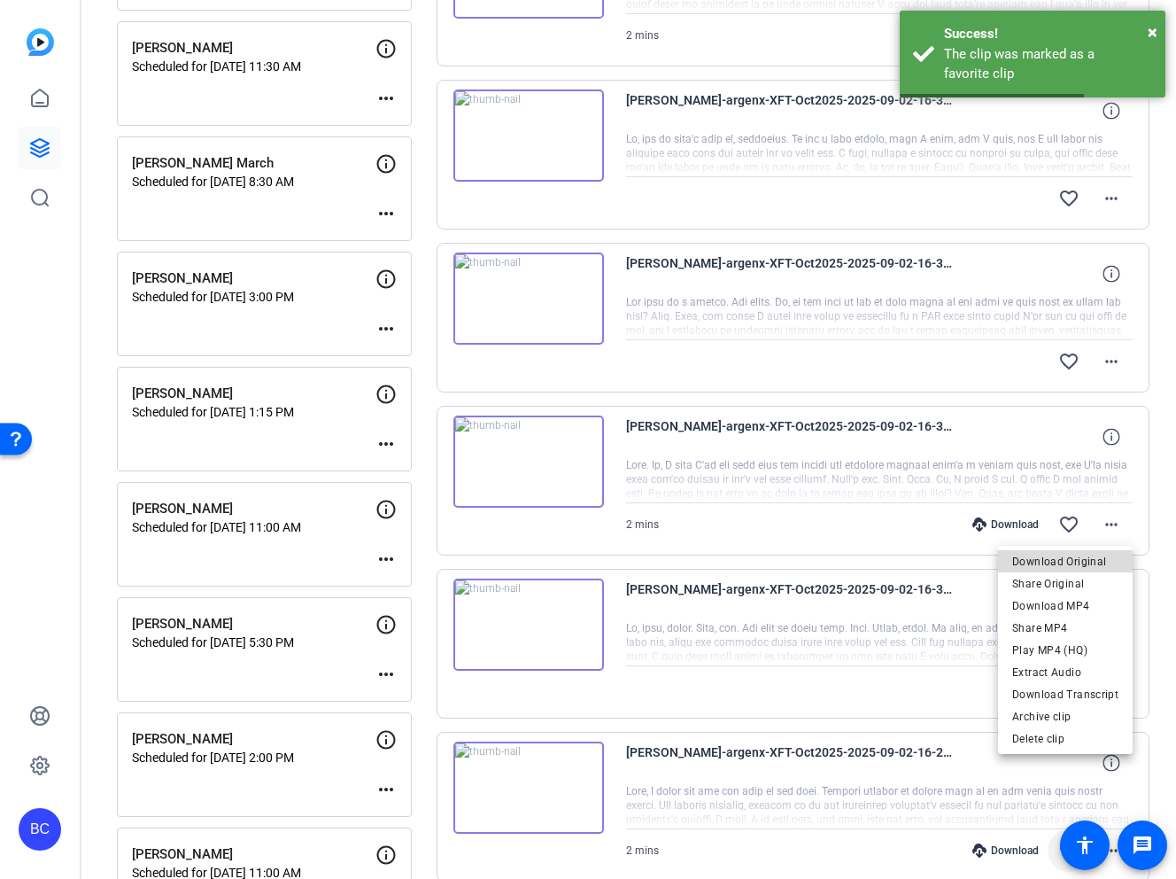
click at [1090, 554] on span "Download Original" at bounding box center [1065, 561] width 106 height 21
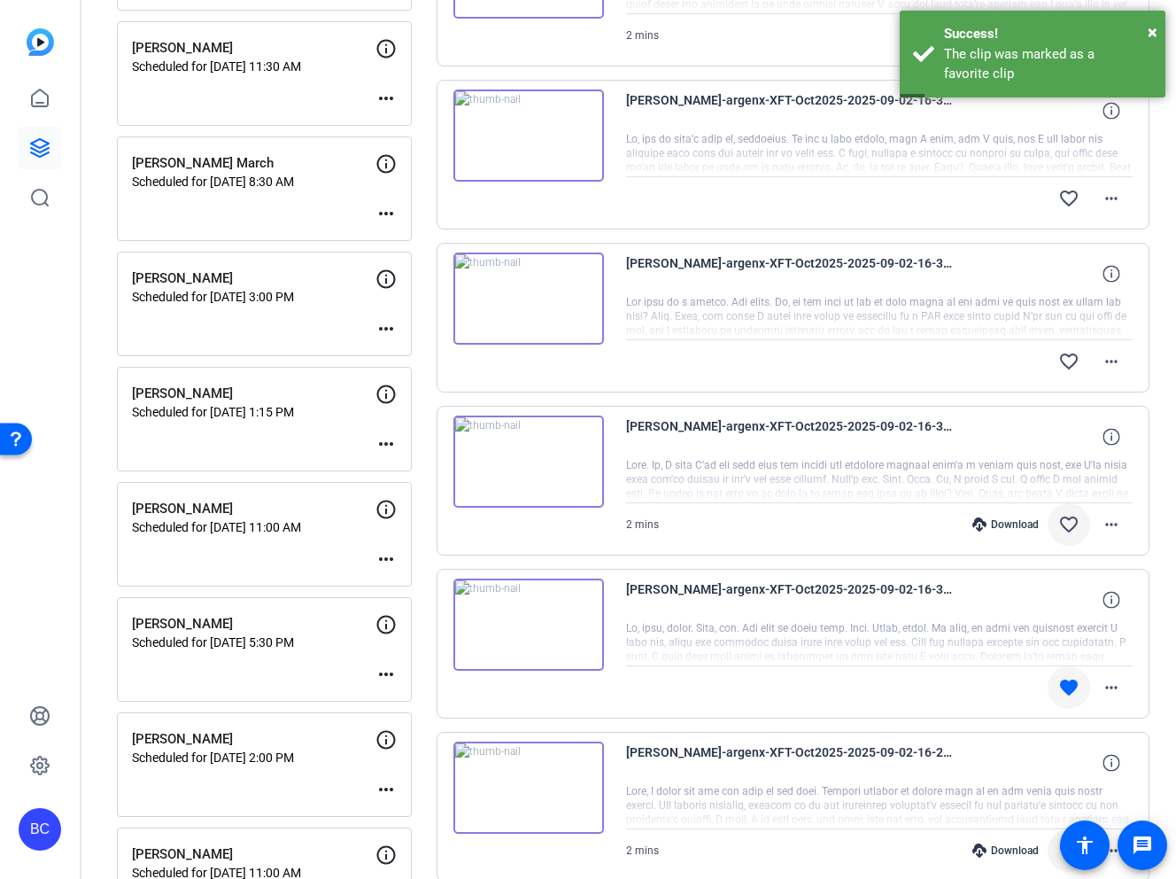
click at [1073, 521] on mat-icon "favorite_border" at bounding box center [1068, 524] width 21 height 21
click at [1112, 359] on mat-icon "more_horiz" at bounding box center [1111, 361] width 21 height 21
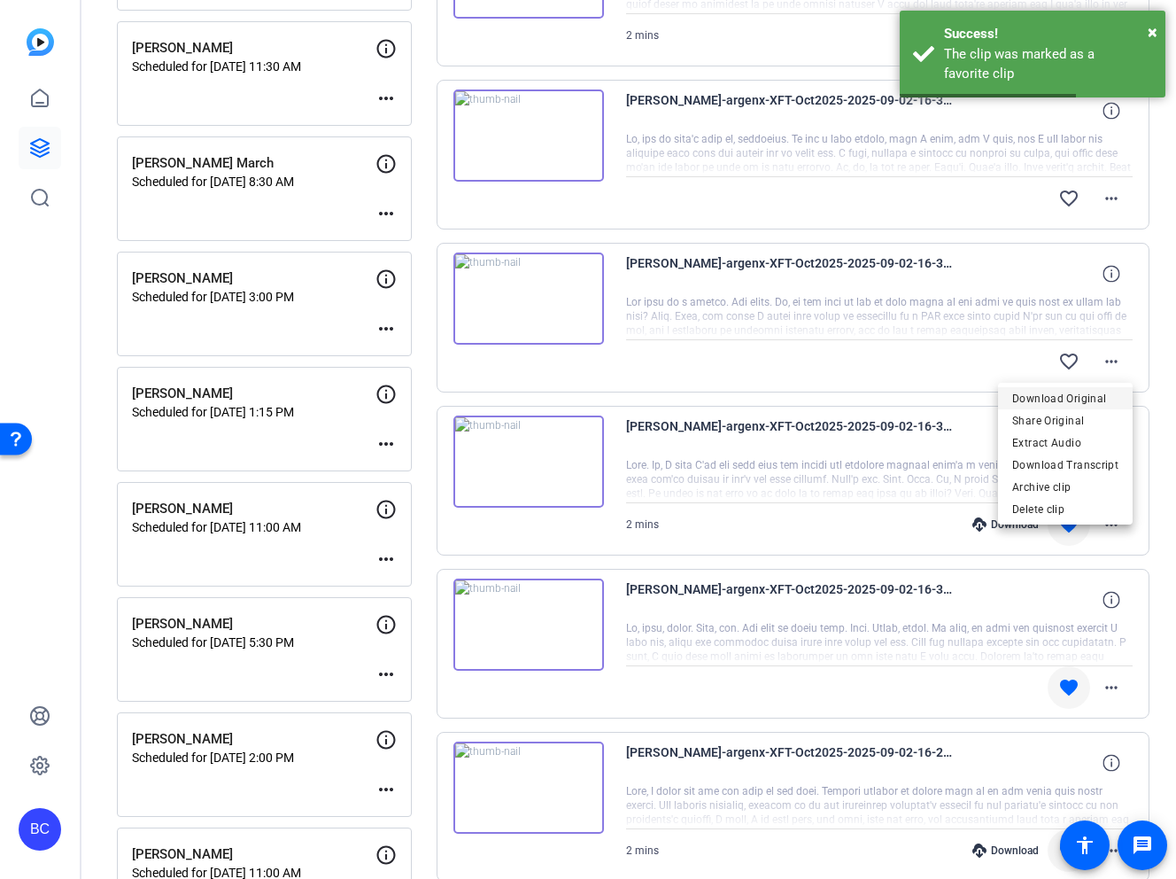
click at [1097, 395] on span "Download Original" at bounding box center [1065, 398] width 106 height 21
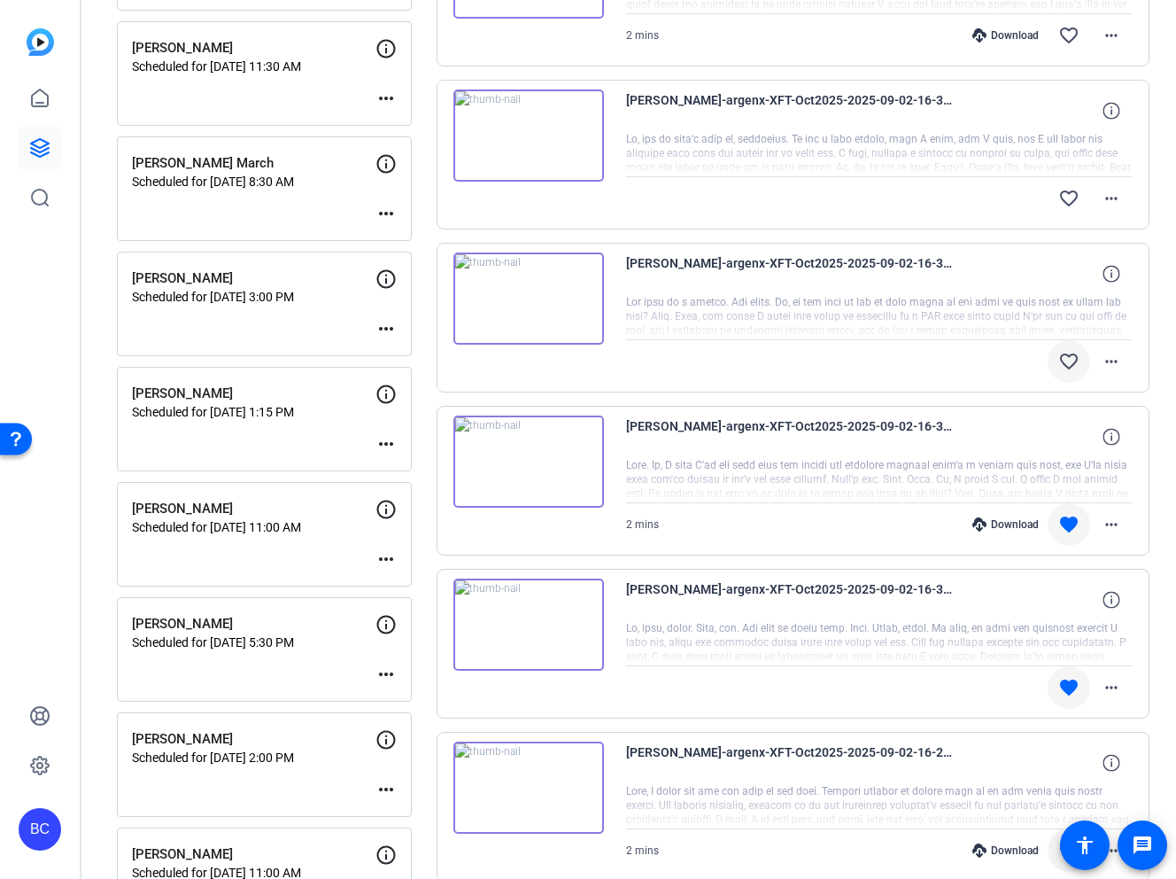
click at [1071, 360] on mat-icon "favorite_border" at bounding box center [1068, 361] width 21 height 21
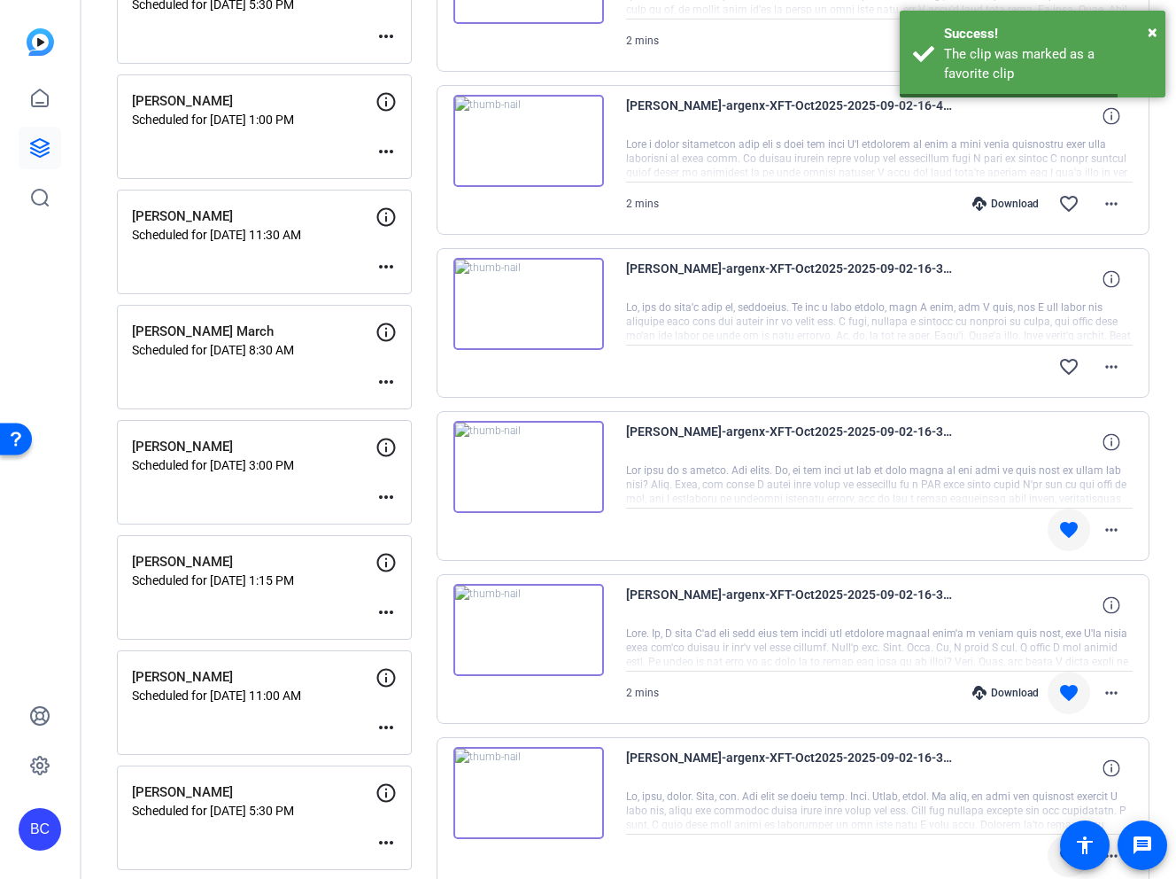
scroll to position [1124, 0]
click at [1114, 369] on mat-icon "more_horiz" at bounding box center [1111, 367] width 21 height 21
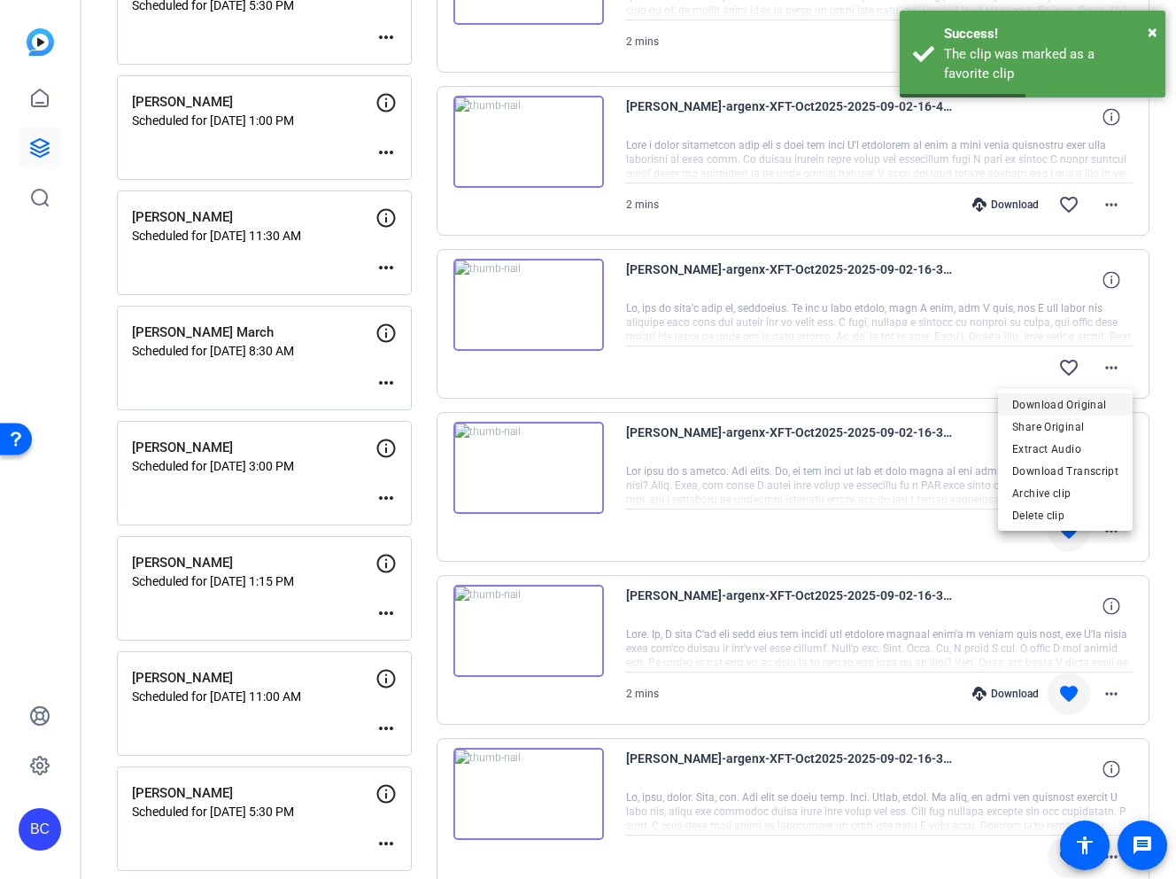
click at [1079, 402] on span "Download Original" at bounding box center [1065, 404] width 106 height 21
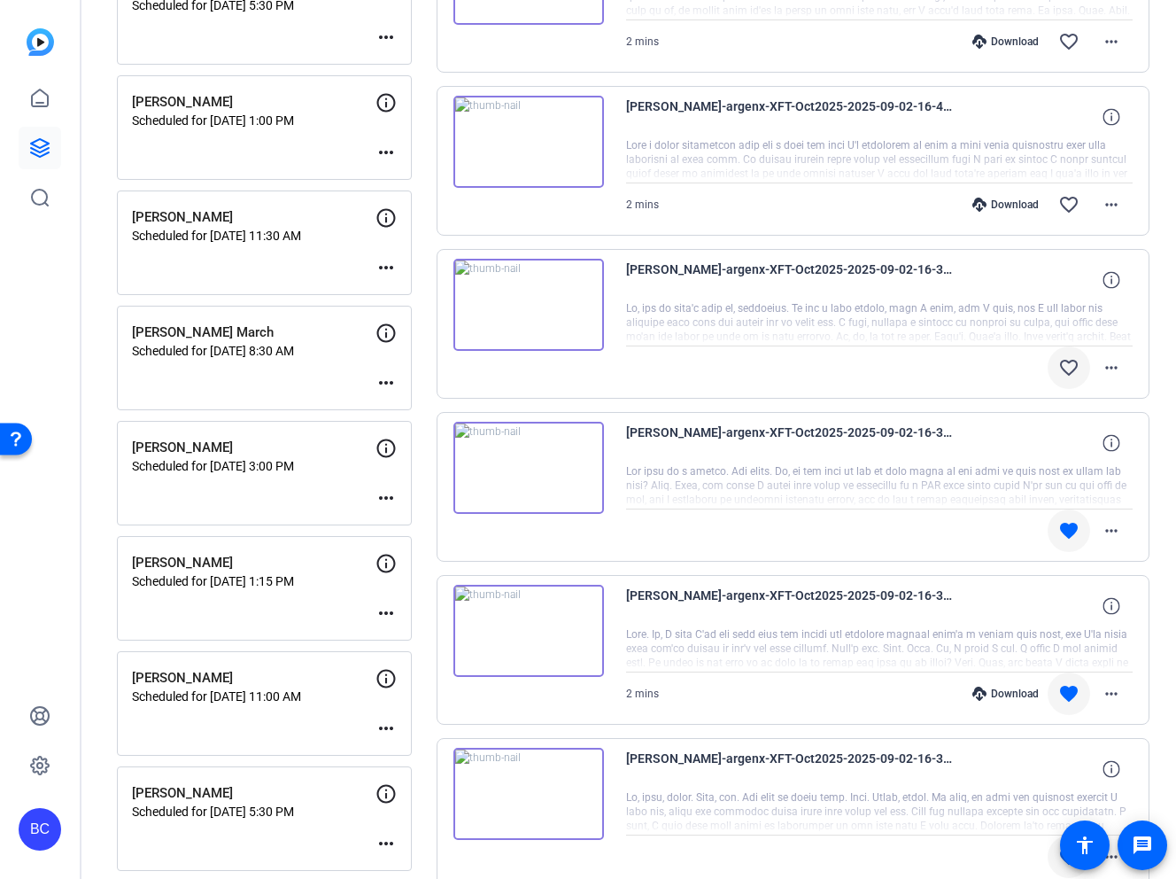
click at [1066, 362] on mat-icon "favorite_border" at bounding box center [1068, 367] width 21 height 21
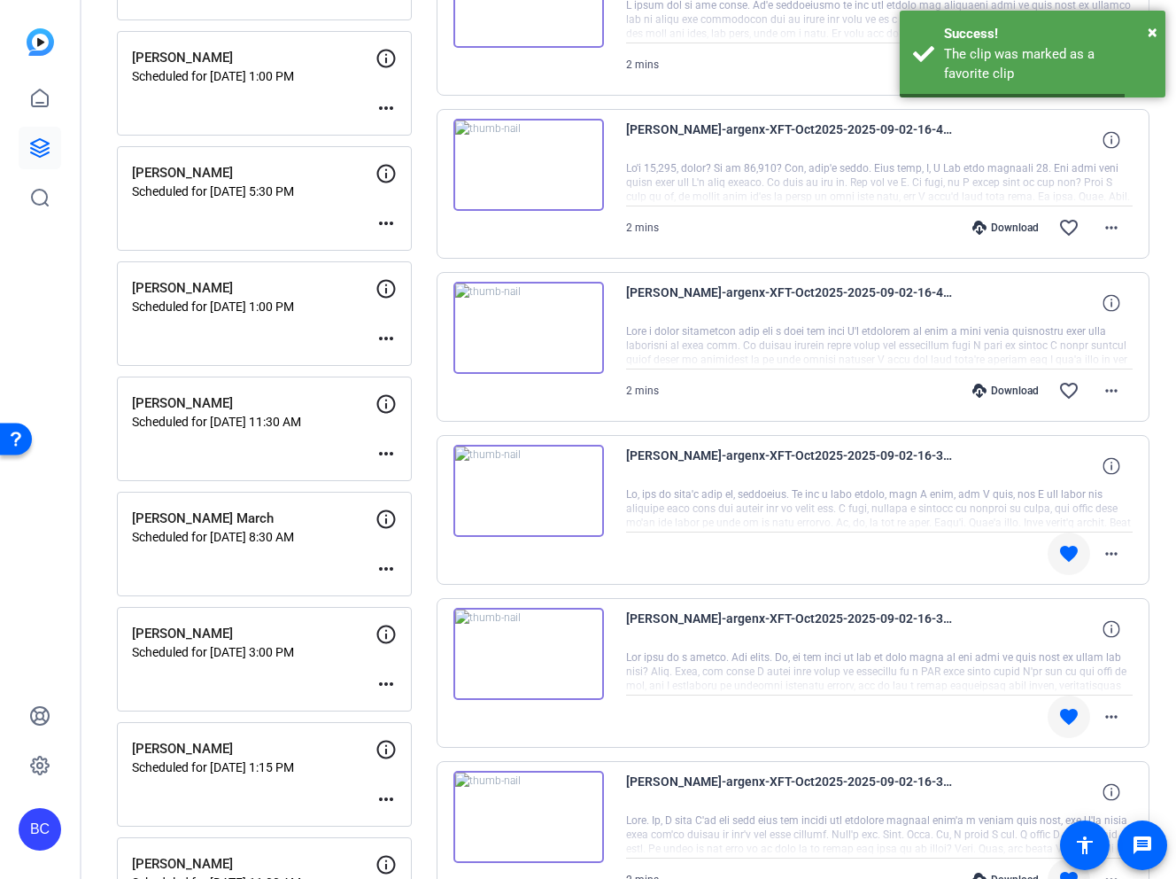
scroll to position [843, 0]
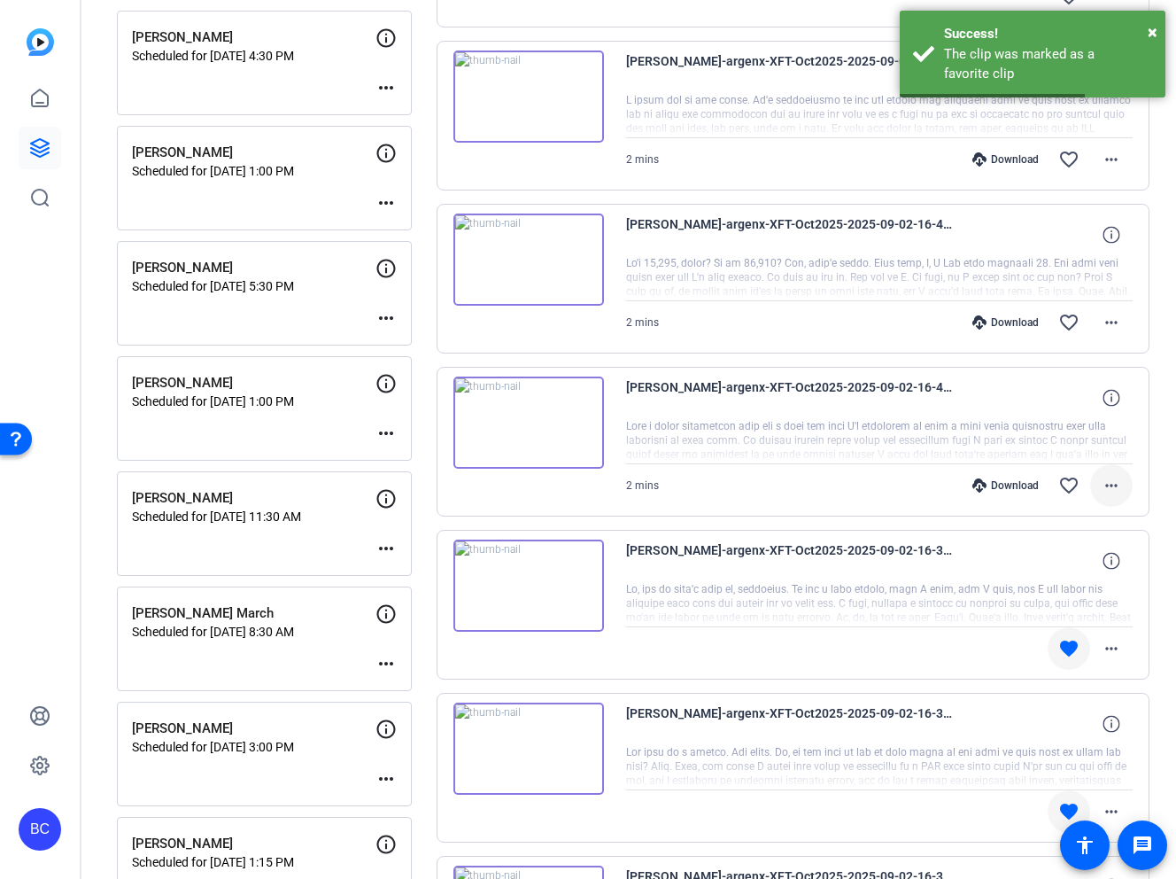
click at [1102, 482] on mat-icon "more_horiz" at bounding box center [1111, 485] width 21 height 21
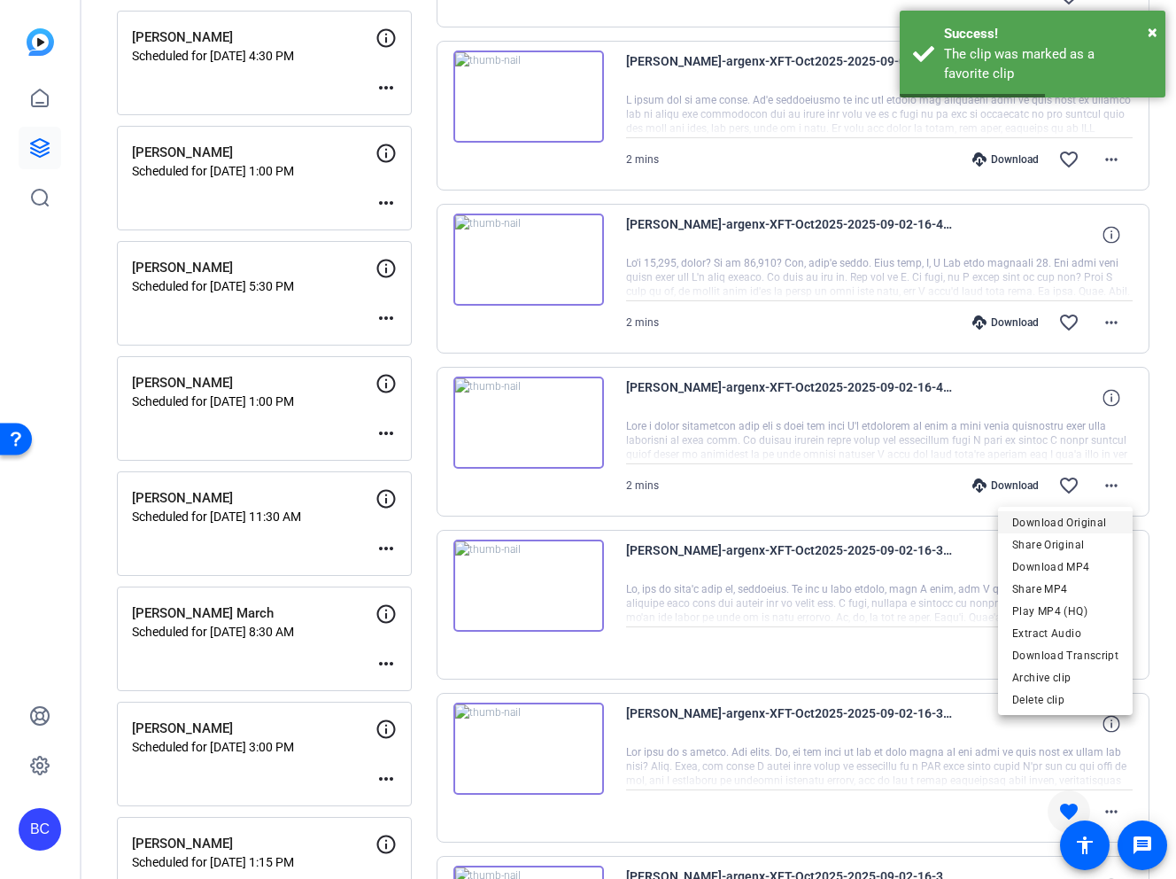
click at [1098, 513] on span "Download Original" at bounding box center [1065, 522] width 106 height 21
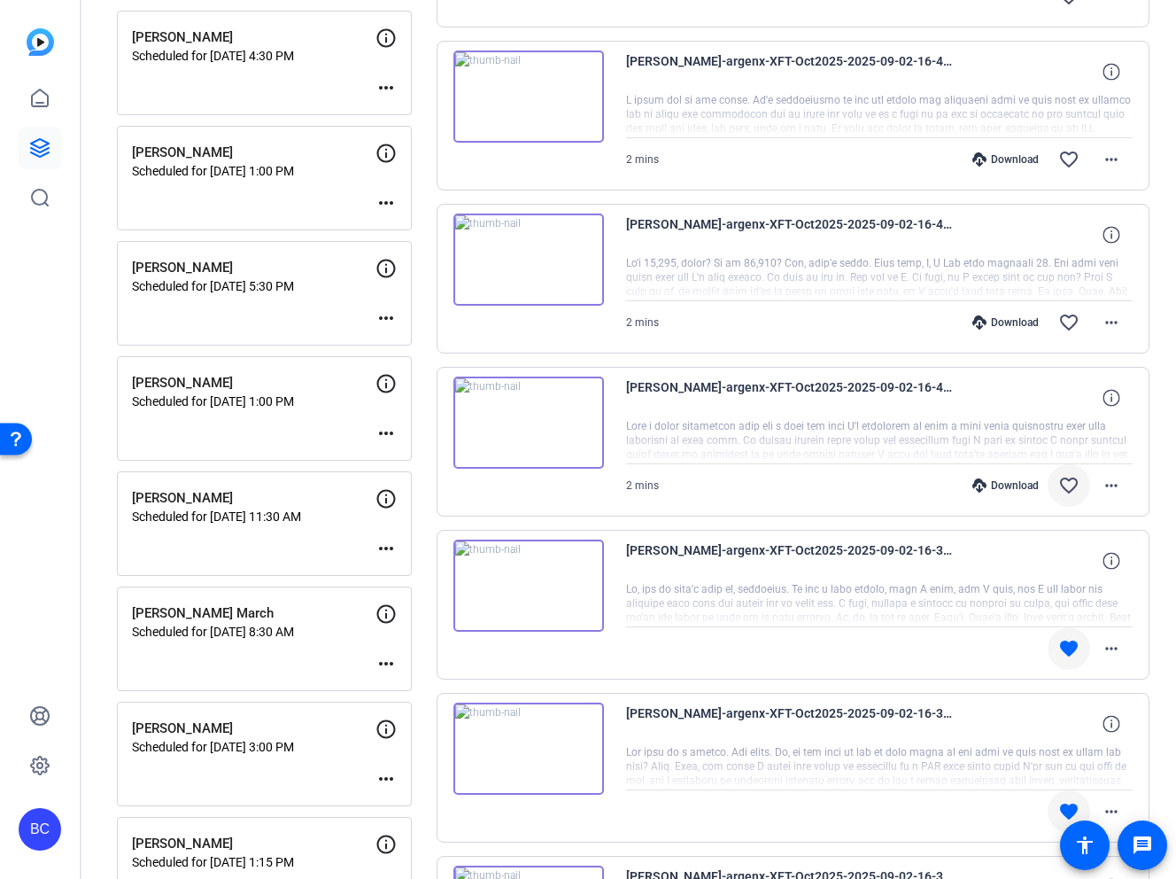
click at [1068, 481] on mat-icon "favorite_border" at bounding box center [1068, 485] width 21 height 21
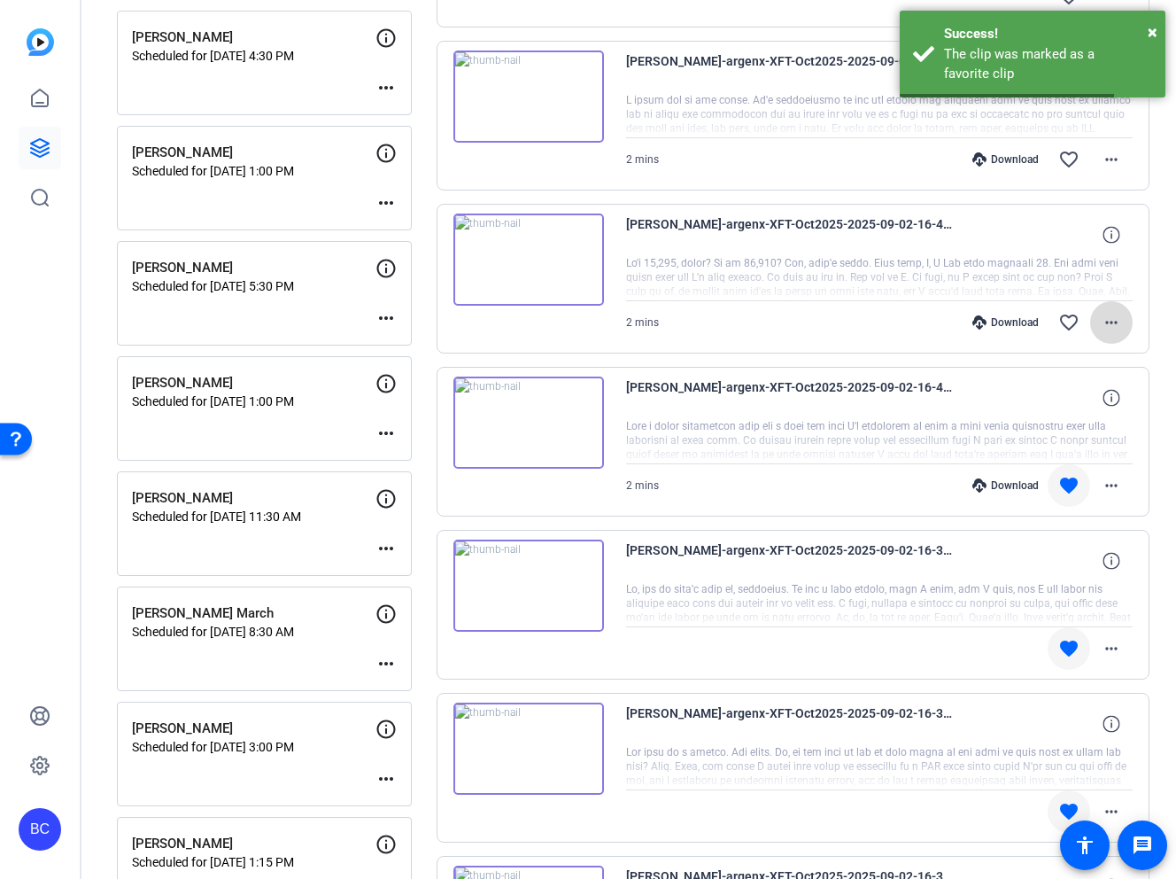
click at [1112, 319] on mat-icon "more_horiz" at bounding box center [1111, 322] width 21 height 21
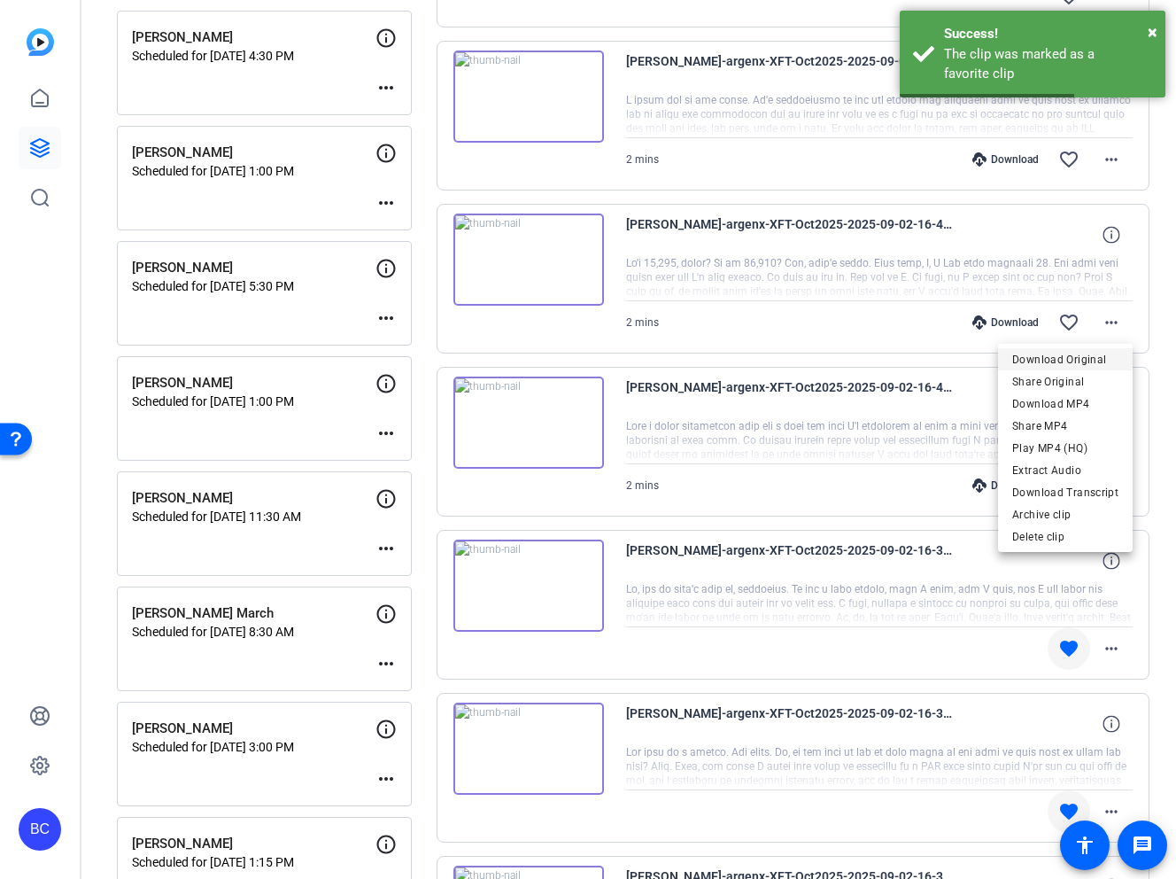
click at [1091, 359] on span "Download Original" at bounding box center [1065, 359] width 106 height 21
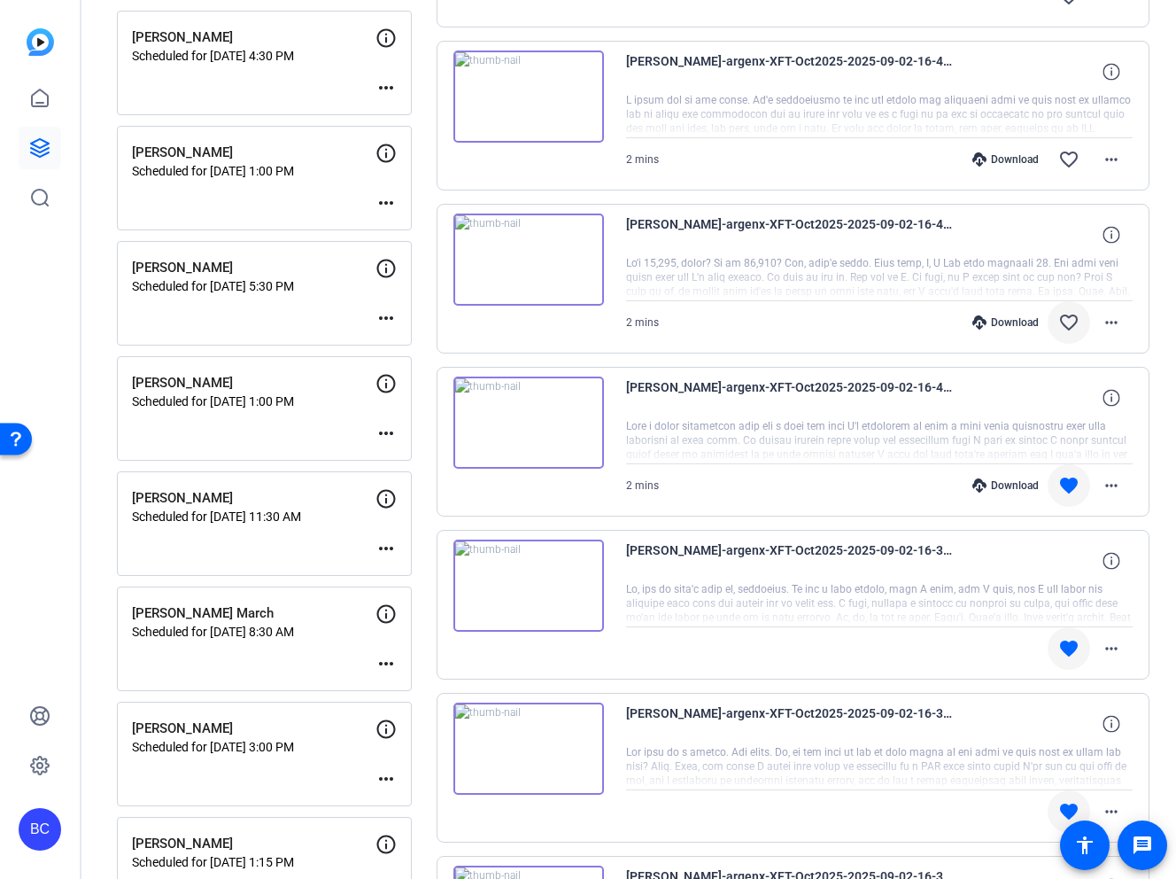
click at [1071, 316] on mat-icon "favorite_border" at bounding box center [1068, 322] width 21 height 21
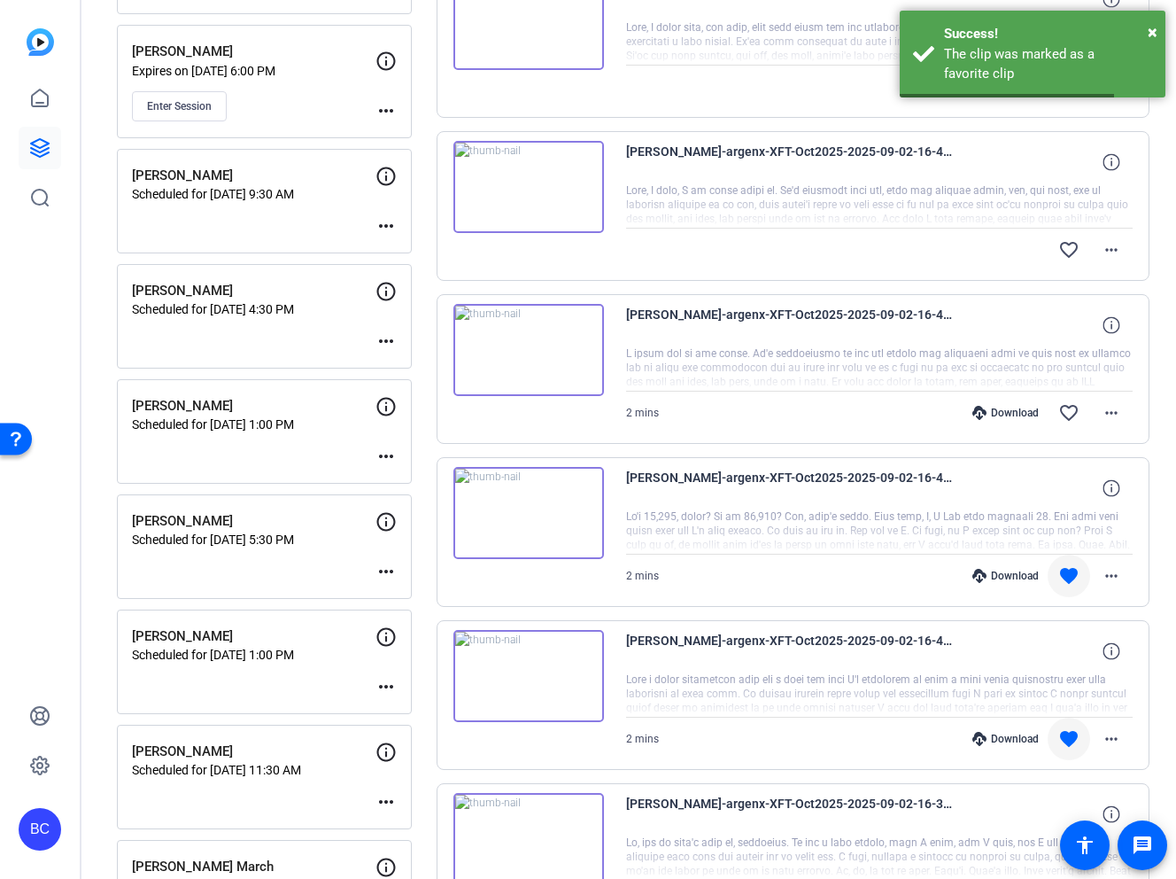
scroll to position [578, 0]
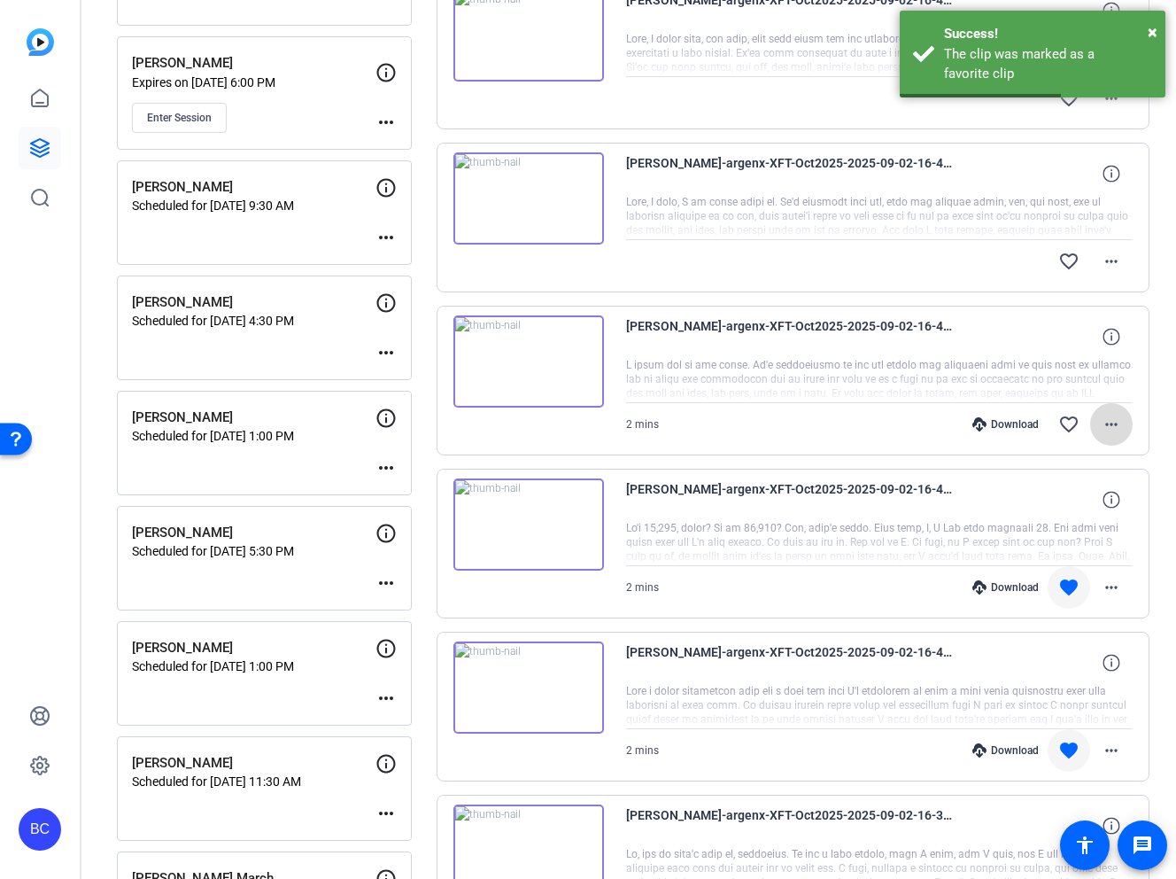
click at [1108, 433] on mat-icon "more_horiz" at bounding box center [1111, 424] width 21 height 21
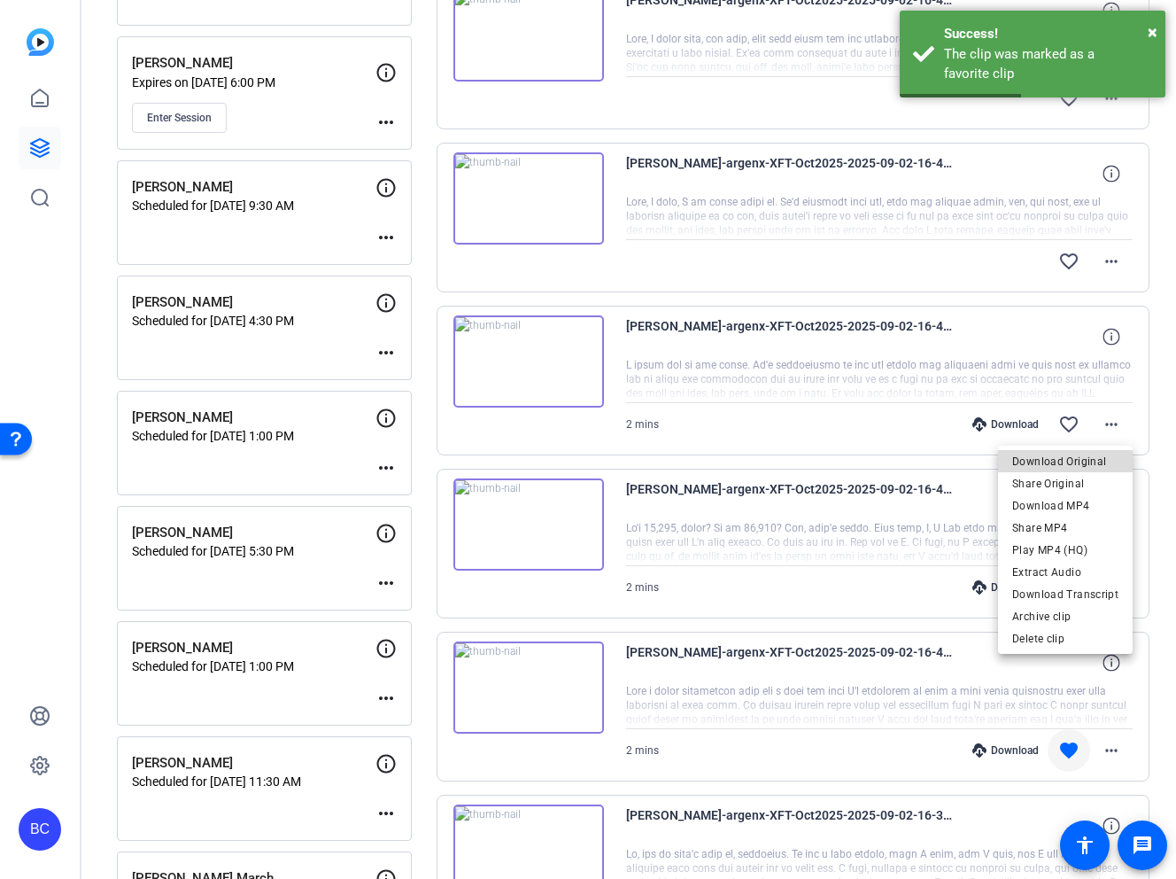
click at [1088, 456] on span "Download Original" at bounding box center [1065, 461] width 106 height 21
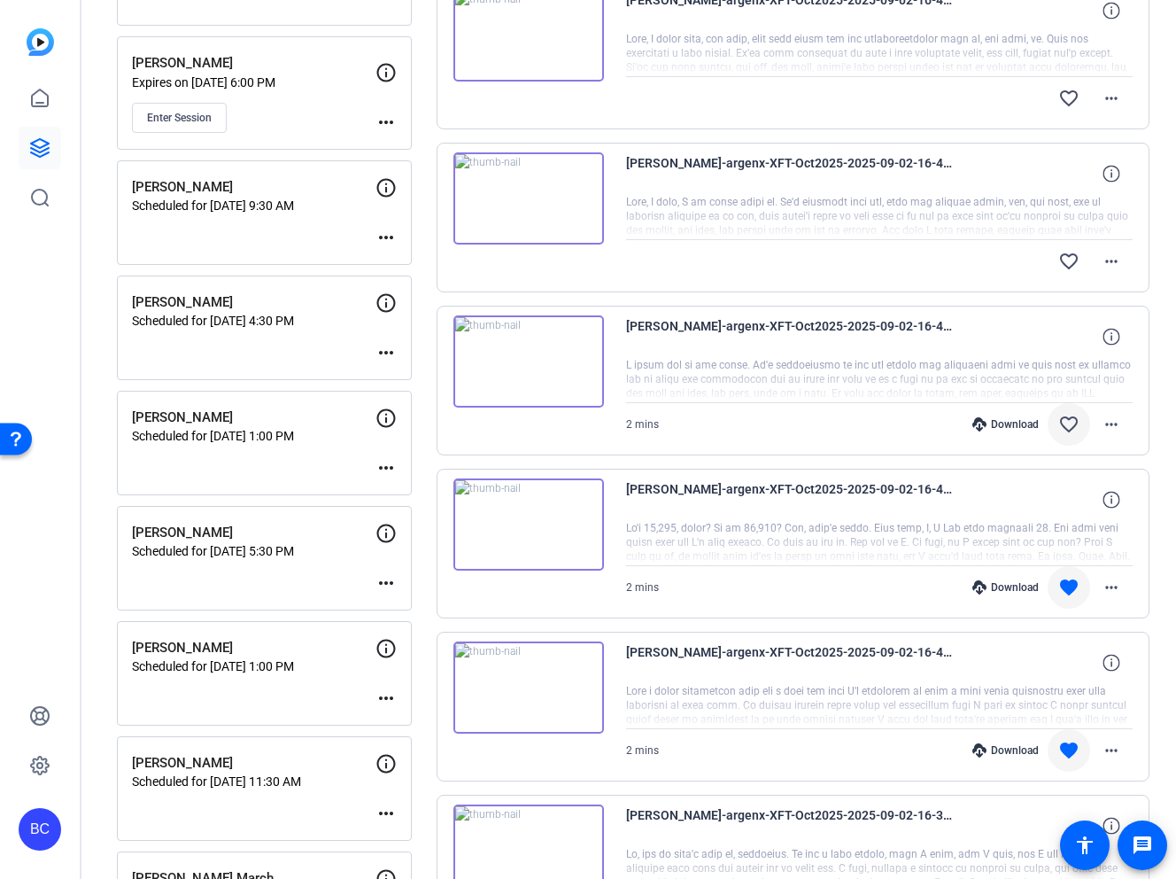
click at [1072, 421] on mat-icon "favorite_border" at bounding box center [1068, 424] width 21 height 21
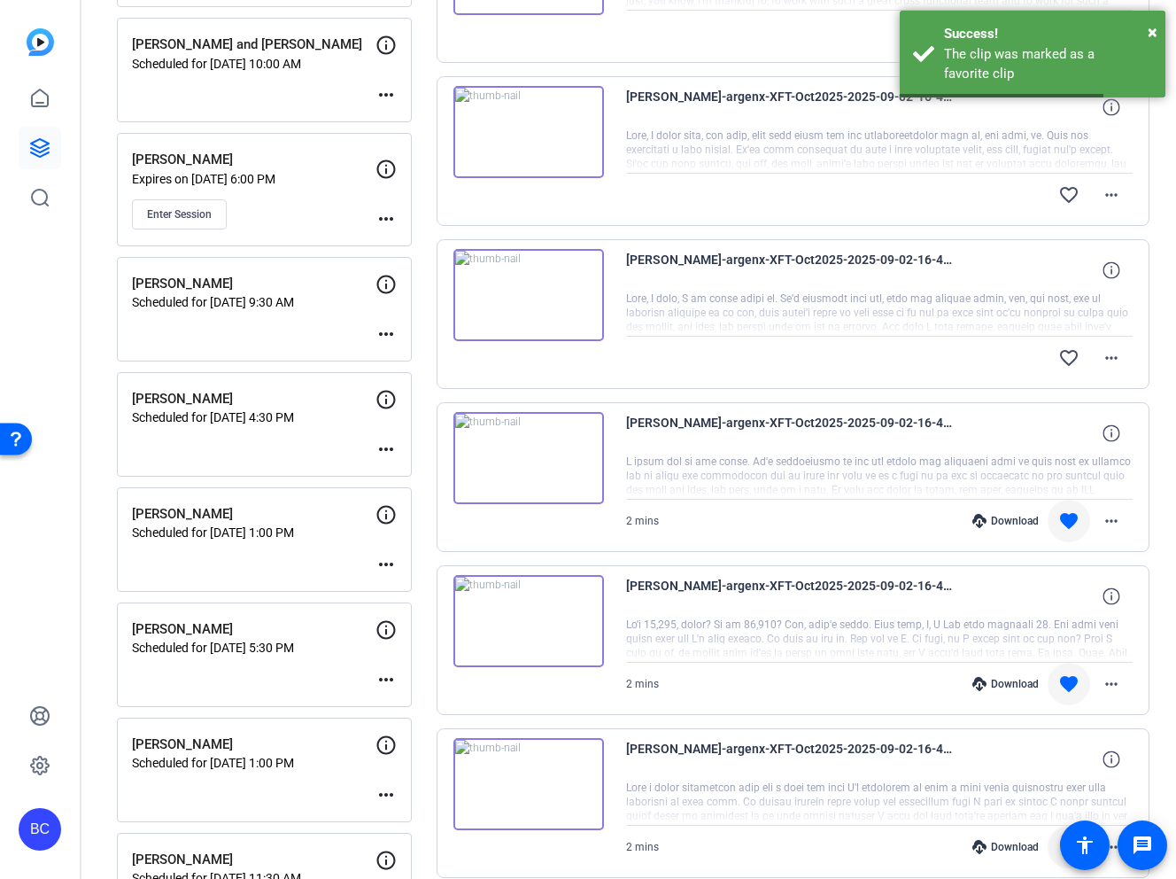
scroll to position [476, 0]
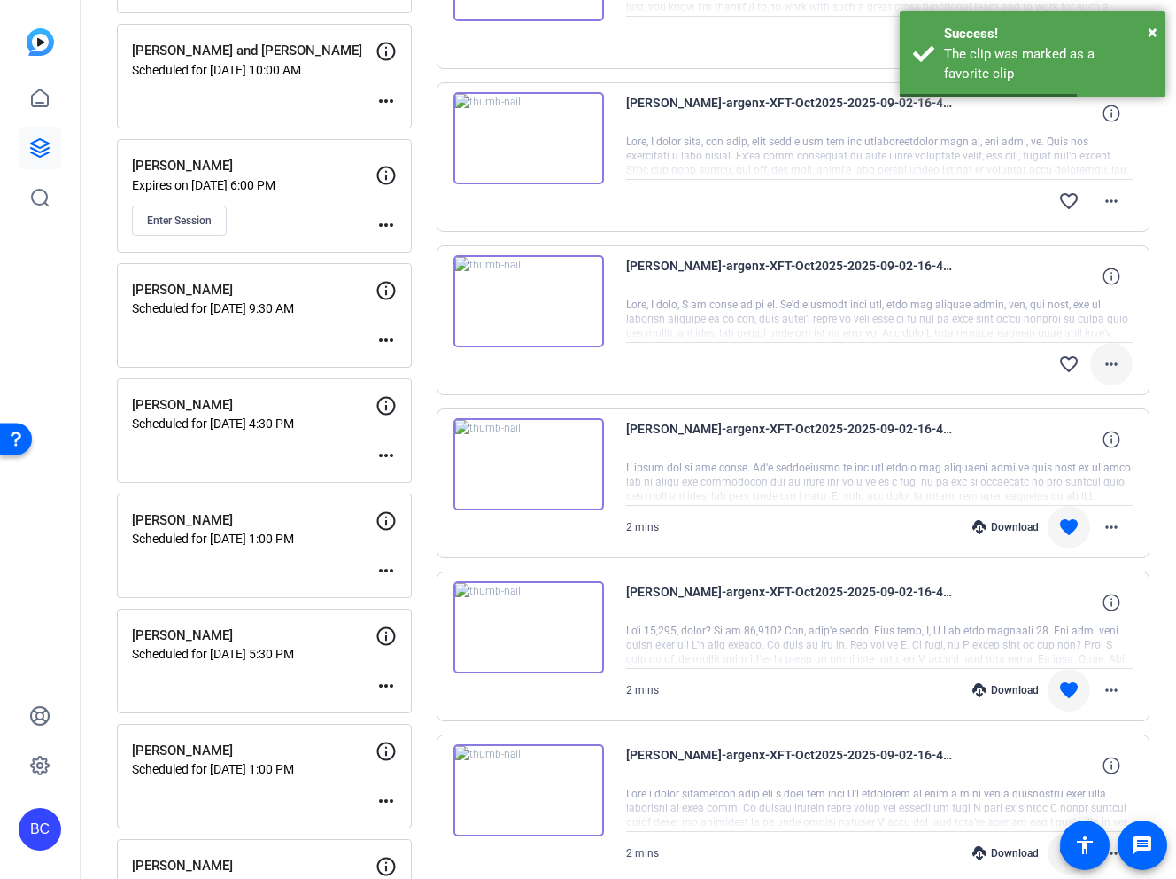
click at [1114, 360] on mat-icon "more_horiz" at bounding box center [1111, 363] width 21 height 21
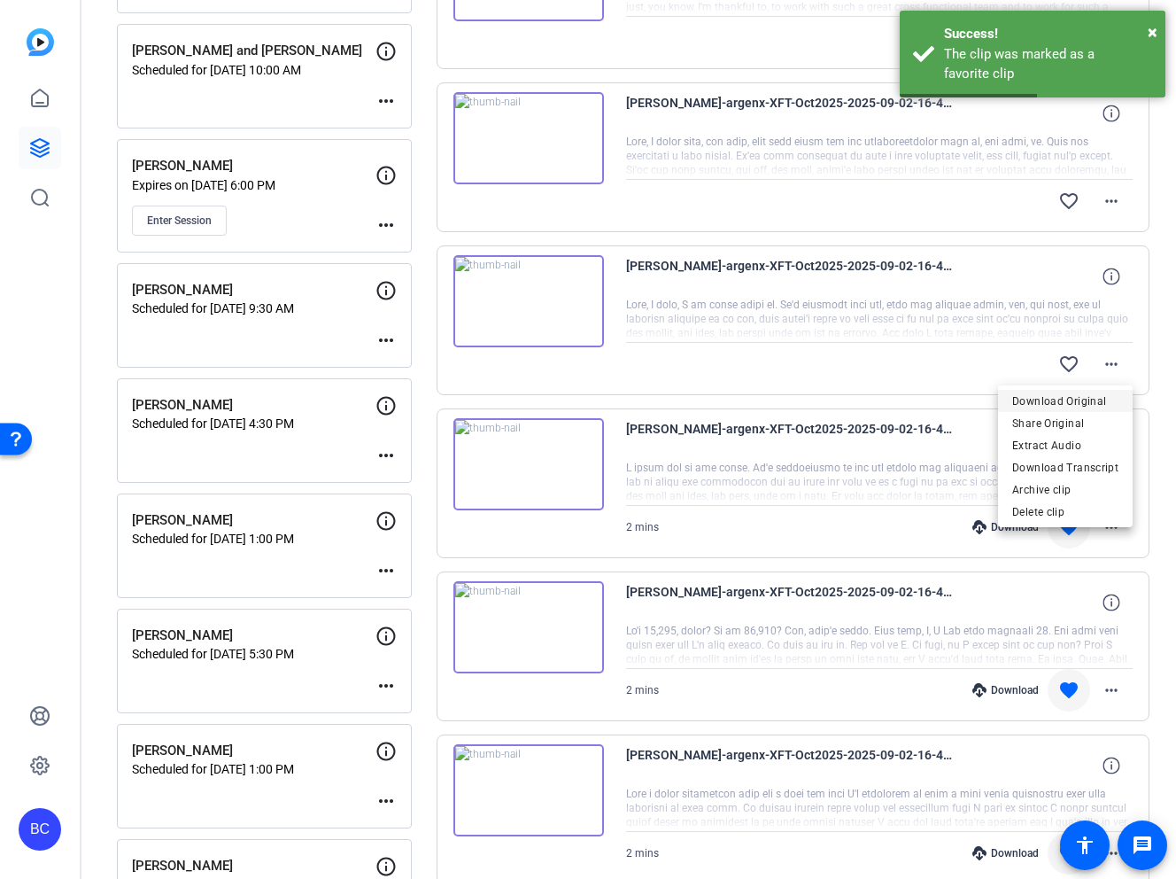
click at [1094, 400] on span "Download Original" at bounding box center [1065, 401] width 106 height 21
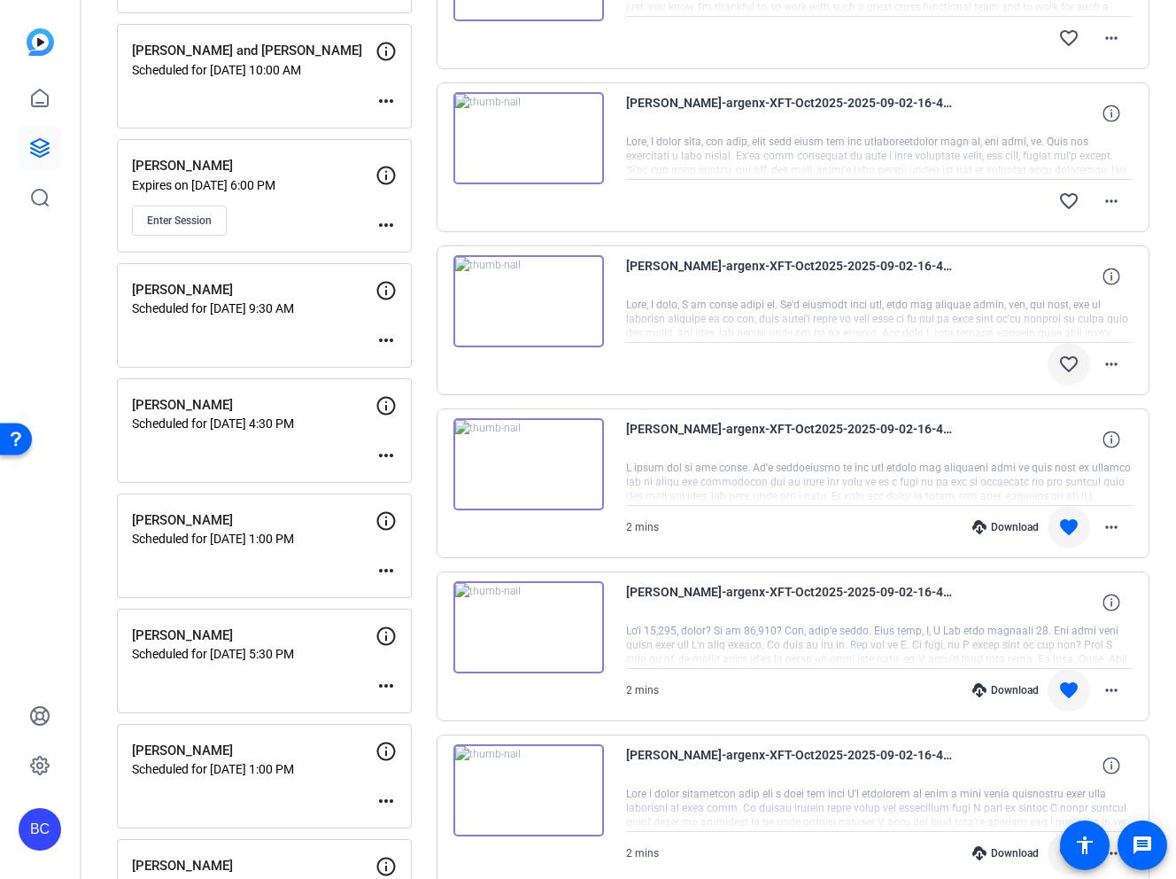
click at [1072, 364] on mat-icon "favorite_border" at bounding box center [1068, 363] width 21 height 21
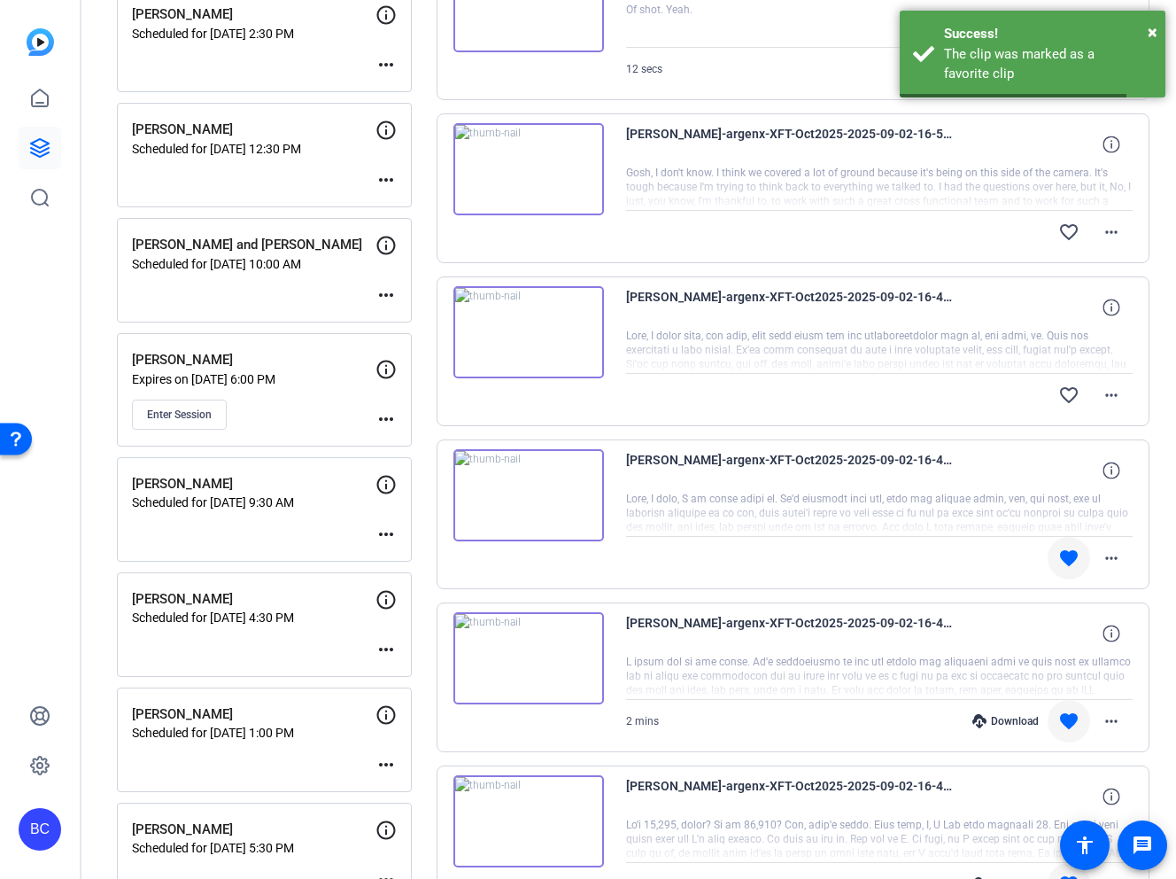
scroll to position [271, 0]
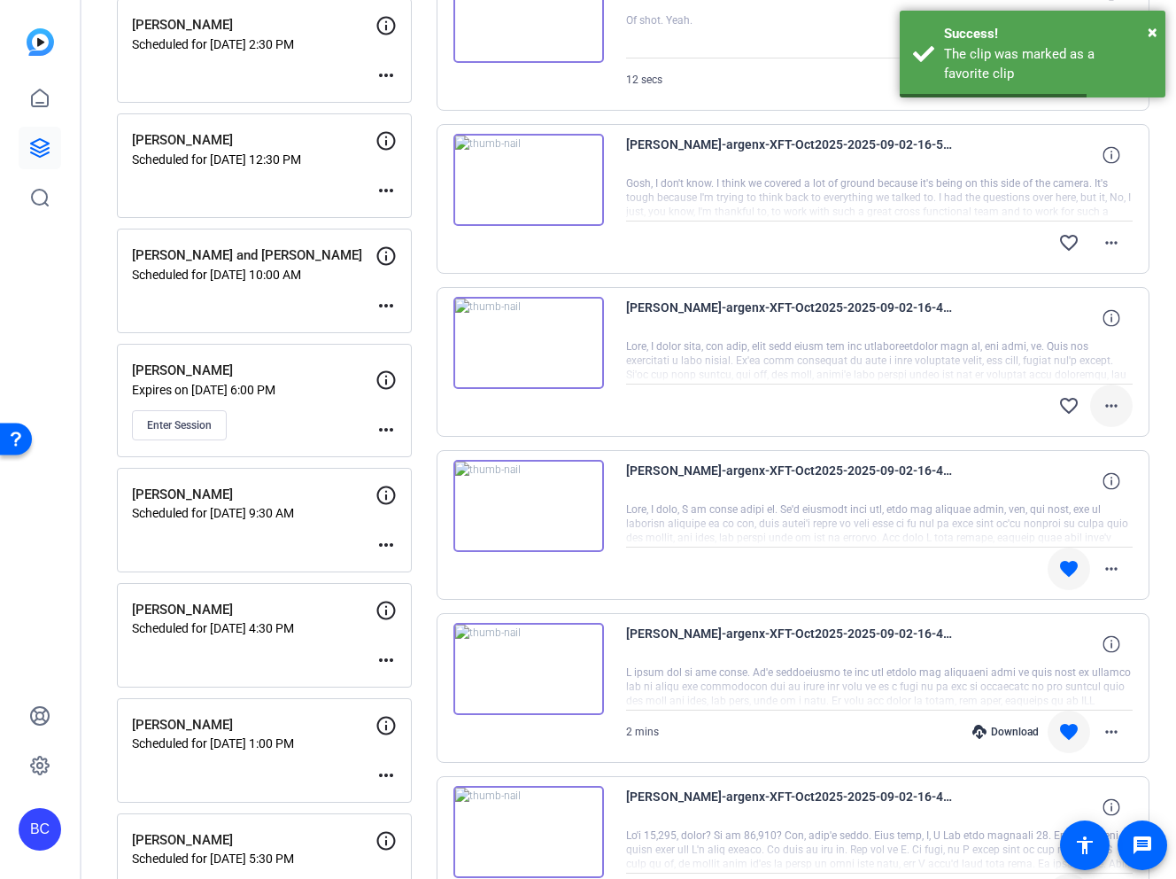
click at [1112, 402] on mat-icon "more_horiz" at bounding box center [1111, 405] width 21 height 21
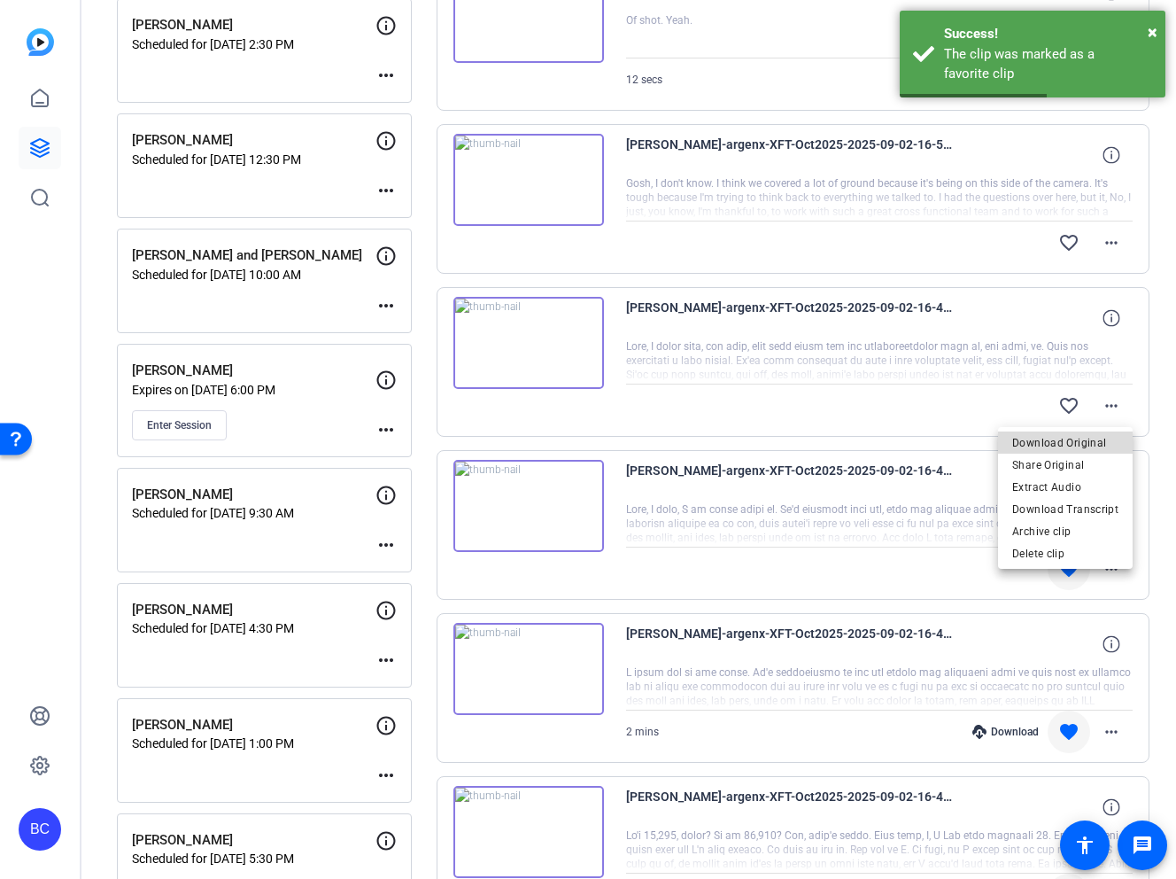
click at [1093, 435] on span "Download Original" at bounding box center [1065, 442] width 106 height 21
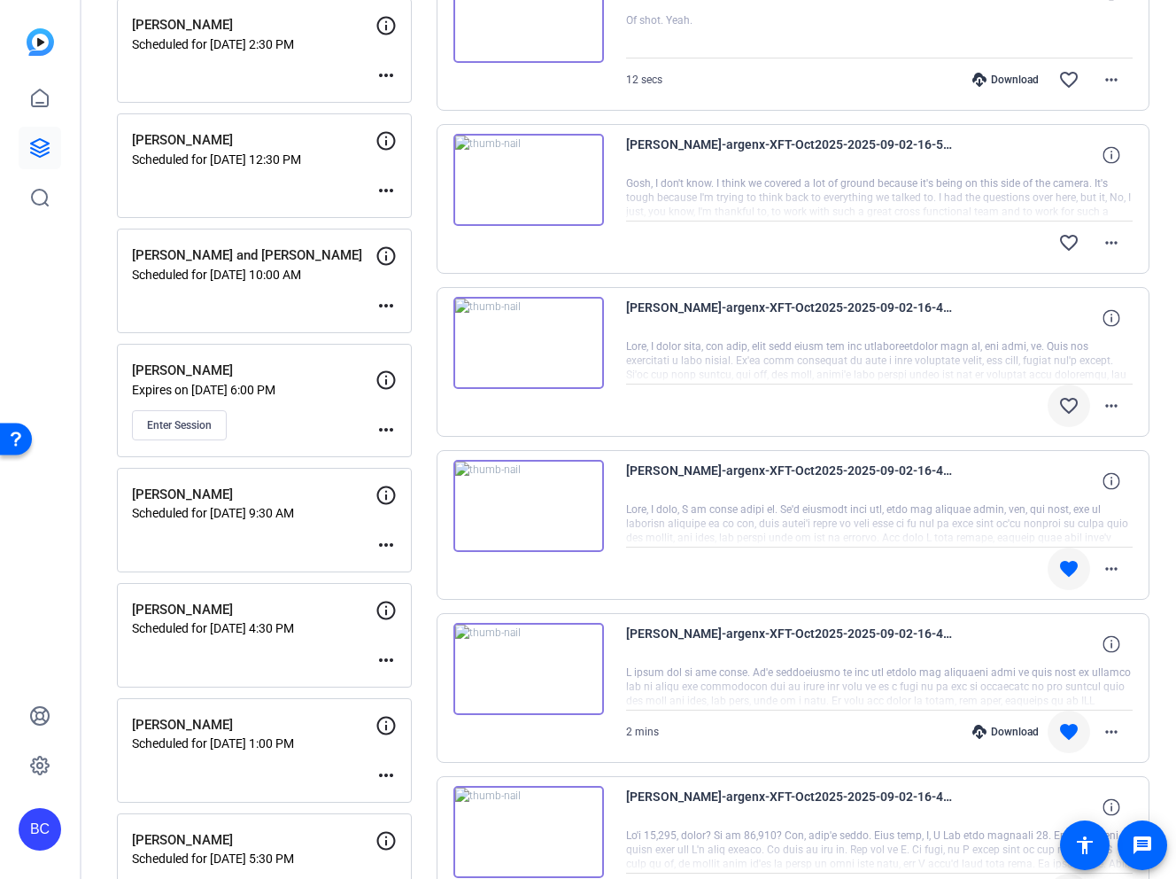
click at [1076, 407] on mat-icon "favorite_border" at bounding box center [1068, 405] width 21 height 21
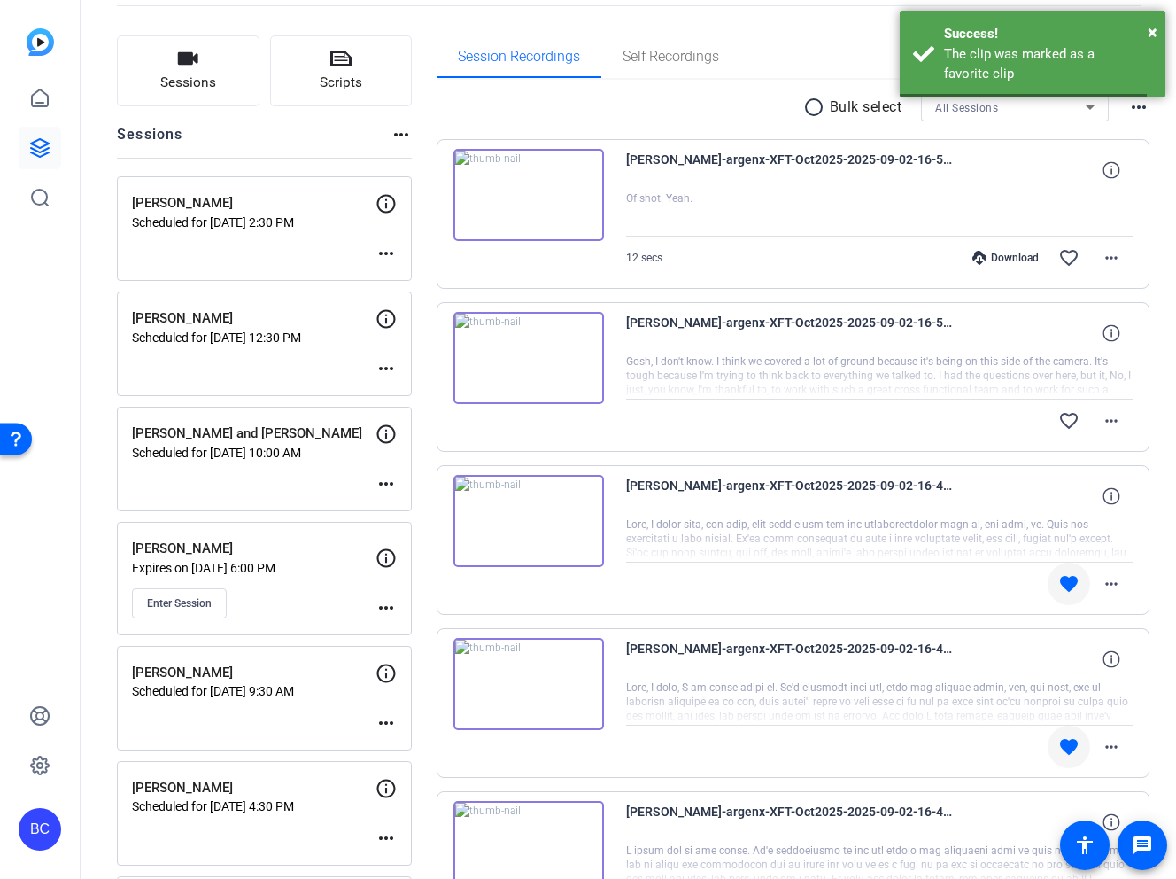
scroll to position [0, 0]
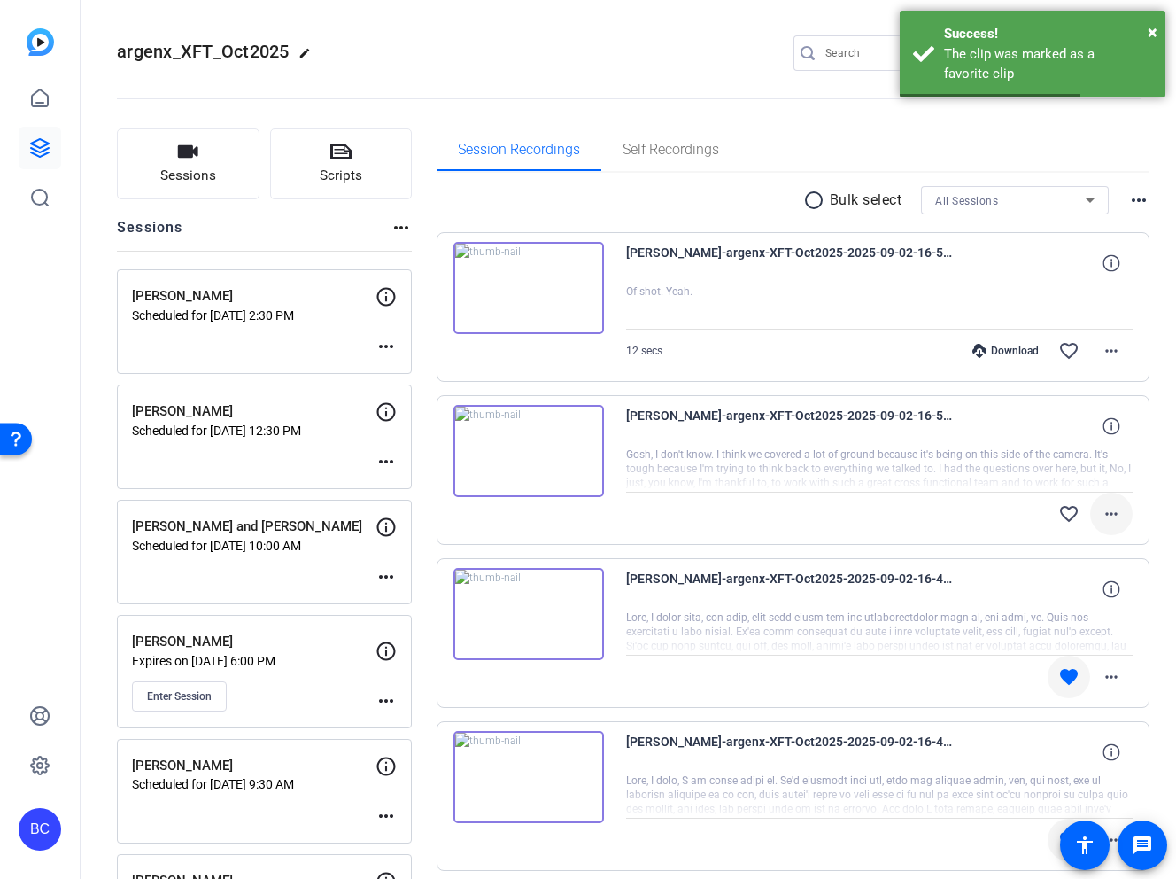
click at [1117, 516] on mat-icon "more_horiz" at bounding box center [1111, 513] width 21 height 21
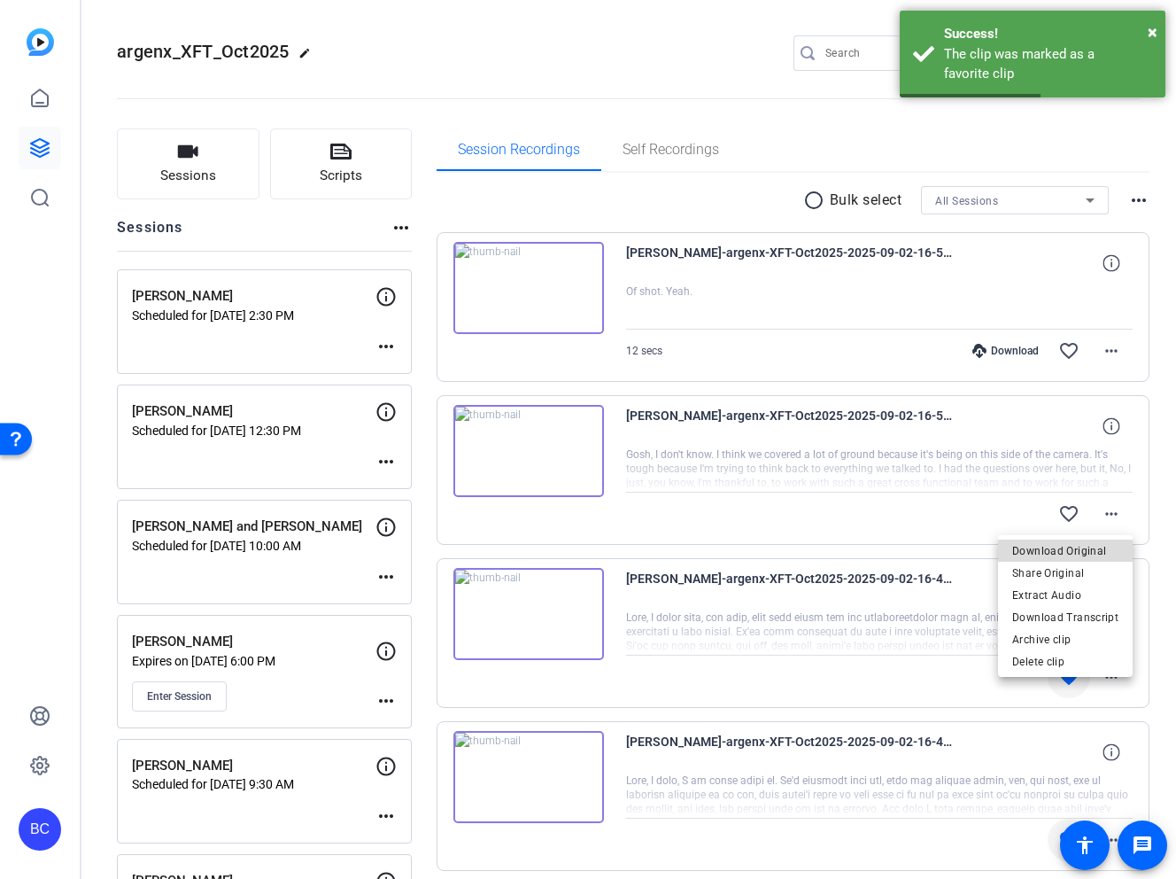
click at [1078, 549] on span "Download Original" at bounding box center [1065, 550] width 106 height 21
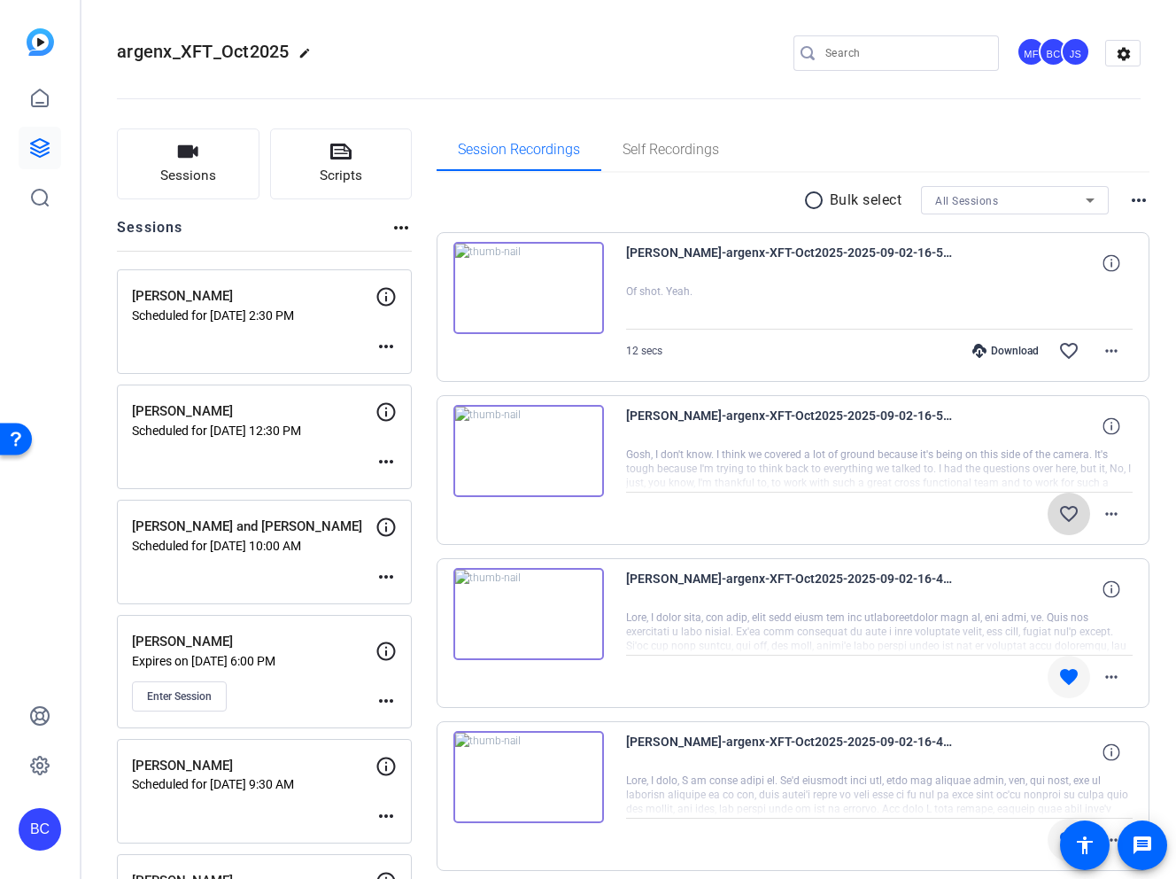
click at [1066, 510] on mat-icon "favorite_border" at bounding box center [1068, 513] width 21 height 21
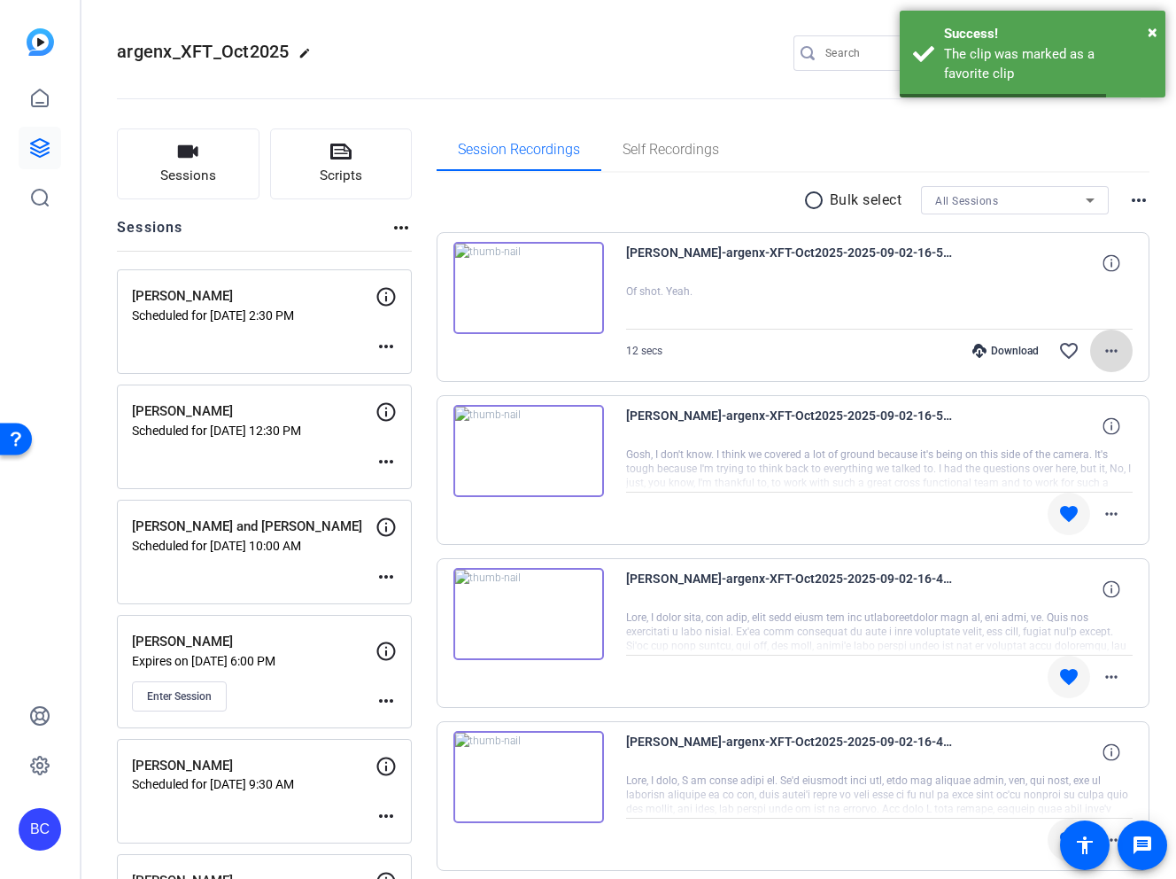
click at [1117, 350] on mat-icon "more_horiz" at bounding box center [1111, 350] width 21 height 21
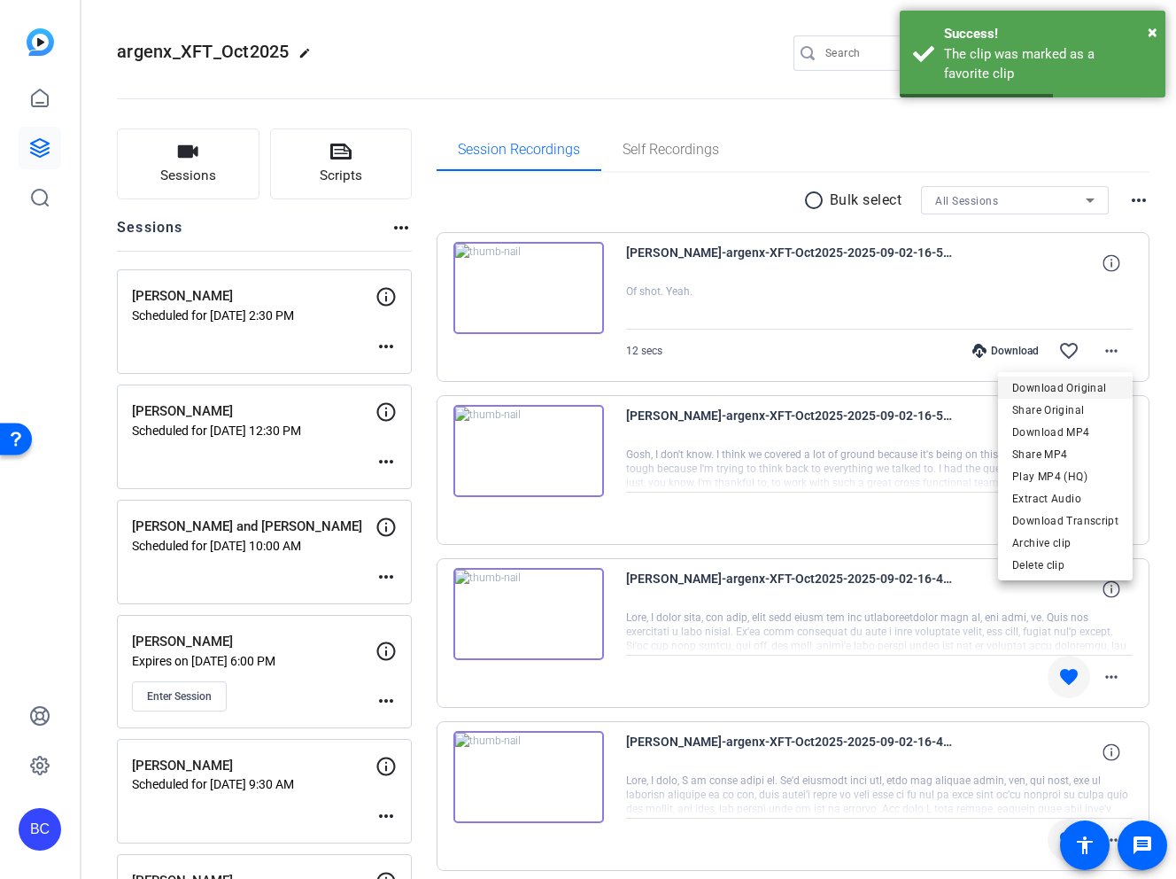
click at [1073, 391] on span "Download Original" at bounding box center [1065, 387] width 106 height 21
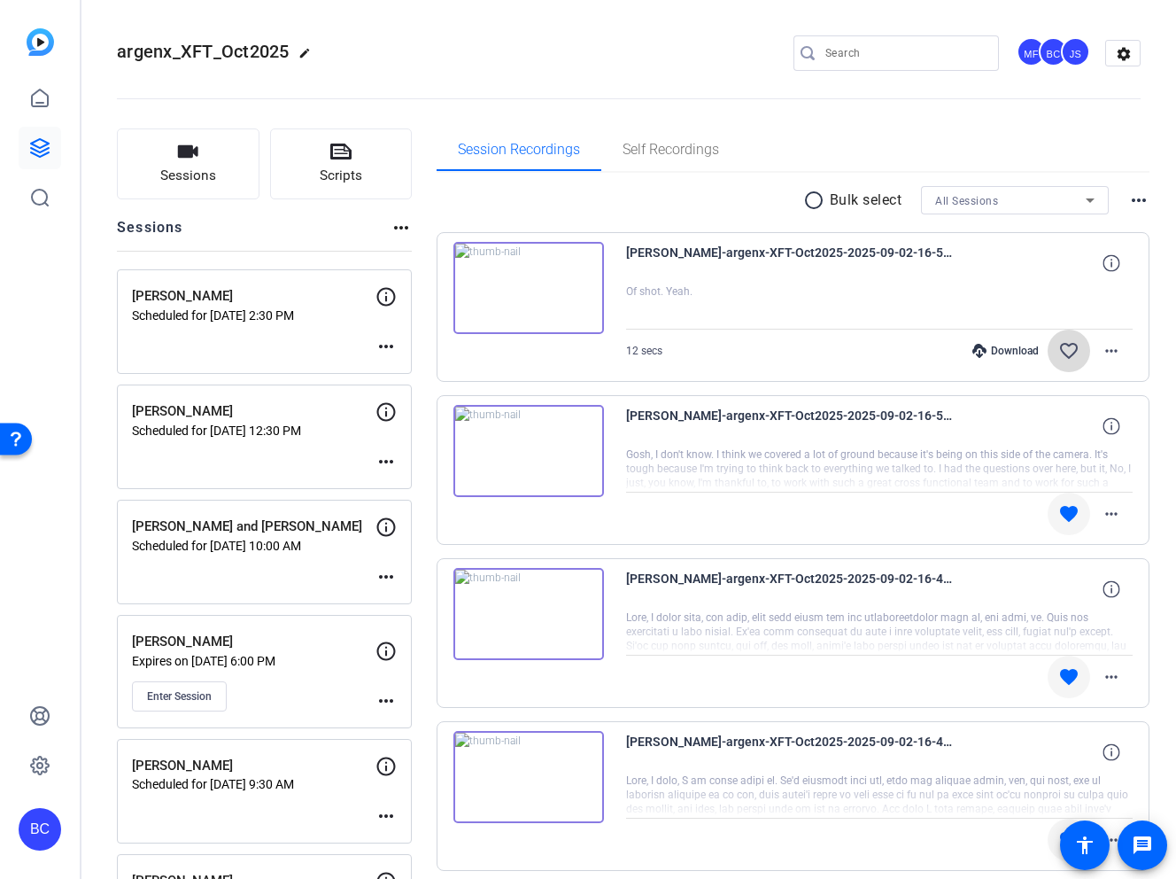
click at [1071, 352] on mat-icon "favorite_border" at bounding box center [1068, 350] width 21 height 21
click at [692, 33] on div "argenx_XFT_Oct2025 edit MF BC JS settings" at bounding box center [629, 54] width 1024 height 134
